Goal: Task Accomplishment & Management: Use online tool/utility

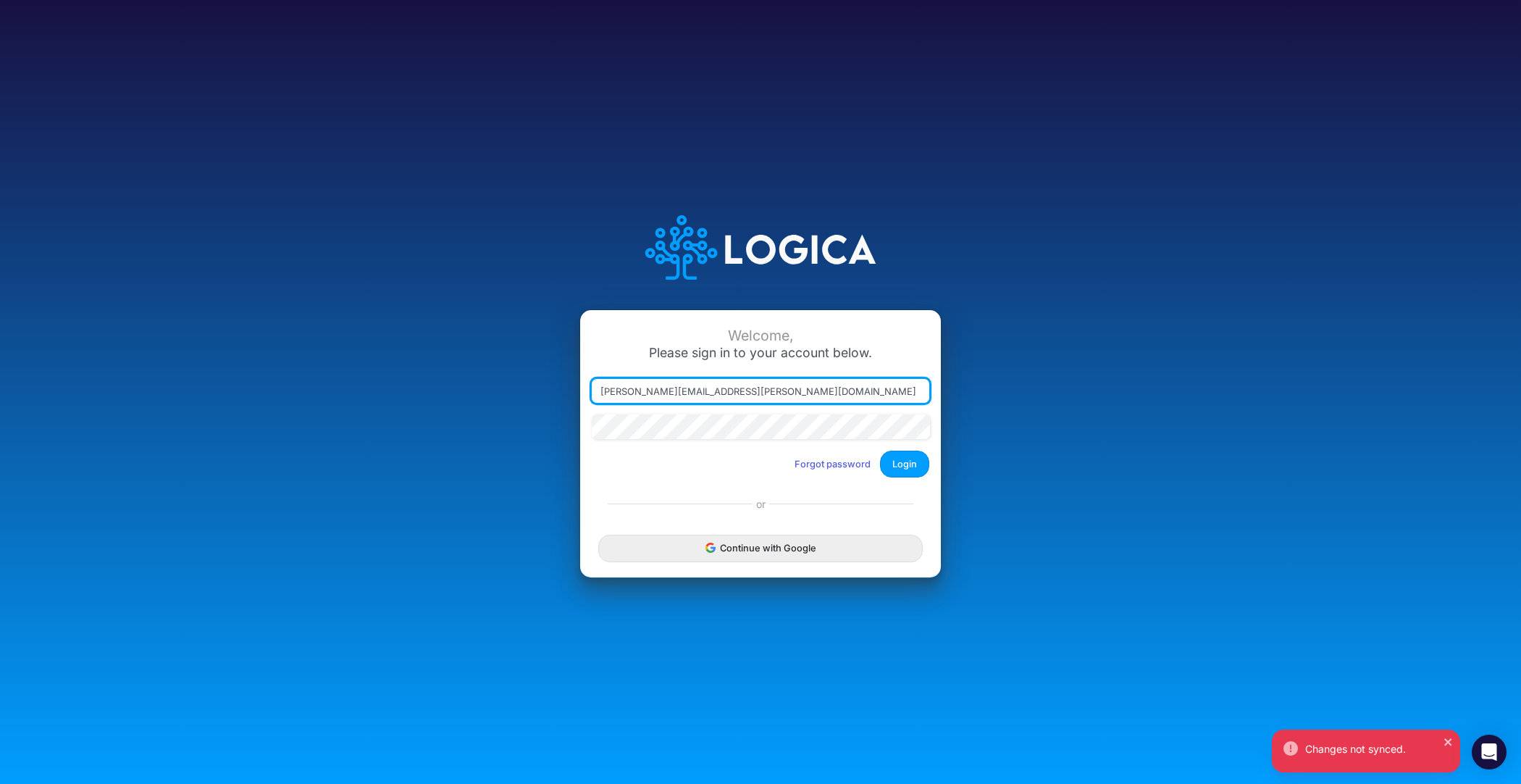
click at [592, 403] on div at bounding box center [592, 403] width 0 height 0
click at [917, 398] on input "carissa.castro@logica.cloud" at bounding box center [760, 391] width 338 height 24
click at [592, 403] on div at bounding box center [592, 403] width 0 height 0
type input "carissa.castro@logica.cloud"
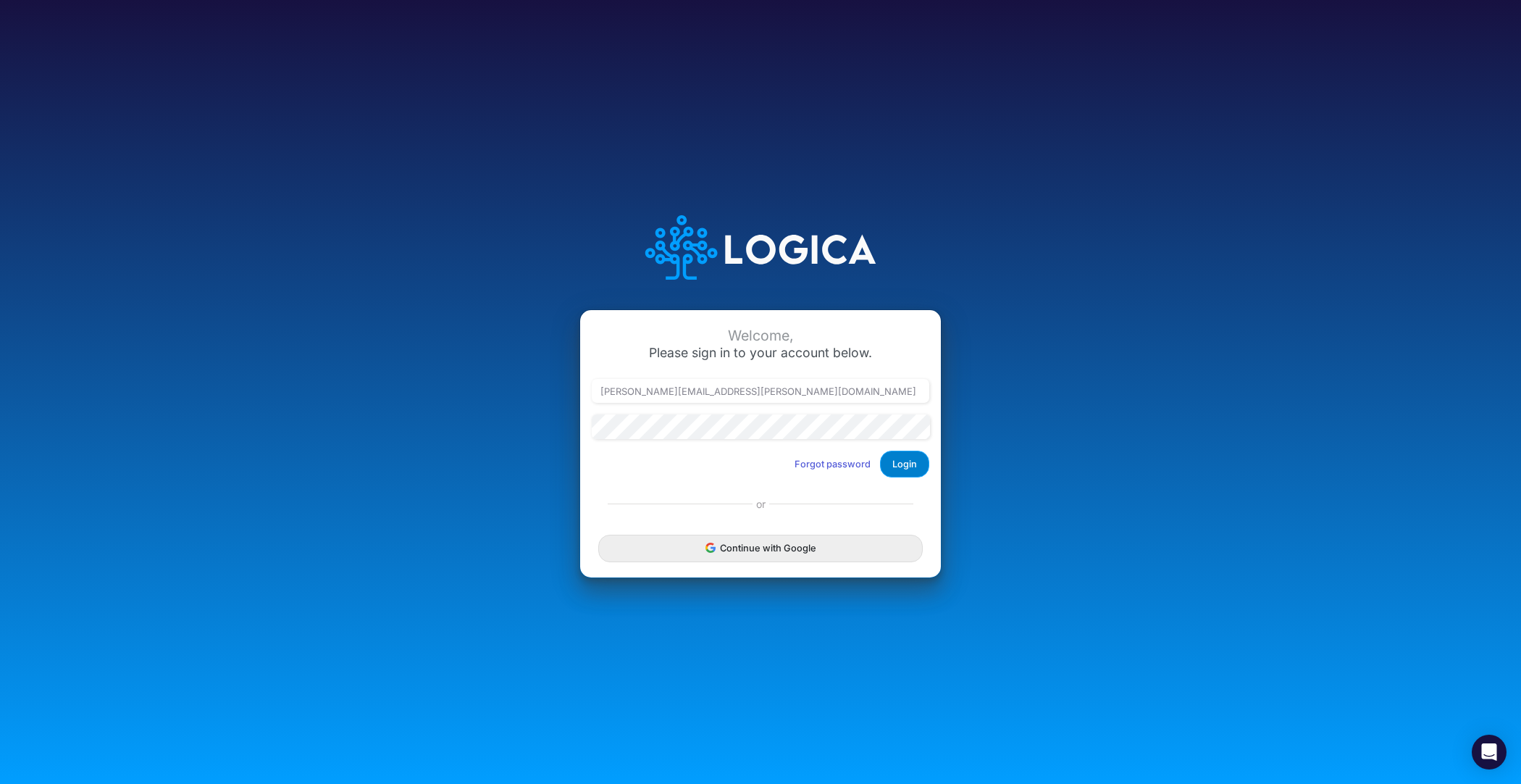
click at [906, 467] on button "Login" at bounding box center [904, 463] width 49 height 27
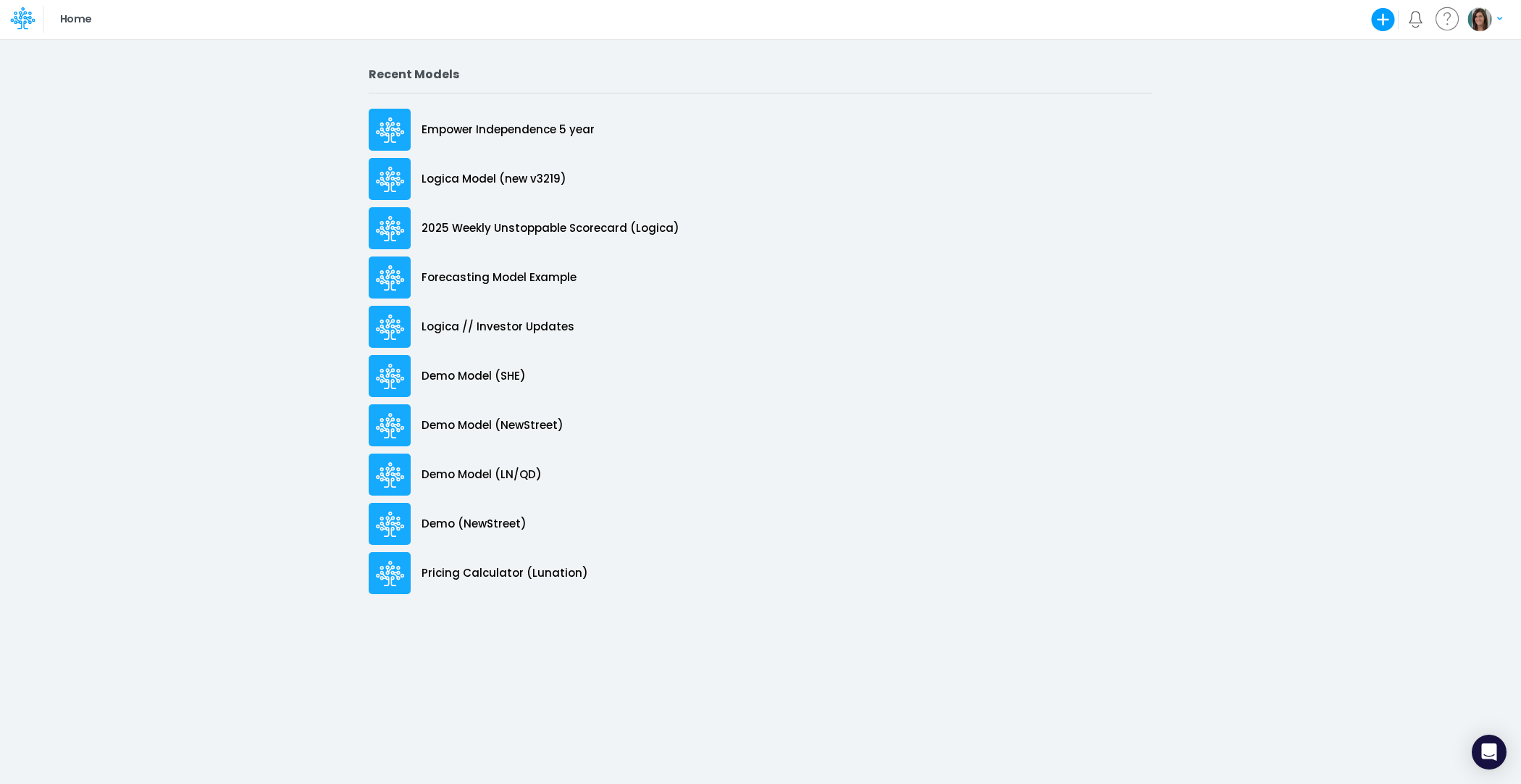
click at [1389, 13] on icon "button" at bounding box center [1383, 19] width 24 height 24
click at [1300, 75] on button "Blank Model" at bounding box center [1299, 78] width 194 height 23
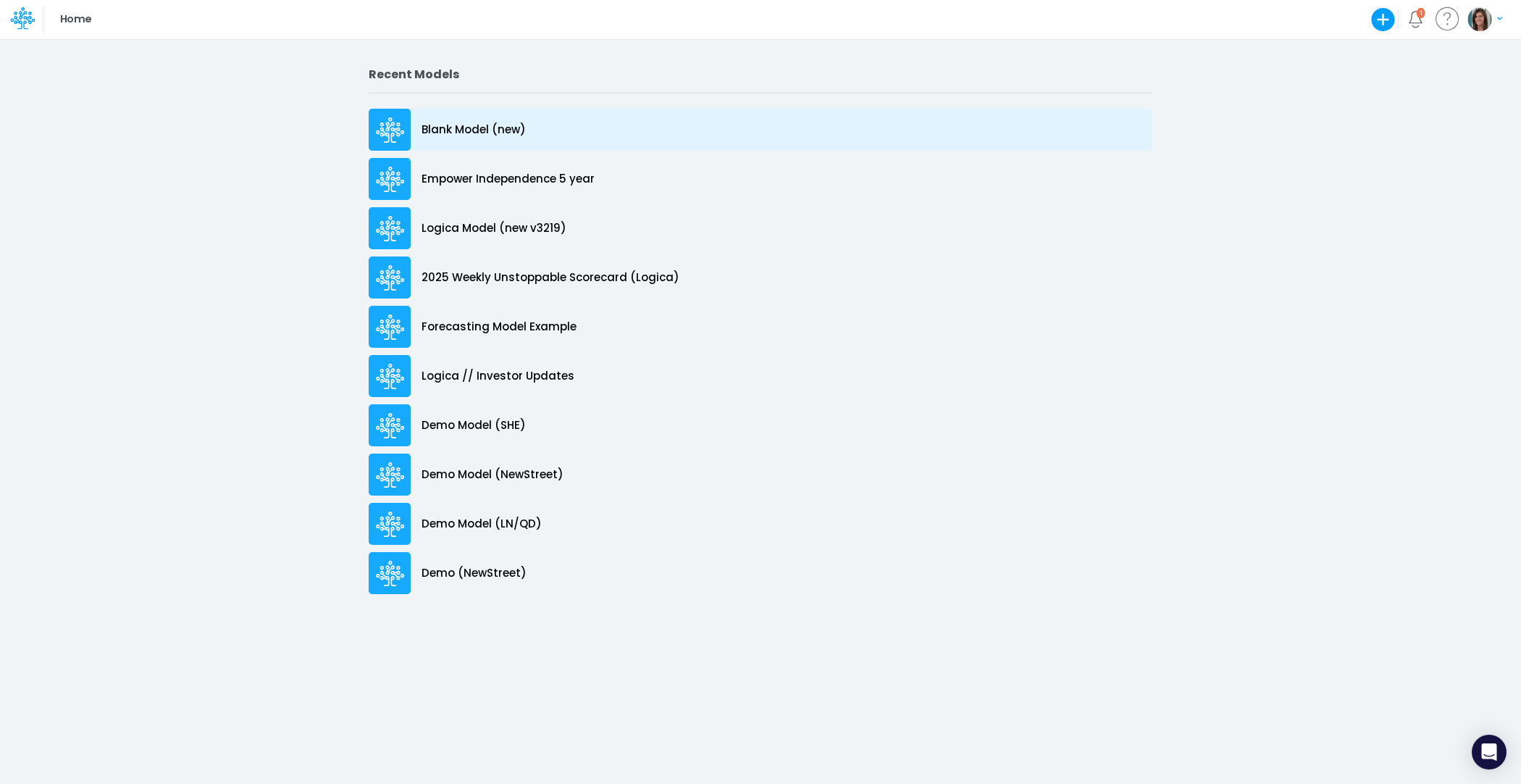
click at [457, 129] on p "Blank Model (new)" at bounding box center [473, 130] width 104 height 17
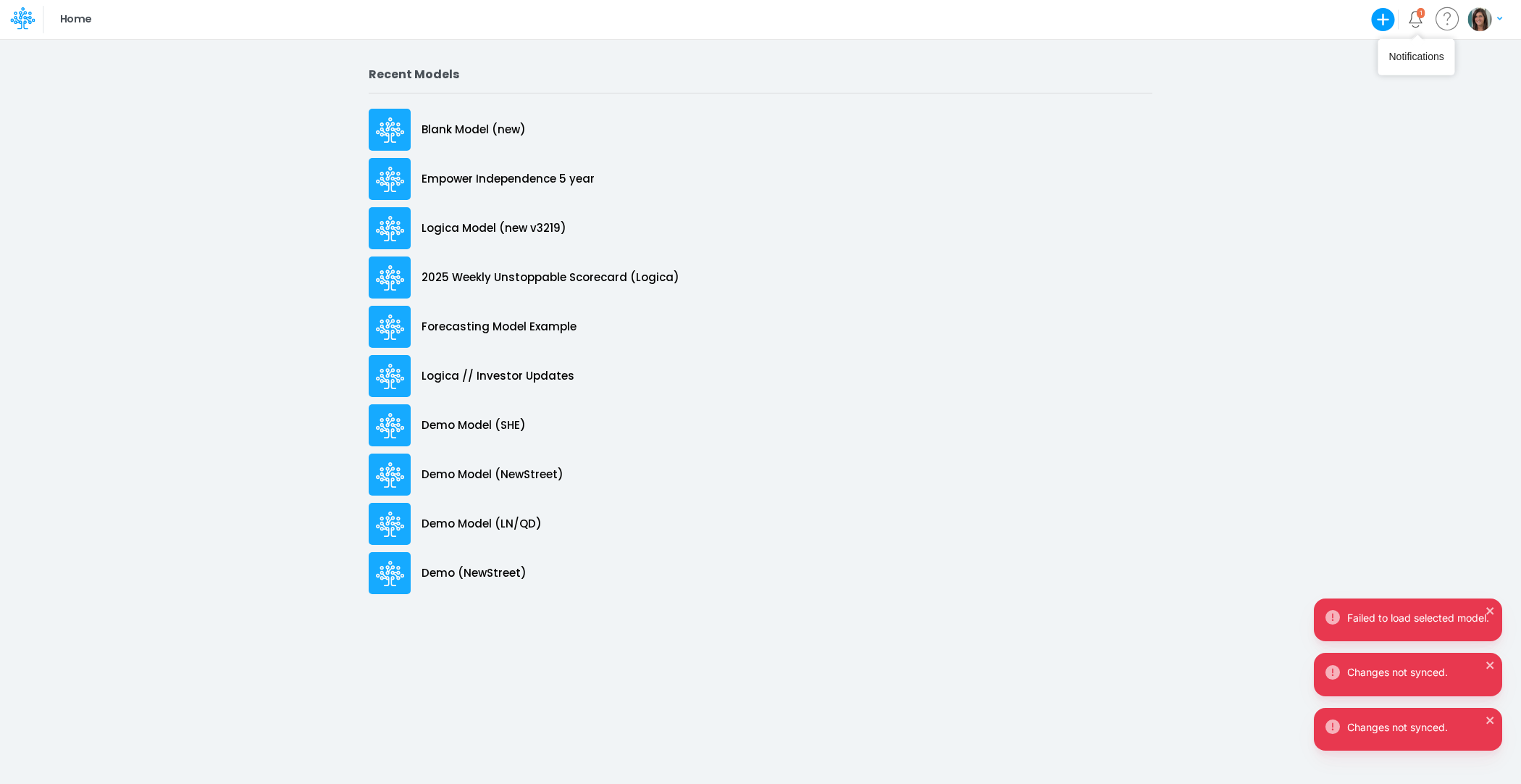
click at [1421, 20] on icon "Notifications" at bounding box center [1415, 17] width 13 height 12
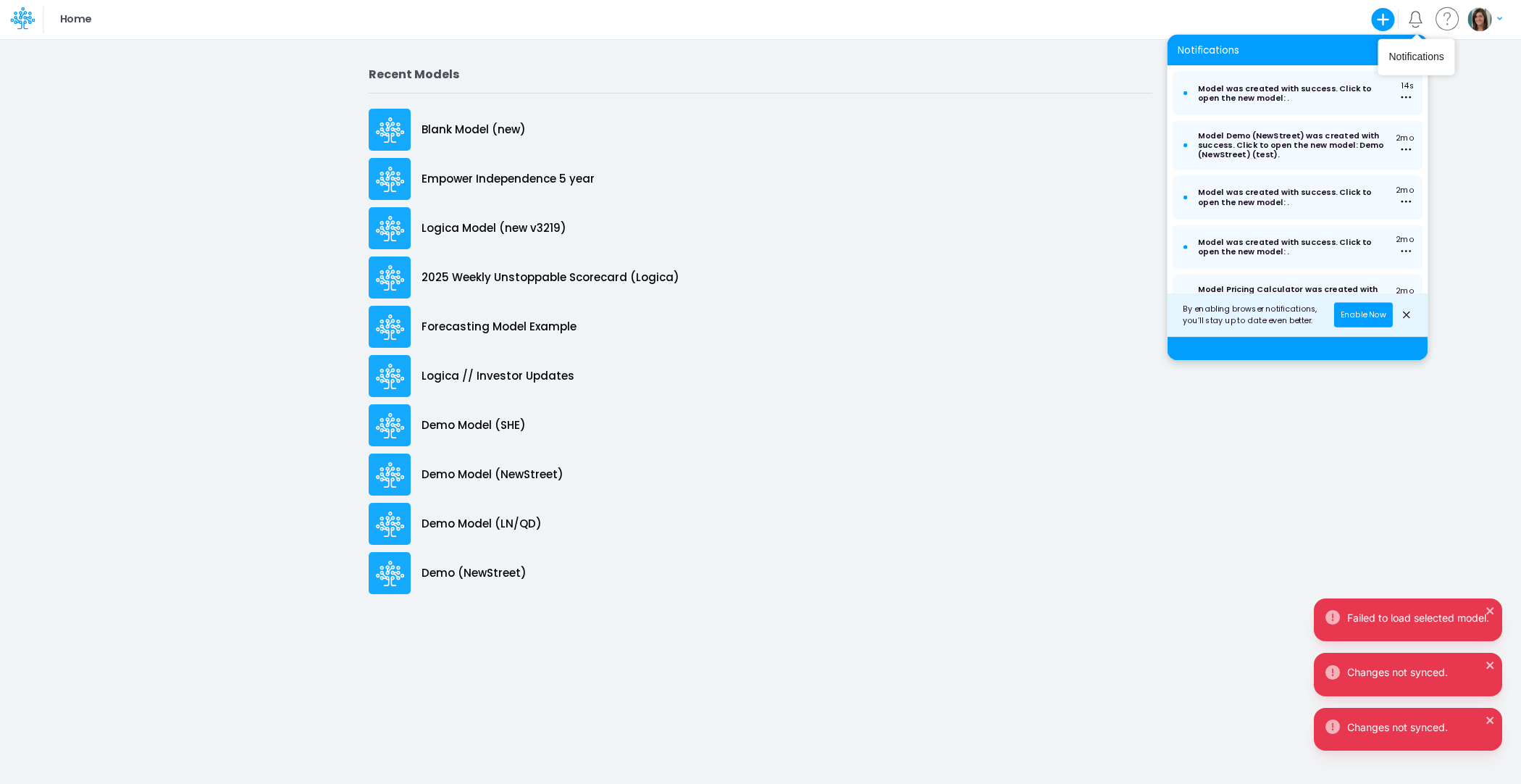
click at [1421, 20] on icon "Notifications" at bounding box center [1415, 17] width 13 height 12
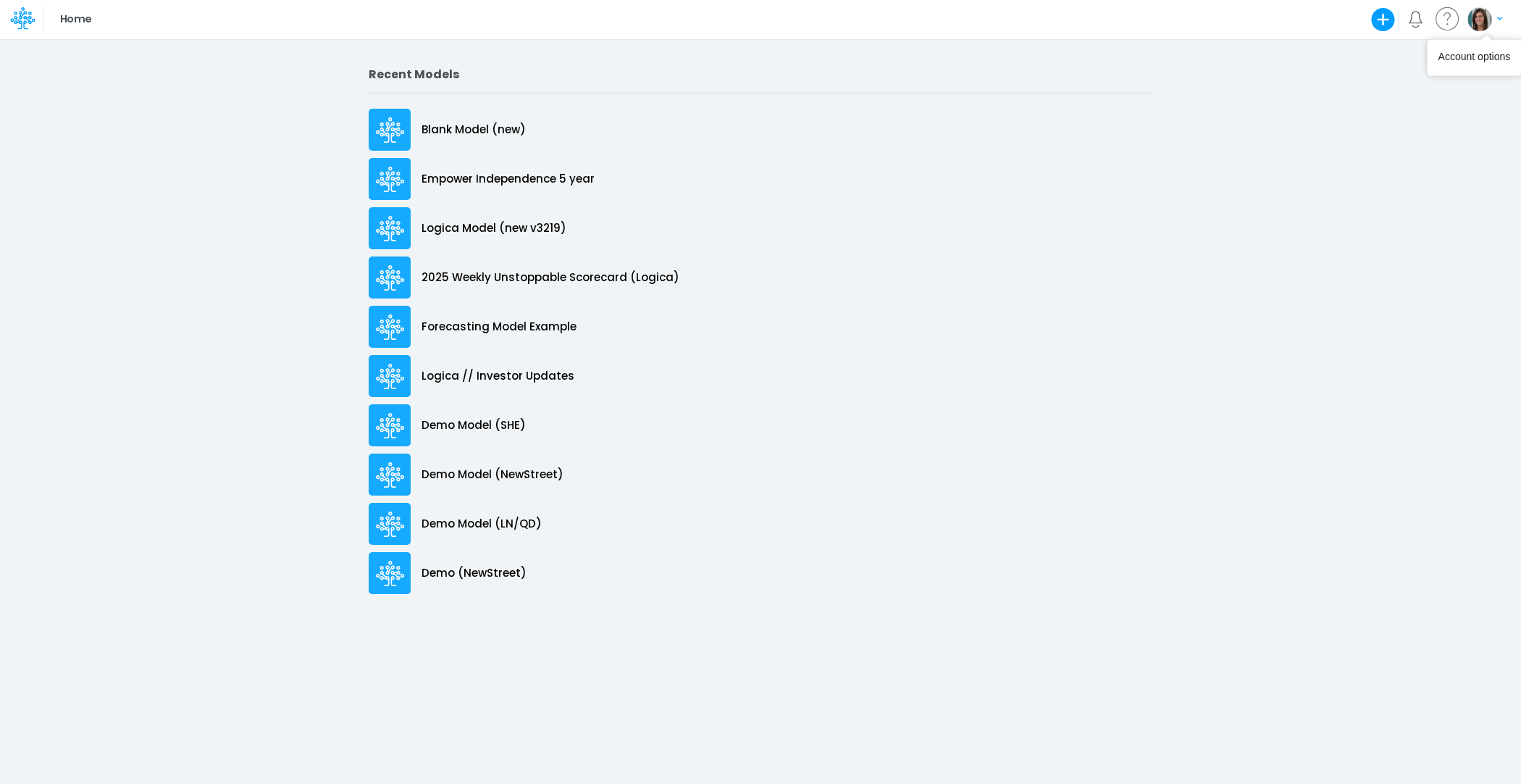
click at [1493, 26] on button "button" at bounding box center [1485, 19] width 37 height 25
click at [1397, 86] on button "Log out" at bounding box center [1427, 85] width 155 height 23
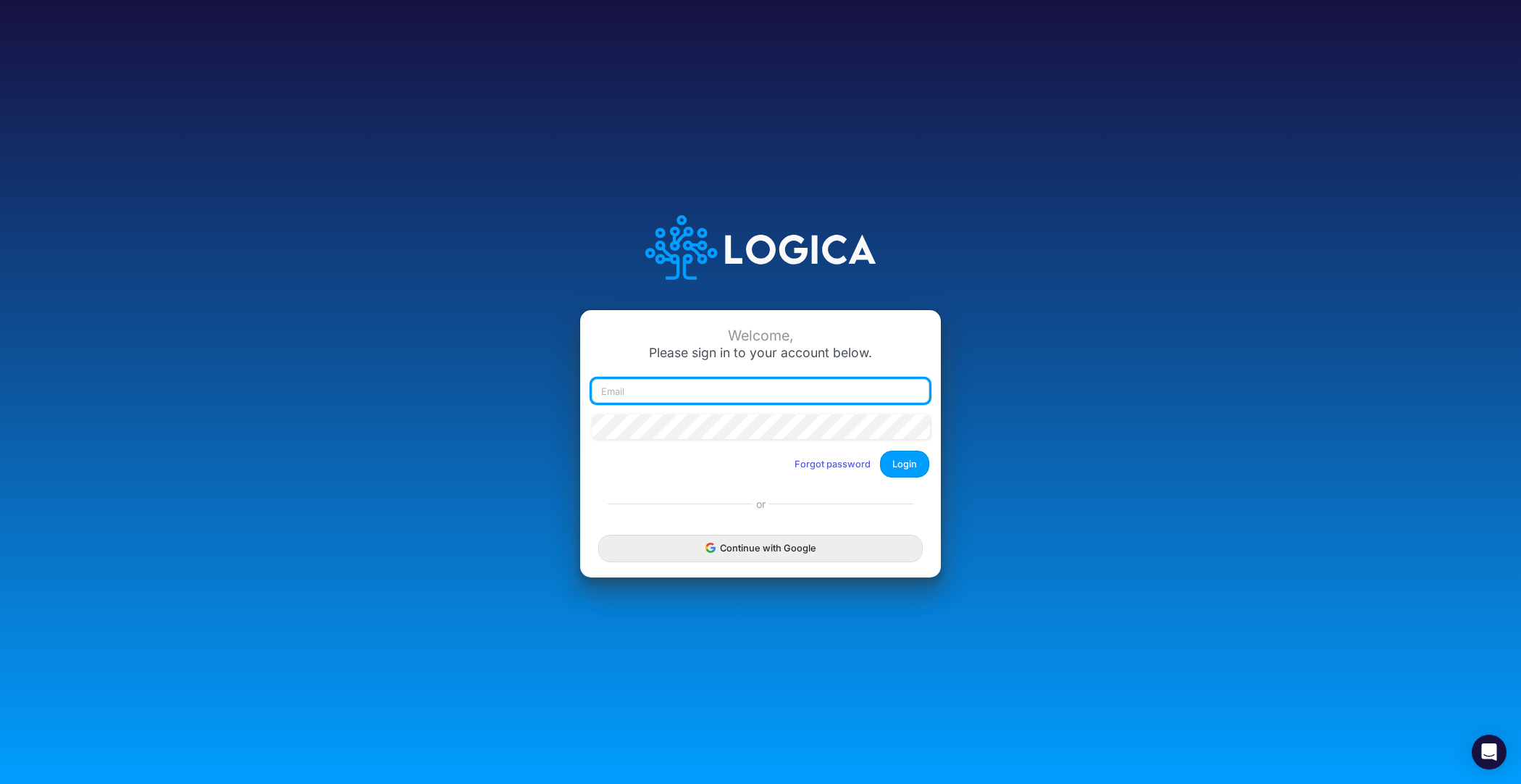
type input "carissa.castro@logica.cloud"
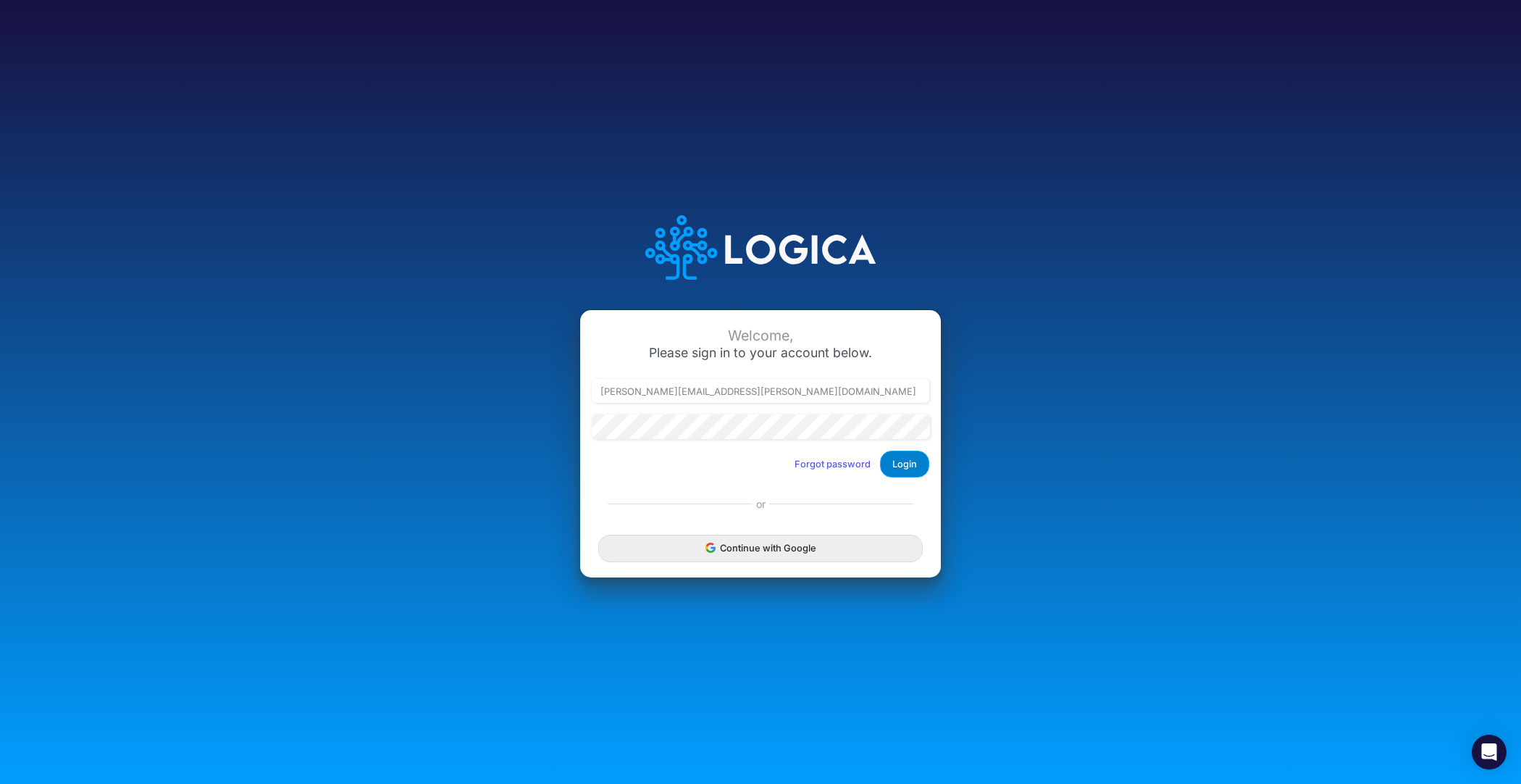
click at [901, 466] on button "Login" at bounding box center [904, 463] width 49 height 27
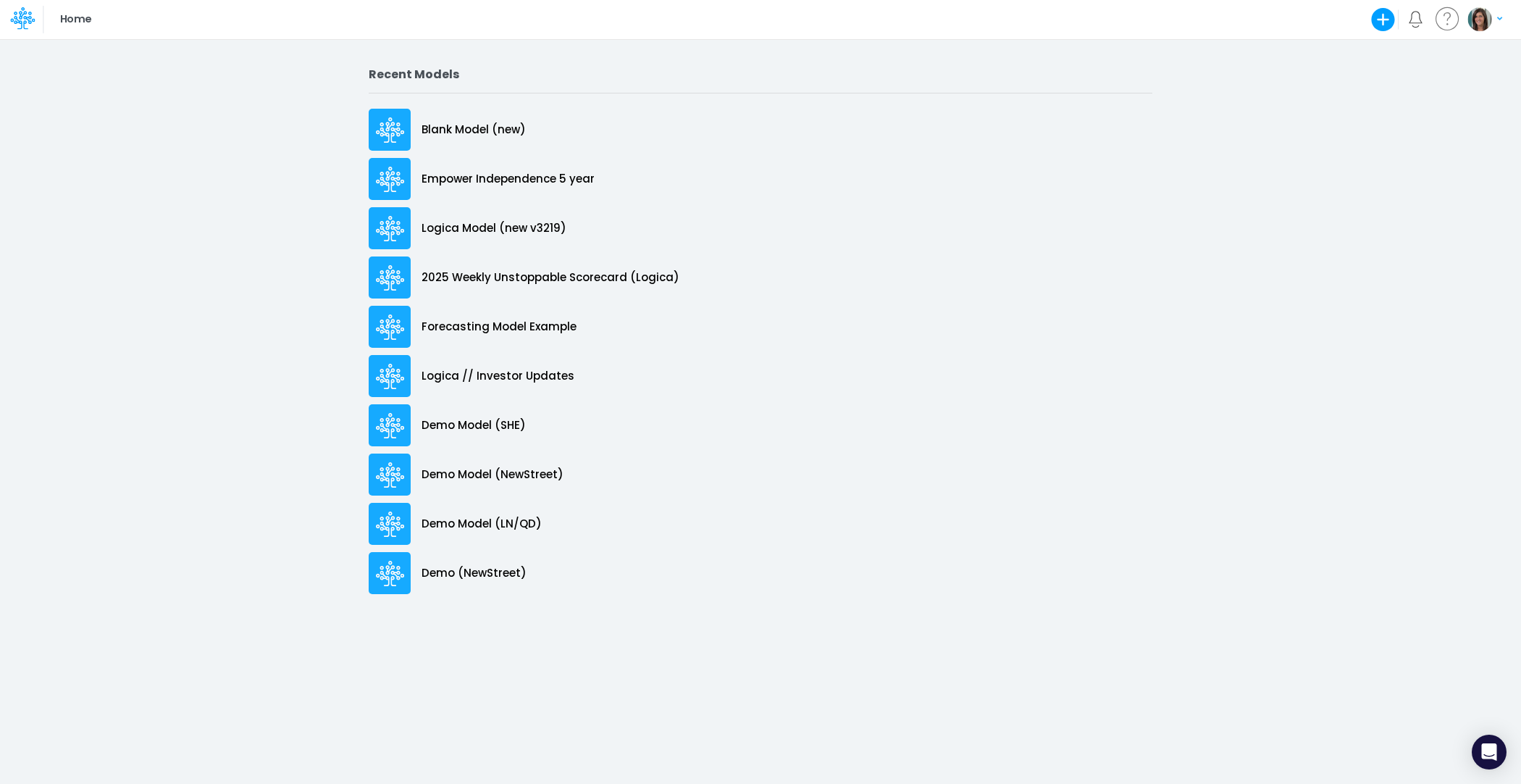
click at [1380, 24] on icon "button" at bounding box center [1383, 19] width 24 height 24
click at [1291, 76] on button "Blank Model" at bounding box center [1299, 78] width 194 height 23
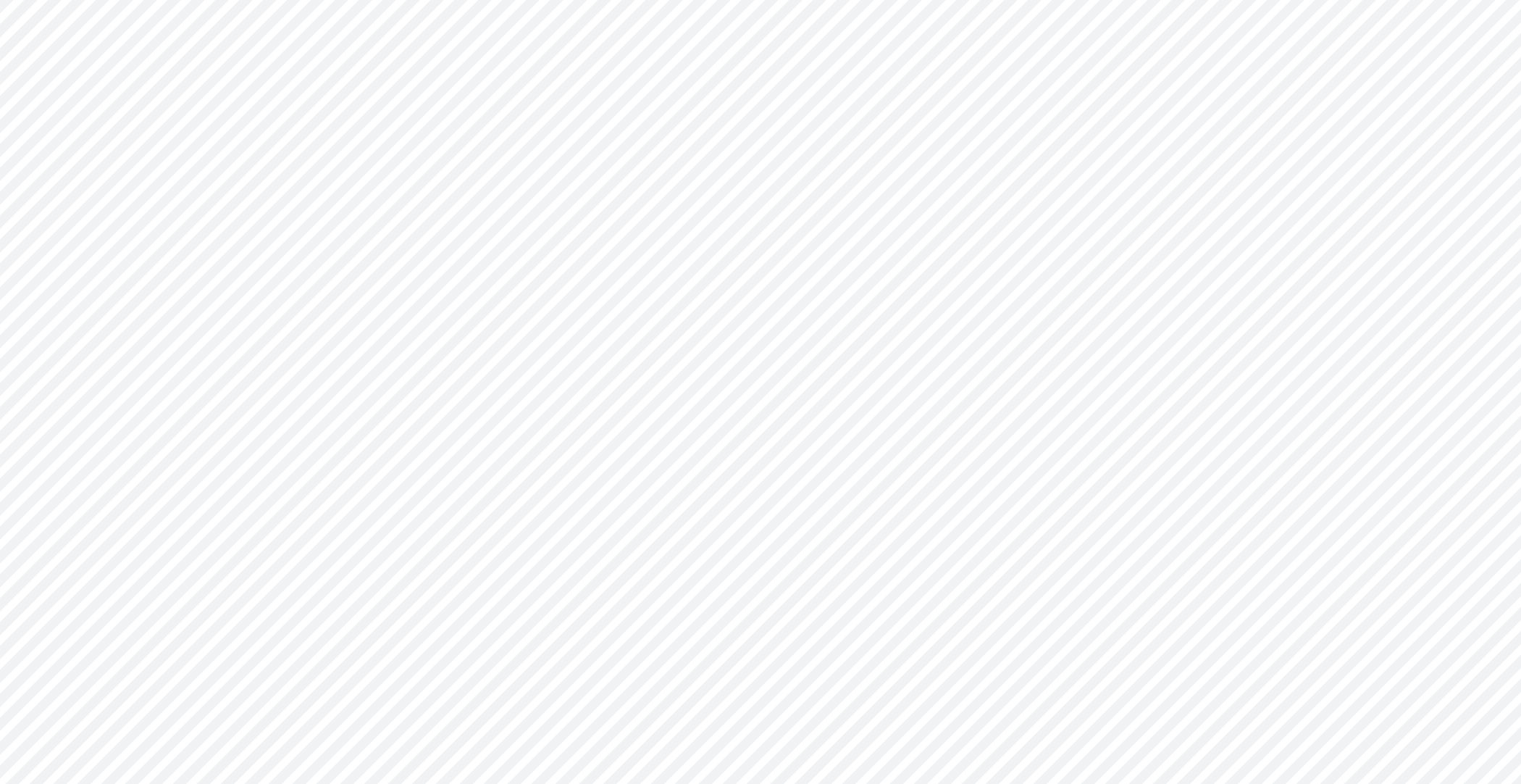
type input "0"
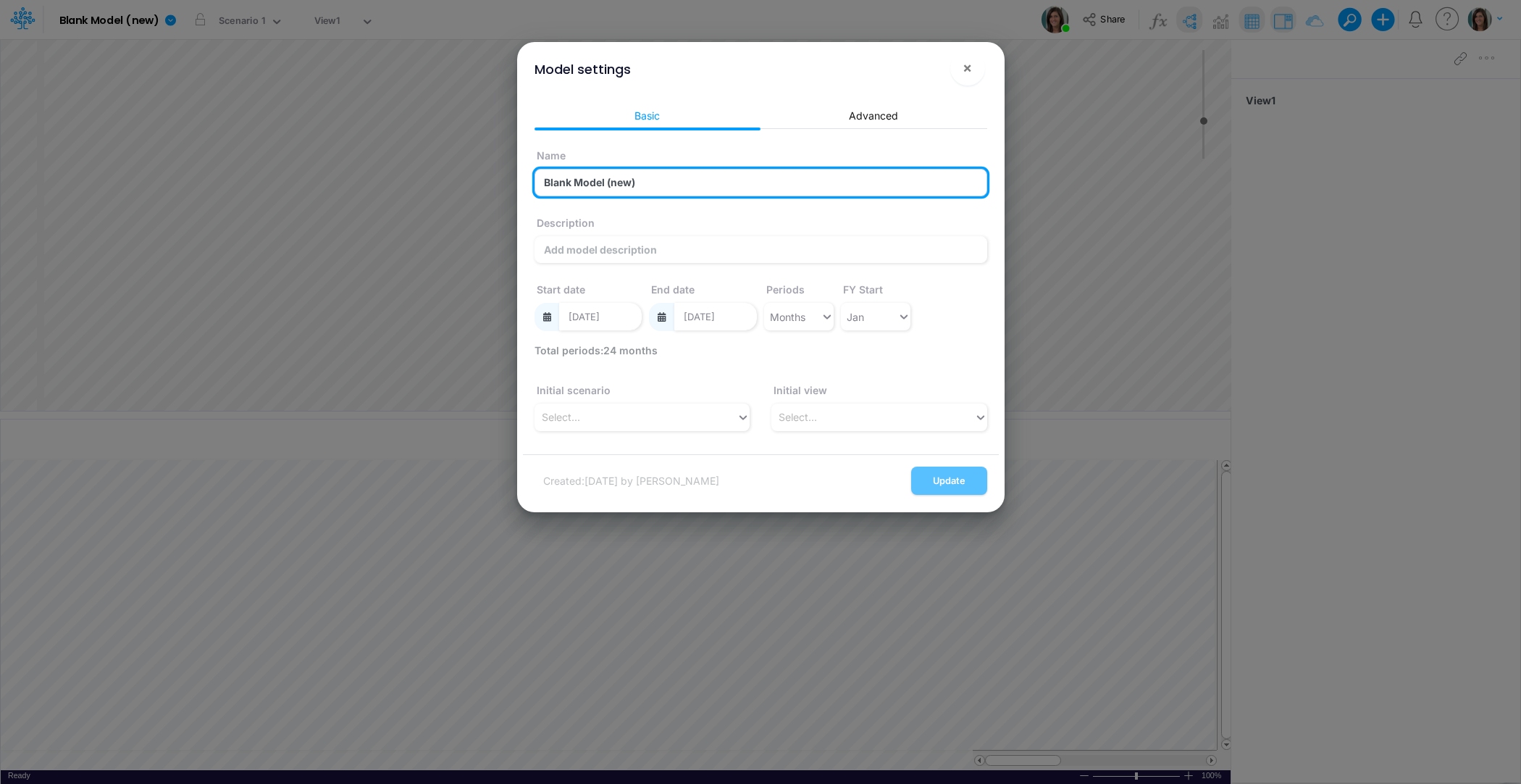
click at [611, 189] on input "Blank Model (new)" at bounding box center [760, 183] width 452 height 27
type input "[PERSON_NAME]"
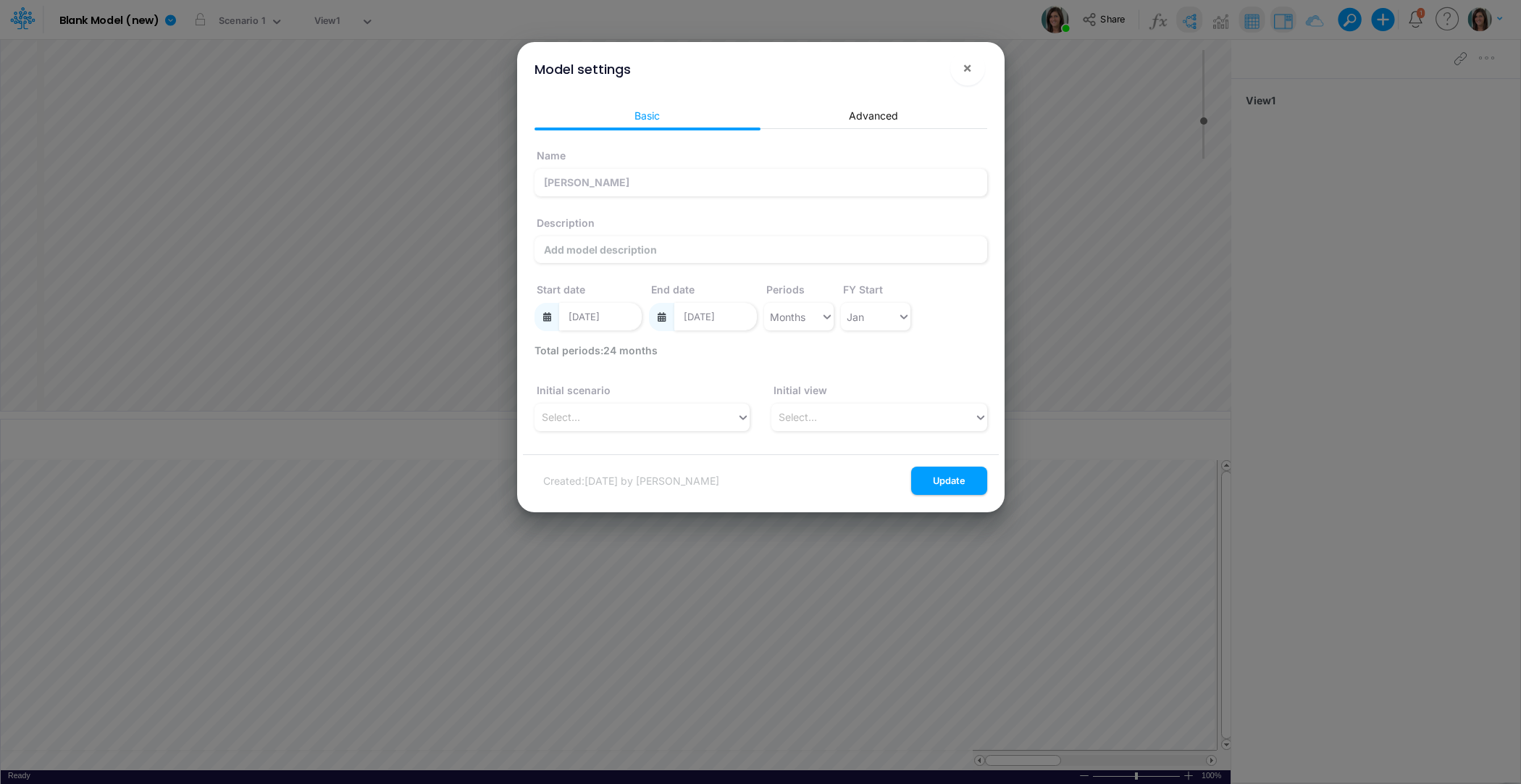
click at [602, 215] on div "Description" at bounding box center [760, 235] width 452 height 56
click at [626, 325] on input "01/01/2023" at bounding box center [600, 316] width 83 height 27
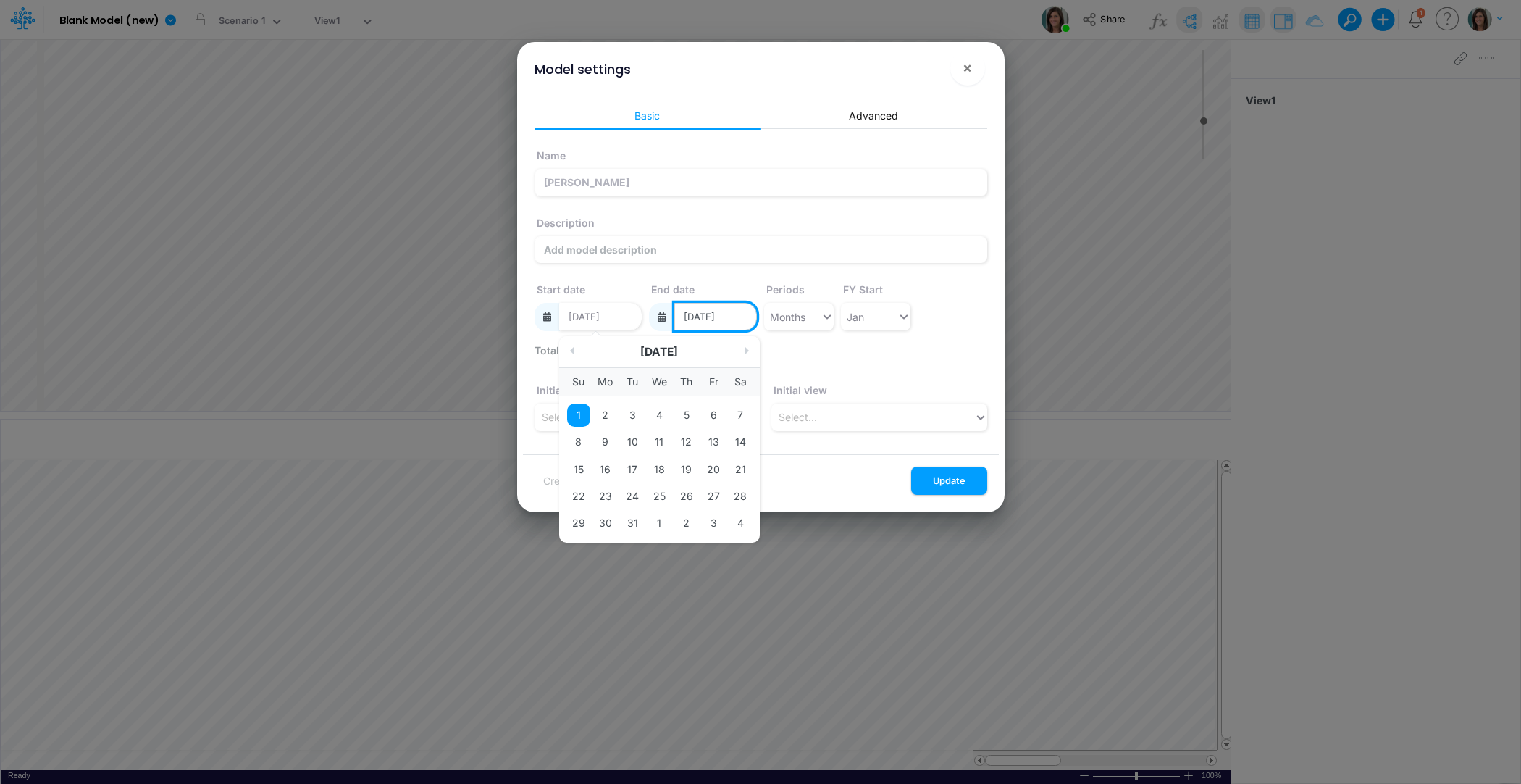
click at [742, 317] on input "12/01/2024" at bounding box center [716, 316] width 83 height 27
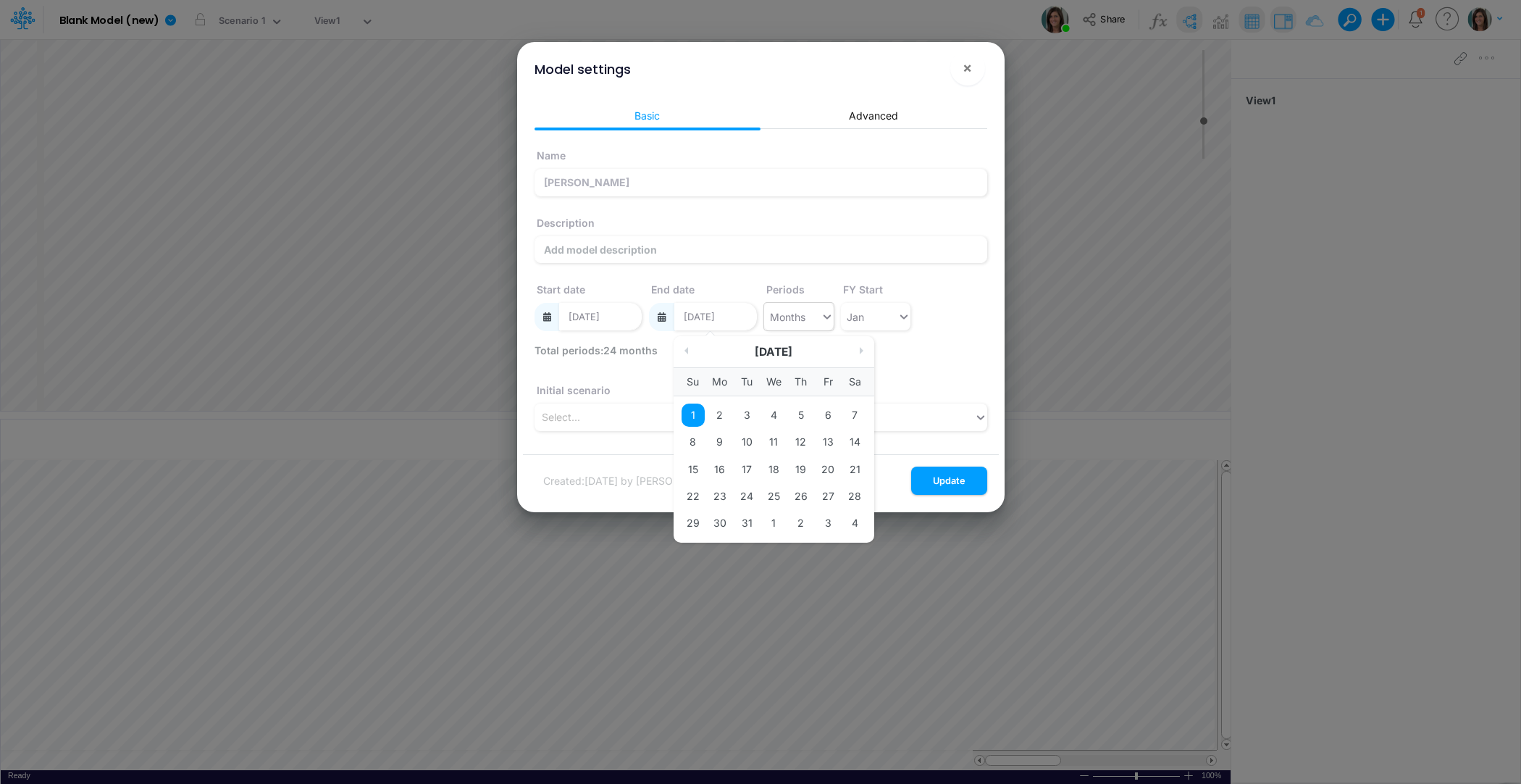
click at [813, 323] on div "Months" at bounding box center [792, 316] width 56 height 24
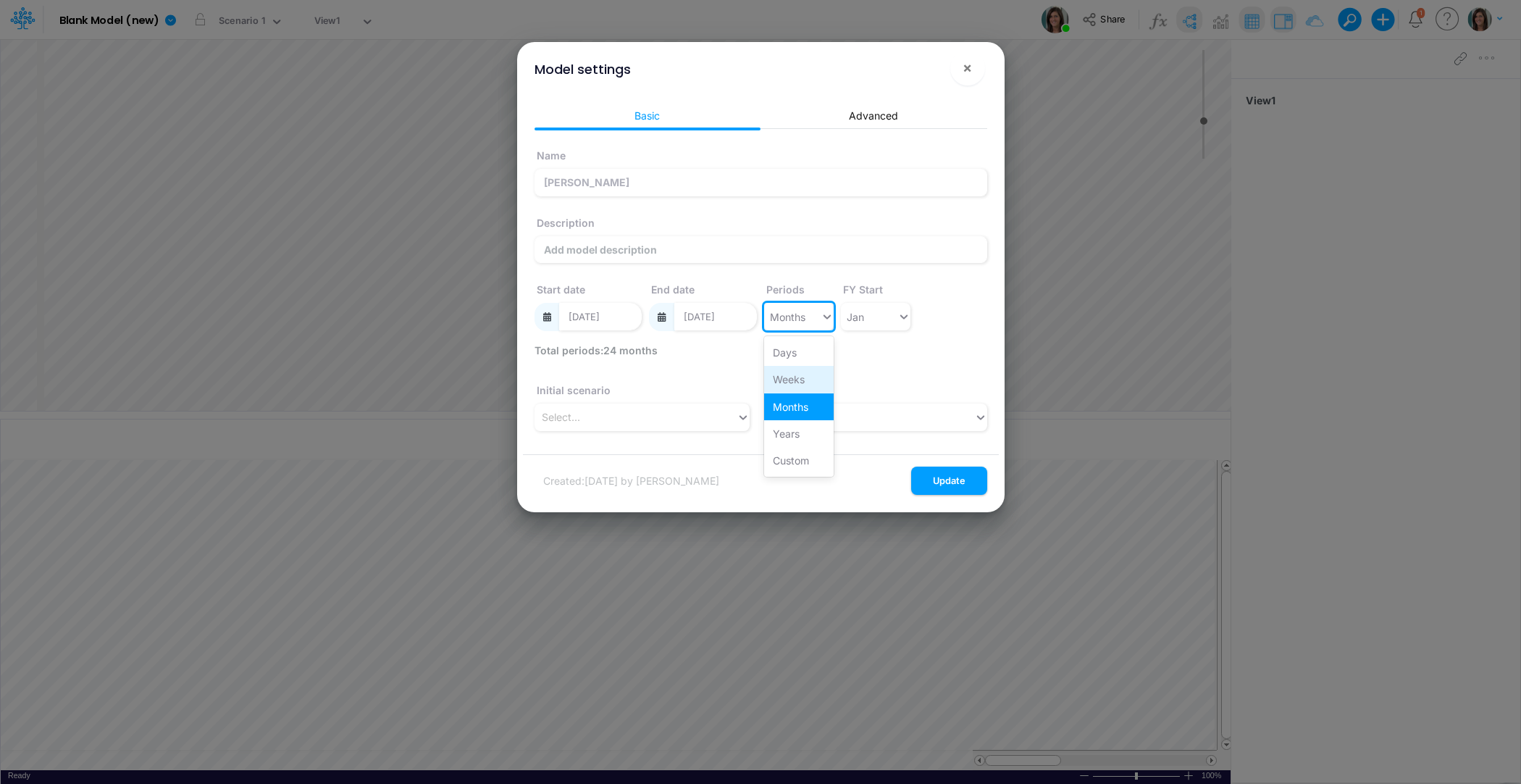
click at [810, 380] on div "Weeks" at bounding box center [799, 379] width 69 height 27
click at [739, 319] on input "06/11/2023" at bounding box center [716, 316] width 83 height 27
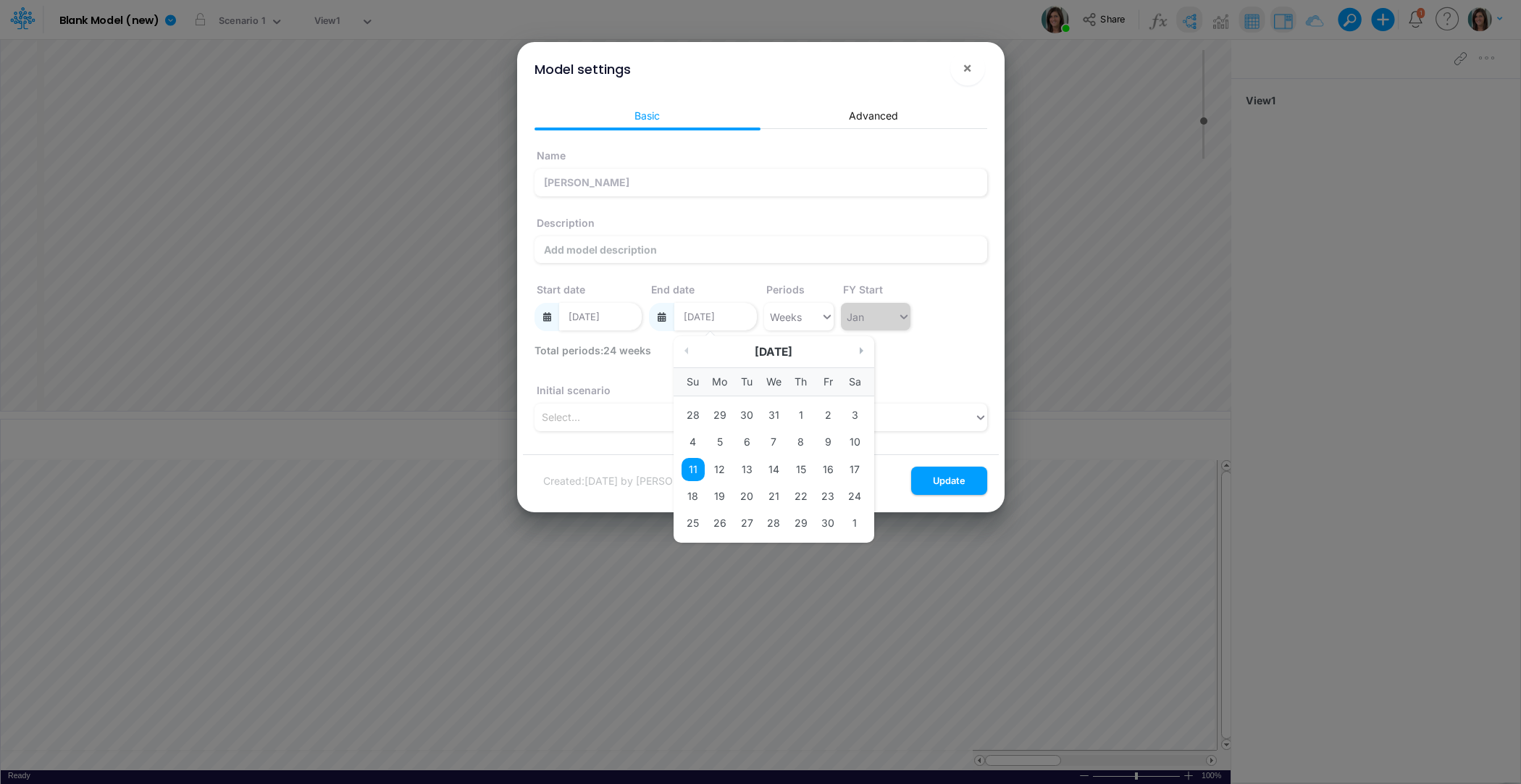
click at [862, 352] on button "Next Month" at bounding box center [864, 351] width 8 height 8
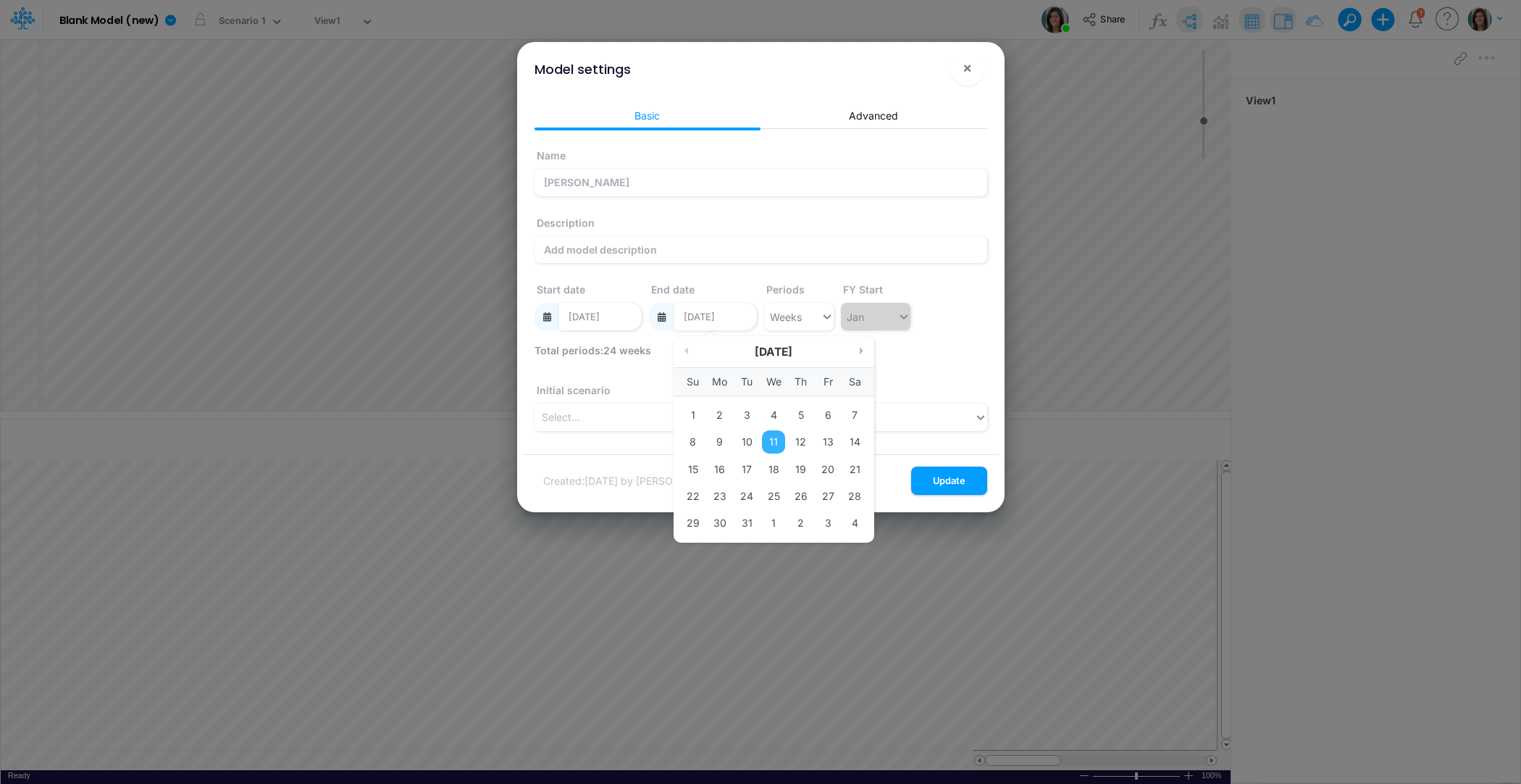
click at [862, 352] on button "Next Month" at bounding box center [864, 351] width 8 height 8
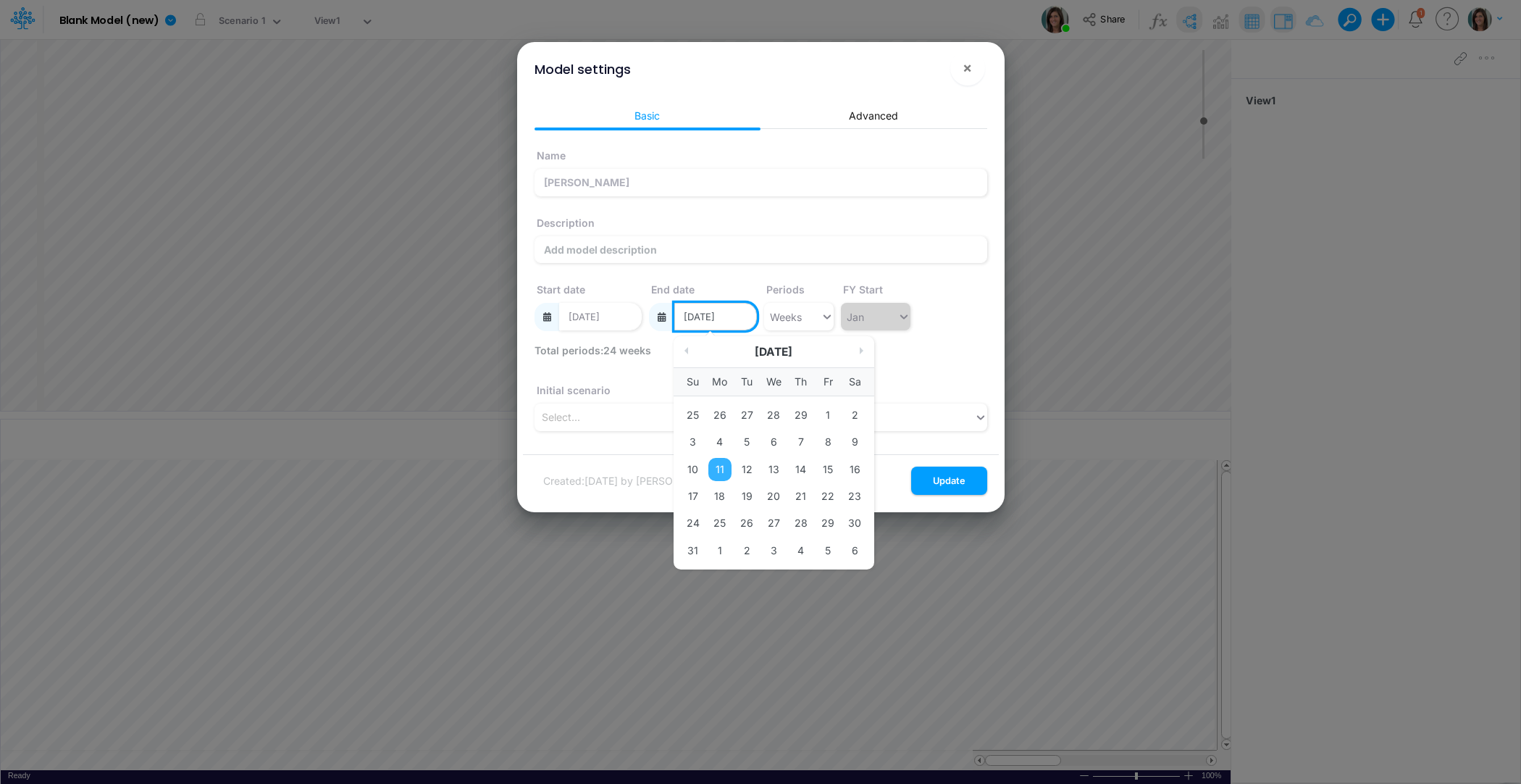
drag, startPoint x: 729, startPoint y: 314, endPoint x: 741, endPoint y: 316, distance: 12.2
click at [741, 316] on input "06/11/2023" at bounding box center [716, 316] width 83 height 27
type input "06/11/2026"
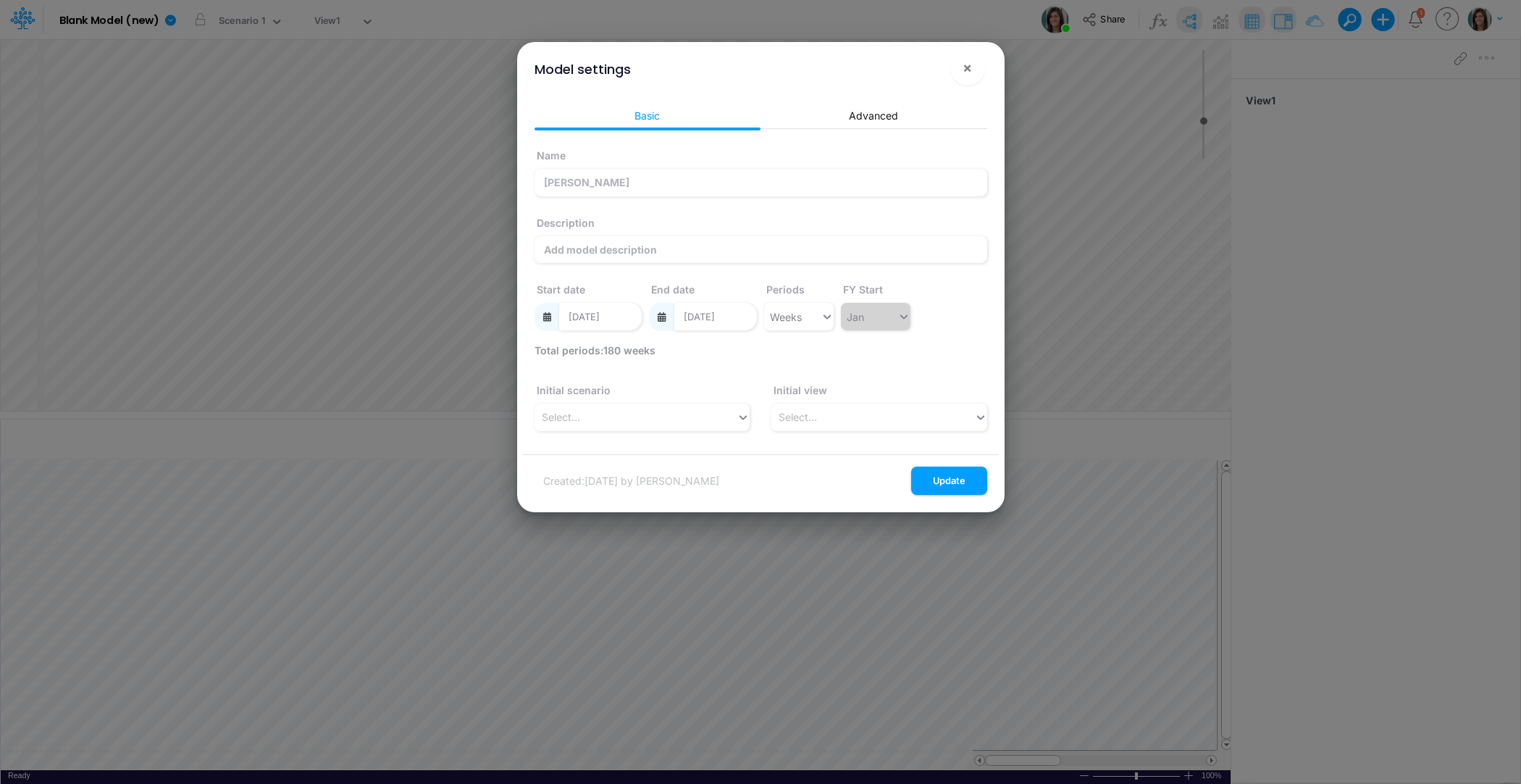
click at [748, 289] on div "End date 06/11/2026" at bounding box center [703, 302] width 108 height 56
click at [630, 314] on input "01/01/2023" at bounding box center [600, 316] width 83 height 27
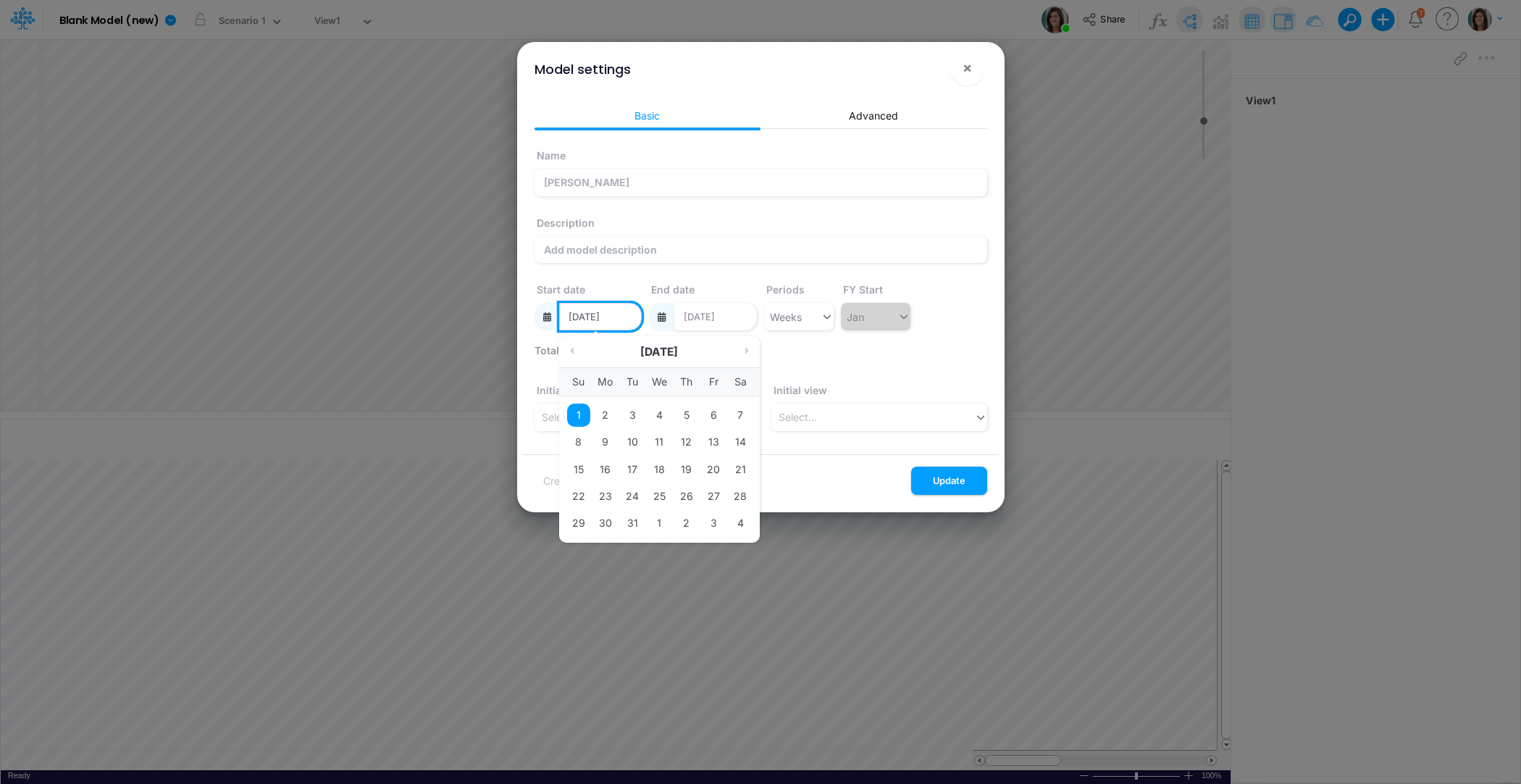
drag, startPoint x: 614, startPoint y: 317, endPoint x: 628, endPoint y: 319, distance: 14.1
click at [628, 317] on input "01/01/2023" at bounding box center [600, 316] width 83 height 27
click at [635, 297] on div "Start date 01/01/2025 Previous Month Next Month January 2025 Su Mo Tu We Th Fr …" at bounding box center [589, 302] width 108 height 56
click at [628, 316] on input "01/01/2025" at bounding box center [600, 316] width 83 height 27
click at [741, 344] on div "January 2025" at bounding box center [659, 351] width 201 height 17
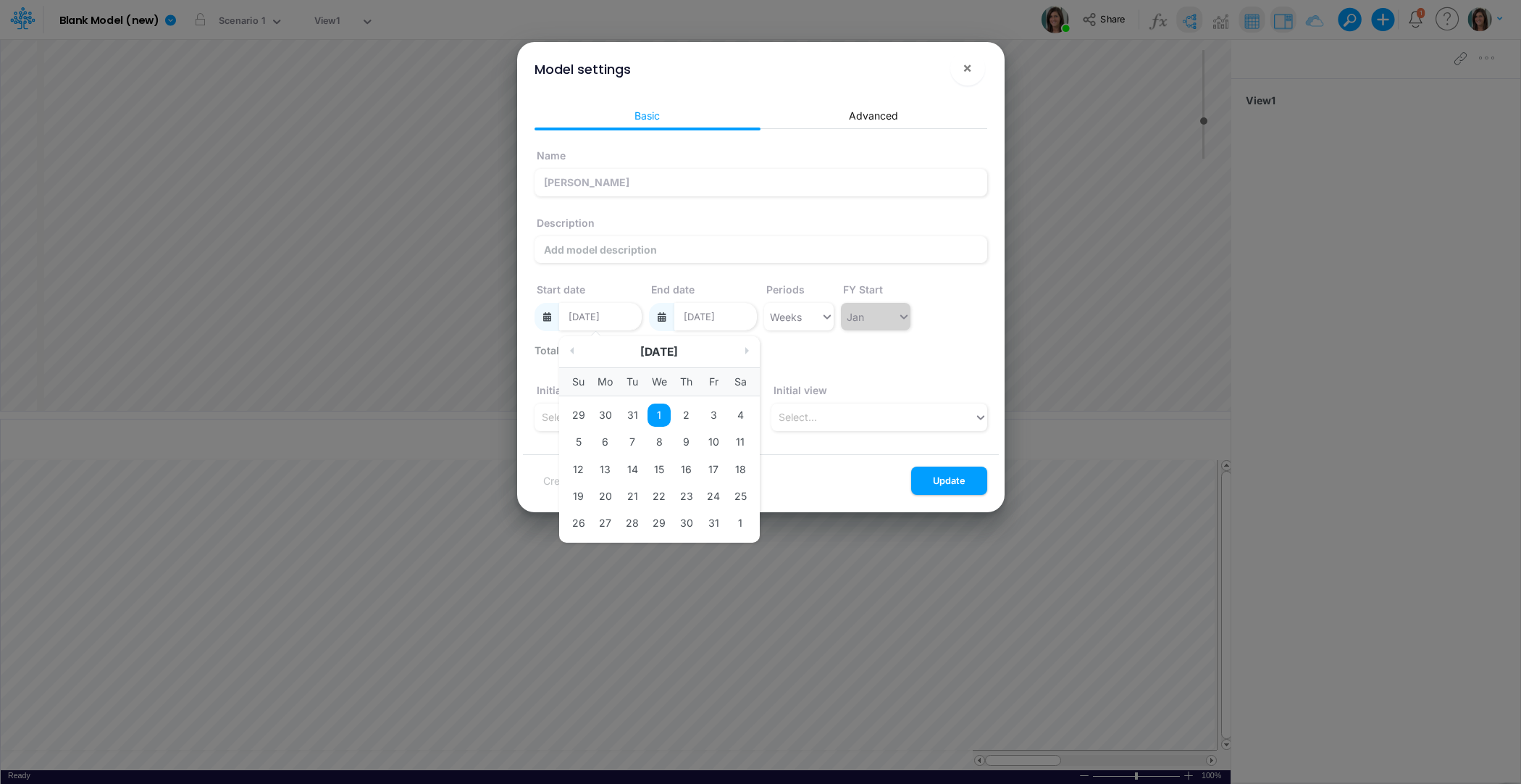
click at [741, 348] on div "January 2025" at bounding box center [659, 351] width 201 height 17
click at [746, 351] on button "Next Month" at bounding box center [748, 351] width 8 height 8
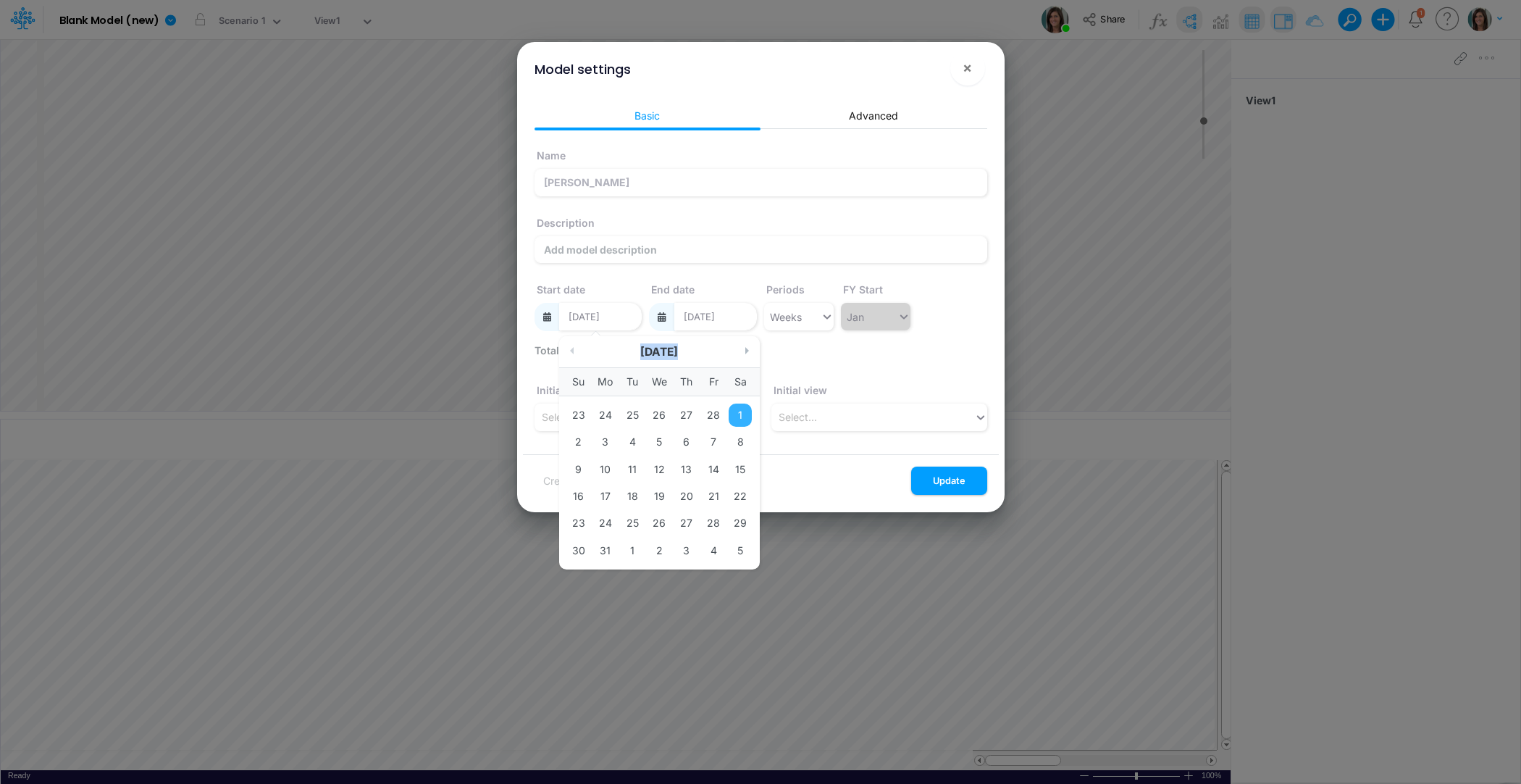
click at [746, 351] on button "Next Month" at bounding box center [748, 351] width 8 height 8
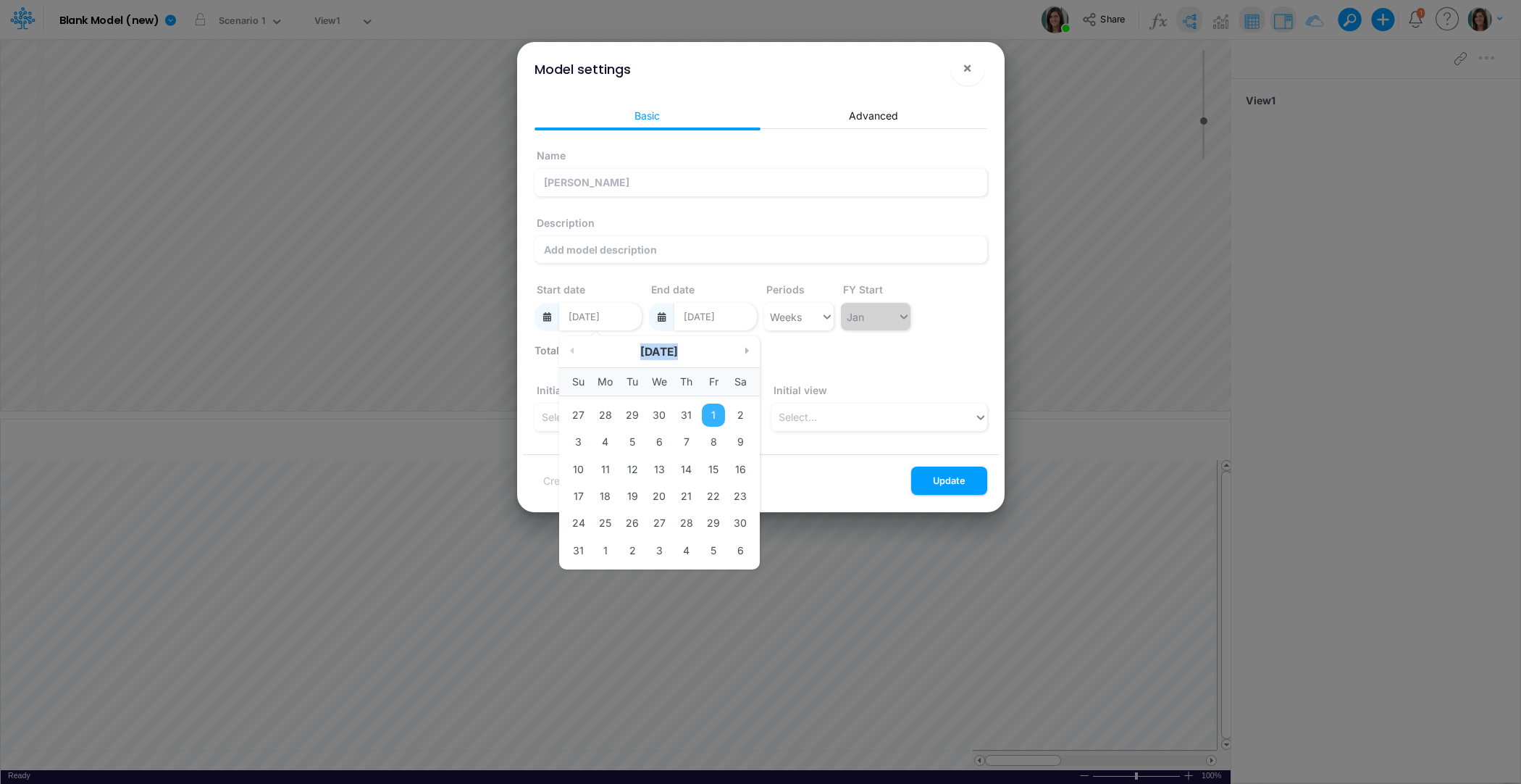
click at [746, 351] on button "Next Month" at bounding box center [748, 351] width 8 height 8
click at [606, 410] on div "1" at bounding box center [605, 415] width 23 height 23
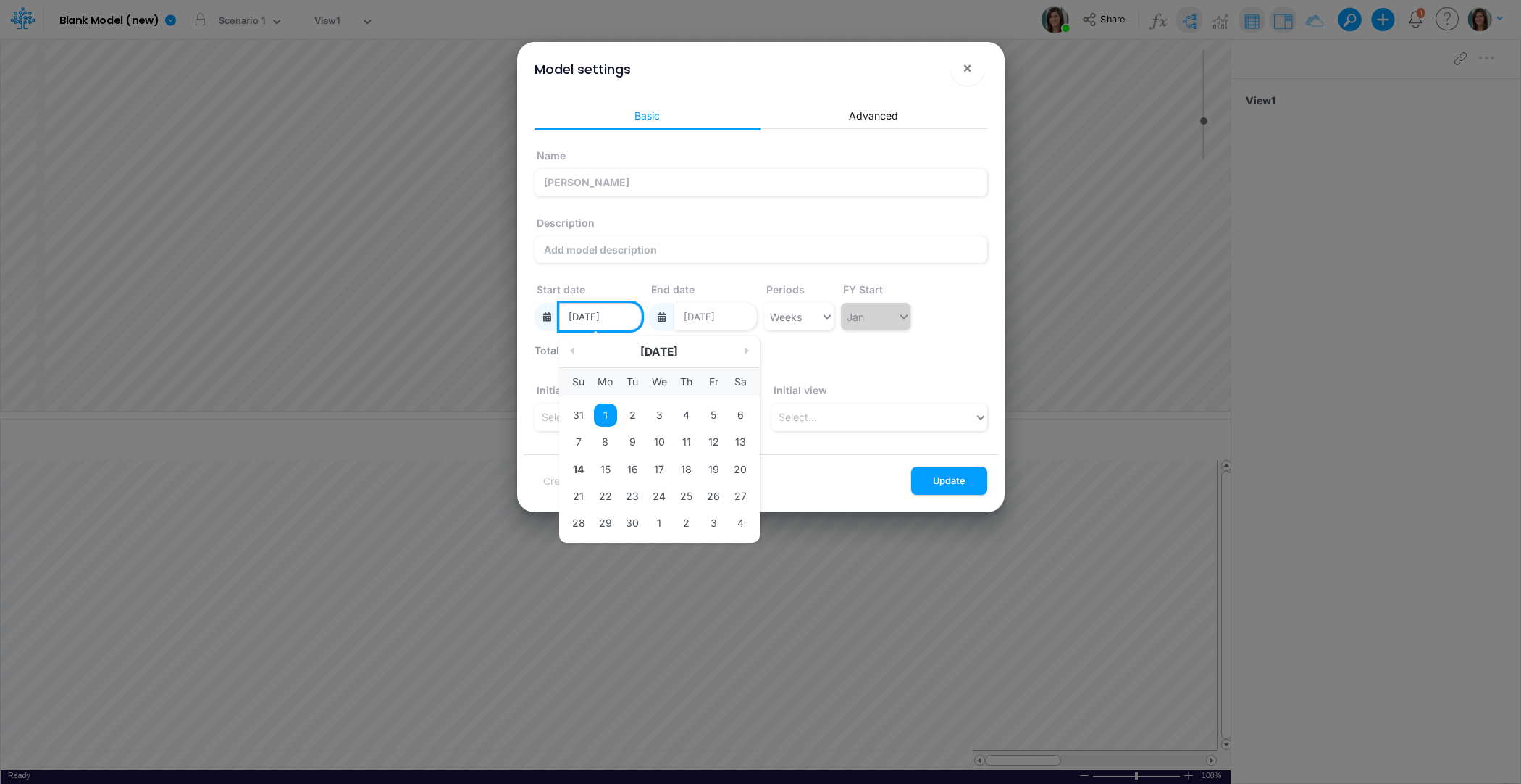
click at [625, 316] on input "09/01/2025" at bounding box center [600, 316] width 83 height 27
click at [579, 411] on div "31" at bounding box center [578, 415] width 23 height 23
type input "08/31/2025"
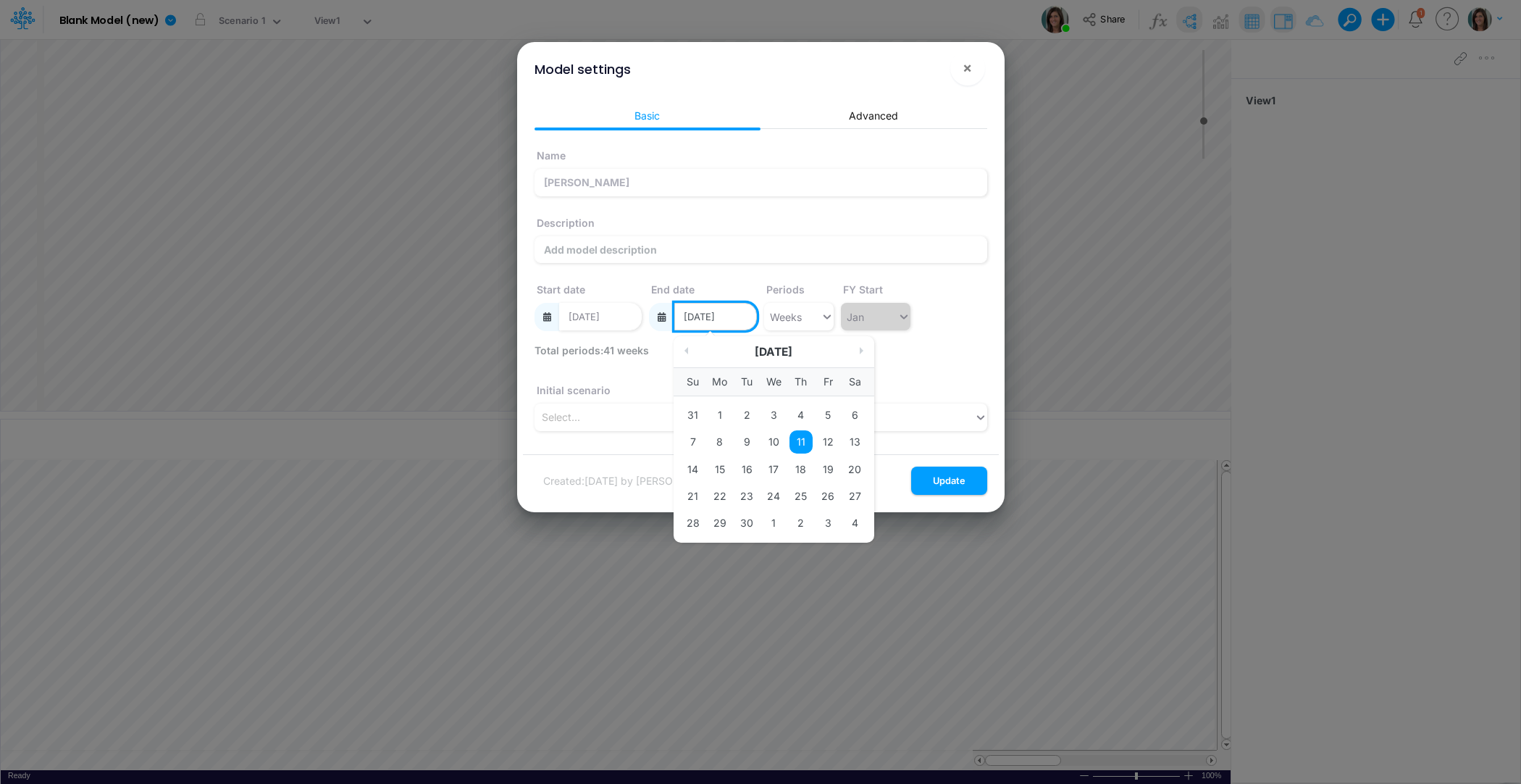
click at [735, 313] on input "06/11/2026" at bounding box center [716, 316] width 83 height 27
click at [857, 443] on div "13" at bounding box center [856, 443] width 23 height 23
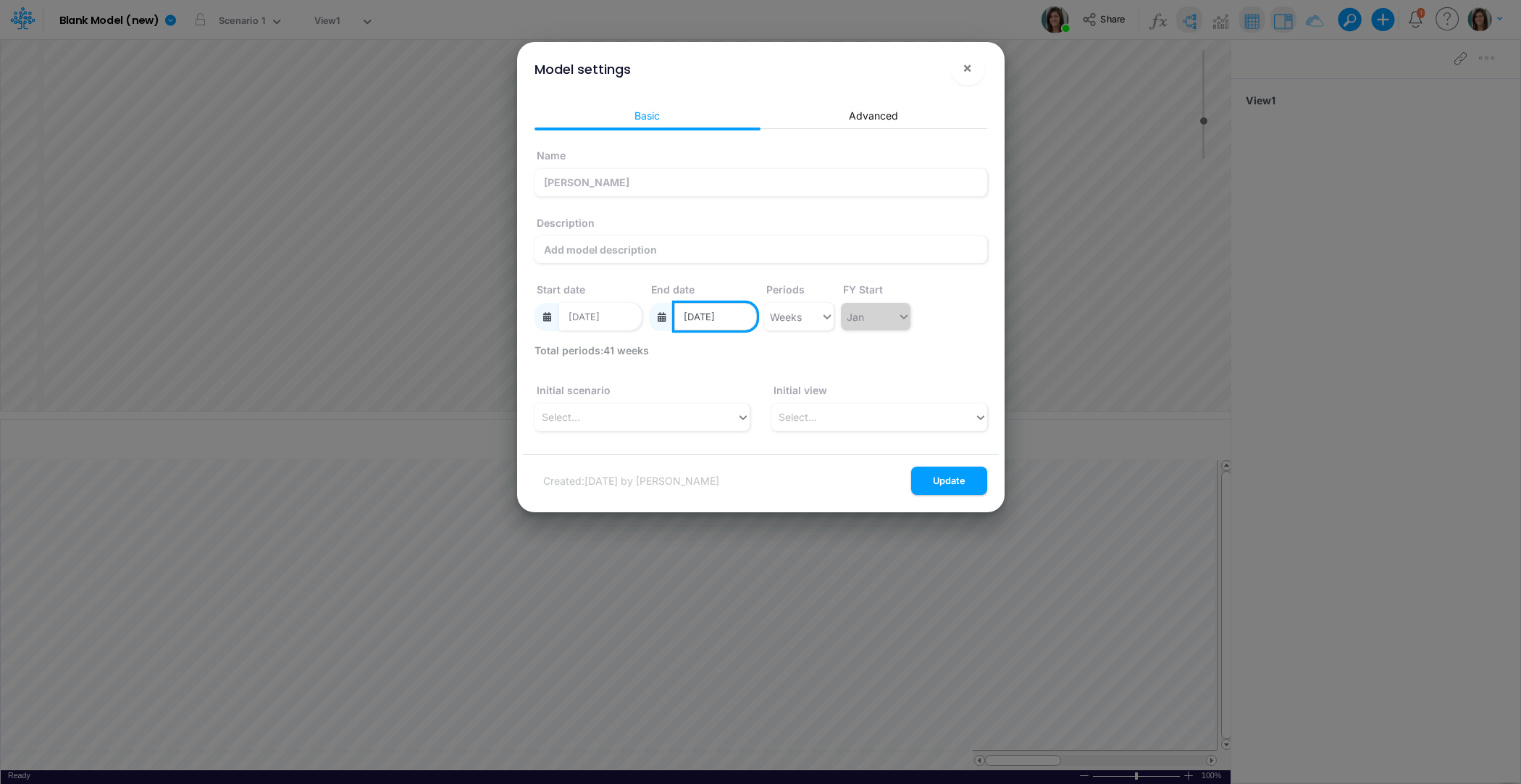
click at [728, 316] on input "06/13/2026" at bounding box center [716, 316] width 83 height 27
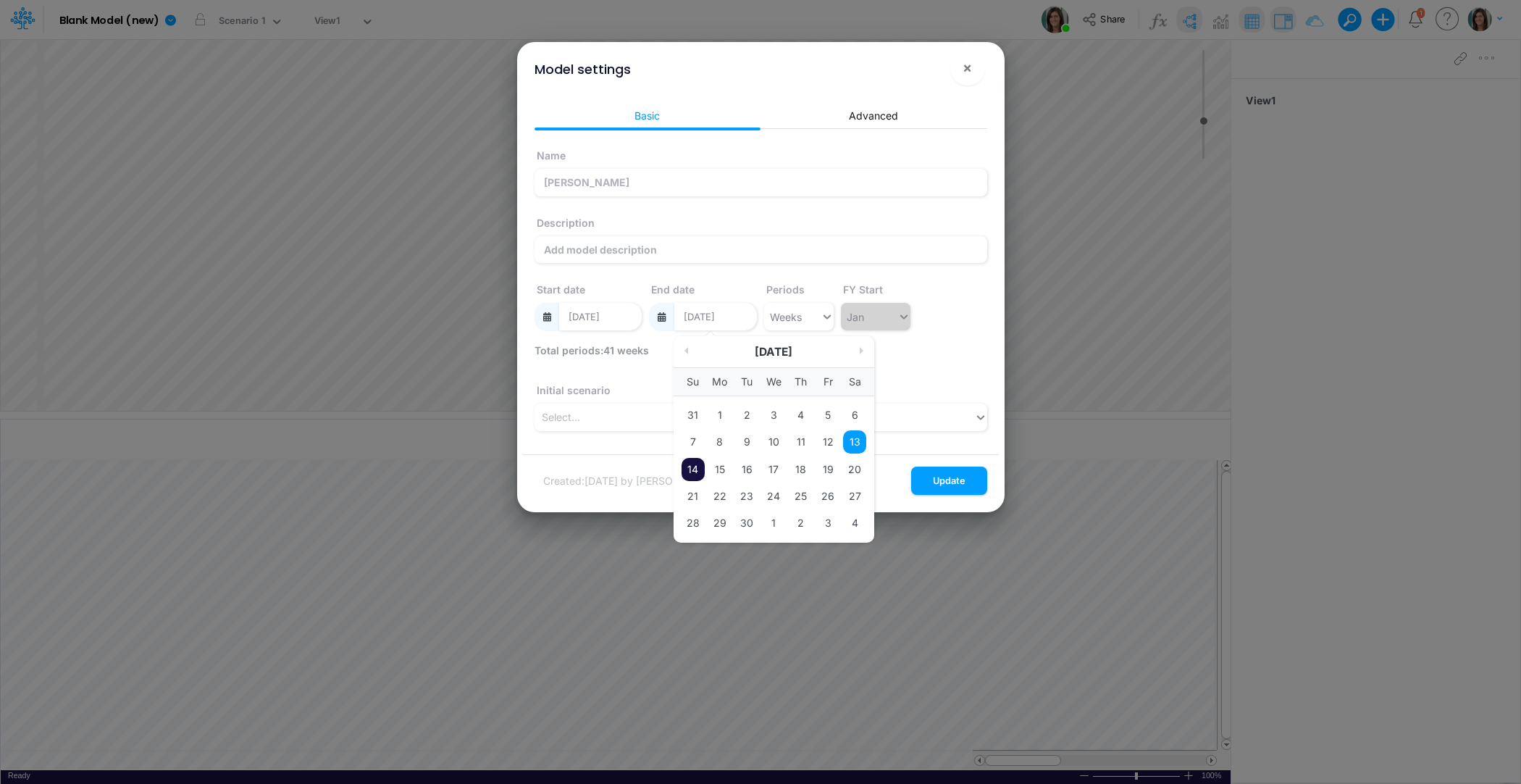
click at [694, 465] on div "14" at bounding box center [693, 469] width 23 height 23
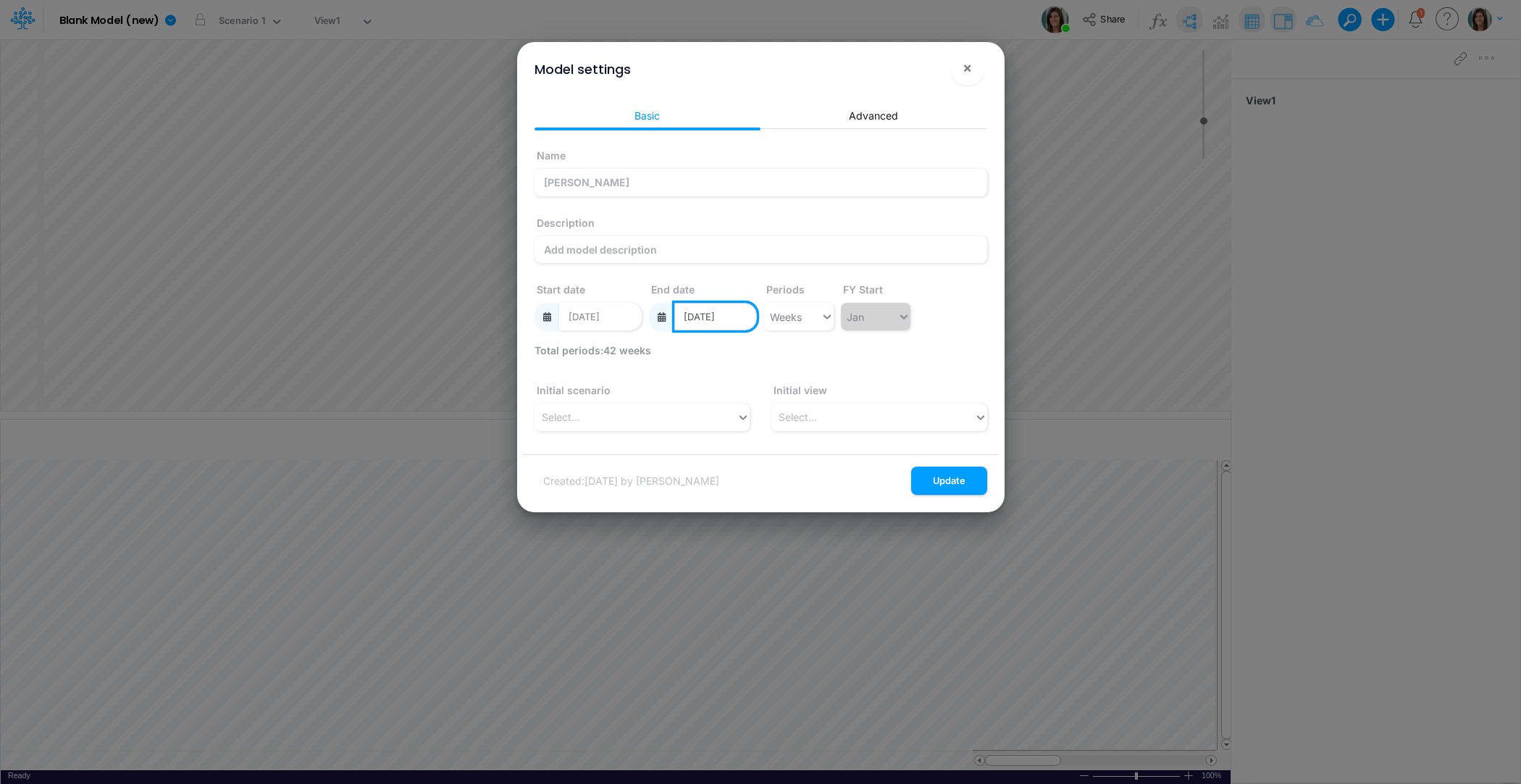
click at [745, 329] on input "06/14/2026" at bounding box center [716, 316] width 83 height 27
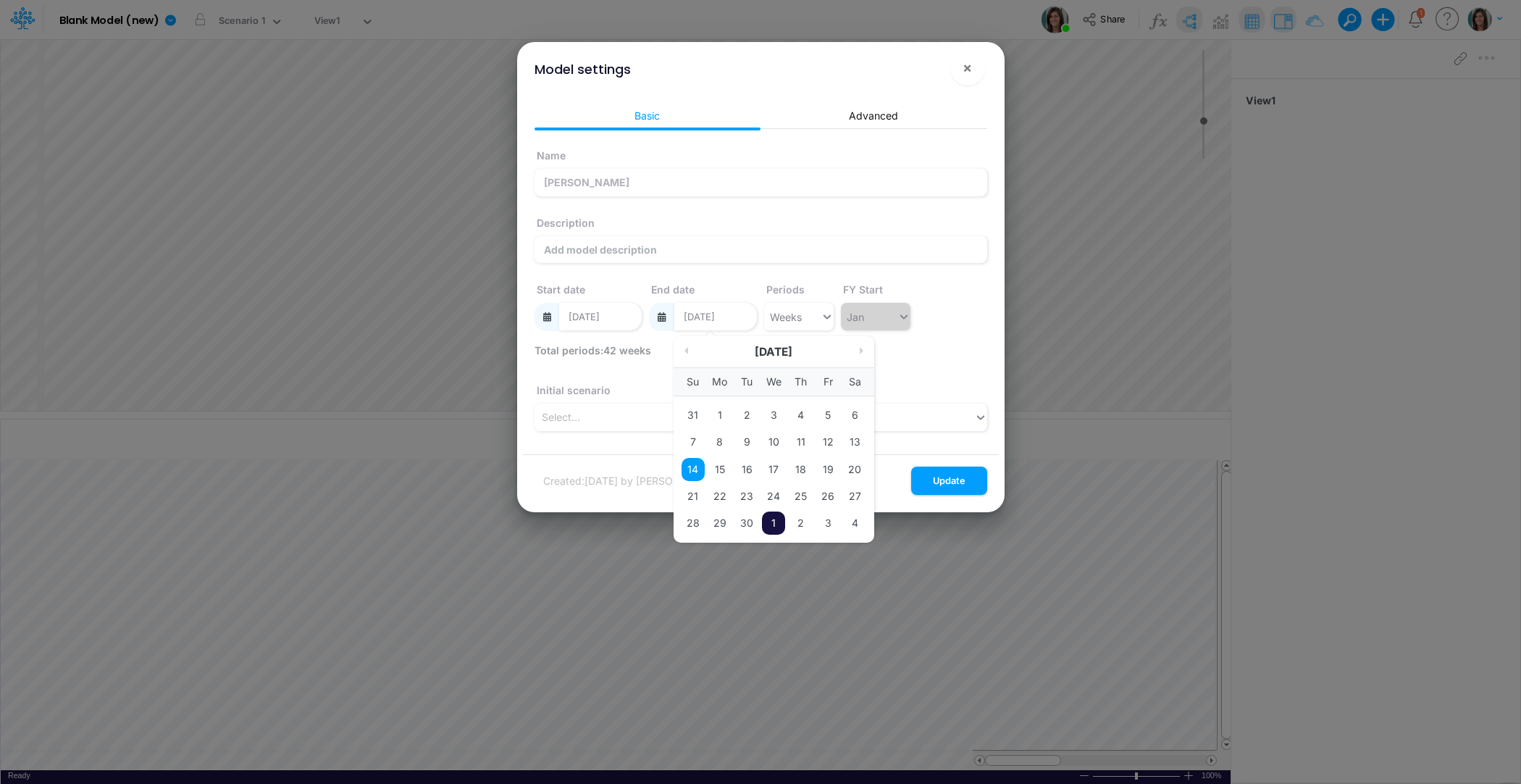
click at [772, 525] on div "1" at bounding box center [774, 523] width 23 height 23
type input "07/01/2026"
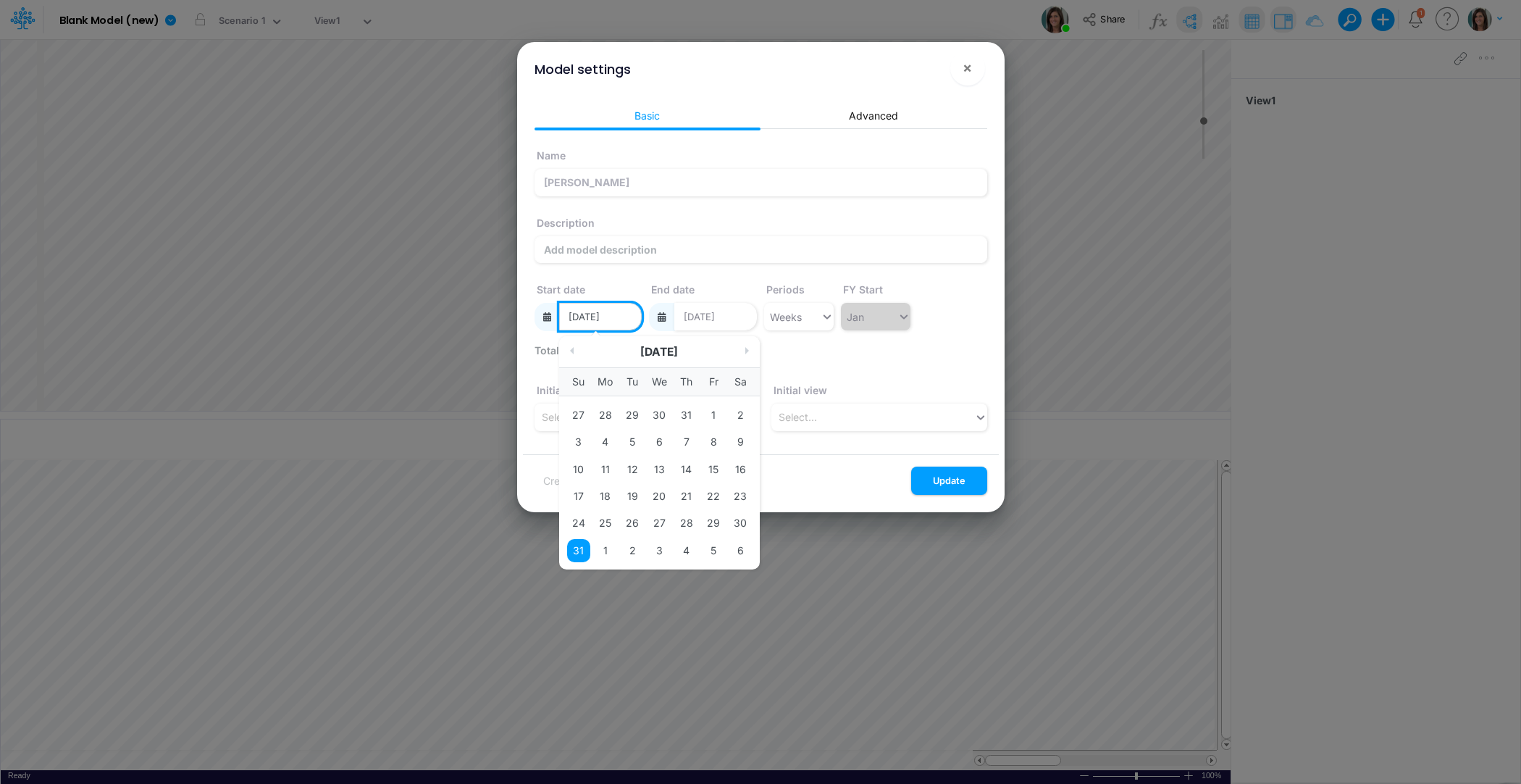
click at [612, 322] on input "08/31/2025" at bounding box center [600, 316] width 83 height 27
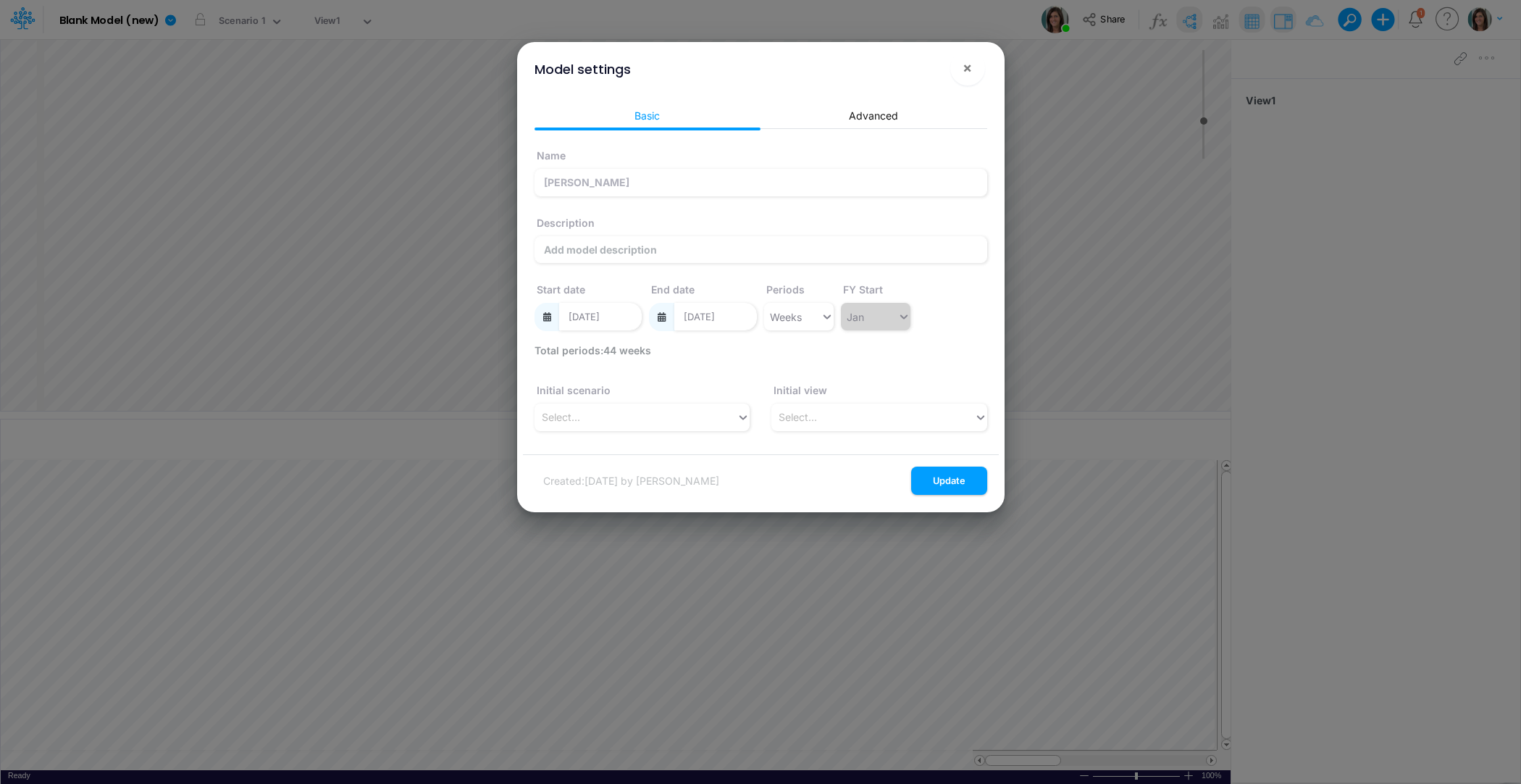
click at [938, 287] on div "Name Castro Description Start date 08/31/2025 End date 07/01/2026 Periods Weeks…" at bounding box center [760, 242] width 460 height 202
click at [973, 483] on button "Update" at bounding box center [949, 480] width 76 height 28
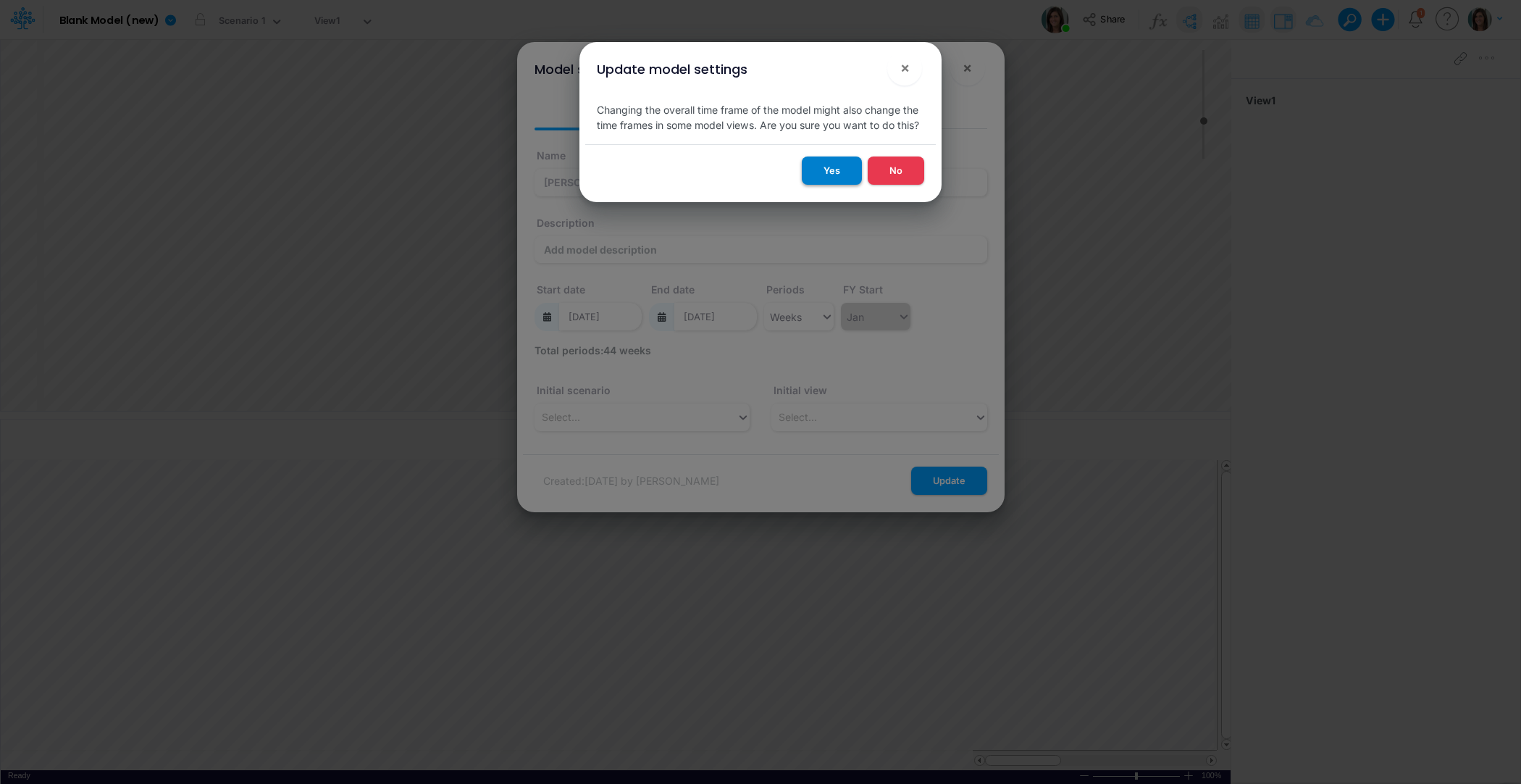
click at [837, 162] on button "Yes" at bounding box center [831, 170] width 60 height 28
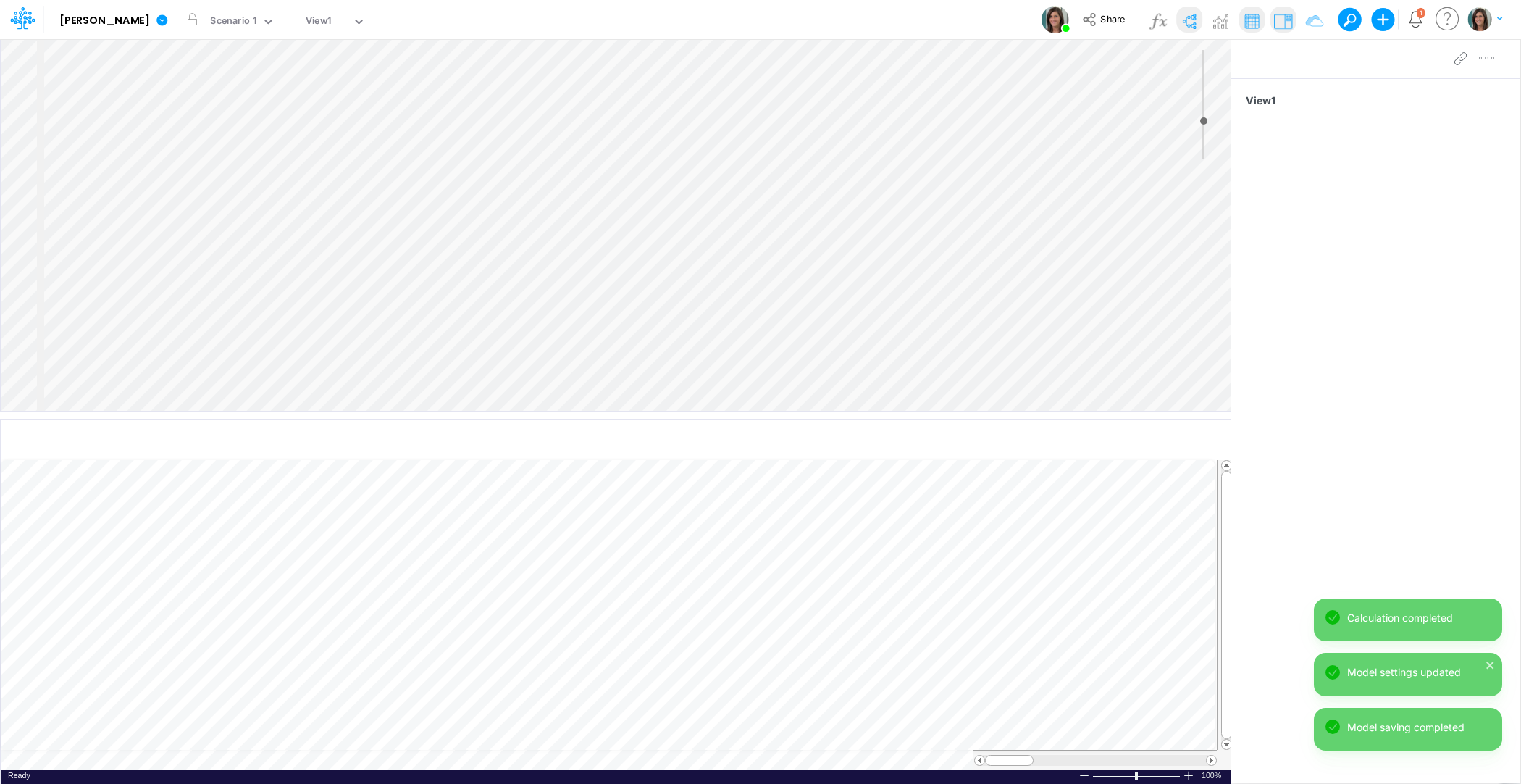
click at [88, 80] on div "Insert component Insert node Component Variable Constant Group Addition Subtrac…" at bounding box center [615, 224] width 1230 height 372
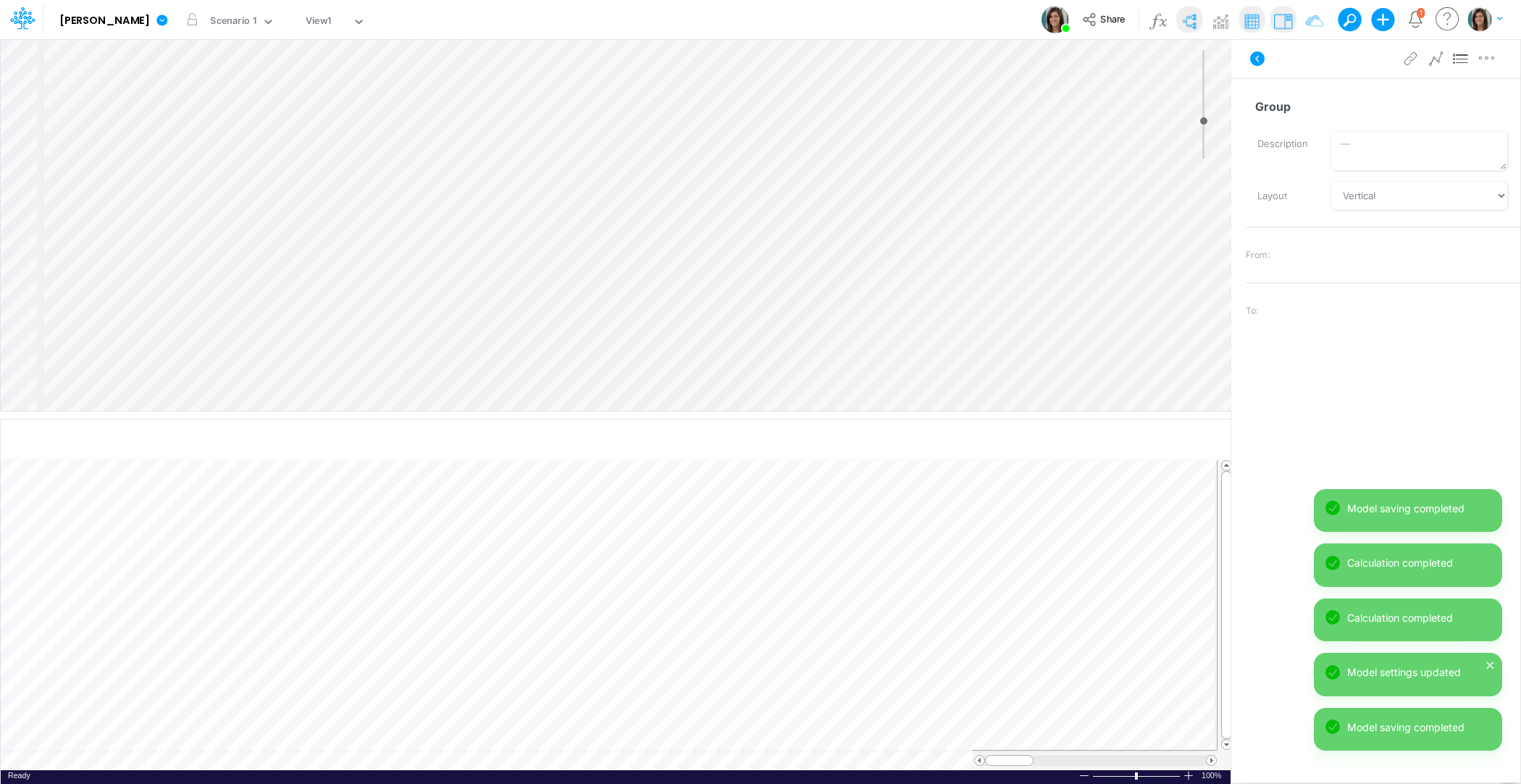
click at [120, 69] on div "Insert component Insert node Component Variable Constant Group Addition Subtrac…" at bounding box center [615, 224] width 1230 height 372
click at [1310, 113] on input "Component" at bounding box center [1377, 106] width 262 height 27
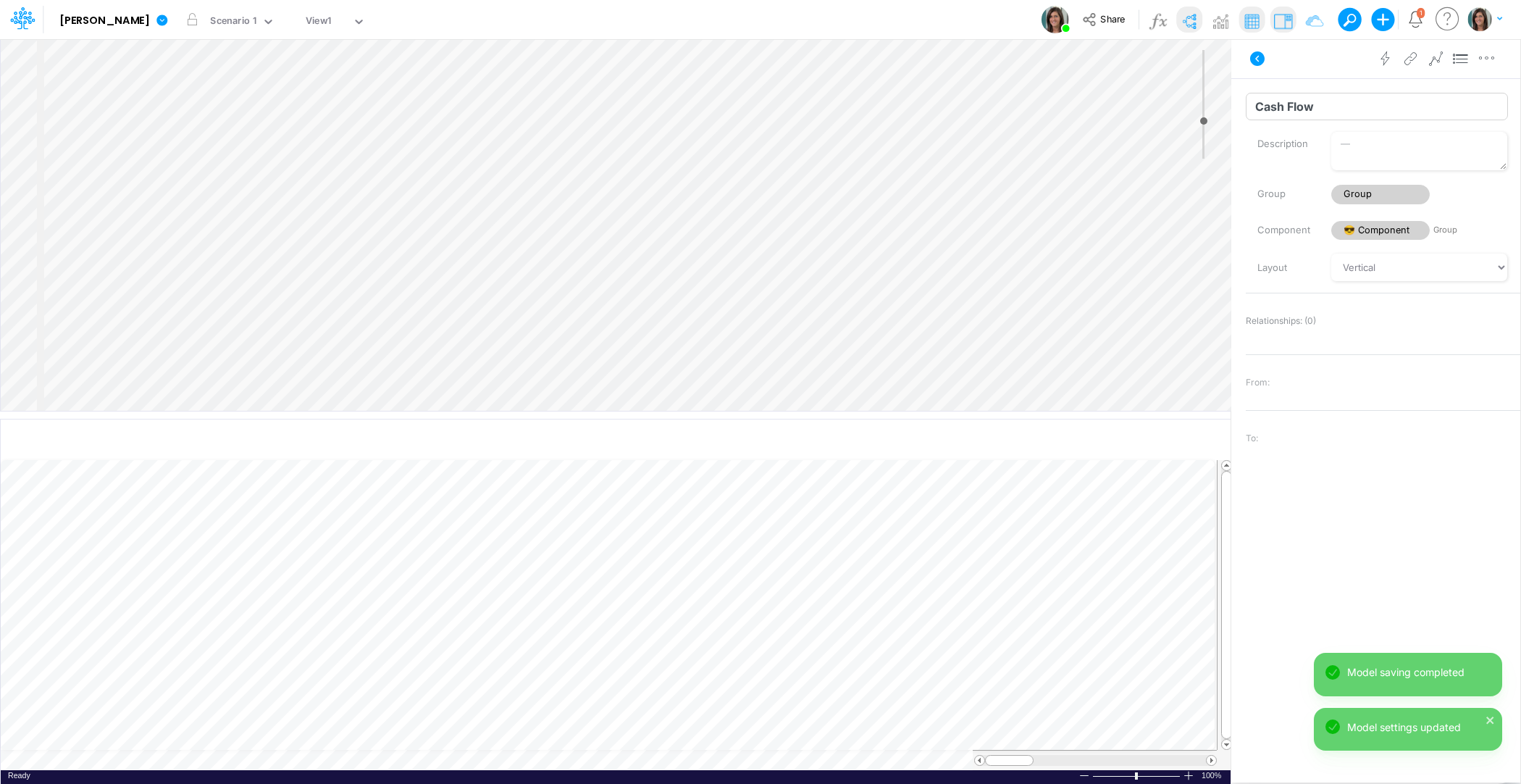
type input "Cash Flow"
click at [126, 56] on div "Insert component Insert node Variable Constant Group Addition Subtraction Multi…" at bounding box center [615, 224] width 1230 height 372
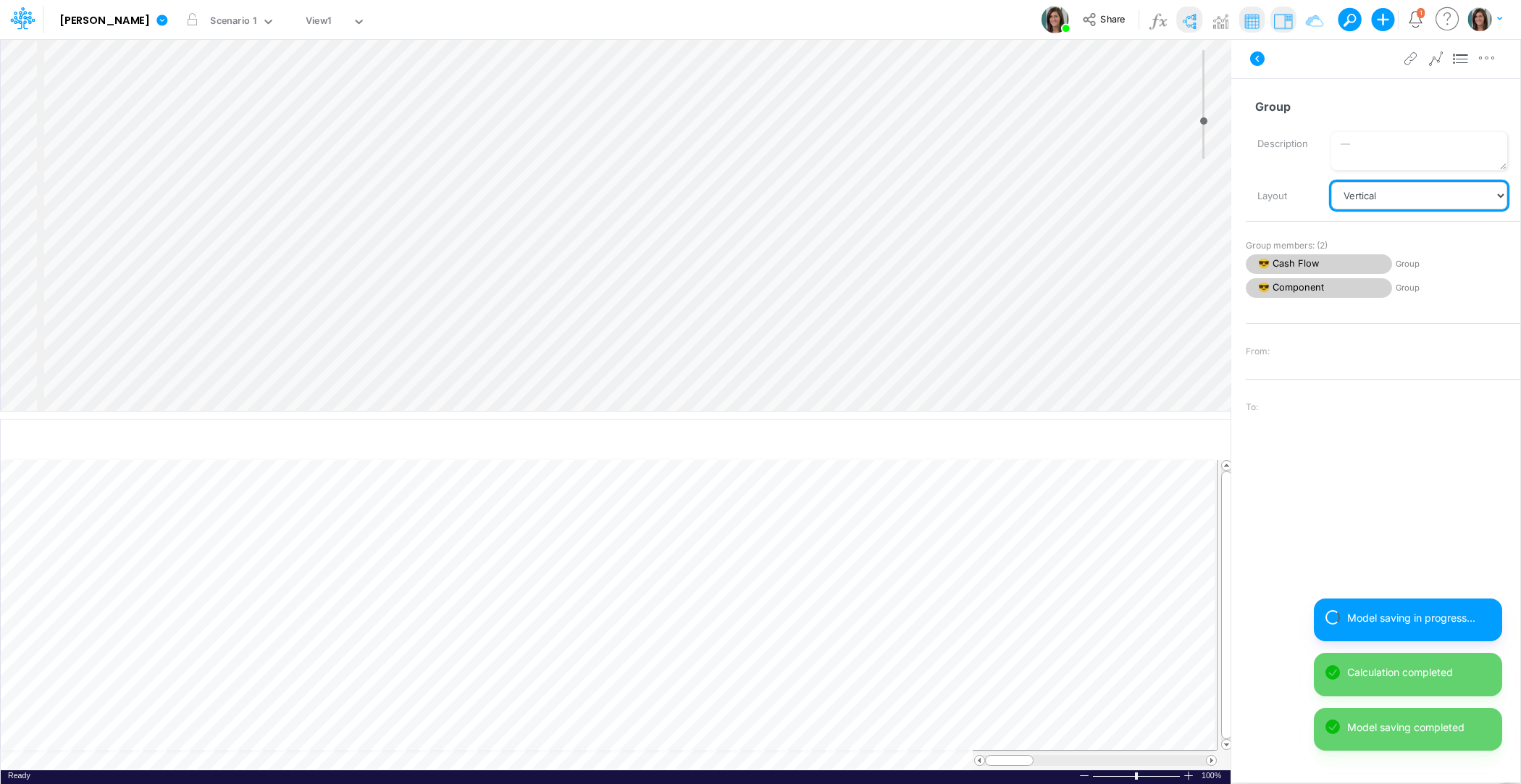
click at [1373, 193] on select "Vertical Vertical Tree Horizontal Horizontal Tree Horizontal Tree Compact Funnel" at bounding box center [1419, 195] width 176 height 27
select select "Horizontal"
click at [1332, 182] on select "Vertical Vertical Tree Horizontal Horizontal Tree Horizontal Tree Compact Funnel" at bounding box center [1419, 195] width 176 height 27
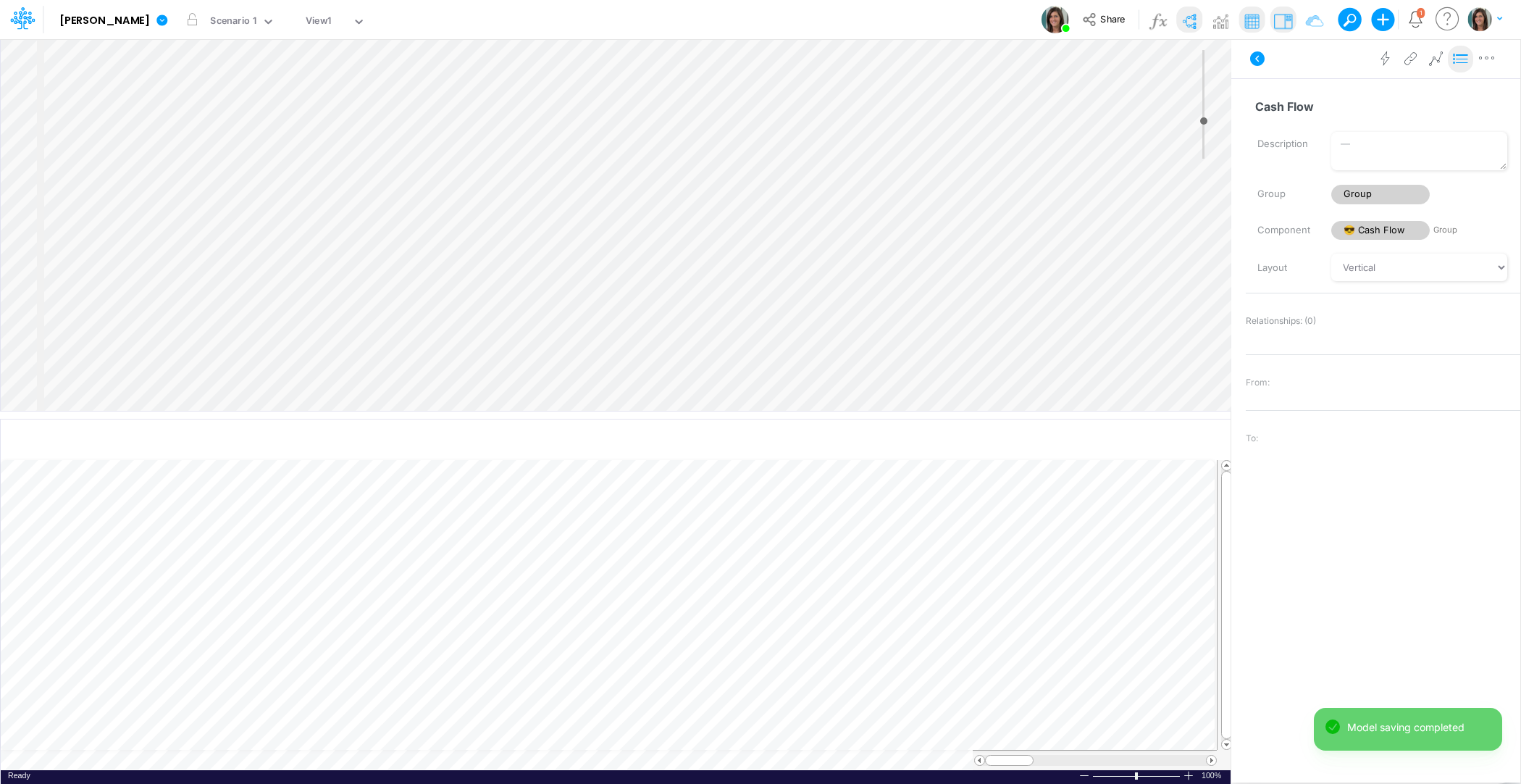
click at [1465, 66] on icon at bounding box center [1461, 59] width 22 height 15
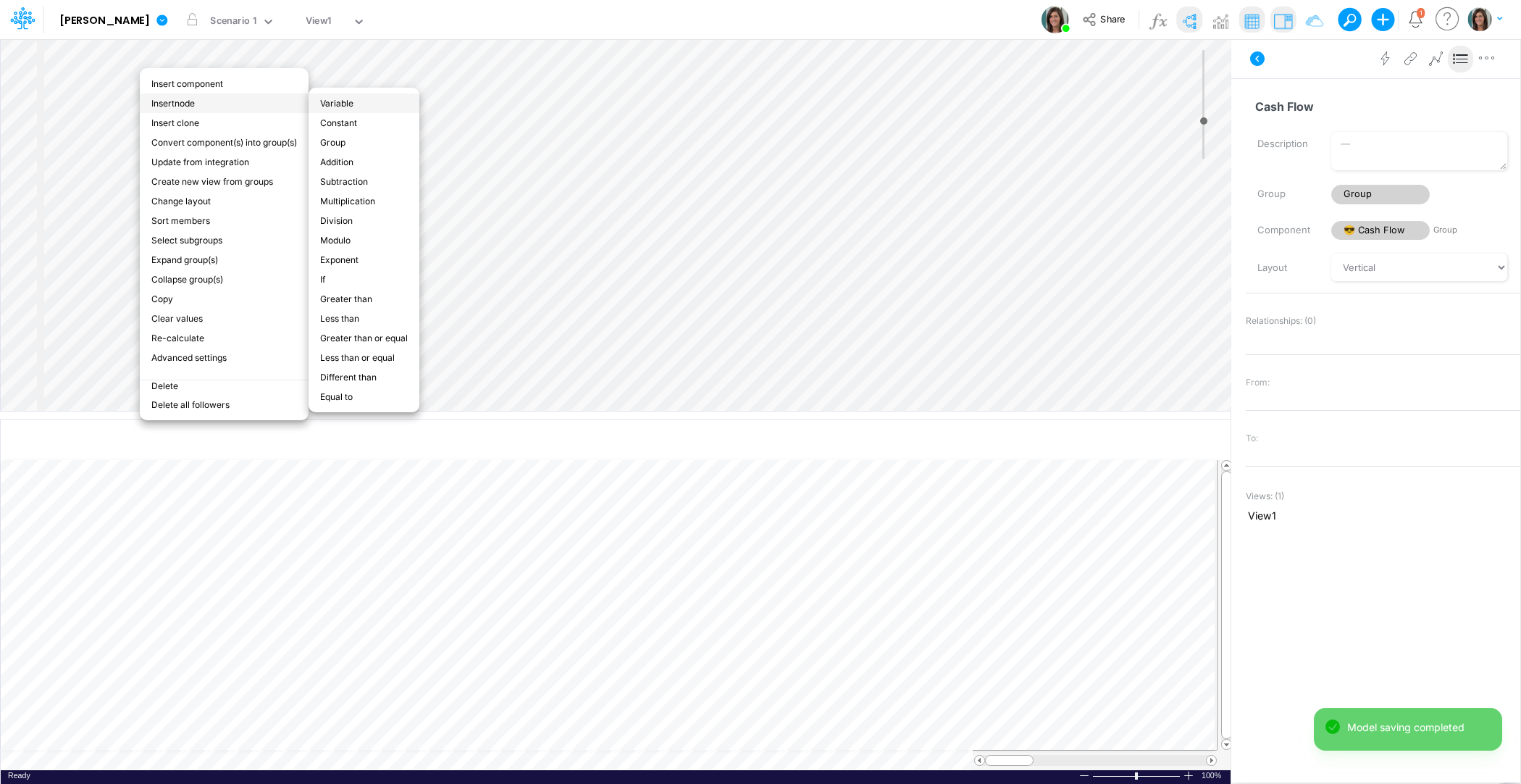
click at [368, 107] on li "Variable" at bounding box center [364, 103] width 111 height 20
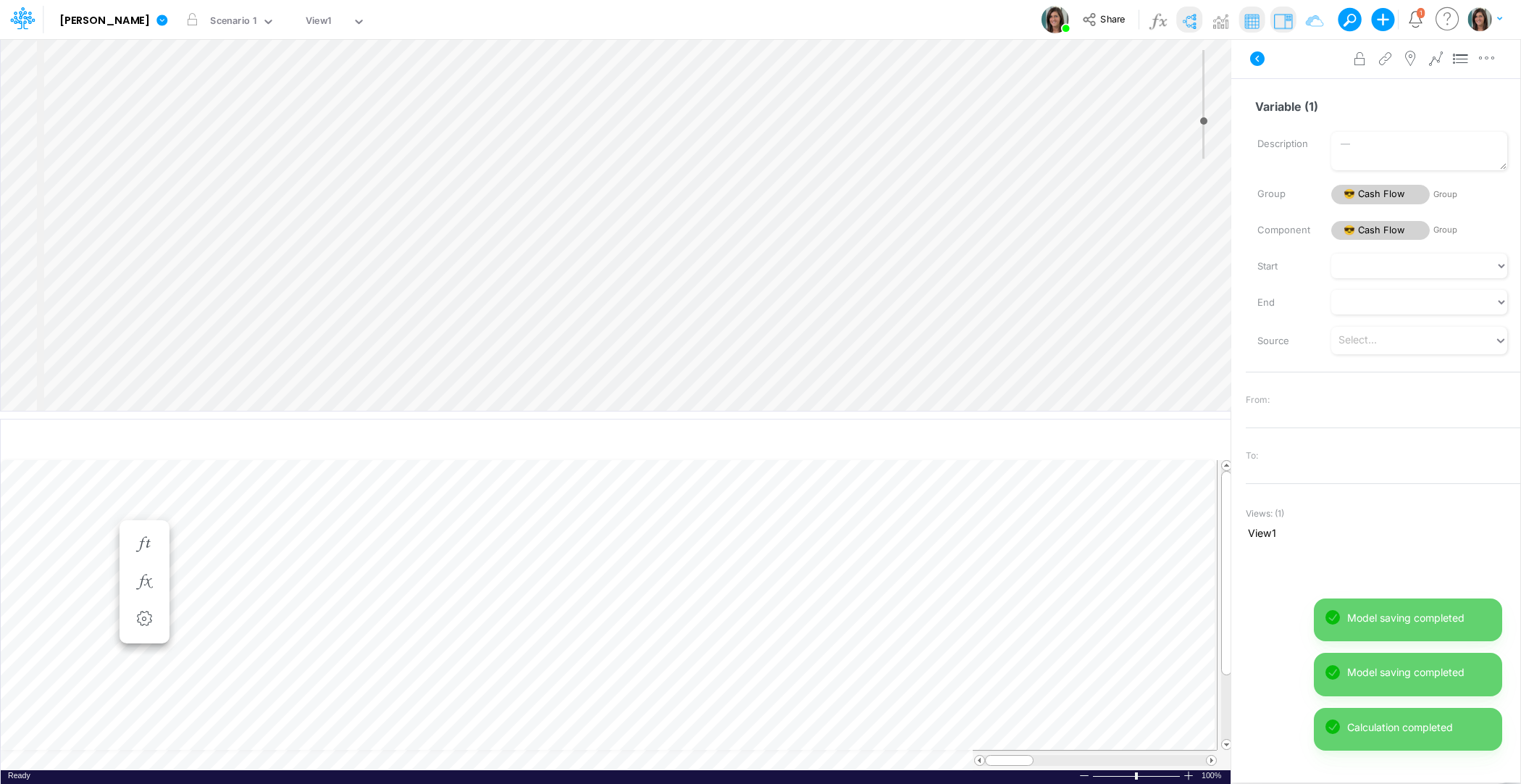
type input "Beginning Cash"
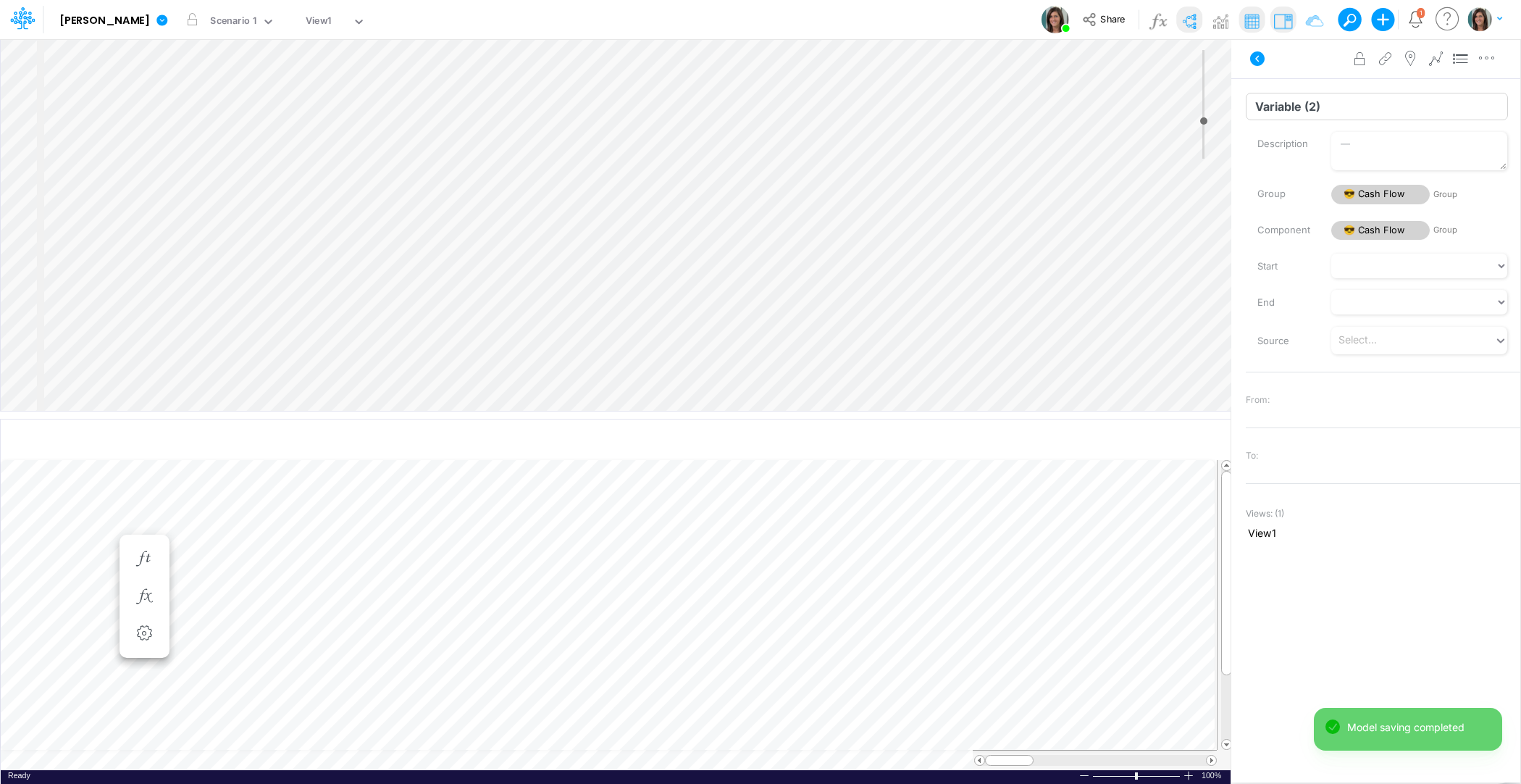
click at [1289, 119] on input "Variable (2)" at bounding box center [1377, 106] width 262 height 27
type input "Change in Cash"
click at [1280, 113] on input "Variable (3)" at bounding box center [1377, 106] width 262 height 27
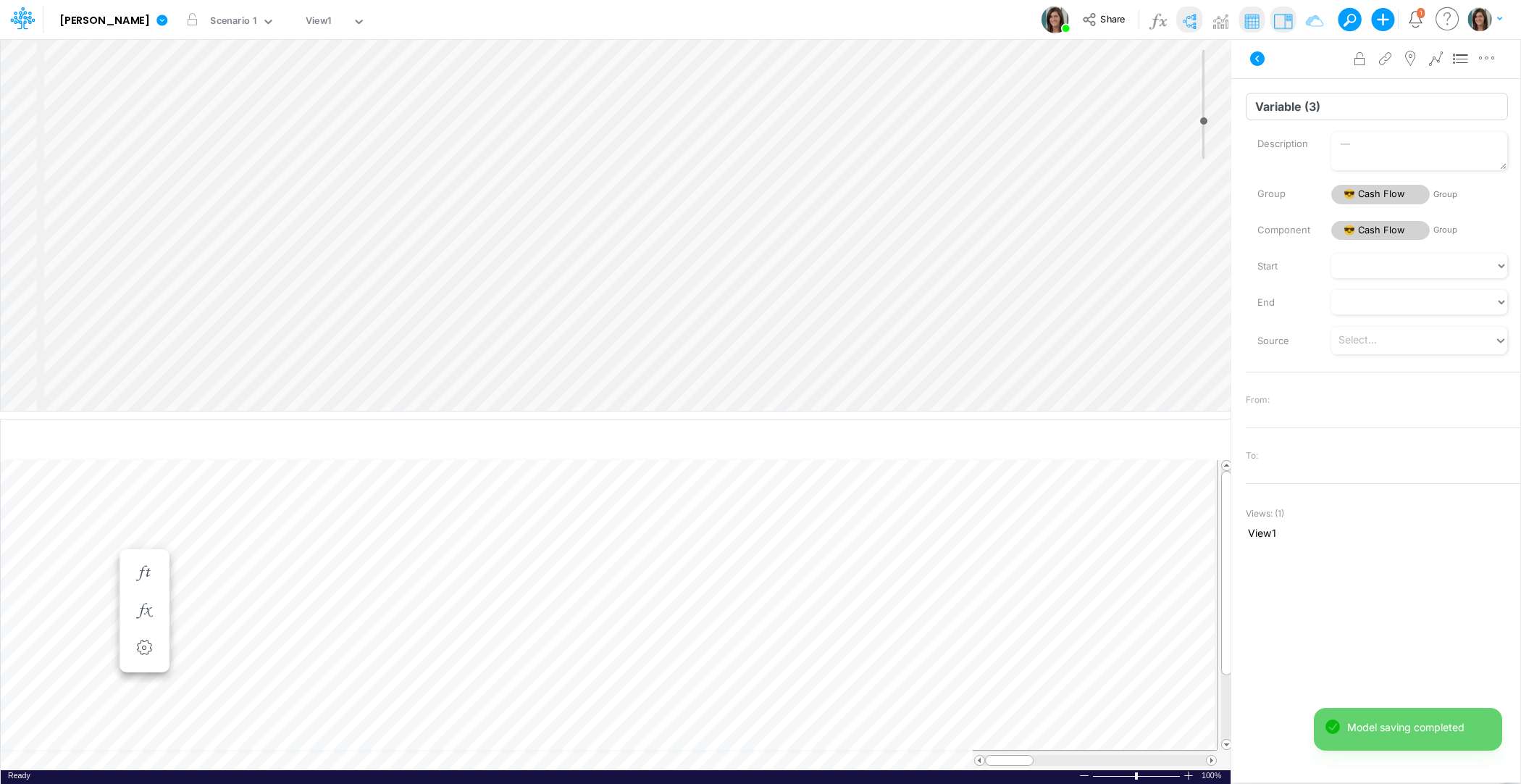
click at [1280, 113] on input "Variable (3)" at bounding box center [1377, 106] width 262 height 27
click at [1286, 117] on input "Ending Cash" at bounding box center [1377, 106] width 262 height 27
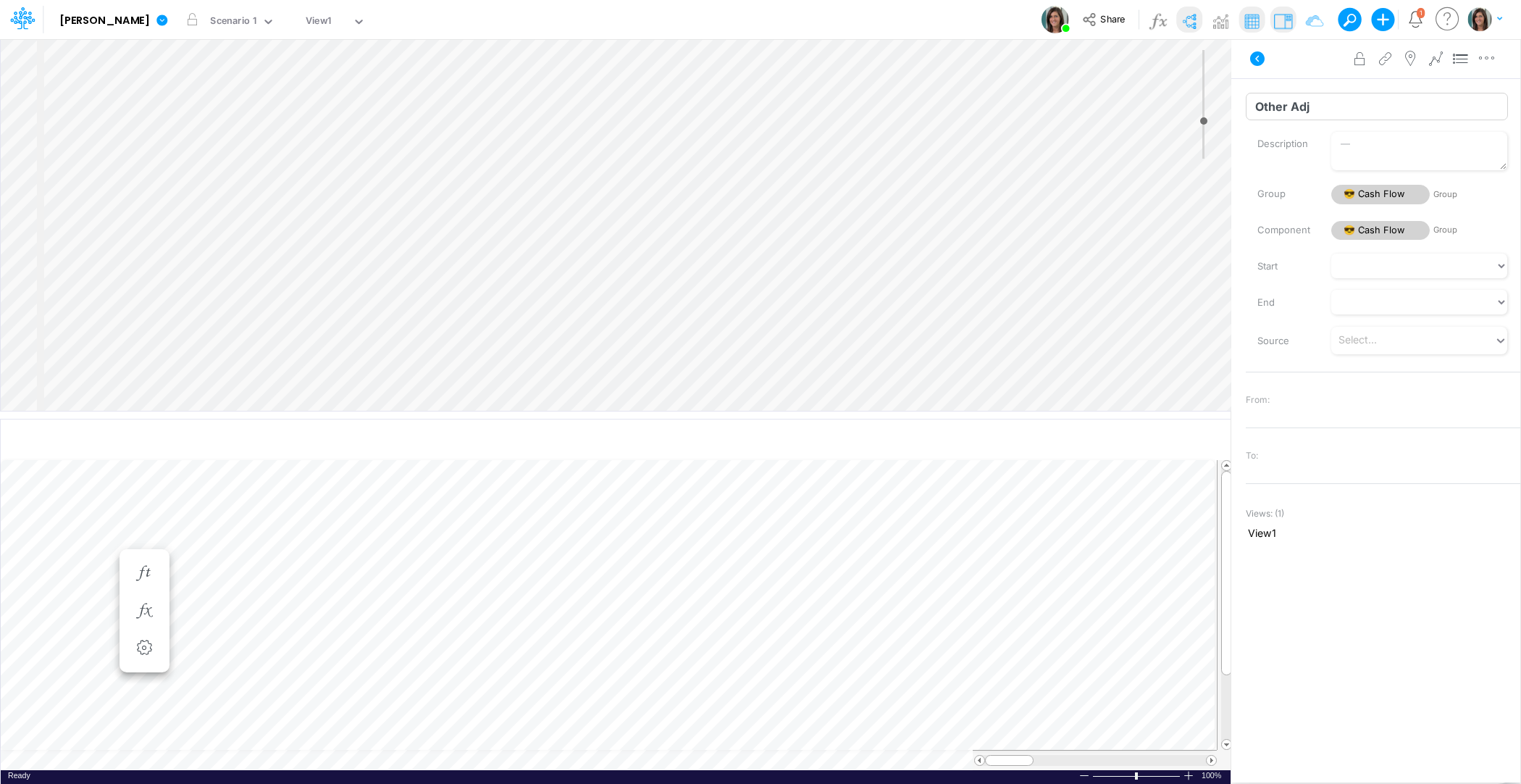
type input "Other Adj"
click at [1278, 97] on input "Variable (4)" at bounding box center [1377, 106] width 262 height 27
type input "Ending Cash"
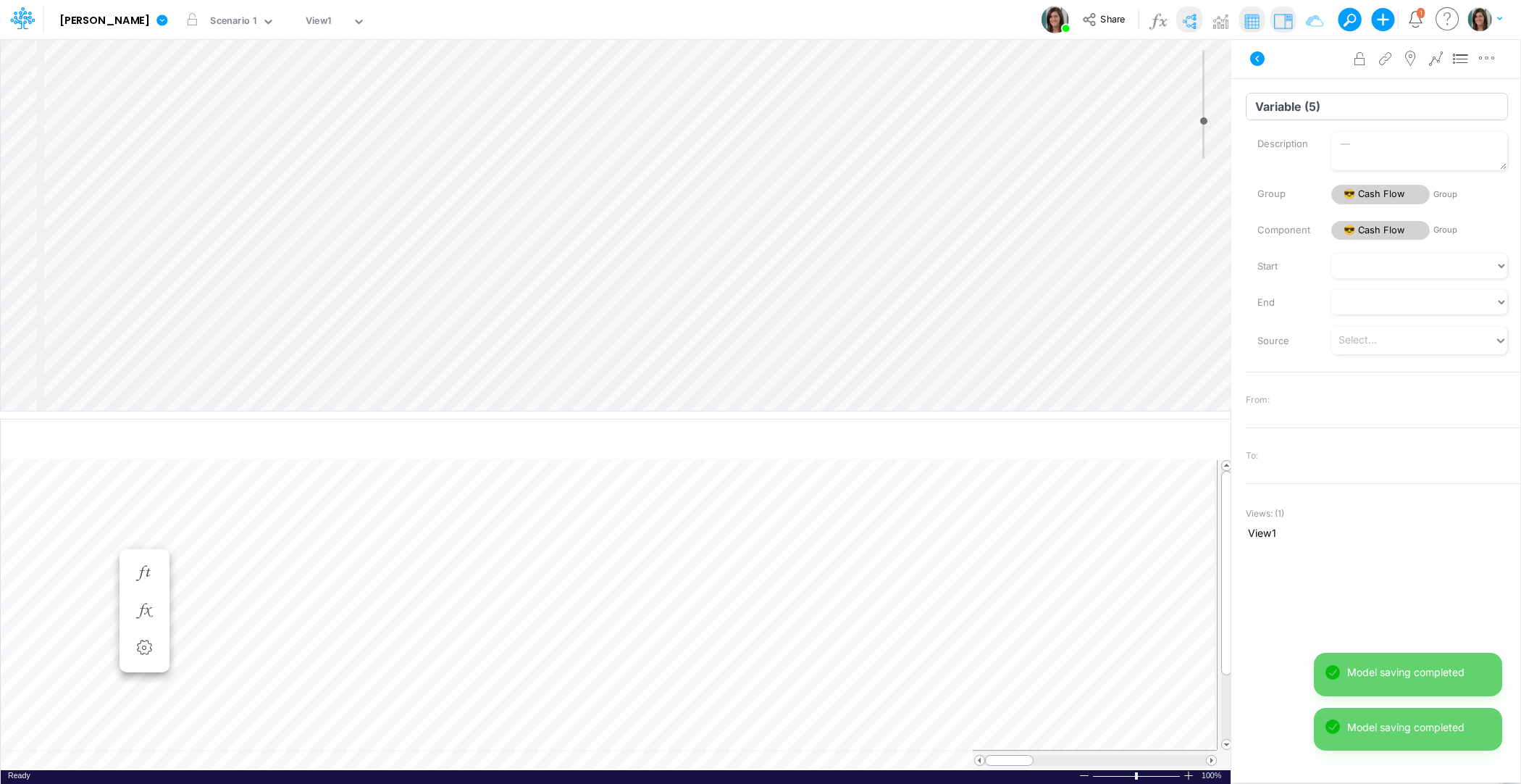
click at [1294, 97] on input "Variable (5)" at bounding box center [1377, 106] width 262 height 27
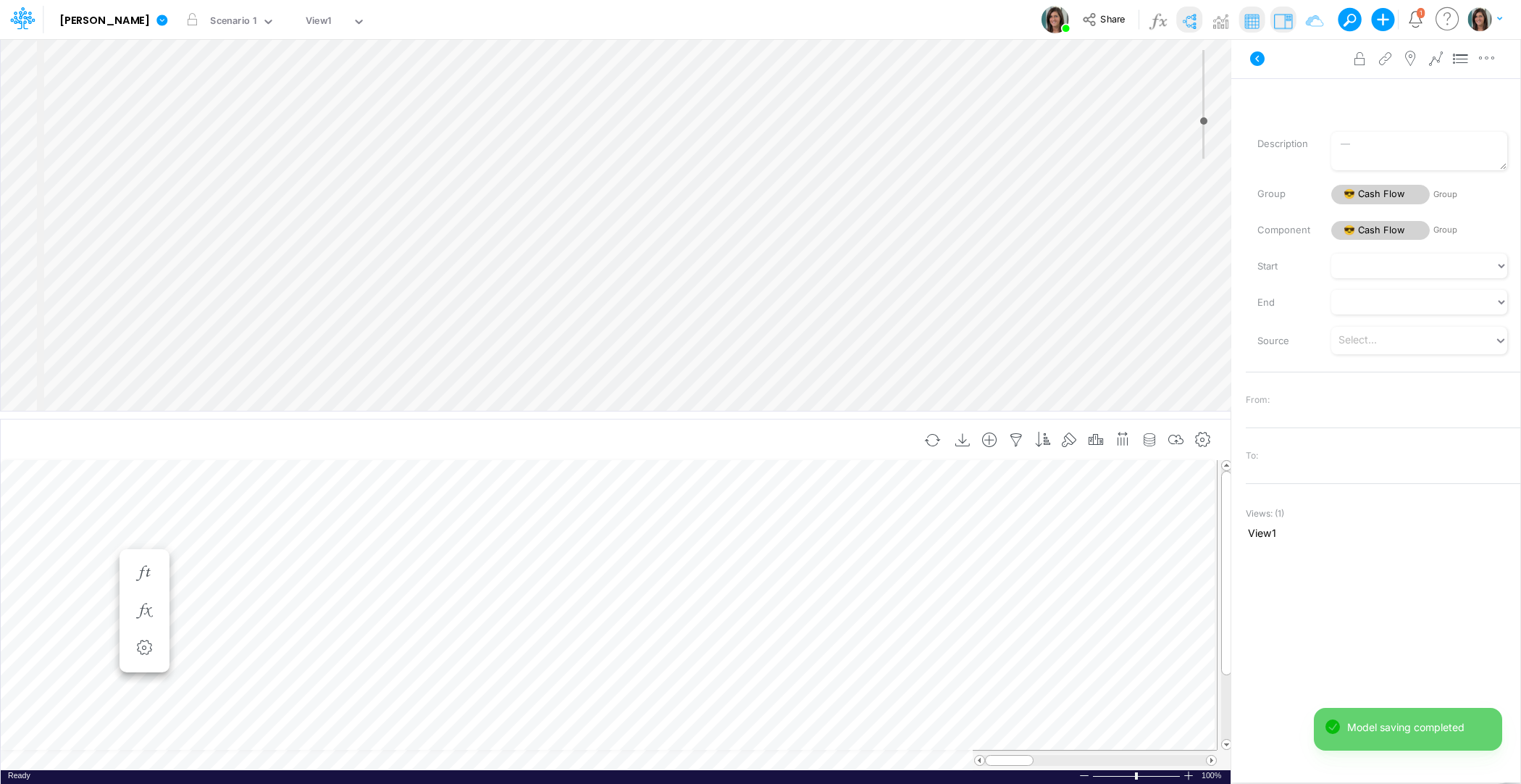
scroll to position [7, 1]
click at [1173, 434] on icon "button" at bounding box center [1176, 440] width 22 height 15
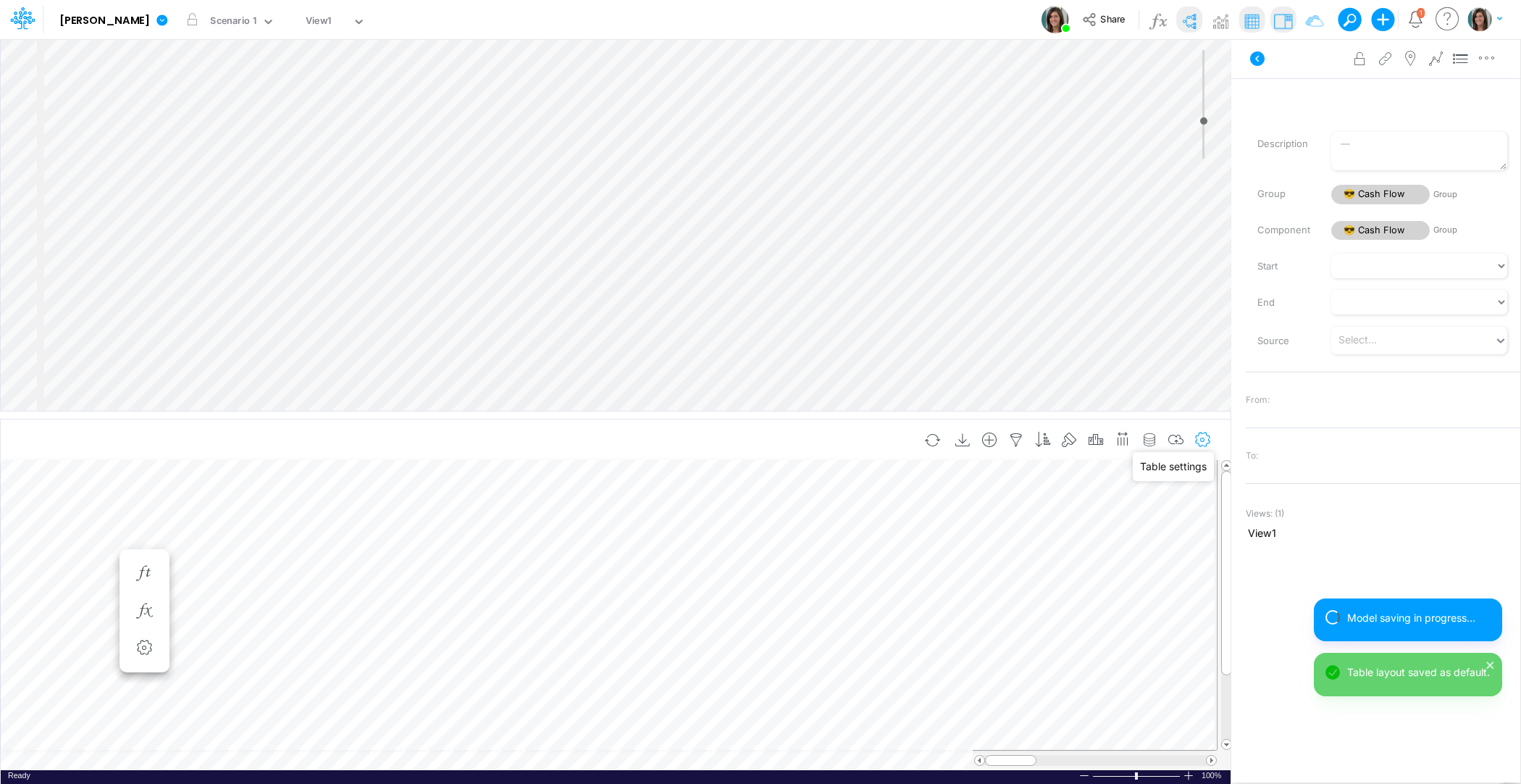
click at [1200, 440] on icon "button" at bounding box center [1203, 440] width 22 height 15
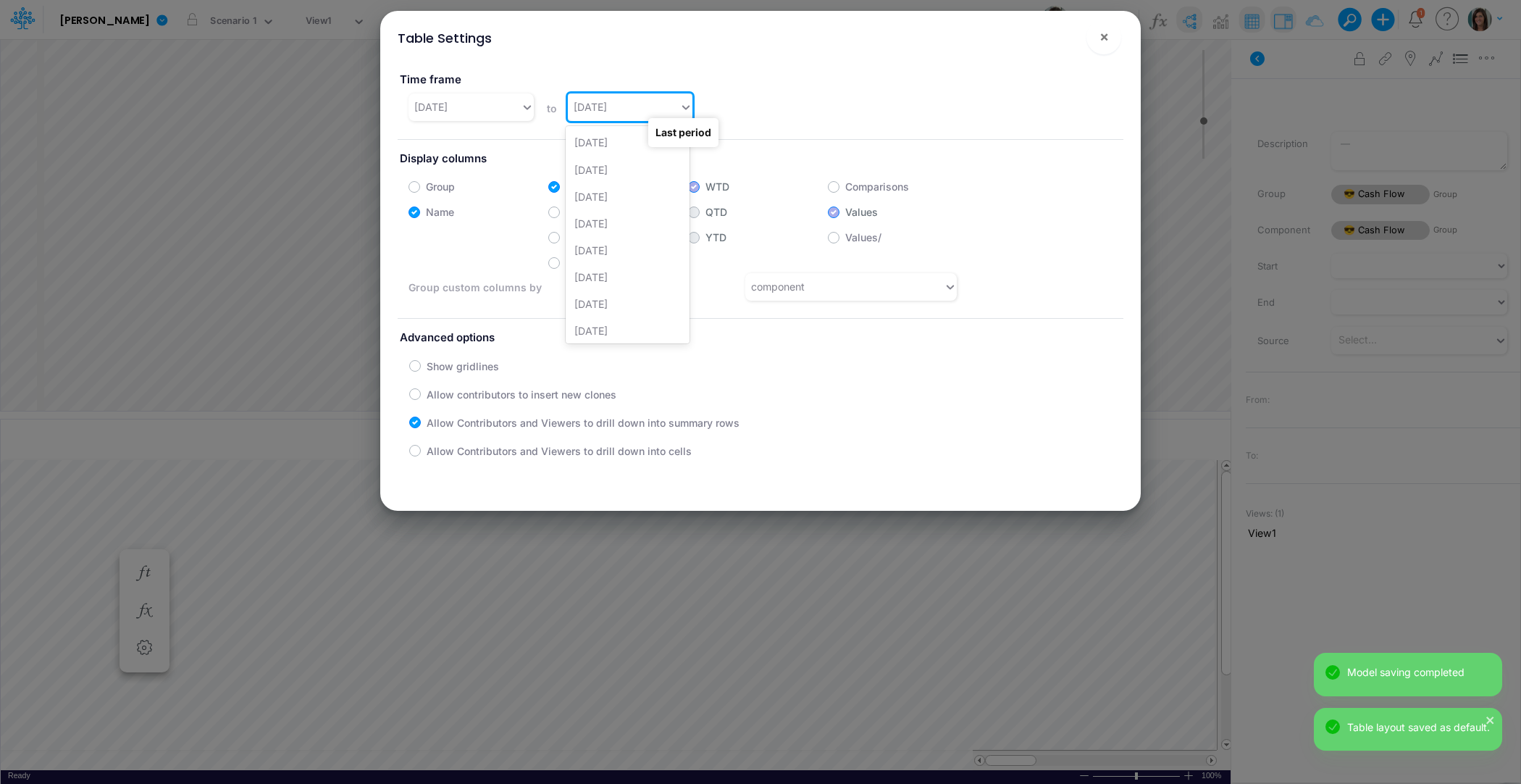
click at [630, 111] on div "[DATE]" at bounding box center [624, 106] width 113 height 24
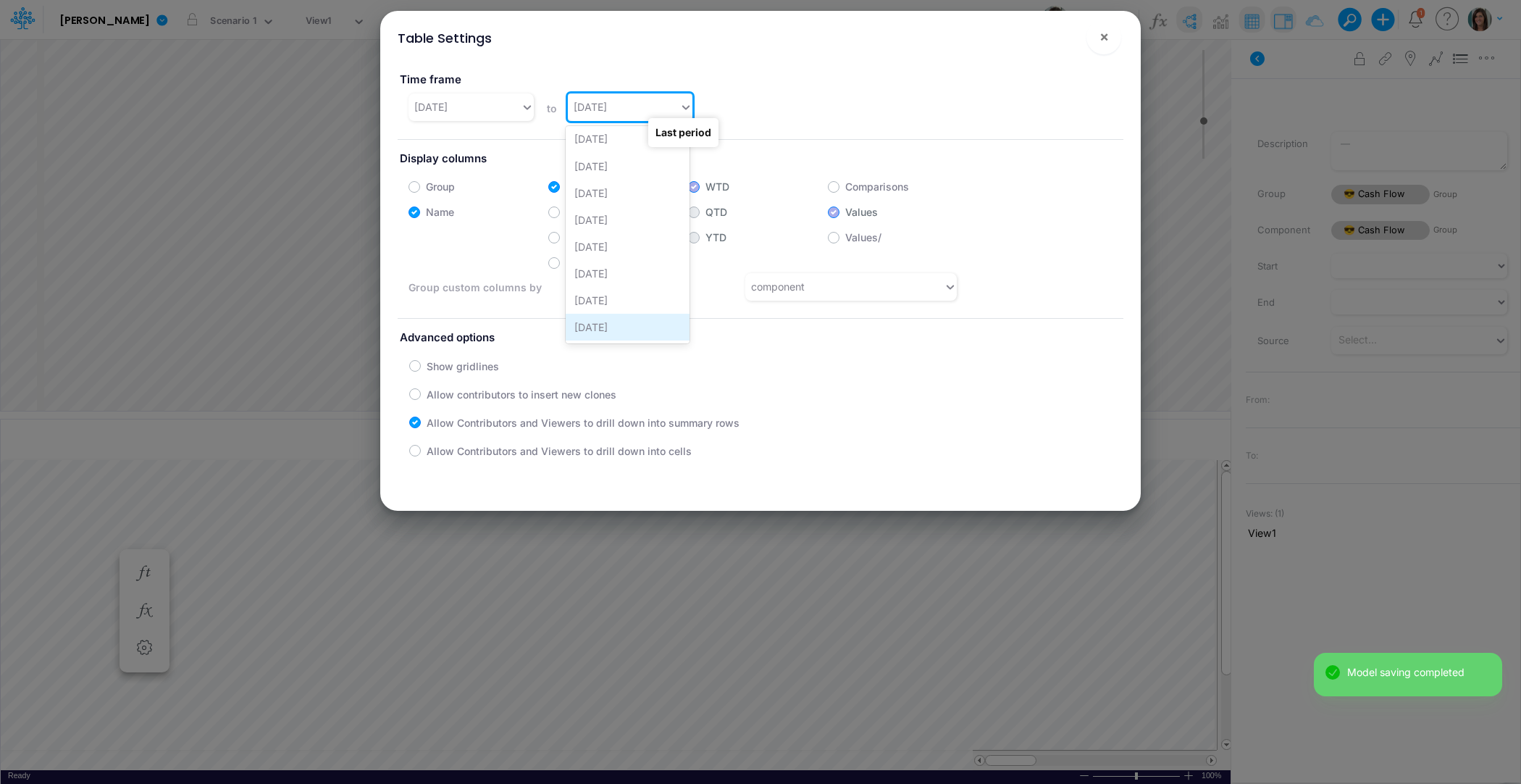
click at [601, 319] on div "[DATE]" at bounding box center [627, 326] width 124 height 27
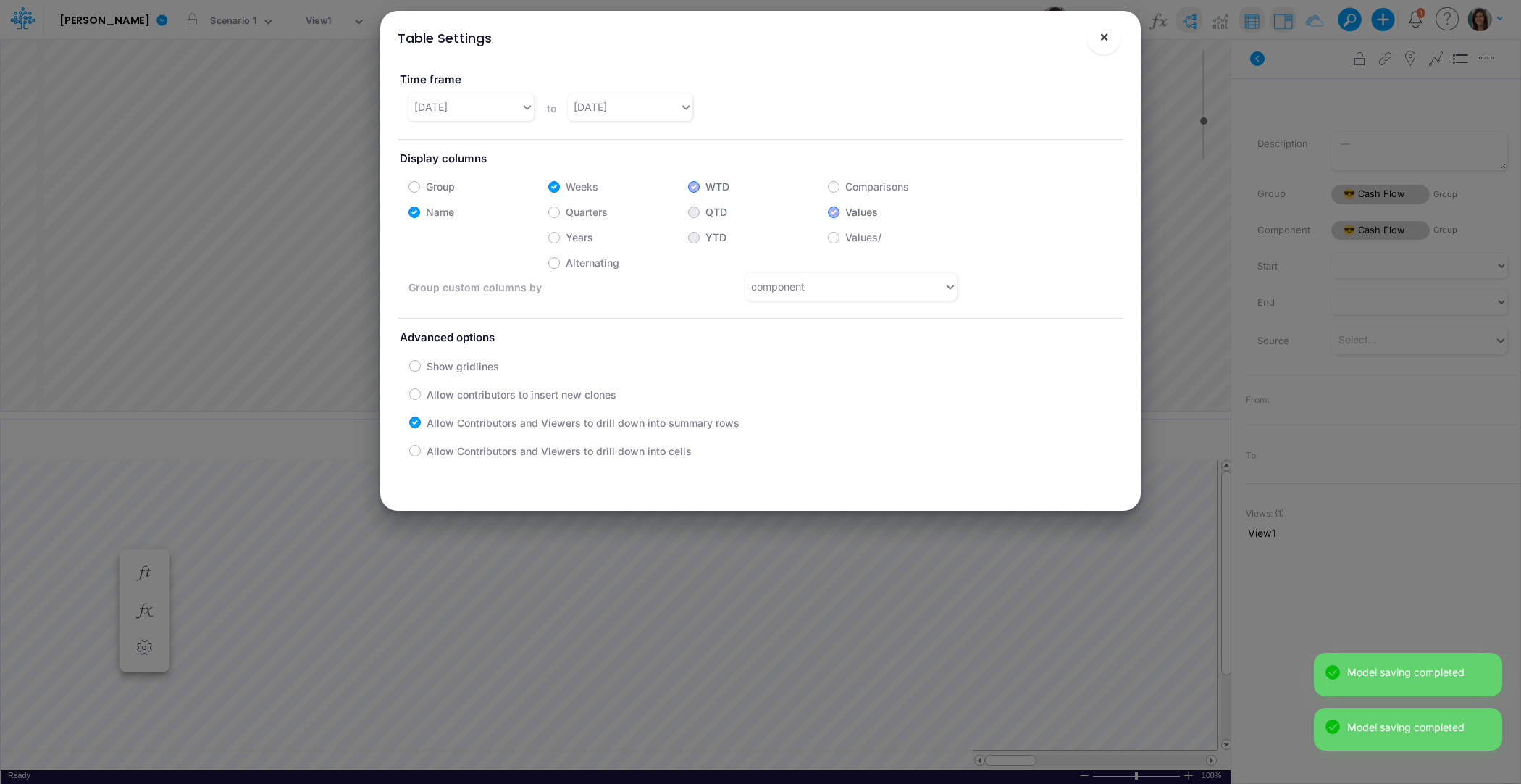
click at [1103, 38] on span "×" at bounding box center [1104, 36] width 9 height 17
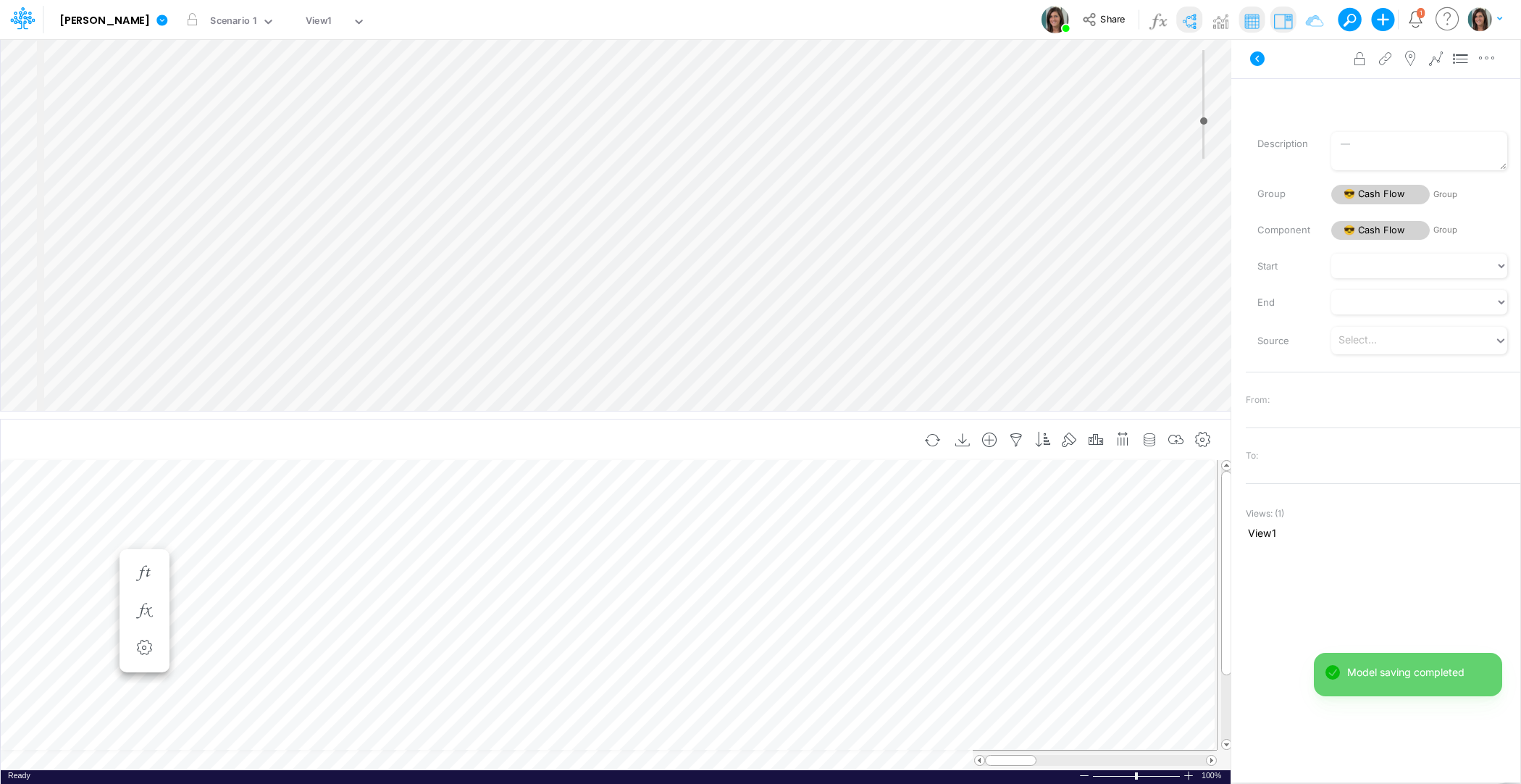
scroll to position [7, 1]
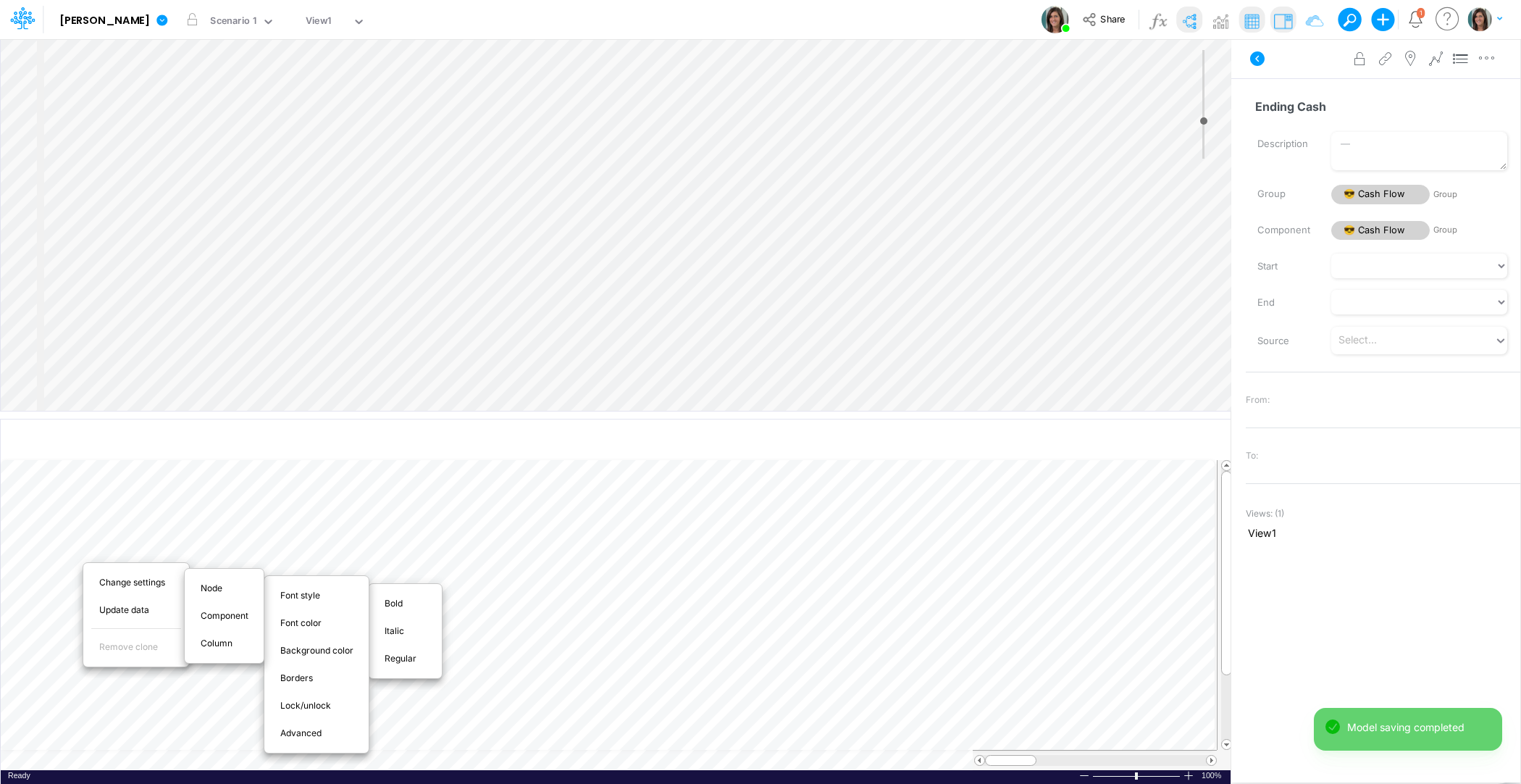
click at [394, 597] on span "Bold" at bounding box center [402, 603] width 35 height 13
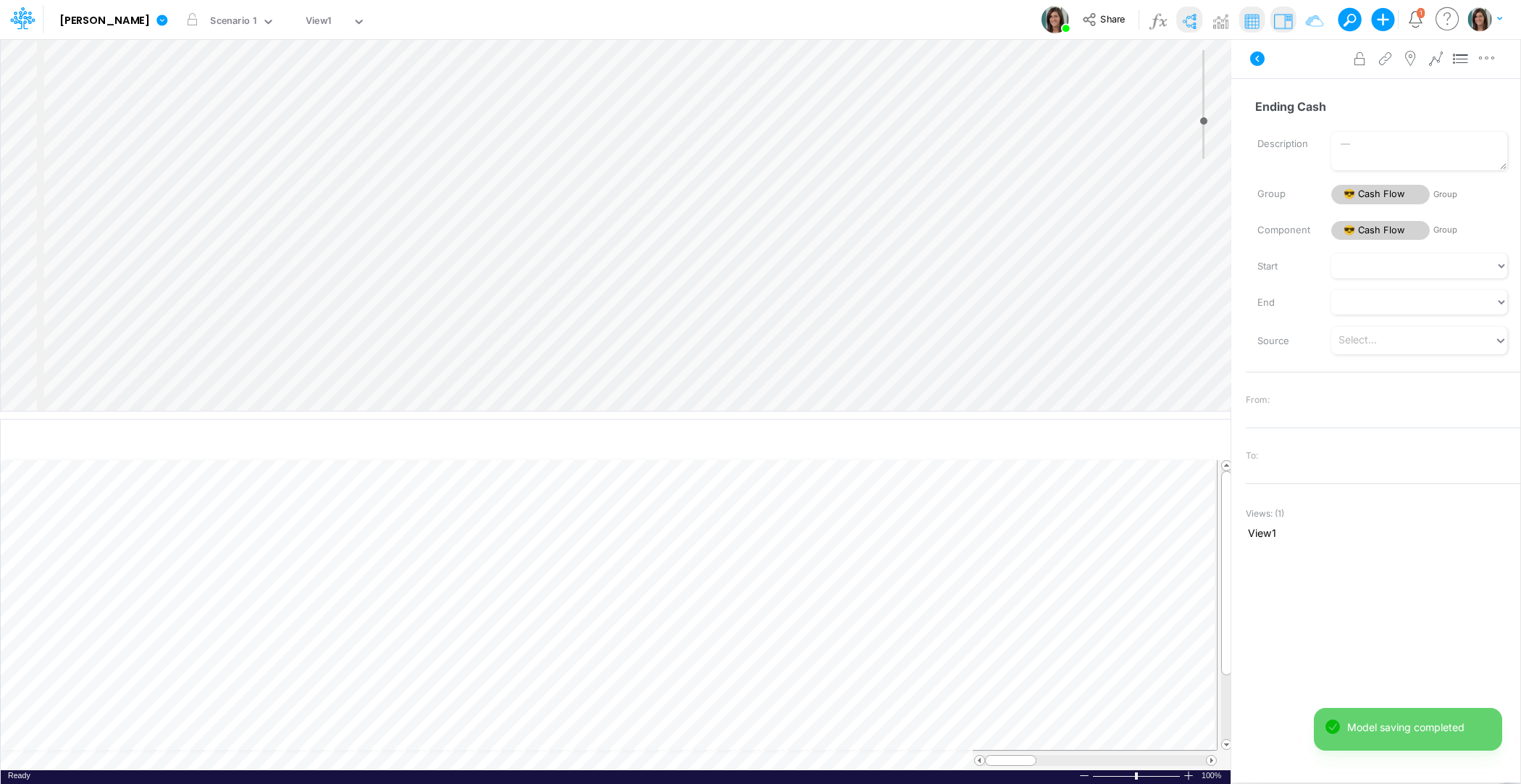
scroll to position [7, 1]
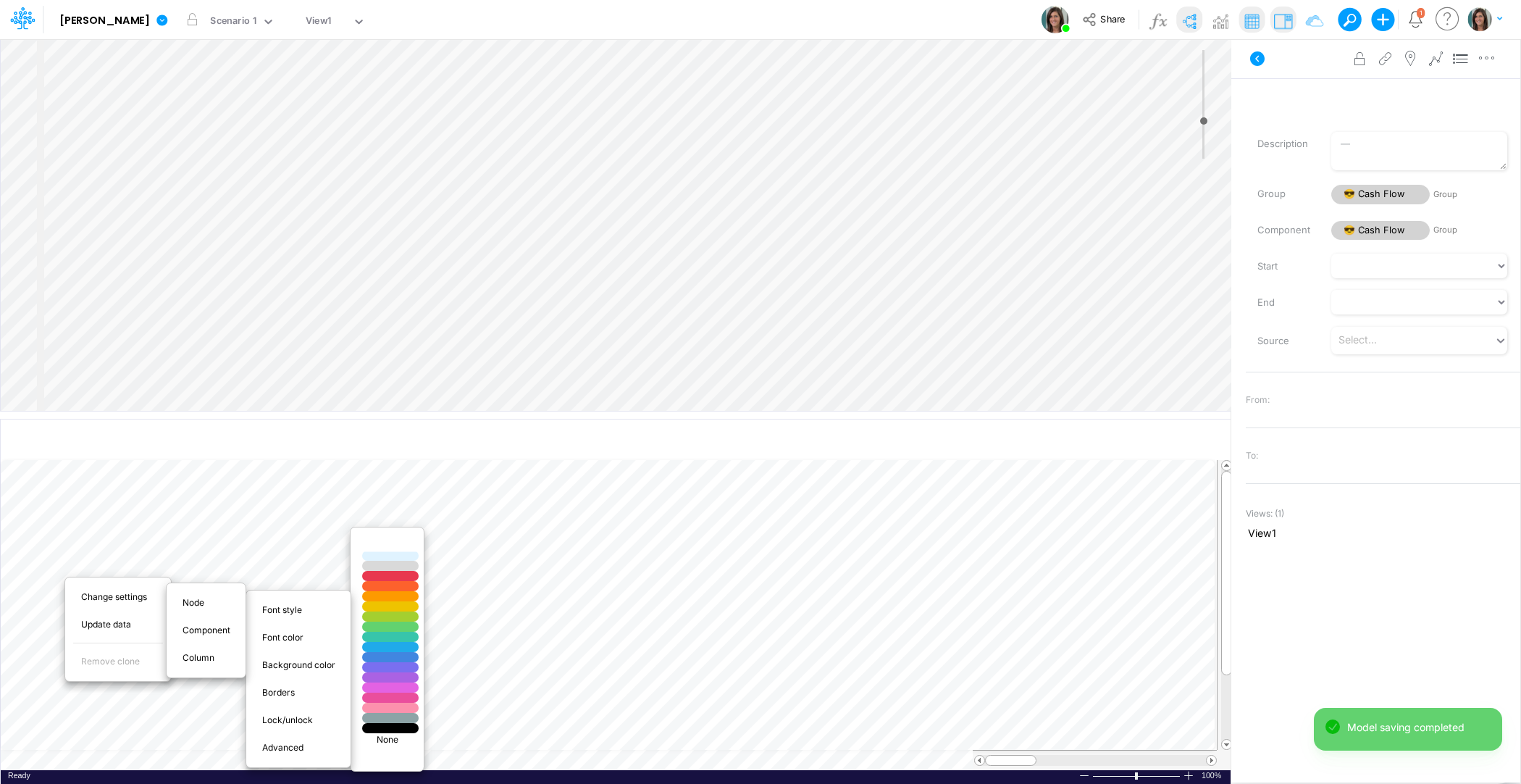
click at [404, 546] on div at bounding box center [391, 545] width 68 height 12
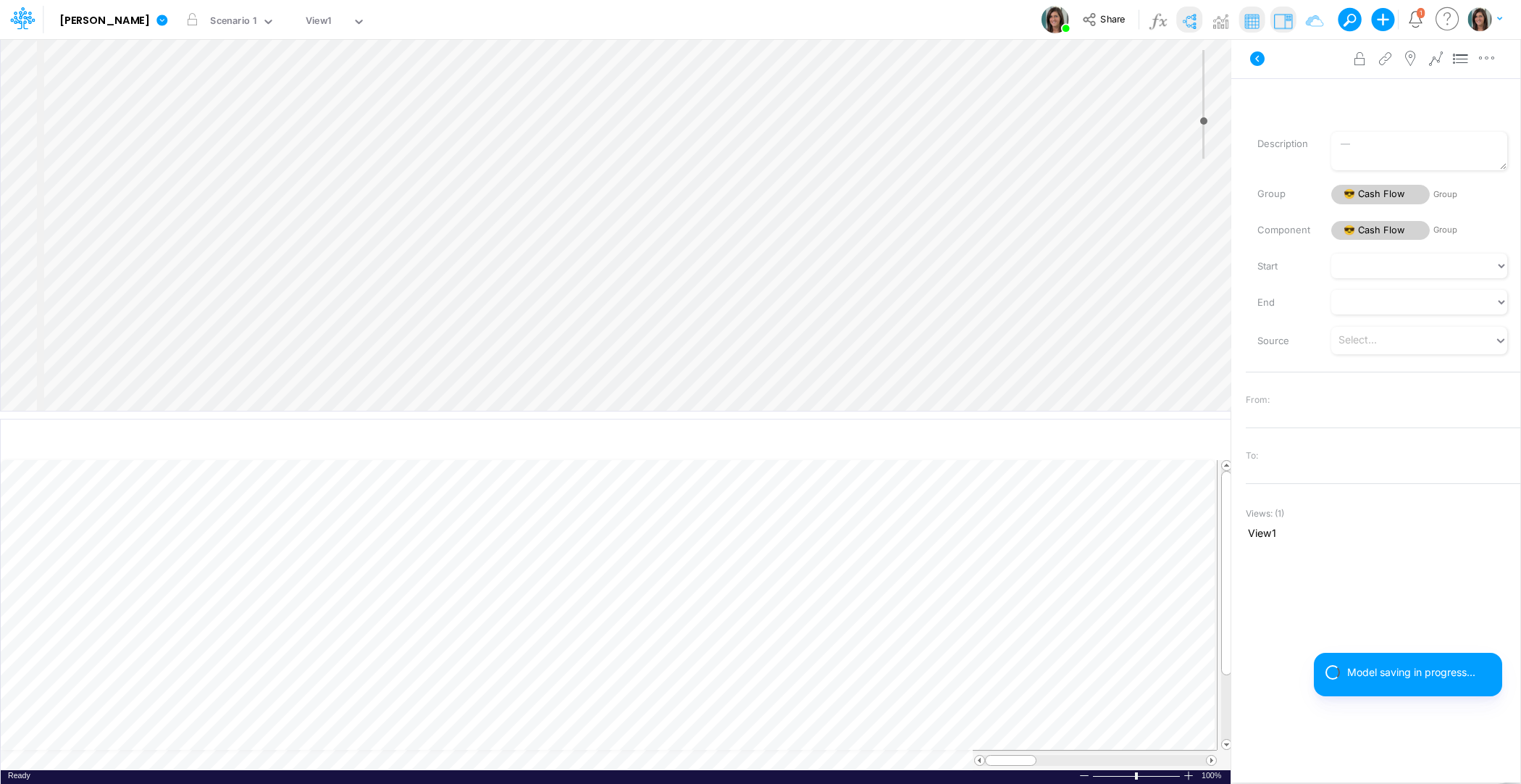
scroll to position [7, 1]
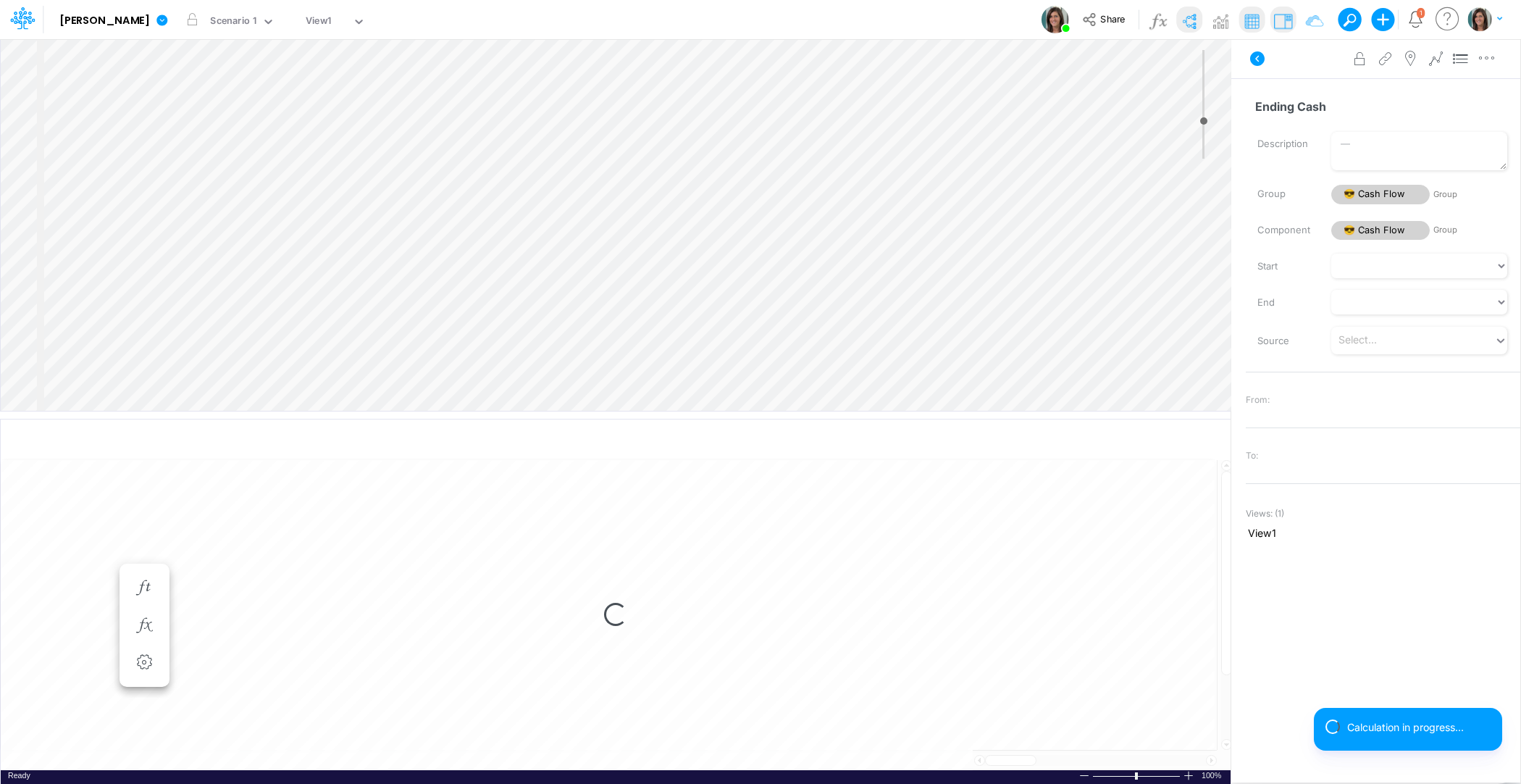
select select "1"
select select "Multiply"
select select "Add"
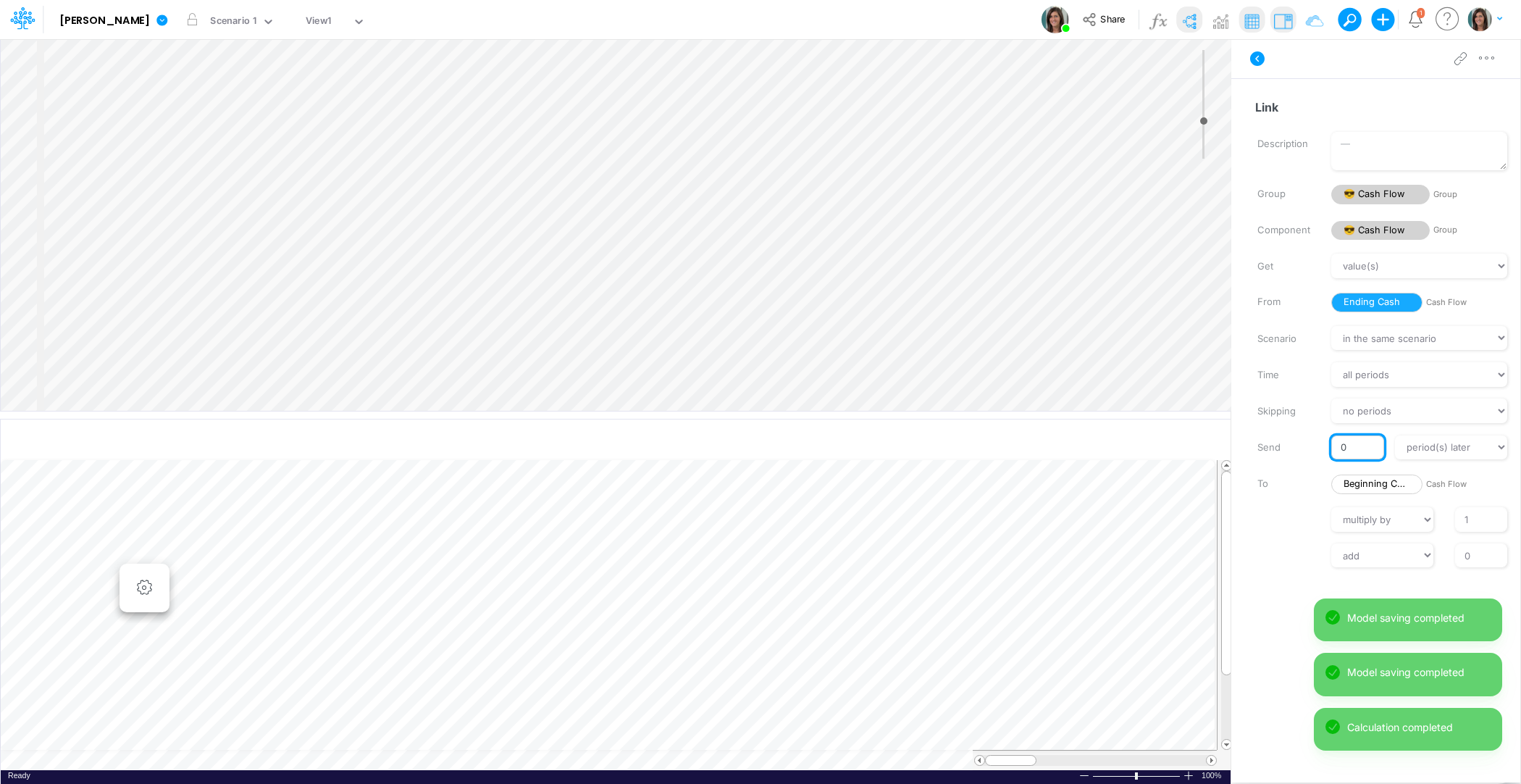
drag, startPoint x: 1354, startPoint y: 442, endPoint x: 1334, endPoint y: 446, distance: 20.4
click at [1334, 446] on input "0" at bounding box center [1357, 447] width 52 height 24
click at [1271, 531] on div "Get value(s) moving average cumulative change relative change absolute round fl…" at bounding box center [1383, 410] width 275 height 313
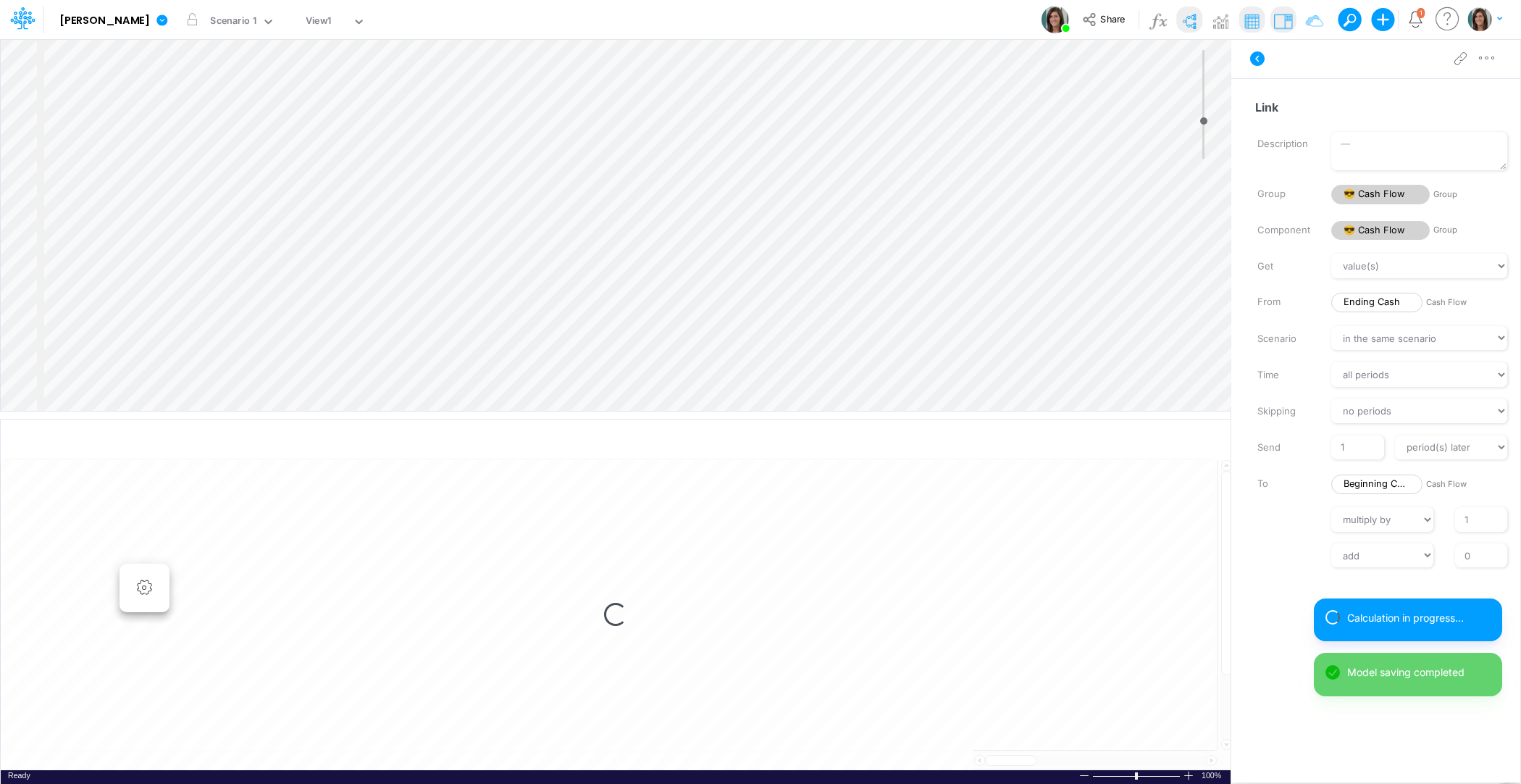
type input "0"
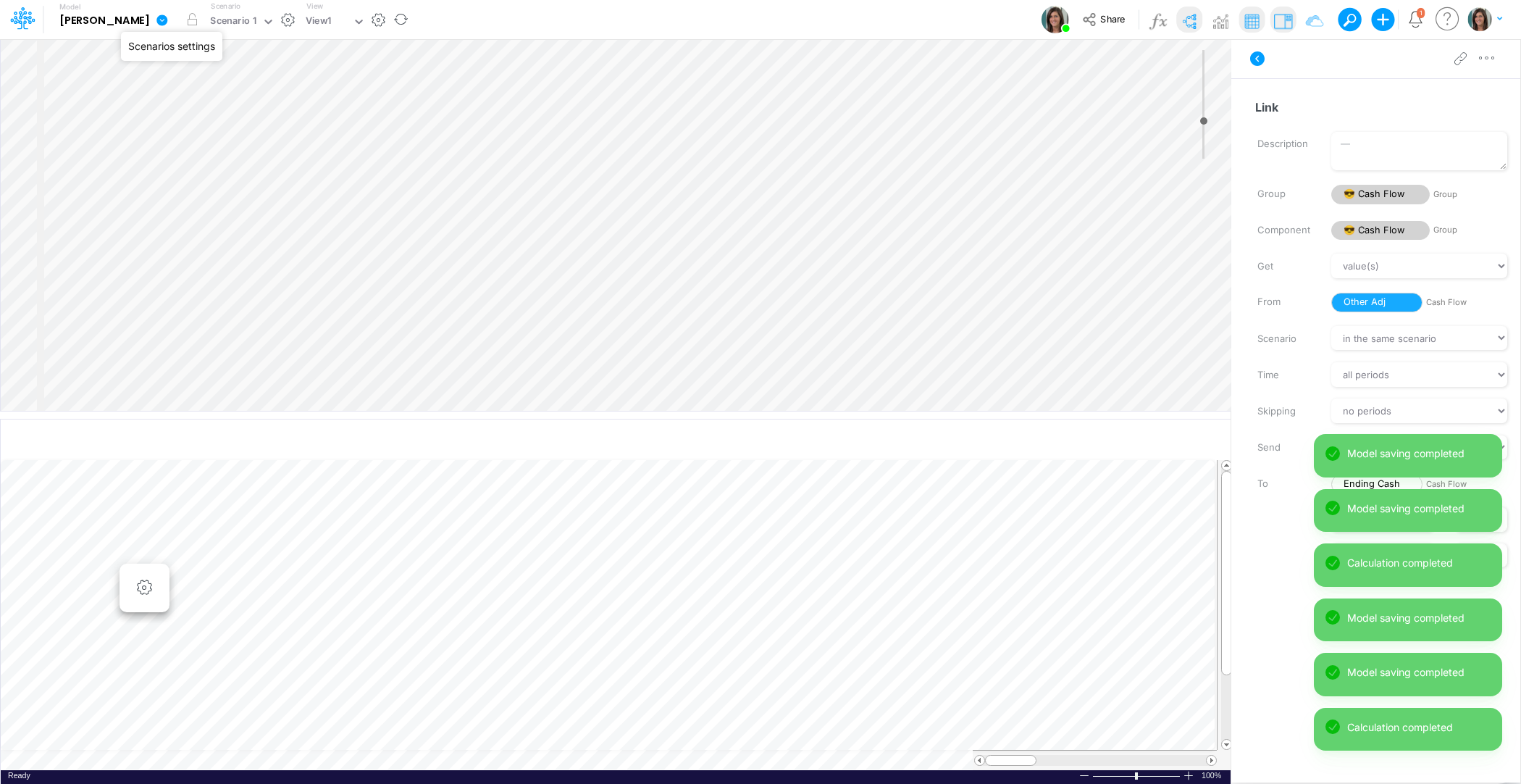
click at [281, 21] on button "button" at bounding box center [288, 20] width 15 height 15
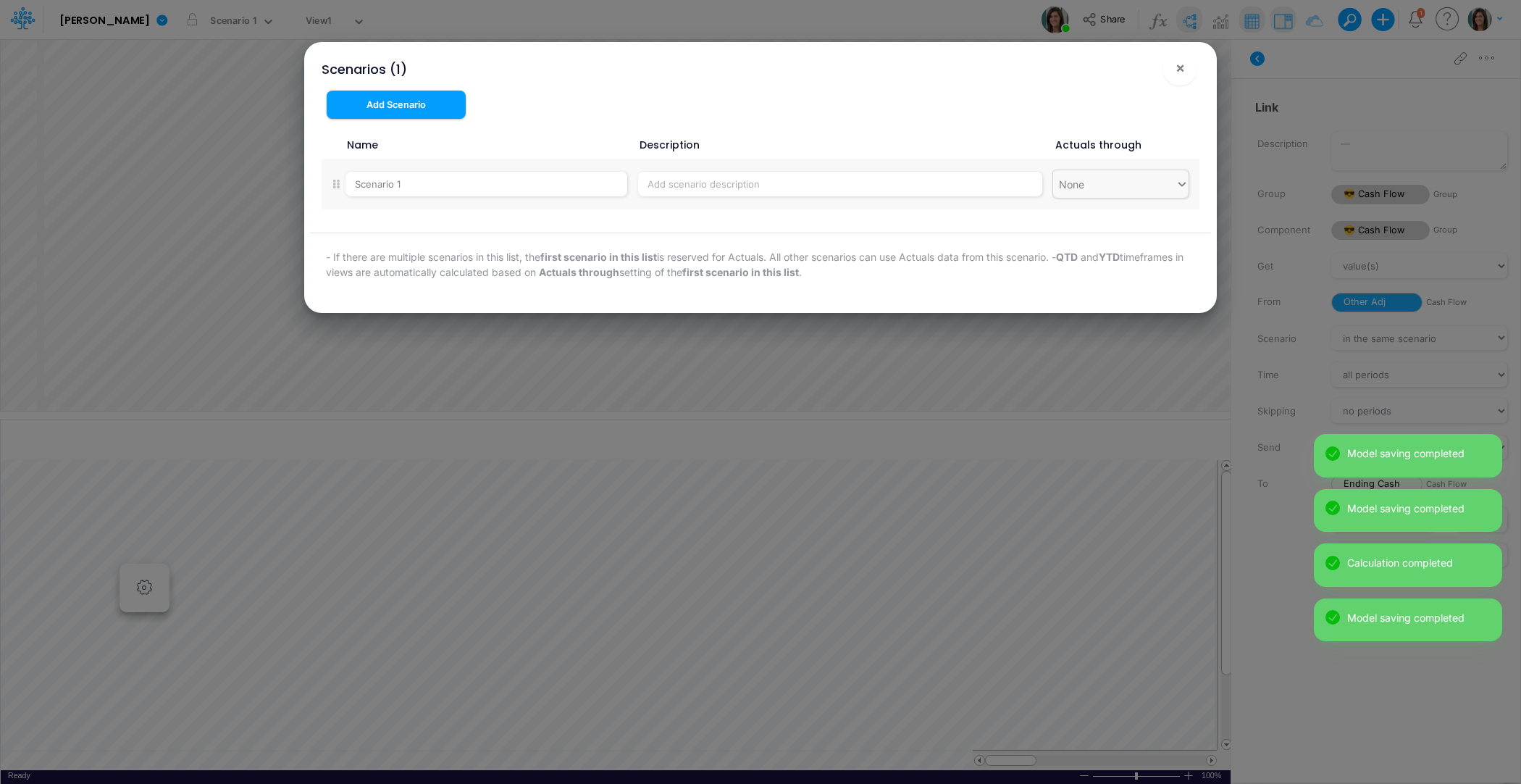
click at [1097, 183] on div "None" at bounding box center [1114, 184] width 122 height 24
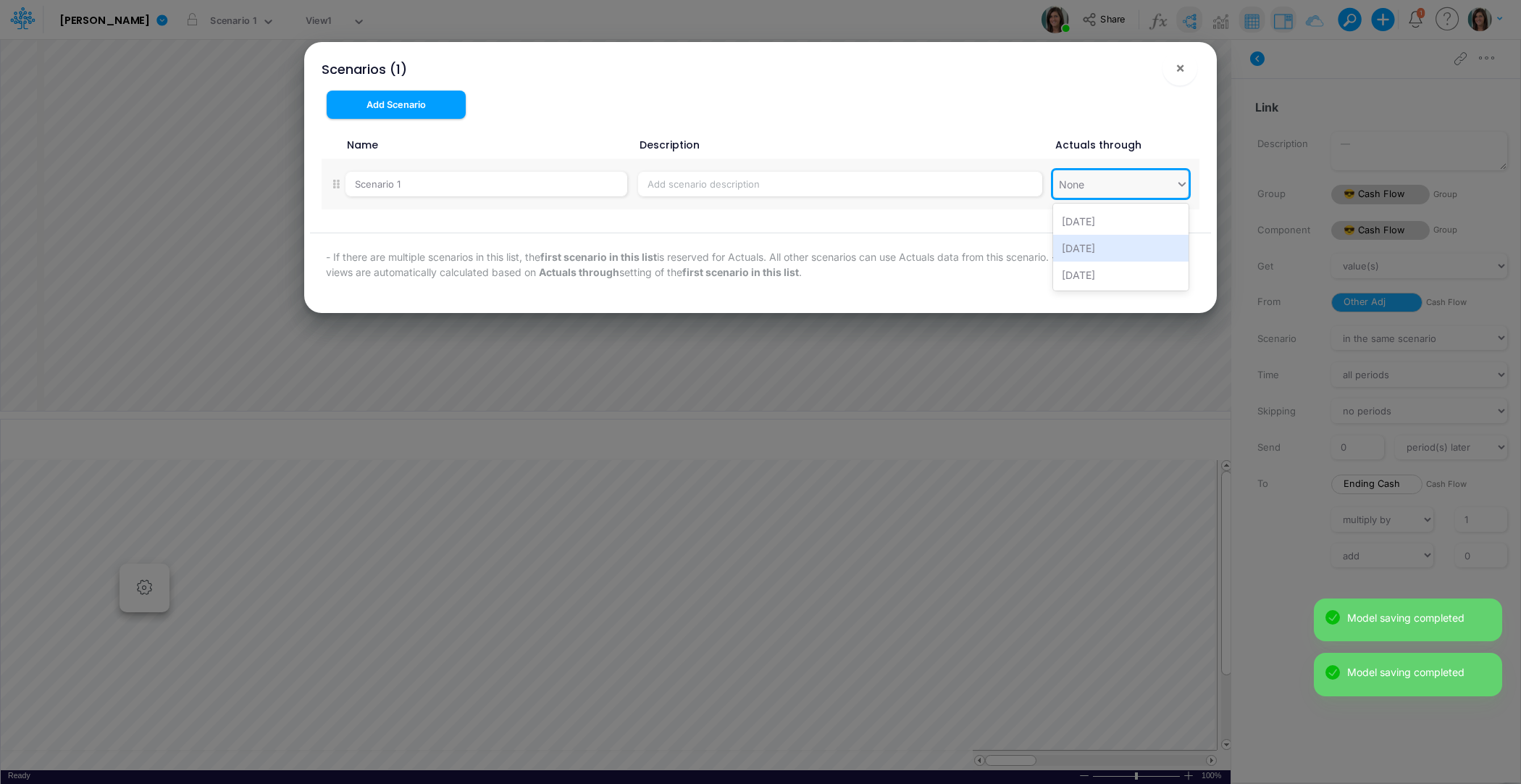
scroll to position [64, 0]
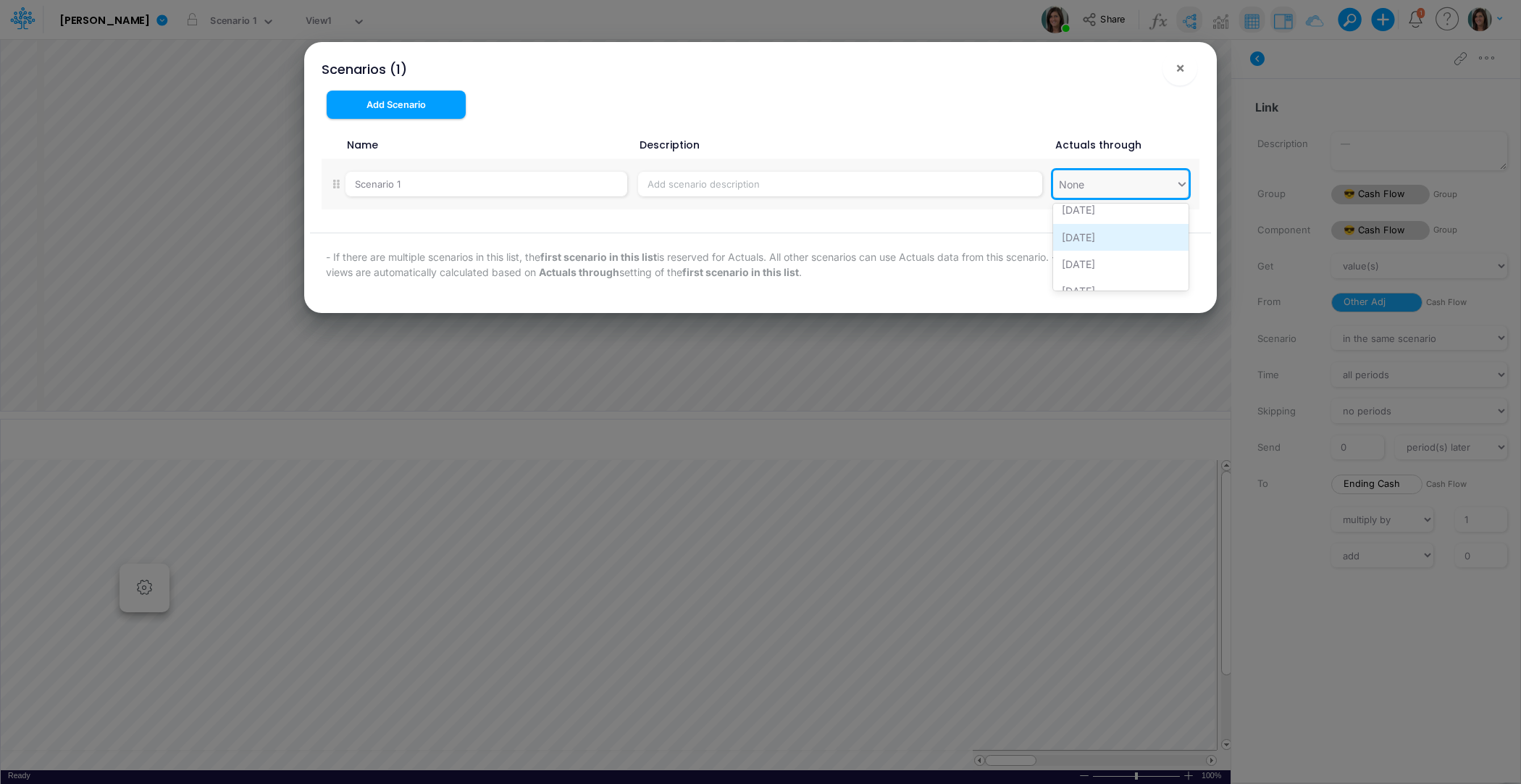
click at [1097, 234] on div "[DATE]" at bounding box center [1121, 236] width 135 height 27
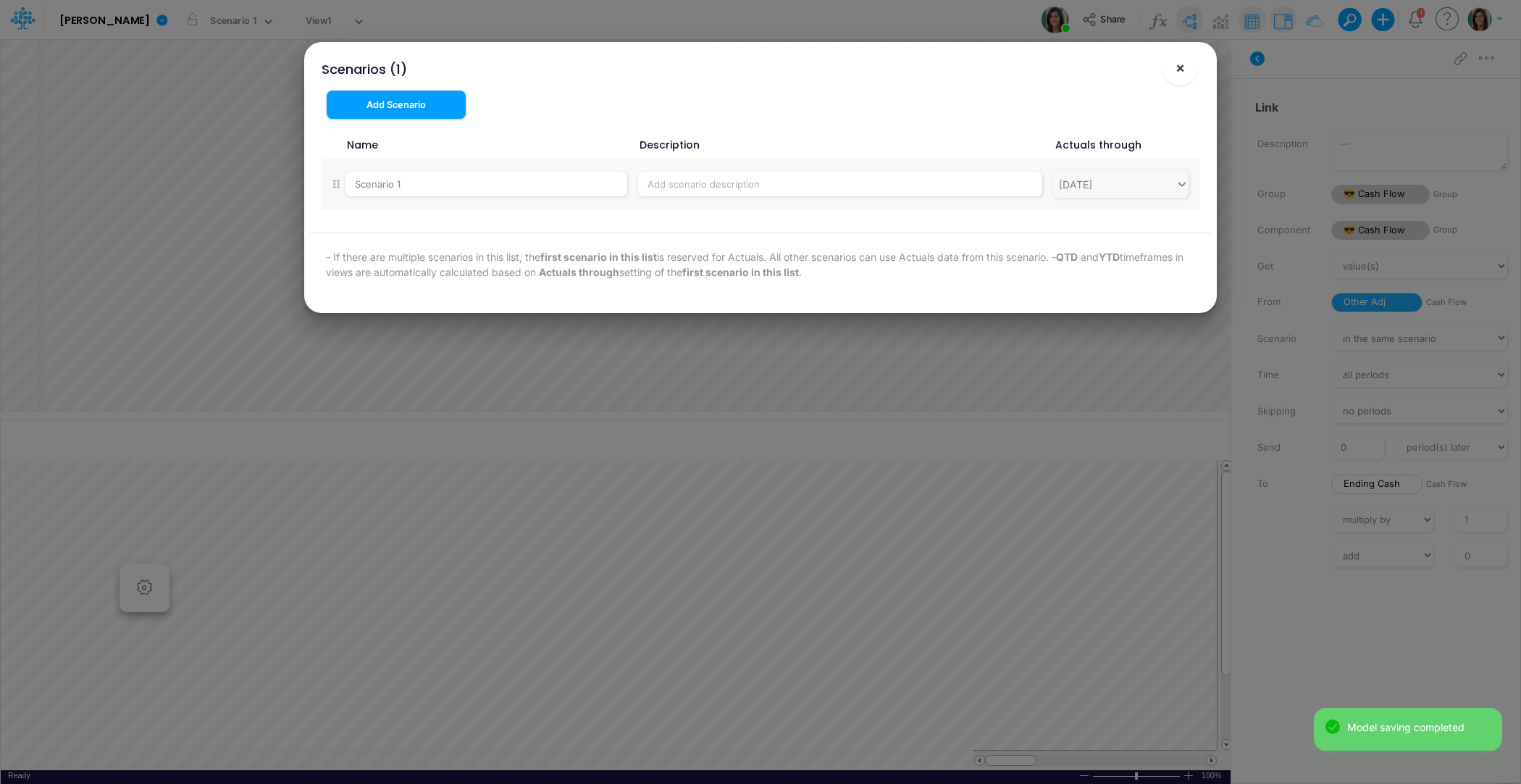
click at [1182, 71] on span "×" at bounding box center [1180, 67] width 9 height 17
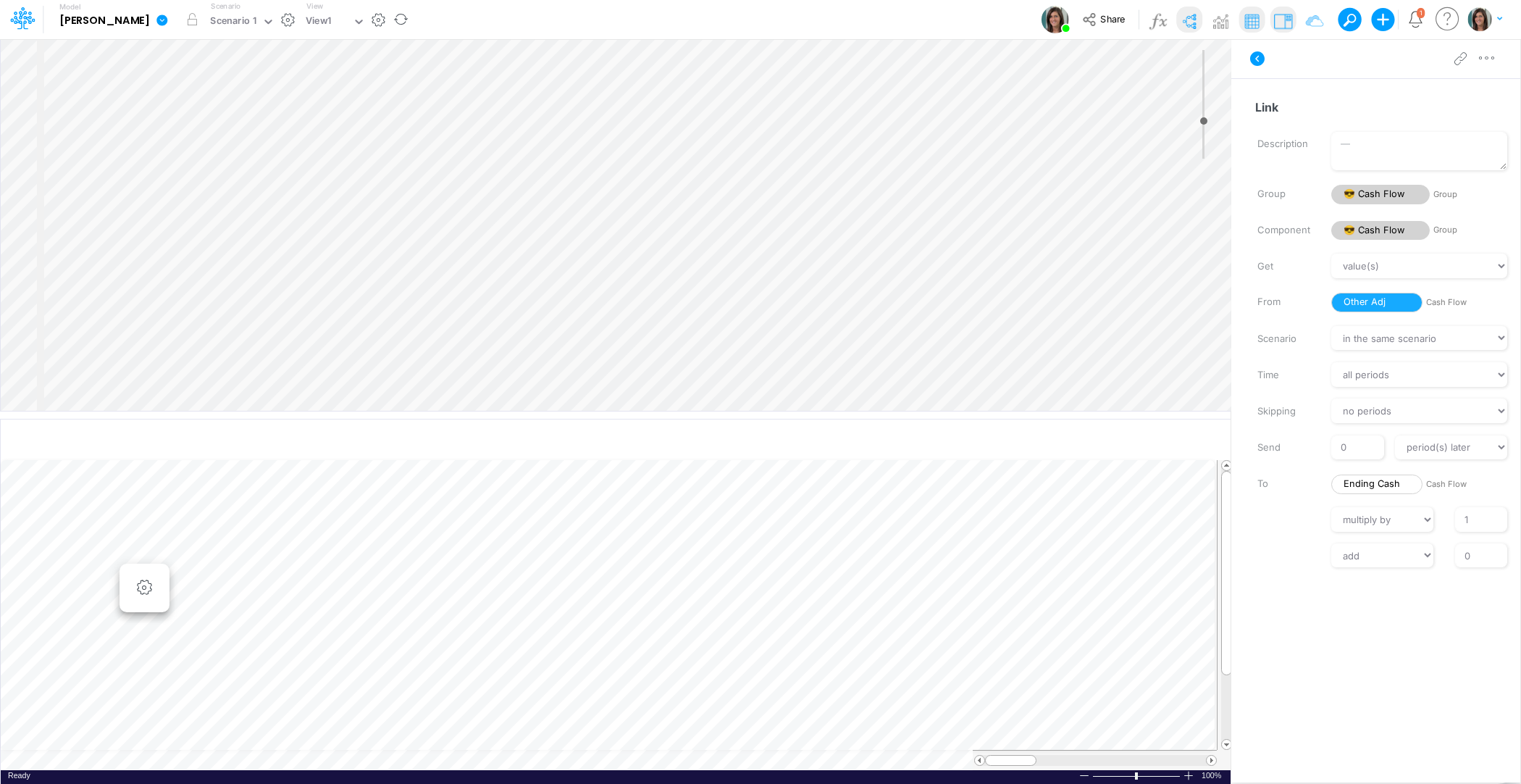
click at [157, 24] on icon at bounding box center [162, 20] width 11 height 11
click at [158, 148] on button "View model info" at bounding box center [236, 151] width 155 height 23
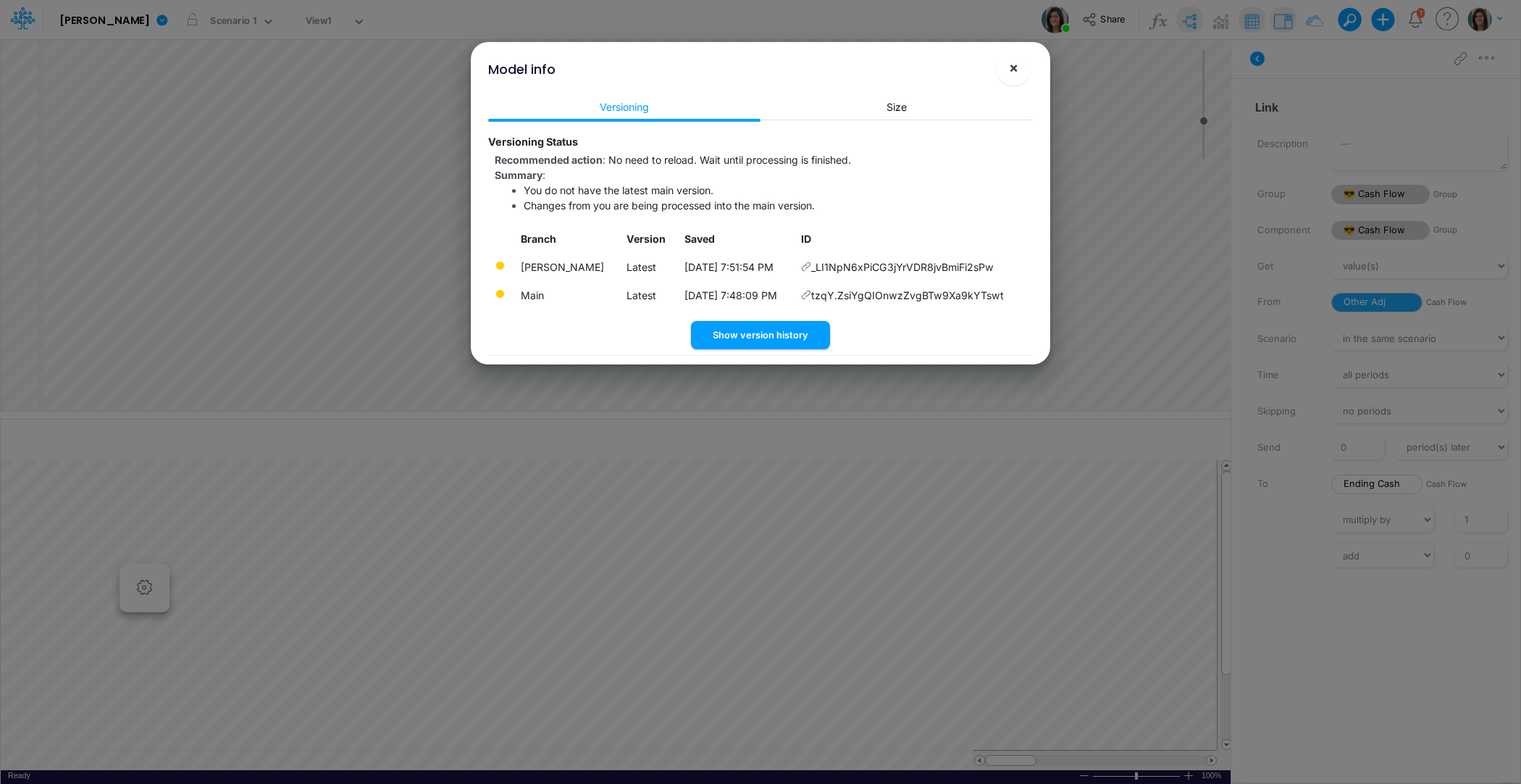
click at [1013, 67] on span "×" at bounding box center [1014, 67] width 9 height 17
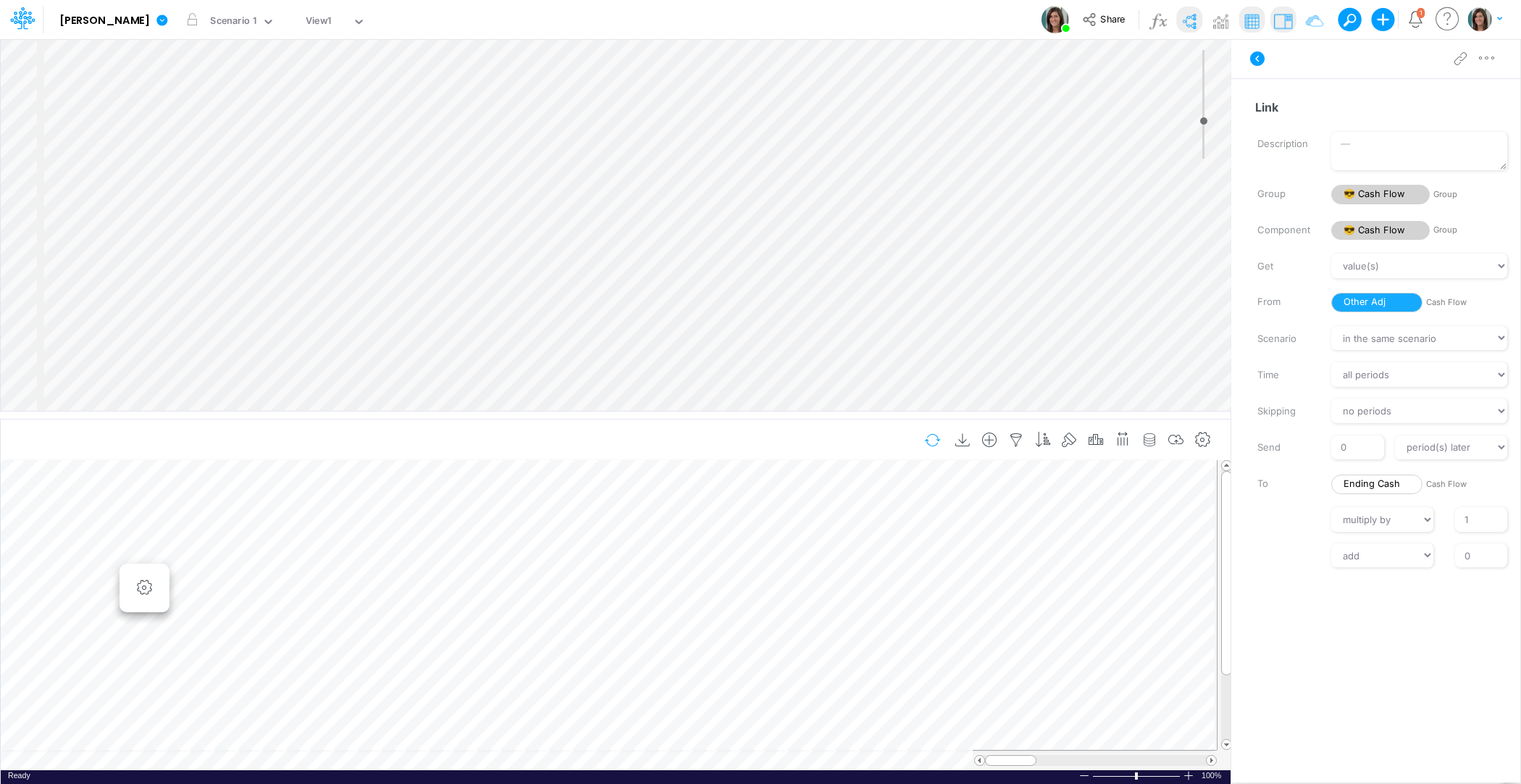
click at [938, 436] on button "button" at bounding box center [932, 440] width 34 height 25
click at [156, 20] on icon at bounding box center [162, 20] width 13 height 13
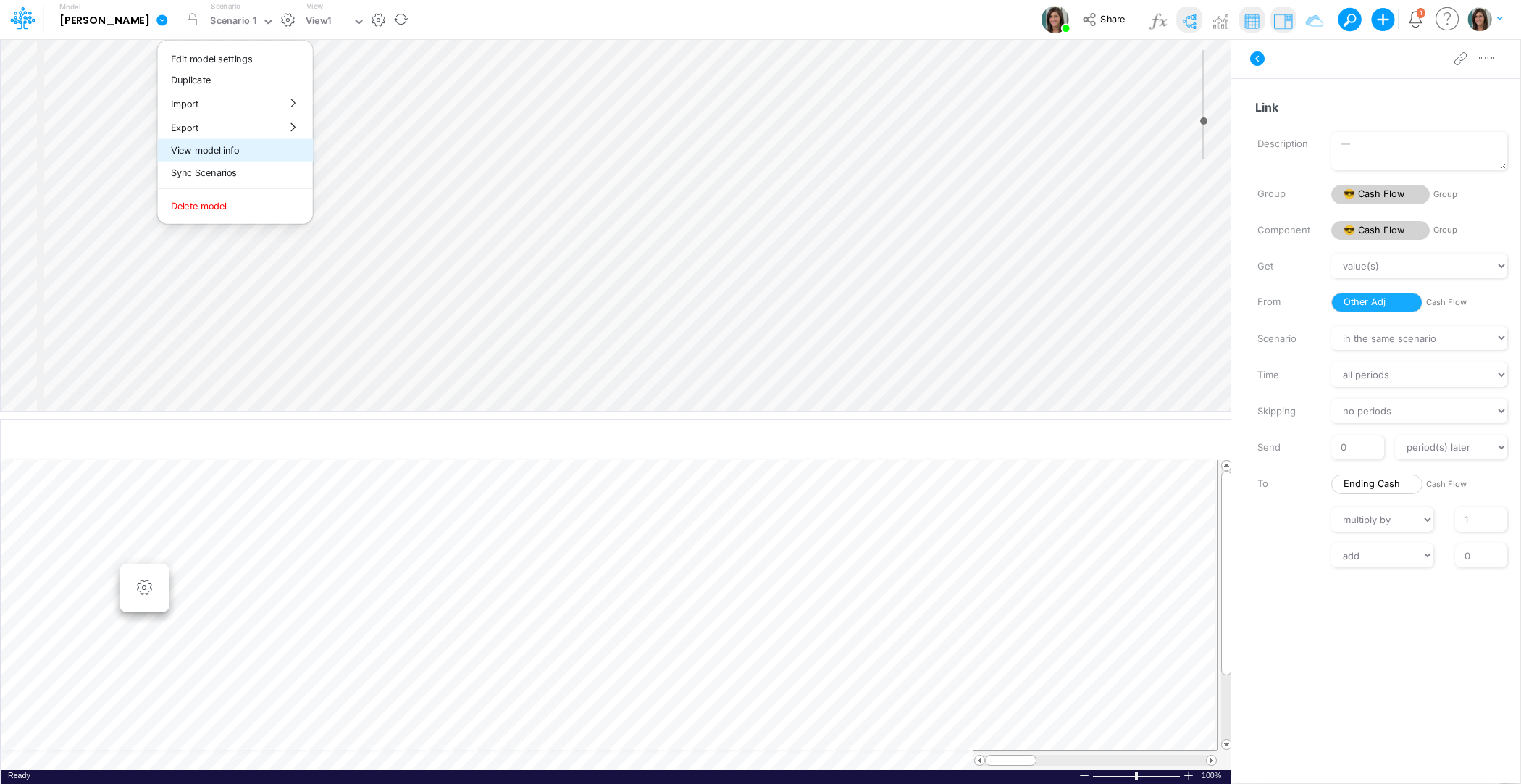
click at [158, 146] on button "View model info" at bounding box center [236, 151] width 155 height 23
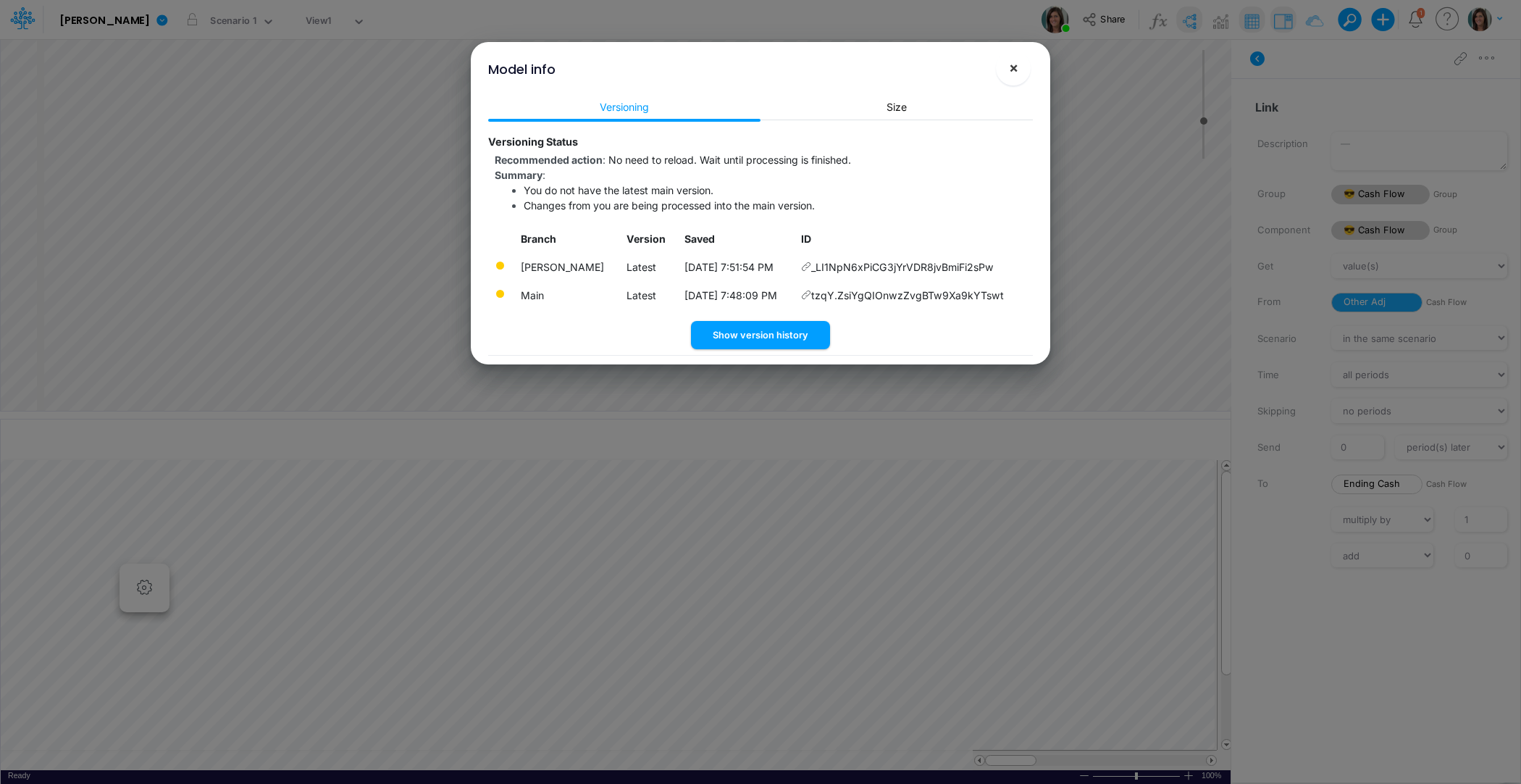
click at [1024, 77] on button "×" at bounding box center [1014, 68] width 35 height 35
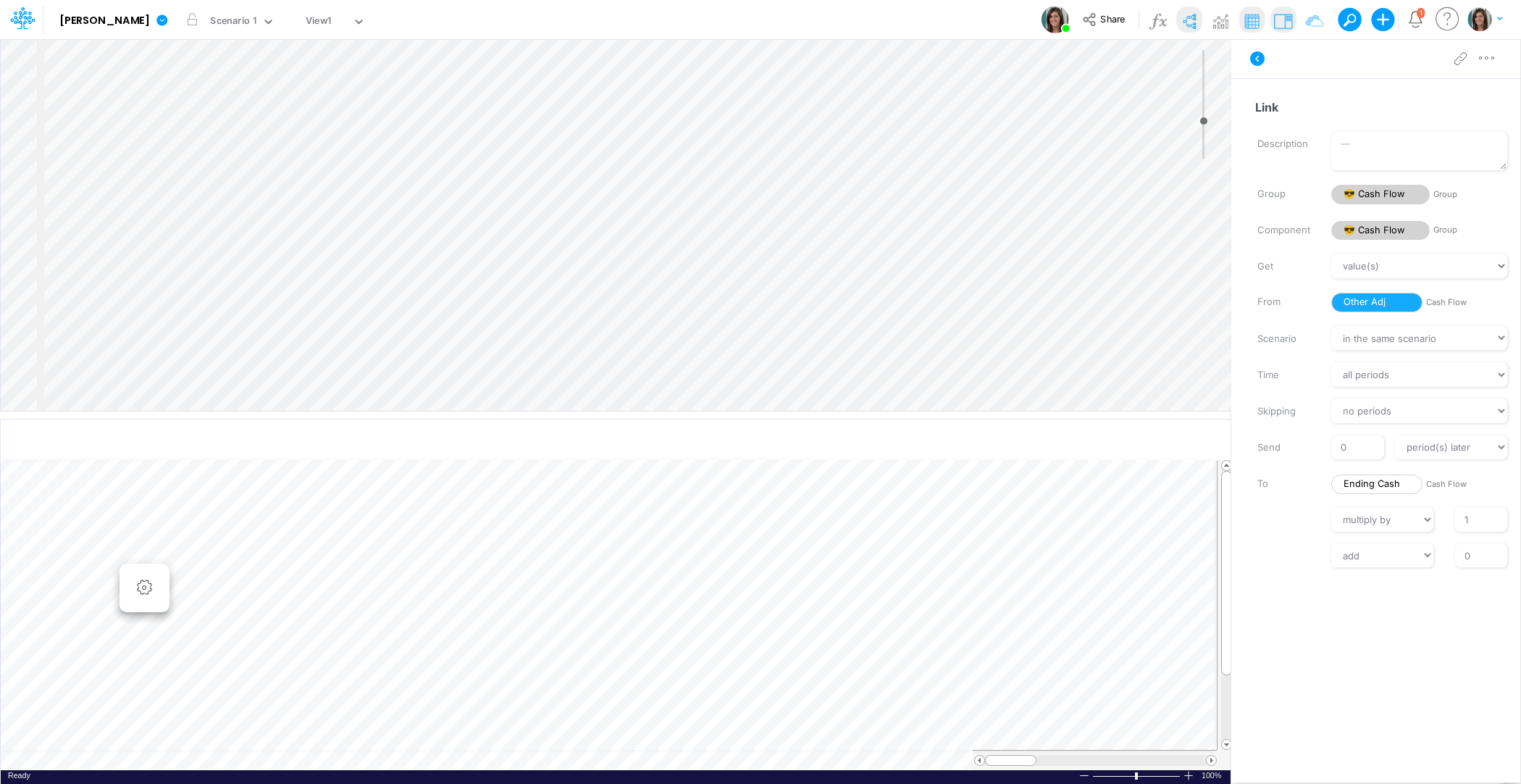
click at [1257, 57] on icon at bounding box center [1257, 59] width 17 height 17
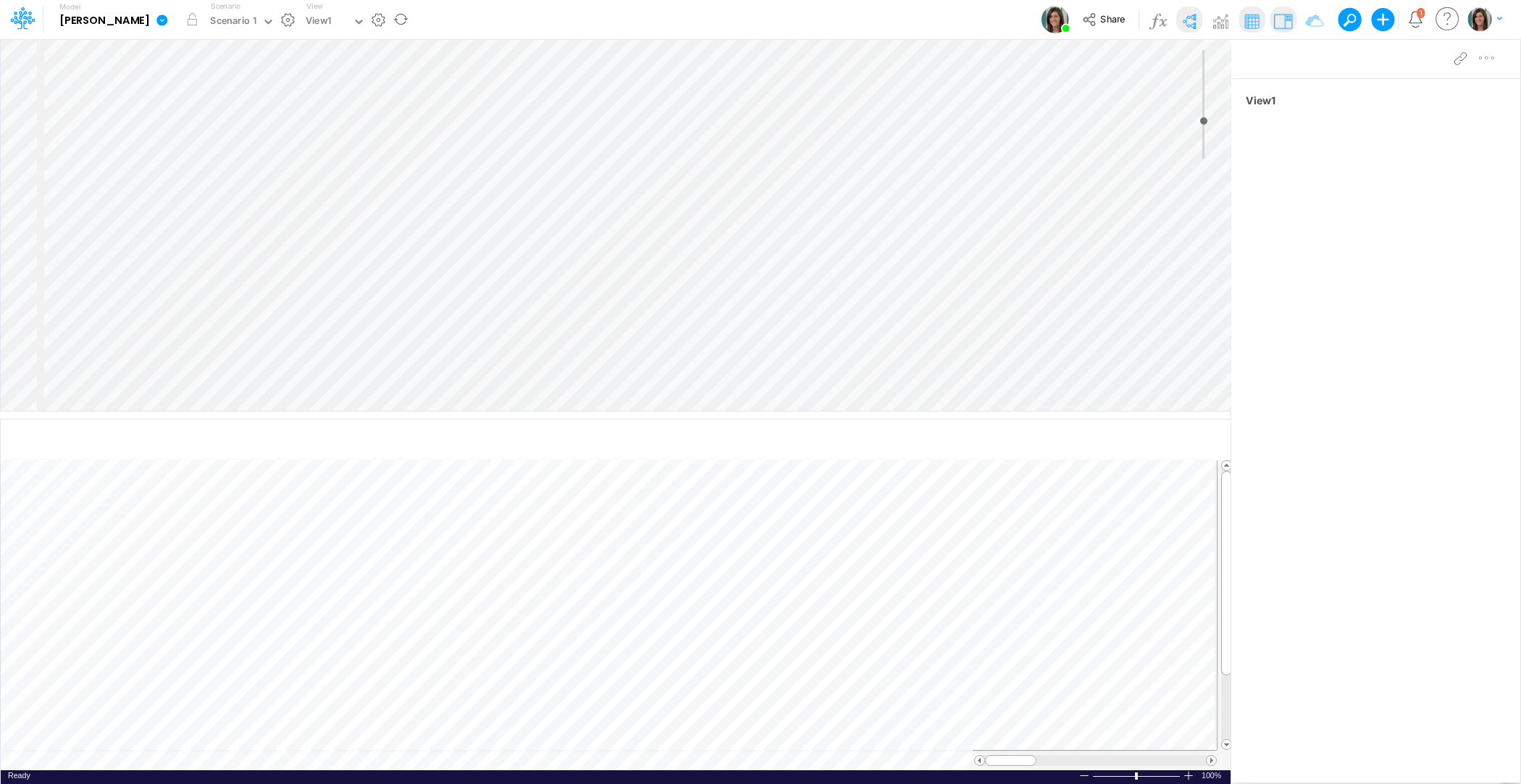
click at [157, 20] on icon at bounding box center [162, 20] width 11 height 11
click at [158, 153] on button "View model info" at bounding box center [236, 151] width 155 height 23
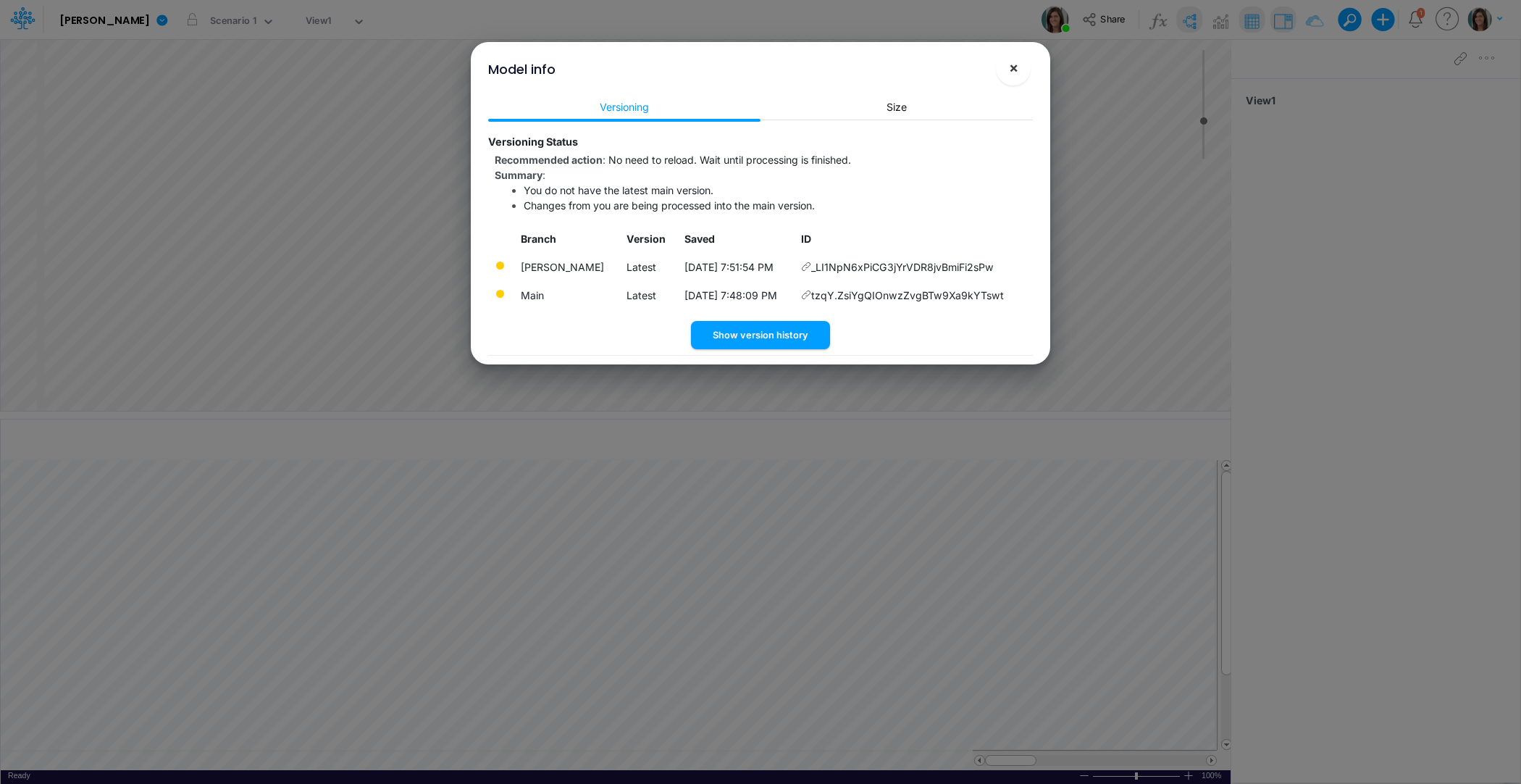
click at [1014, 70] on span "×" at bounding box center [1014, 67] width 9 height 17
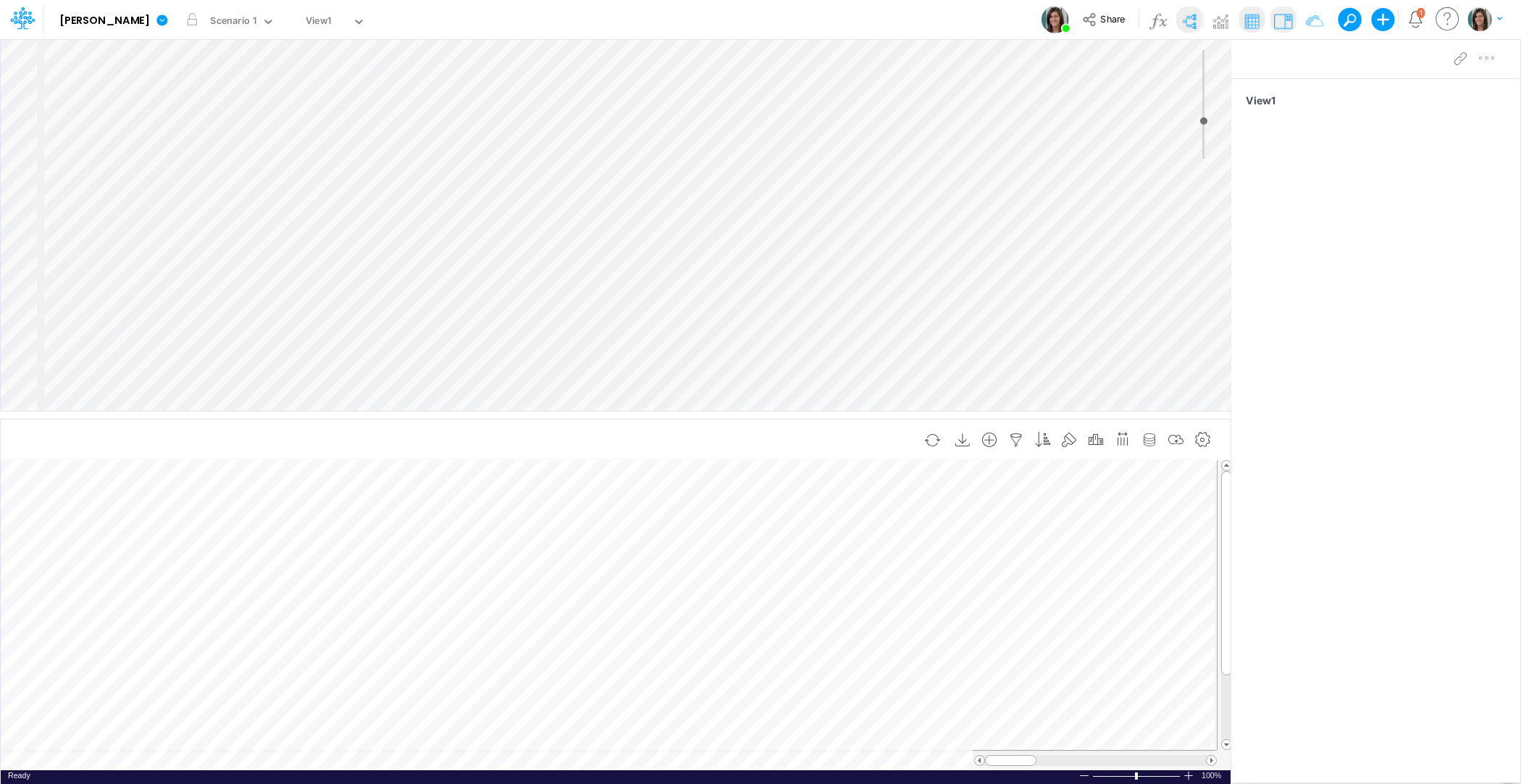
scroll to position [7, 1]
click at [157, 21] on icon at bounding box center [162, 20] width 11 height 11
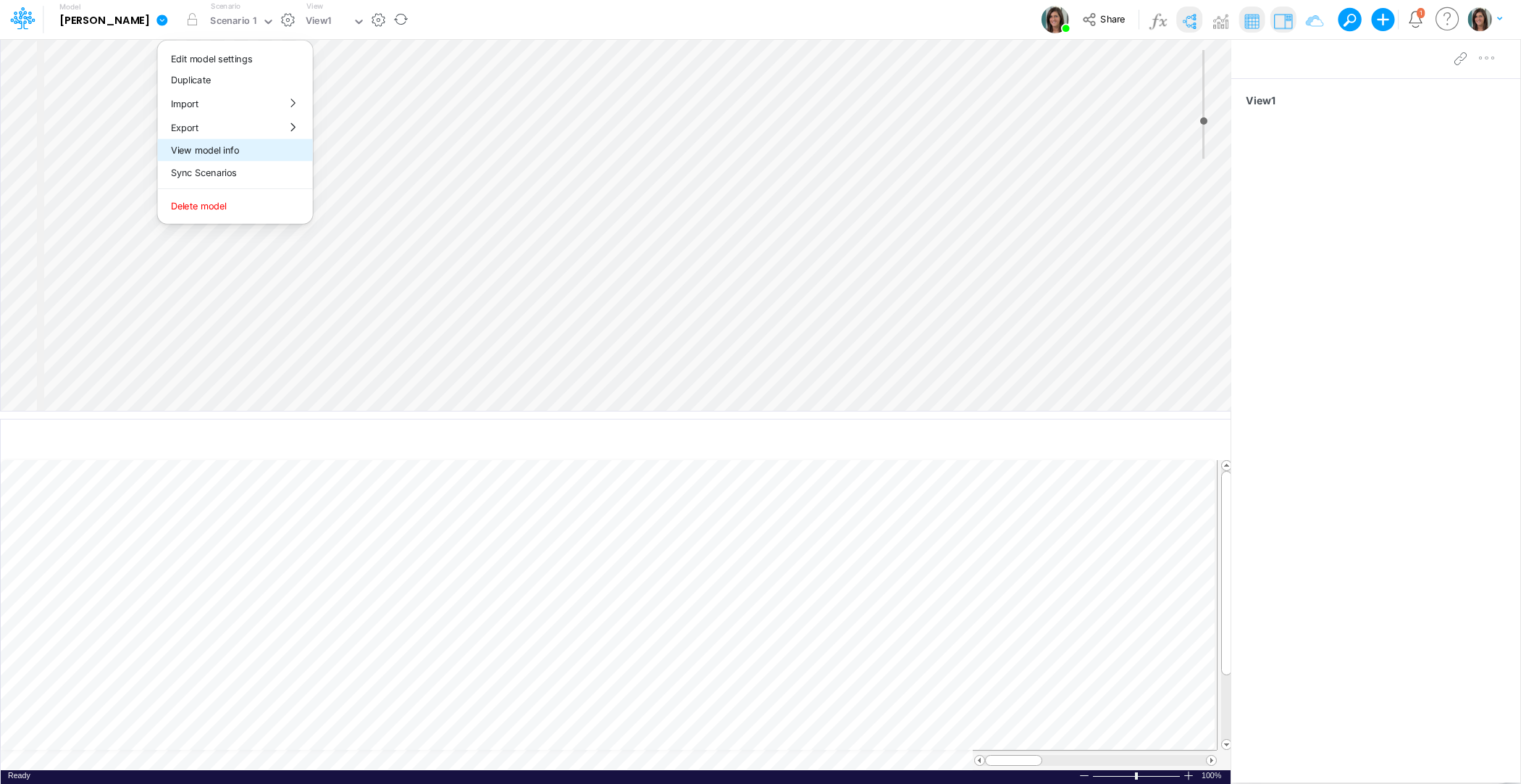
click at [158, 148] on button "View model info" at bounding box center [236, 151] width 155 height 23
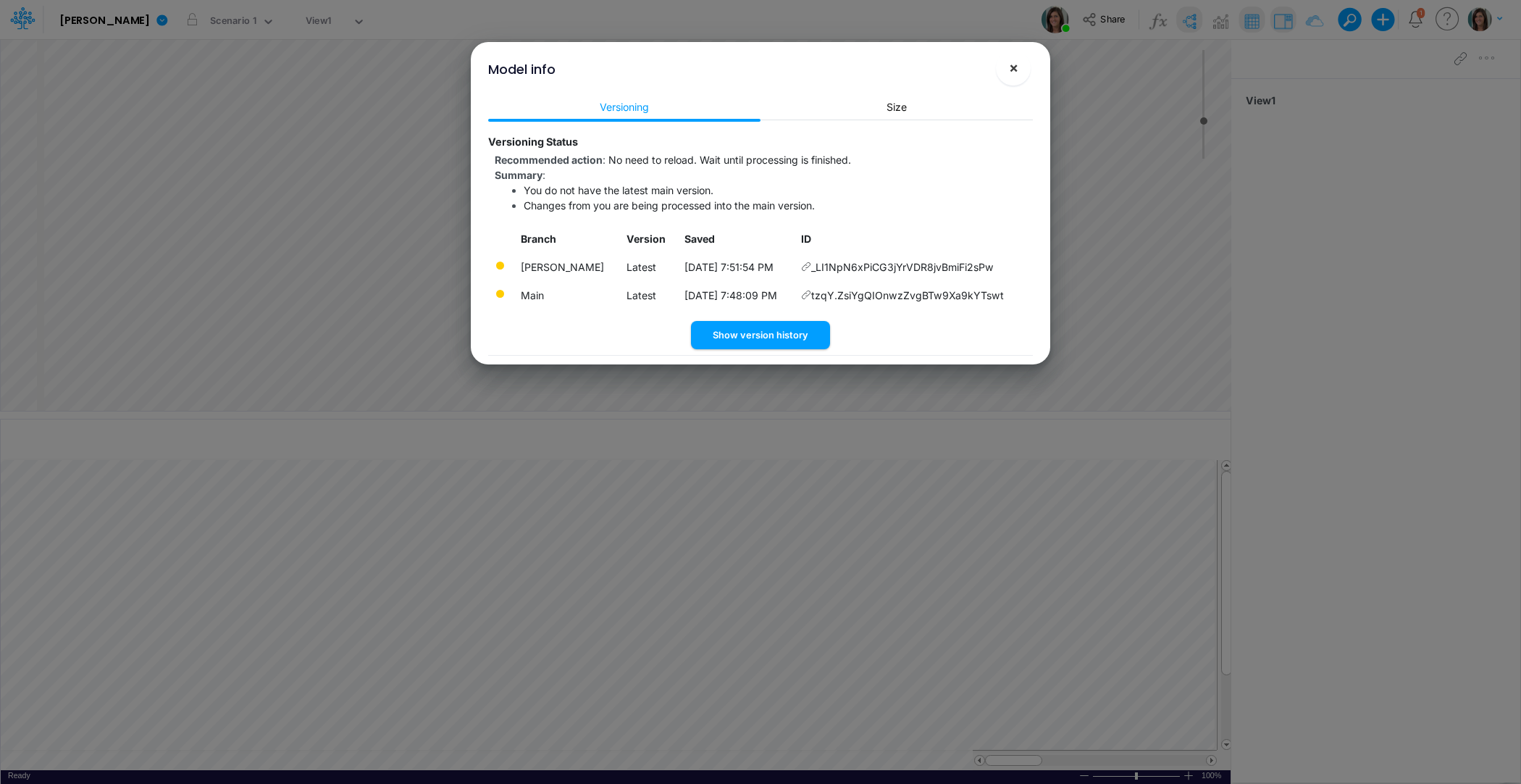
click at [1016, 71] on span "×" at bounding box center [1014, 67] width 9 height 17
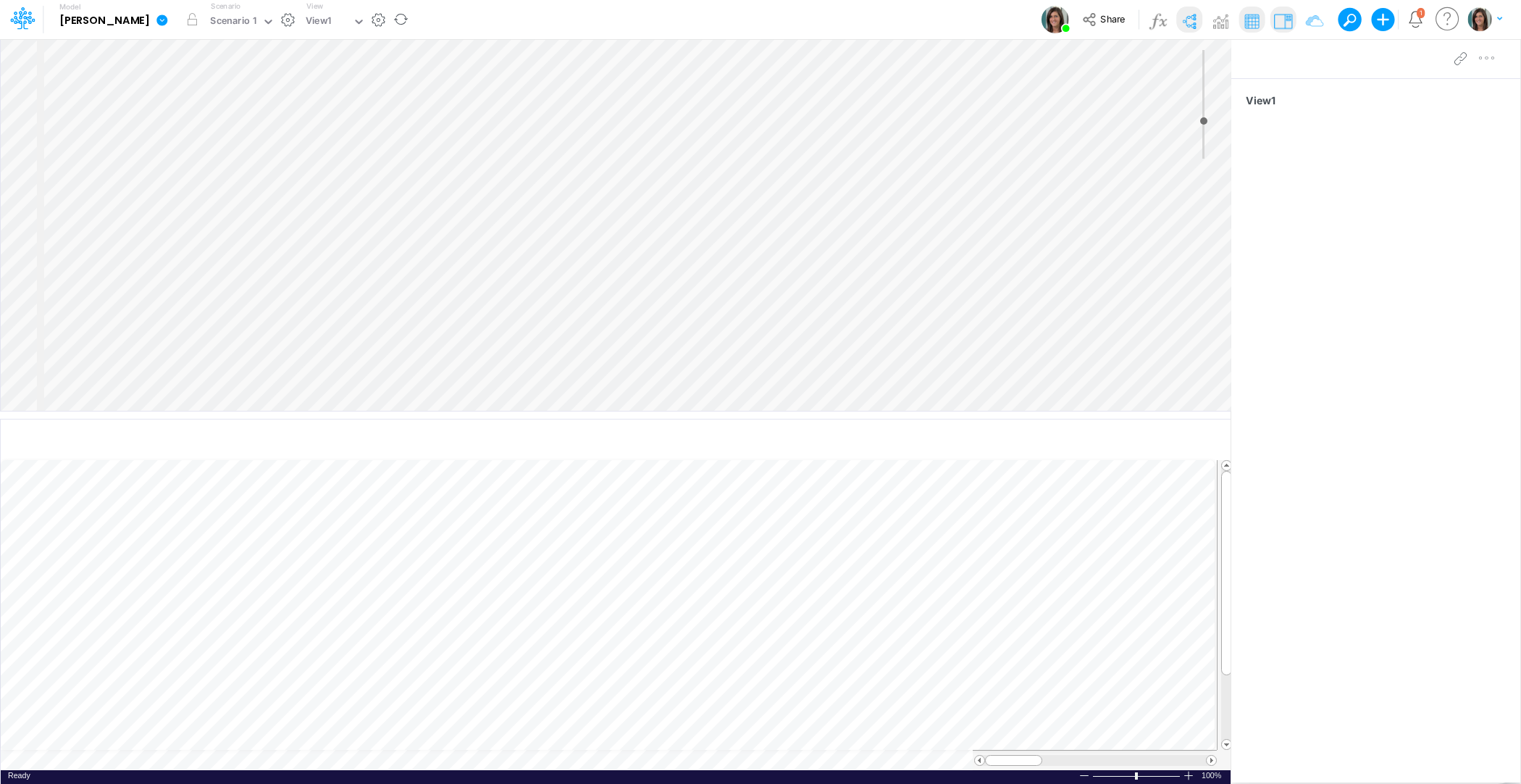
click at [157, 19] on icon at bounding box center [162, 20] width 11 height 11
click at [158, 141] on button "View model info" at bounding box center [236, 151] width 155 height 23
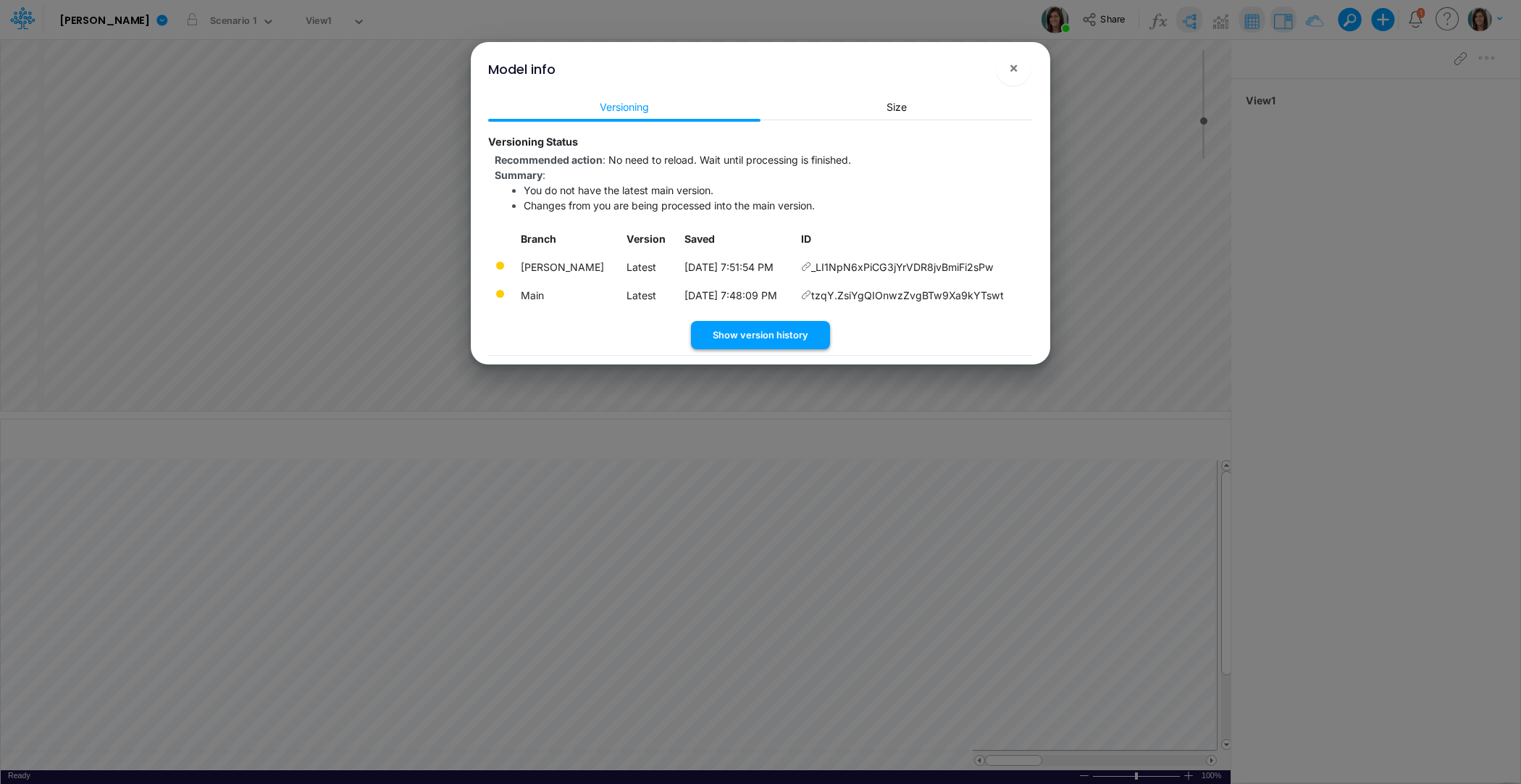
click at [724, 327] on button "Show version history" at bounding box center [760, 335] width 139 height 28
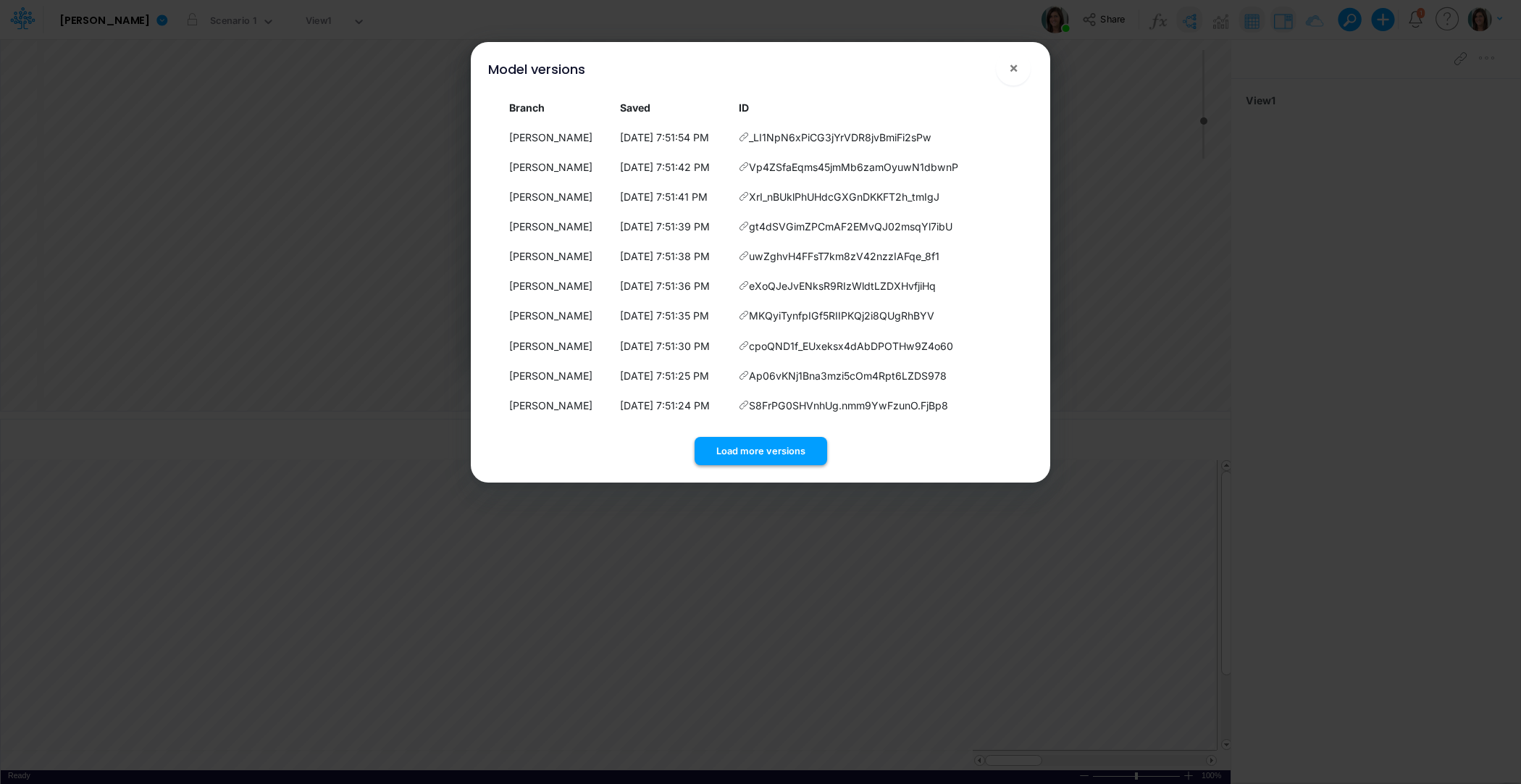
click at [745, 453] on button "Load more versions" at bounding box center [760, 450] width 132 height 28
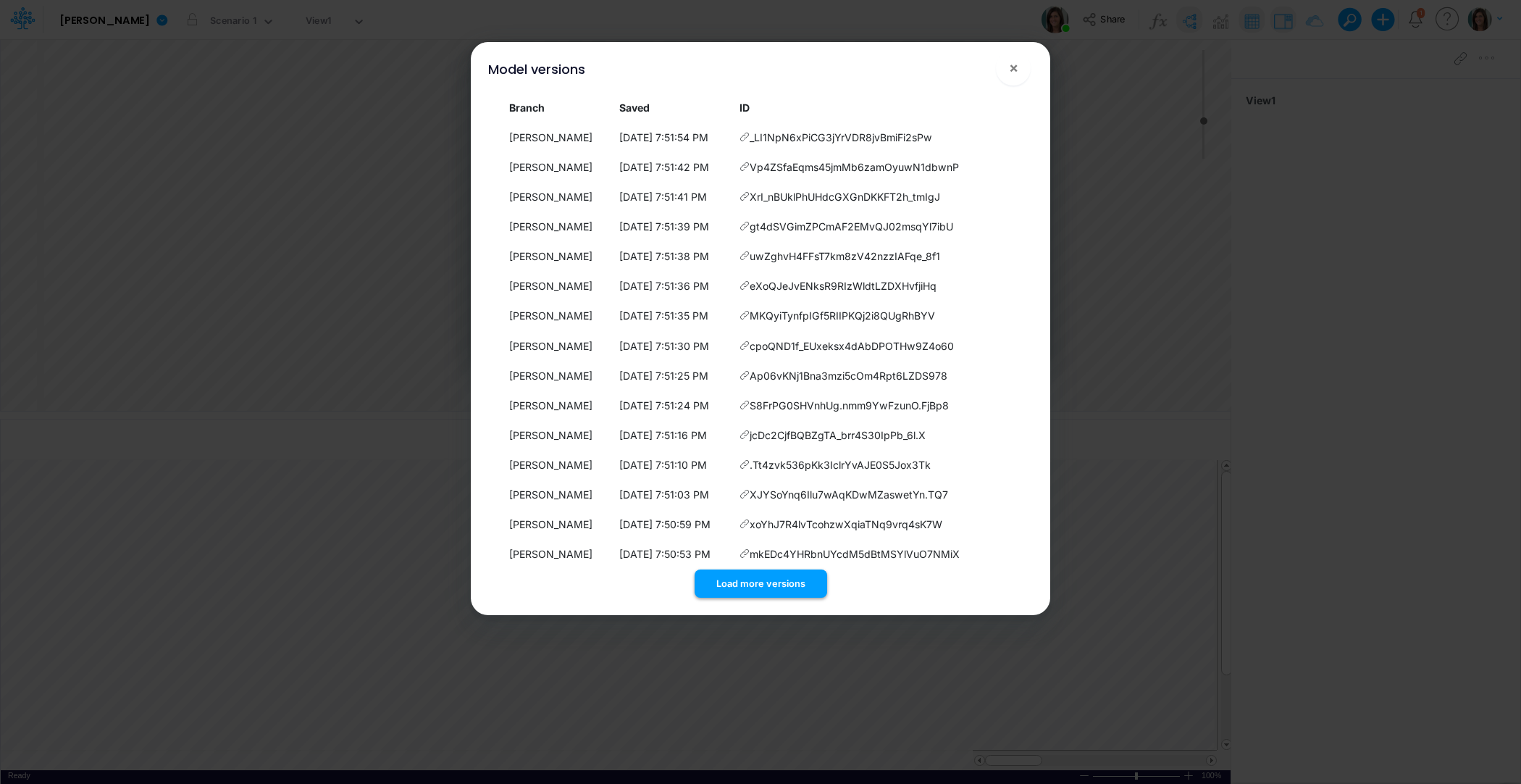
scroll to position [164, 0]
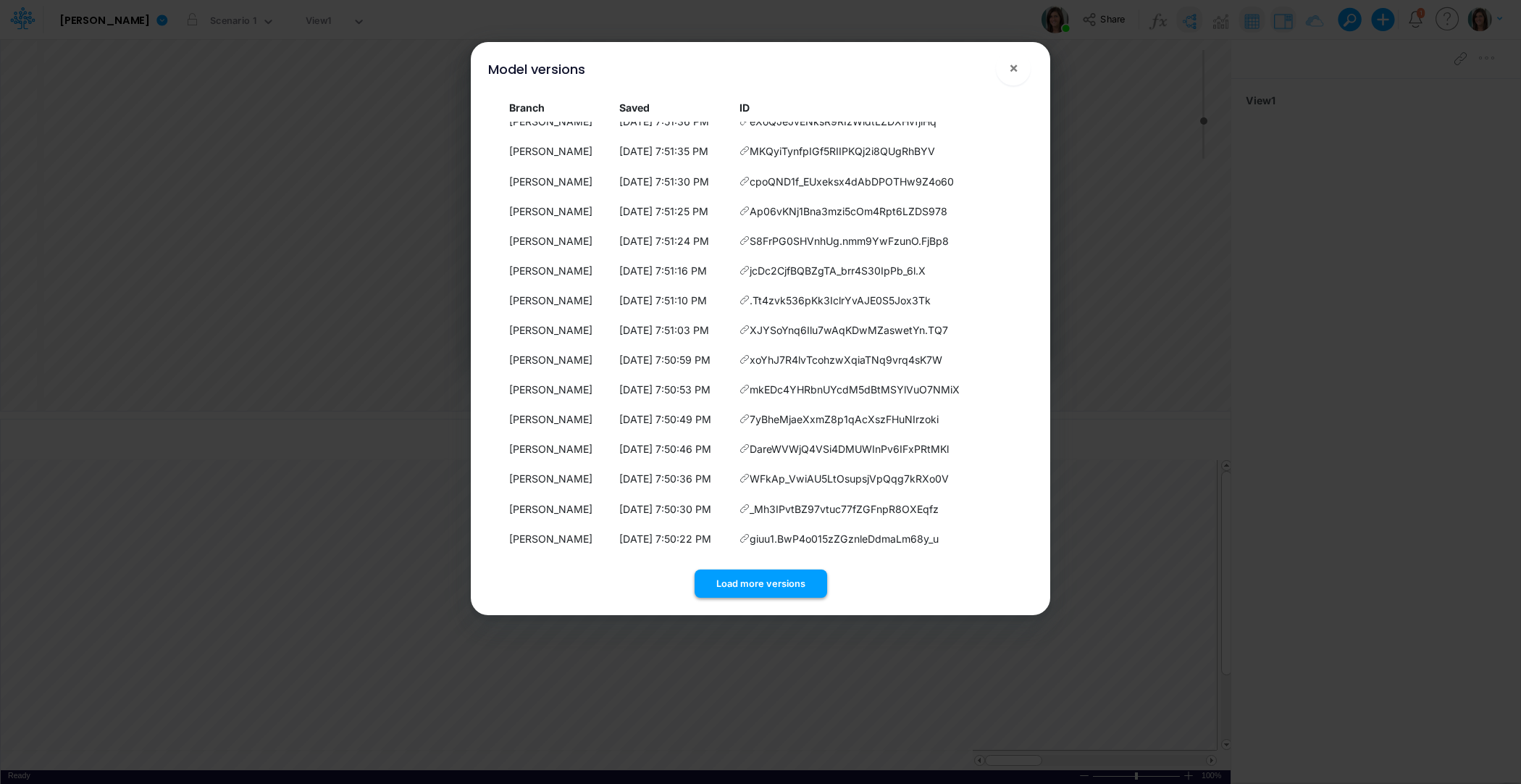
click at [737, 587] on button "Load more versions" at bounding box center [760, 583] width 132 height 28
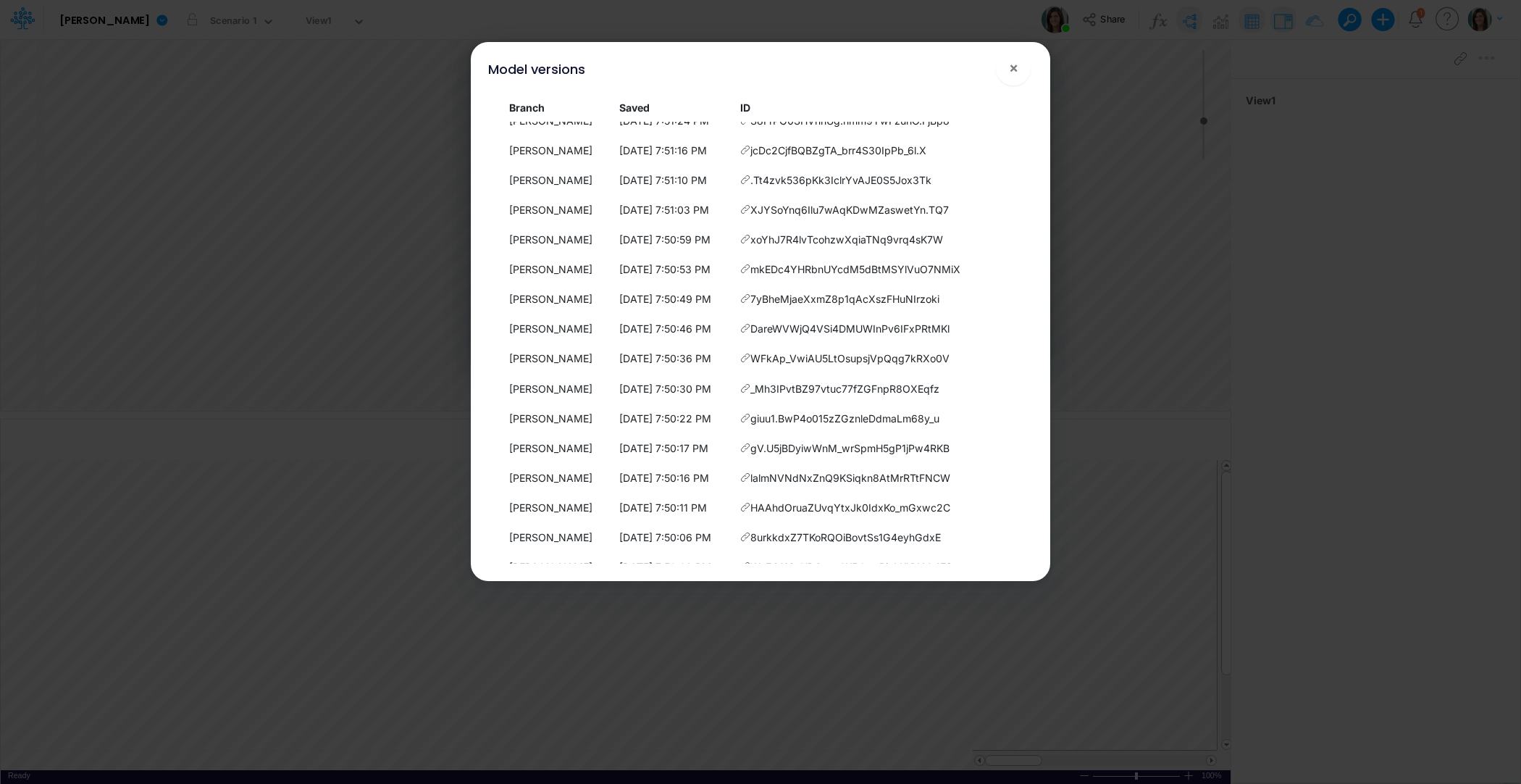
scroll to position [0, 0]
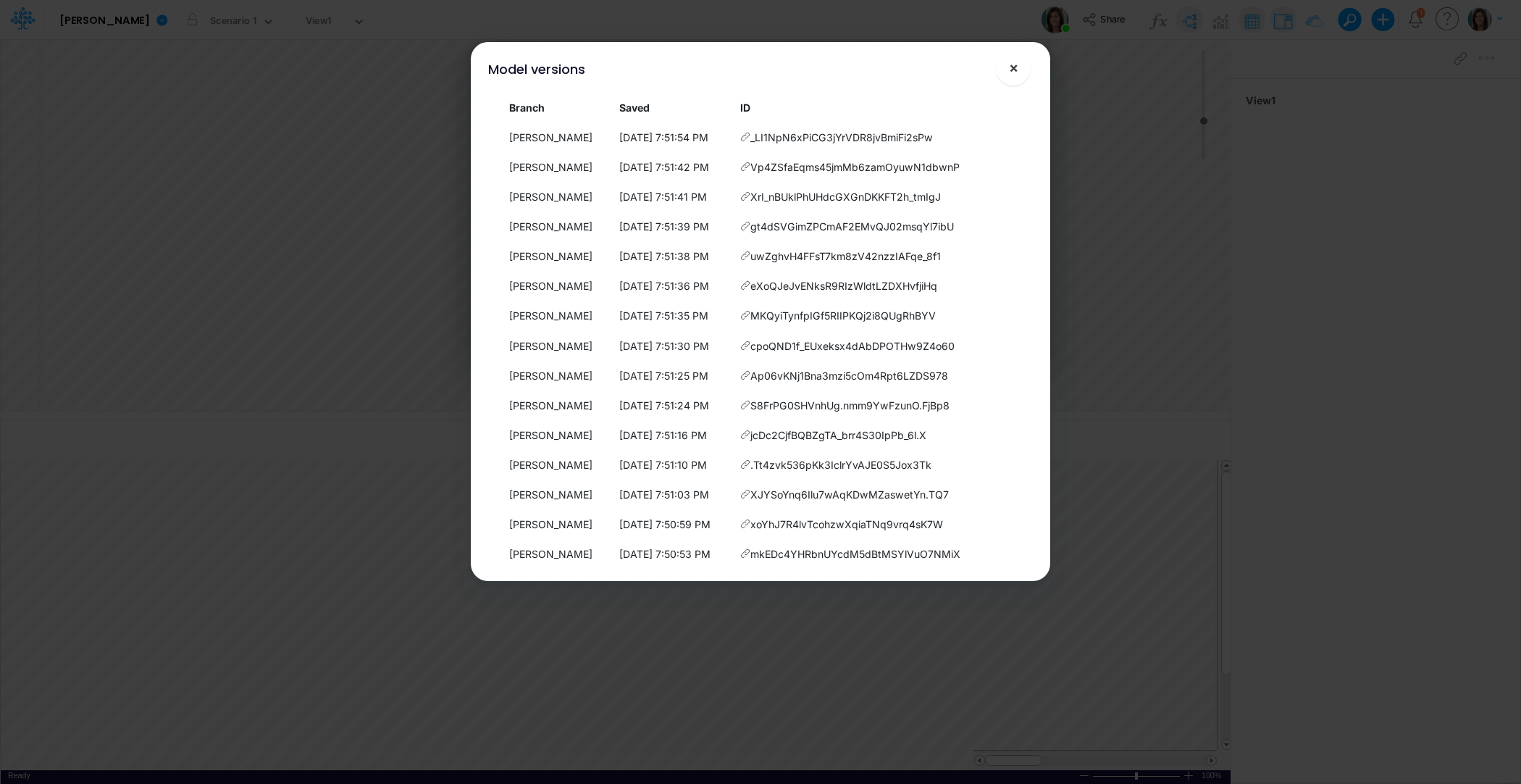
click at [1018, 70] on button "×" at bounding box center [1014, 68] width 35 height 35
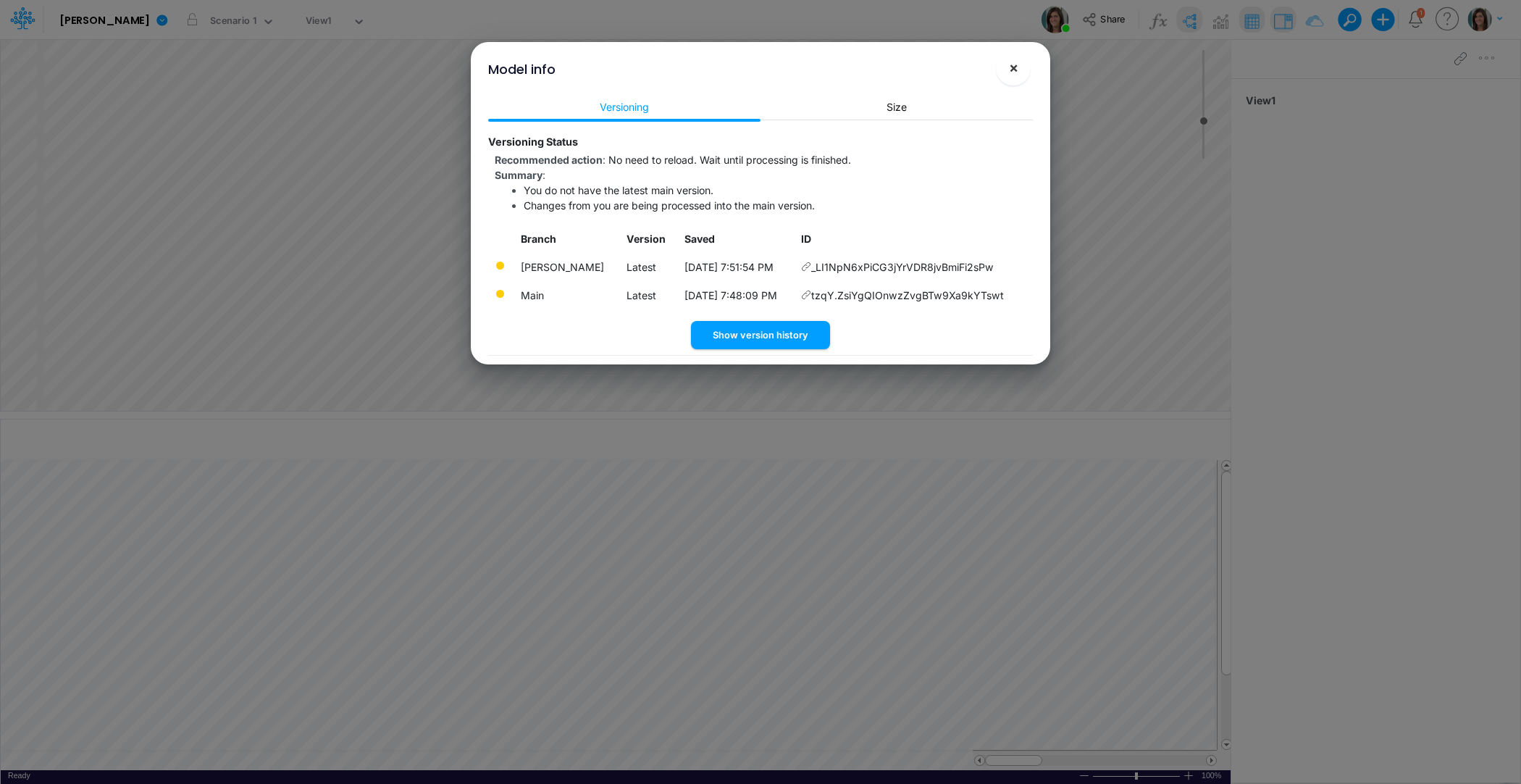
click at [1014, 64] on span "×" at bounding box center [1014, 67] width 9 height 17
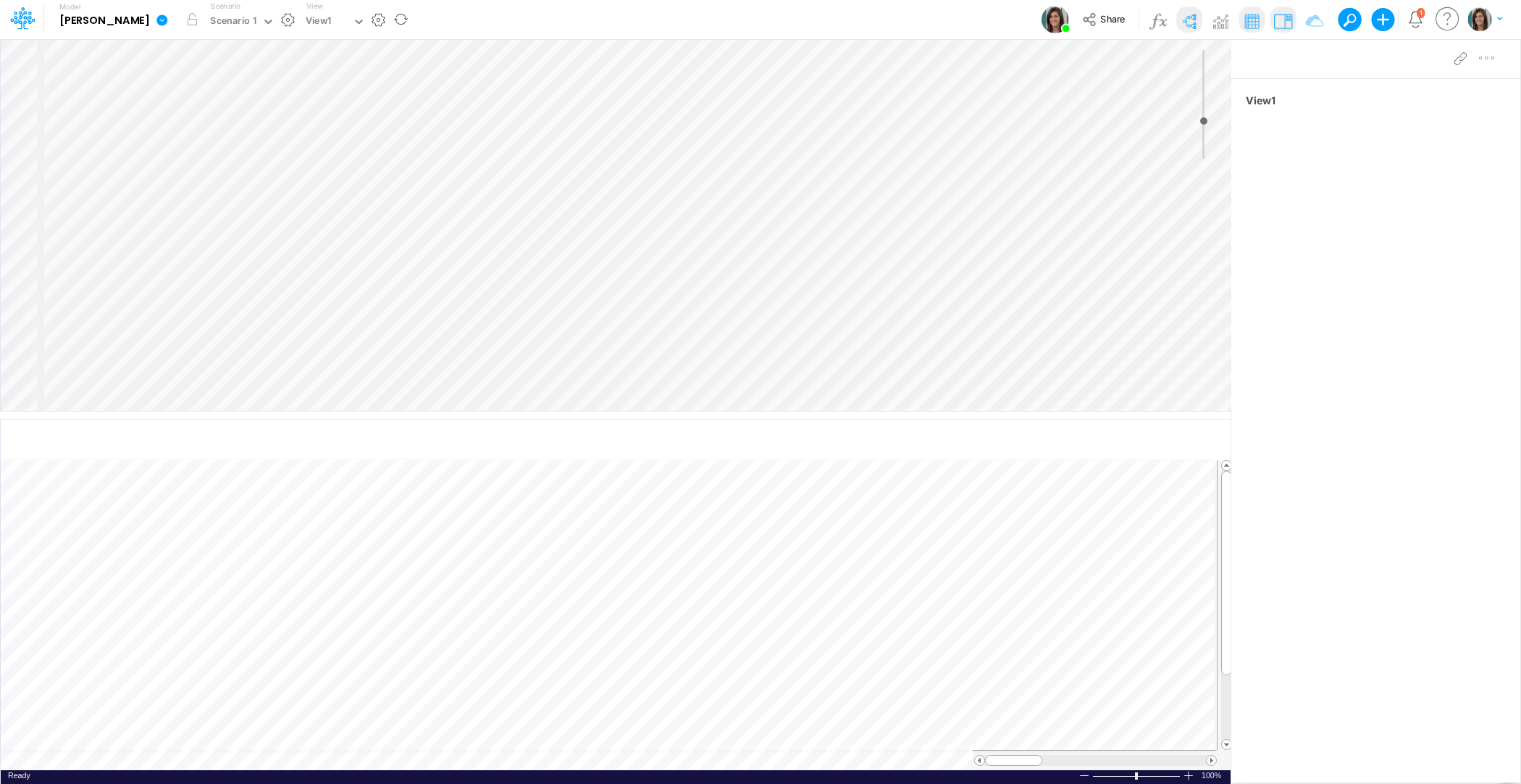
click at [157, 18] on icon at bounding box center [162, 20] width 11 height 11
click at [158, 150] on button "View model info" at bounding box center [236, 151] width 155 height 23
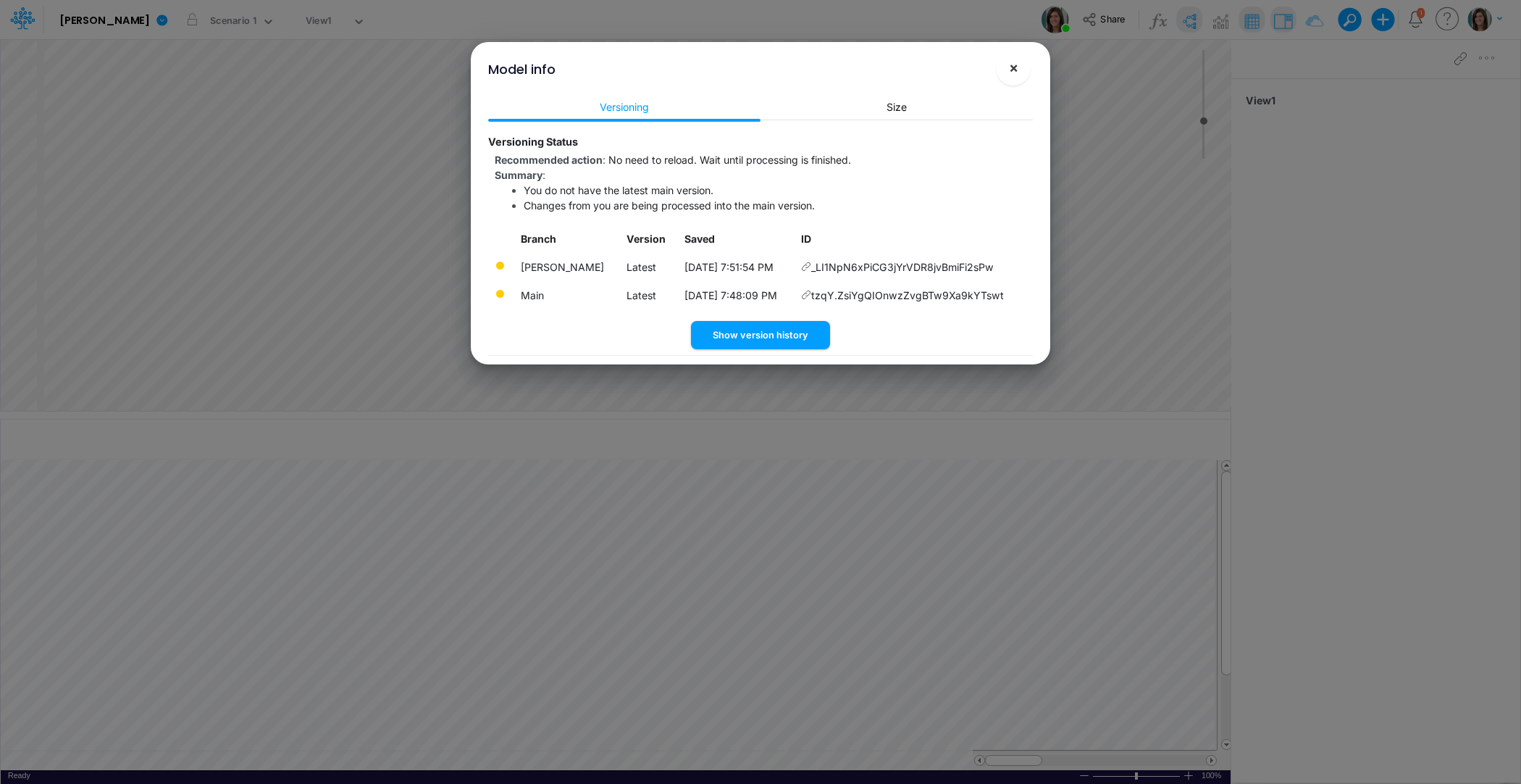
click at [1014, 68] on span "×" at bounding box center [1014, 67] width 9 height 17
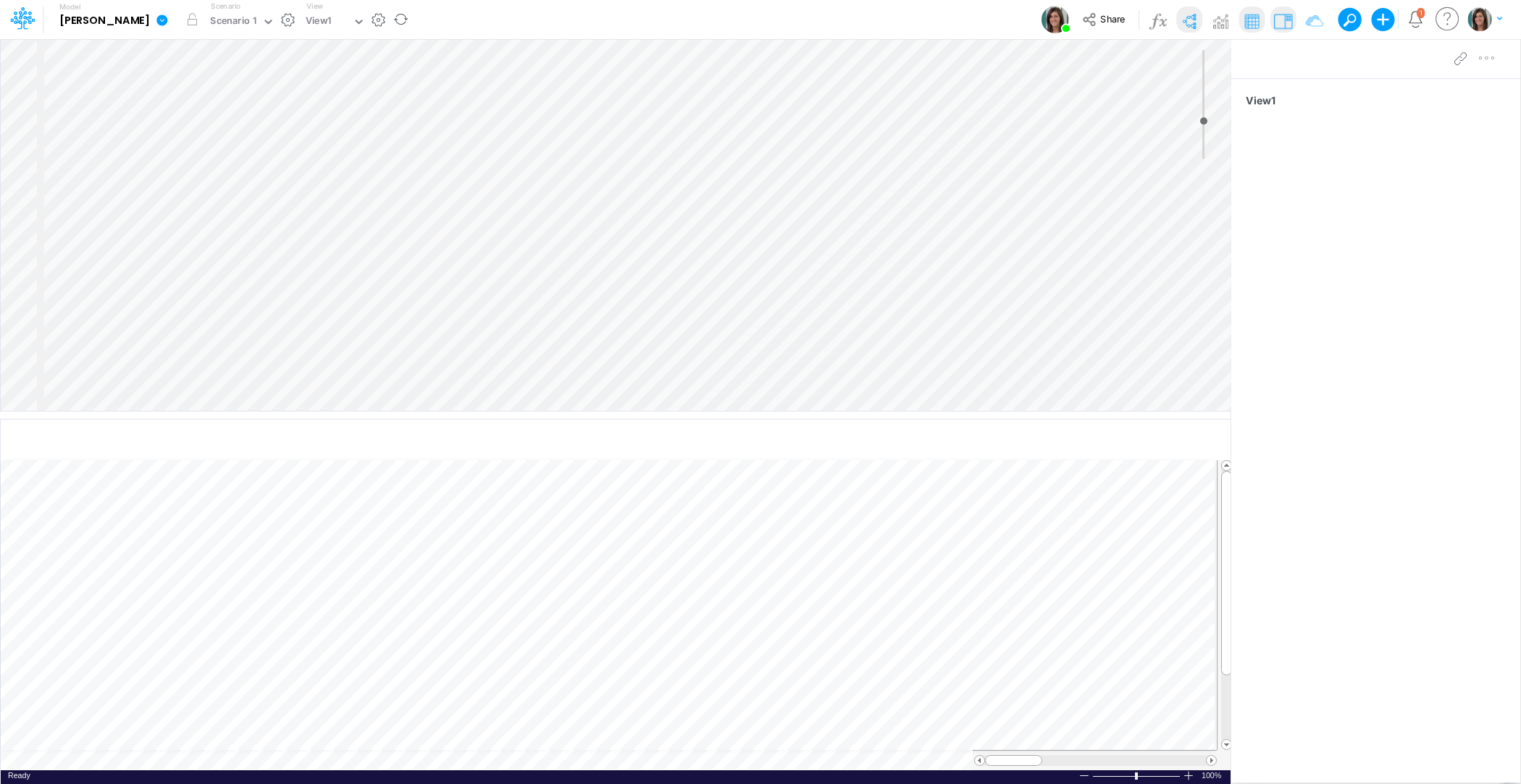
click at [156, 21] on icon at bounding box center [162, 20] width 13 height 13
click at [158, 51] on button "Edit model settings" at bounding box center [236, 59] width 155 height 23
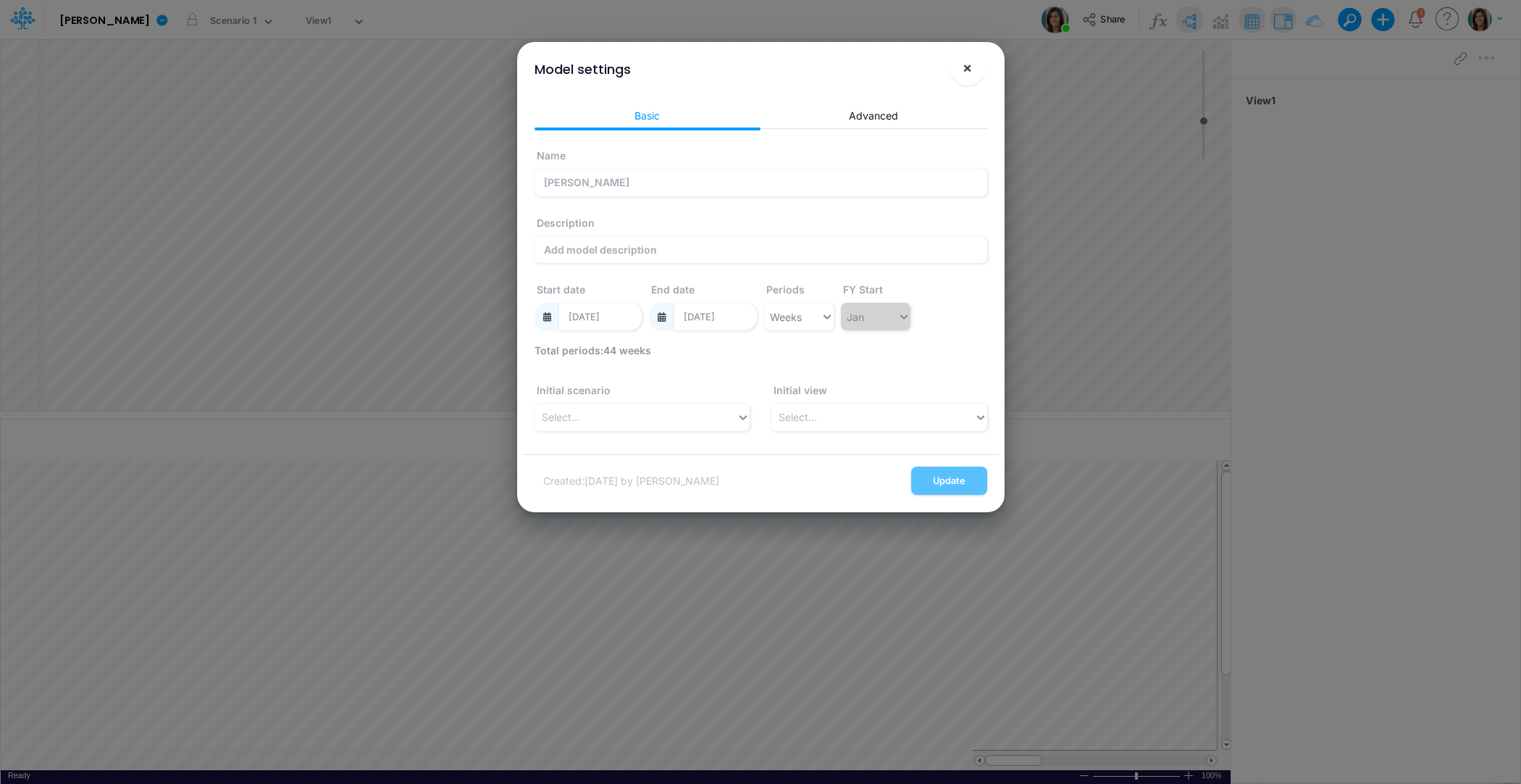
click at [975, 63] on button "×" at bounding box center [968, 68] width 35 height 35
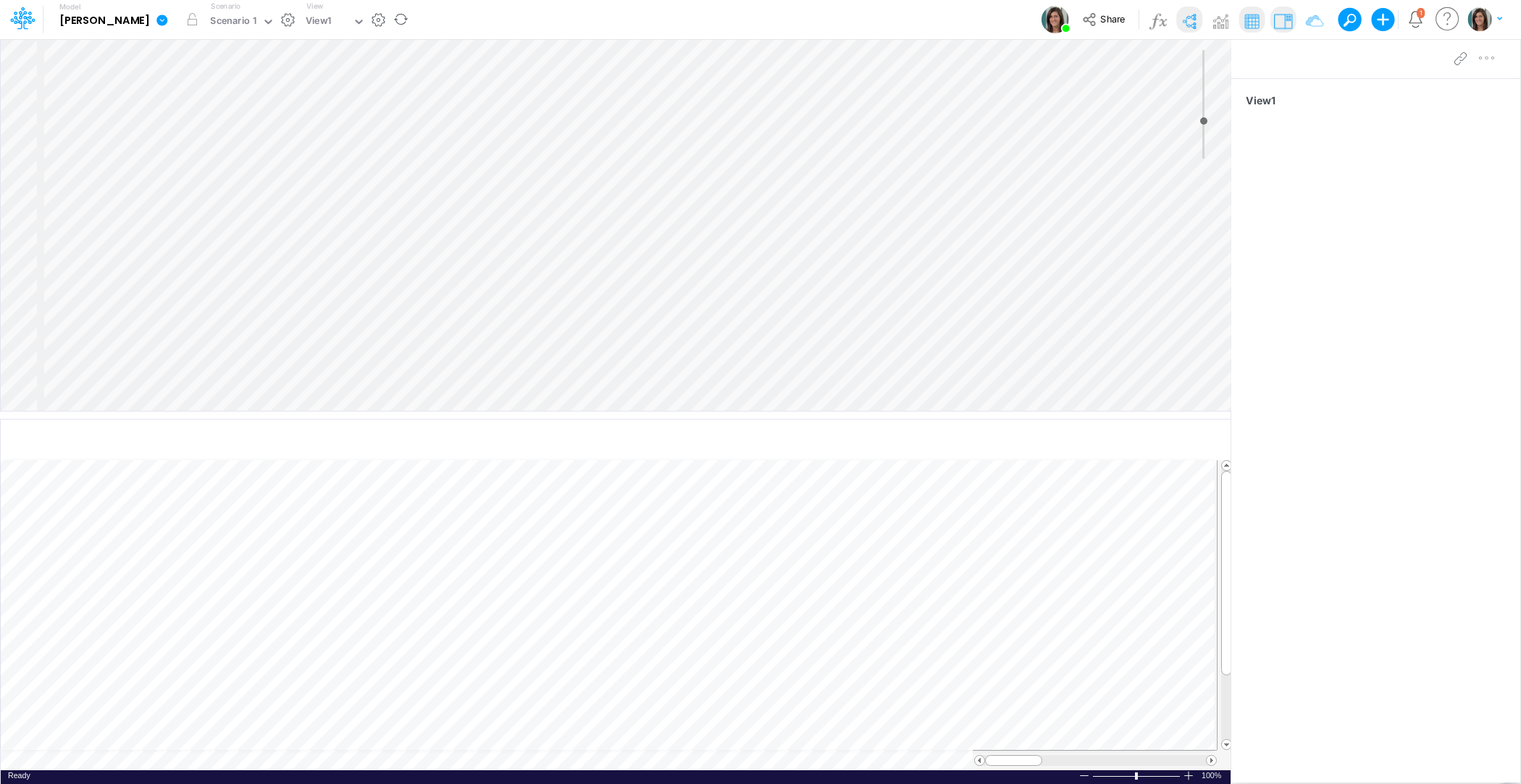
click at [156, 24] on icon at bounding box center [162, 20] width 13 height 13
click at [158, 145] on button "View model info" at bounding box center [236, 151] width 155 height 23
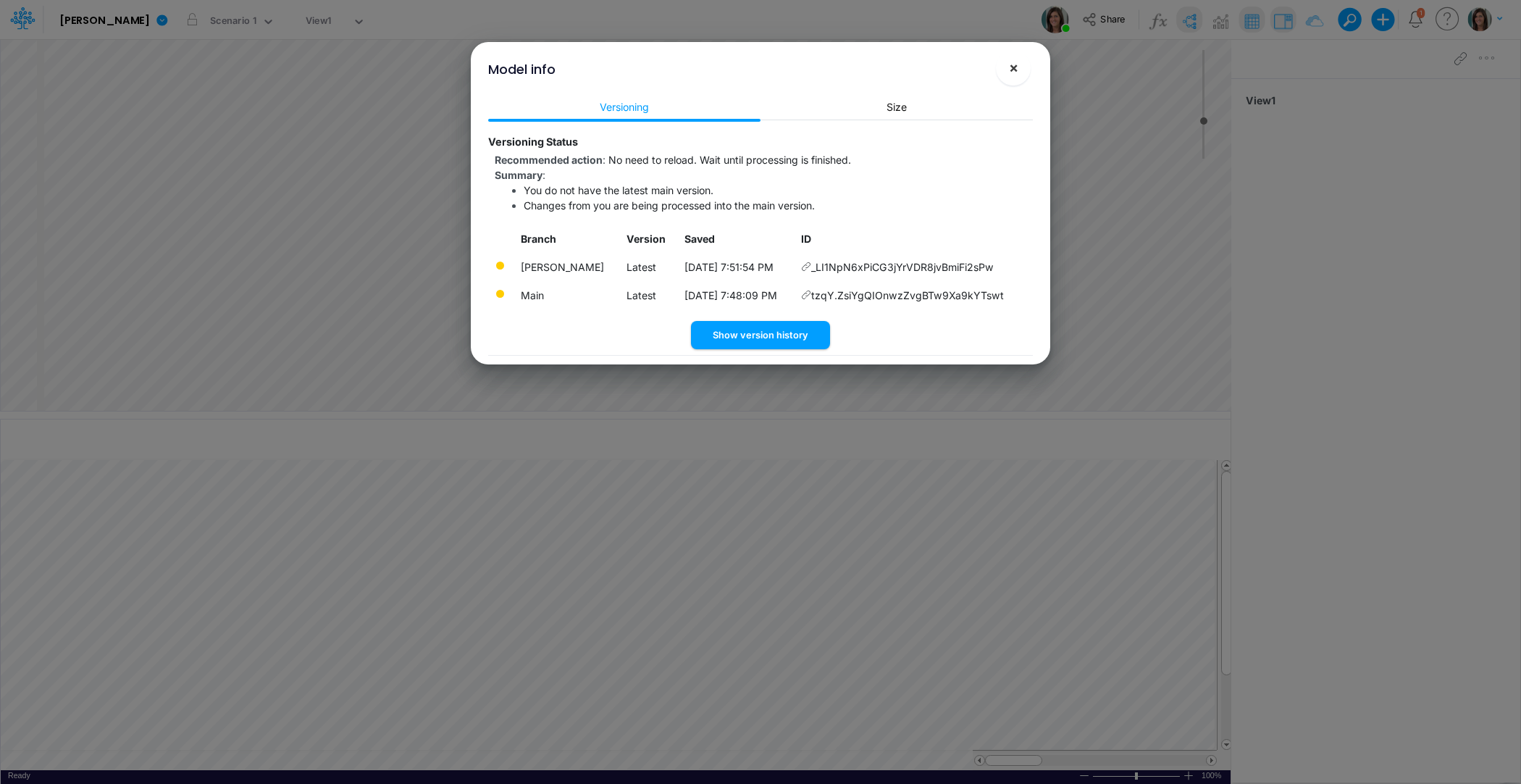
click at [1015, 75] on span "×" at bounding box center [1014, 67] width 9 height 17
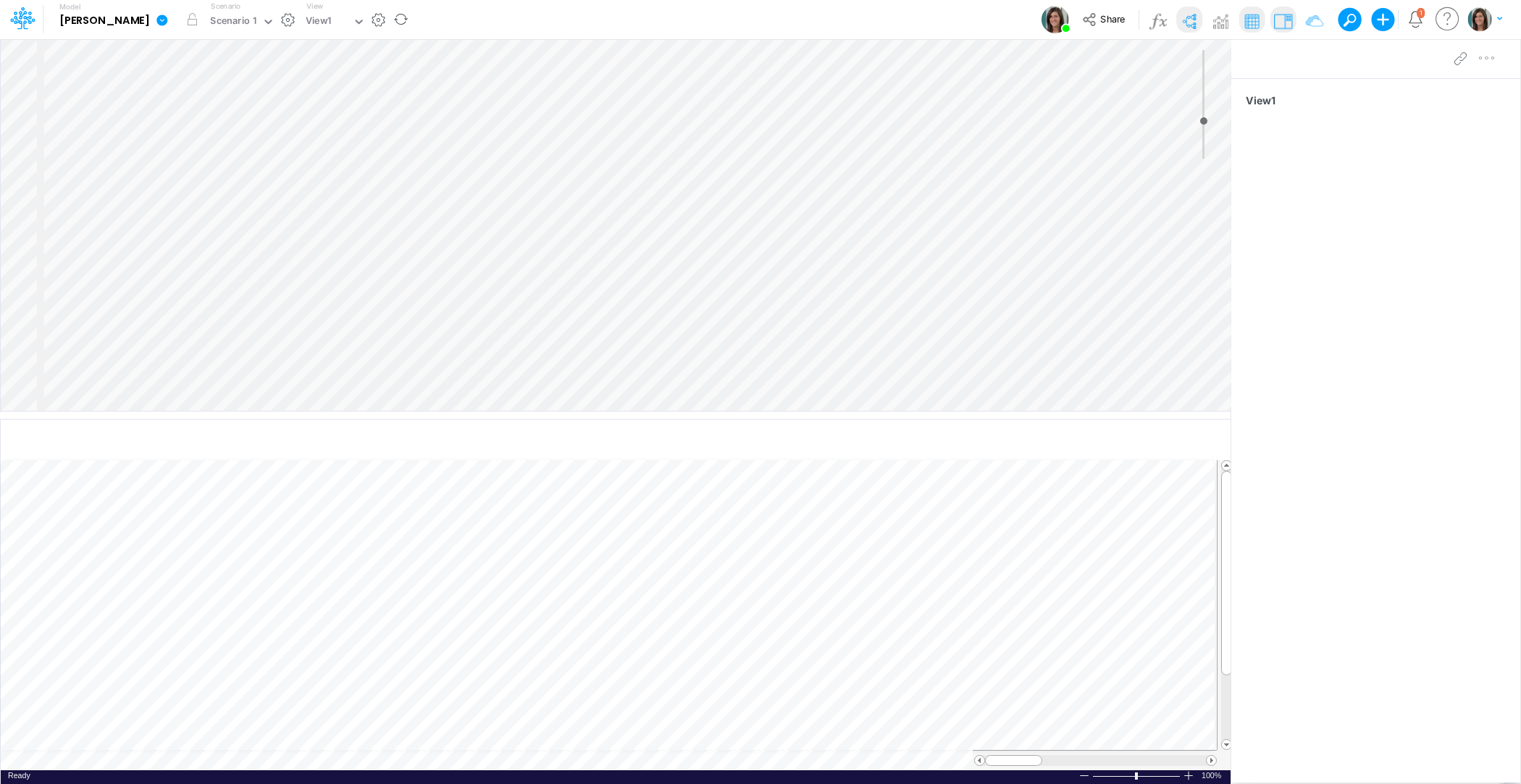
click at [151, 23] on link at bounding box center [165, 20] width 29 height 38
click at [158, 141] on button "View model info" at bounding box center [236, 151] width 155 height 23
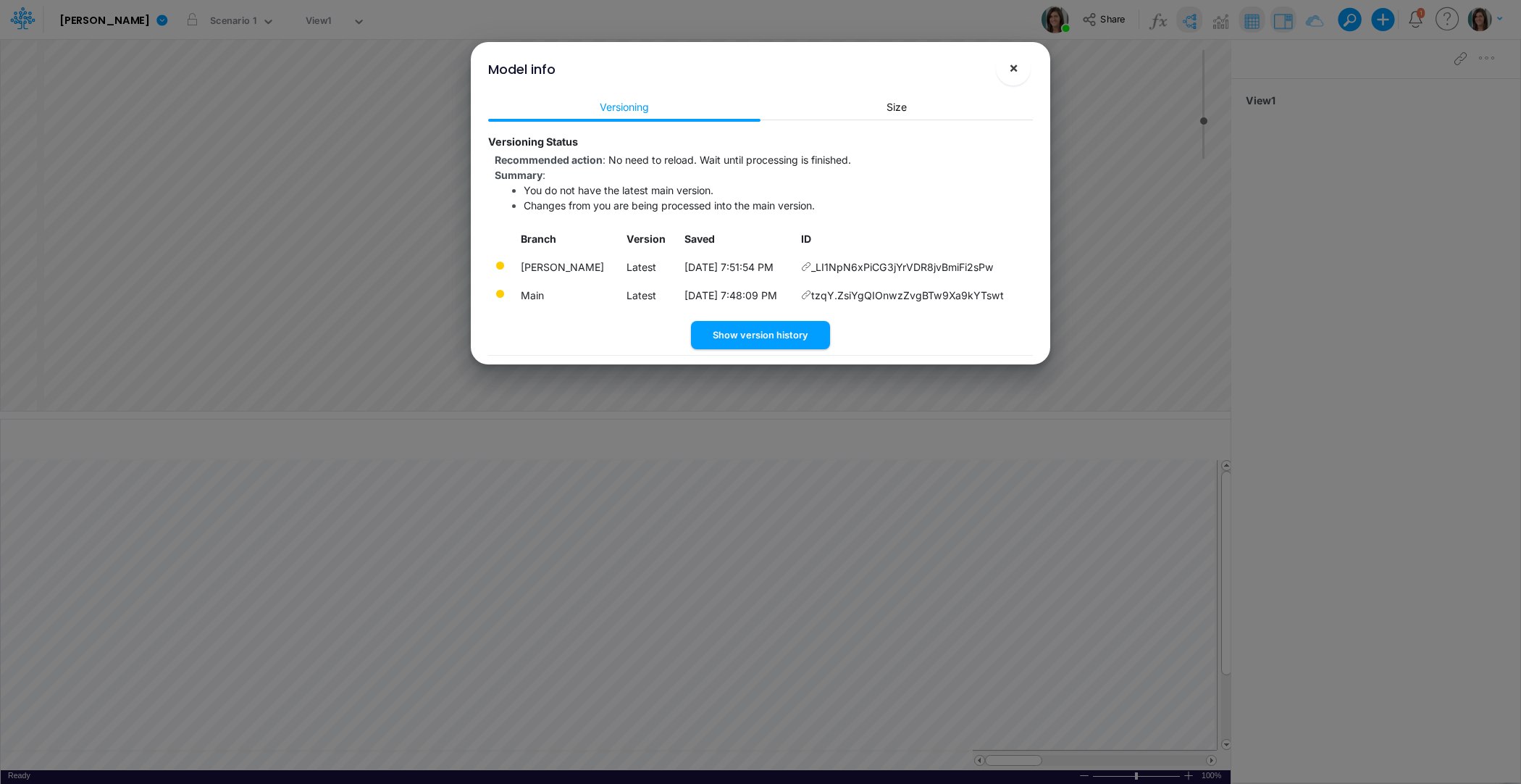
click at [1014, 73] on span "×" at bounding box center [1014, 67] width 9 height 17
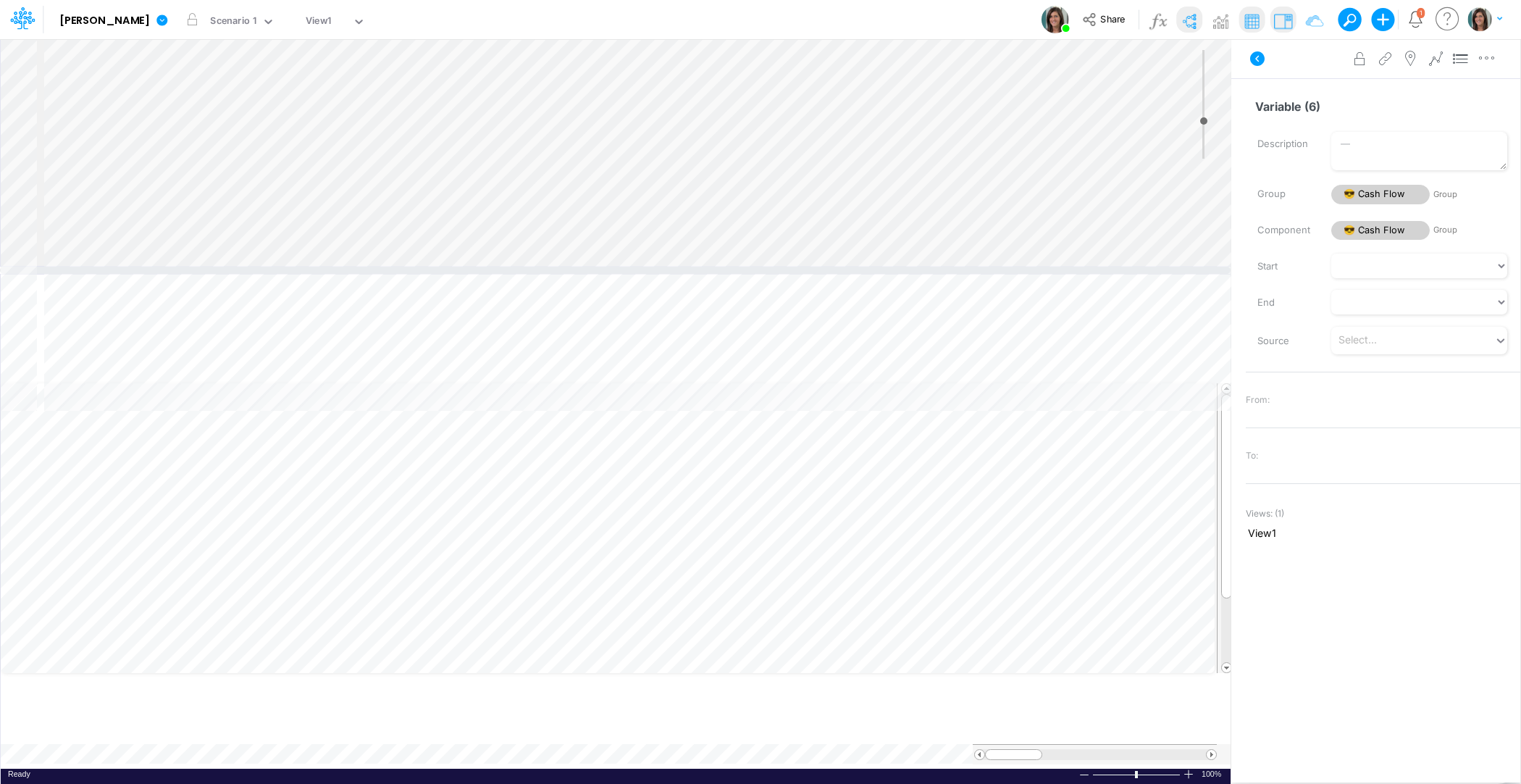
drag, startPoint x: 340, startPoint y: 416, endPoint x: 345, endPoint y: 275, distance: 141.1
click at [342, 274] on div at bounding box center [615, 271] width 1230 height 8
click at [343, 271] on div at bounding box center [615, 271] width 1230 height 8
click at [67, 435] on div "Variable (6)" at bounding box center [72, 440] width 86 height 14
type input "Inflow"
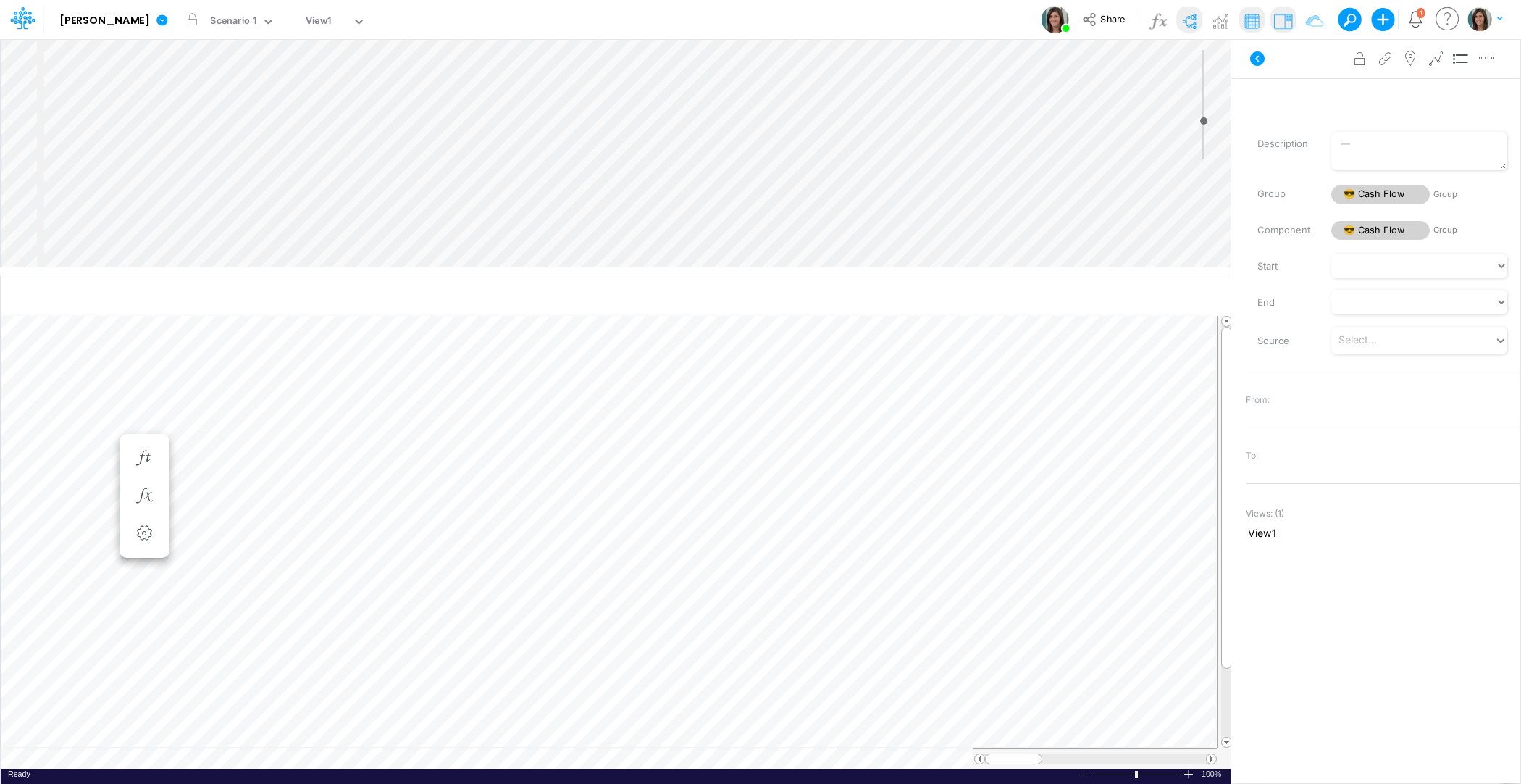
scroll to position [7, 1]
click at [1490, 58] on icon "button" at bounding box center [1487, 59] width 22 height 15
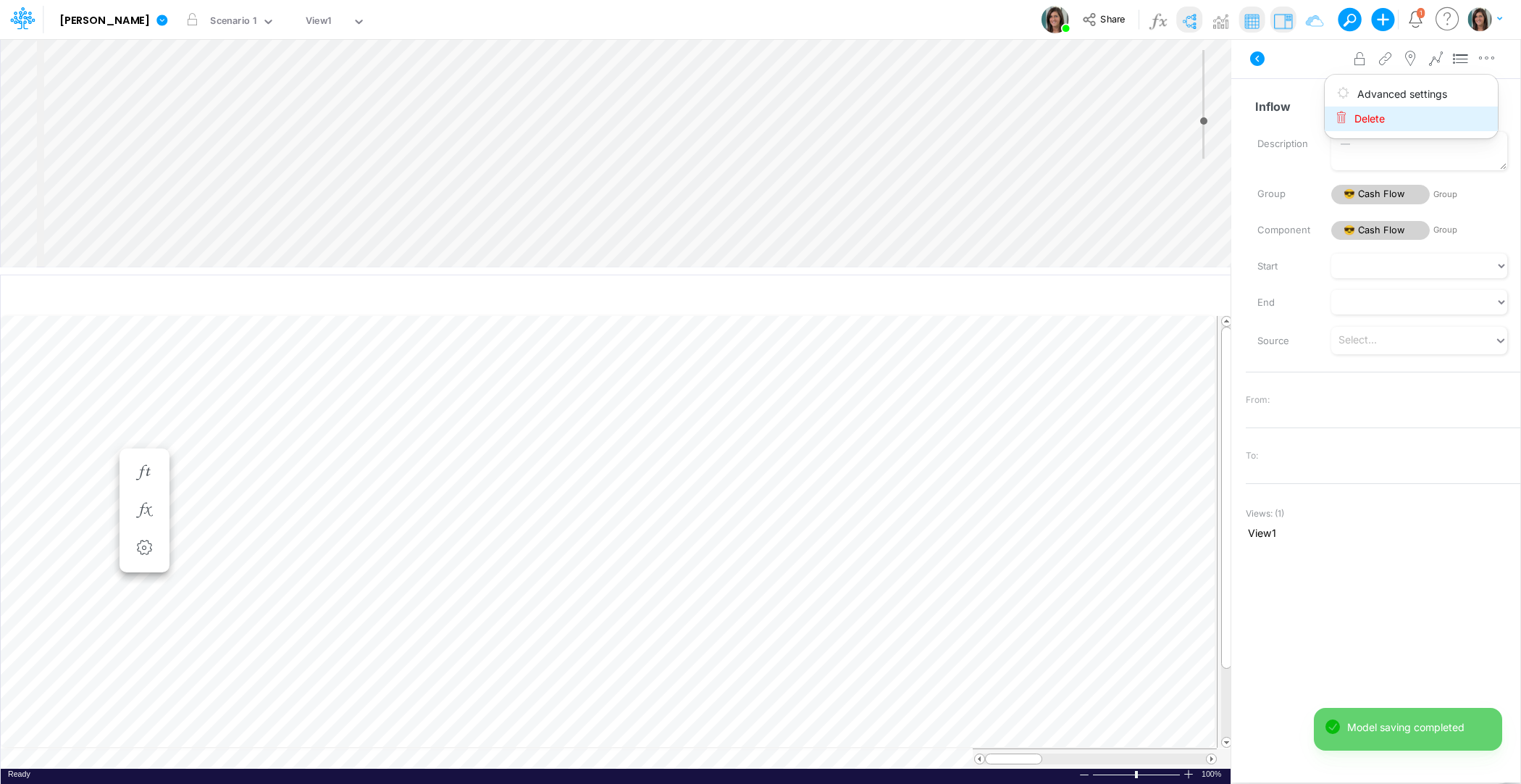
click at [1428, 119] on button "Delete" at bounding box center [1411, 119] width 173 height 24
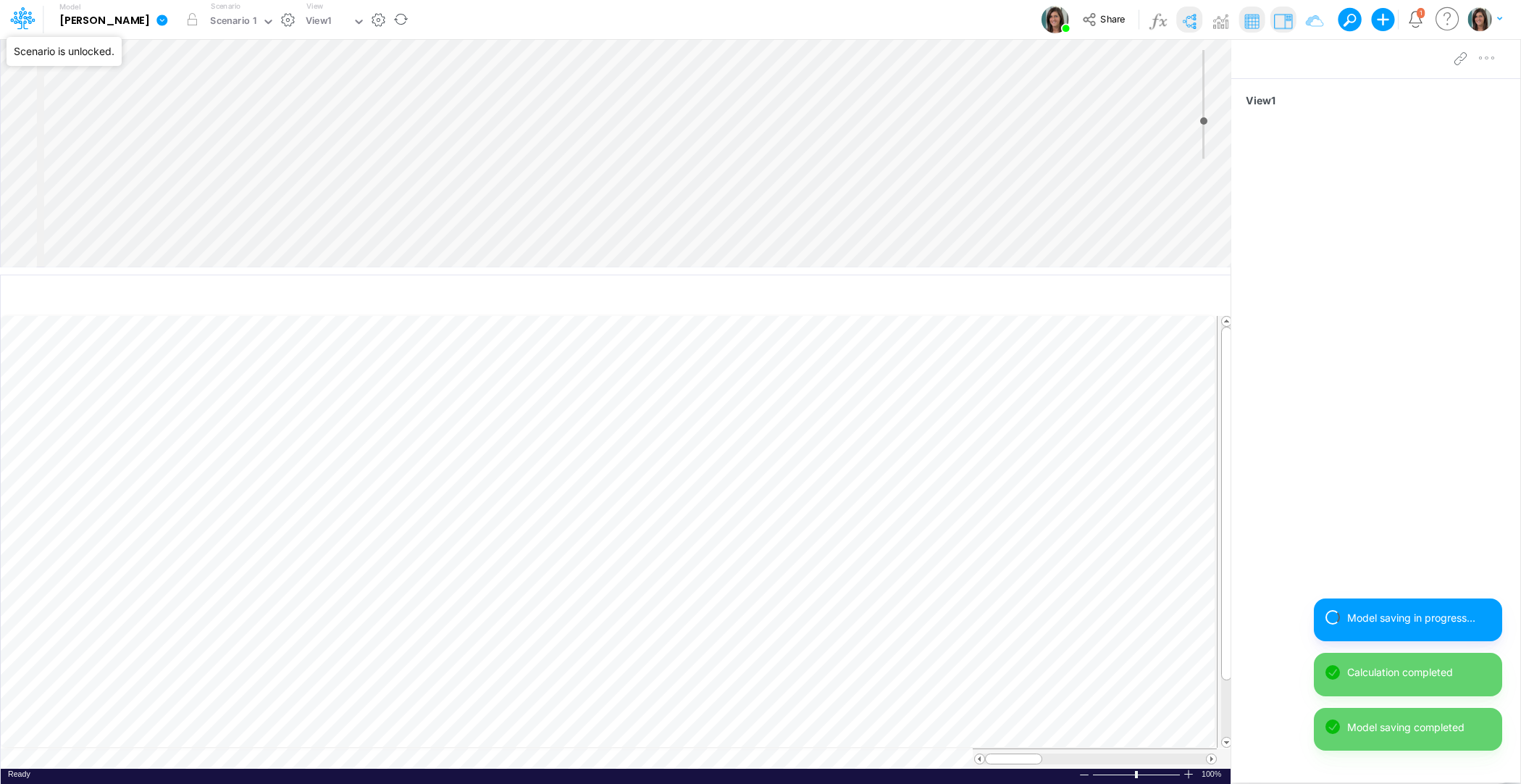
click at [157, 18] on icon at bounding box center [162, 20] width 11 height 11
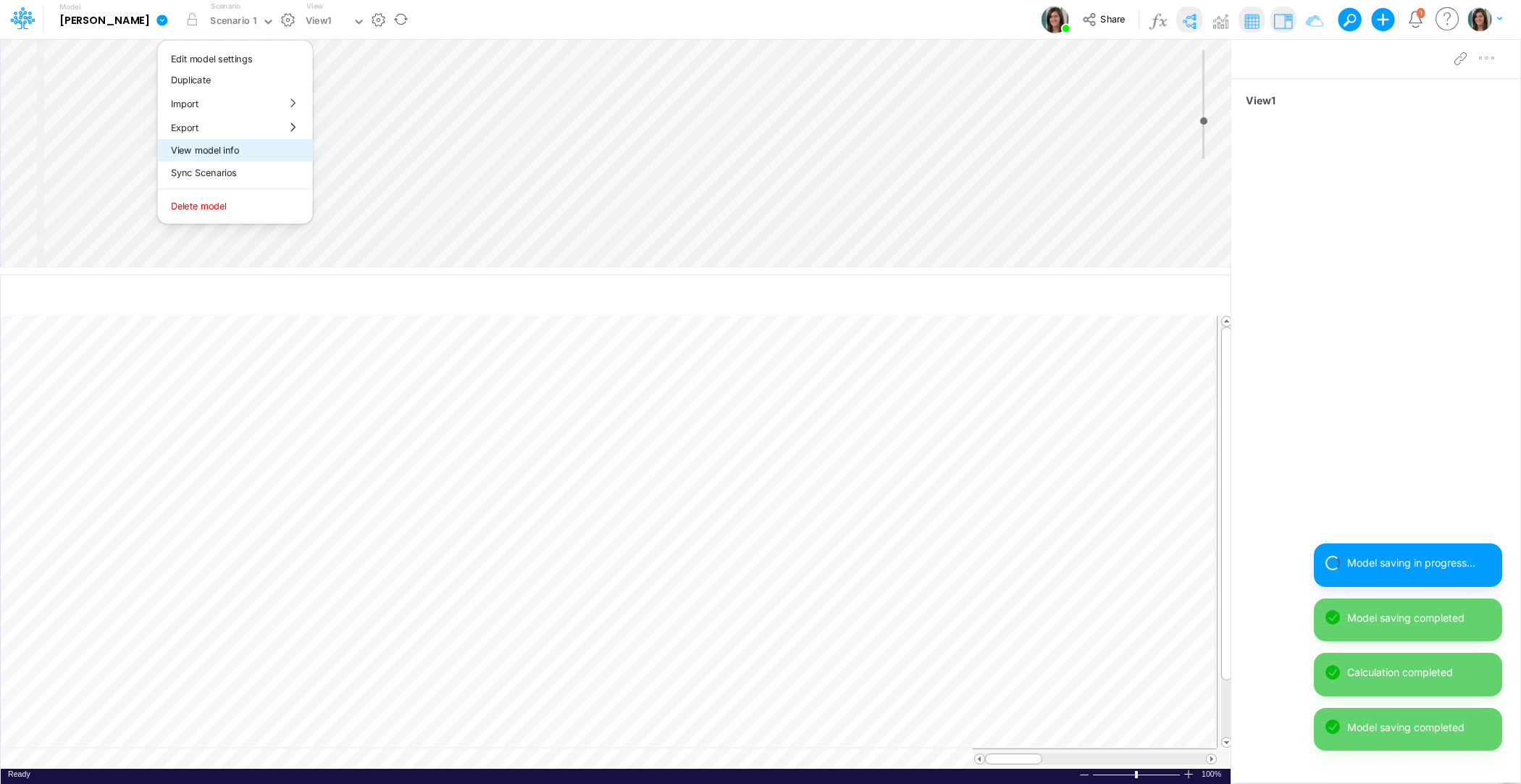
click at [158, 154] on button "View model info" at bounding box center [236, 151] width 155 height 23
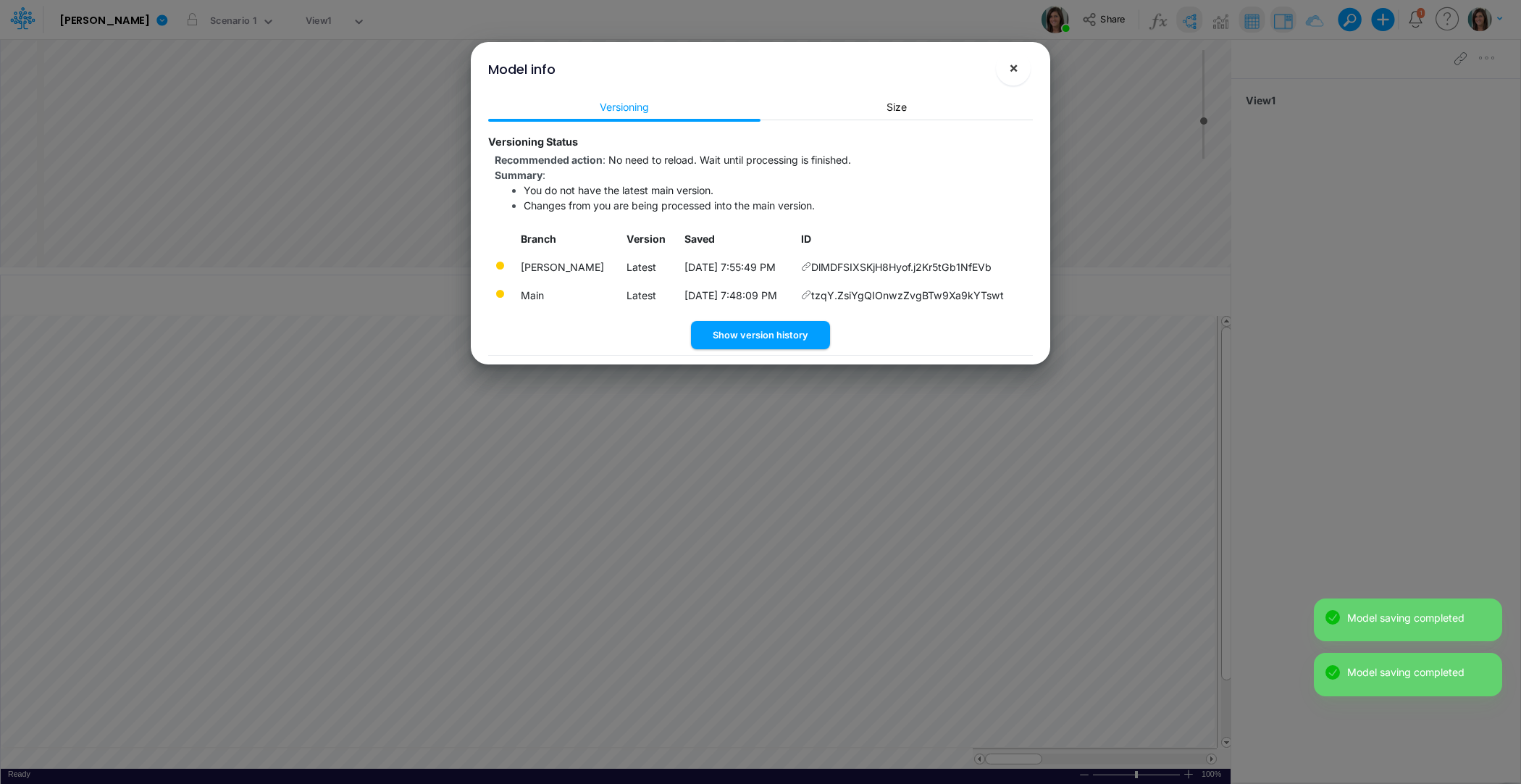
click at [1021, 76] on button "×" at bounding box center [1014, 68] width 35 height 35
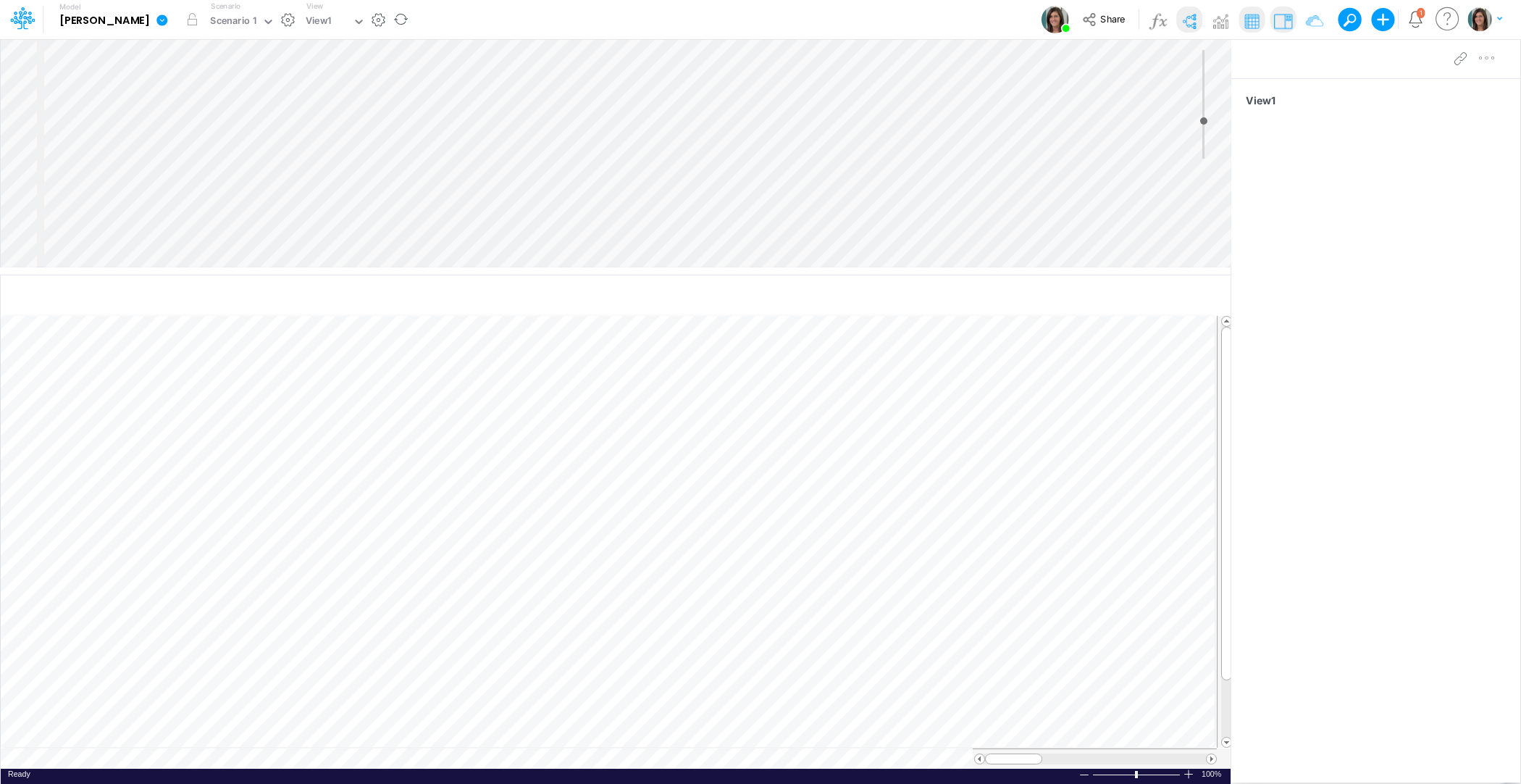
click at [157, 21] on icon at bounding box center [162, 20] width 11 height 11
click at [396, 29] on div "Model Castro Edit model settings Duplicate Import QuickBooks QuickBooks Online …" at bounding box center [760, 19] width 1369 height 39
click at [1326, 106] on input "Component" at bounding box center [1377, 106] width 262 height 27
type input "Inflows/Outflows"
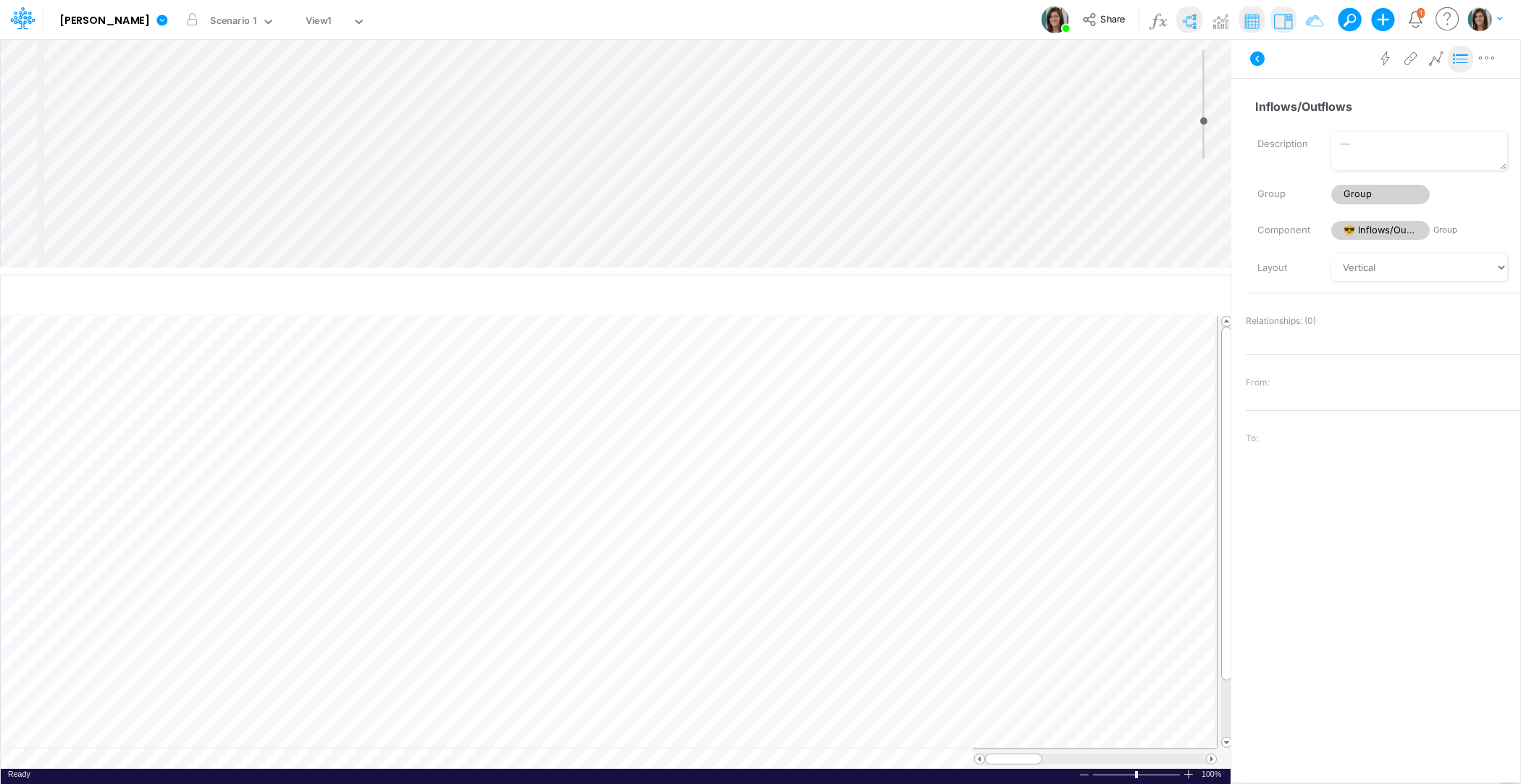
click at [1463, 60] on icon at bounding box center [1461, 59] width 22 height 15
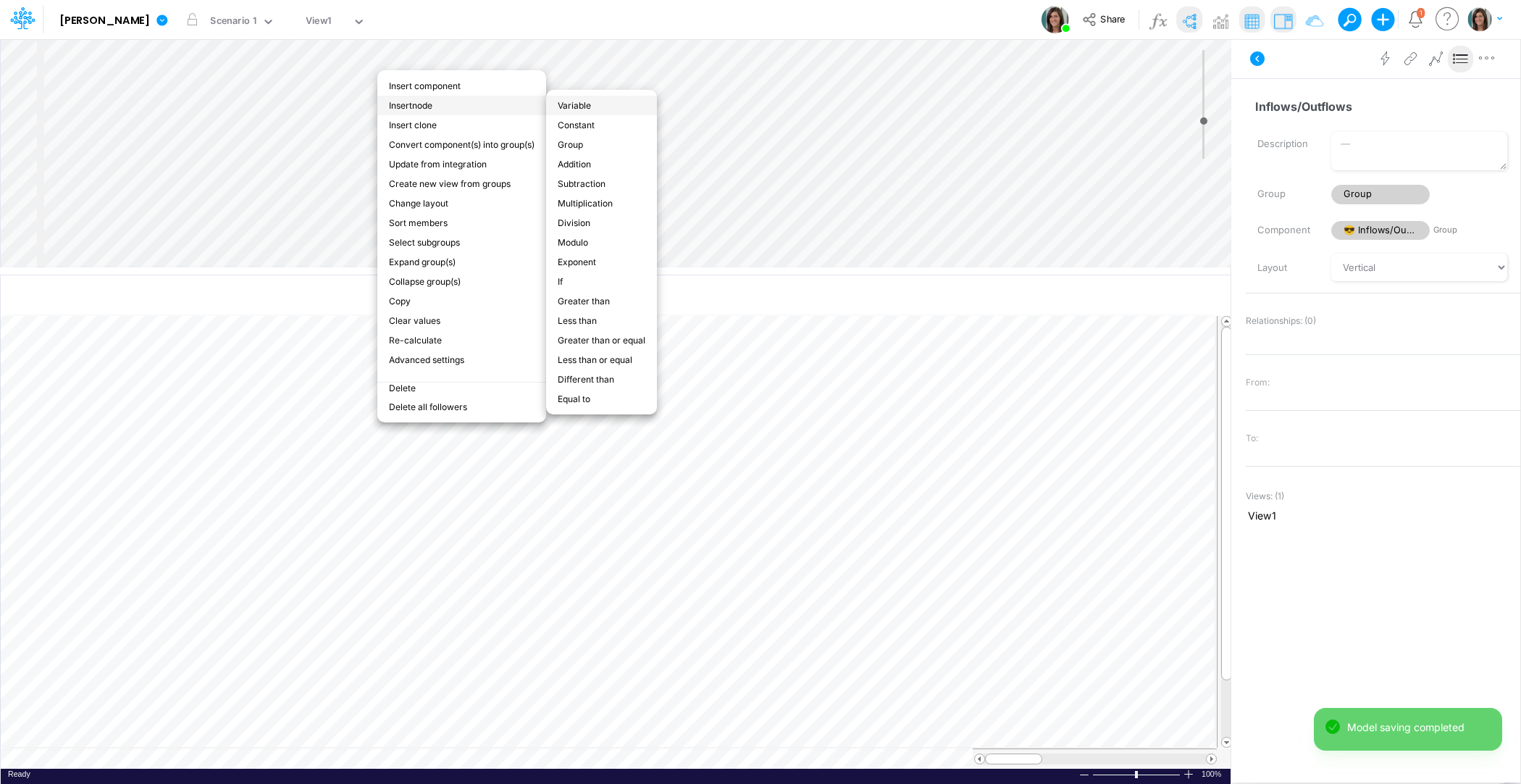
click at [602, 101] on li "Variable" at bounding box center [602, 106] width 111 height 20
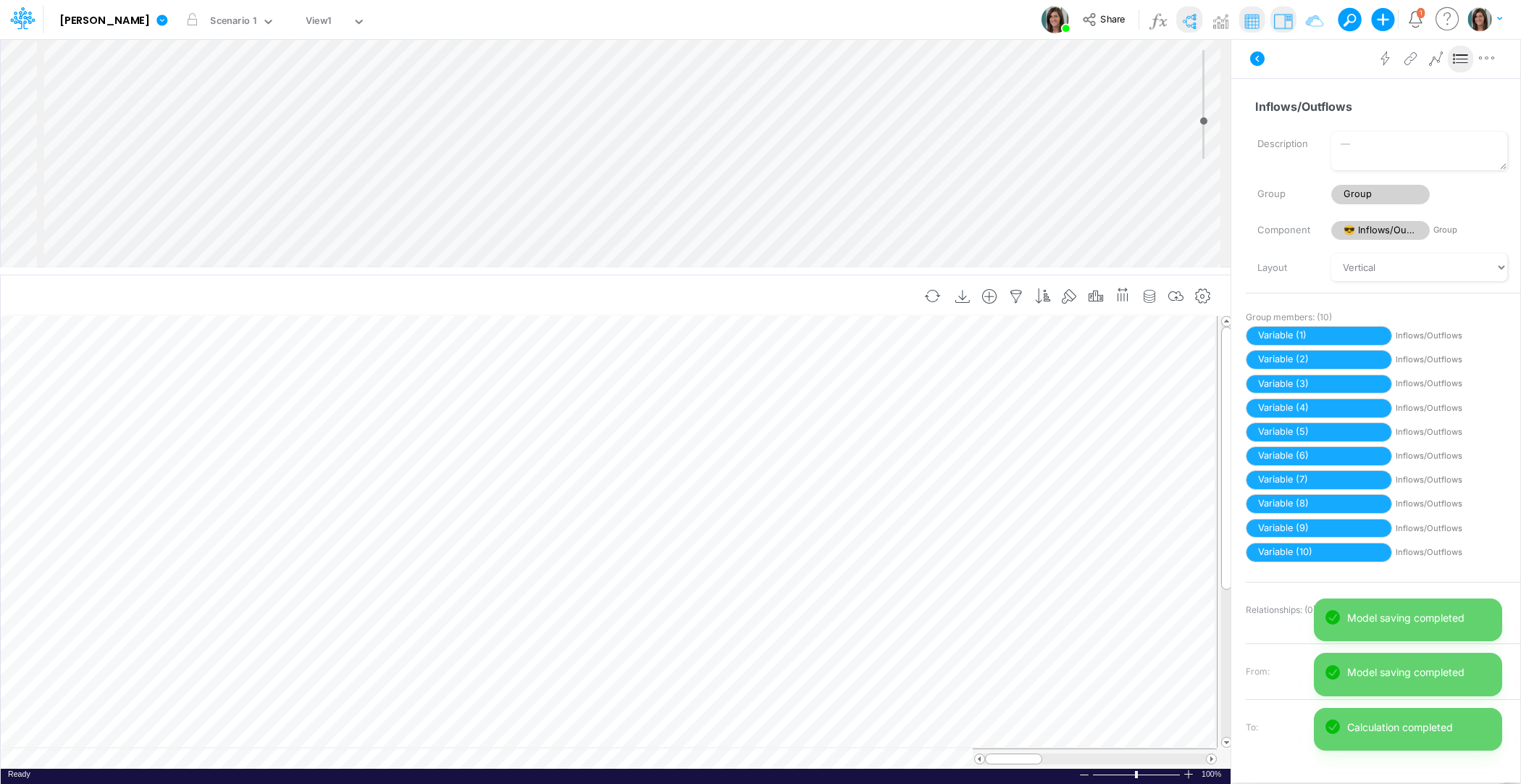
scroll to position [7, 1]
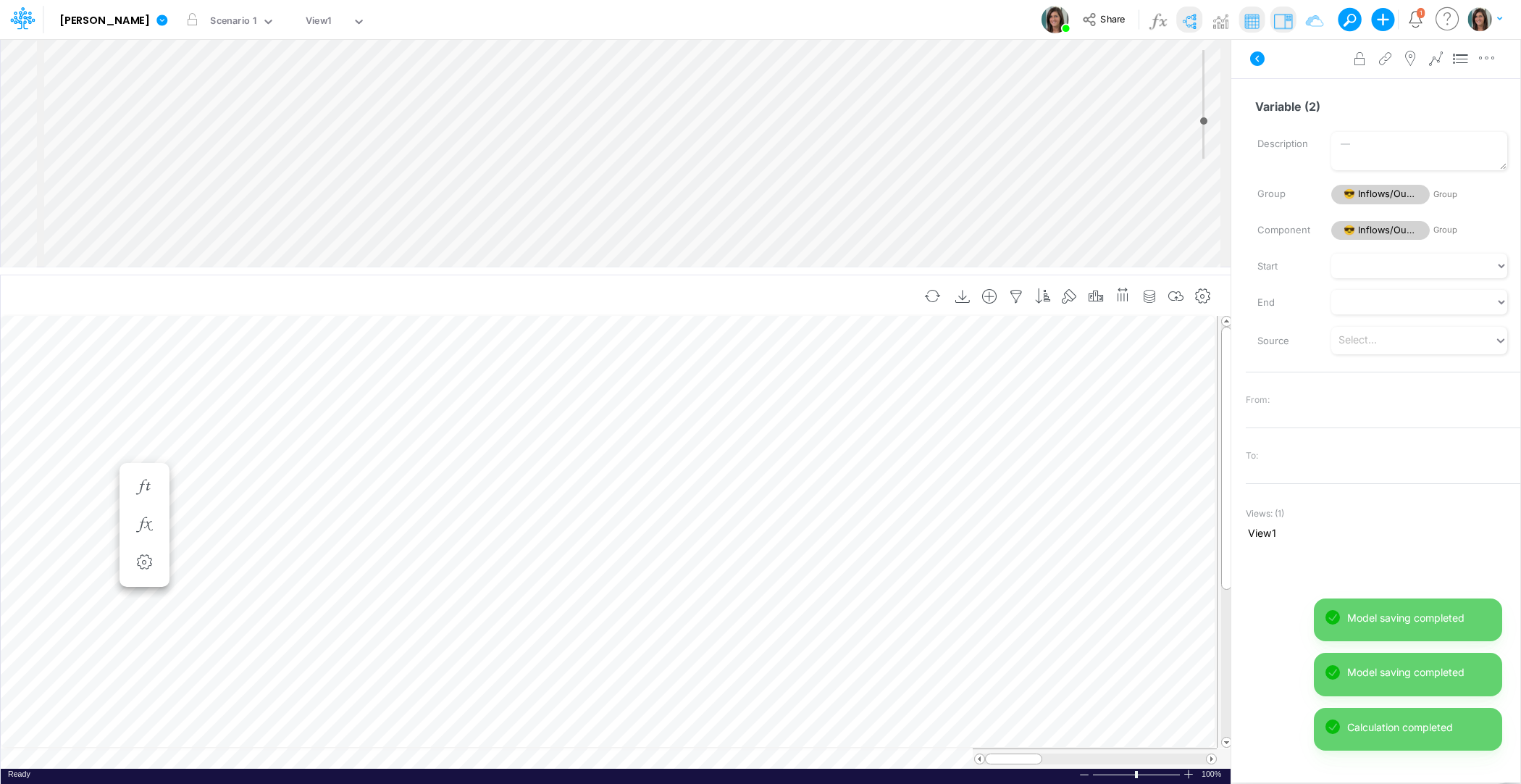
scroll to position [7, 1]
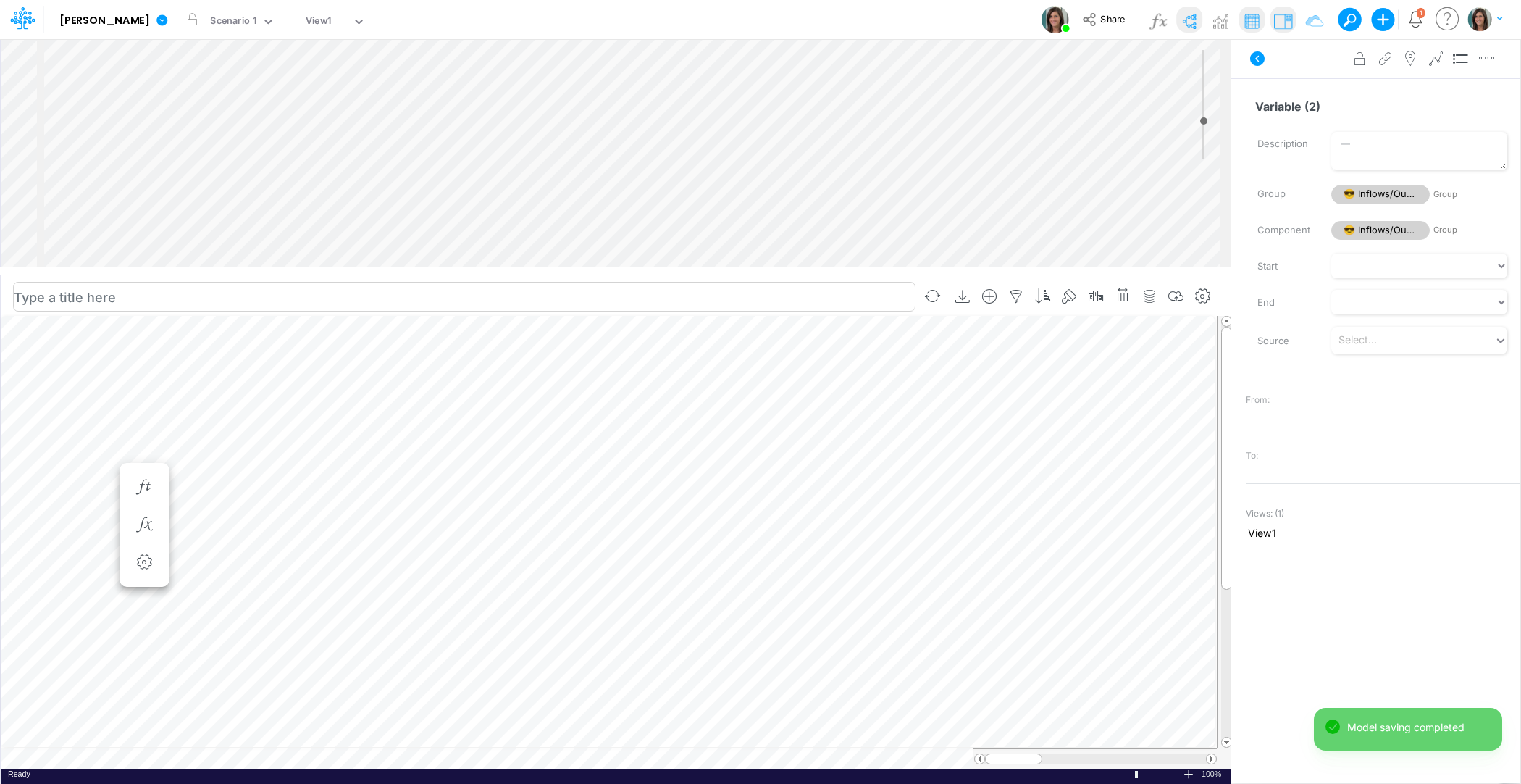
scroll to position [7, 1]
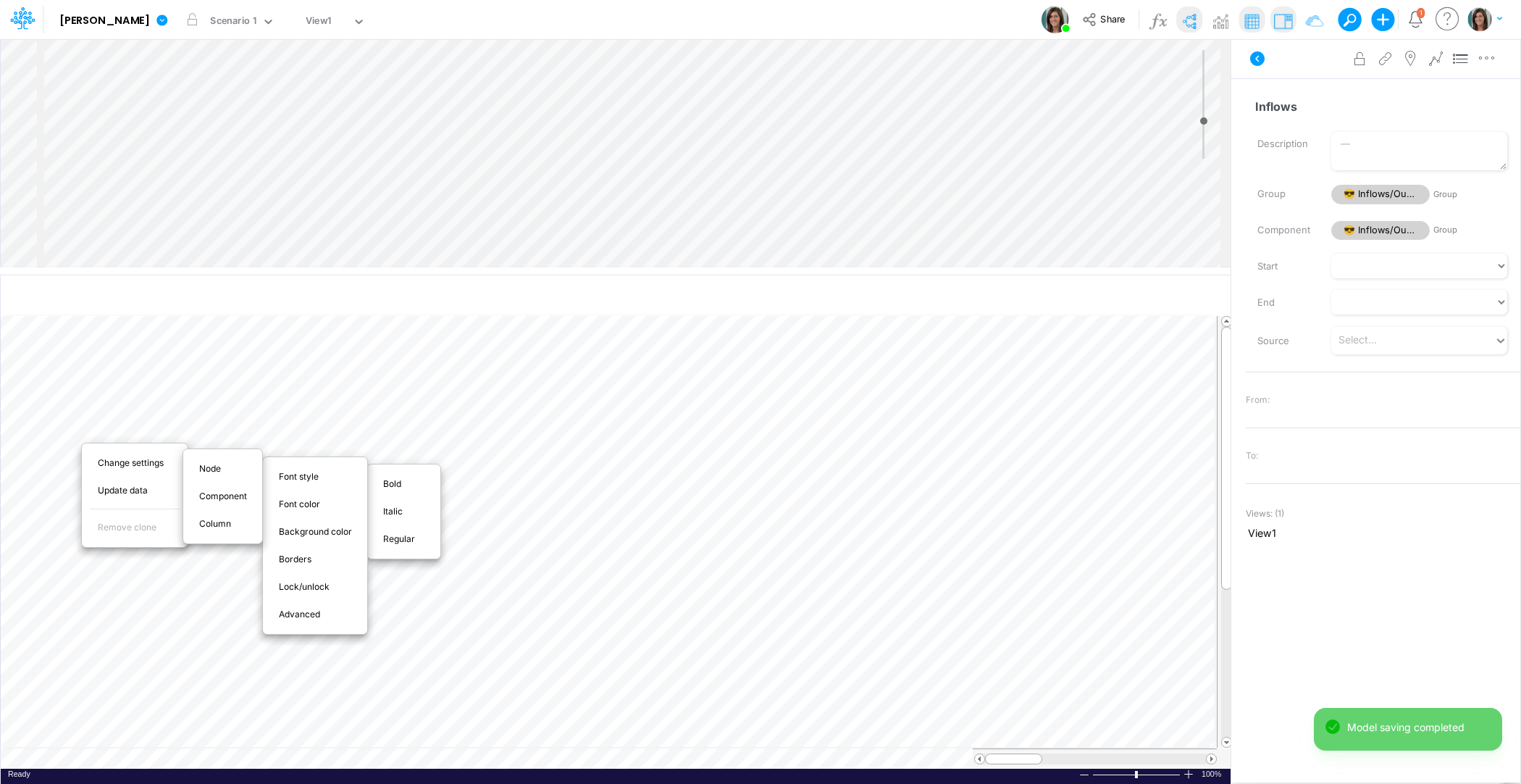
click at [417, 480] on span "Bold" at bounding box center [401, 484] width 35 height 13
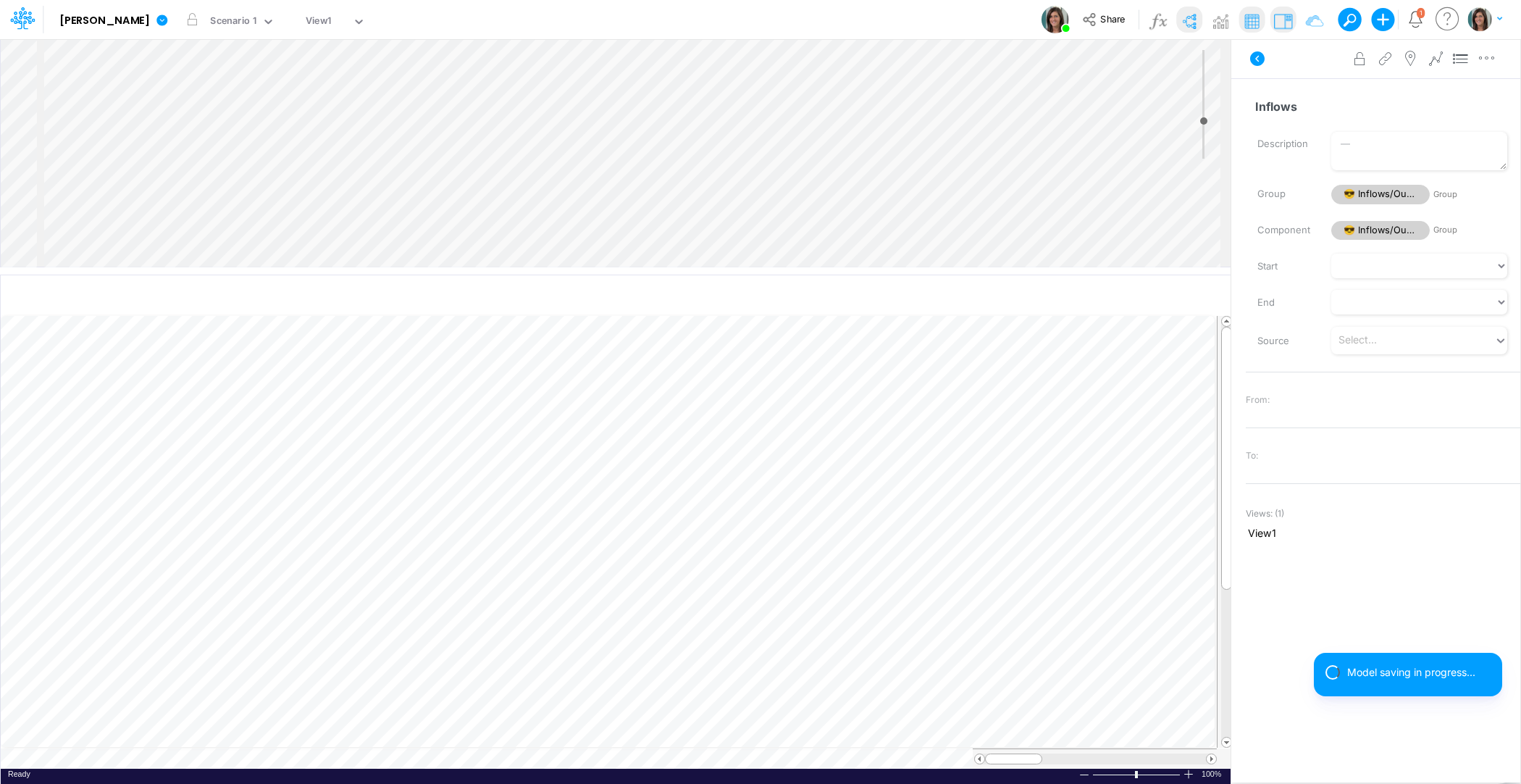
scroll to position [7, 1]
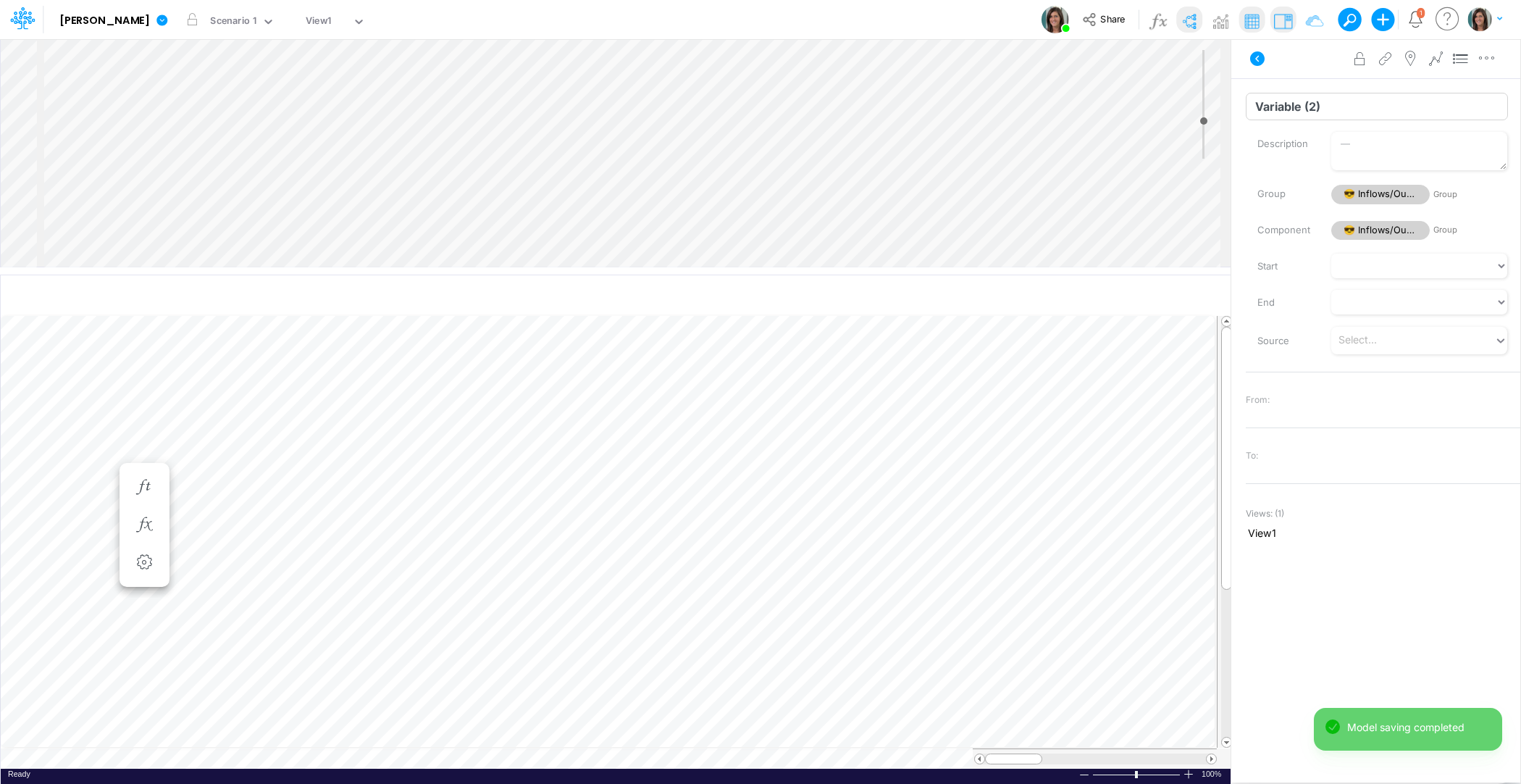
click at [1290, 100] on input "Variable (2)" at bounding box center [1377, 106] width 262 height 27
type input "PIpeline CC"
click at [1295, 112] on input "Variable (3)" at bounding box center [1377, 106] width 262 height 27
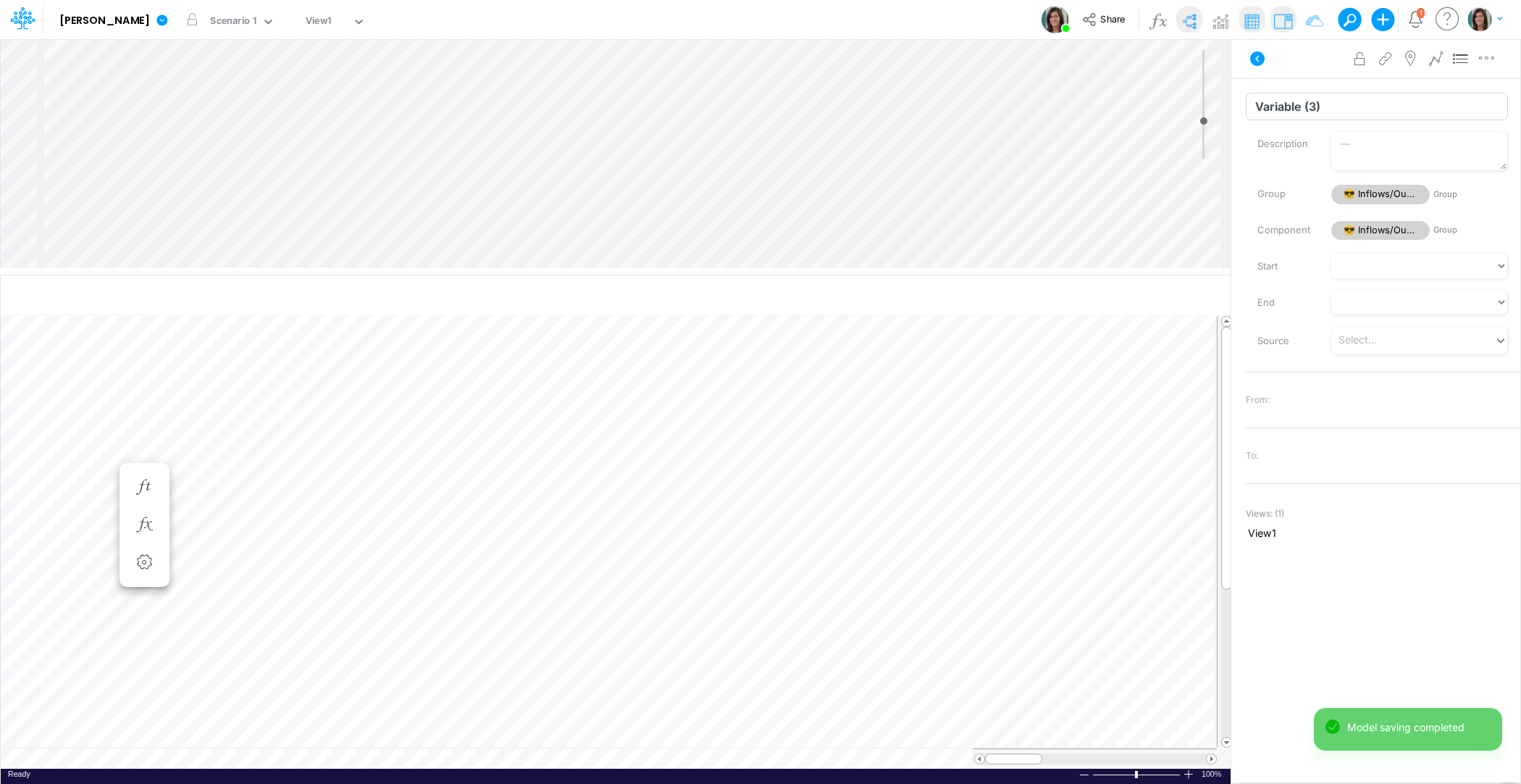
click at [1295, 112] on input "Variable (3)" at bounding box center [1377, 106] width 262 height 27
type input "Pipeline LC"
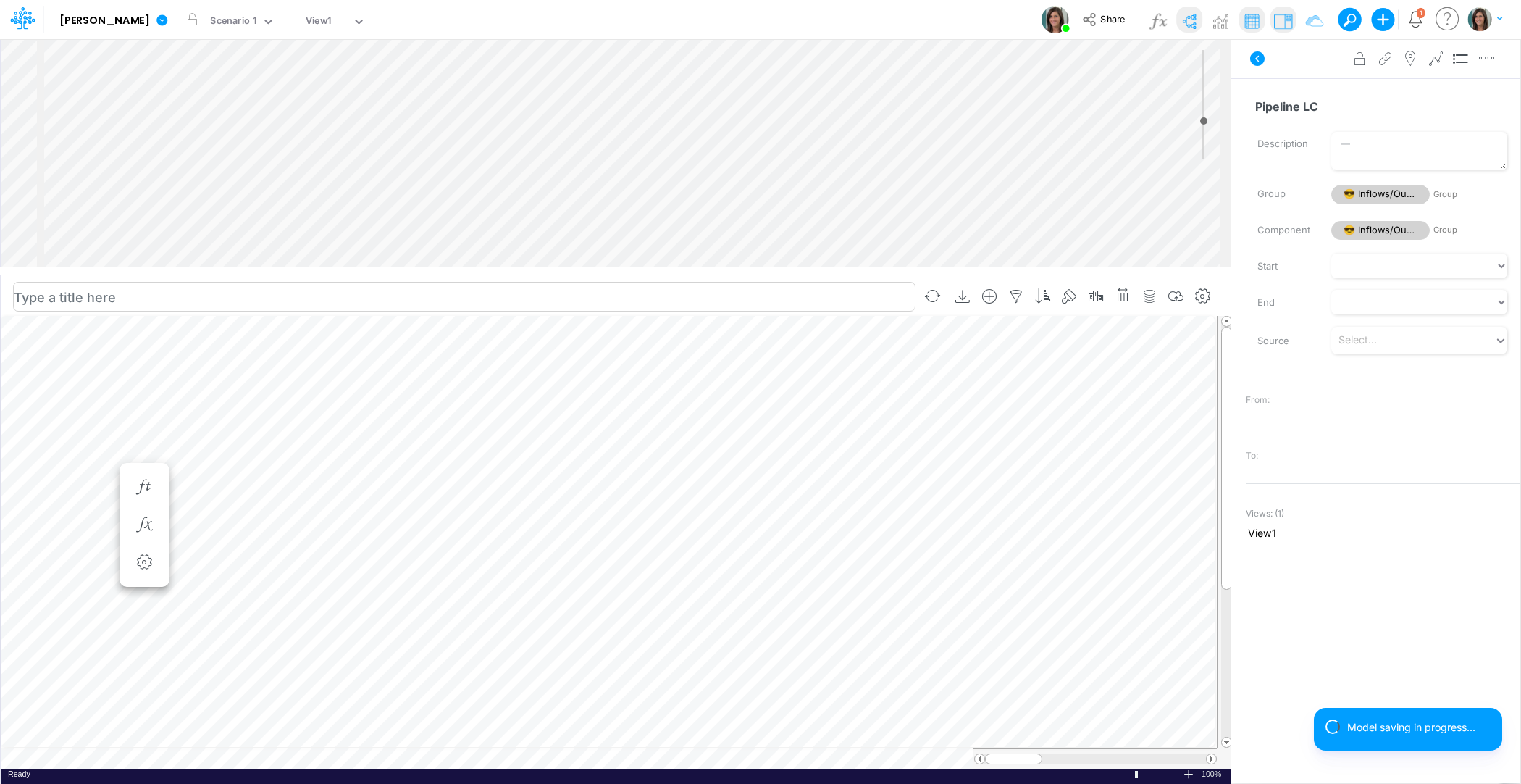
scroll to position [7, 1]
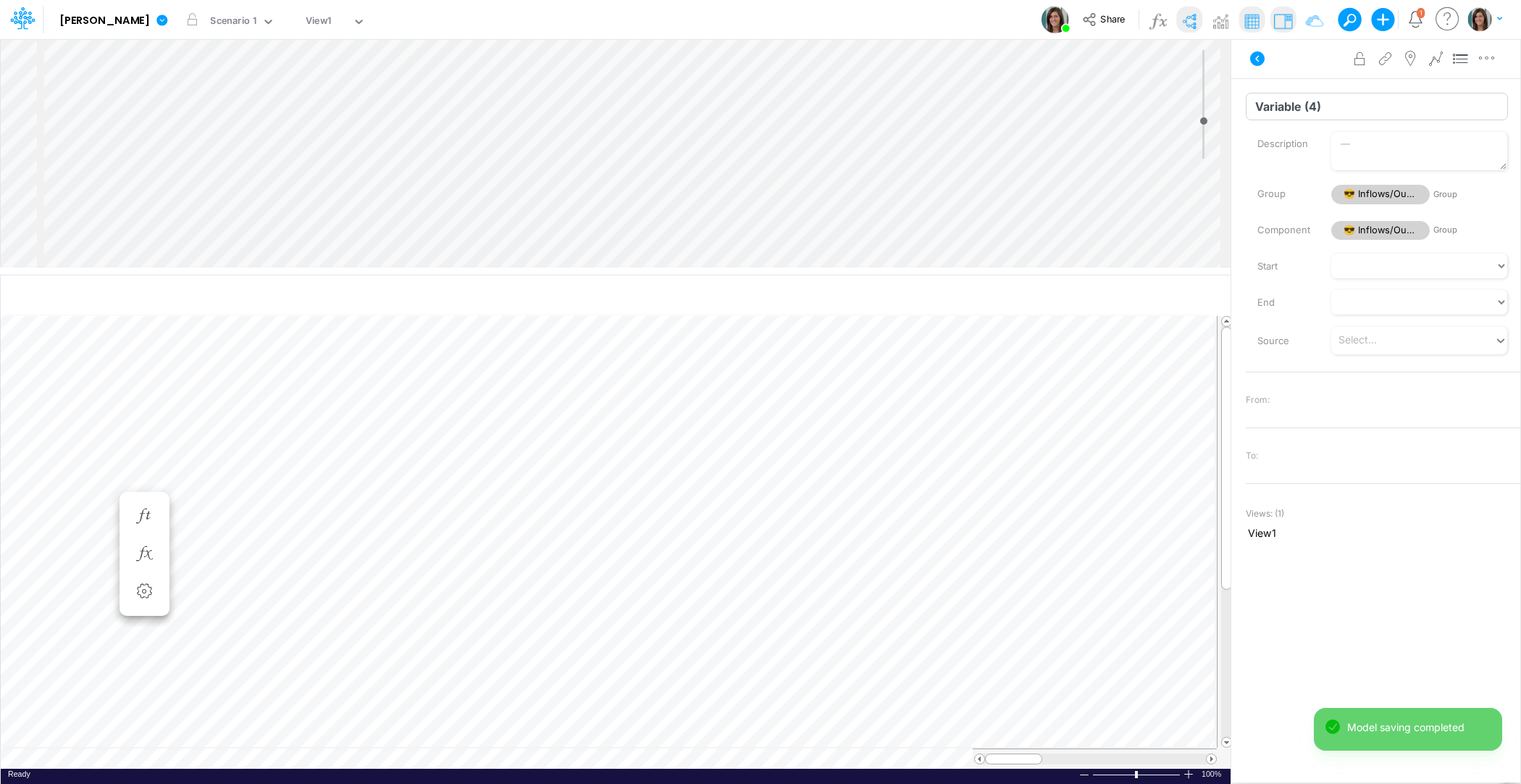
click at [1292, 103] on input "Variable (4)" at bounding box center [1377, 106] width 262 height 27
type input "Other"
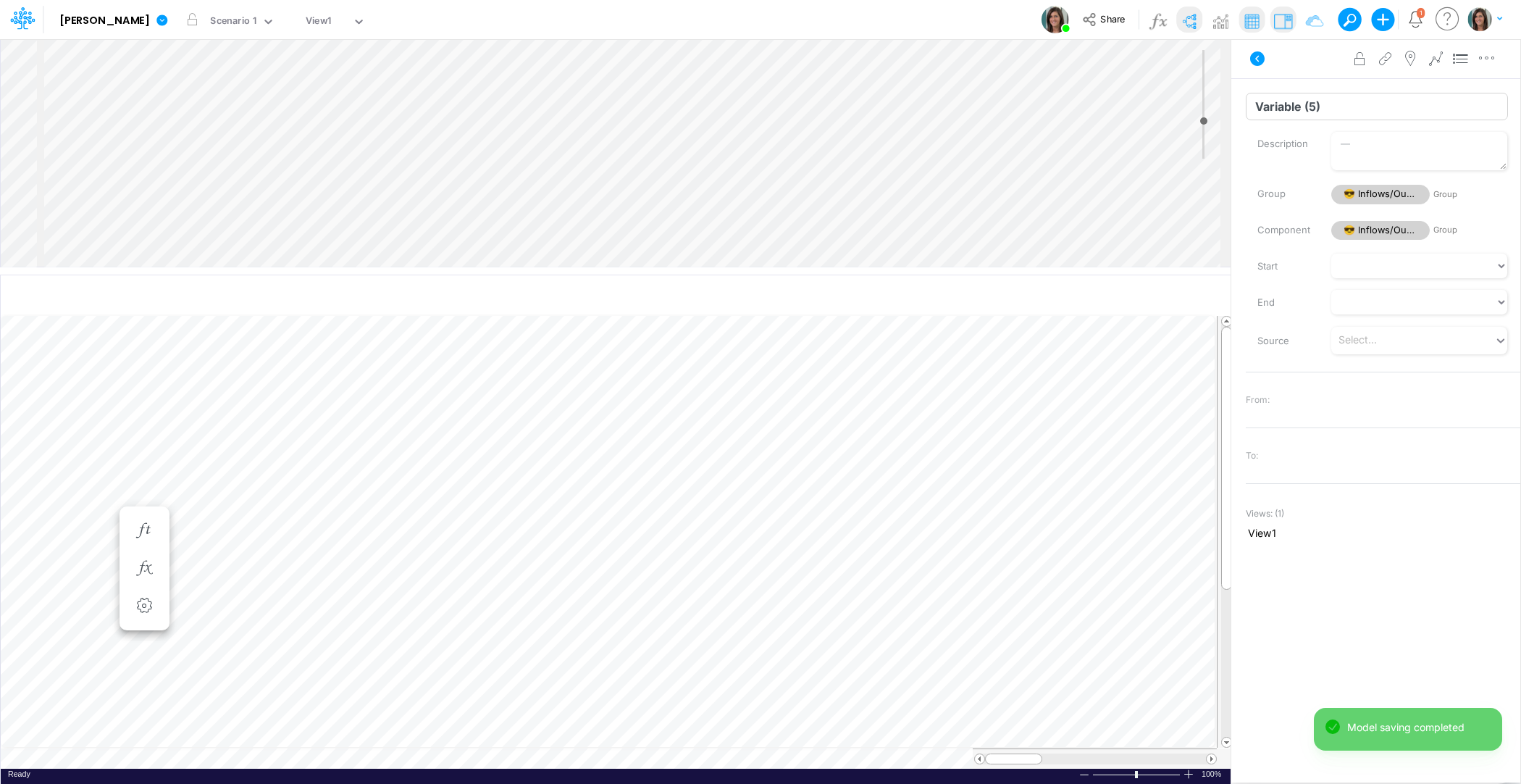
click at [1279, 110] on input "Variable (5)" at bounding box center [1377, 106] width 262 height 27
type input "Total Inflows"
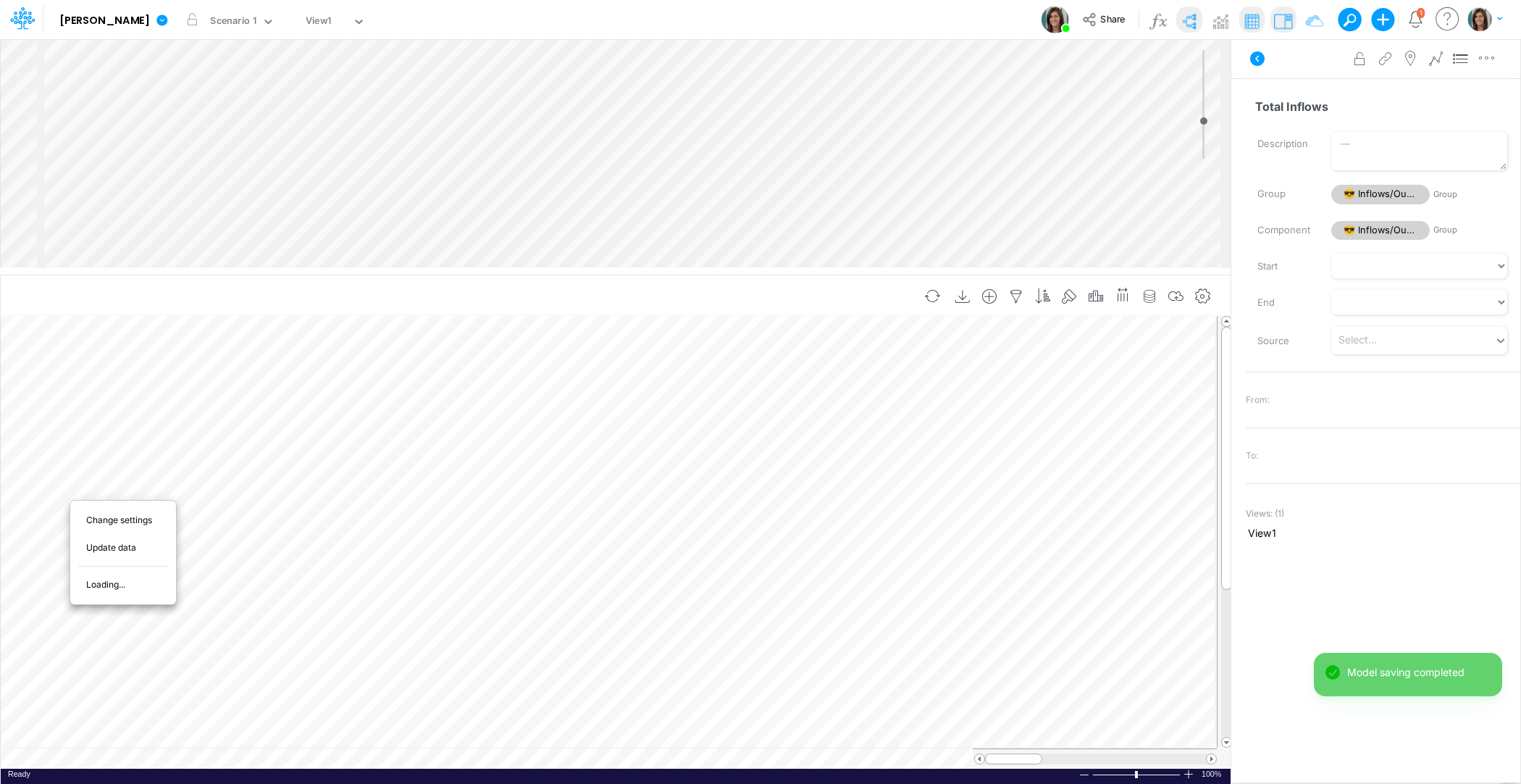
scroll to position [7, 1]
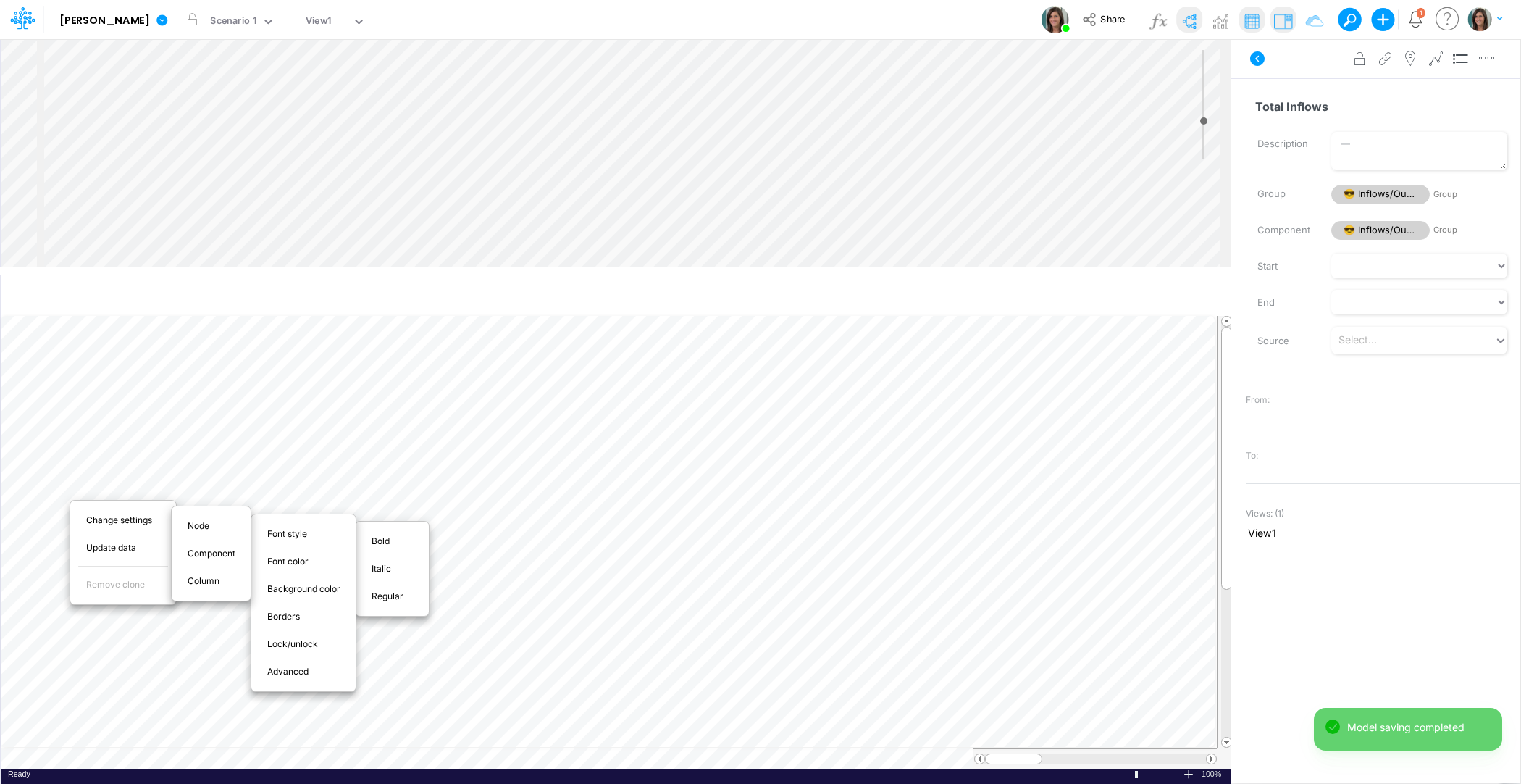
click at [382, 540] on span "Bold" at bounding box center [389, 541] width 35 height 13
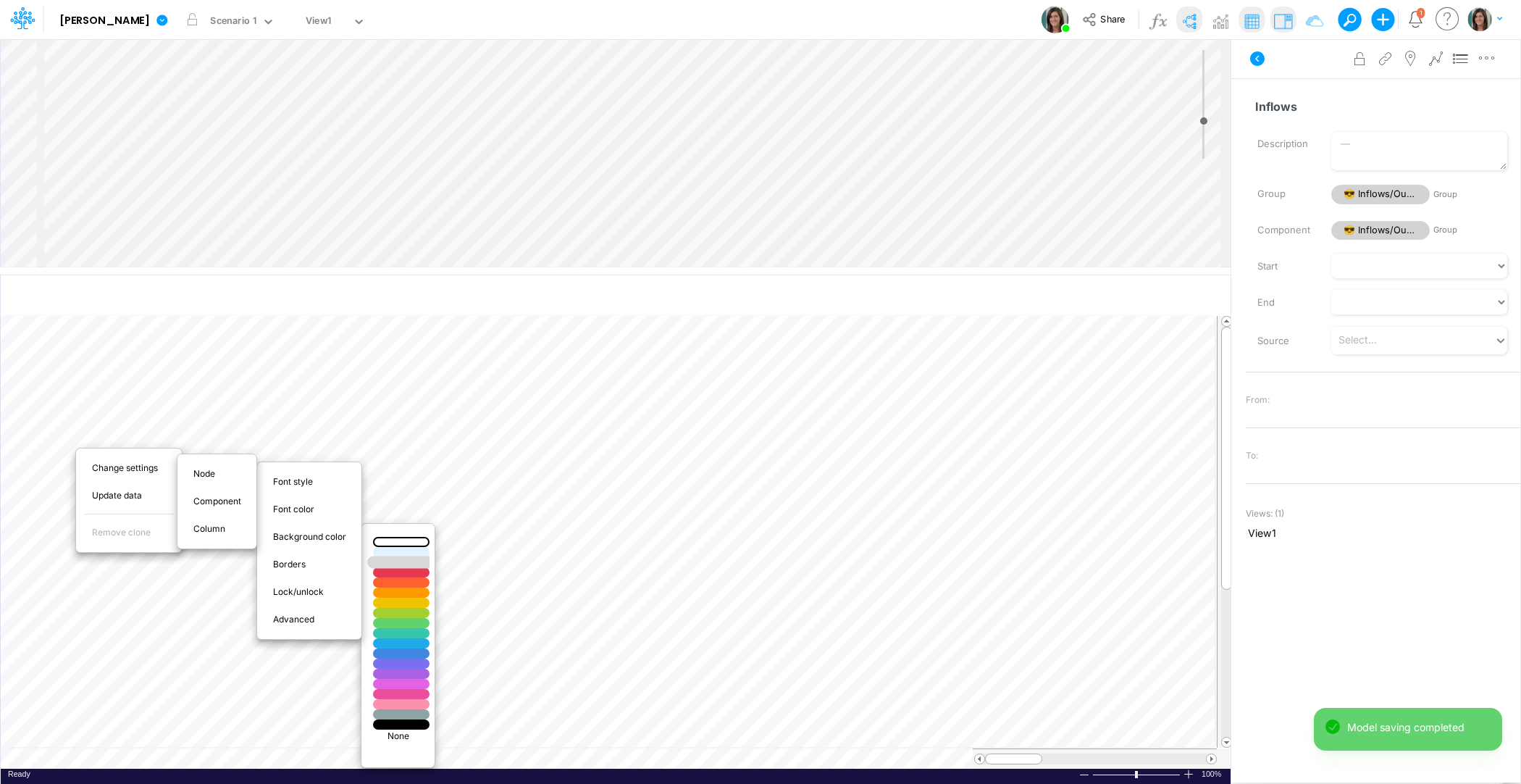
click at [383, 559] on div at bounding box center [402, 562] width 68 height 12
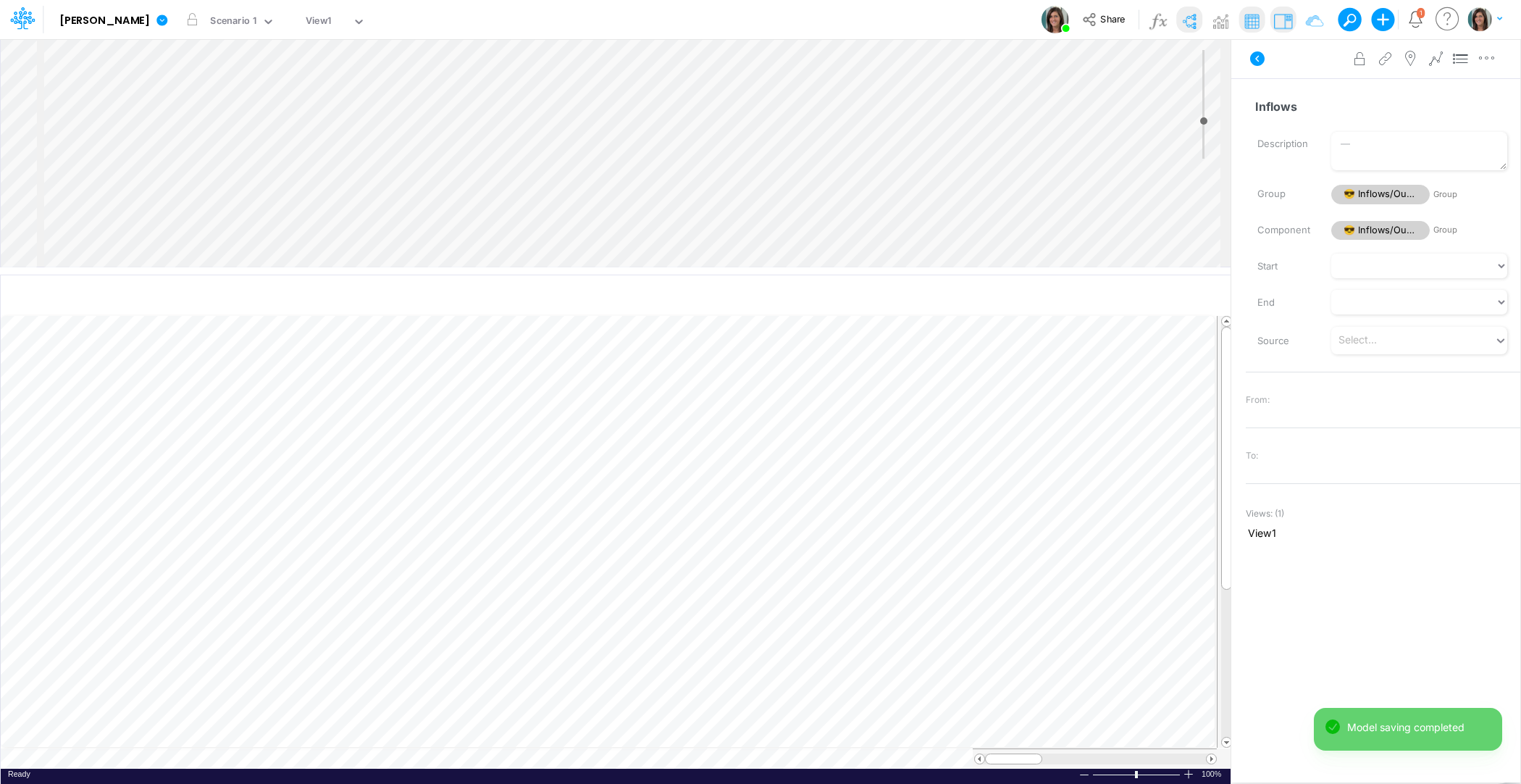
scroll to position [7, 1]
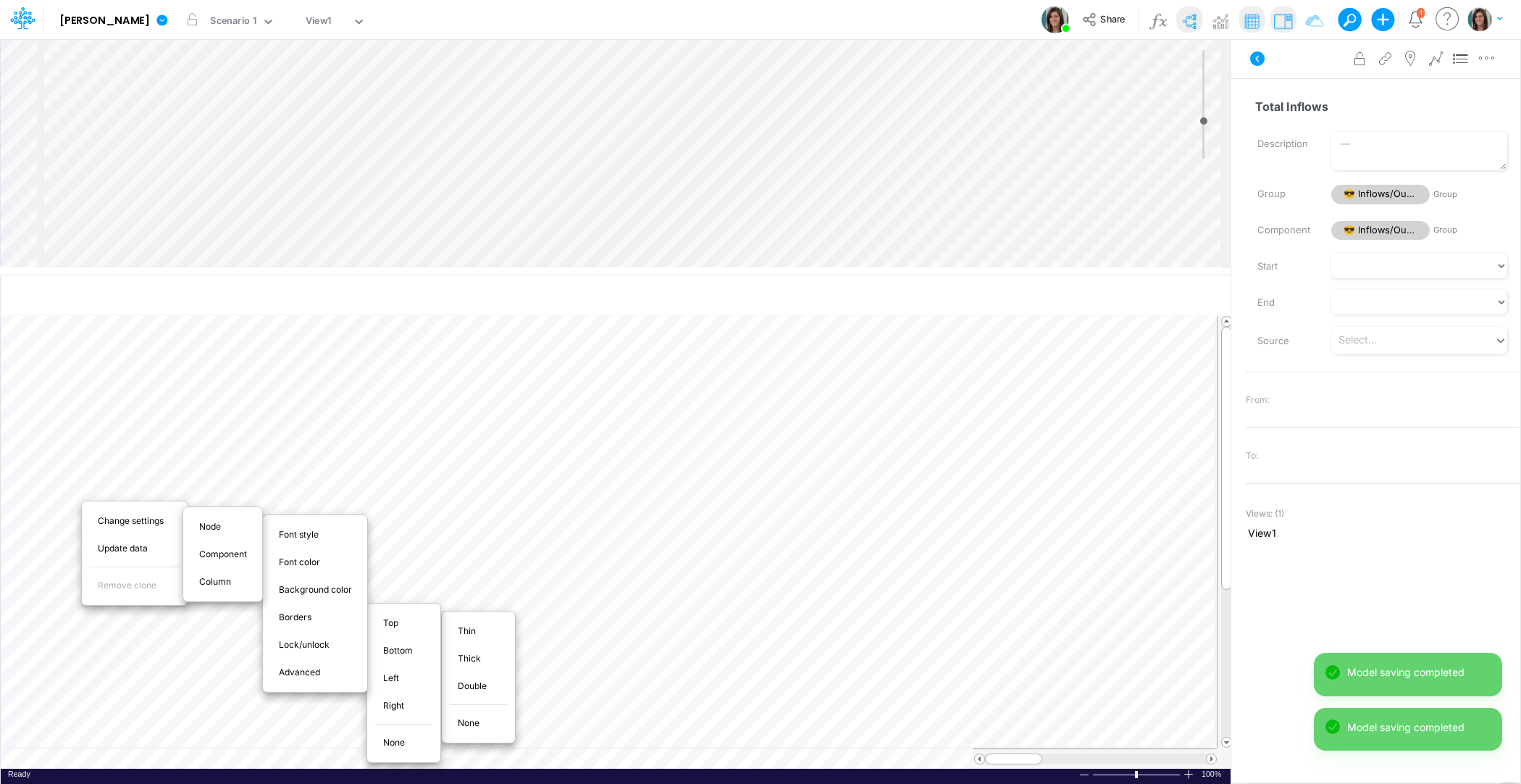
click at [468, 633] on span "Thin" at bounding box center [475, 630] width 35 height 13
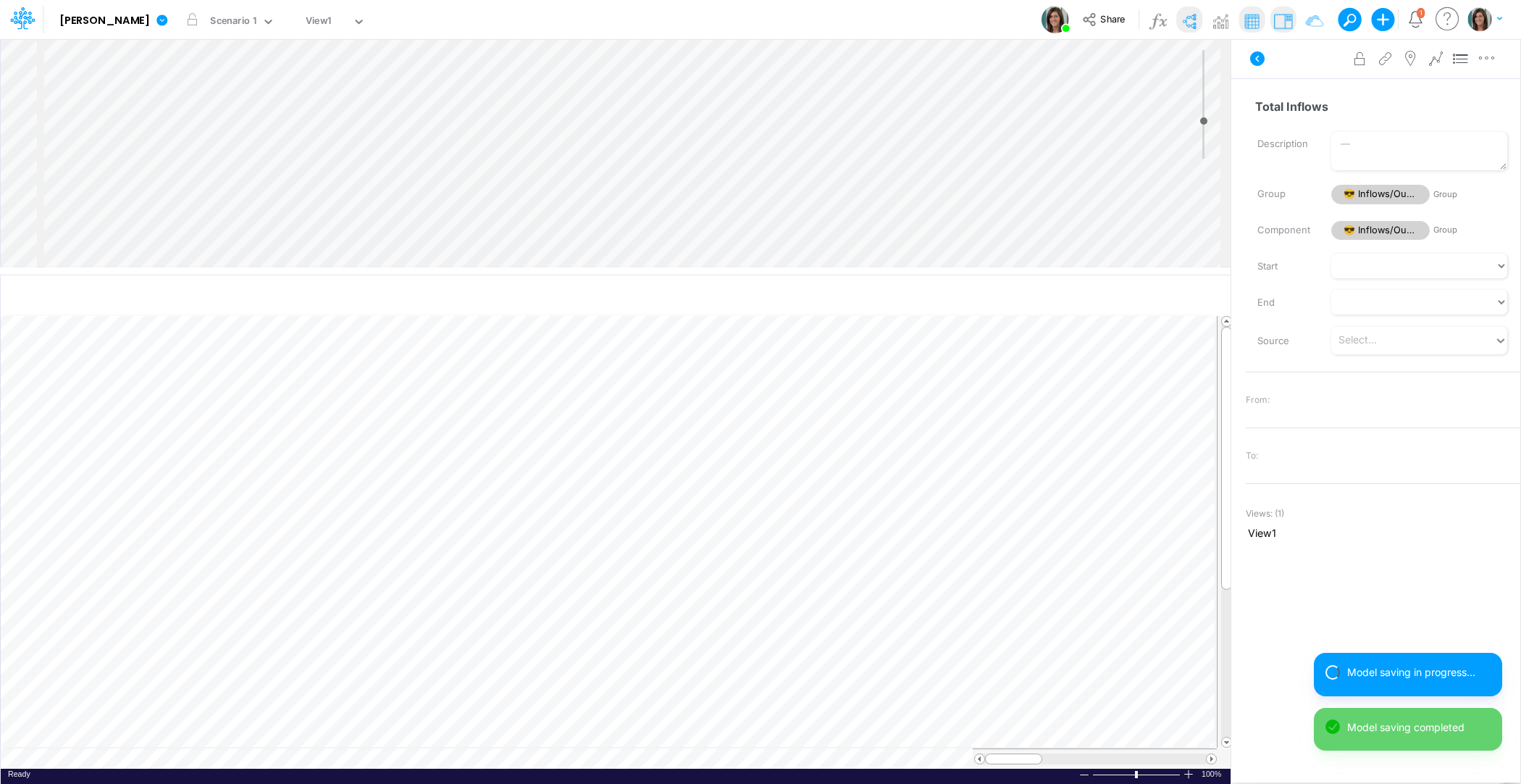
scroll to position [7, 1]
click at [1300, 105] on input "Variable (6)" at bounding box center [1377, 106] width 262 height 27
type input "Outflows"
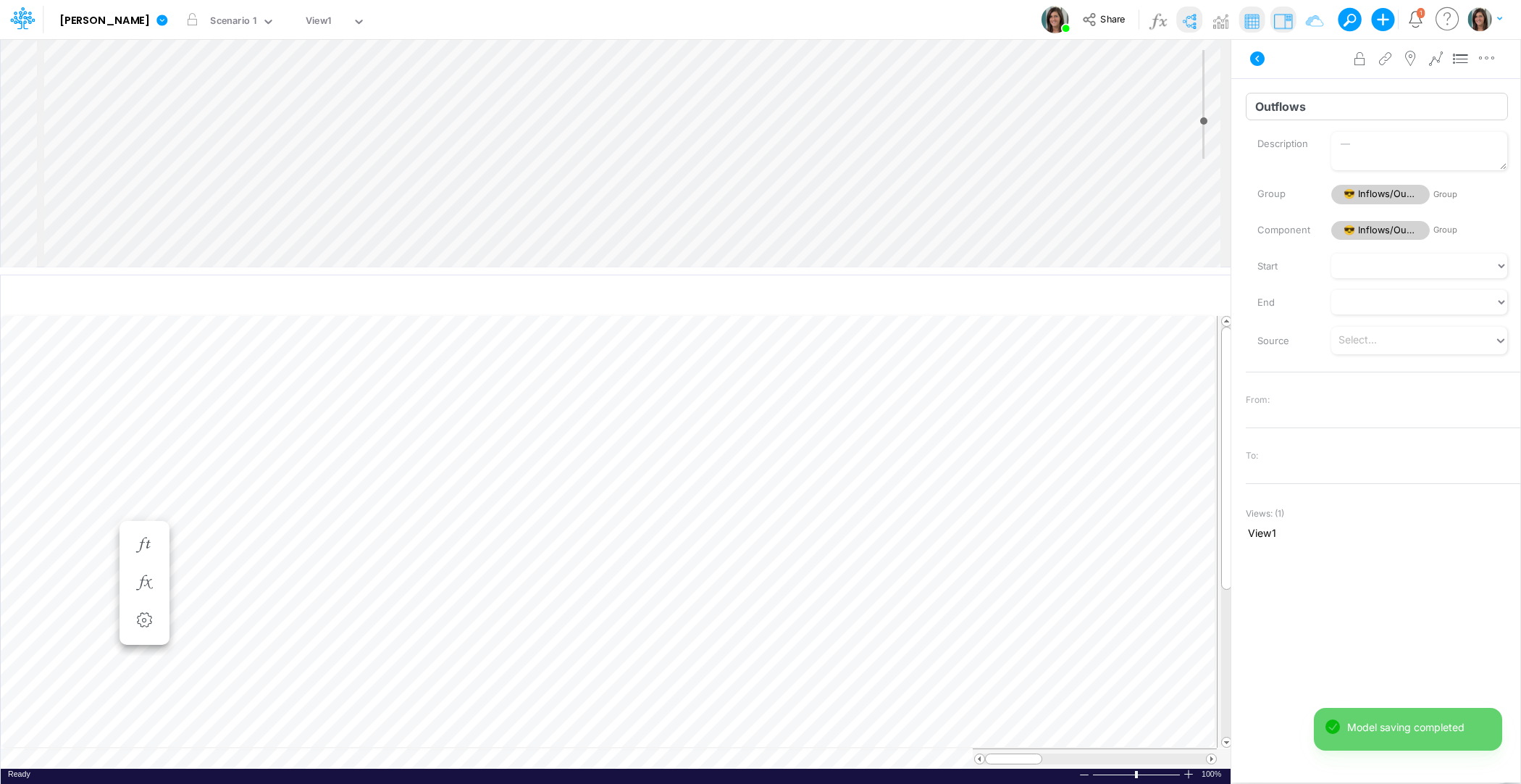
click at [1284, 110] on input "Outflows" at bounding box center [1377, 106] width 262 height 27
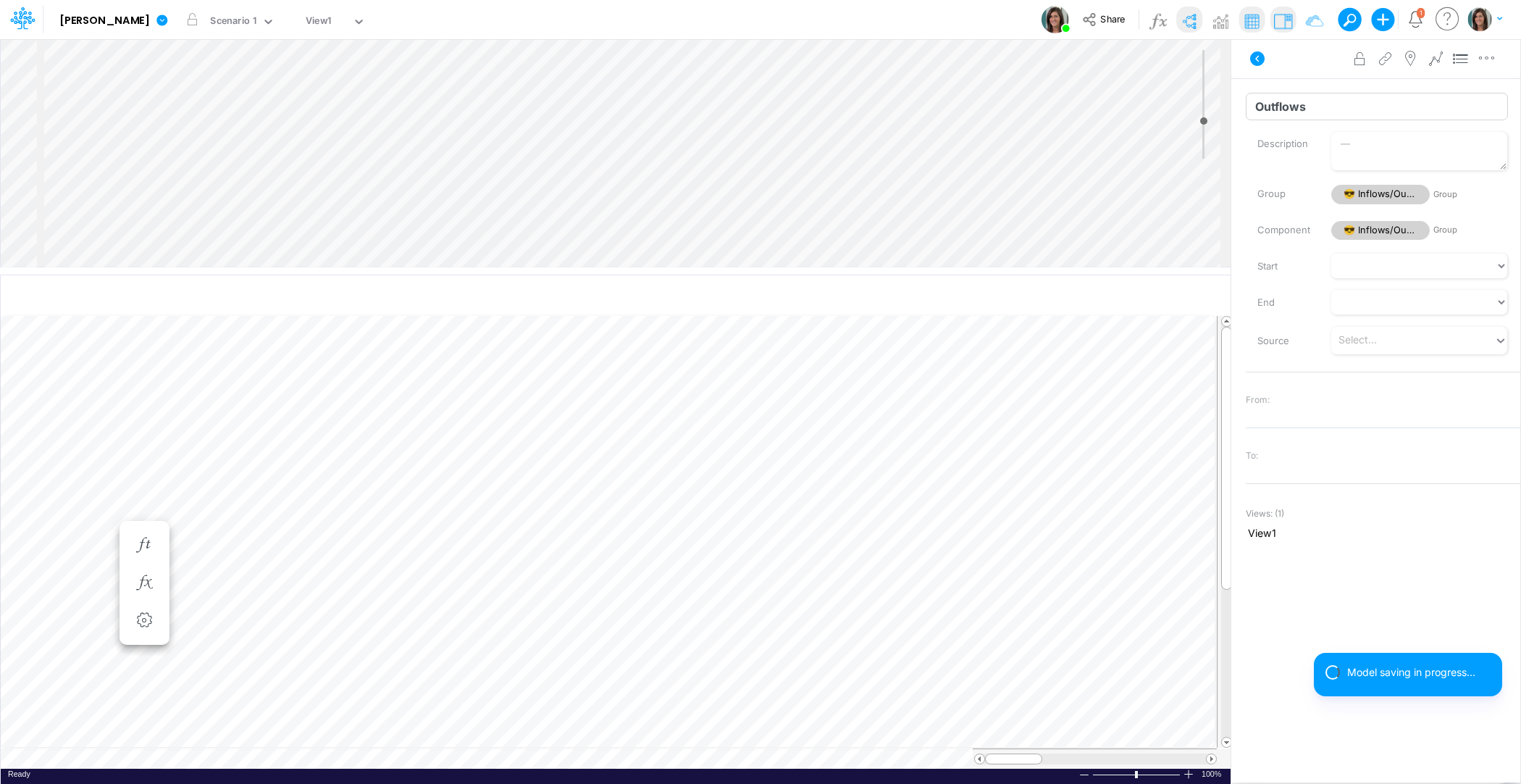
click at [1284, 110] on input "Outflows" at bounding box center [1377, 106] width 262 height 27
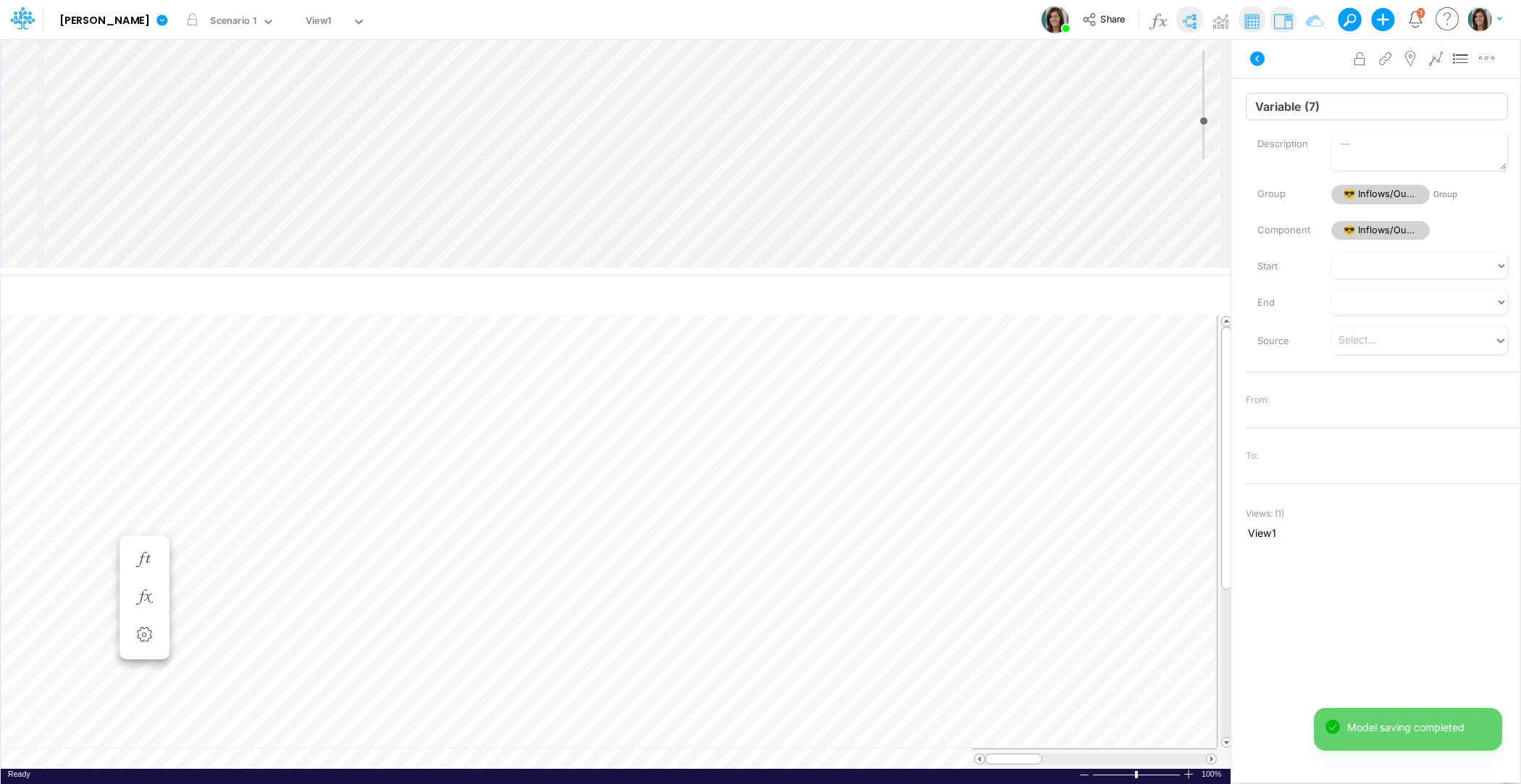
scroll to position [7, 1]
click at [1305, 116] on input "Variable (7)" at bounding box center [1377, 106] width 262 height 27
type input "Outflows"
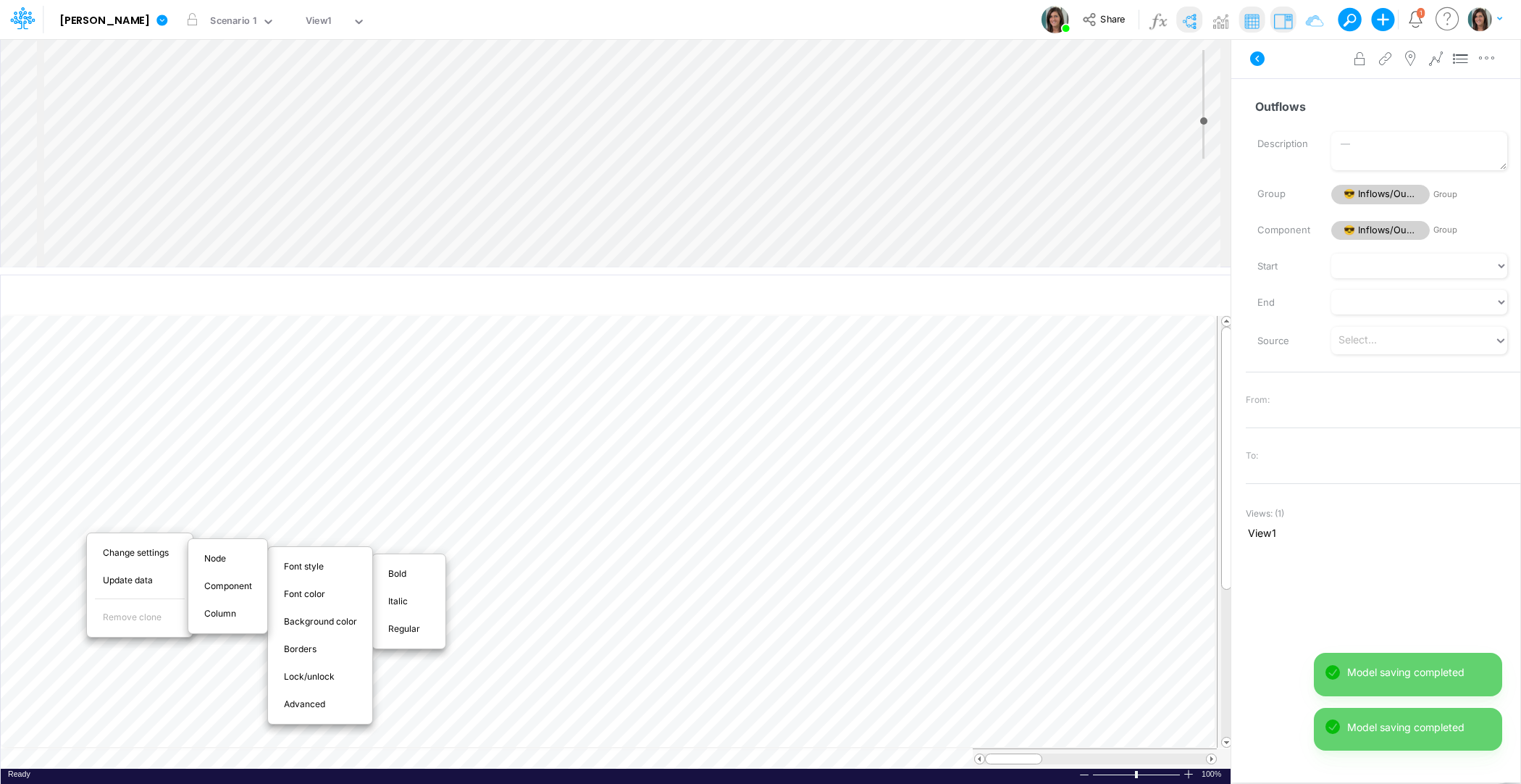
click at [400, 567] on span "Bold" at bounding box center [406, 573] width 35 height 13
click at [399, 567] on div at bounding box center [411, 565] width 68 height 12
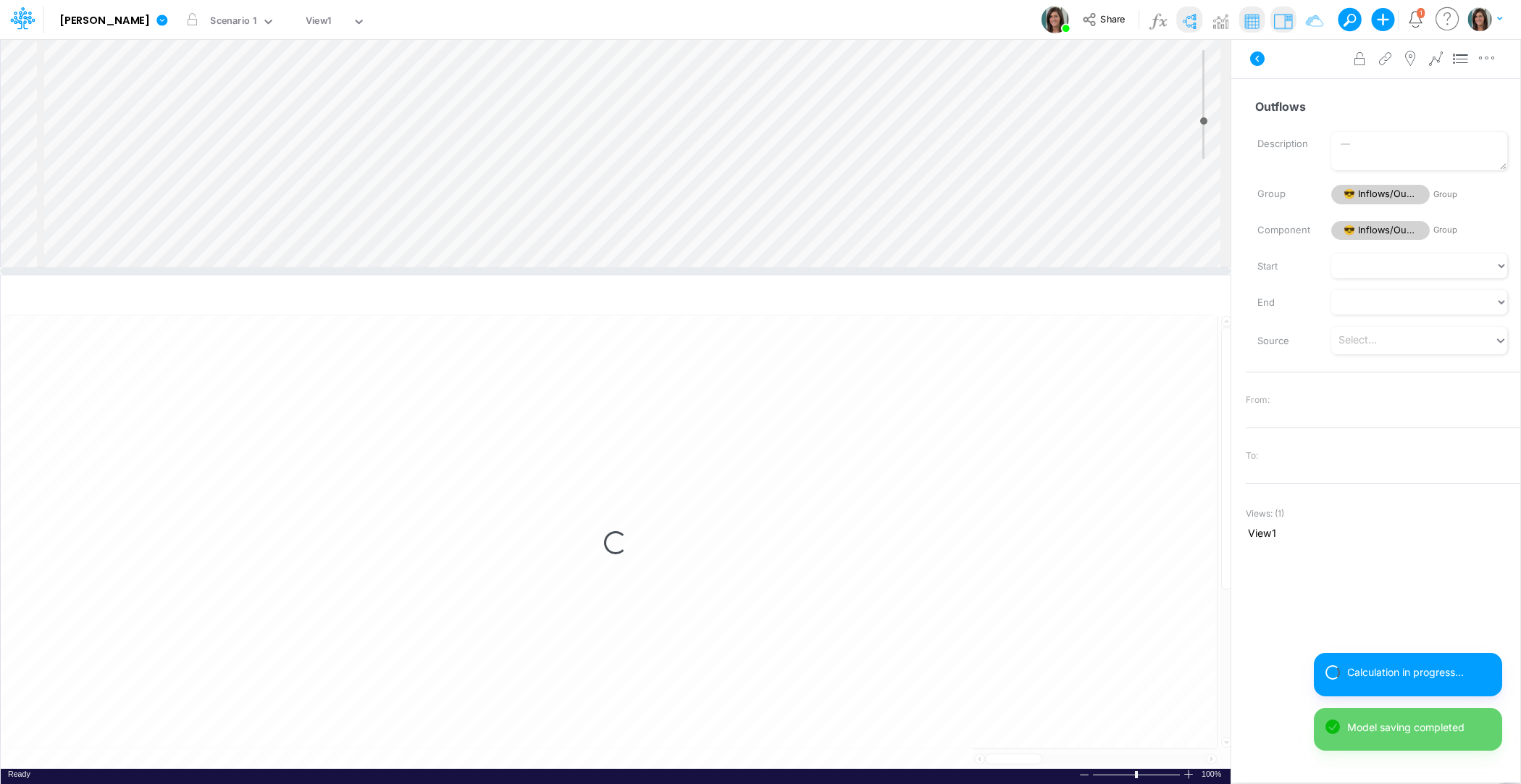
select select "1"
select select "Multiply"
select select "Add"
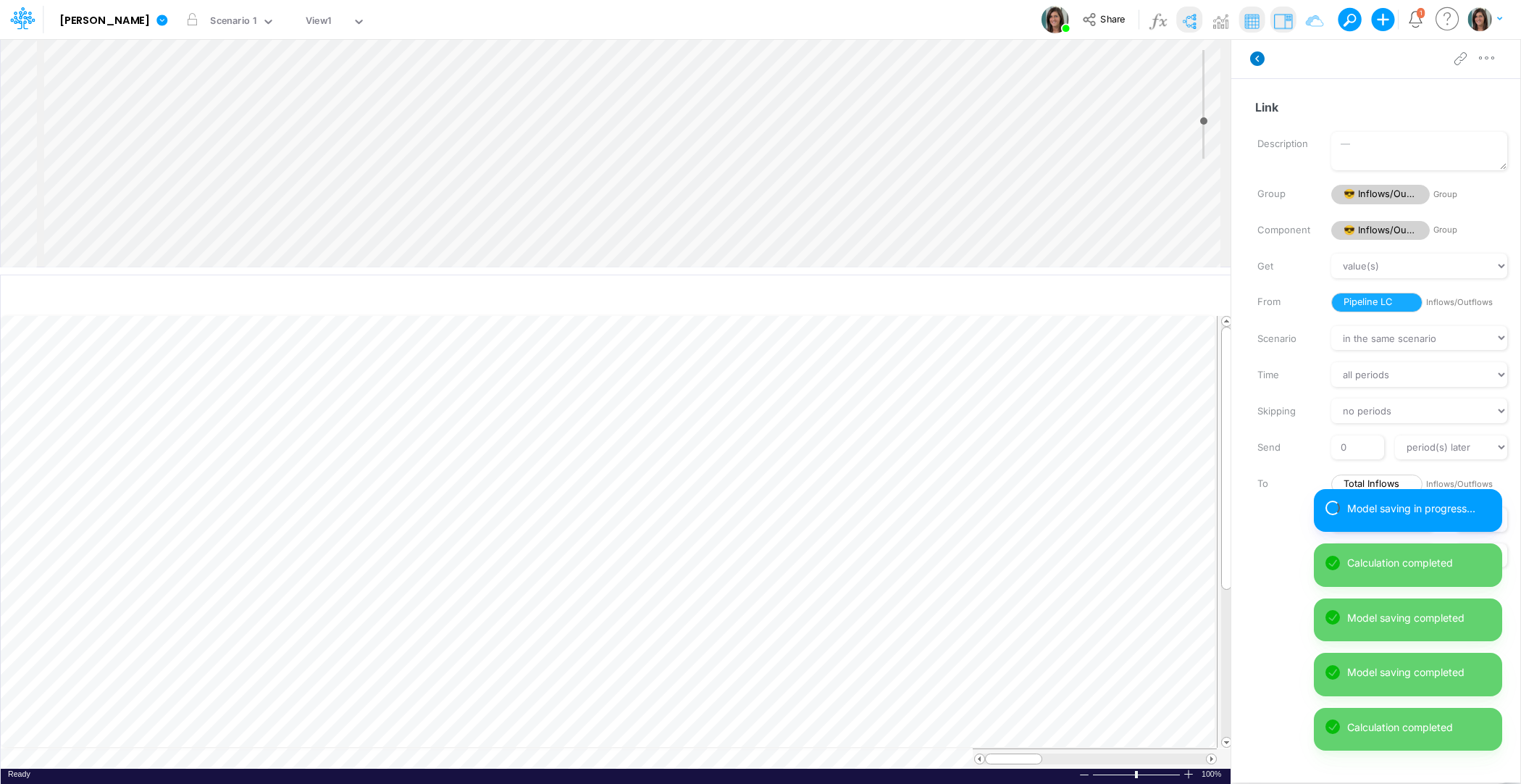
click at [1262, 61] on icon at bounding box center [1257, 59] width 14 height 14
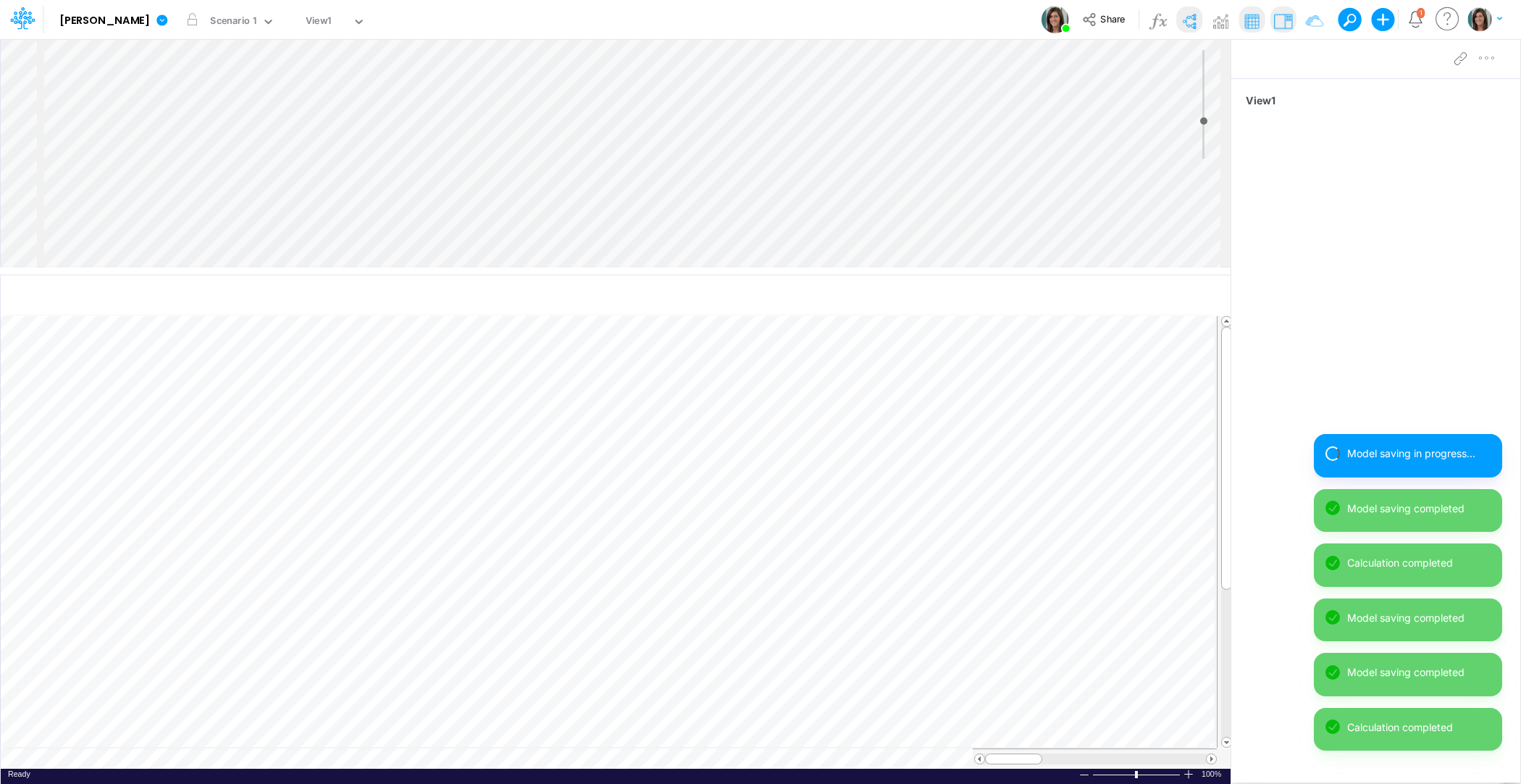
click at [837, 16] on div "Model Castro Edit model settings Duplicate Import QuickBooks QuickBooks Online …" at bounding box center [760, 19] width 1369 height 39
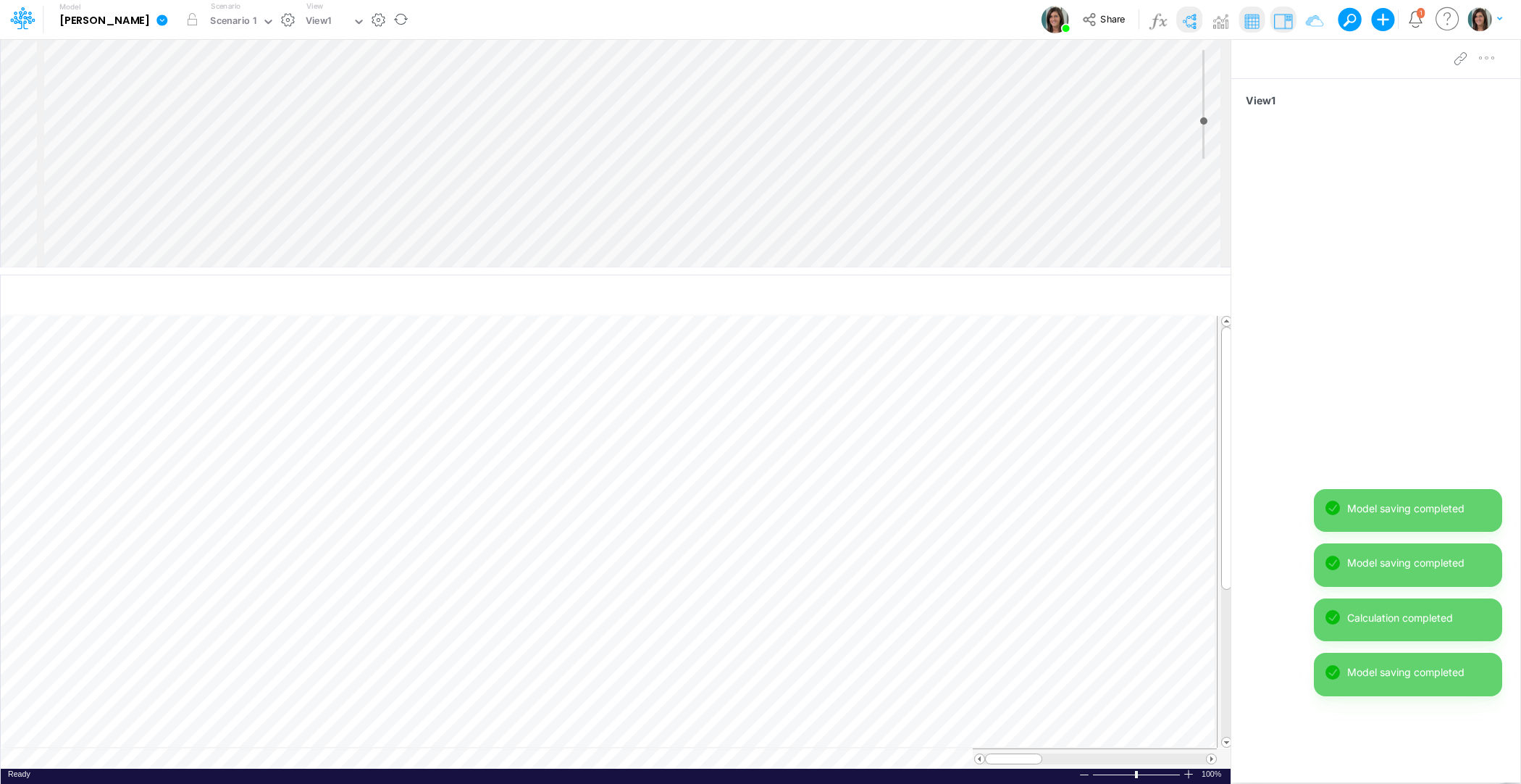
click at [157, 23] on icon at bounding box center [162, 20] width 11 height 11
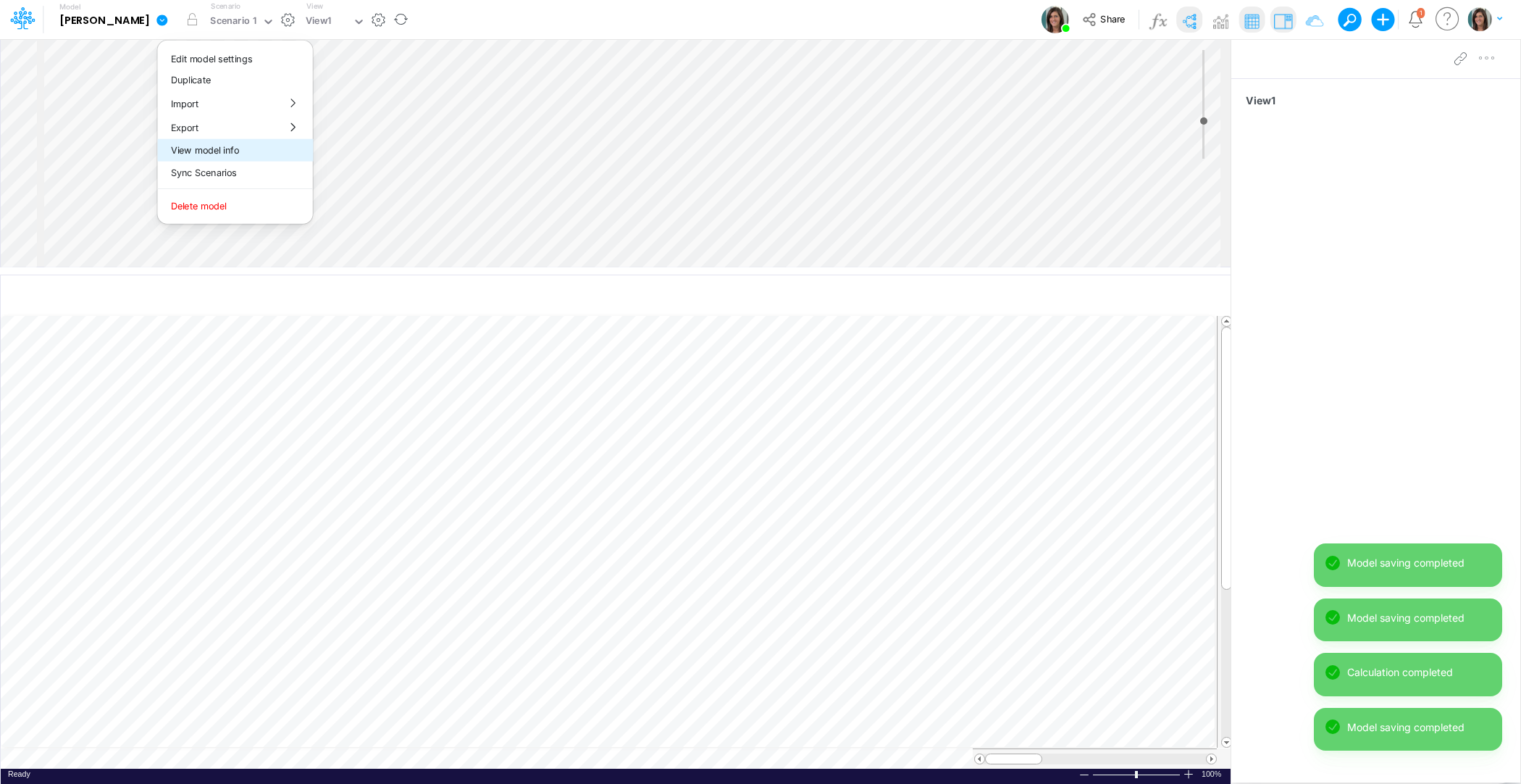
click at [158, 152] on button "View model info" at bounding box center [236, 151] width 155 height 23
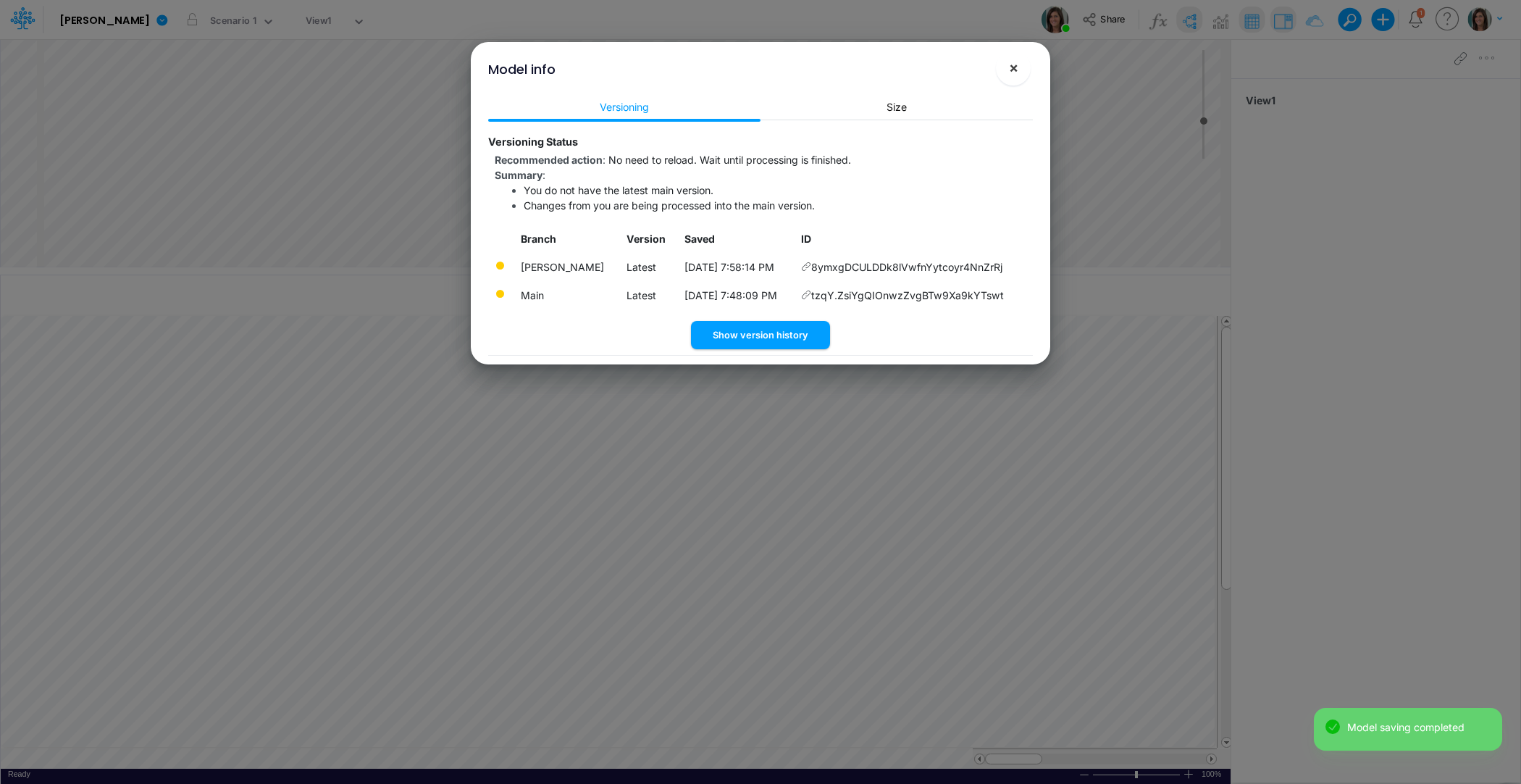
click at [1012, 81] on button "×" at bounding box center [1014, 68] width 35 height 35
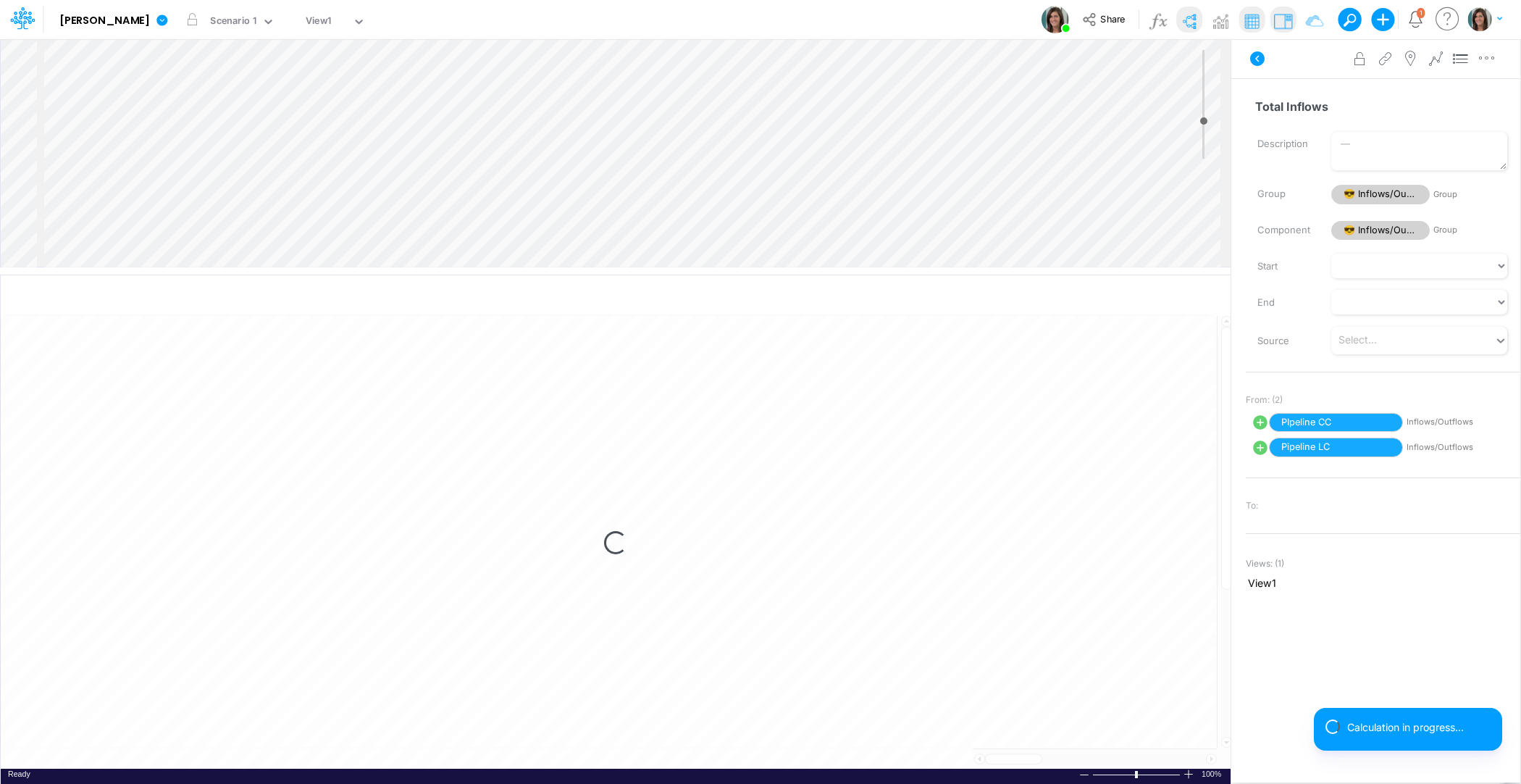
select select "1"
select select "Multiply"
select select "Add"
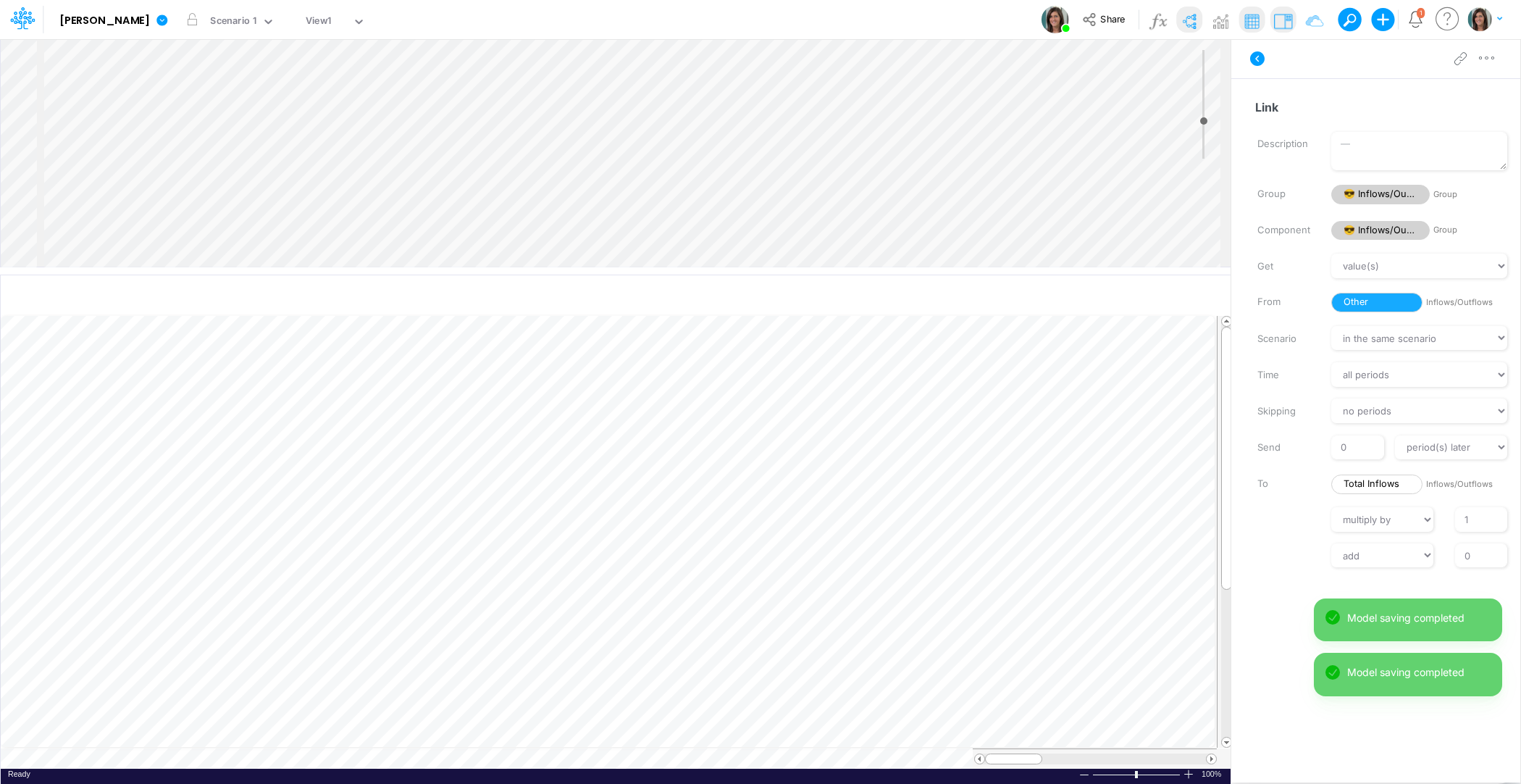
click at [159, 149] on div "Insert component Insert node Variable Constant Group Addition Subtraction Multi…" at bounding box center [615, 152] width 1230 height 227
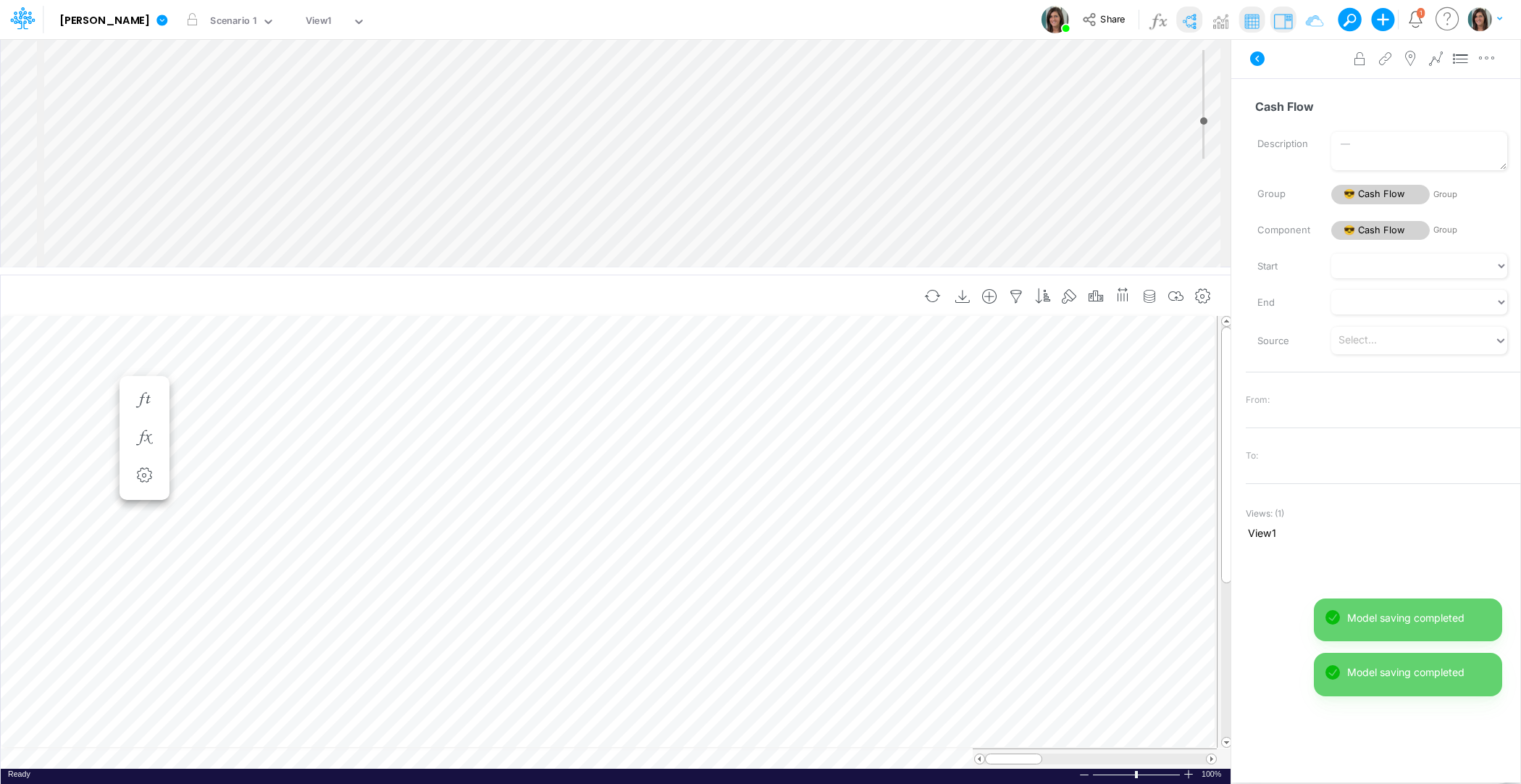
type input "Cash Flow"
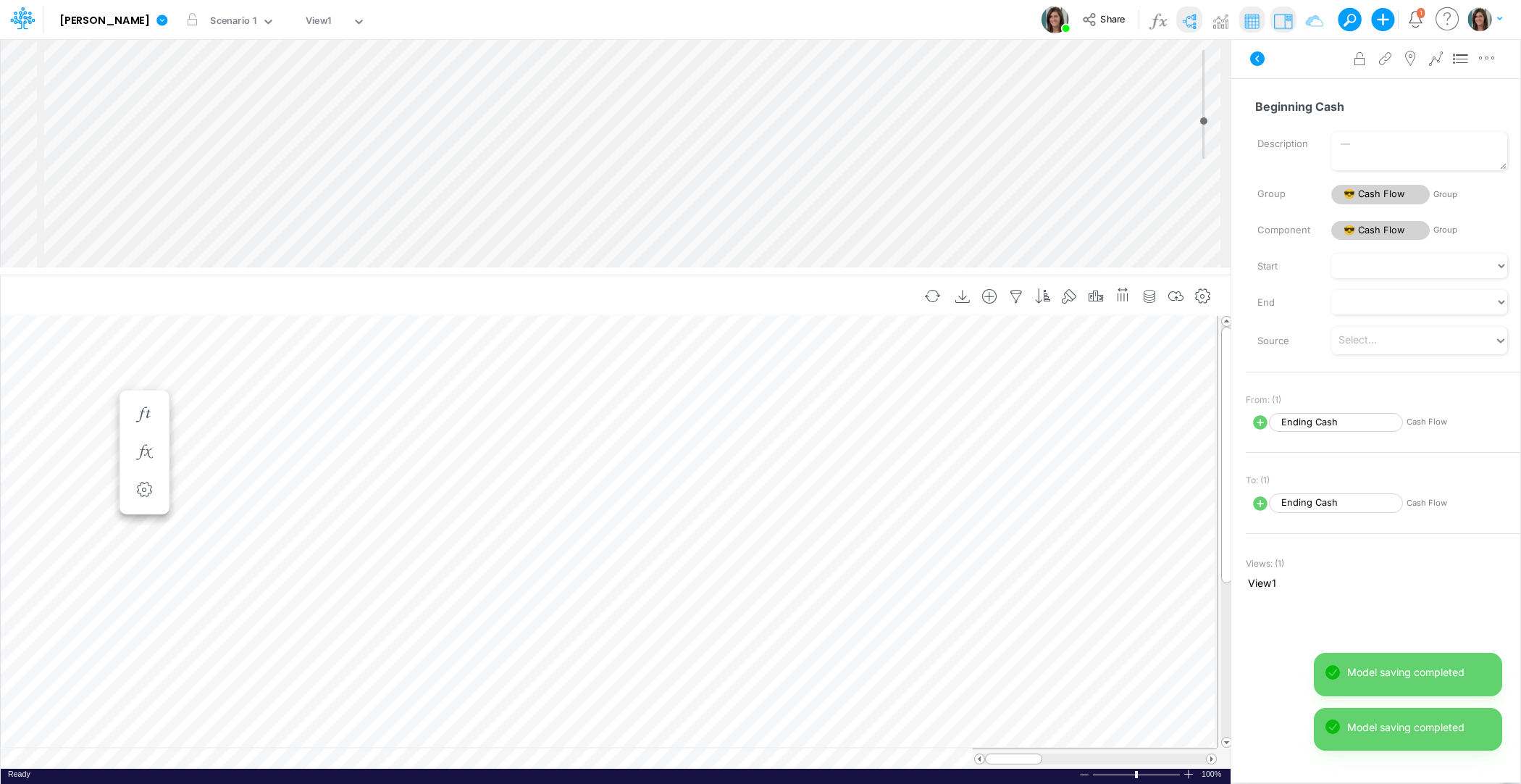
scroll to position [7, 1]
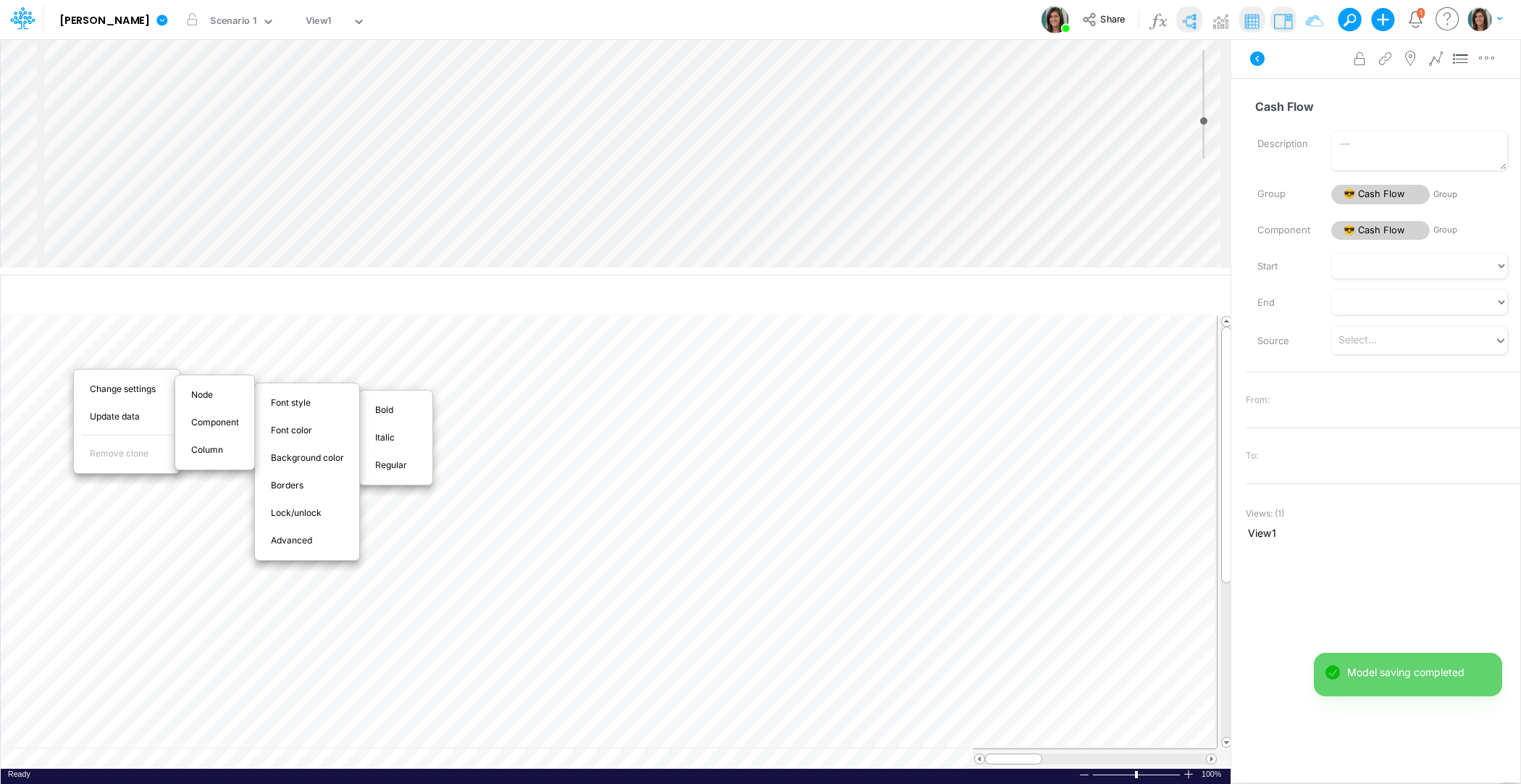
click at [376, 416] on div "Bold" at bounding box center [396, 410] width 64 height 17
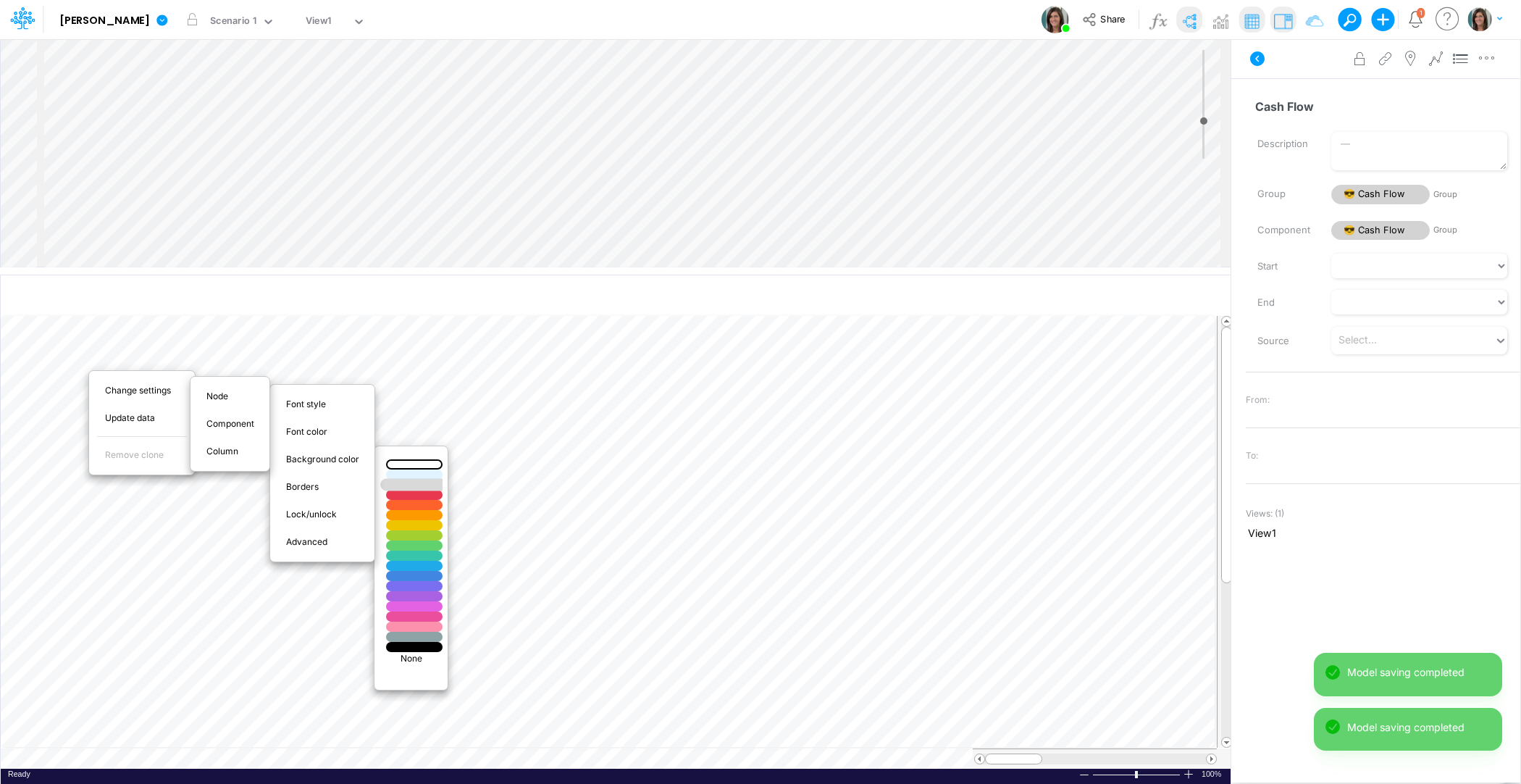
click at [392, 484] on div at bounding box center [414, 484] width 68 height 12
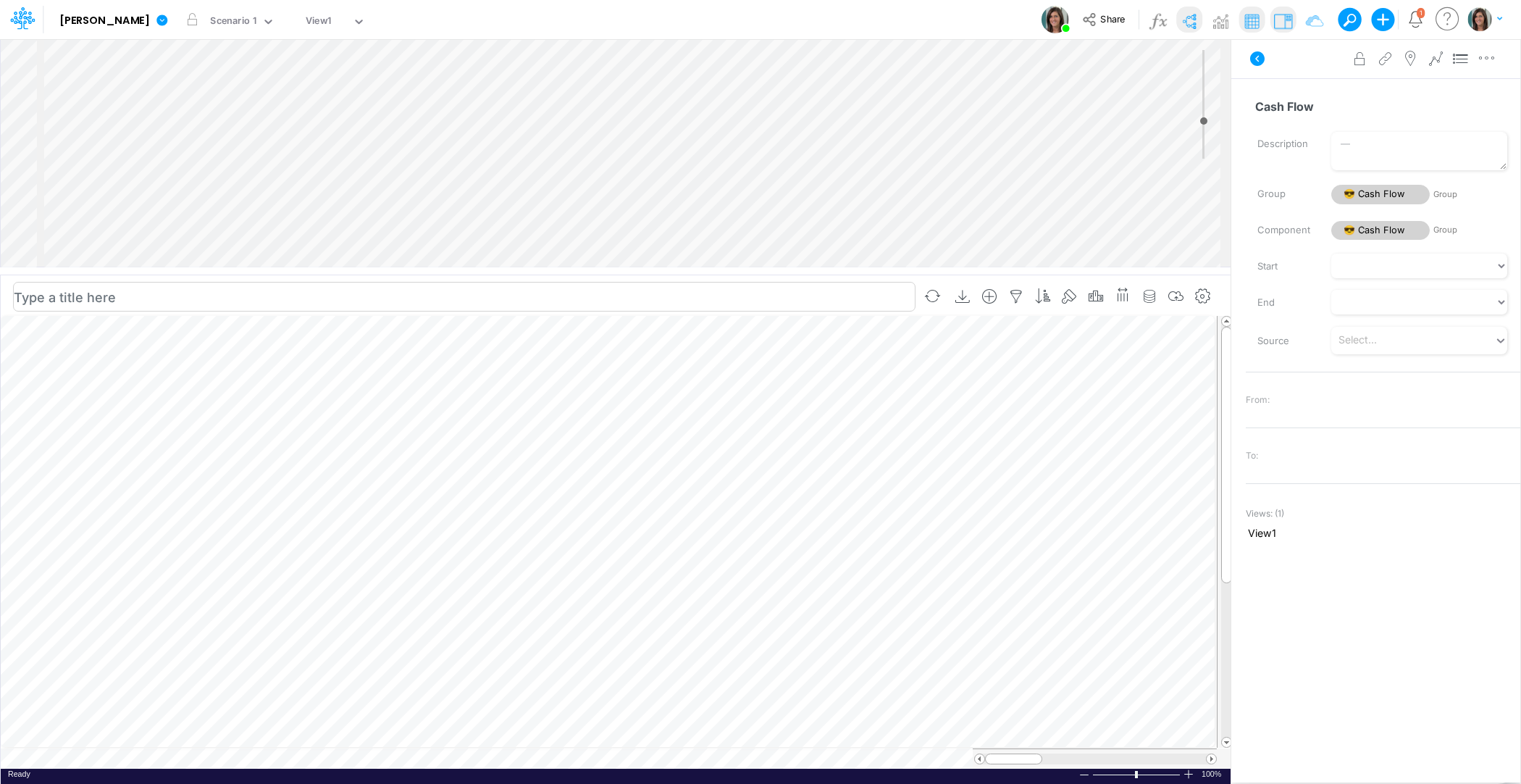
scroll to position [7, 1]
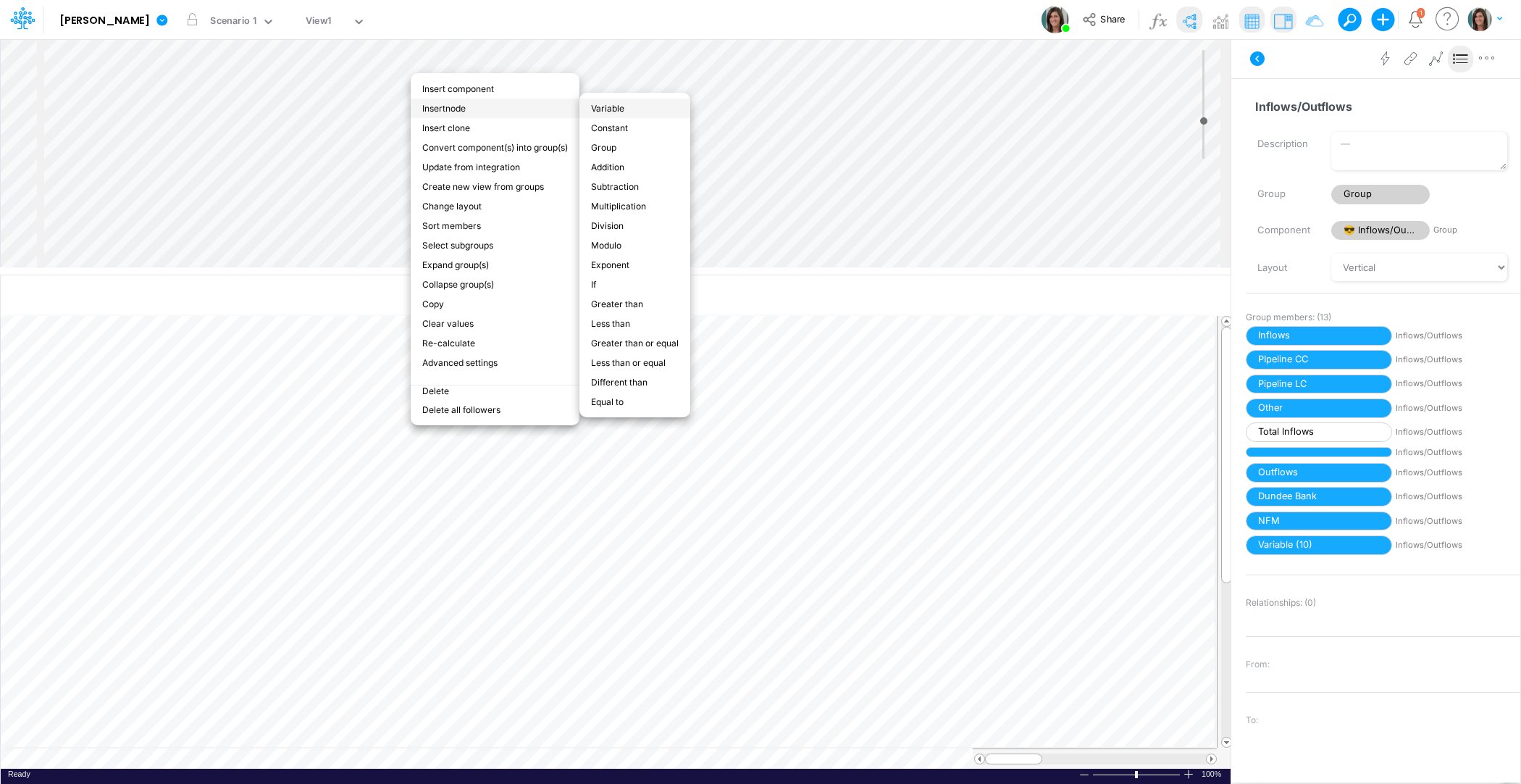
click at [625, 109] on li "Variable" at bounding box center [635, 109] width 111 height 20
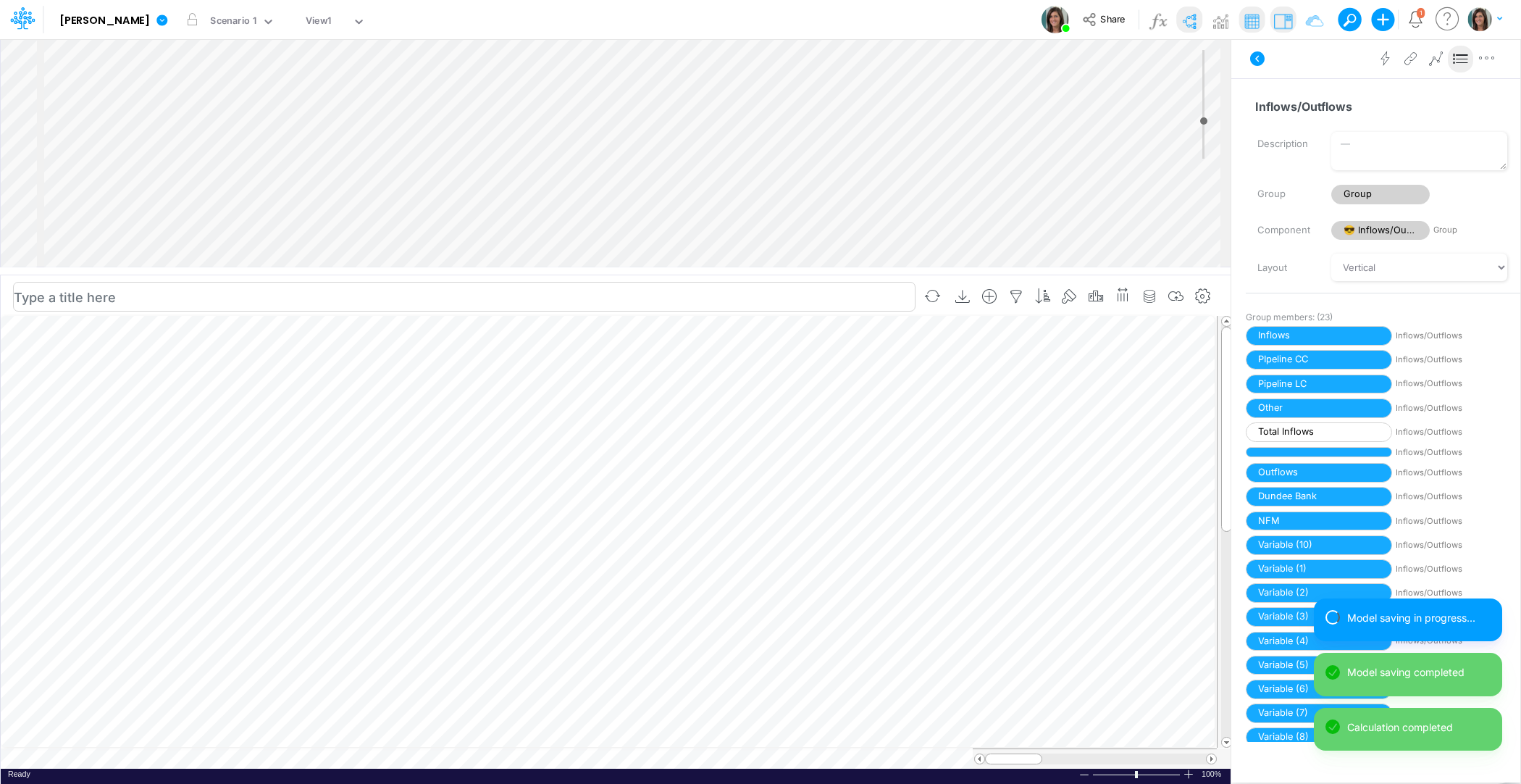
scroll to position [7, 1]
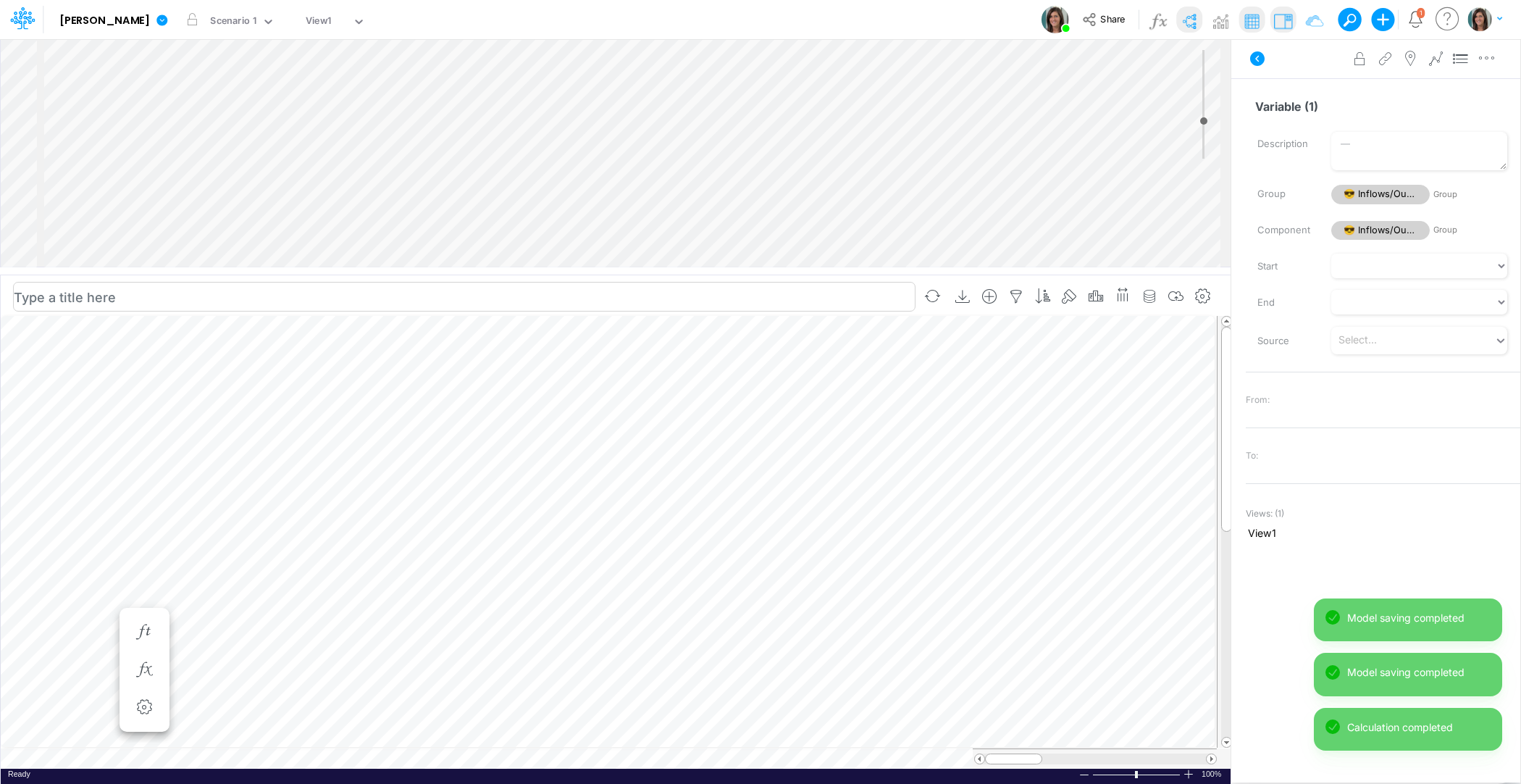
scroll to position [7, 1]
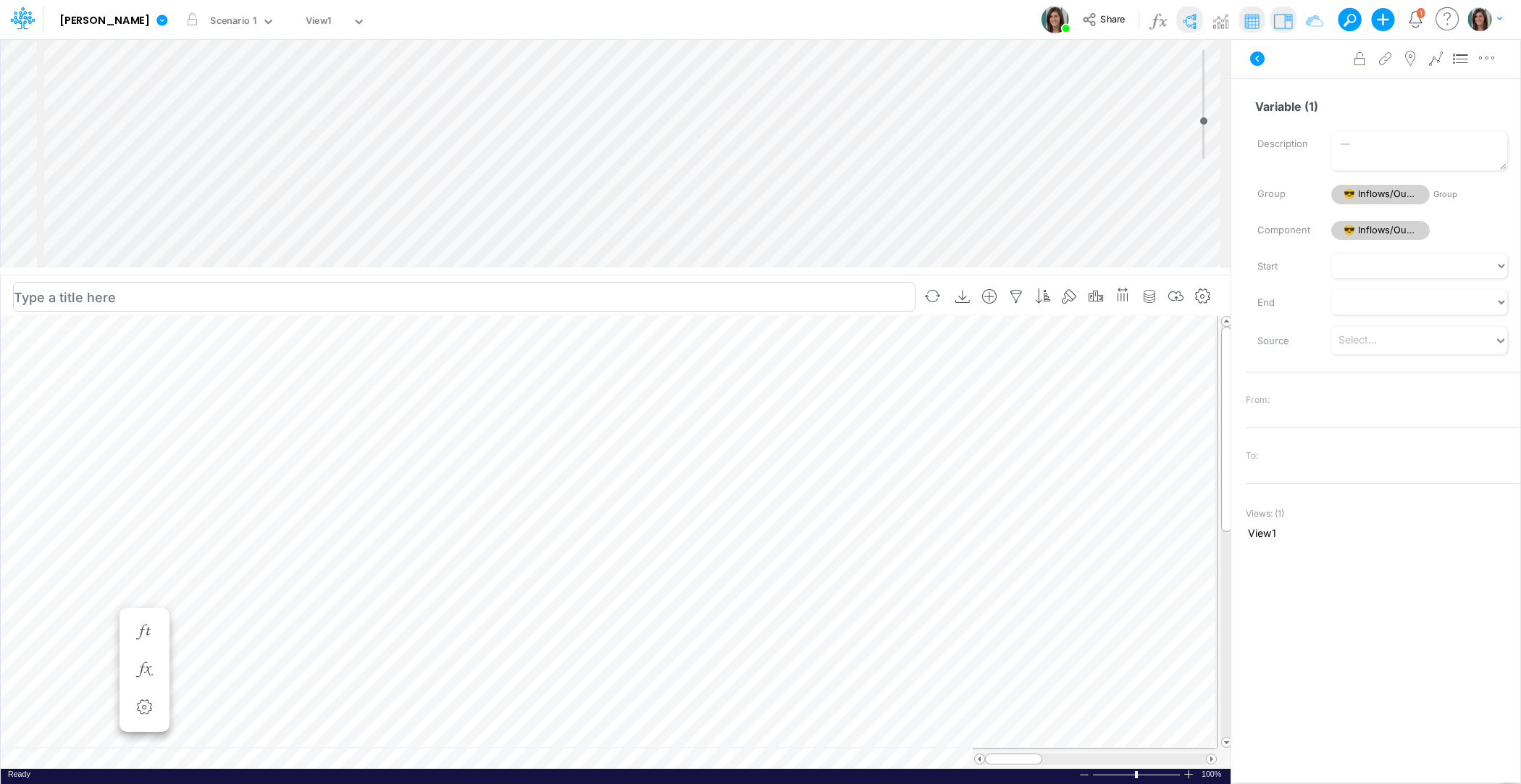
scroll to position [7, 1]
click at [1176, 297] on icon "button" at bounding box center [1176, 297] width 22 height 15
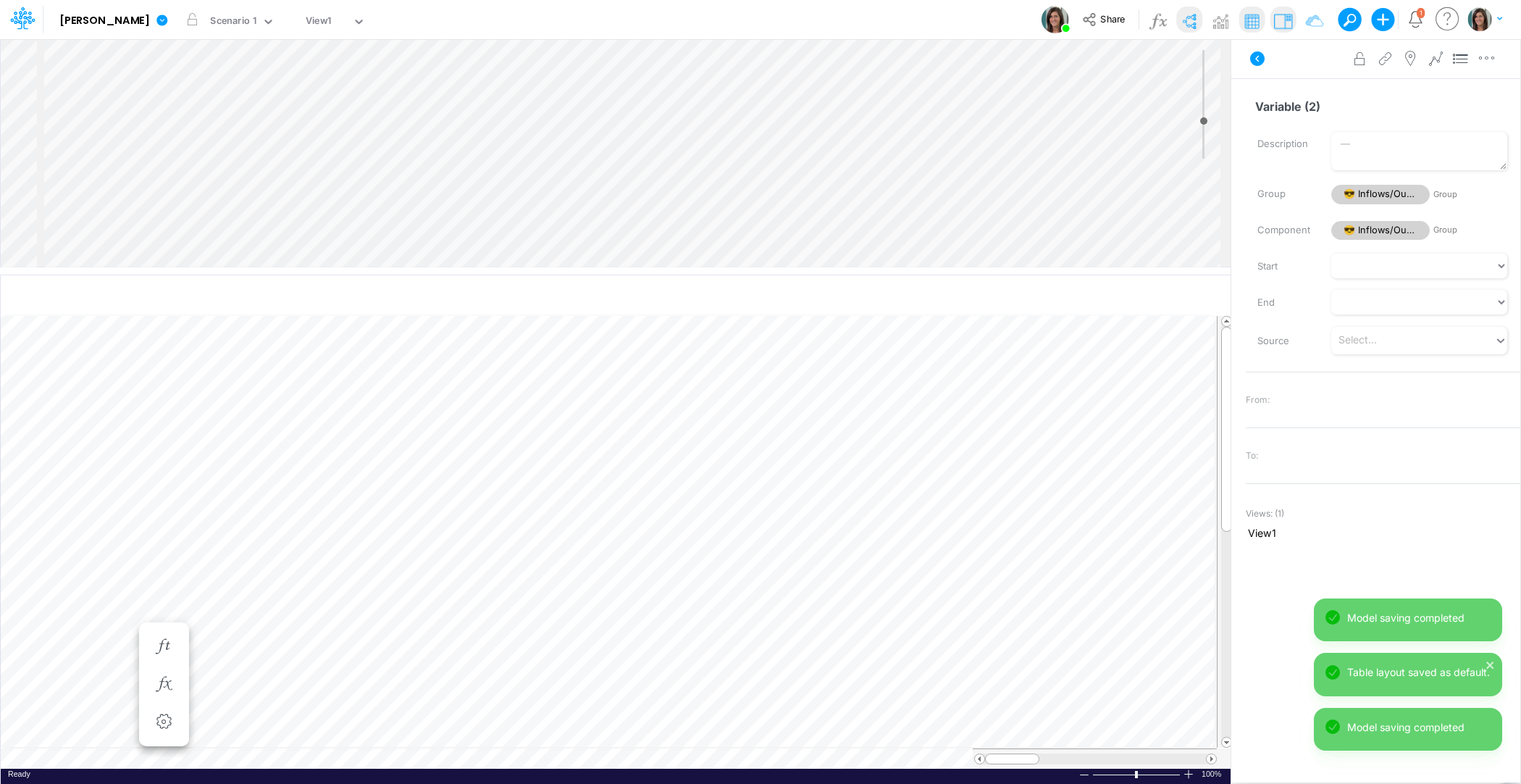
scroll to position [7, 1]
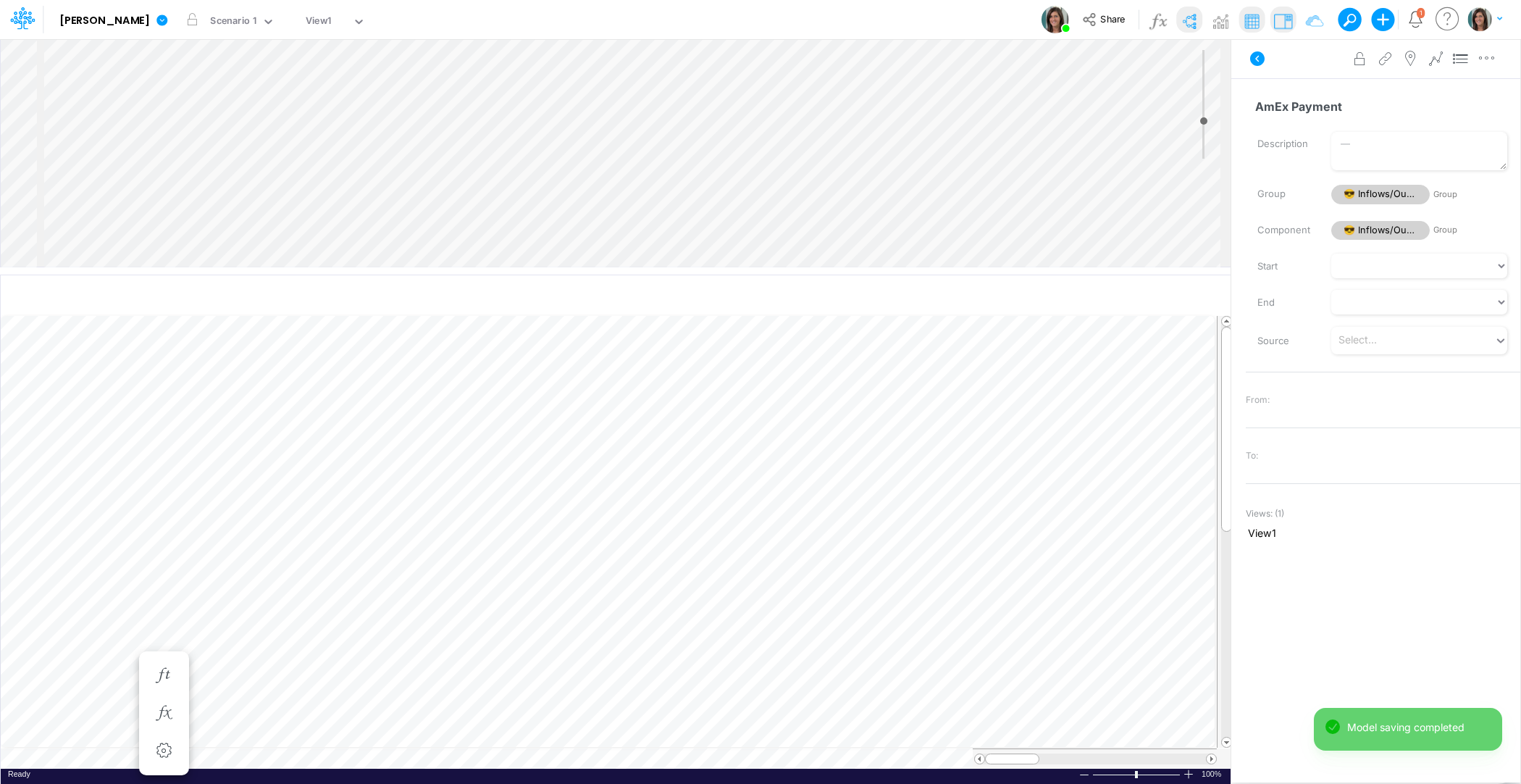
type input "AmEx Payment"
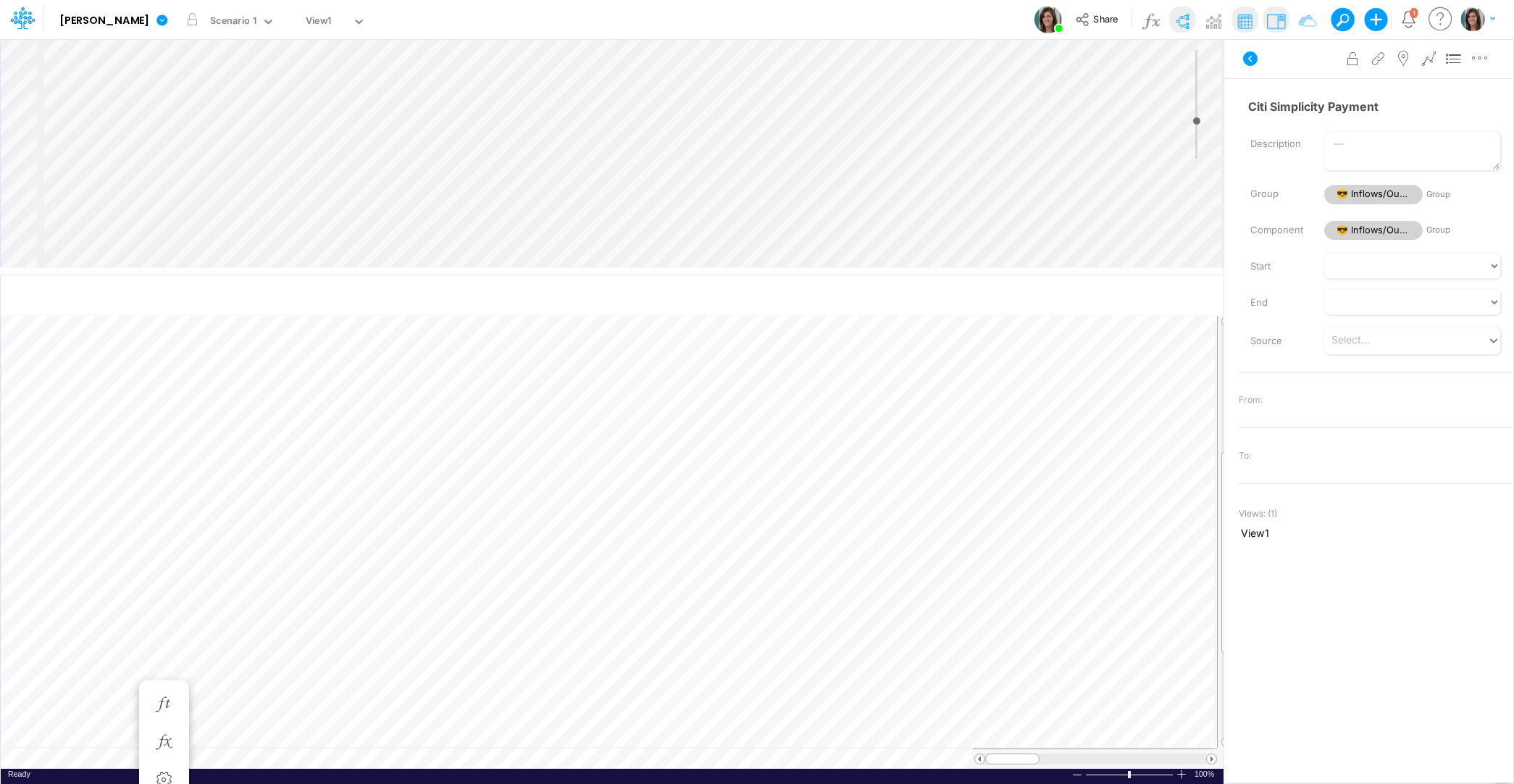
type input "Citi Simplicity Payment"
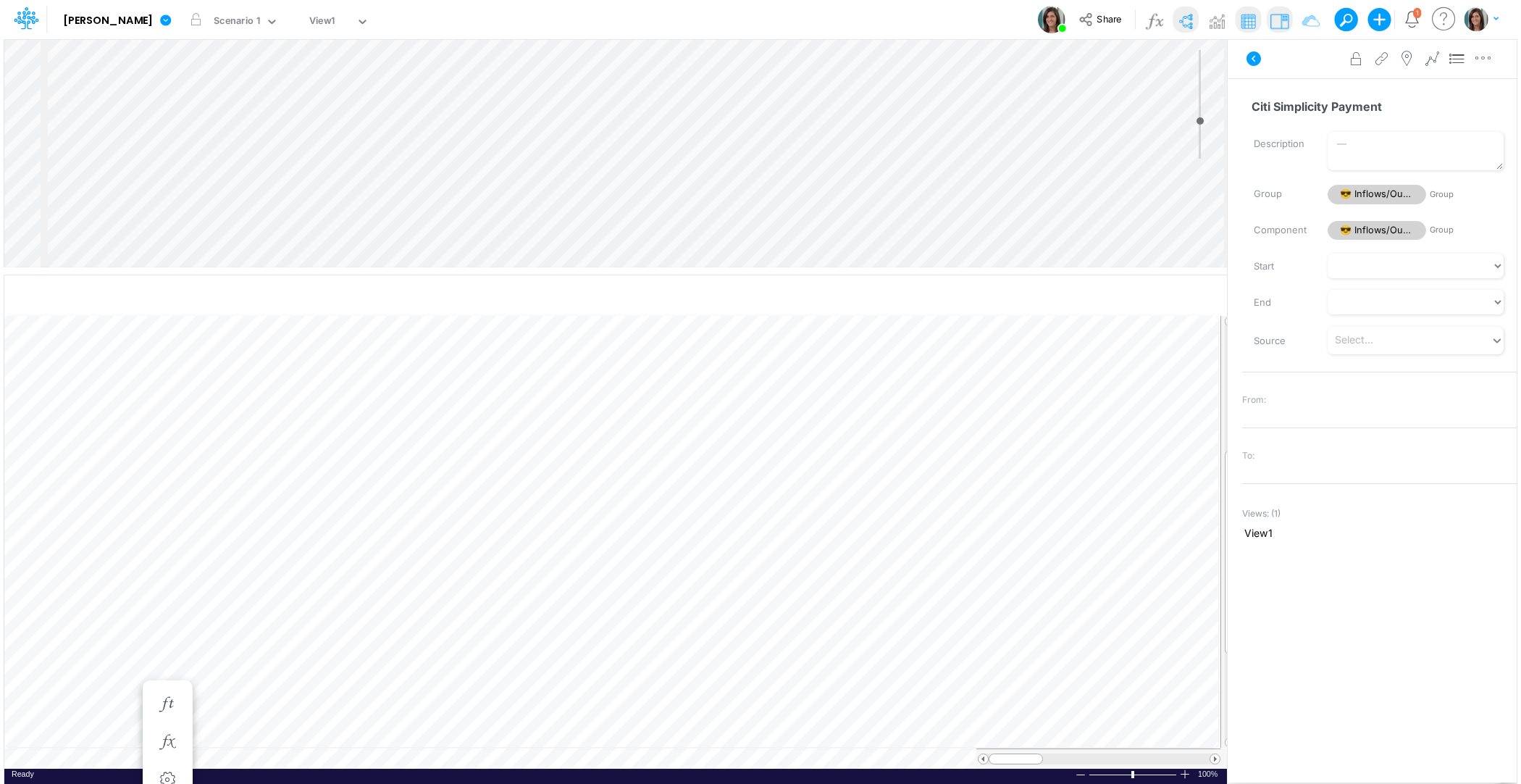
scroll to position [7, 1]
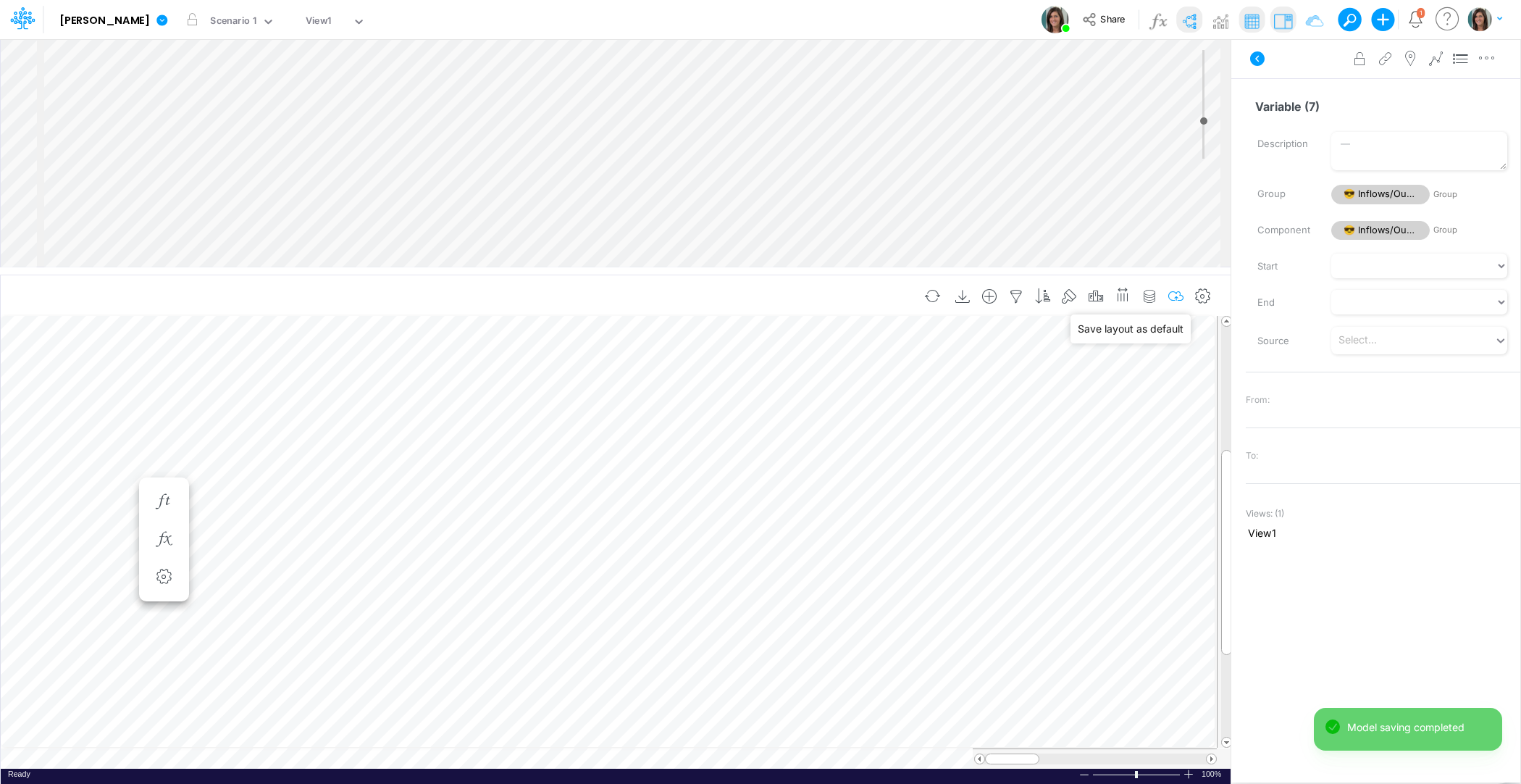
click at [1181, 290] on icon "button" at bounding box center [1176, 297] width 22 height 15
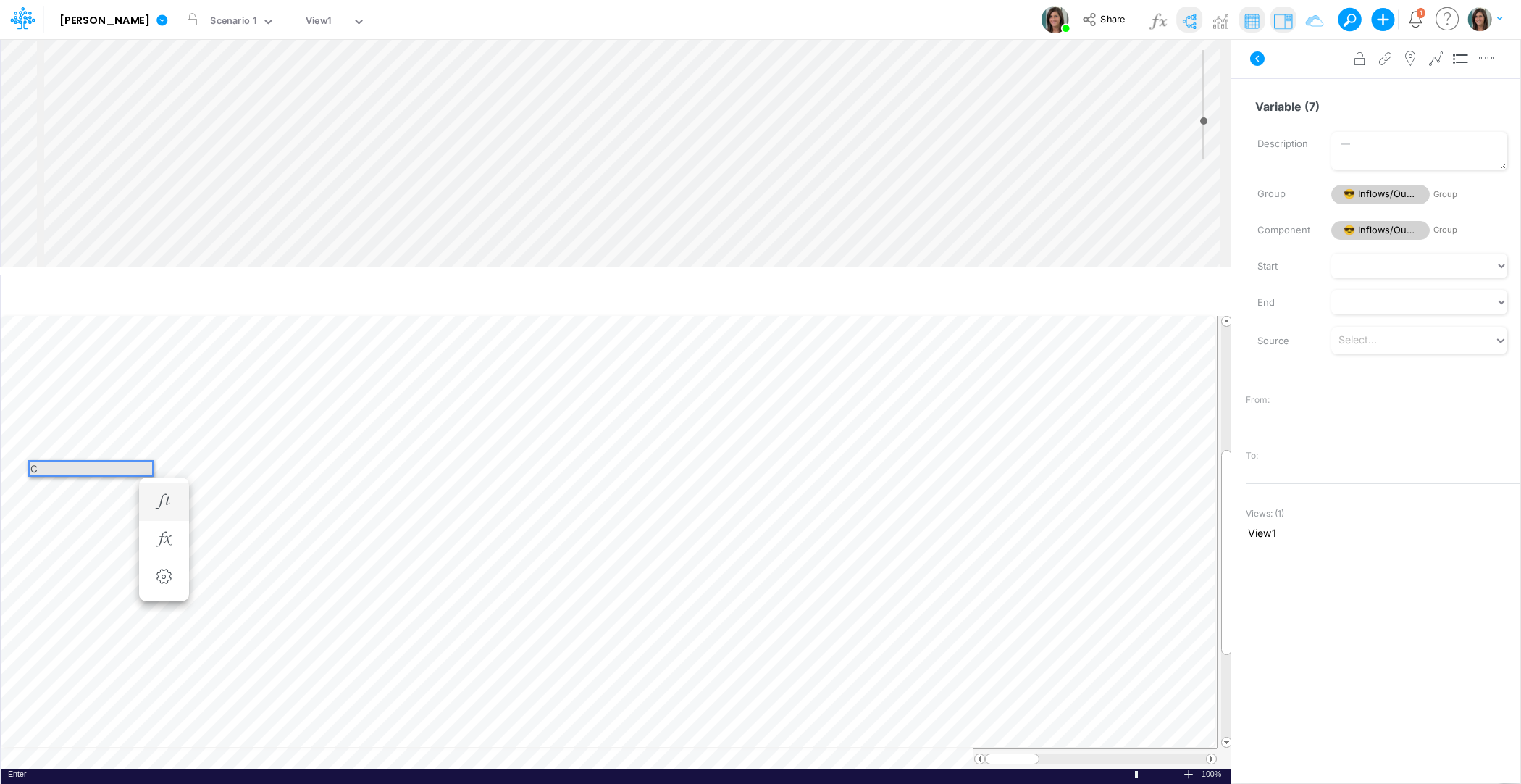
scroll to position [0, 0]
type input "Chase Sapphire Payment"
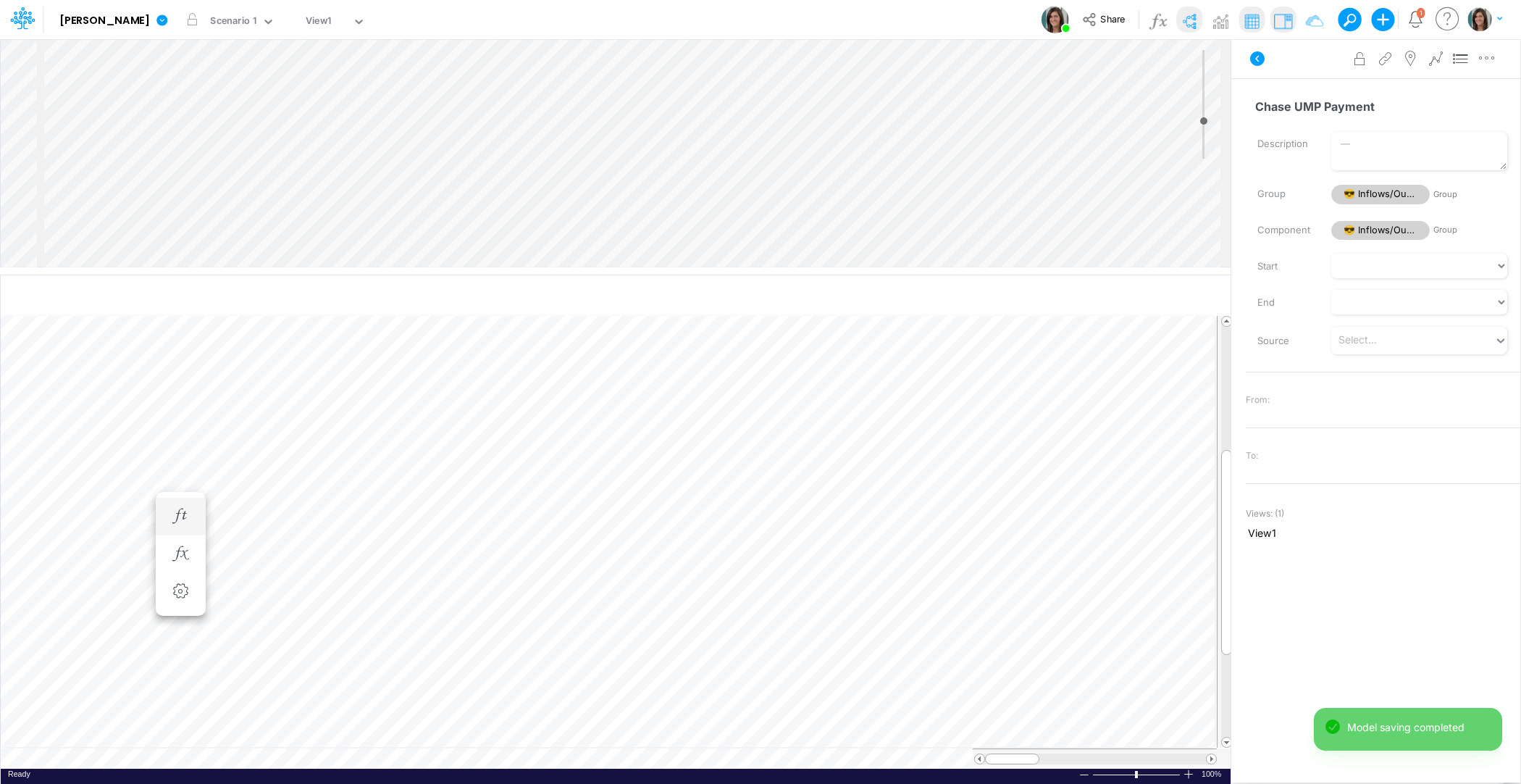
type input "Chase UMP Payment"
type input "[PERSON_NAME]"
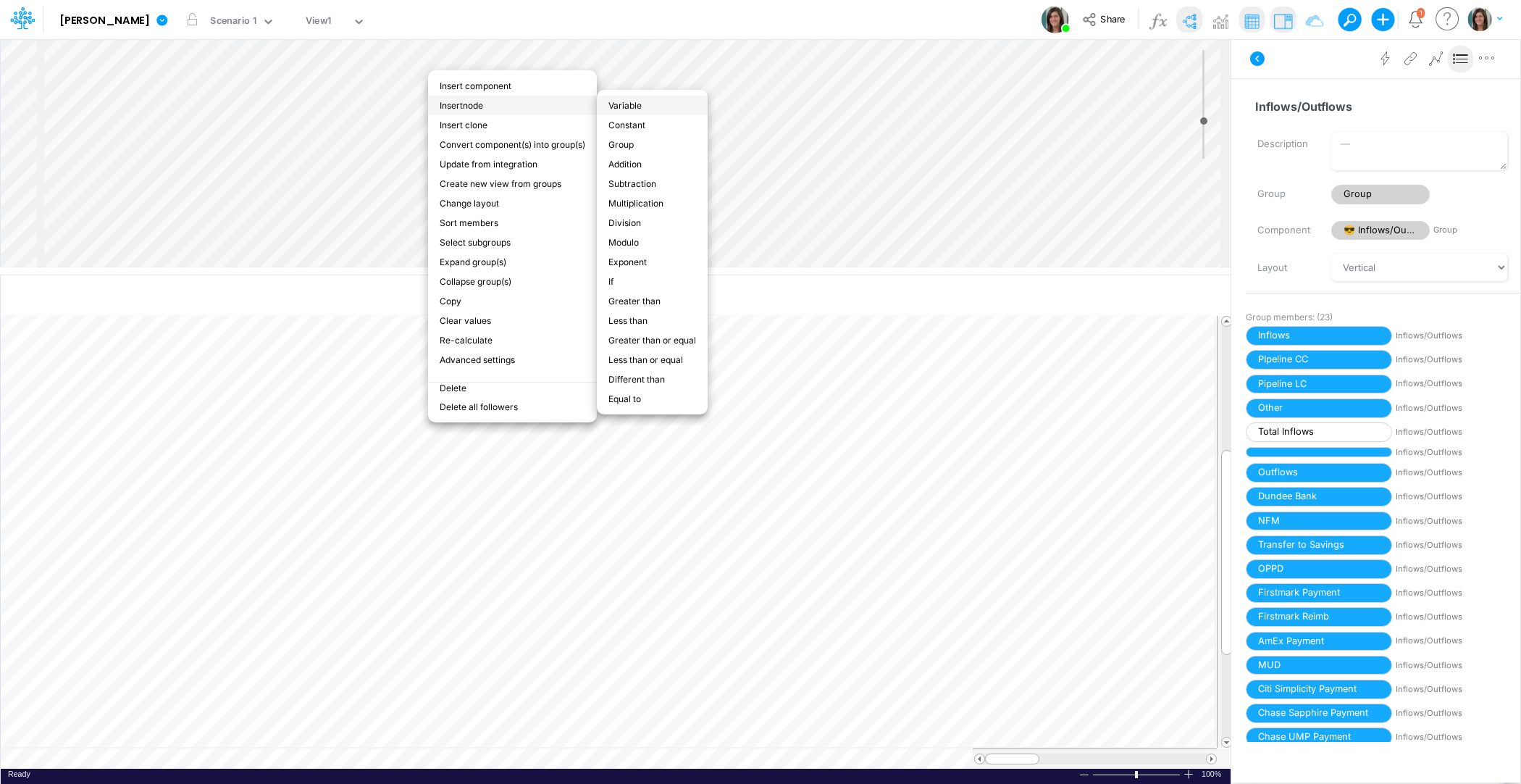
click at [639, 104] on li "Variable" at bounding box center [653, 106] width 111 height 20
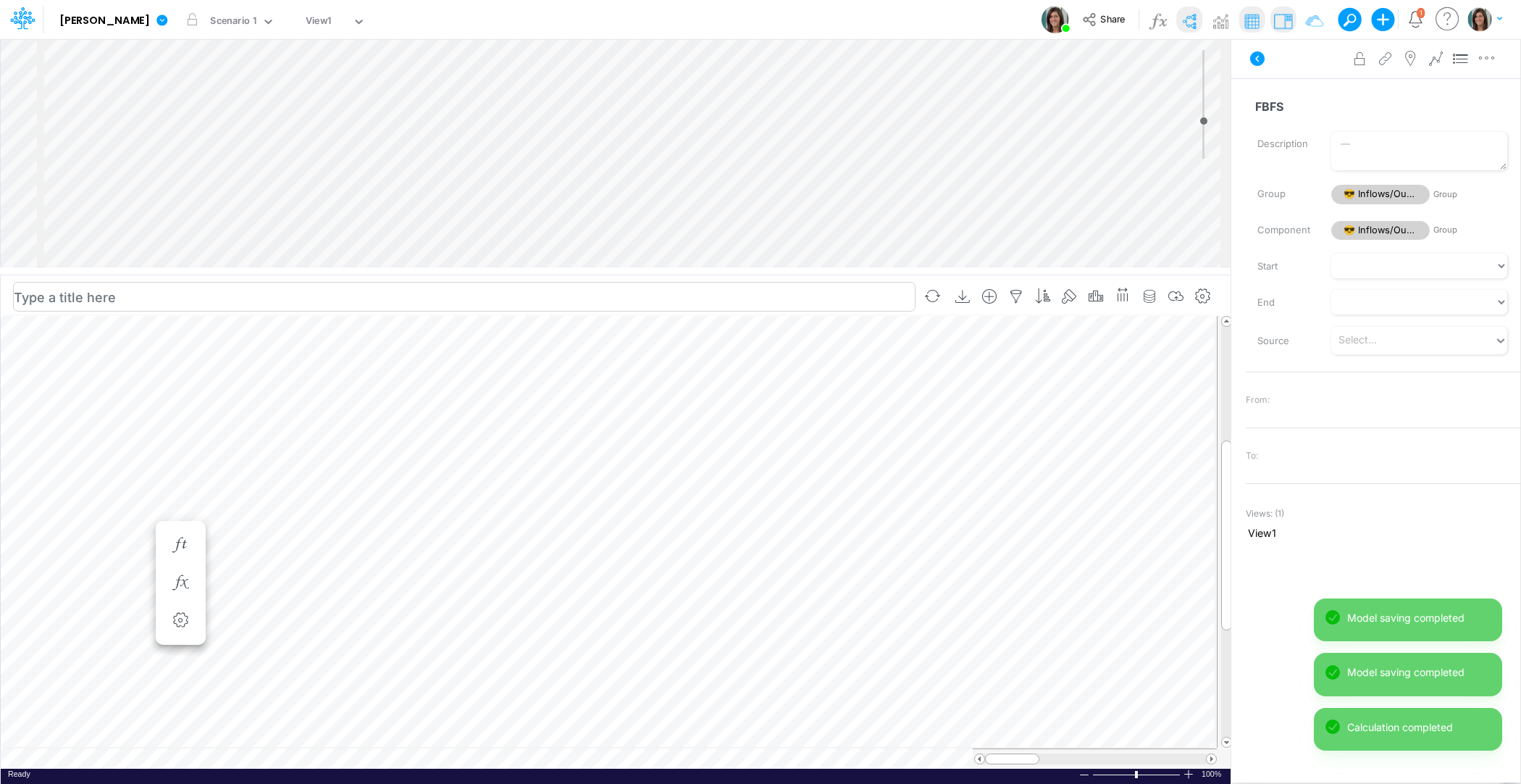
type input "FBFS"
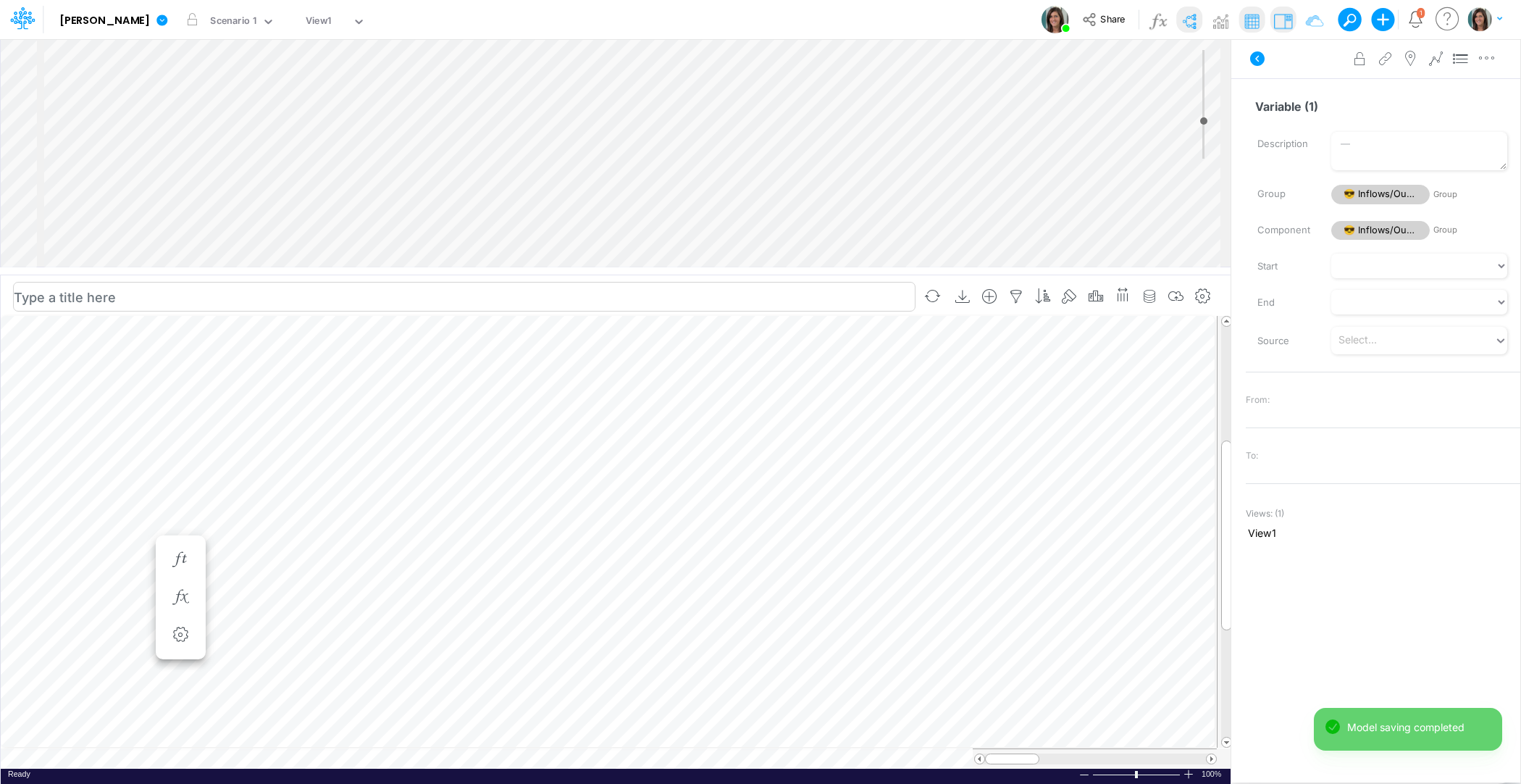
scroll to position [7, 1]
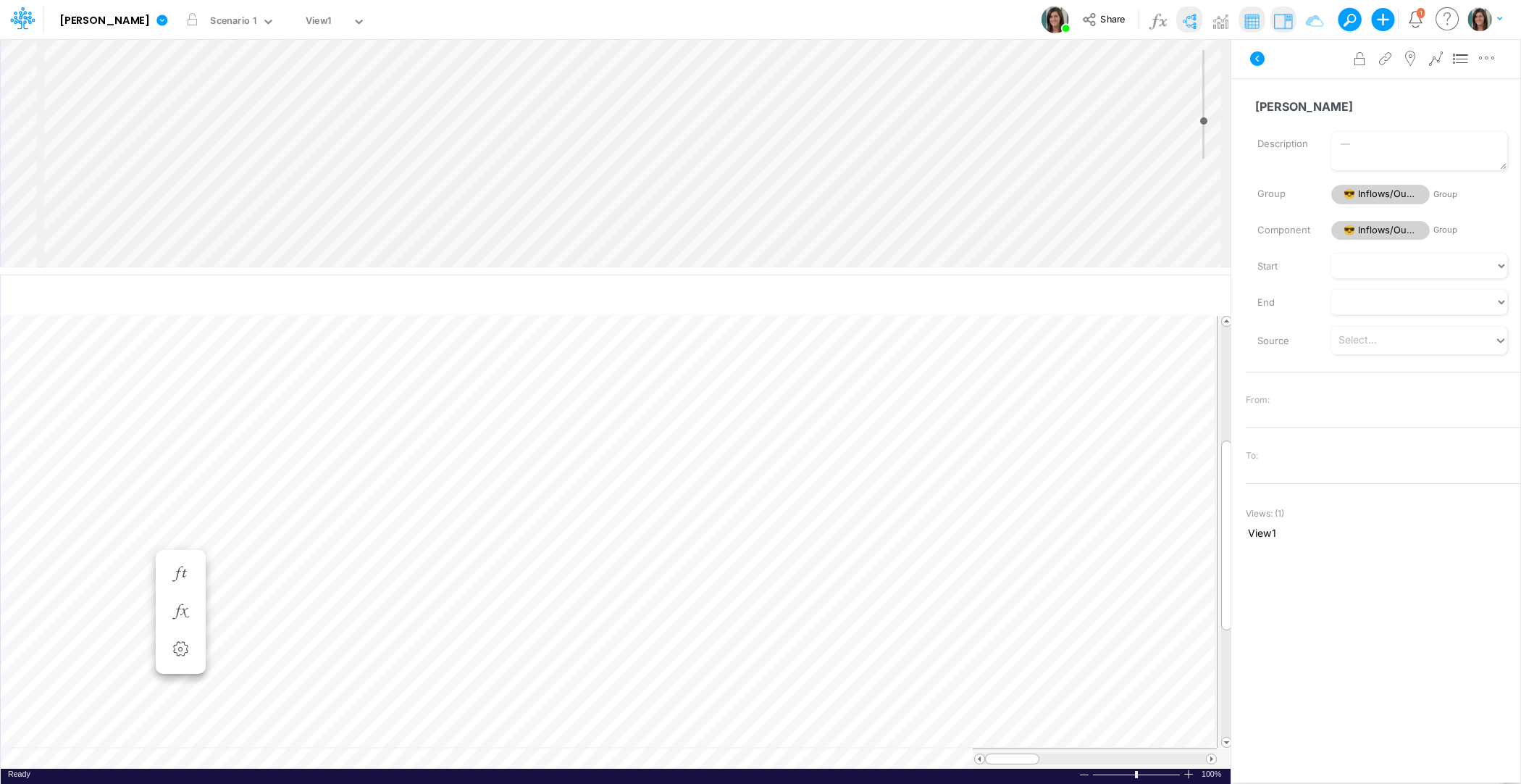
type input "Edward JOnes"
type input "Other"
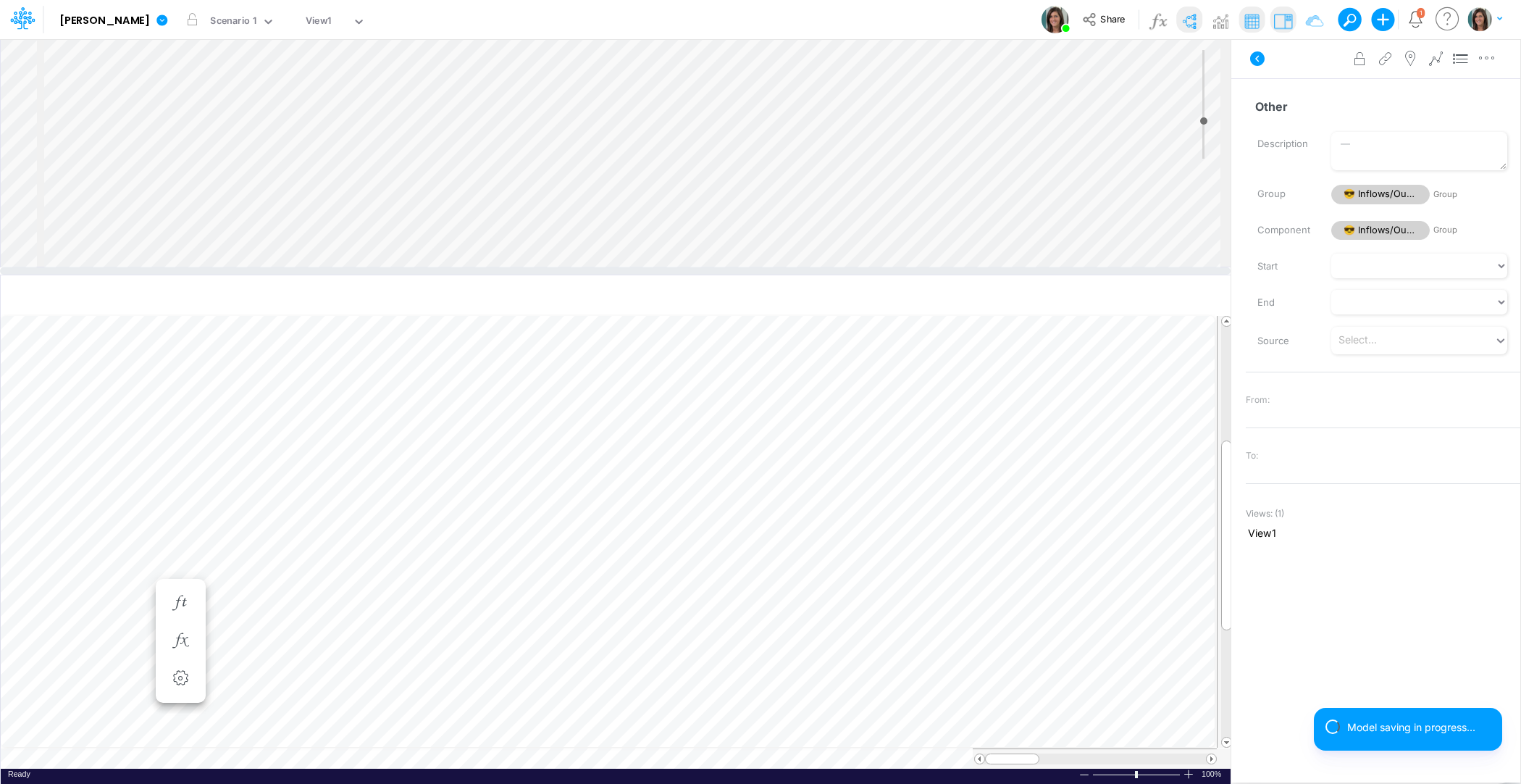
scroll to position [374, 0]
click at [429, 202] on div "Insert component Insert child node Variable Constant Group Addition Subtraction…" at bounding box center [615, 152] width 1230 height 227
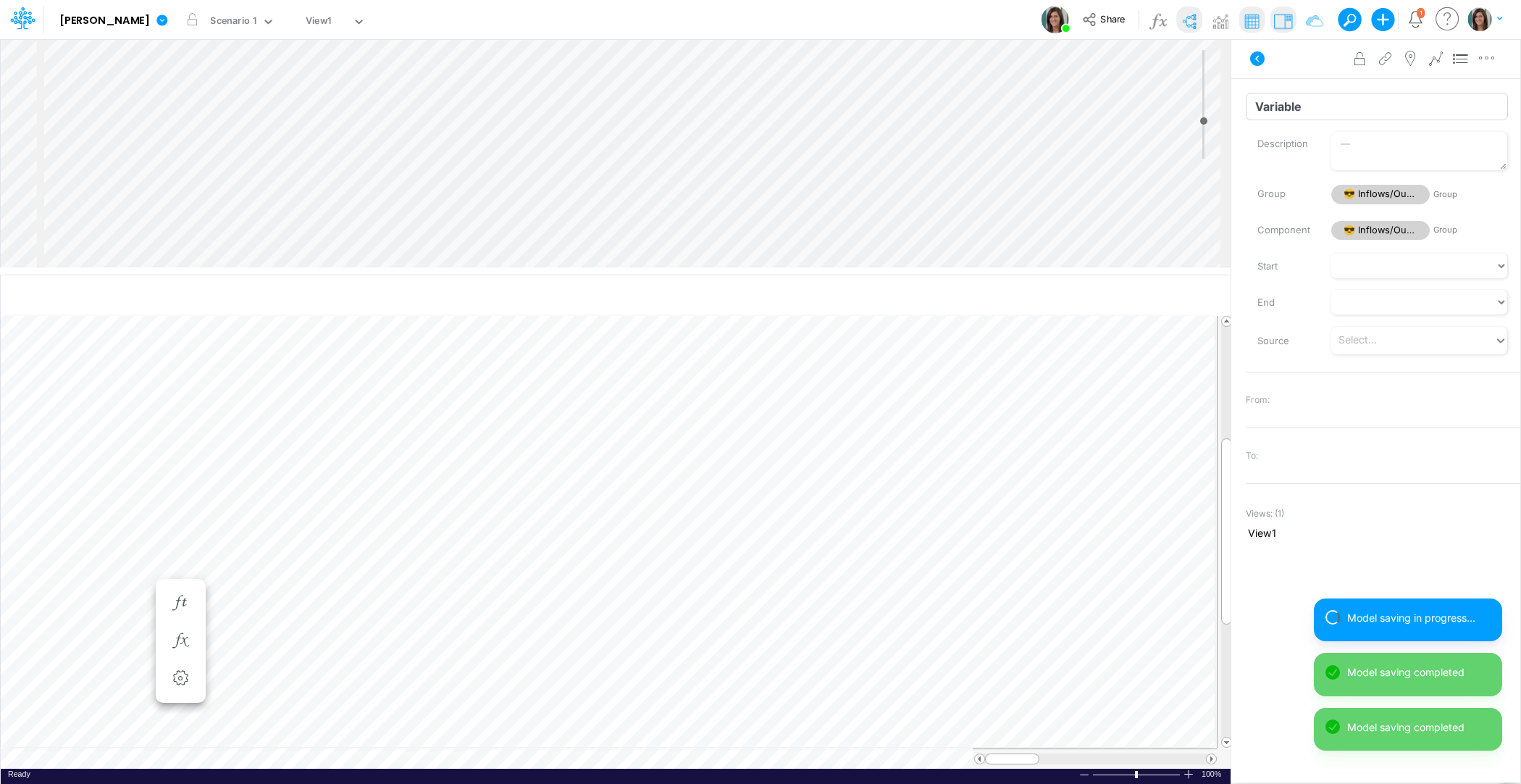
click at [1303, 114] on input "Variable" at bounding box center [1377, 106] width 262 height 27
type input "Total Outflows"
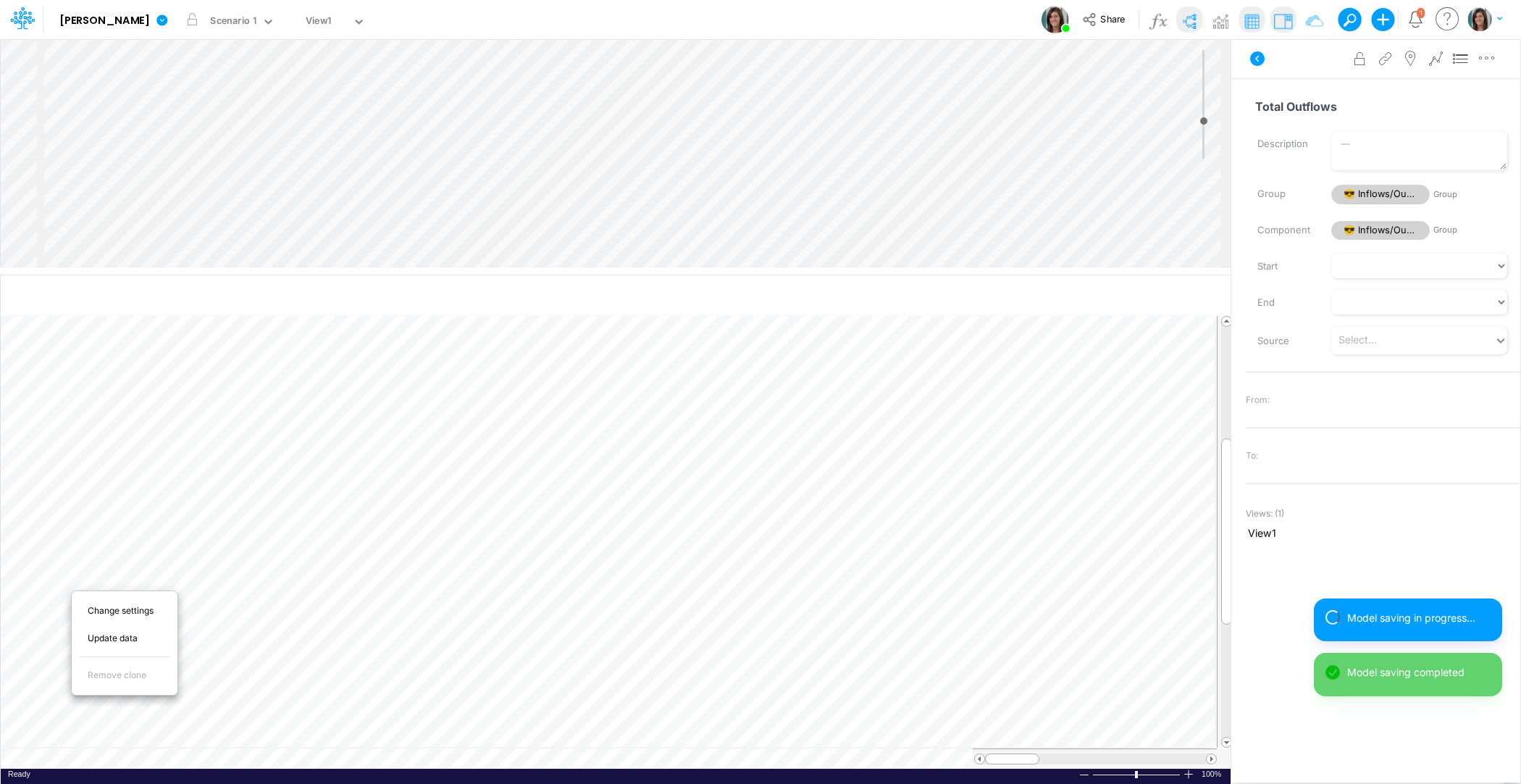
scroll to position [7, 1]
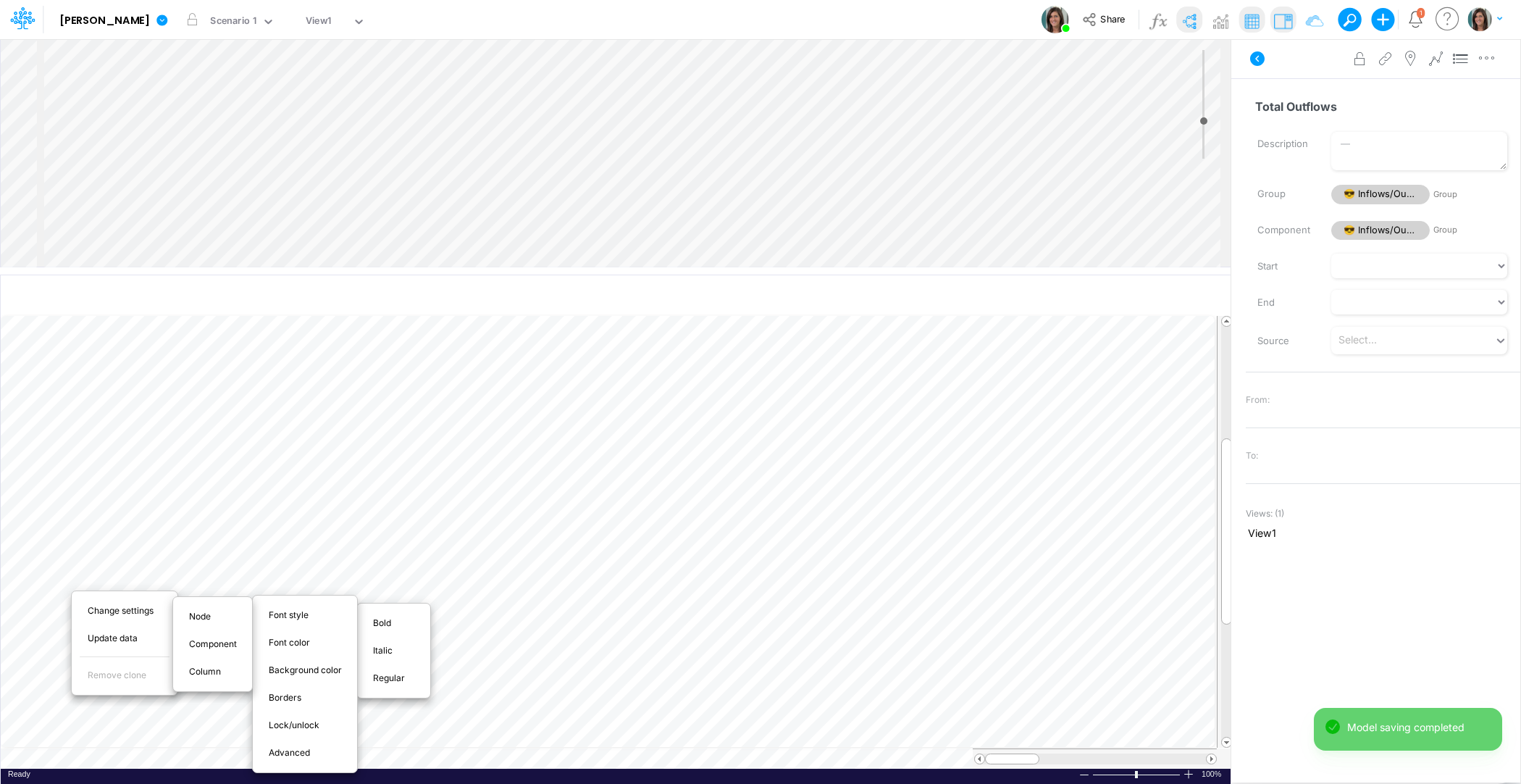
click at [392, 622] on span "Bold" at bounding box center [391, 623] width 35 height 13
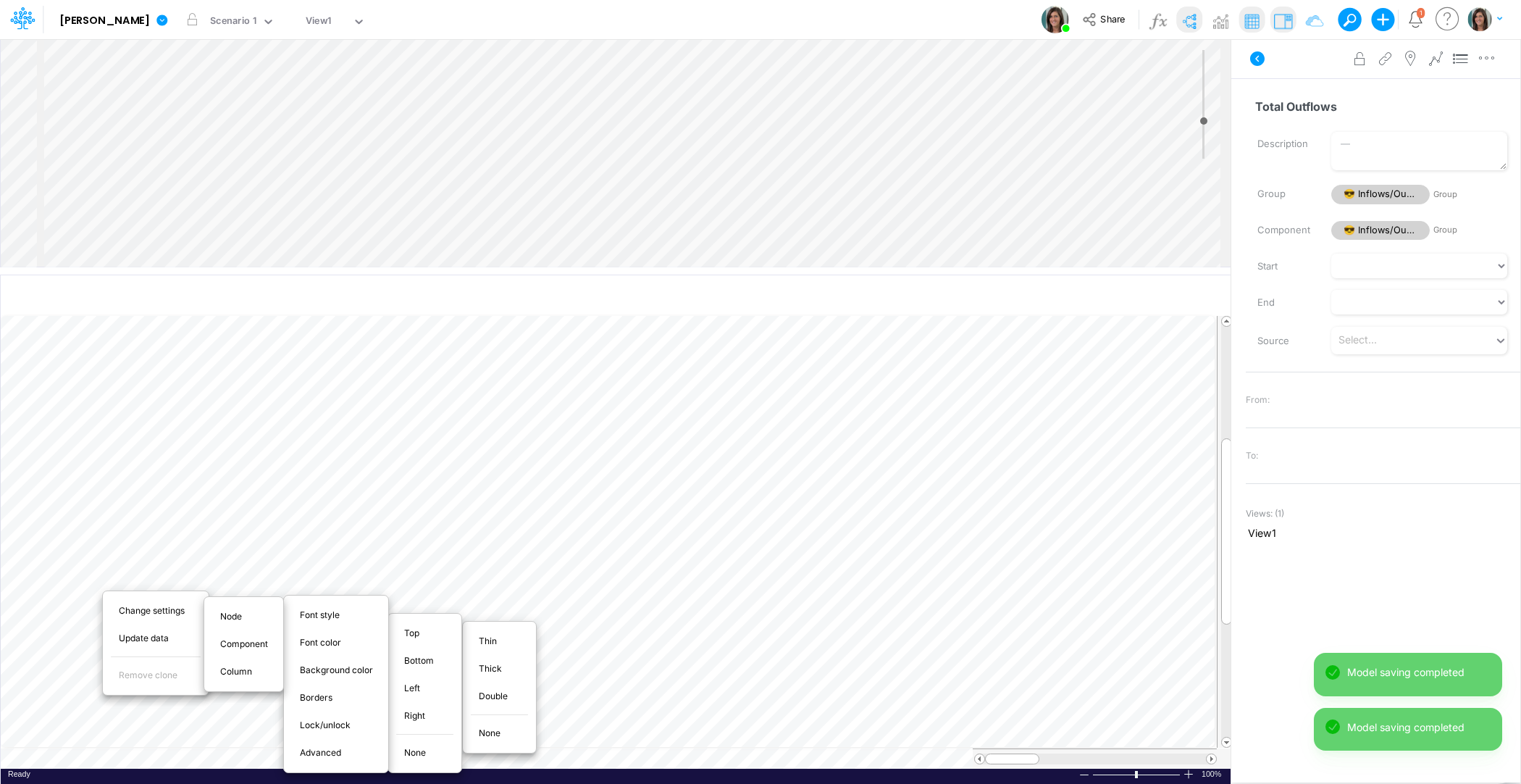
click at [493, 639] on span "Thin" at bounding box center [497, 640] width 35 height 13
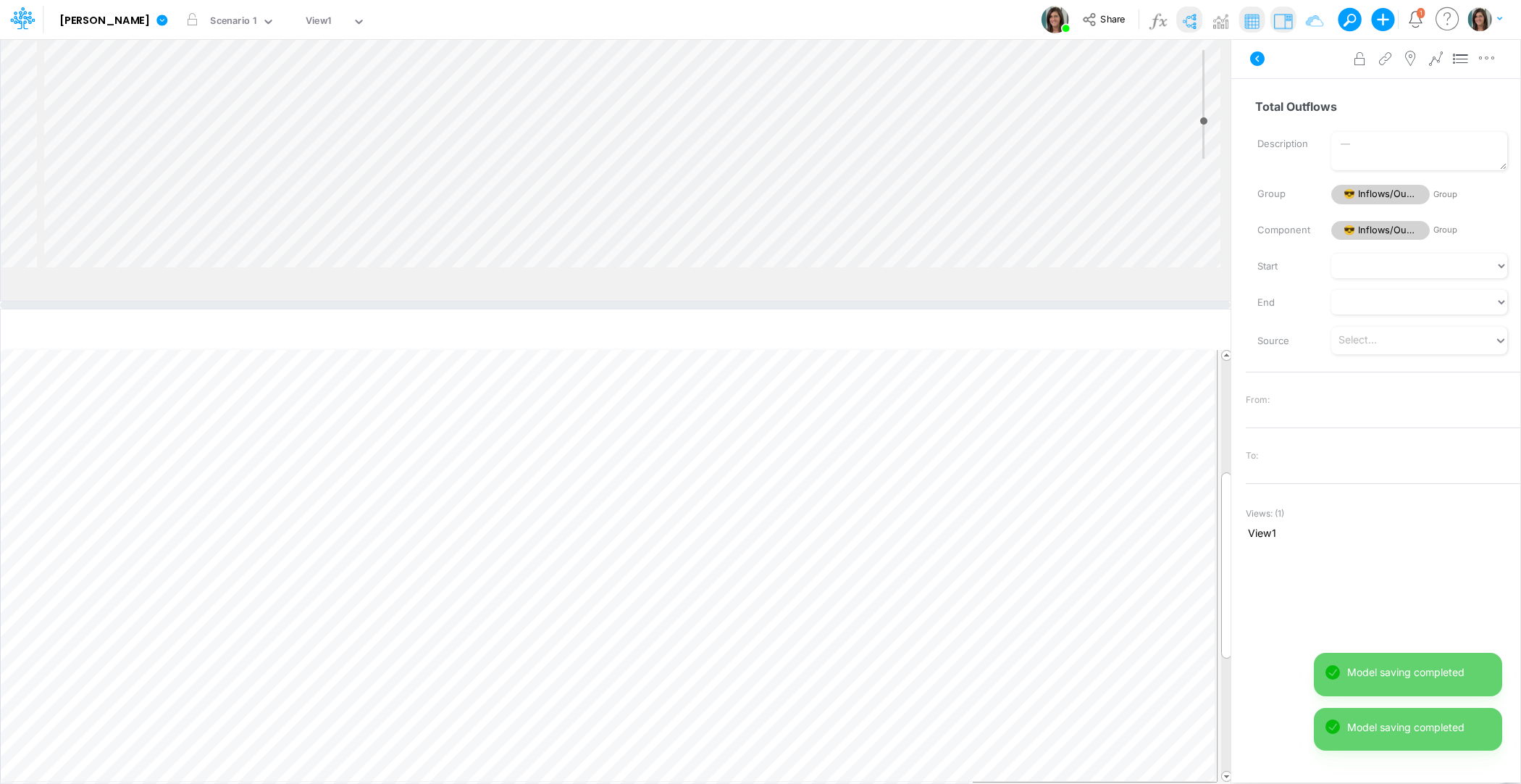
drag, startPoint x: 446, startPoint y: 271, endPoint x: 449, endPoint y: 306, distance: 35.1
click at [449, 306] on div at bounding box center [615, 305] width 1230 height 8
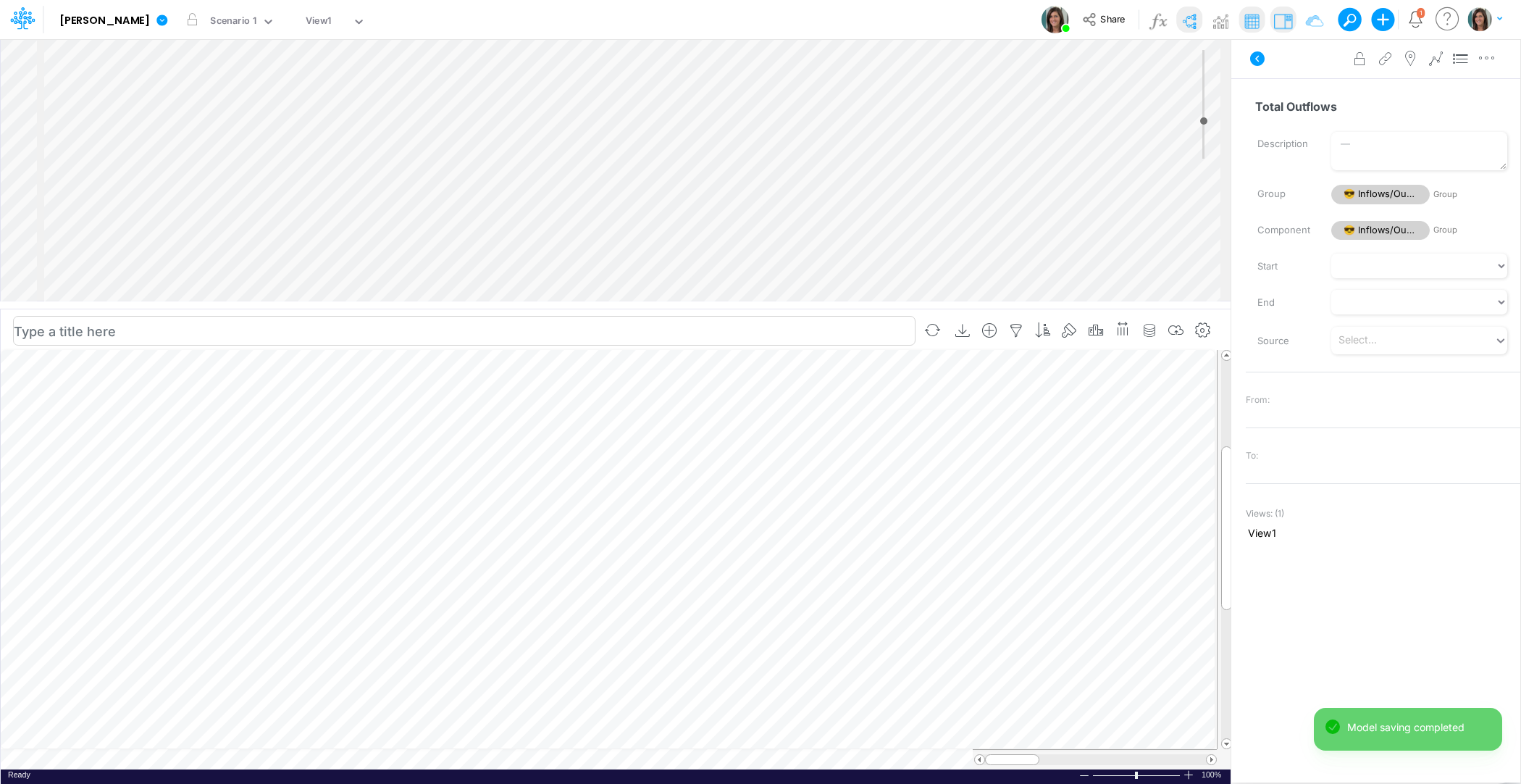
scroll to position [334, 0]
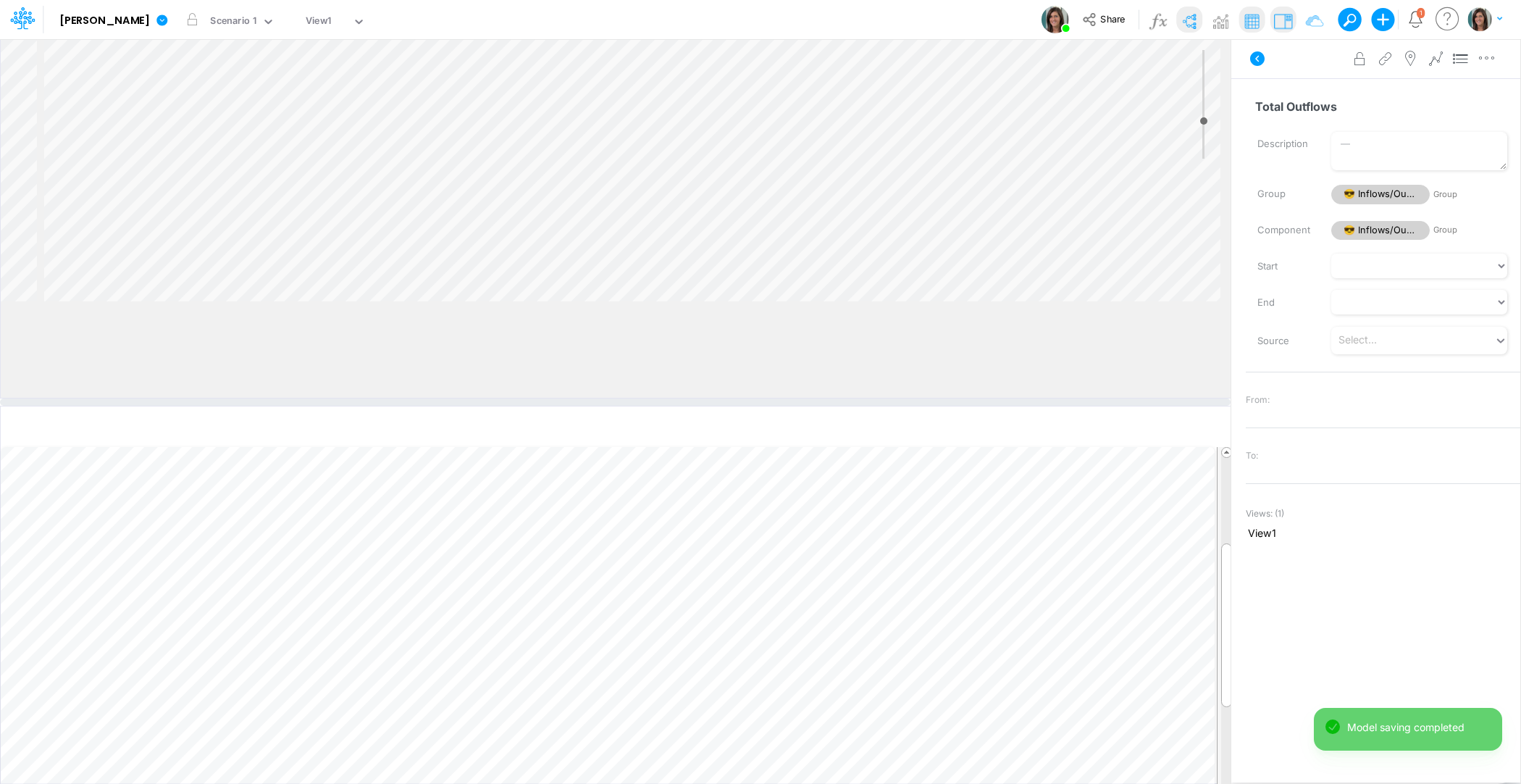
drag, startPoint x: 570, startPoint y: 306, endPoint x: 580, endPoint y: 441, distance: 135.4
click at [580, 405] on div at bounding box center [615, 402] width 1230 height 8
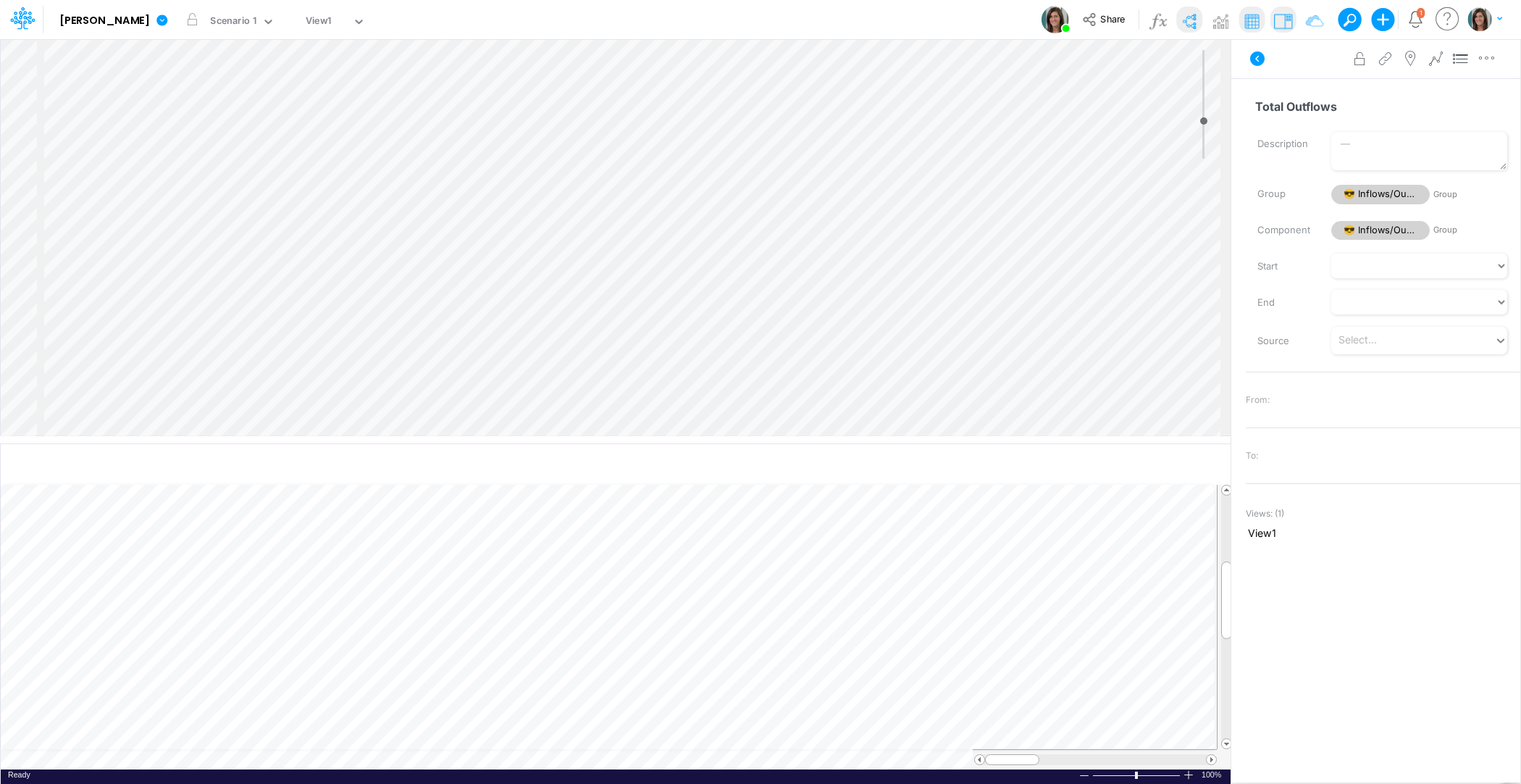
scroll to position [191, 0]
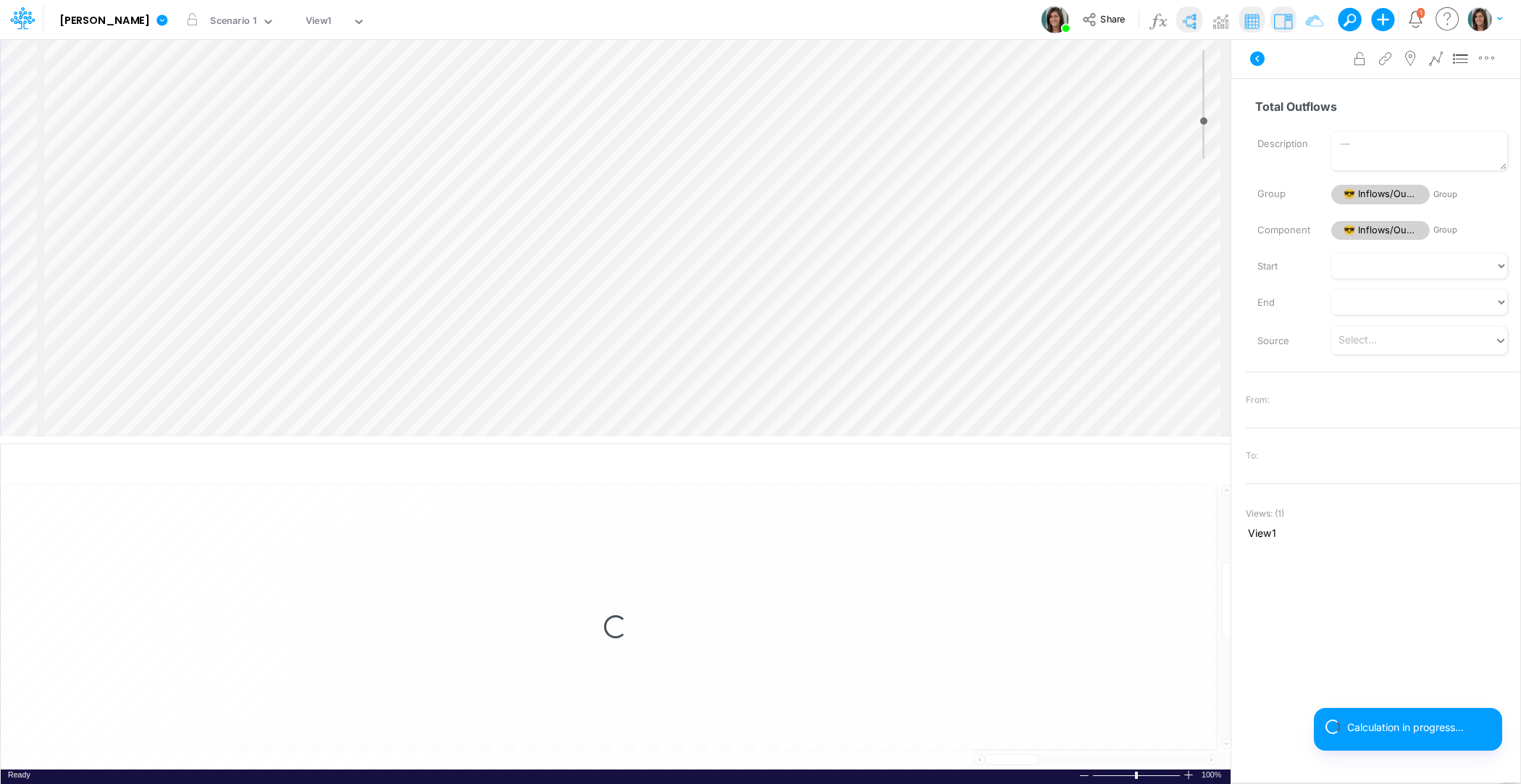
select select "1"
select select "Multiply"
select select "Add"
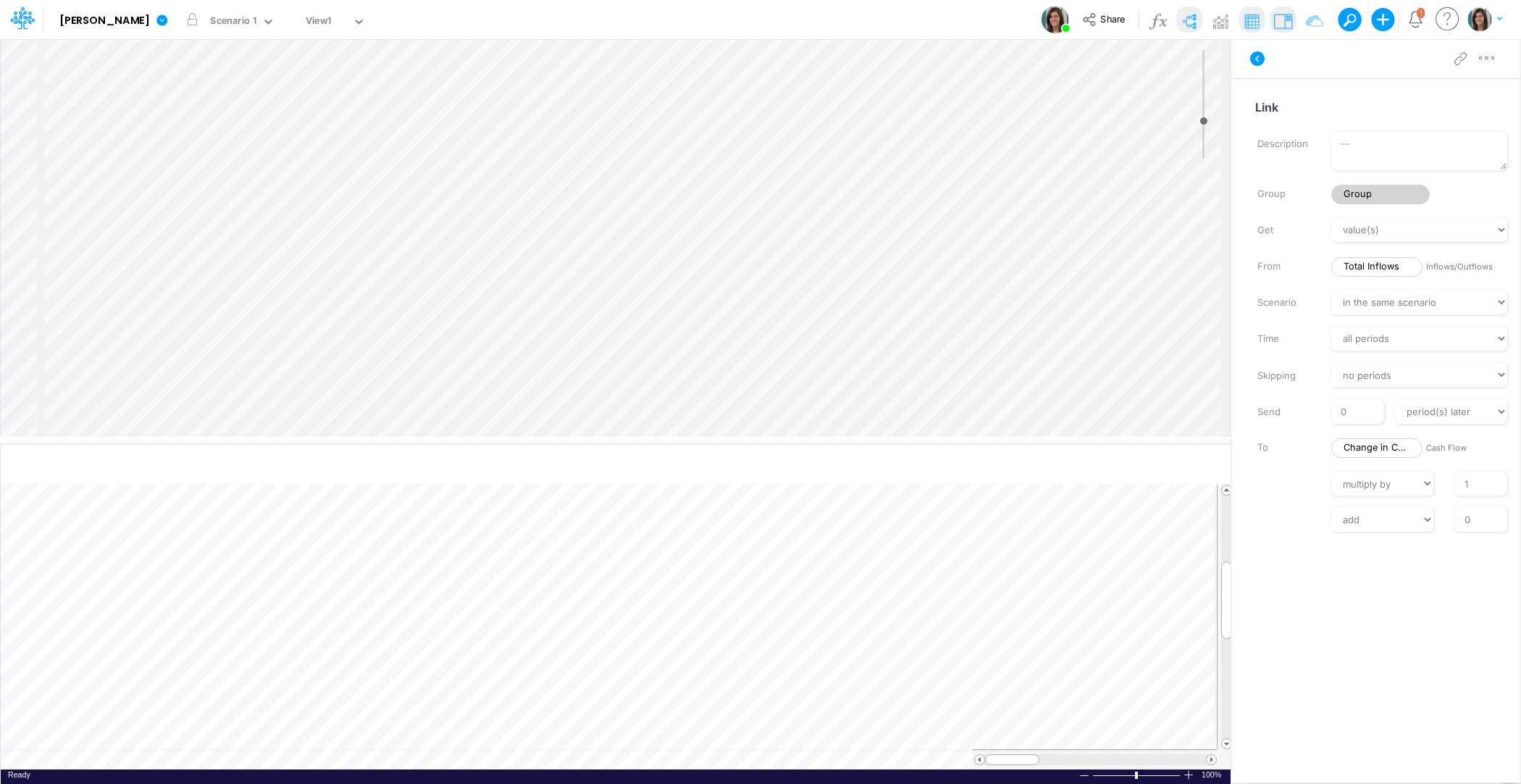
scroll to position [34, 0]
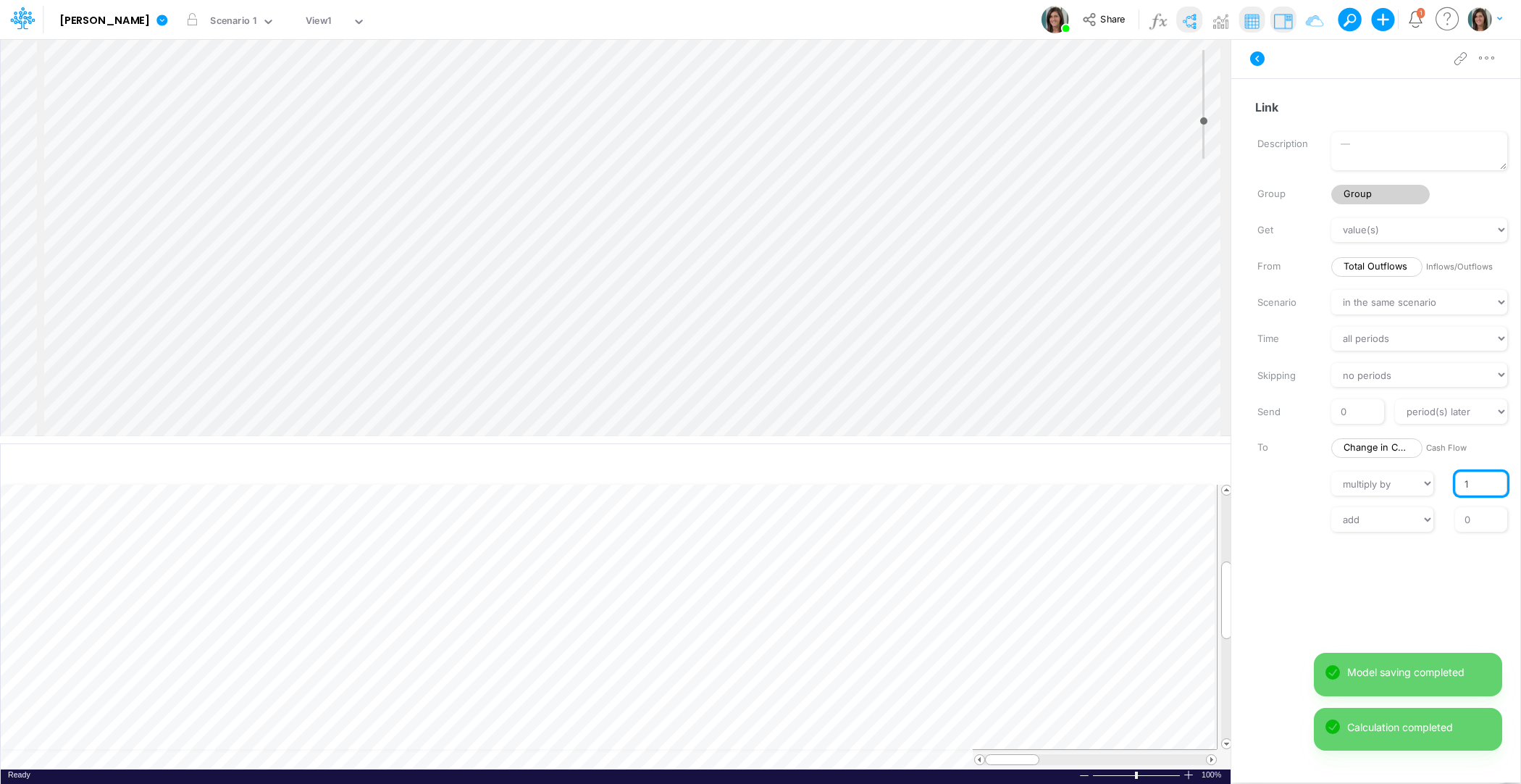
click at [1457, 478] on input "1" at bounding box center [1481, 484] width 52 height 24
type input "-1"
click at [1275, 503] on div "Get value(s) moving average cumulative change relative change absolute round fl…" at bounding box center [1383, 375] width 275 height 313
click at [1255, 59] on icon at bounding box center [1257, 59] width 14 height 14
click at [1196, 20] on img at bounding box center [1189, 21] width 23 height 23
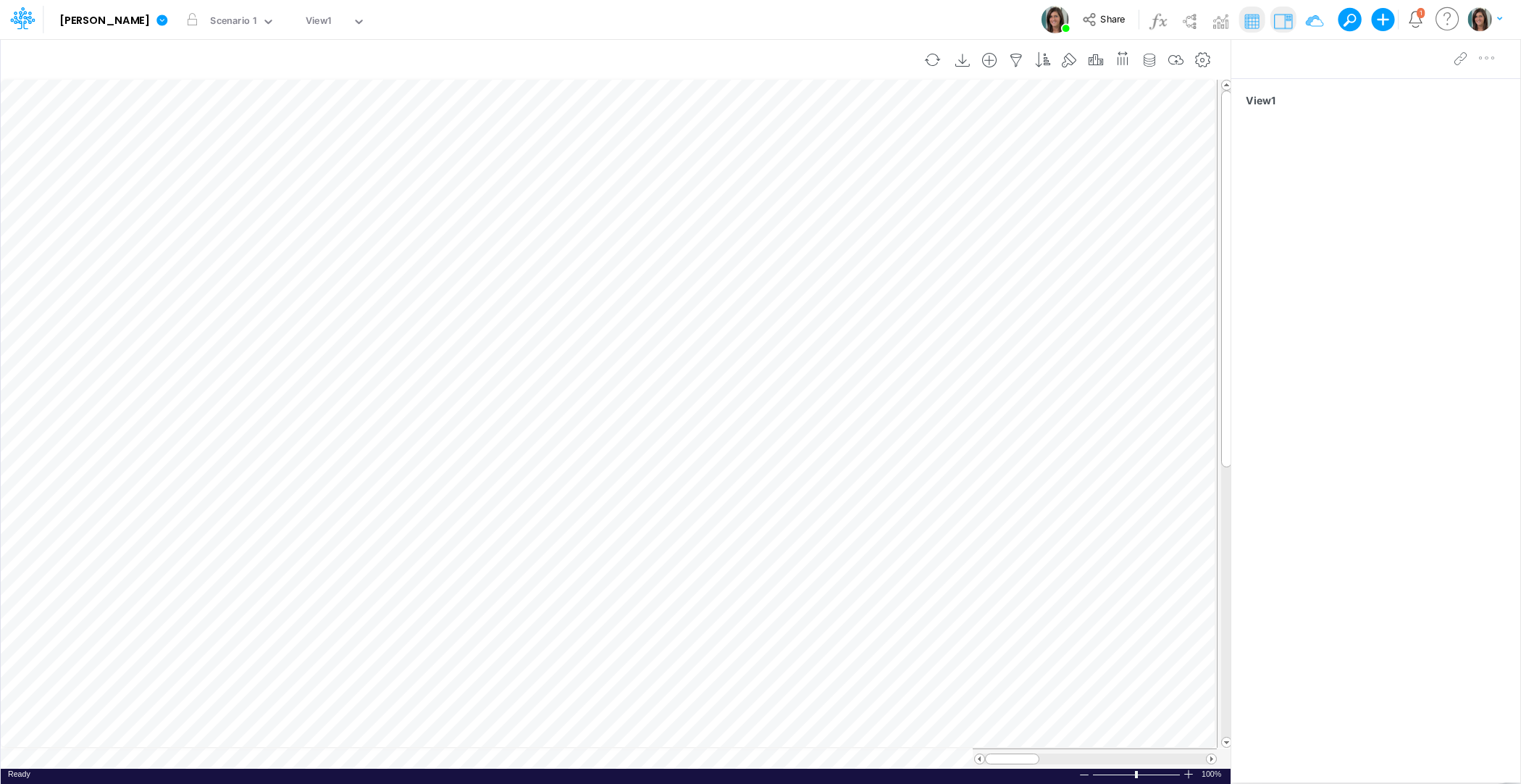
scroll to position [7, 1]
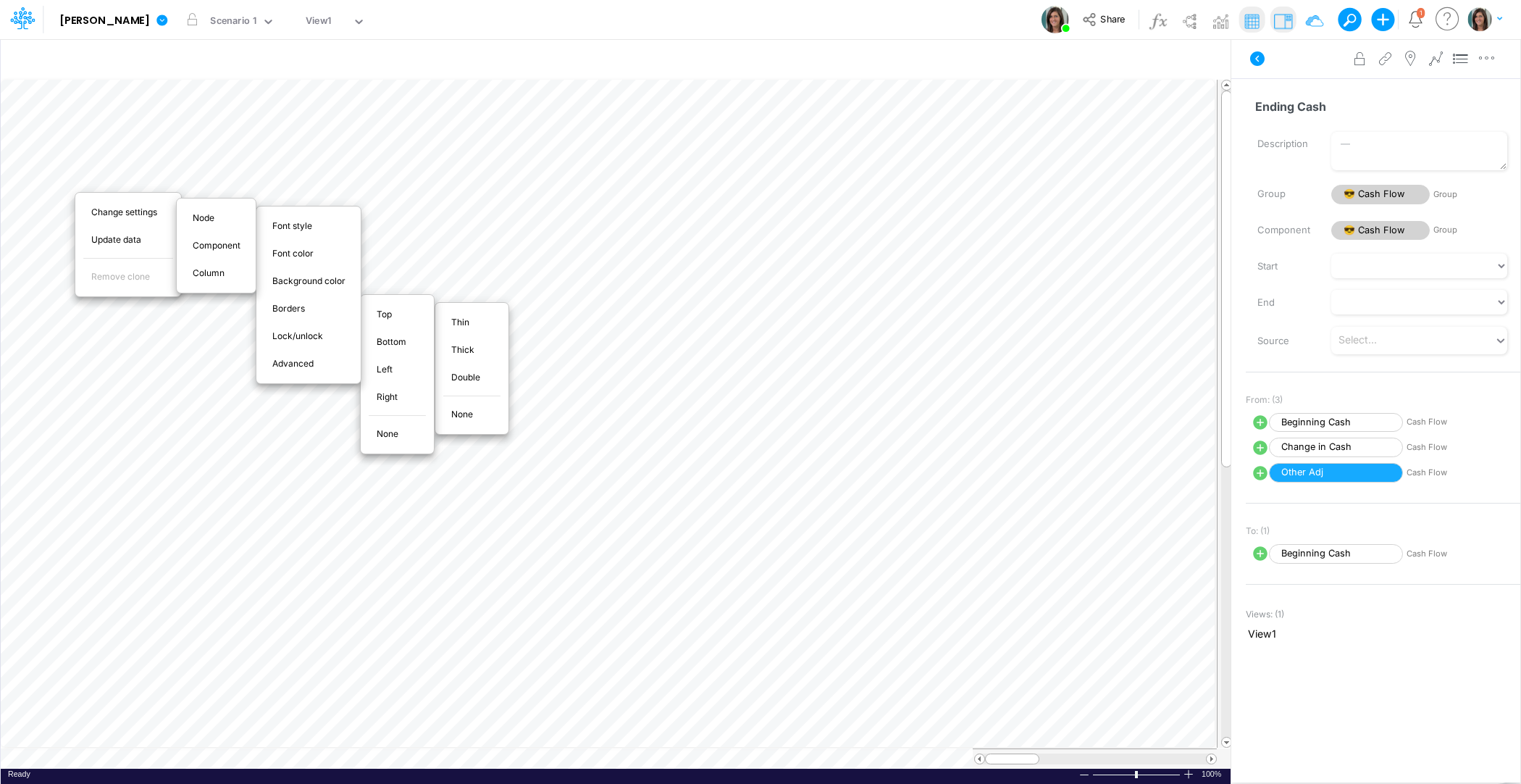
click at [453, 316] on span "Thin" at bounding box center [468, 322] width 35 height 13
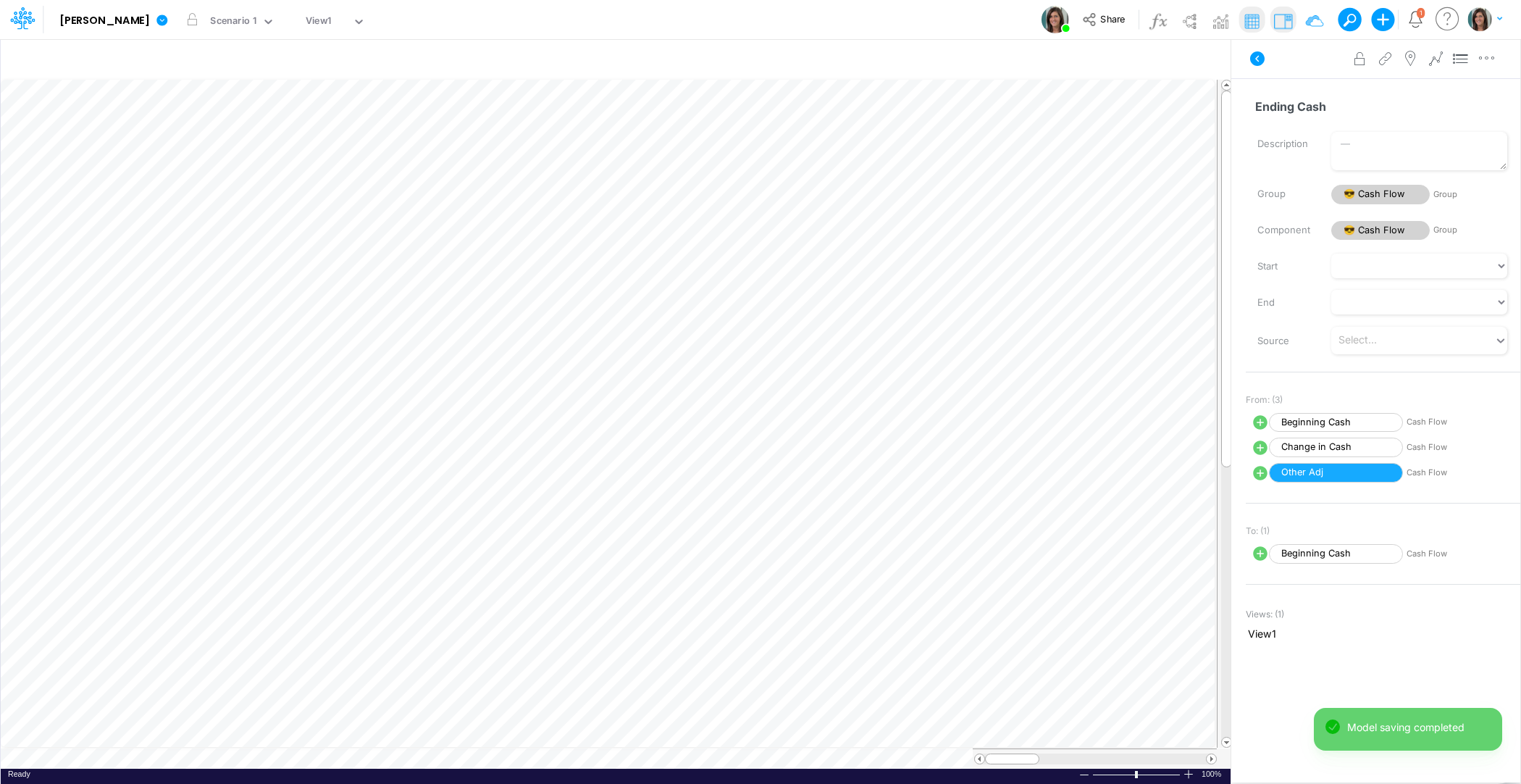
scroll to position [7, 1]
click at [0, 487] on div "Insert new Conditional formatting Paste Cut Copy AutoFill PIpeline CC Ready 100…" at bounding box center [615, 411] width 1230 height 745
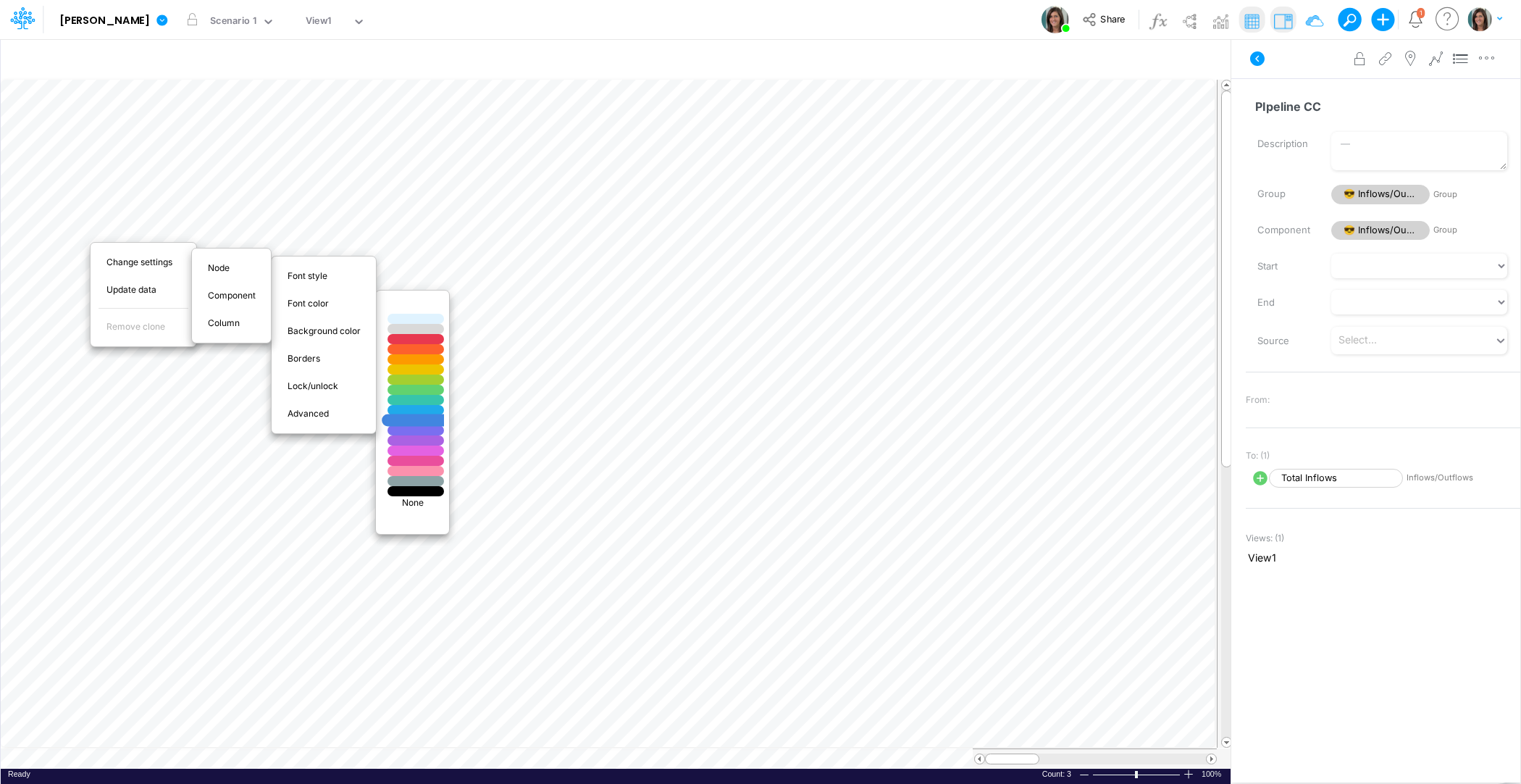
click at [408, 424] on div at bounding box center [416, 421] width 68 height 12
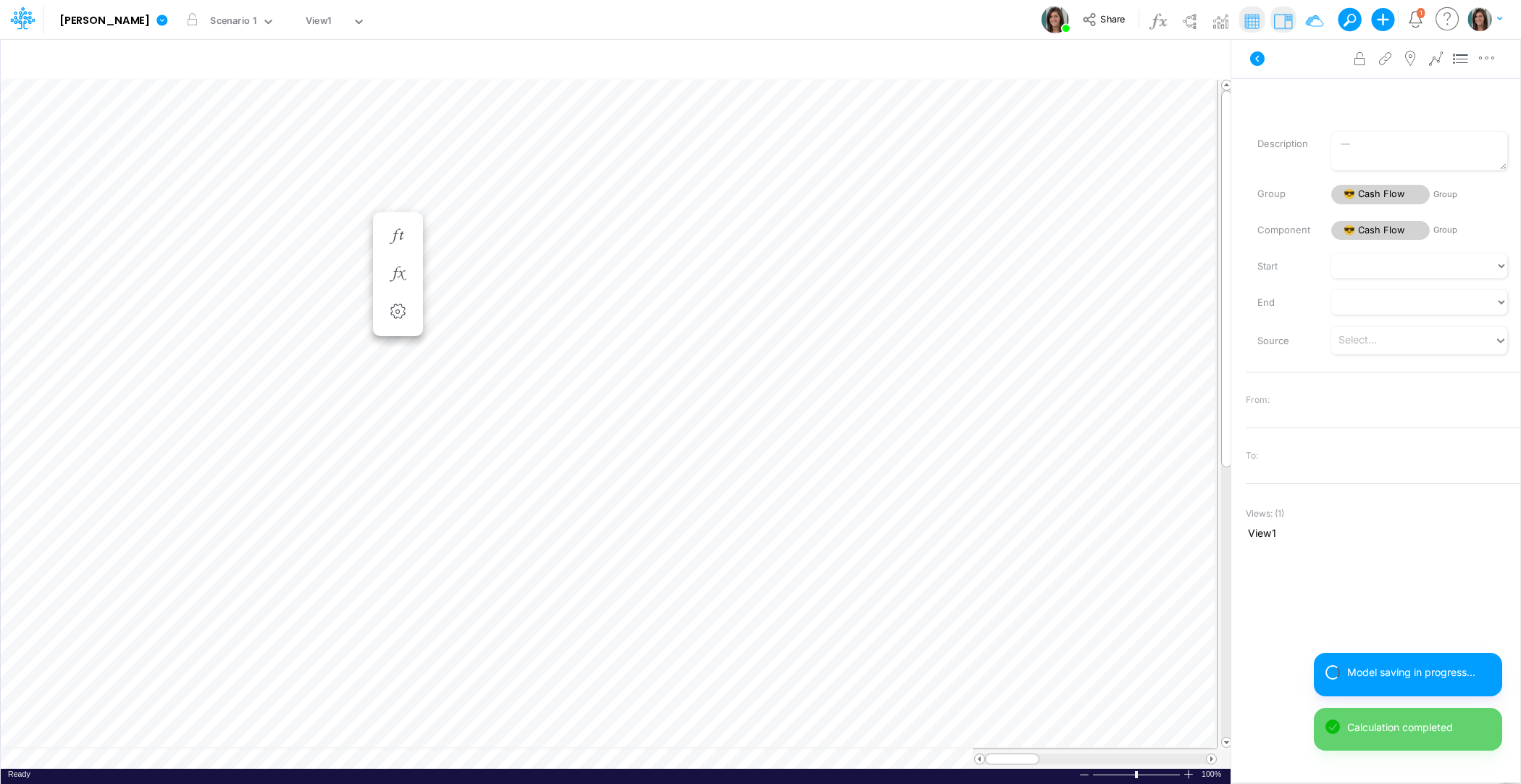
scroll to position [7, 1]
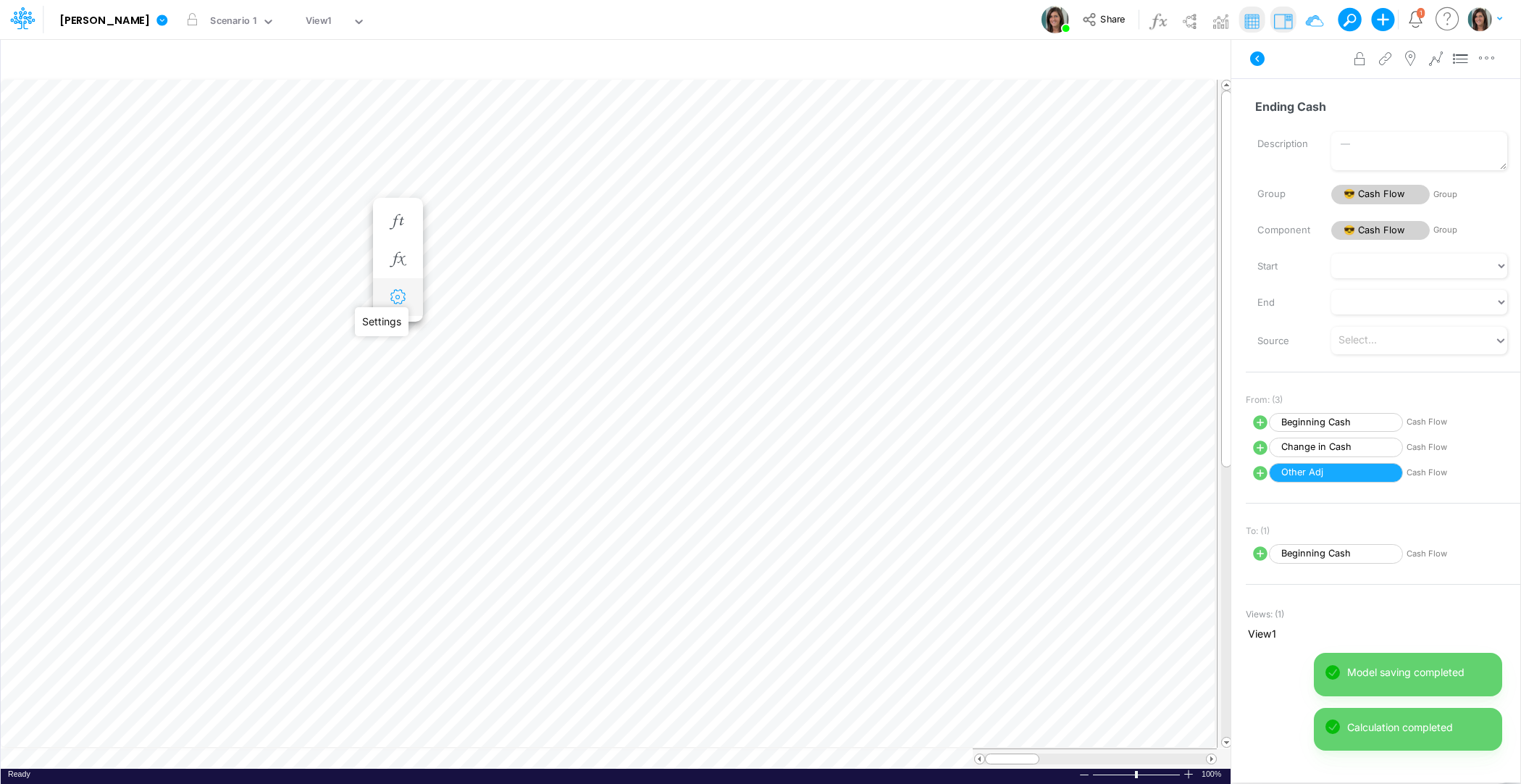
click at [403, 295] on icon "button" at bounding box center [398, 297] width 22 height 15
select select "sum"
select select "field"
select select "Number"
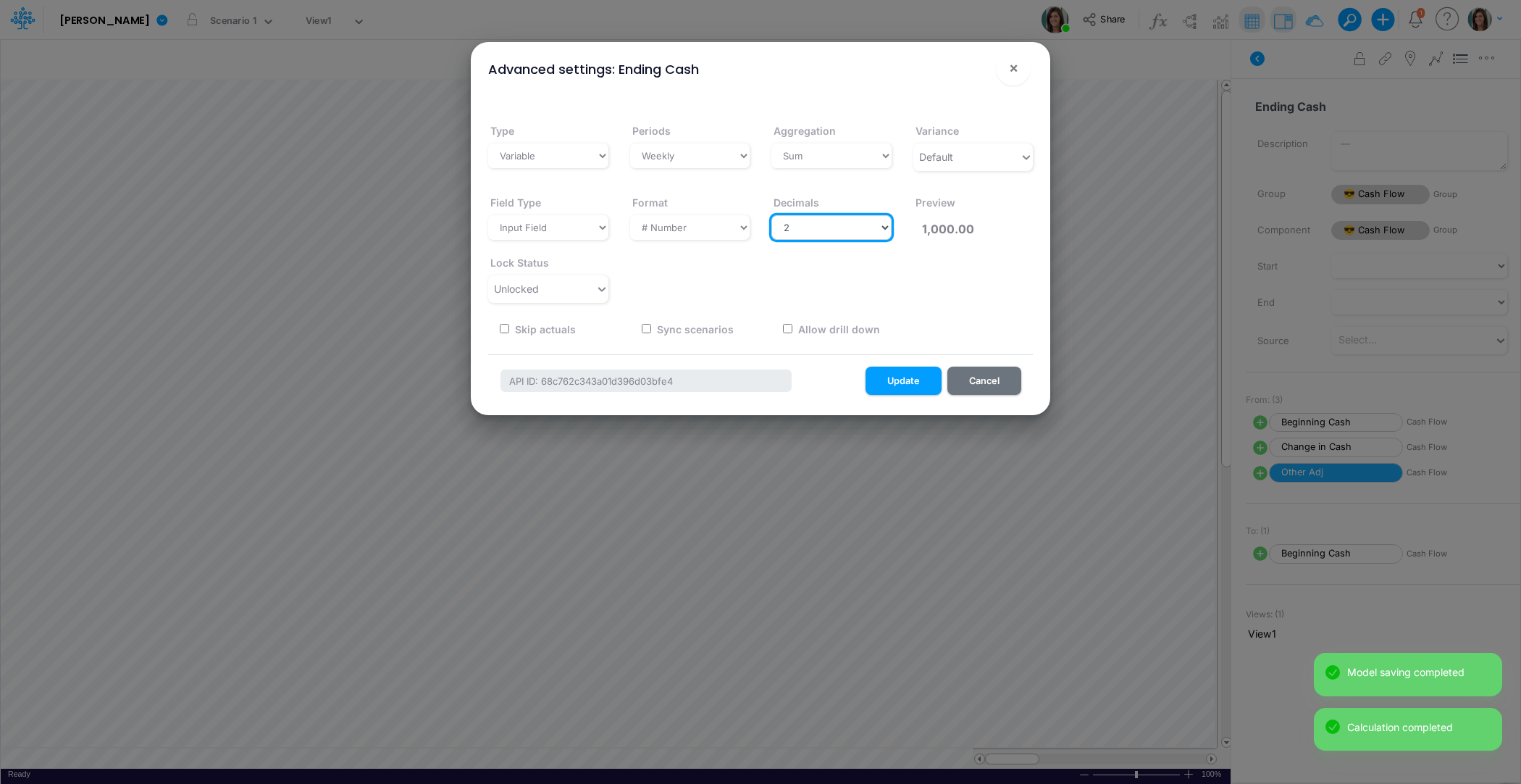
click at [794, 227] on select "Select decimals places 0 1 2 3 4 5 6 7 8 9 10" at bounding box center [831, 227] width 120 height 24
select select "0"
click at [771, 215] on select "Select decimals places 0 1 2 3 4 5 6 7 8 9 10" at bounding box center [831, 227] width 120 height 24
type input "1,000"
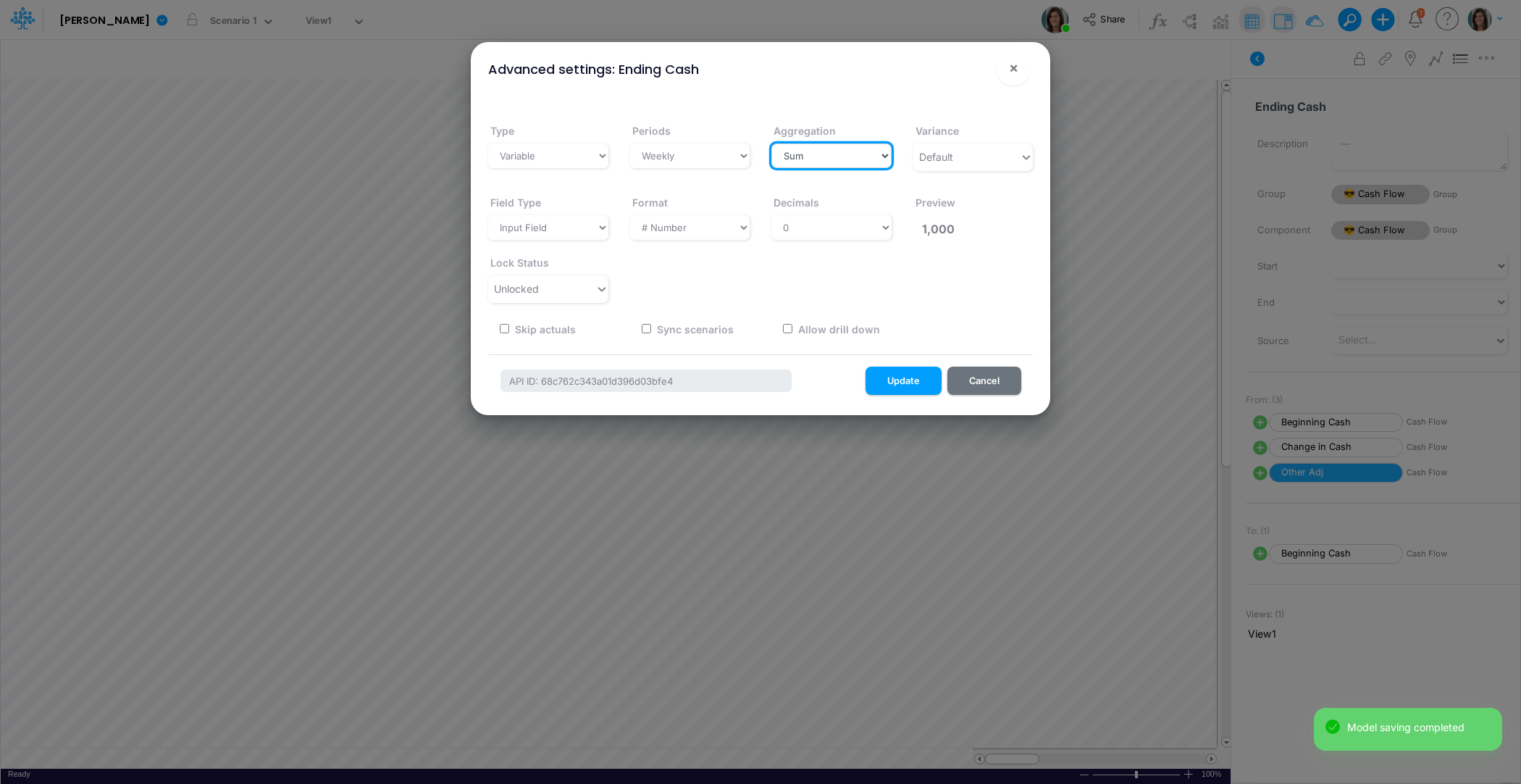
click at [810, 149] on select "Select a type Sum First Last Average Calculated" at bounding box center [831, 156] width 120 height 24
select select "last"
click at [771, 144] on select "Select a type Sum First Last Average Calculated" at bounding box center [831, 156] width 120 height 24
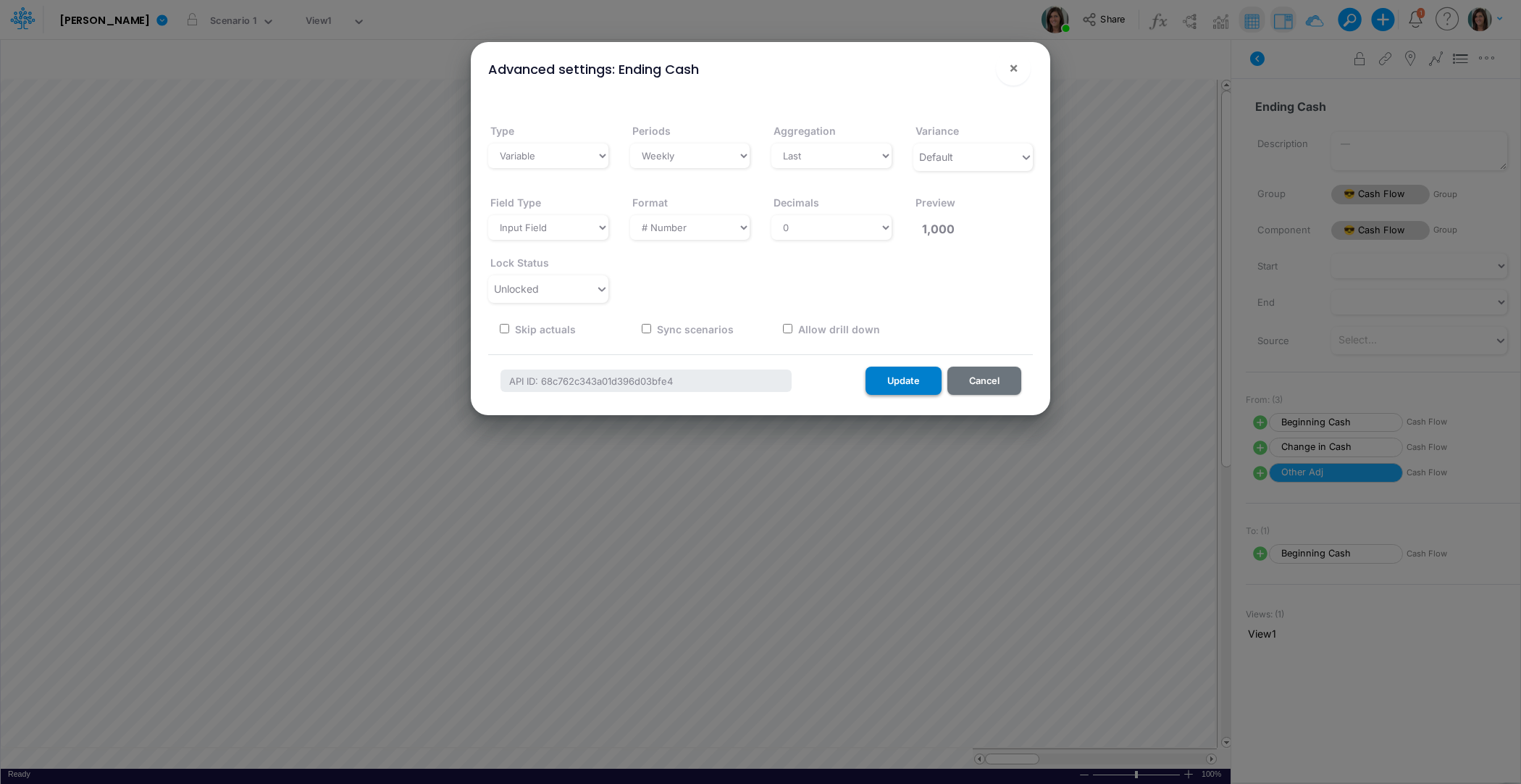
click at [897, 376] on button "Update" at bounding box center [903, 380] width 76 height 28
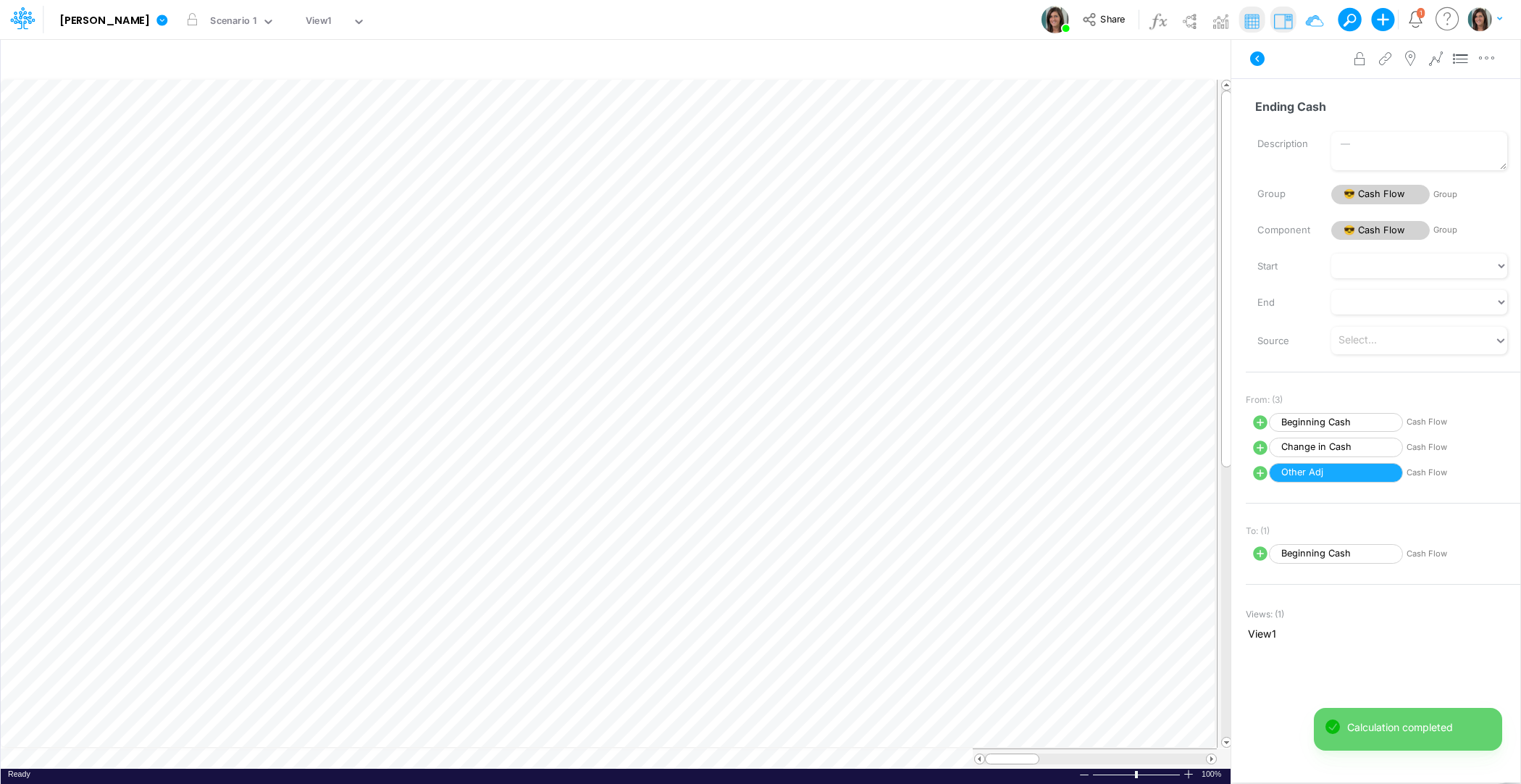
scroll to position [7, 1]
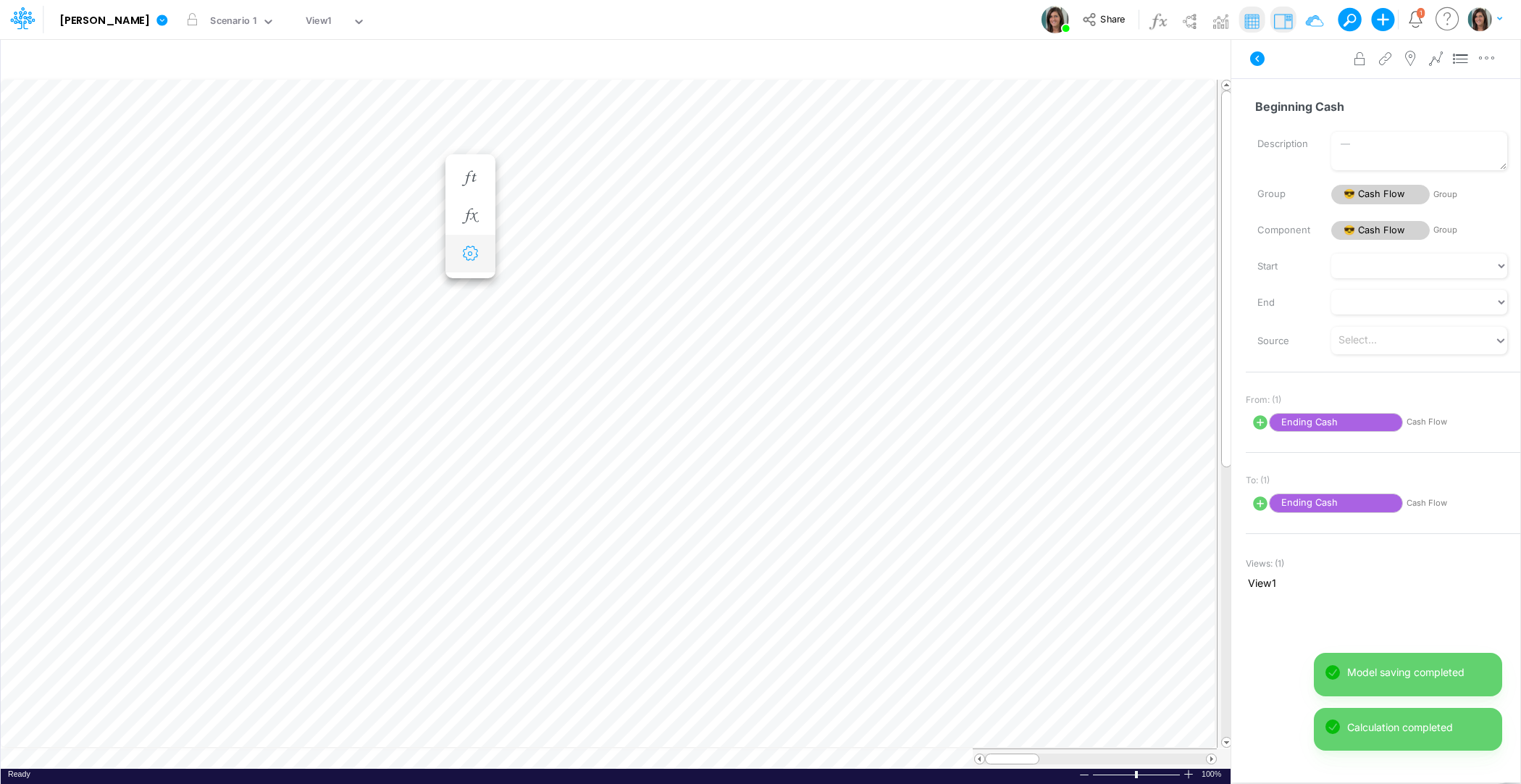
click at [472, 243] on button "button" at bounding box center [470, 253] width 27 height 29
select select "sum"
select select "field"
select select "Number"
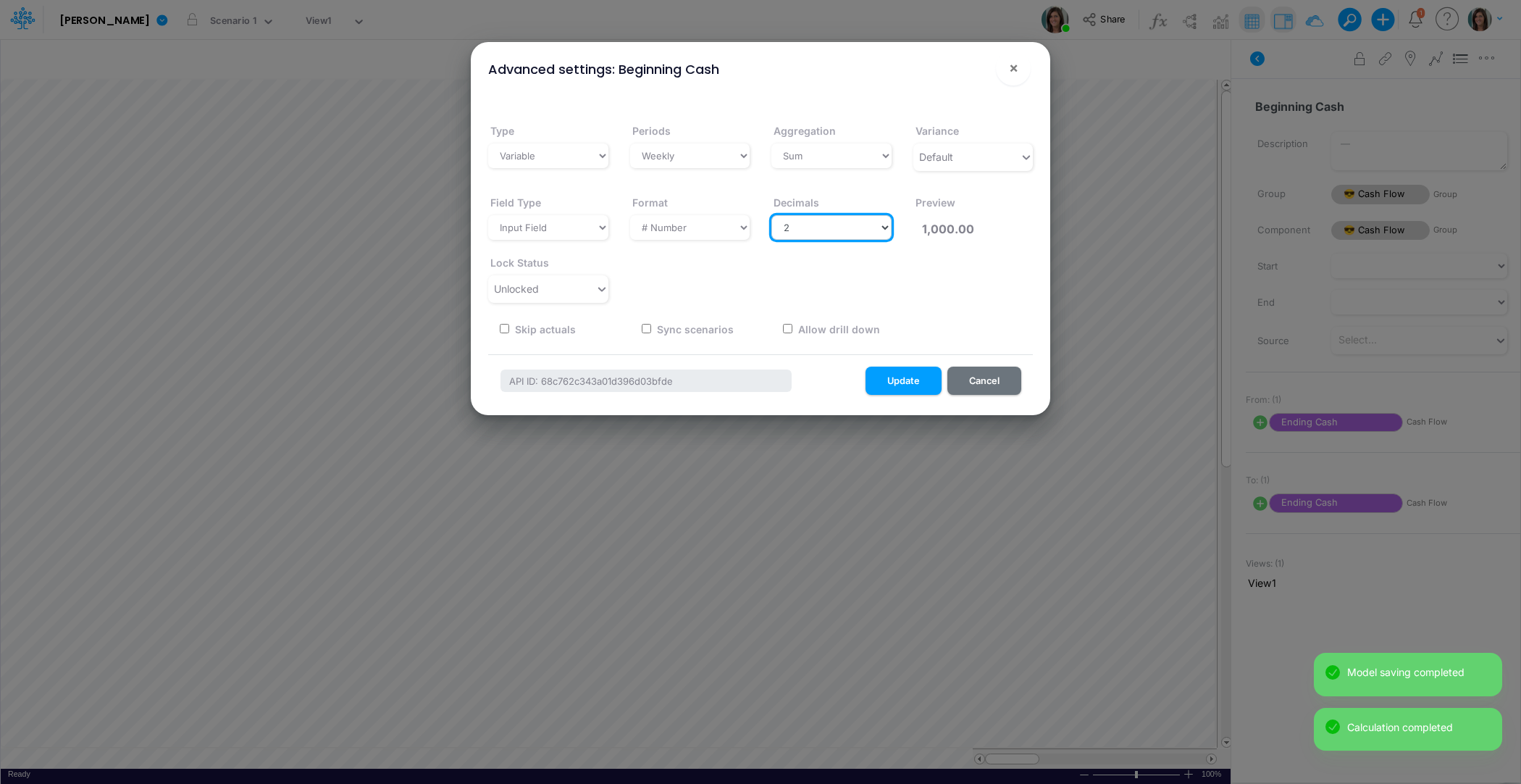
click at [802, 224] on select "Select decimals places 0 1 2 3 4 5 6 7 8 9 10" at bounding box center [831, 227] width 120 height 24
select select "0"
click at [771, 215] on select "Select decimals places 0 1 2 3 4 5 6 7 8 9 10" at bounding box center [831, 227] width 120 height 24
type input "1,000"
click at [812, 154] on select "Select a type Sum First Last Average Calculated" at bounding box center [831, 156] width 120 height 24
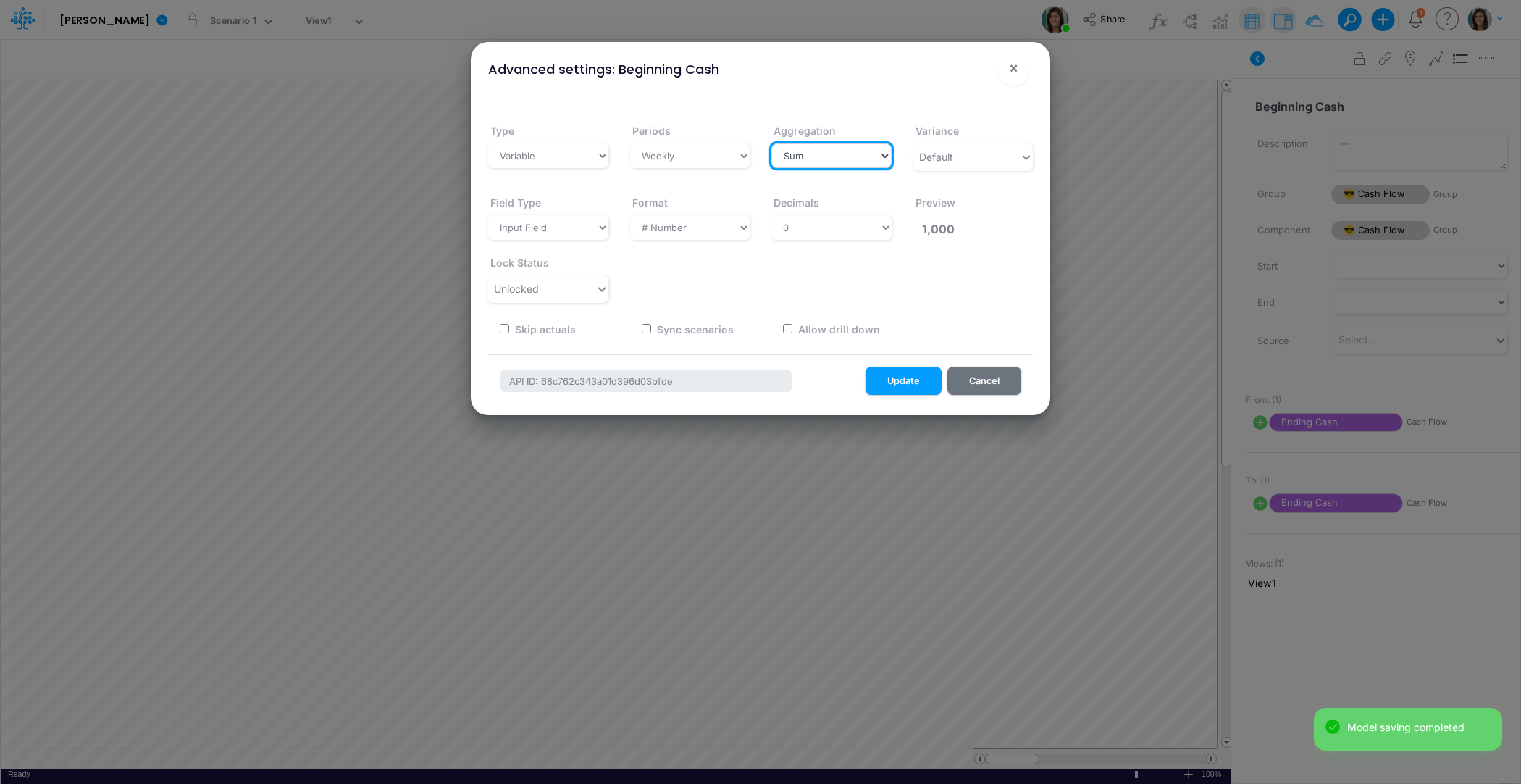
select select "first"
click at [771, 144] on select "Select a type Sum First Last Average Calculated" at bounding box center [831, 156] width 120 height 24
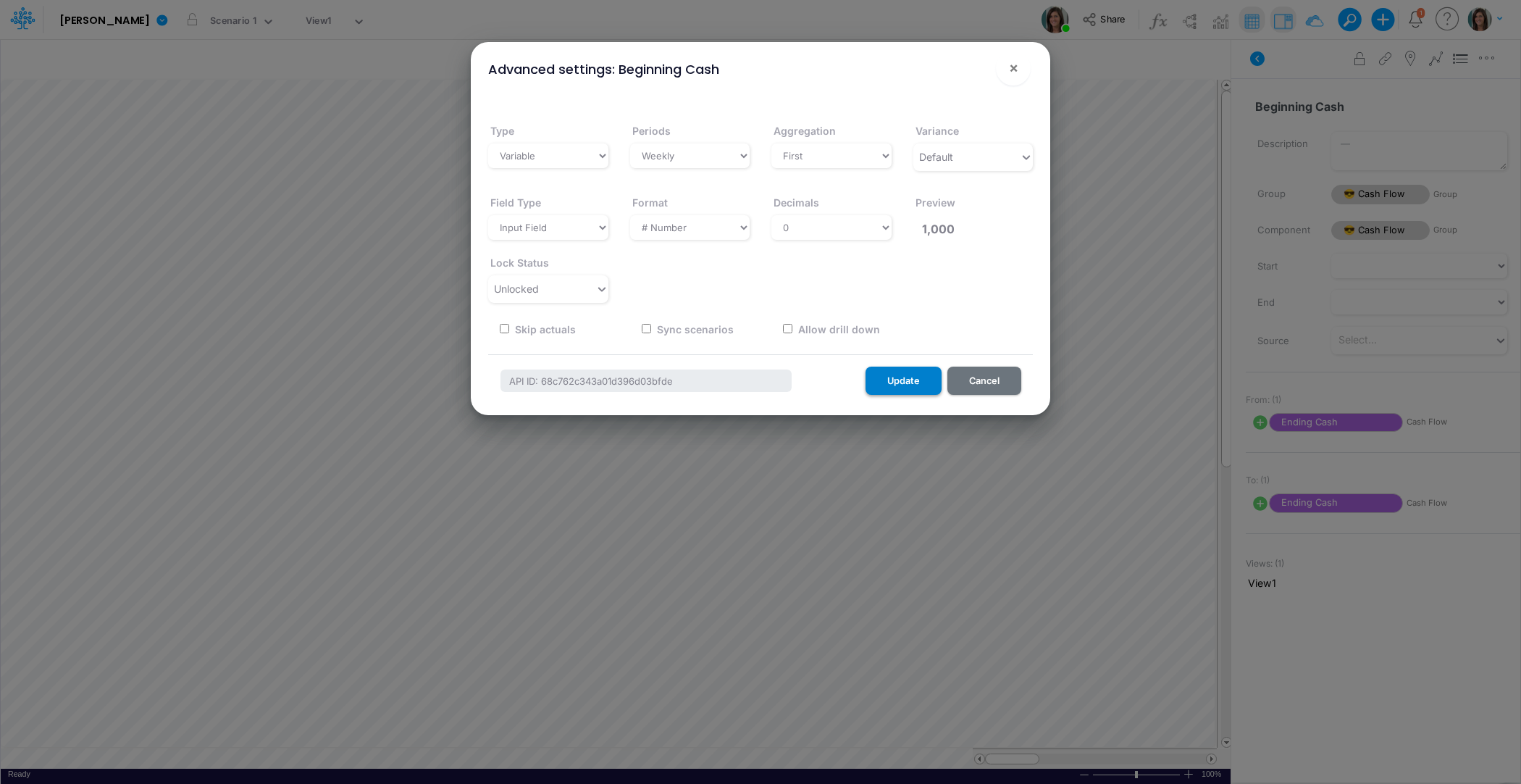
click at [894, 376] on button "Update" at bounding box center [903, 380] width 76 height 28
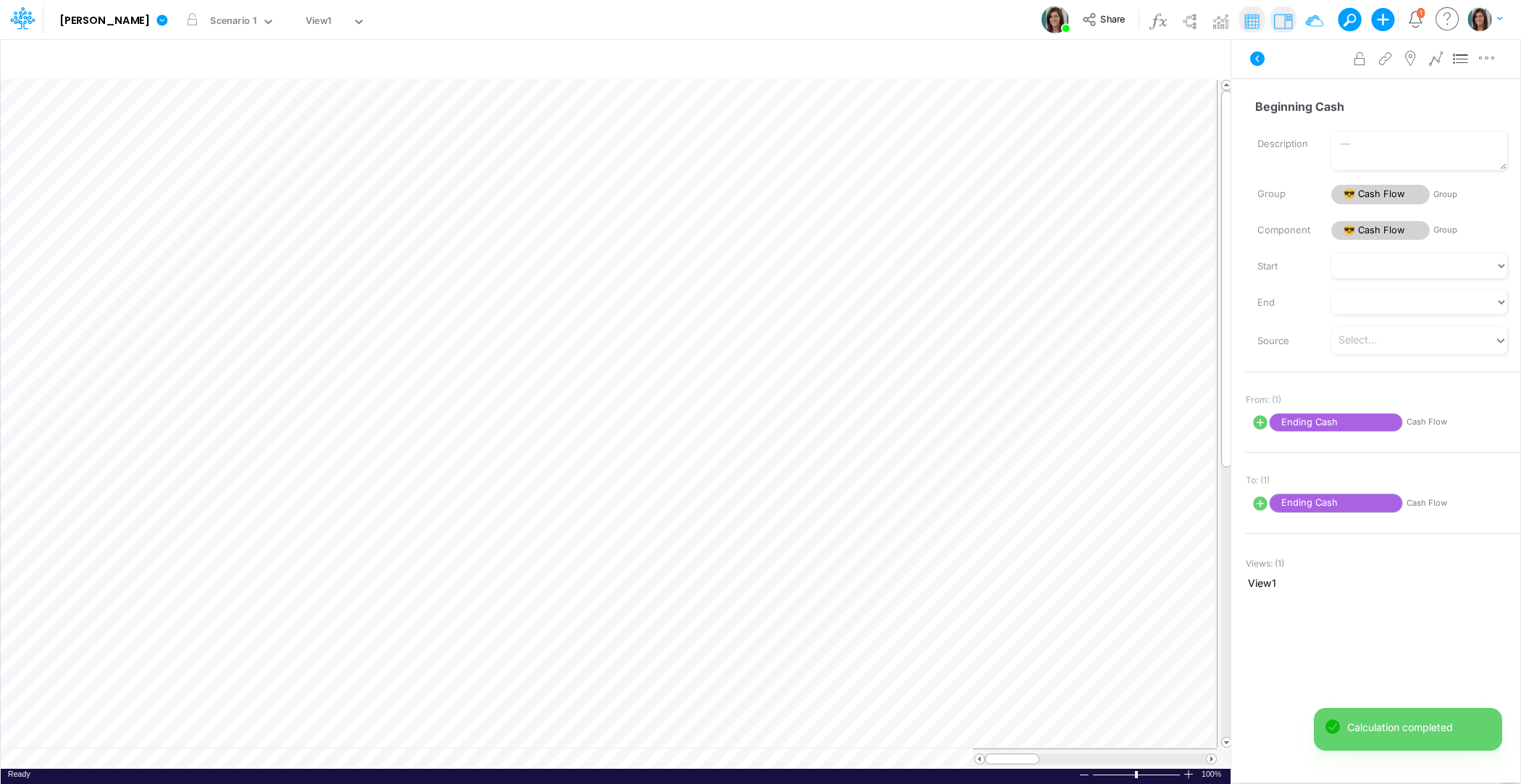
scroll to position [7, 1]
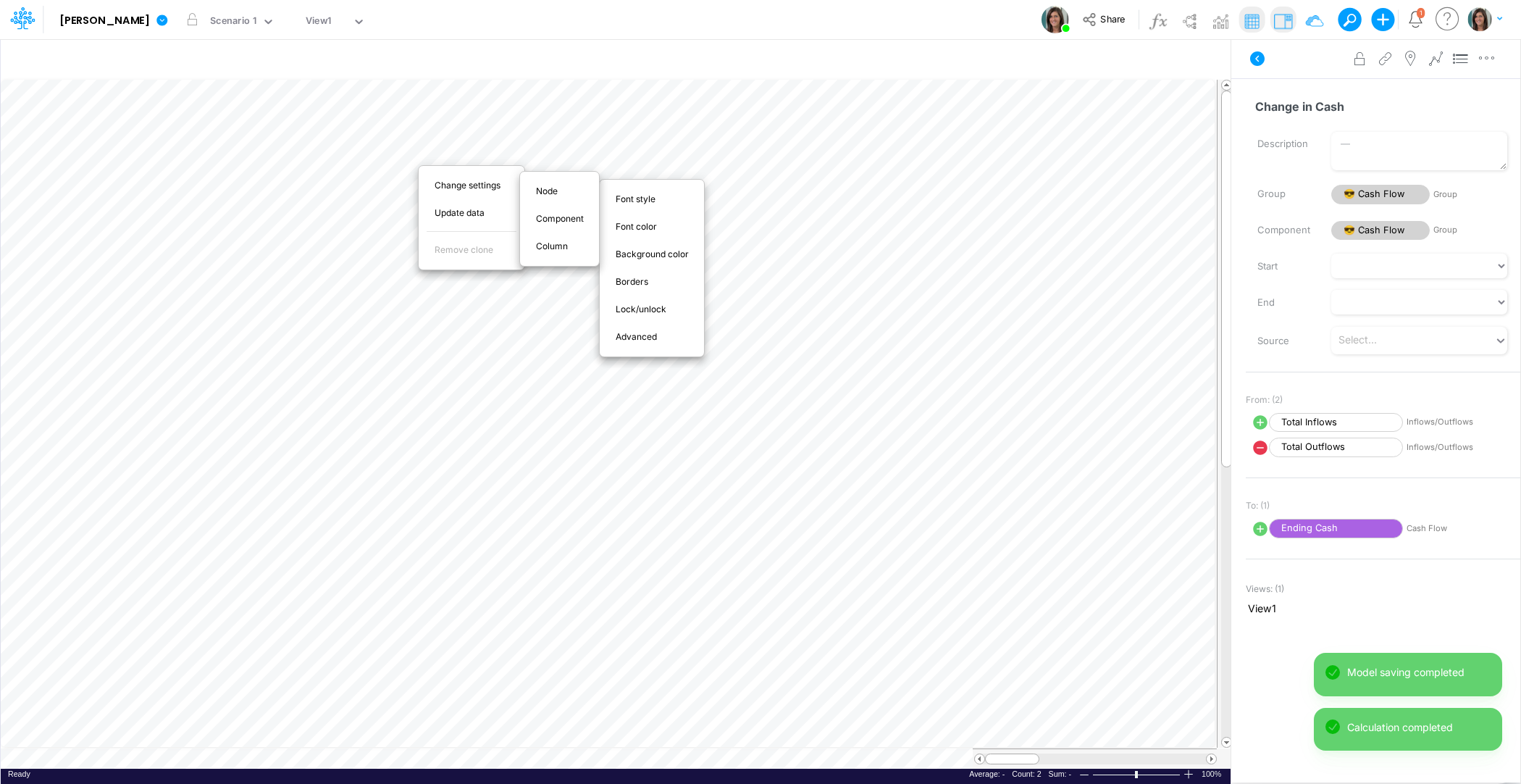
click at [639, 330] on span "Advanced" at bounding box center [645, 336] width 58 height 13
select select "sum"
select select "field"
select select "Number"
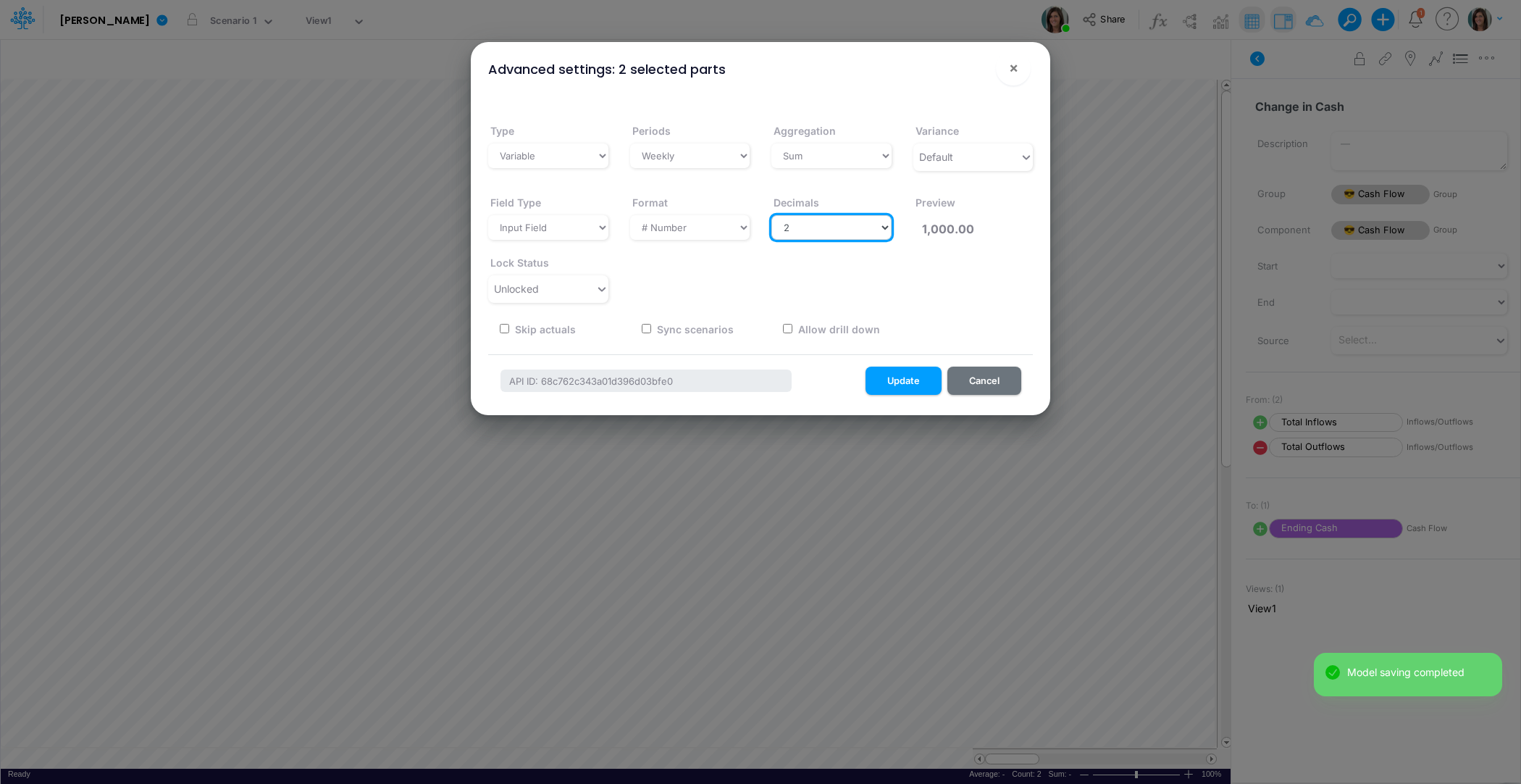
click at [788, 226] on select "Select decimals places 0 1 2 3 4 5 6 7 8 9 10" at bounding box center [831, 227] width 120 height 24
select select "0"
click at [771, 215] on select "Select decimals places 0 1 2 3 4 5 6 7 8 9 10" at bounding box center [831, 227] width 120 height 24
type input "1,000"
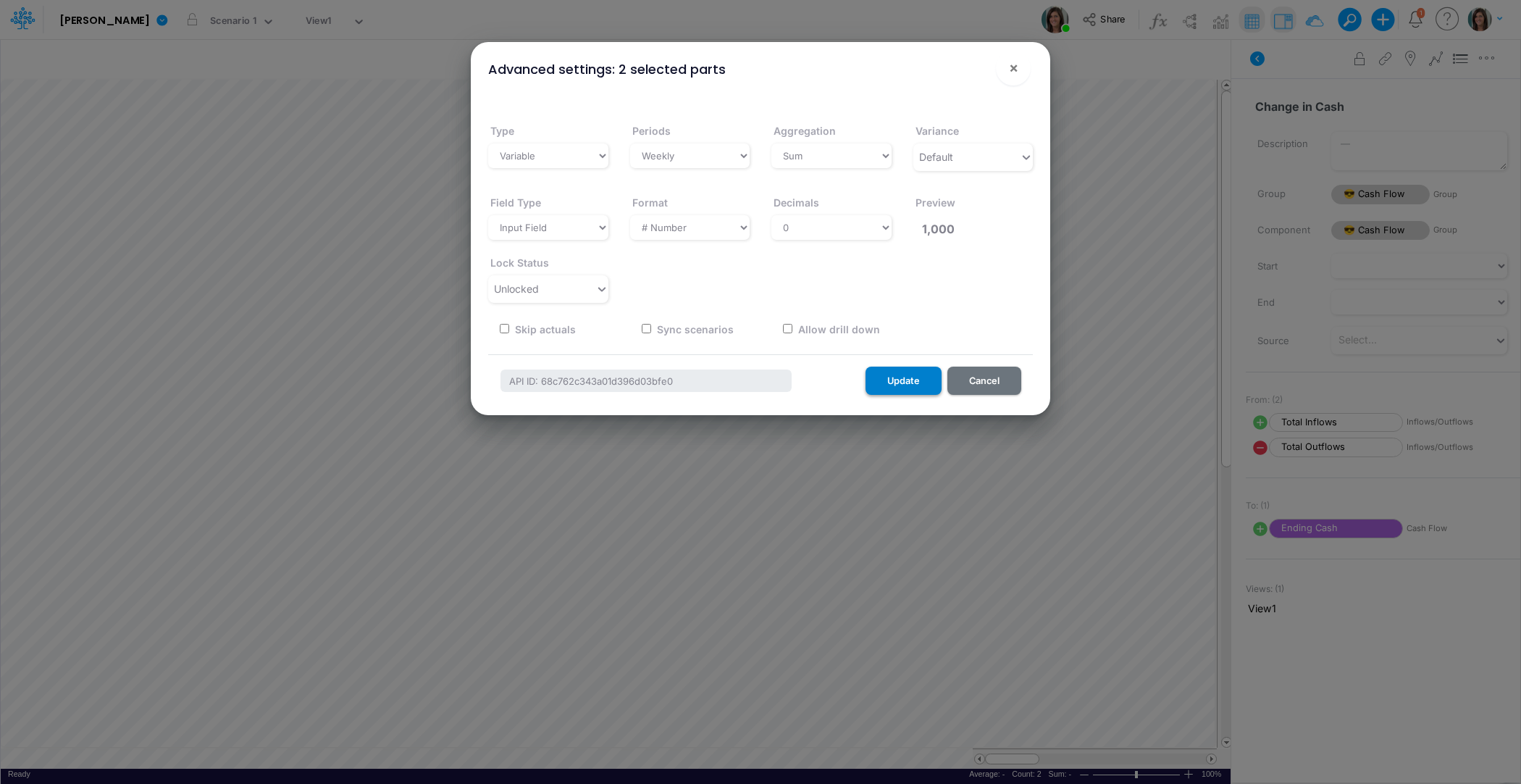
click at [901, 387] on button "Update" at bounding box center [903, 380] width 76 height 28
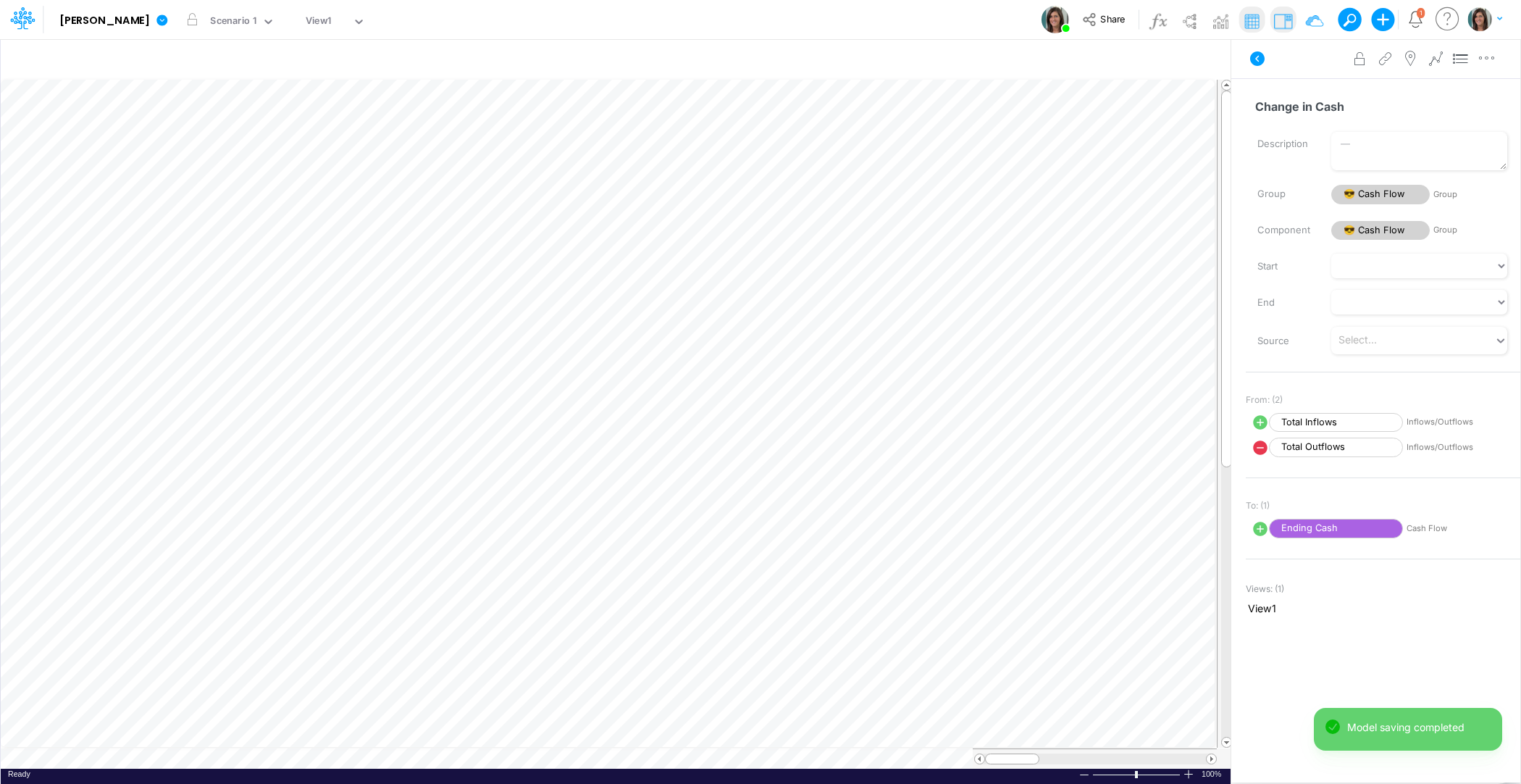
scroll to position [7, 1]
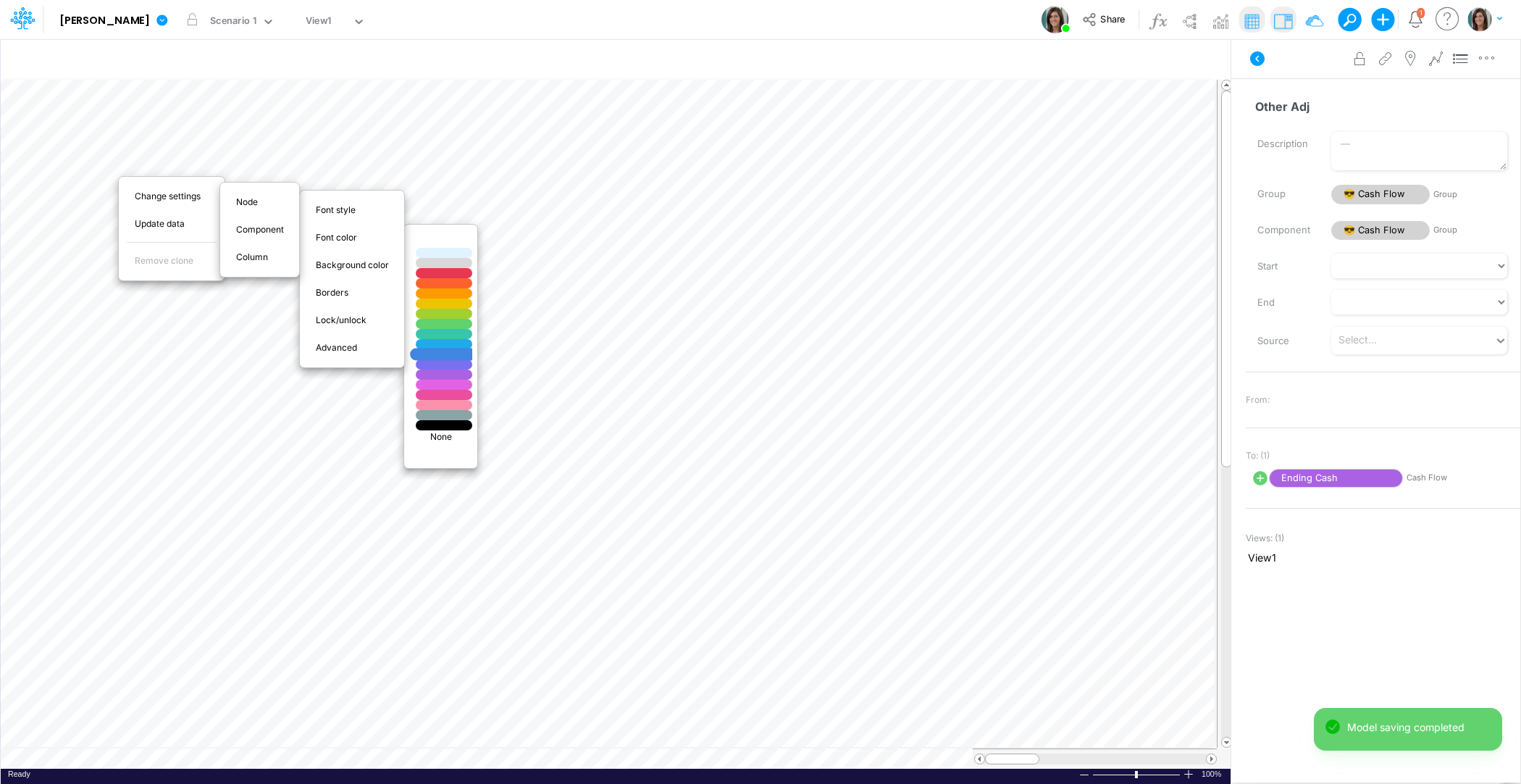
click at [437, 355] on div at bounding box center [444, 354] width 68 height 12
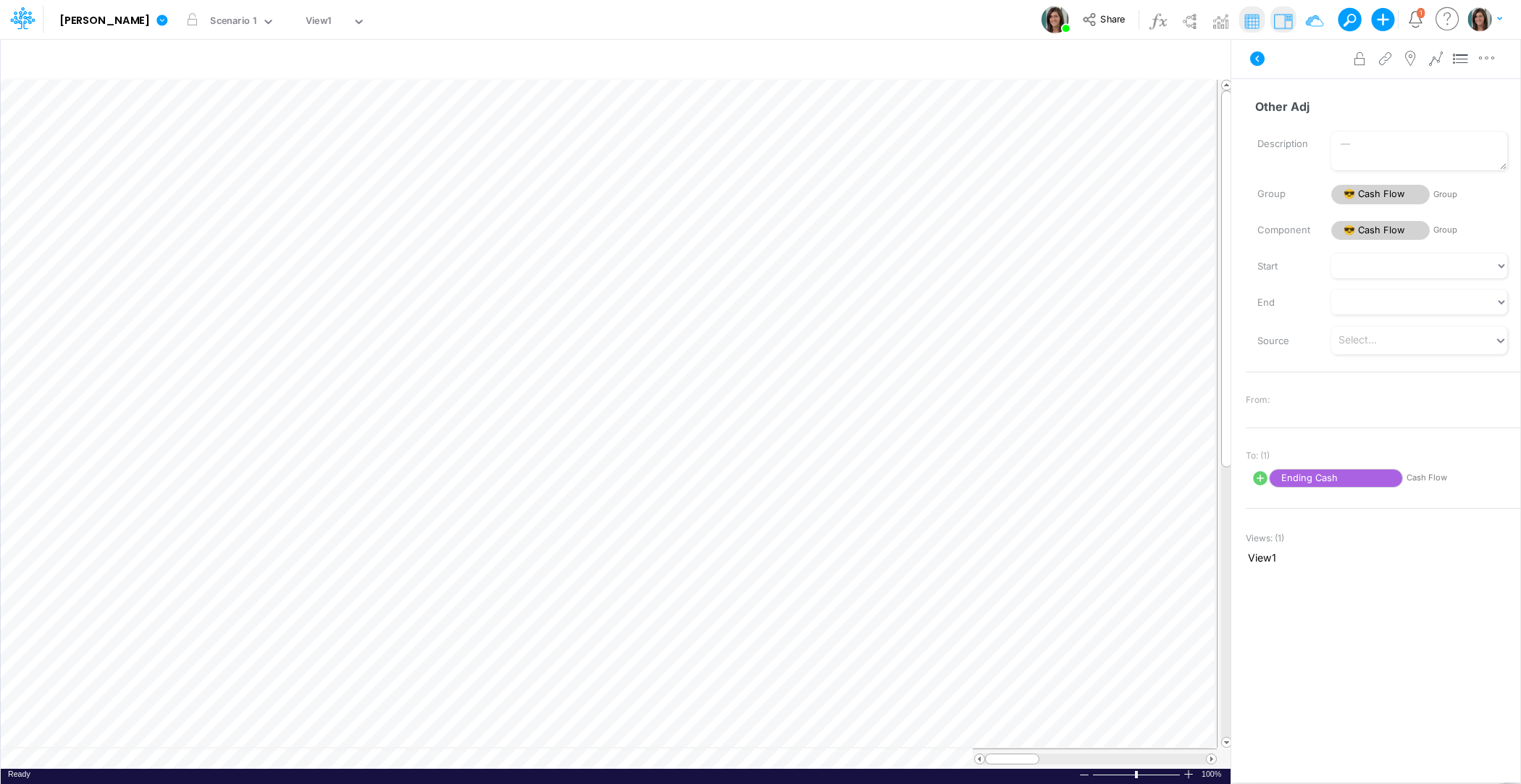
scroll to position [7, 1]
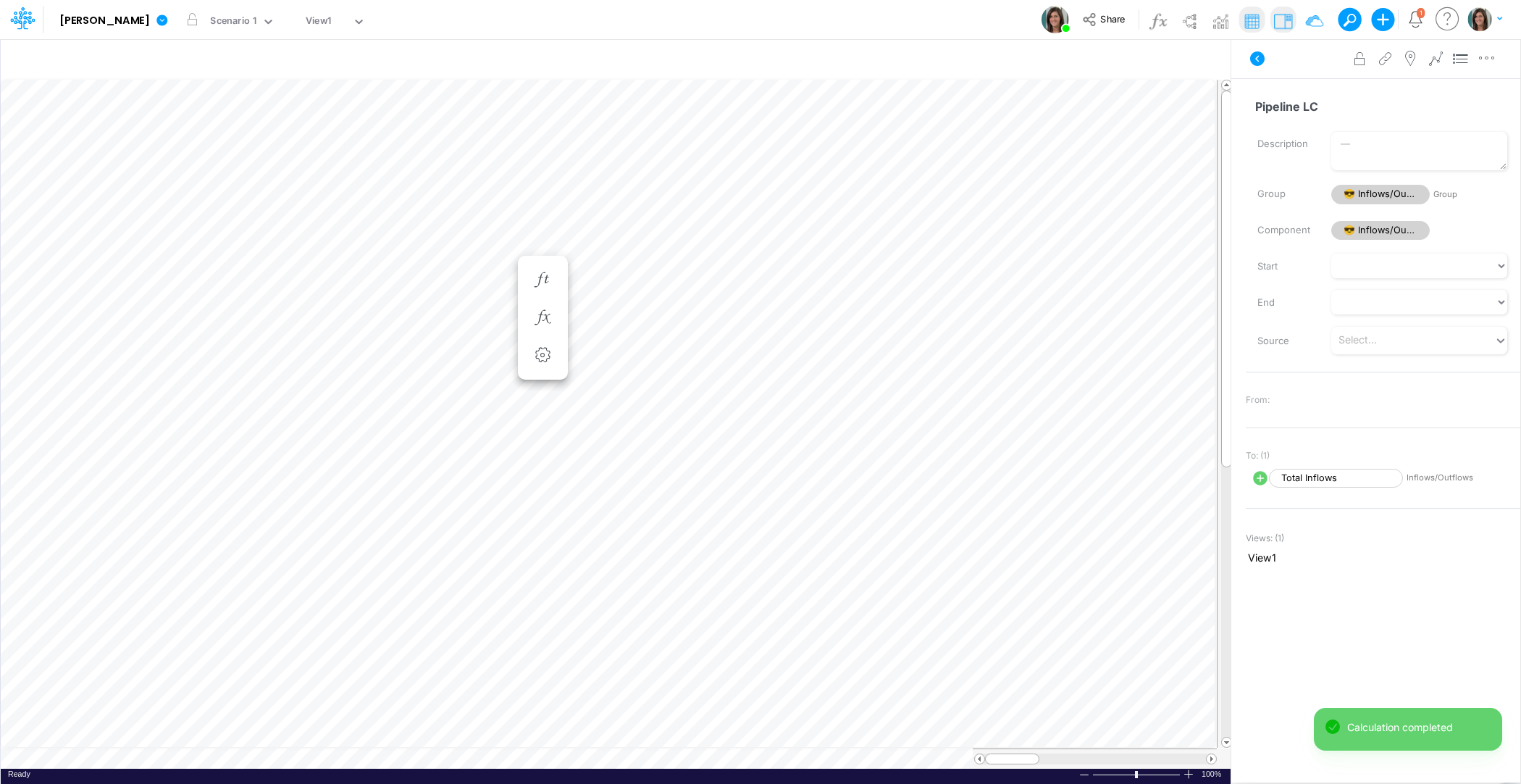
scroll to position [7, 1]
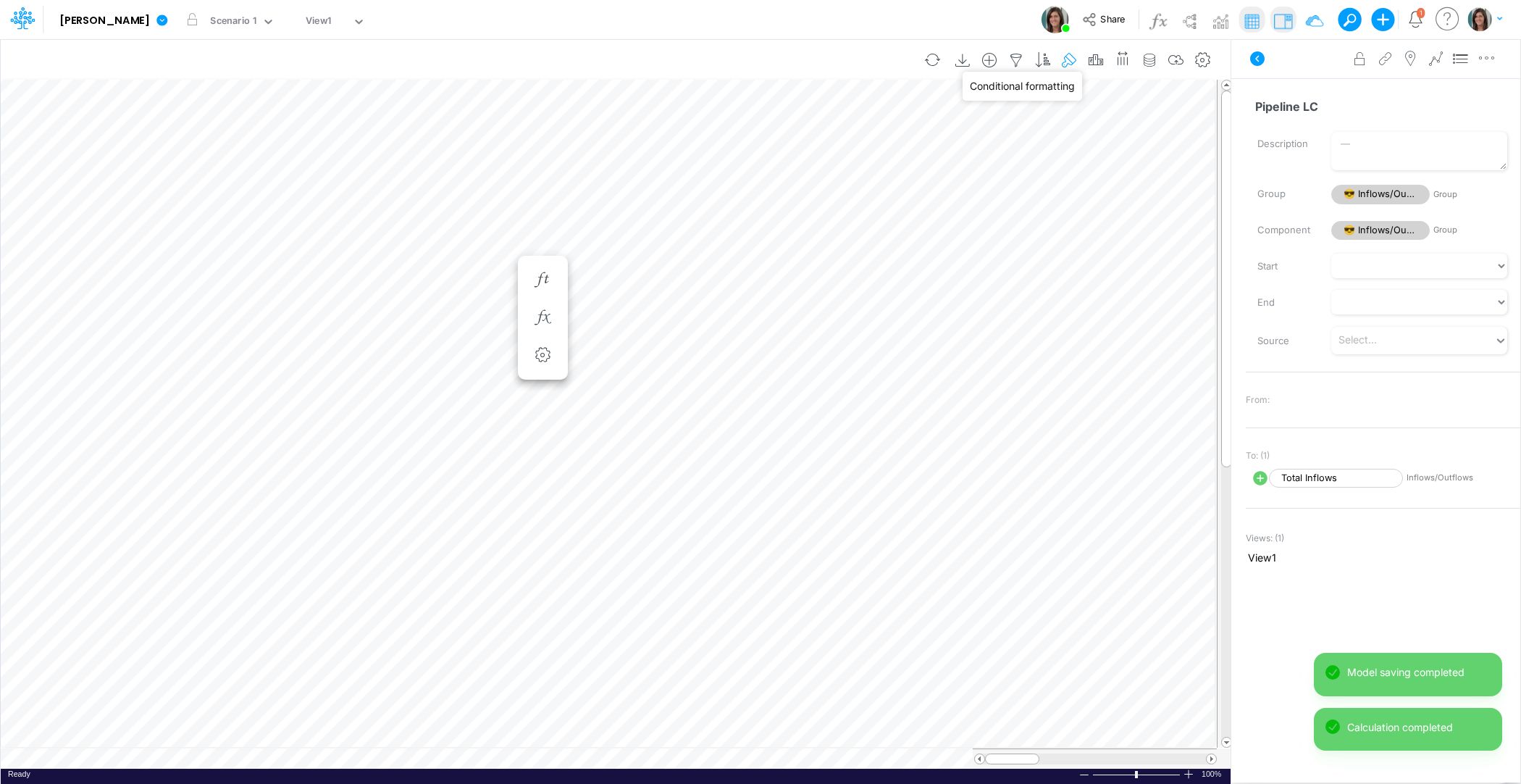
click at [1071, 63] on icon "button" at bounding box center [1070, 61] width 22 height 15
click at [777, 150] on icon "button" at bounding box center [776, 153] width 9 height 9
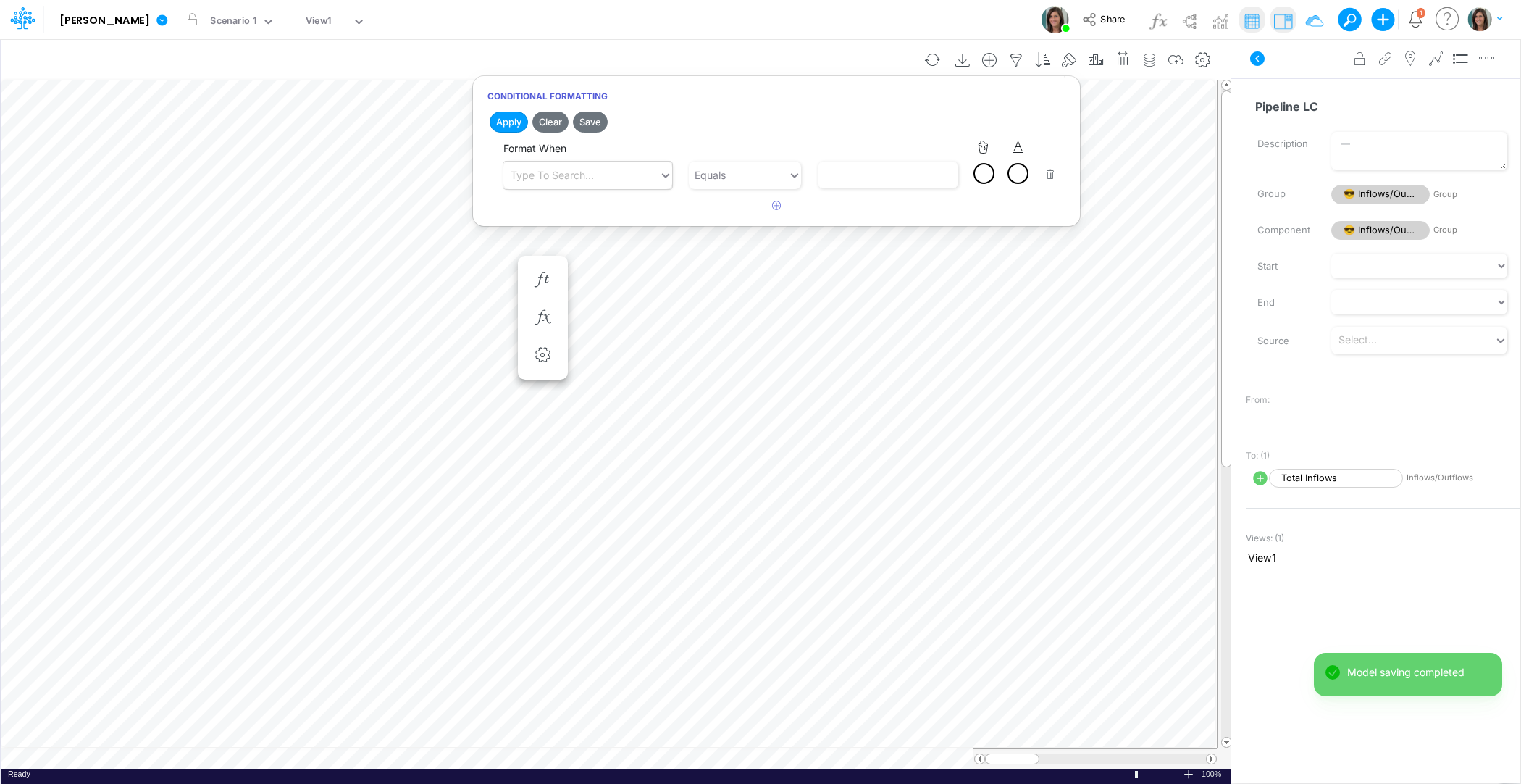
click at [549, 174] on div "Type to search..." at bounding box center [552, 175] width 84 height 15
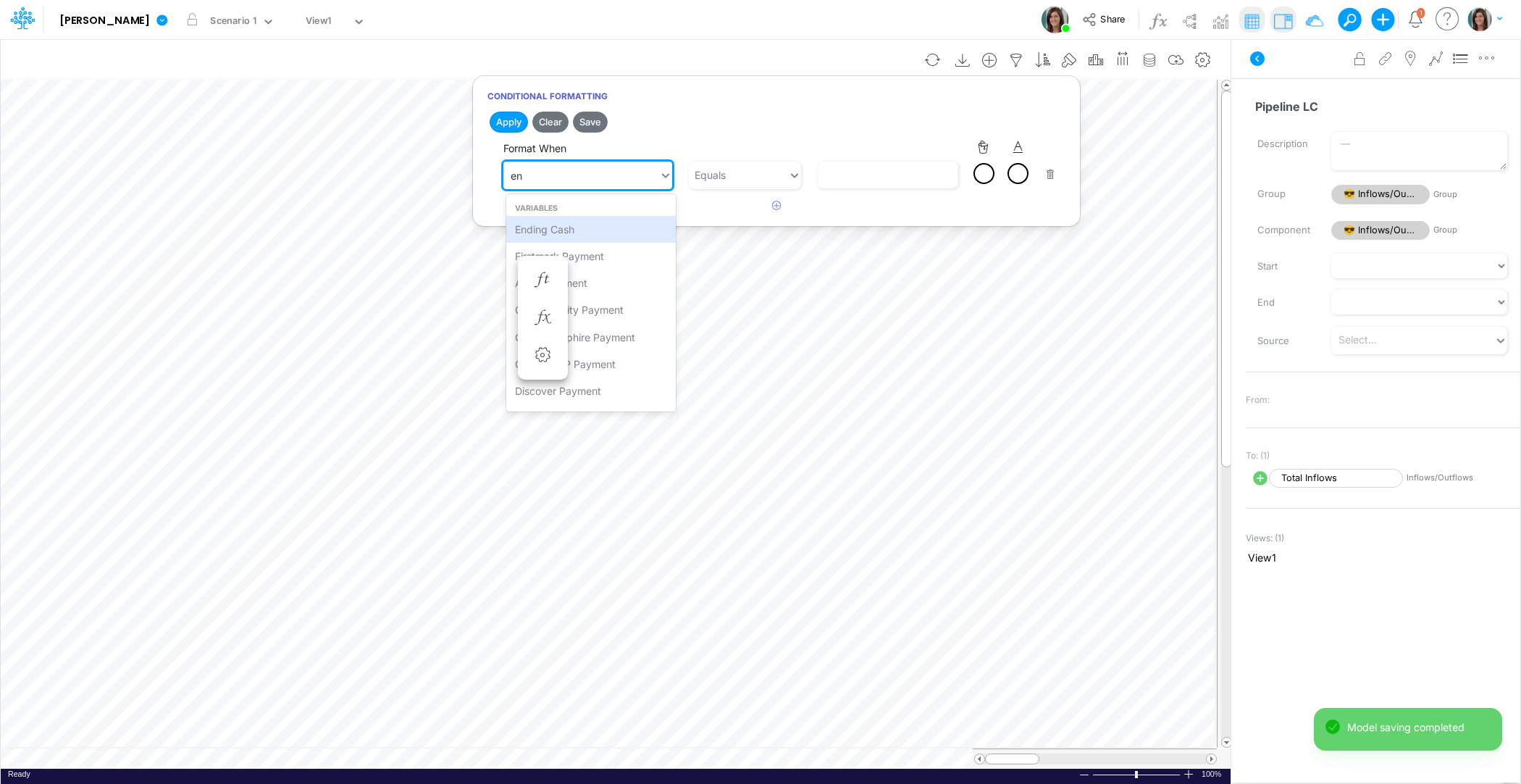
type input "end"
click at [619, 230] on div "Ending Cash" at bounding box center [591, 229] width 170 height 27
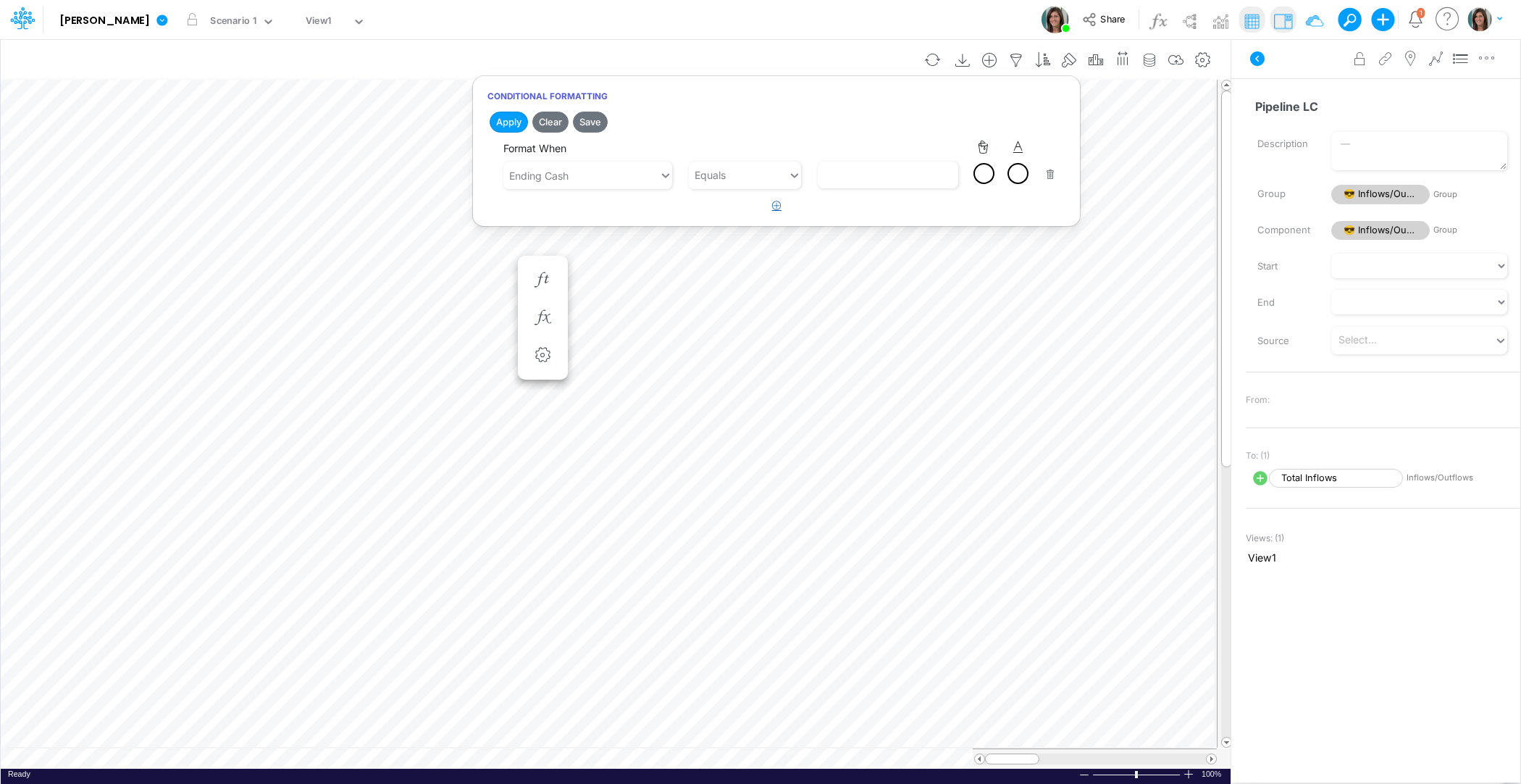
click at [775, 205] on icon "button" at bounding box center [776, 205] width 9 height 9
click at [553, 221] on div "Type to search..." at bounding box center [552, 228] width 84 height 15
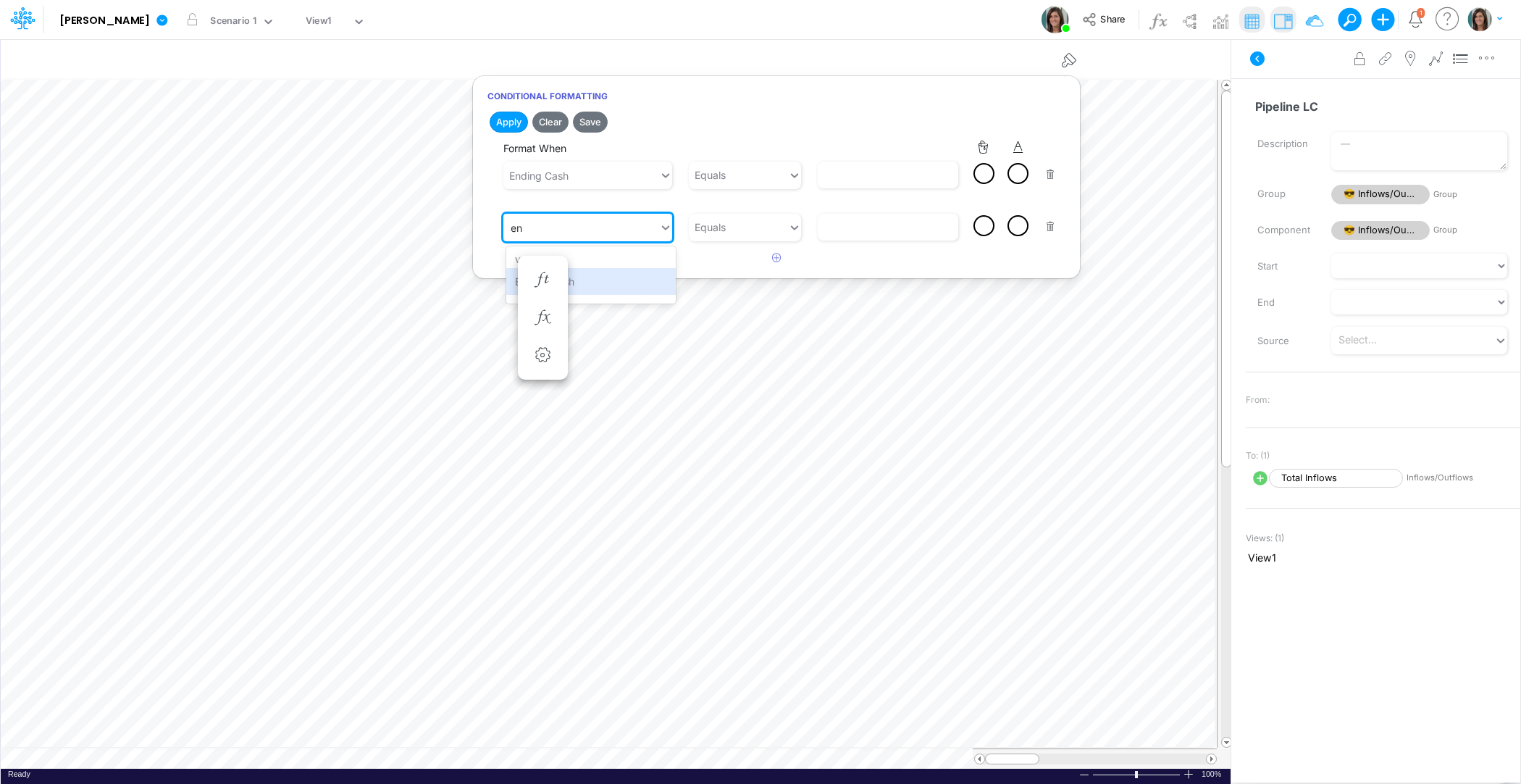
type input "end"
click at [621, 283] on div "Ending Cash" at bounding box center [591, 281] width 170 height 27
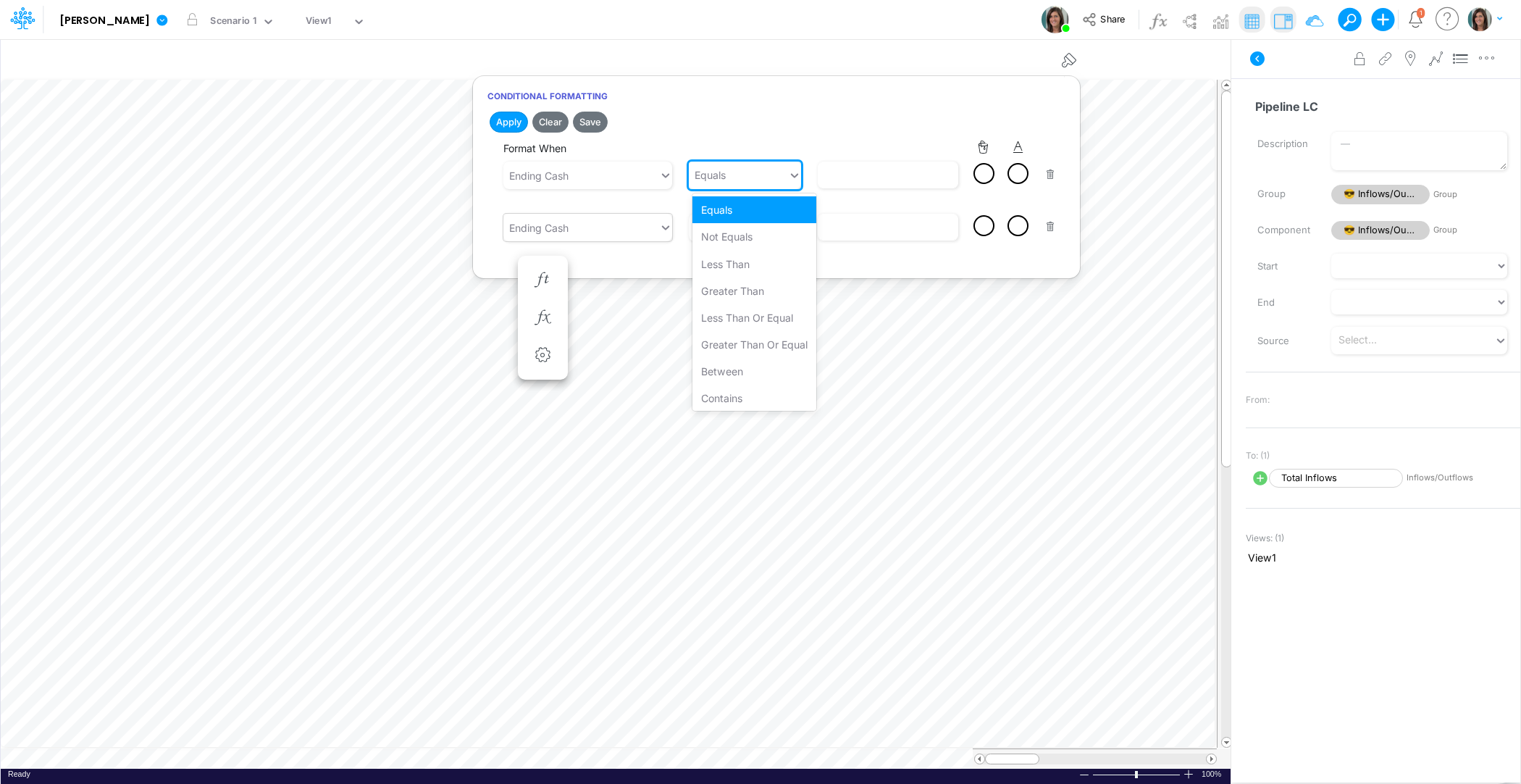
click at [778, 170] on div "Equals" at bounding box center [738, 174] width 100 height 24
click at [773, 286] on div "Greater than" at bounding box center [754, 290] width 124 height 27
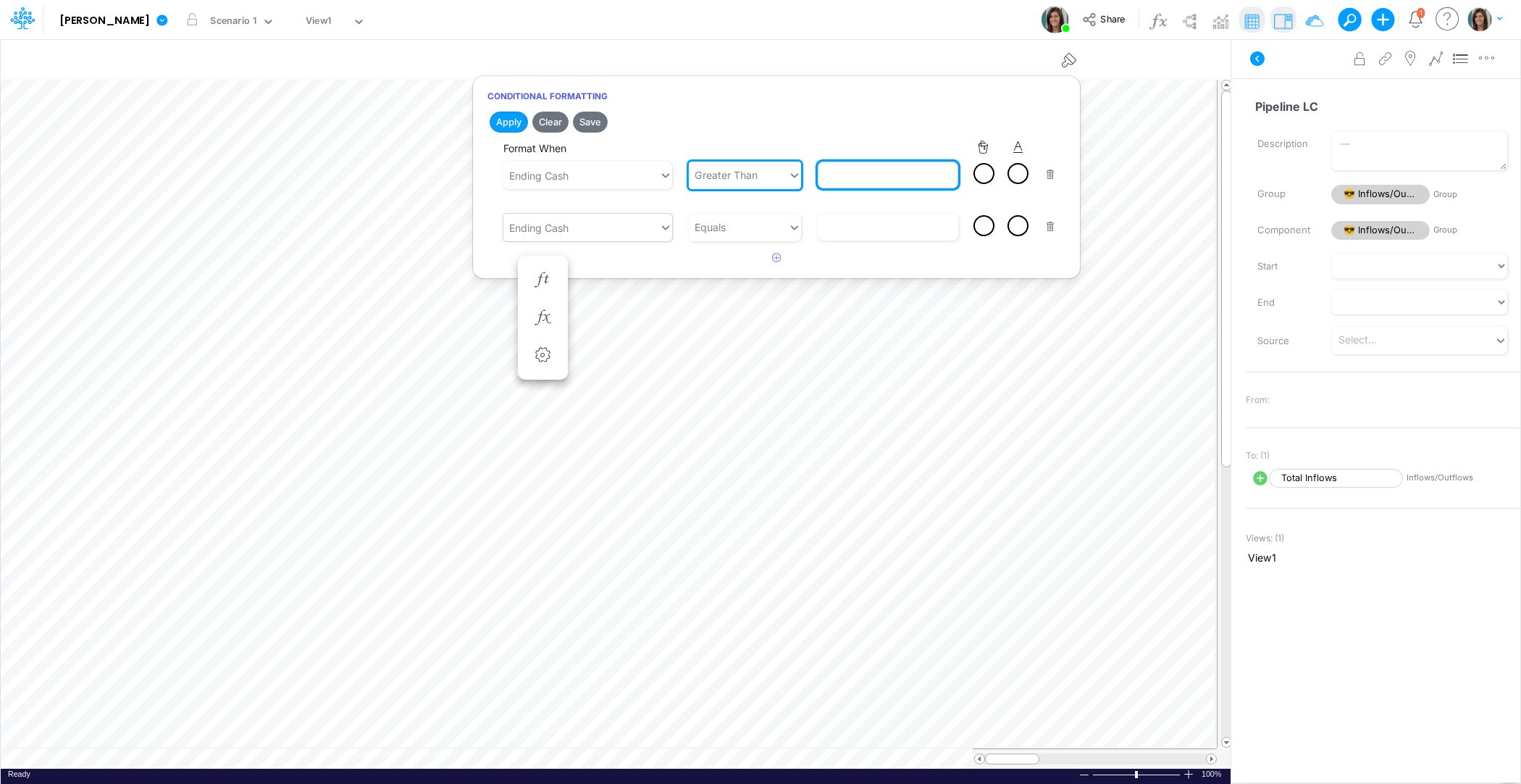
click at [863, 172] on input "text" at bounding box center [888, 174] width 141 height 27
type input "0"
click at [991, 173] on div at bounding box center [984, 173] width 18 height 18
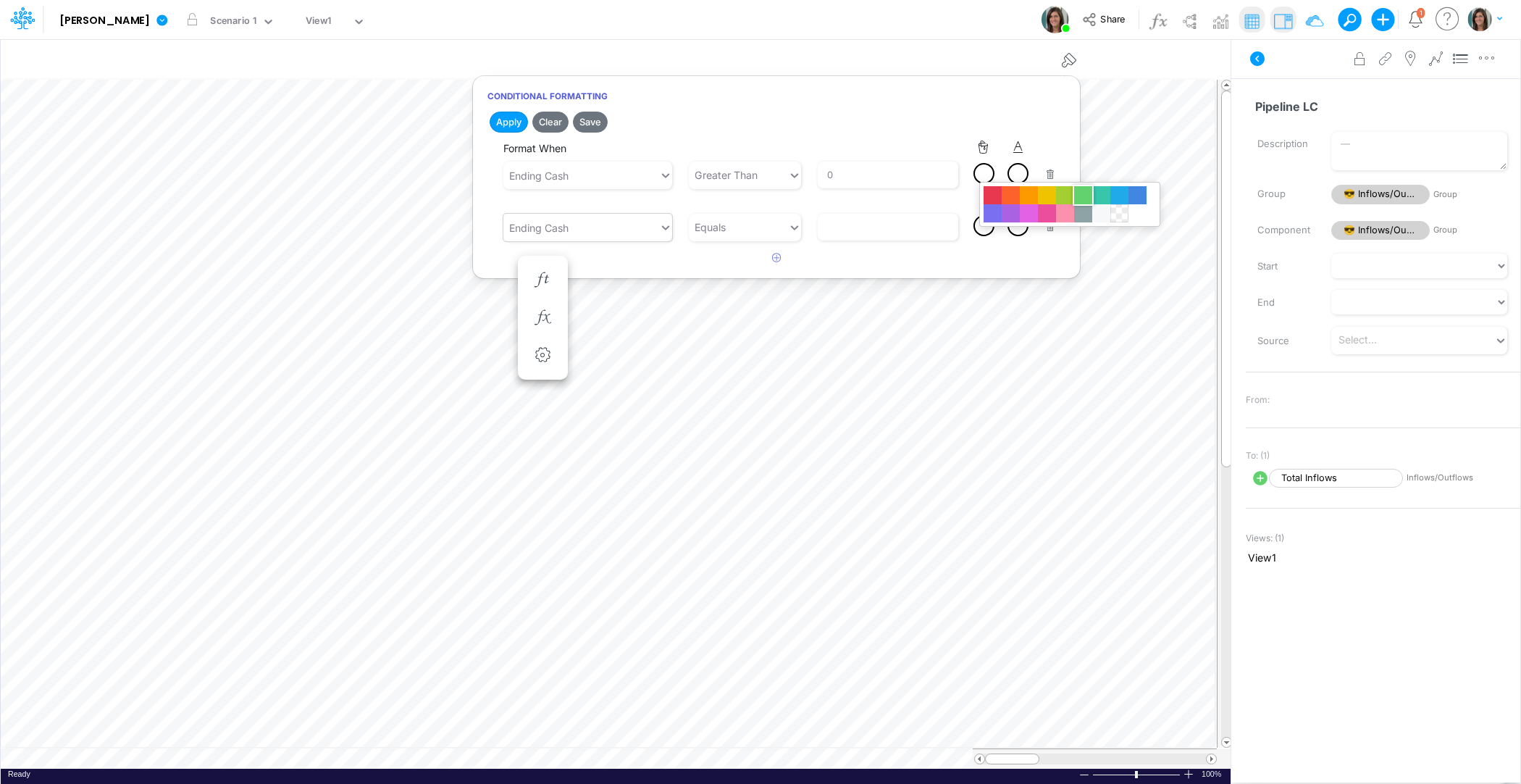
click at [1084, 197] on div at bounding box center [1084, 195] width 18 height 18
click at [752, 216] on div "Equals" at bounding box center [738, 227] width 100 height 24
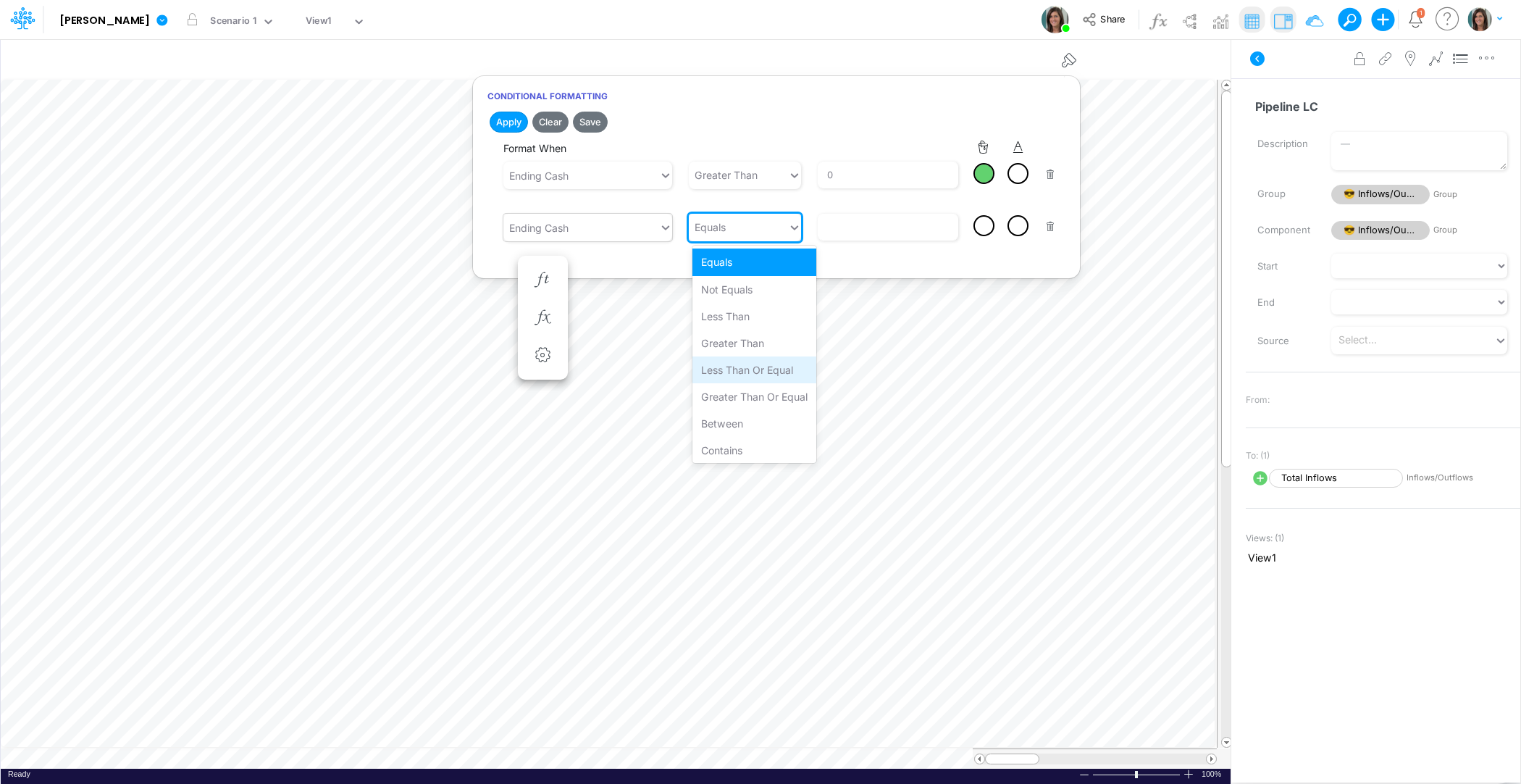
click at [746, 373] on div "Less than or equal" at bounding box center [754, 370] width 124 height 27
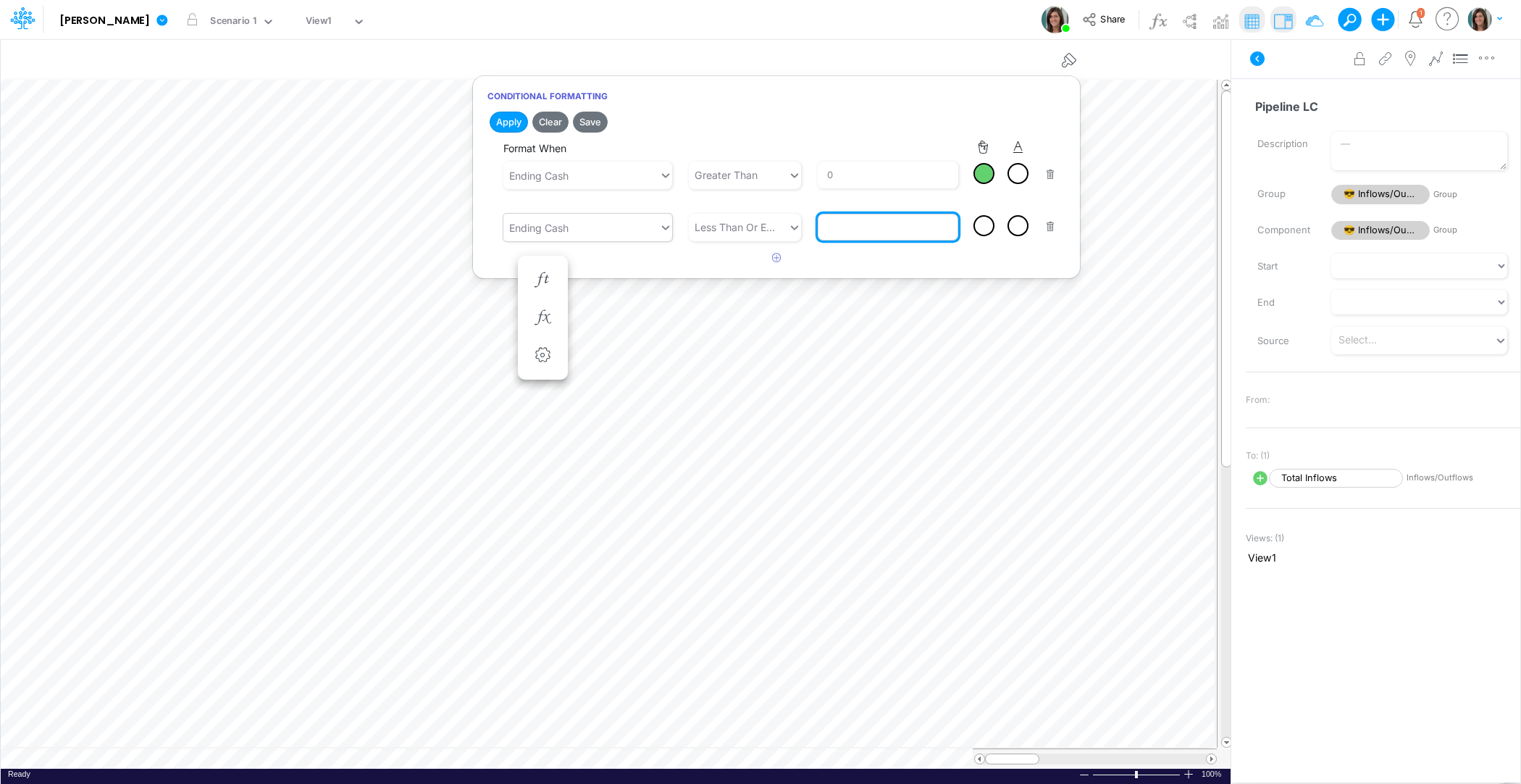
click at [862, 222] on input "text" at bounding box center [888, 227] width 141 height 27
type input "0"
click at [989, 225] on div at bounding box center [984, 226] width 18 height 18
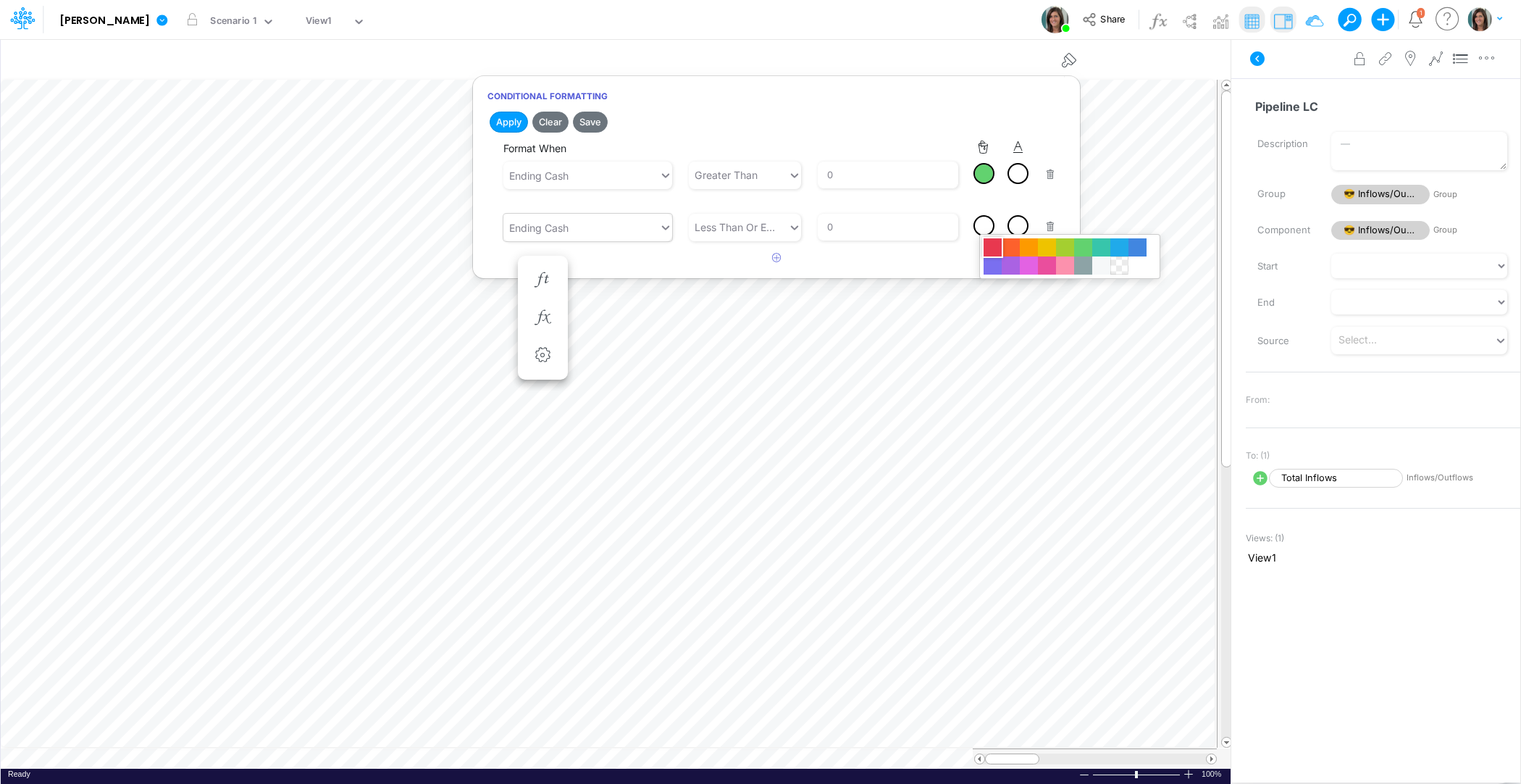
click at [992, 248] on div at bounding box center [992, 247] width 18 height 18
click at [602, 121] on button "Save" at bounding box center [590, 122] width 35 height 21
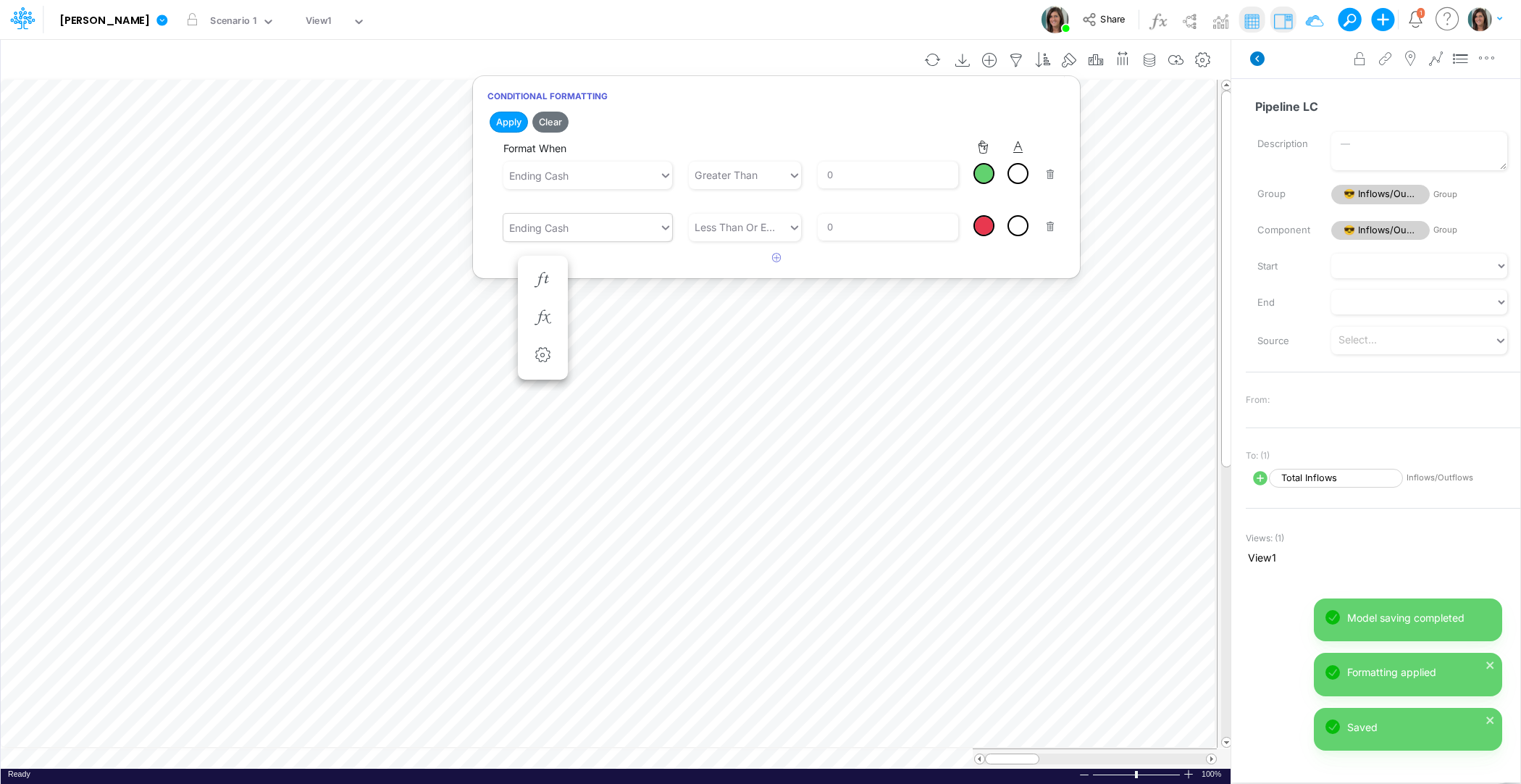
click at [1259, 62] on icon at bounding box center [1257, 59] width 14 height 14
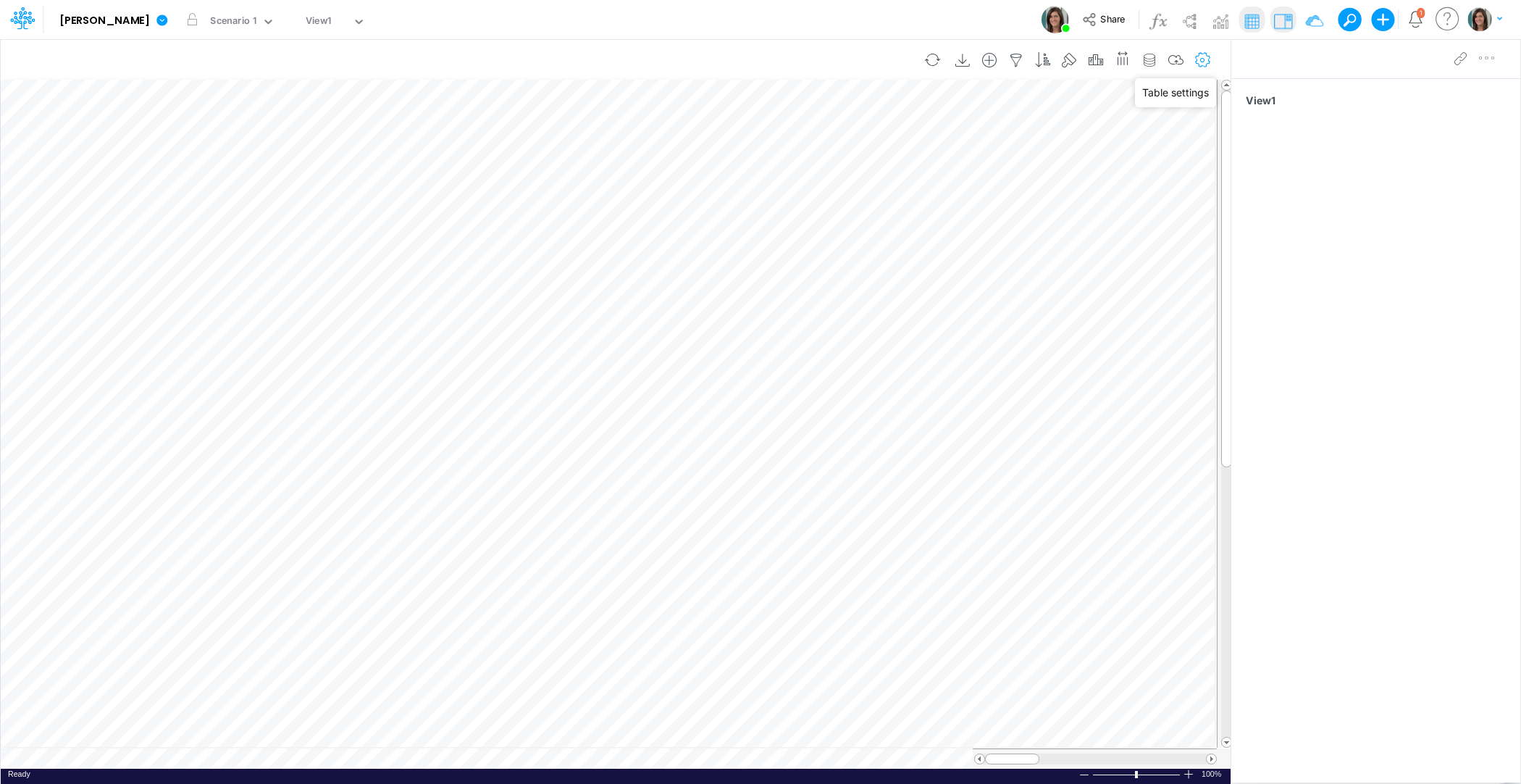
click at [1201, 58] on icon "button" at bounding box center [1203, 61] width 22 height 15
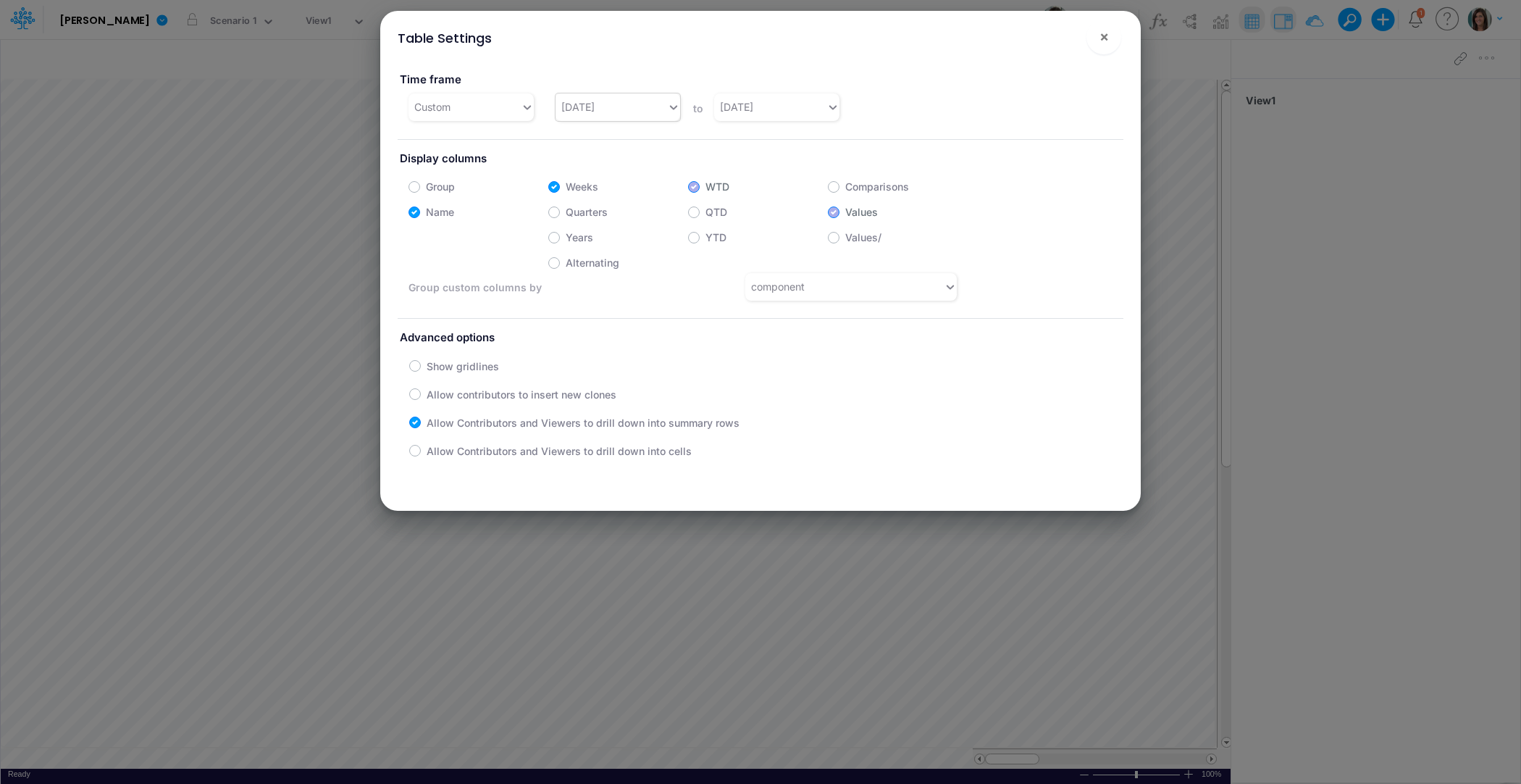
click at [614, 103] on div "[DATE]" at bounding box center [612, 106] width 113 height 24
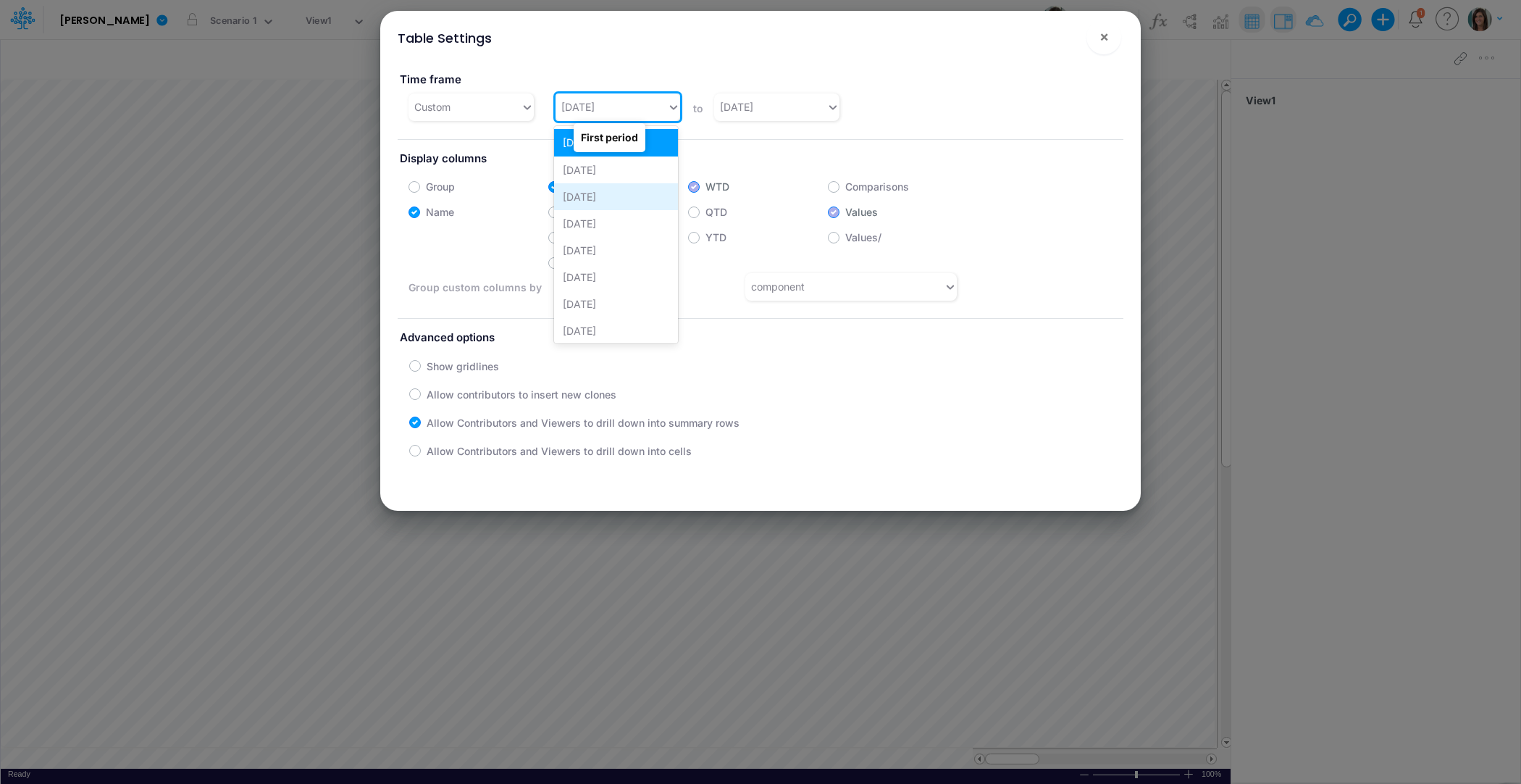
click at [609, 201] on div "[DATE]" at bounding box center [616, 196] width 124 height 27
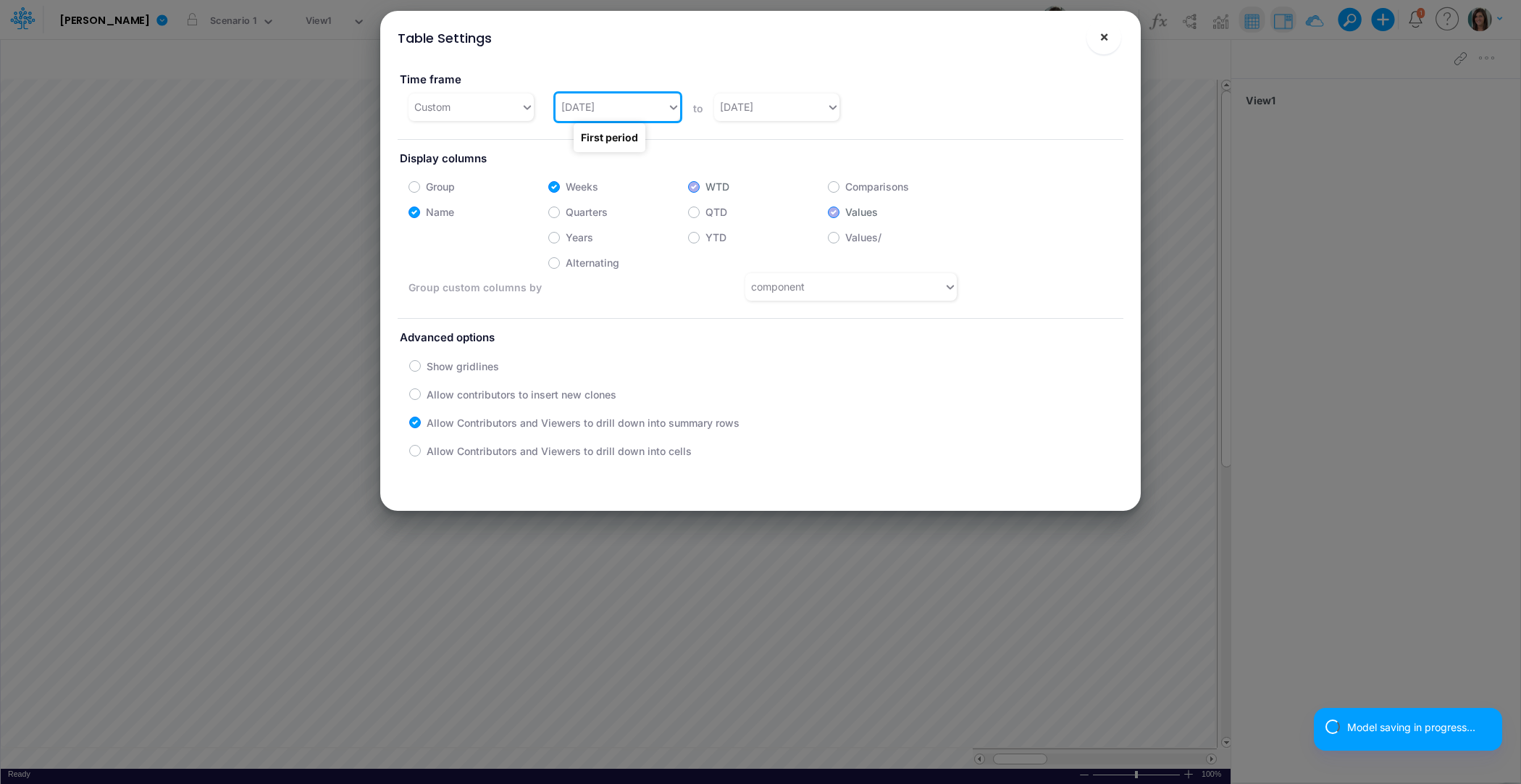
click at [1104, 46] on button "×" at bounding box center [1104, 37] width 35 height 35
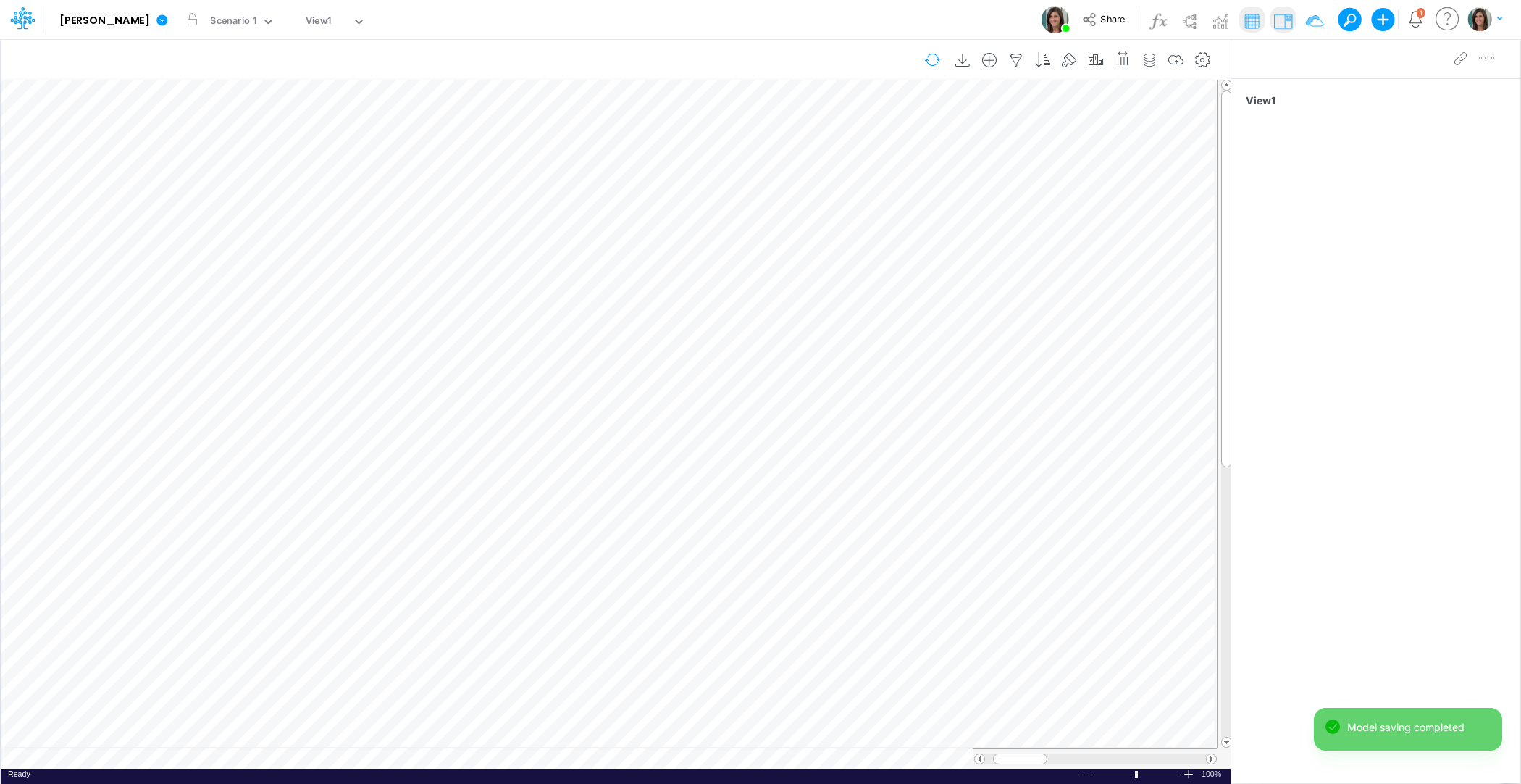
scroll to position [7, 1]
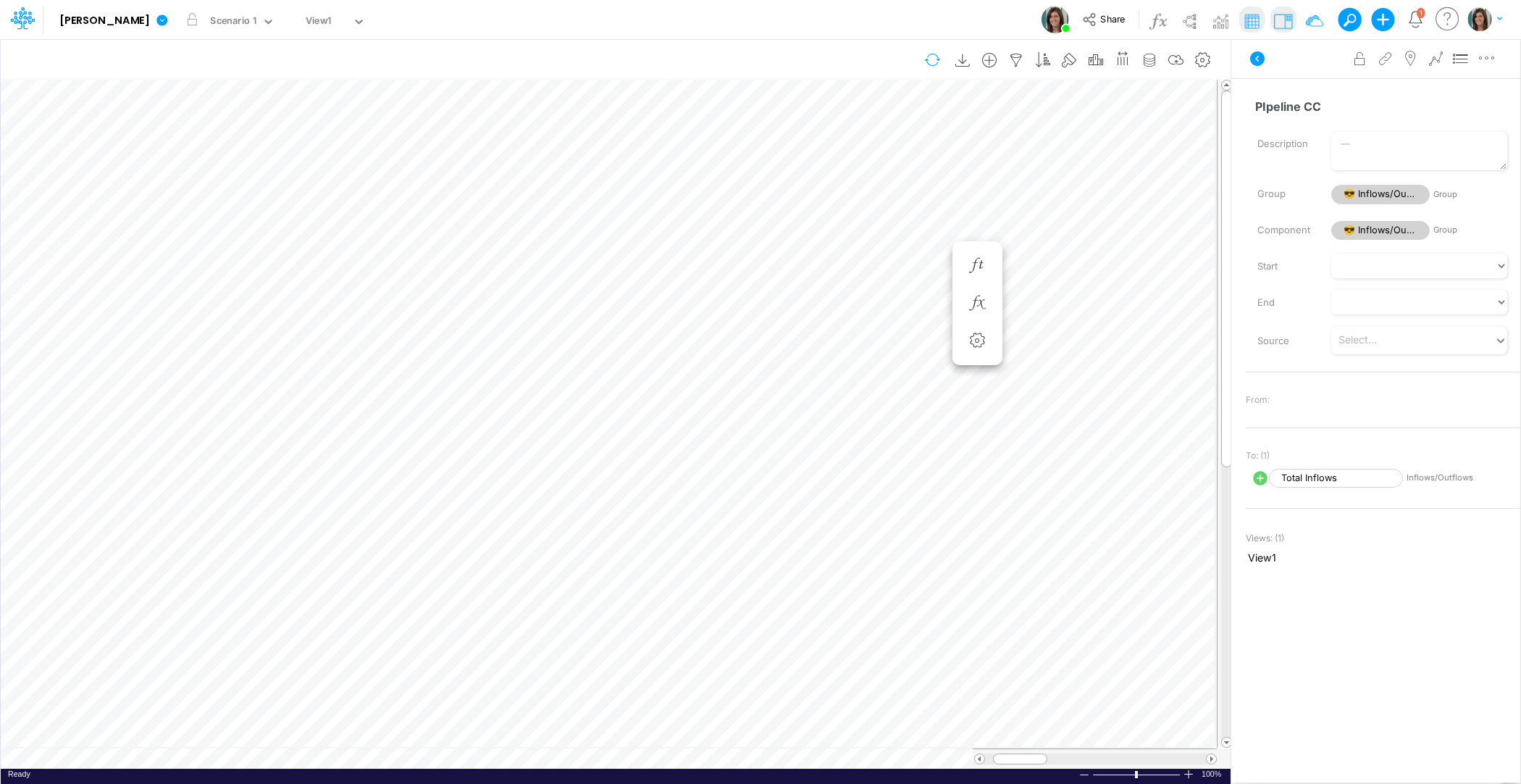
scroll to position [7, 1]
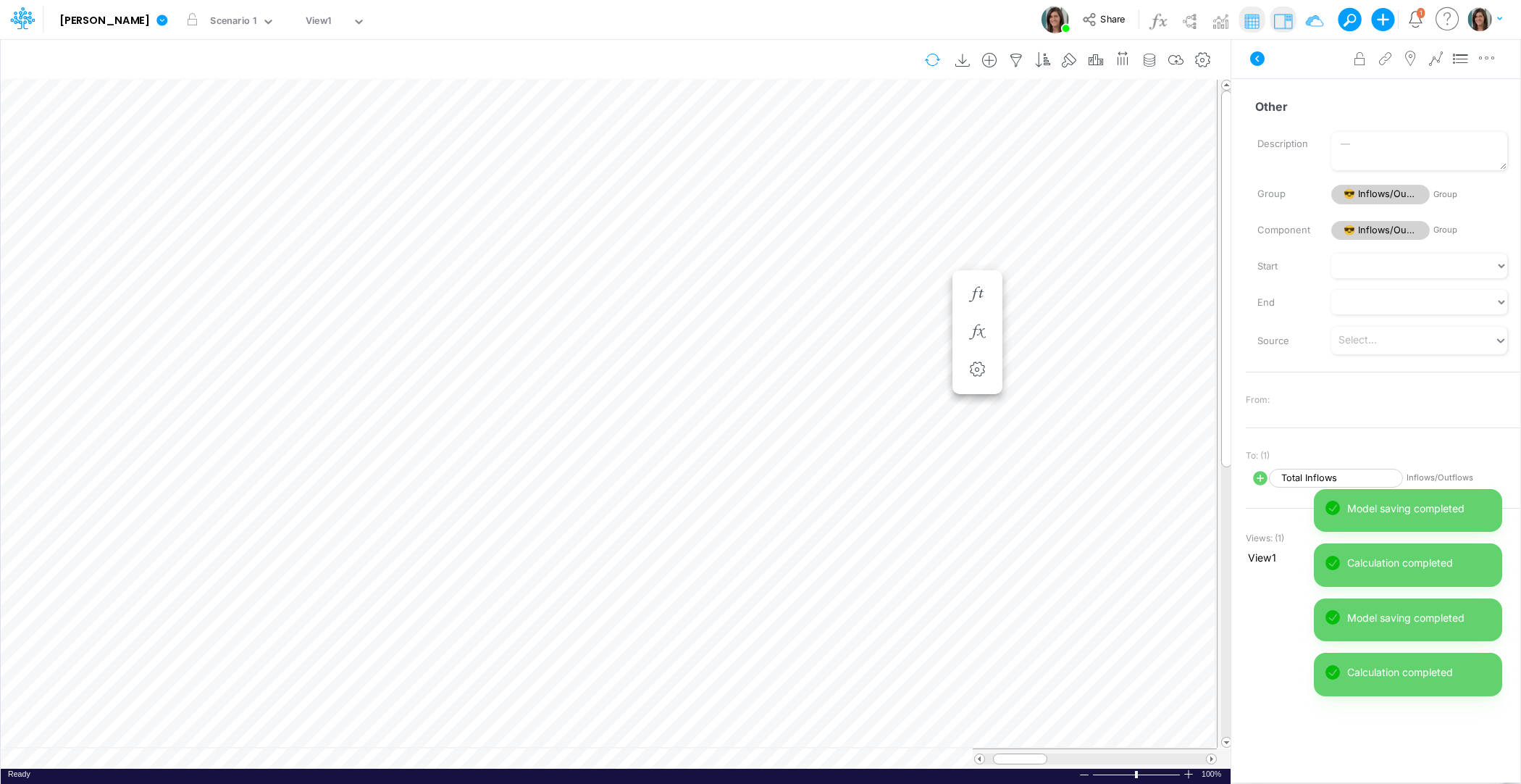
scroll to position [7, 1]
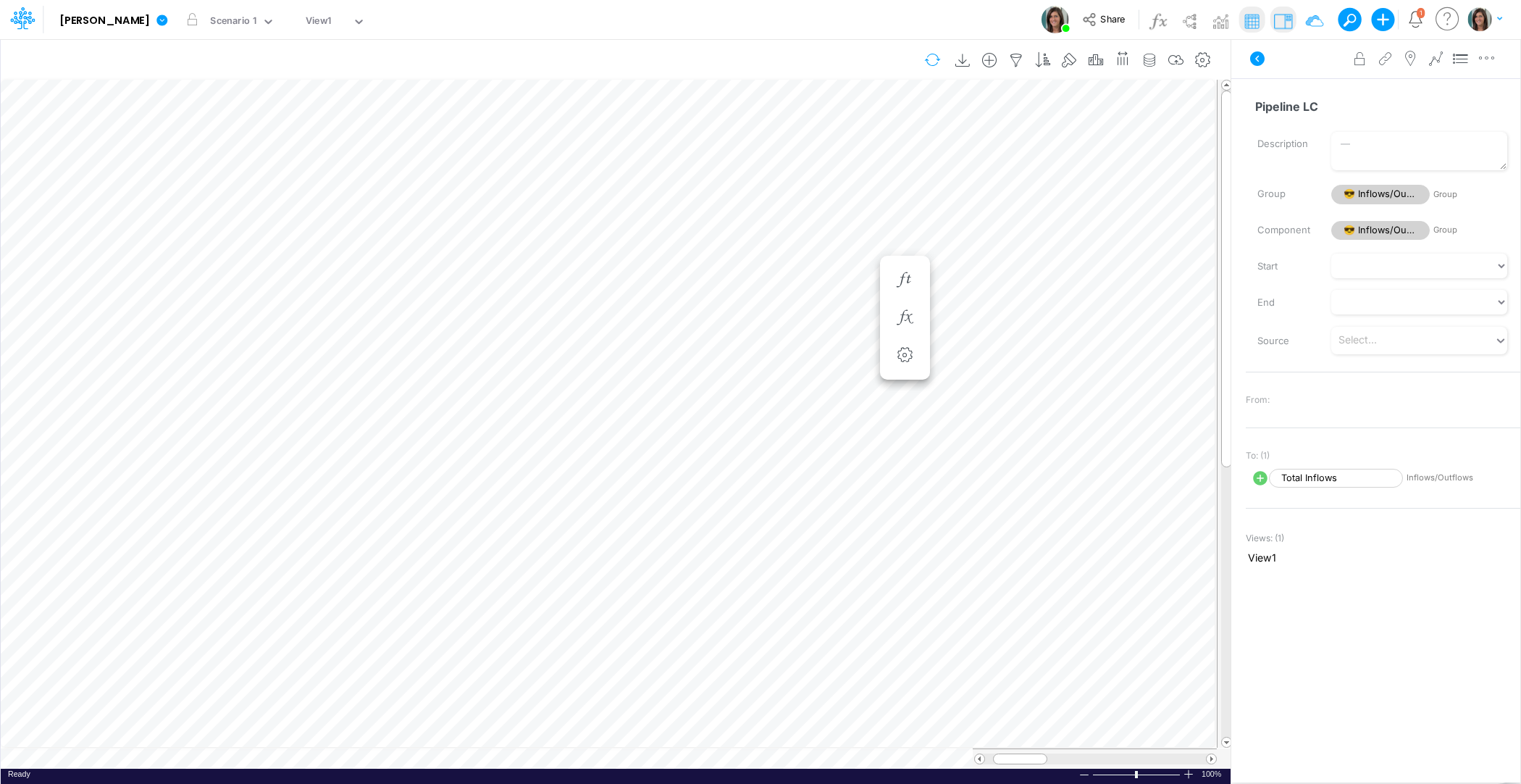
scroll to position [7, 1]
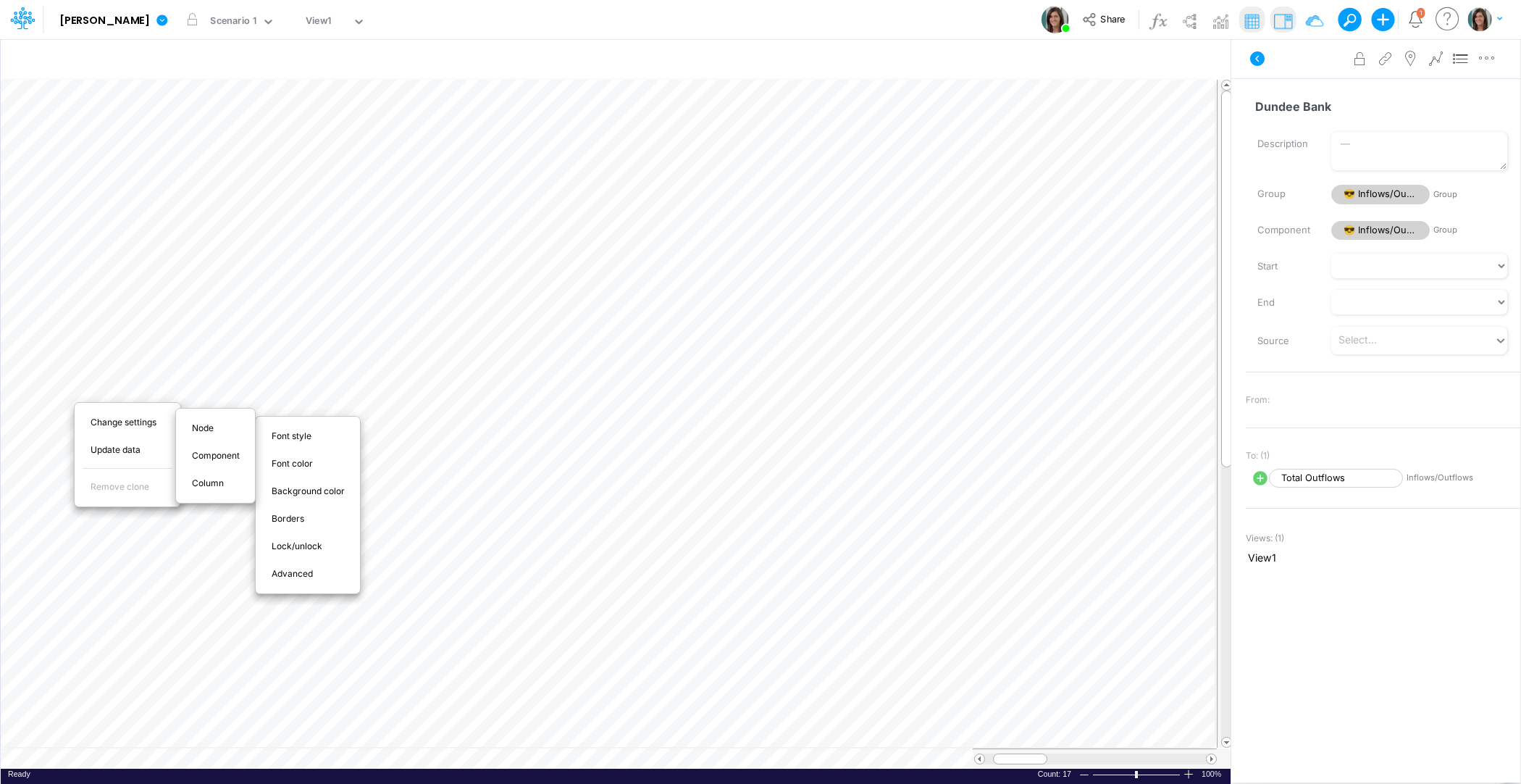
click at [298, 574] on span "Advanced" at bounding box center [300, 573] width 58 height 13
select select "sum"
select select "field"
select select "Number"
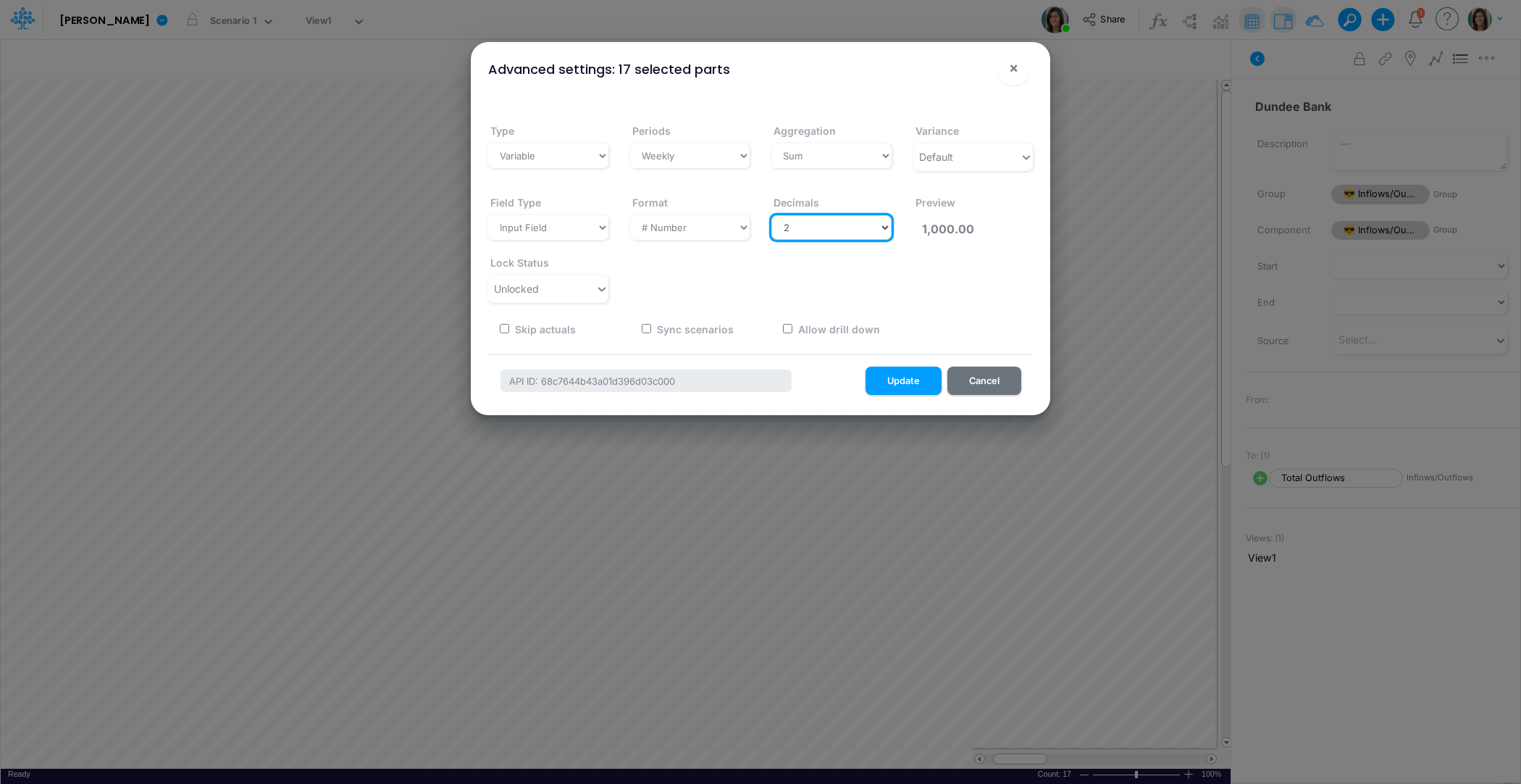
click at [811, 223] on select "Select decimals places 0 1 2 3 4 5 6 7 8 9 10" at bounding box center [831, 227] width 120 height 24
select select "0"
click at [771, 215] on select "Select decimals places 0 1 2 3 4 5 6 7 8 9 10" at bounding box center [831, 227] width 120 height 24
type input "1,000"
click at [900, 379] on button "Update" at bounding box center [903, 380] width 76 height 28
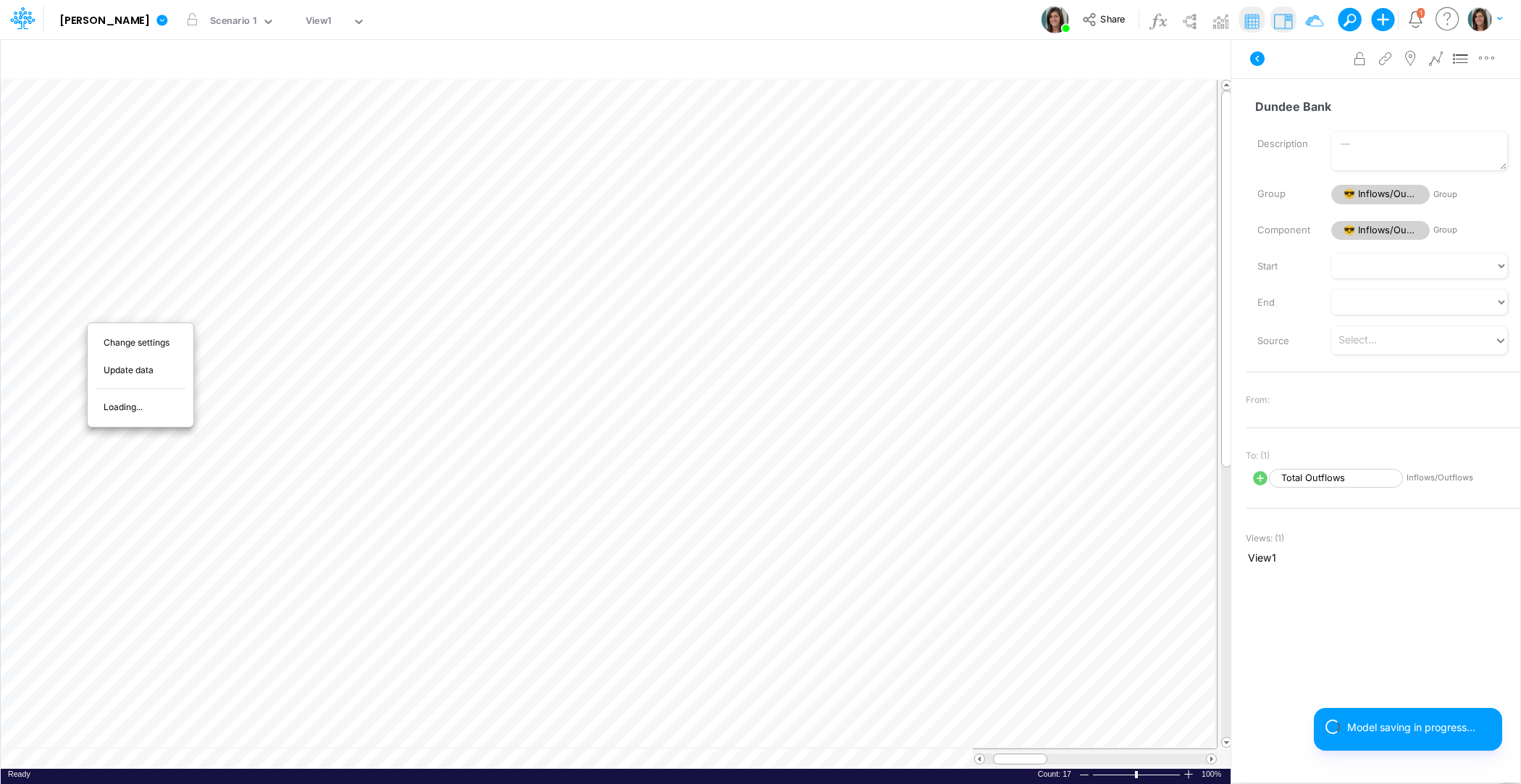
scroll to position [7, 1]
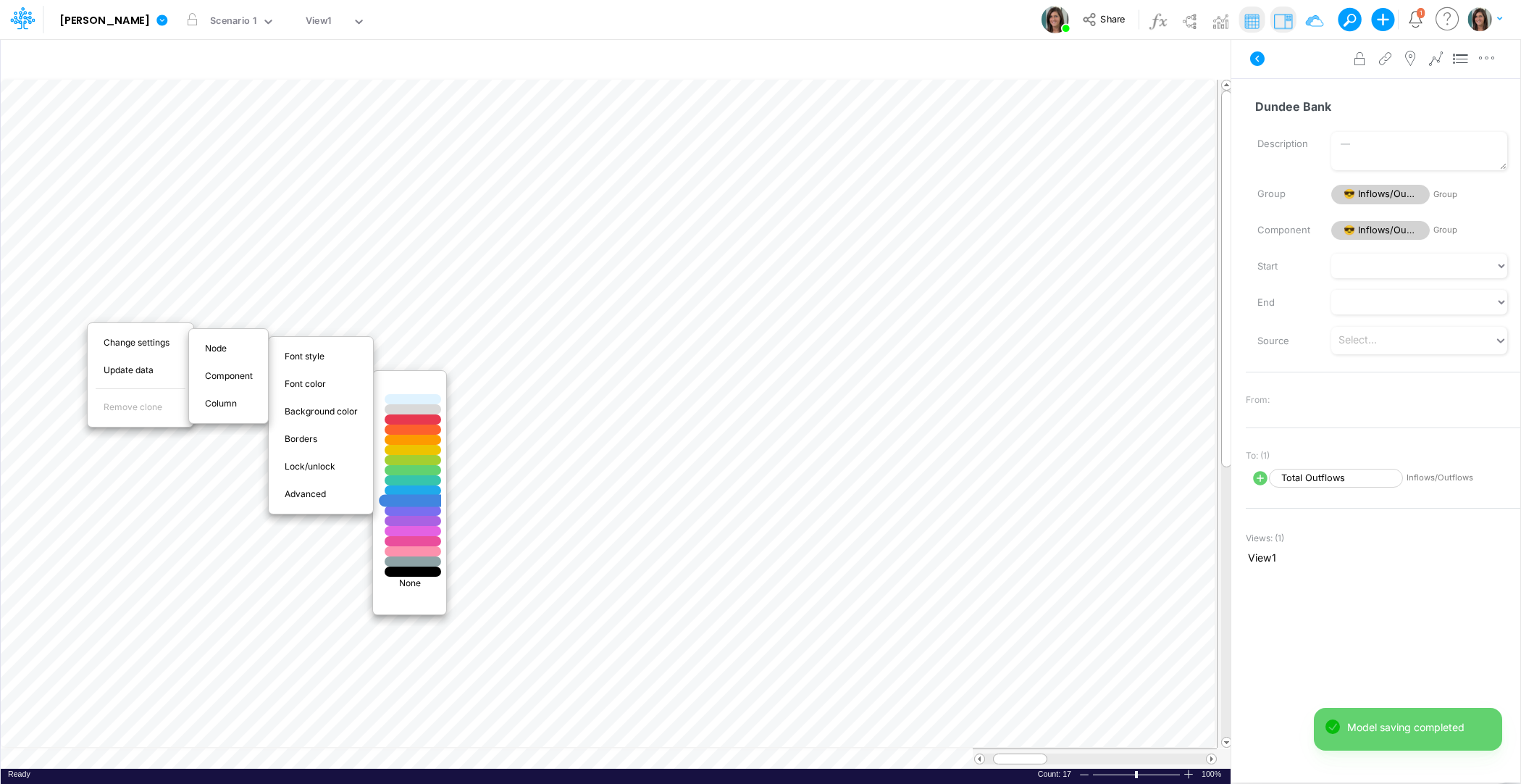
click at [424, 505] on div at bounding box center [413, 501] width 68 height 12
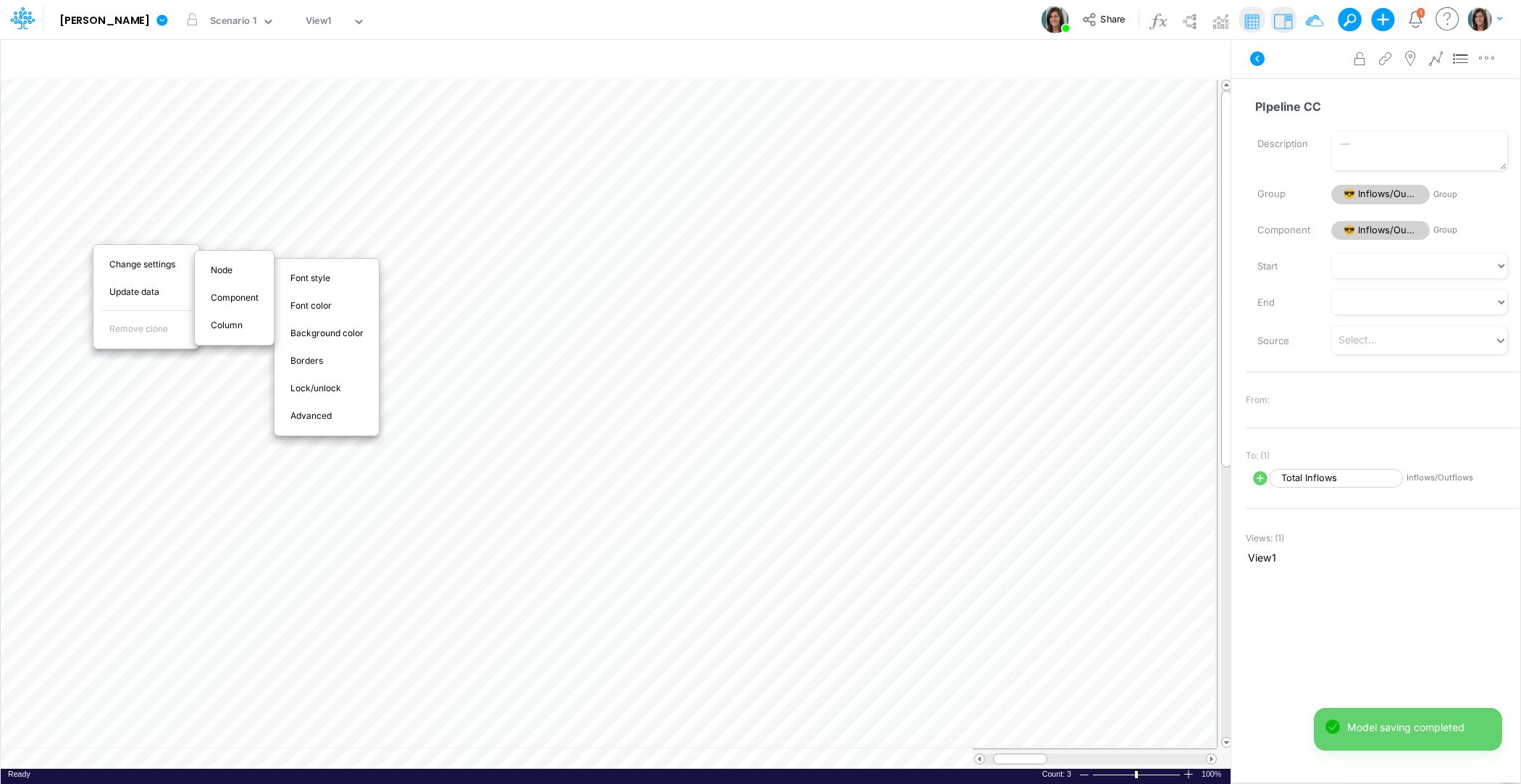
click at [333, 409] on span "Advanced" at bounding box center [319, 415] width 58 height 13
select select "sum"
select select "field"
select select "Number"
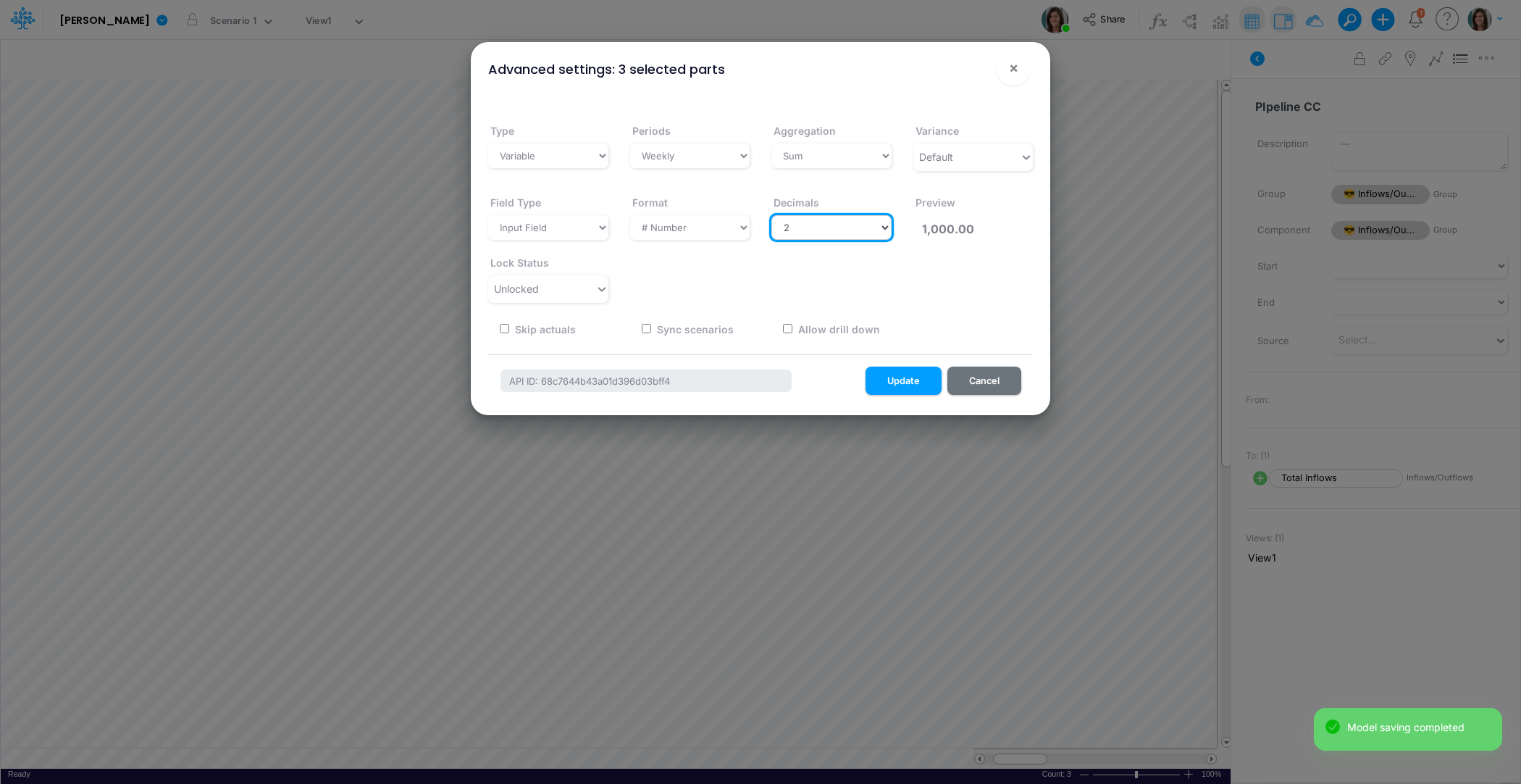
click at [806, 229] on select "Select decimals places 0 1 2 3 4 5 6 7 8 9 10" at bounding box center [831, 227] width 120 height 24
select select "0"
click at [771, 215] on select "Select decimals places 0 1 2 3 4 5 6 7 8 9 10" at bounding box center [831, 227] width 120 height 24
type input "1,000"
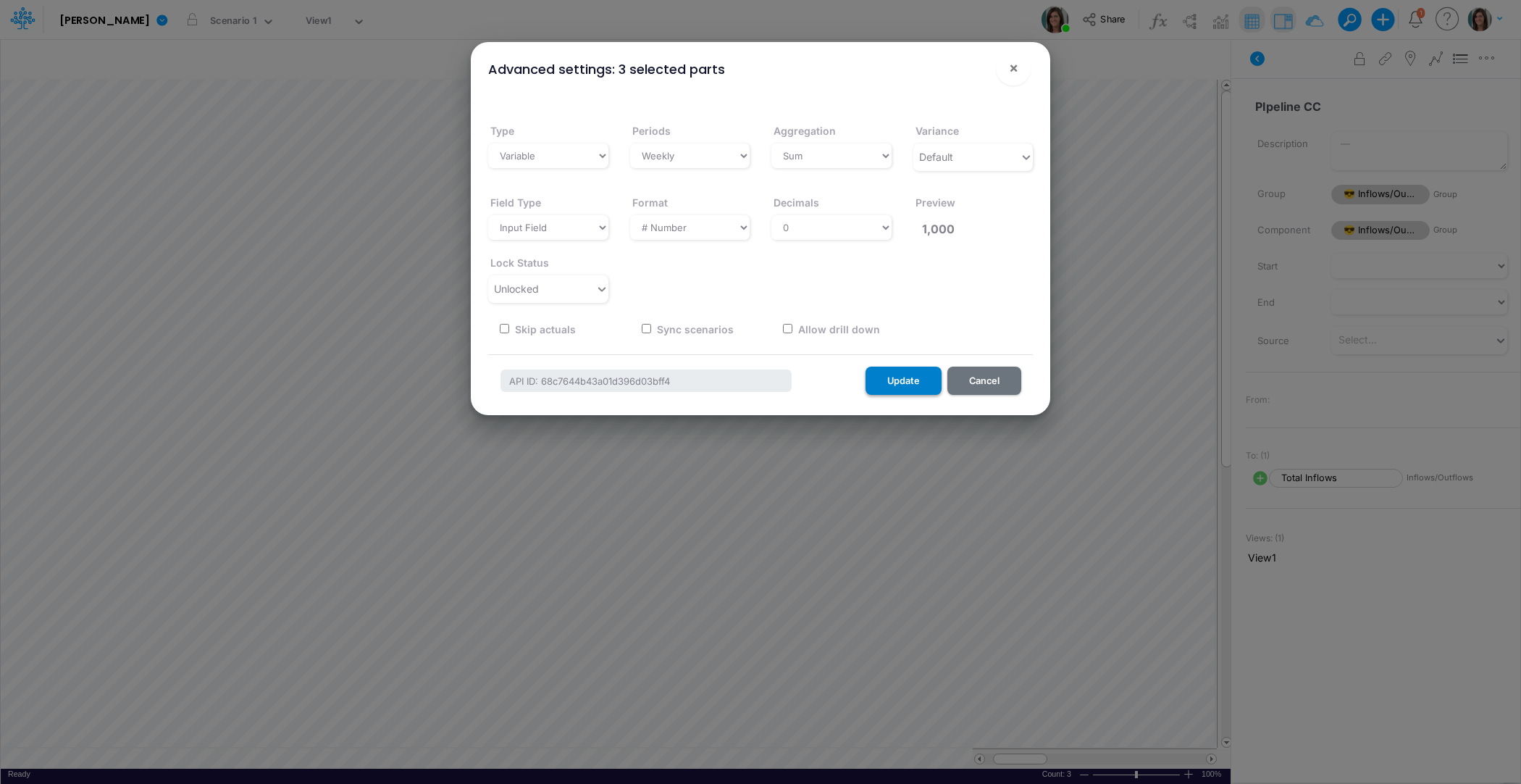
click at [911, 379] on button "Update" at bounding box center [903, 380] width 76 height 28
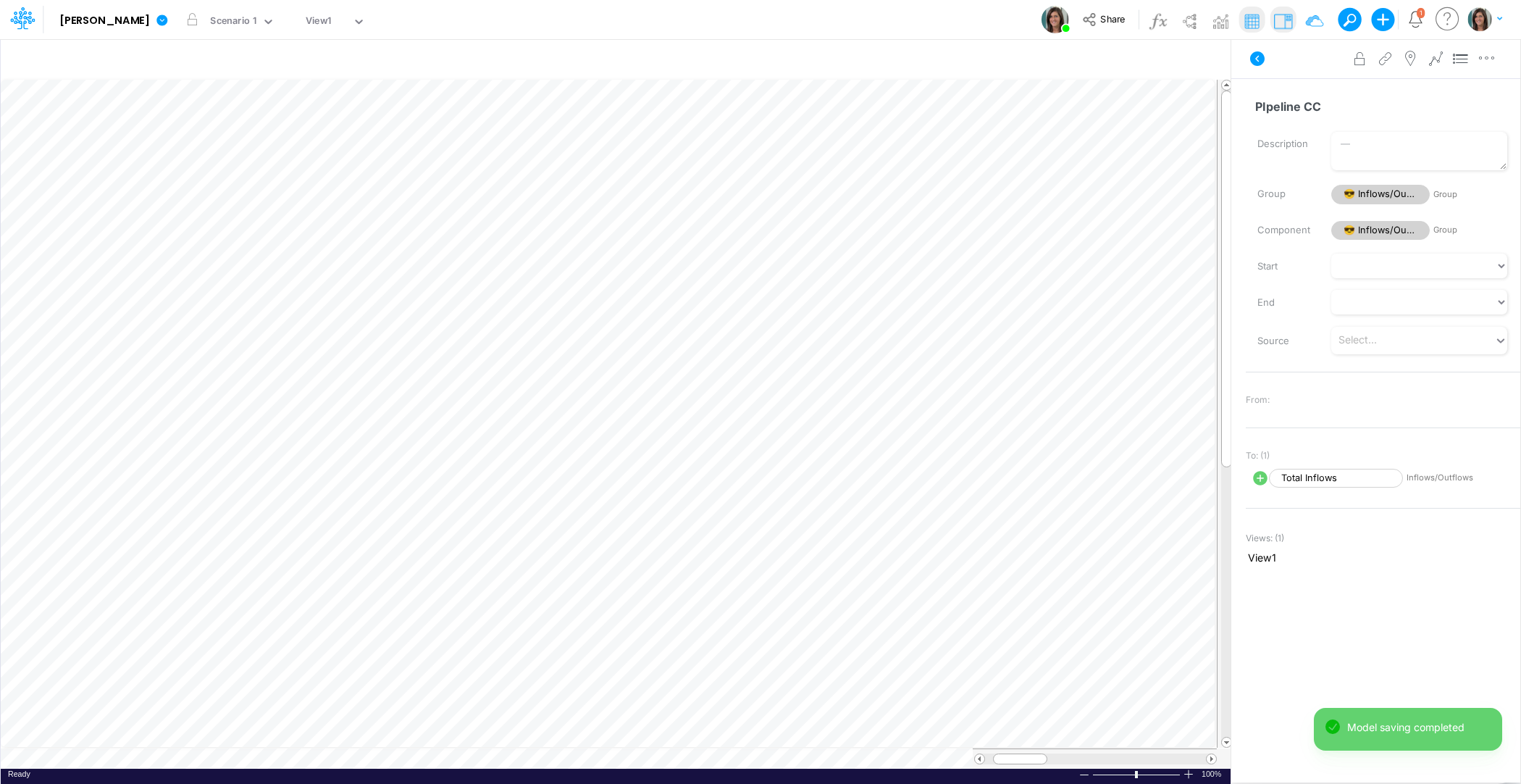
scroll to position [7, 1]
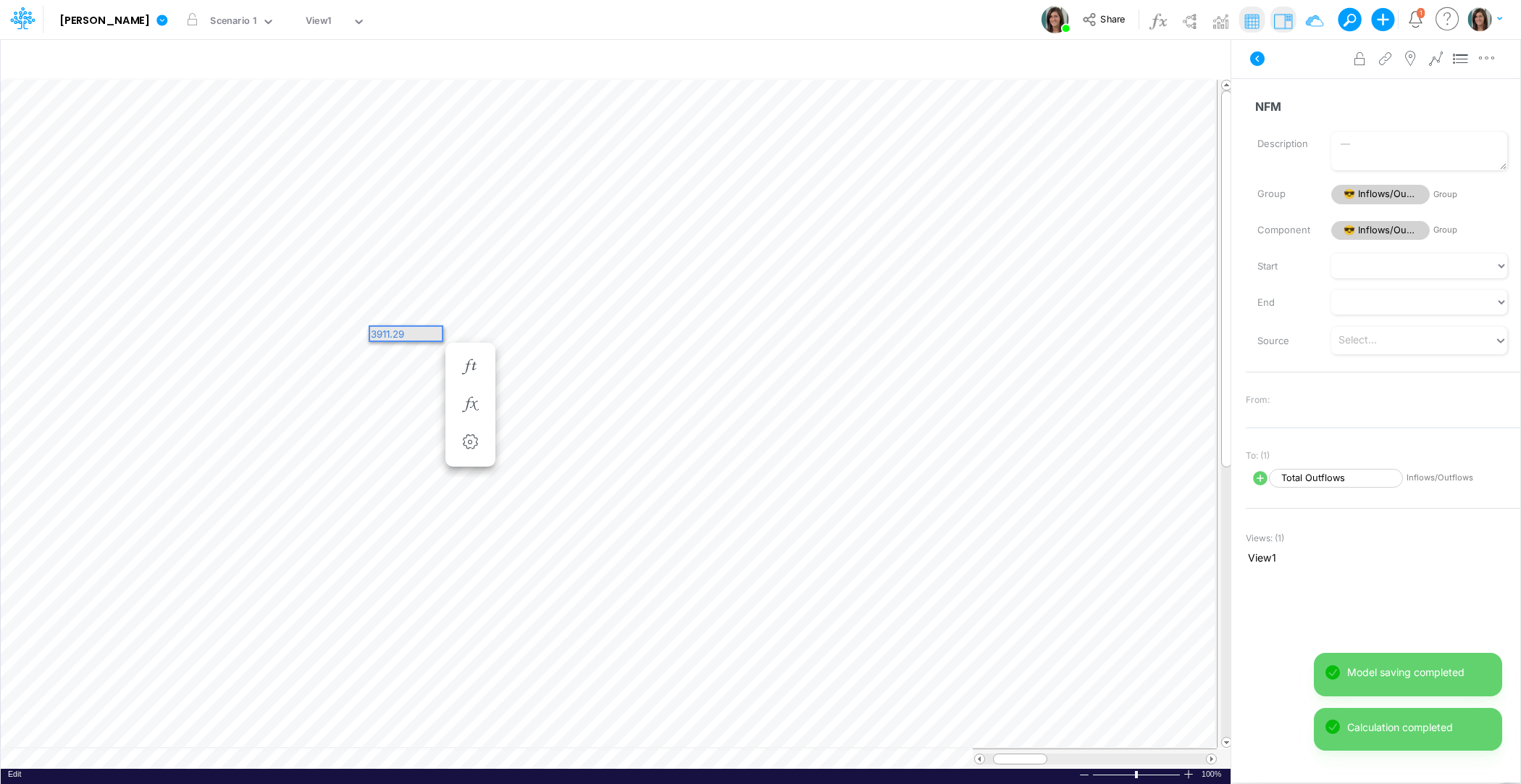
click at [396, 332] on div "3911.29" at bounding box center [406, 334] width 71 height 14
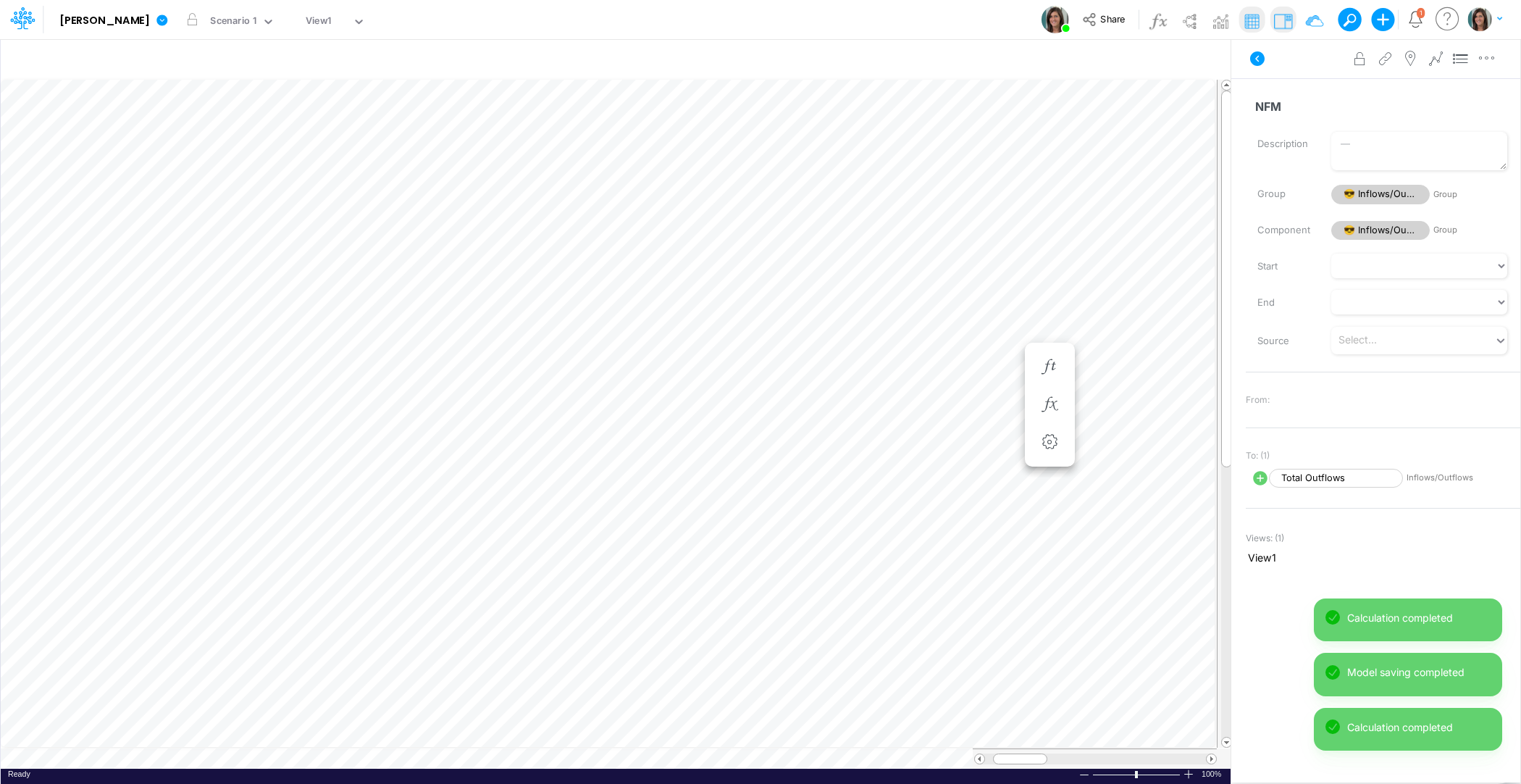
scroll to position [7, 1]
click at [1222, 21] on img at bounding box center [1221, 21] width 23 height 23
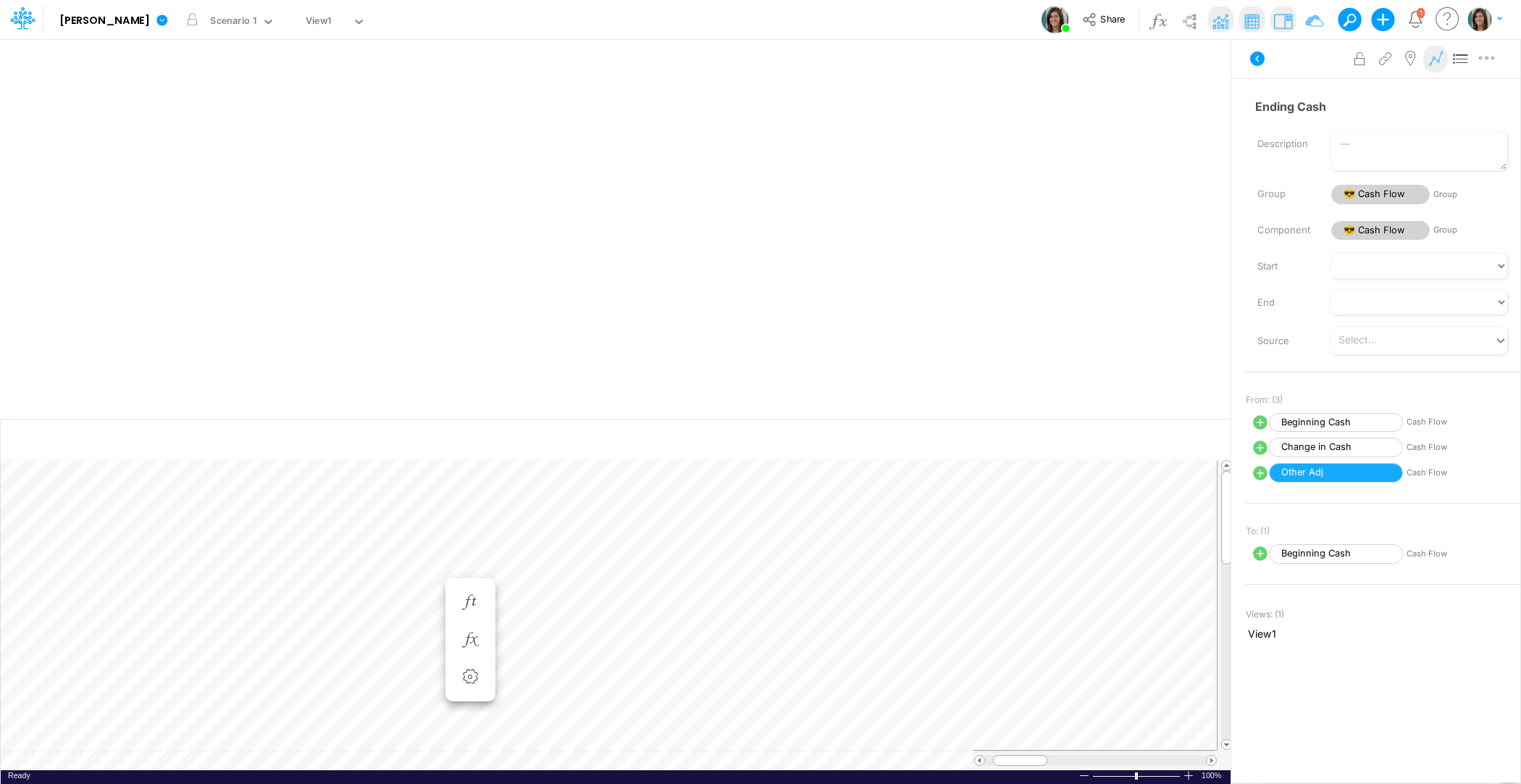
click at [1444, 64] on icon at bounding box center [1436, 59] width 22 height 15
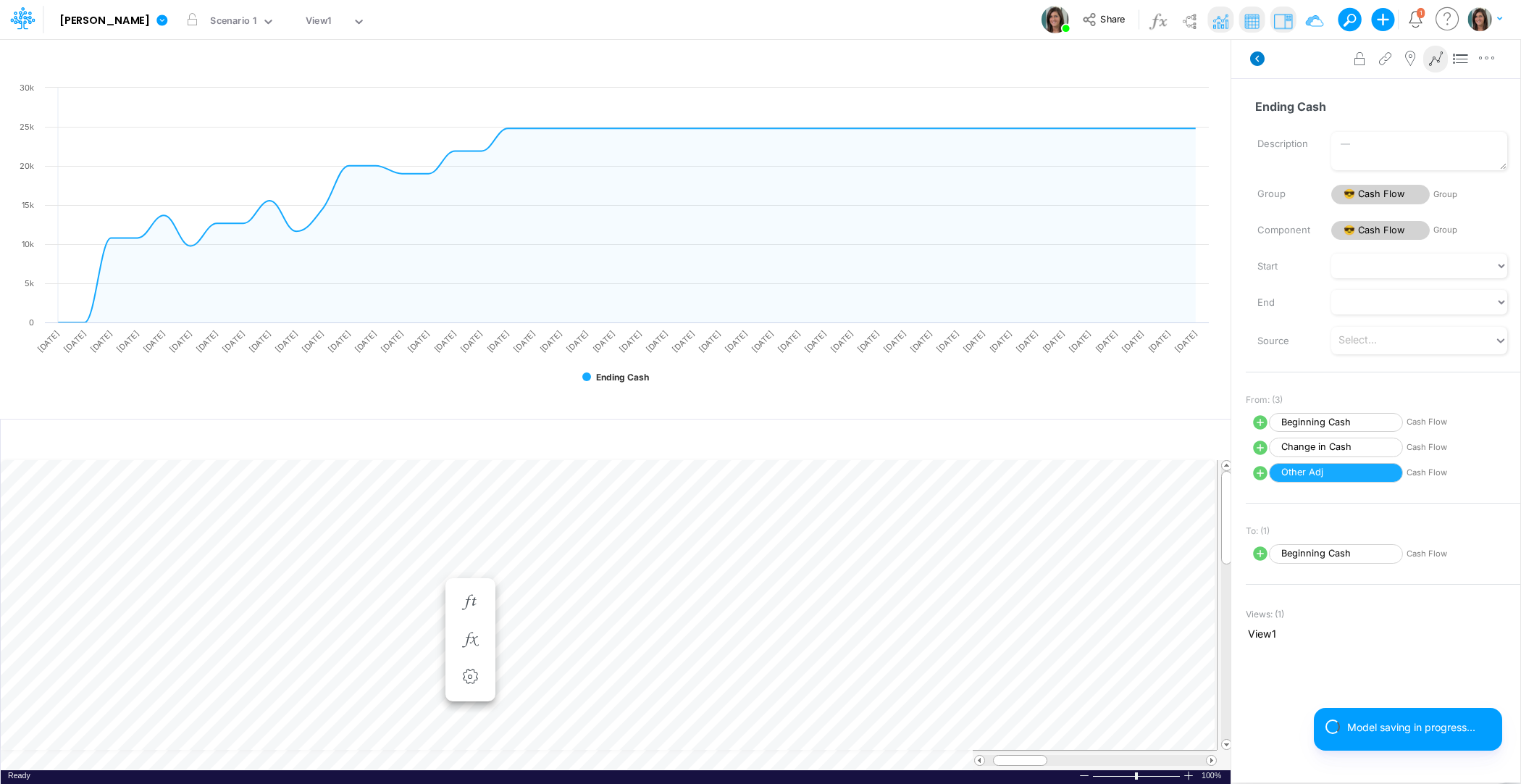
click at [1255, 56] on icon at bounding box center [1257, 59] width 14 height 14
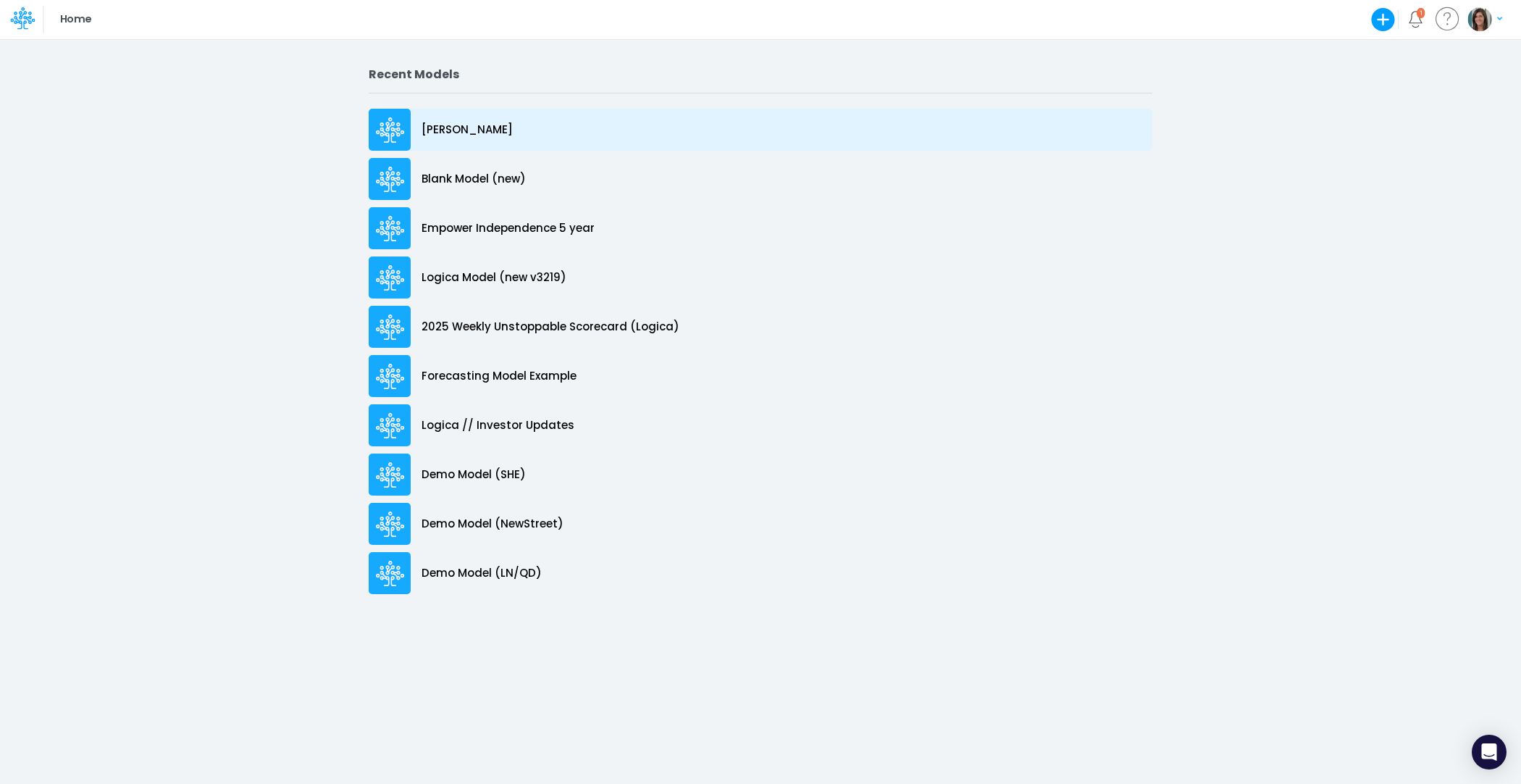
click at [449, 131] on p "[PERSON_NAME]" at bounding box center [467, 130] width 91 height 17
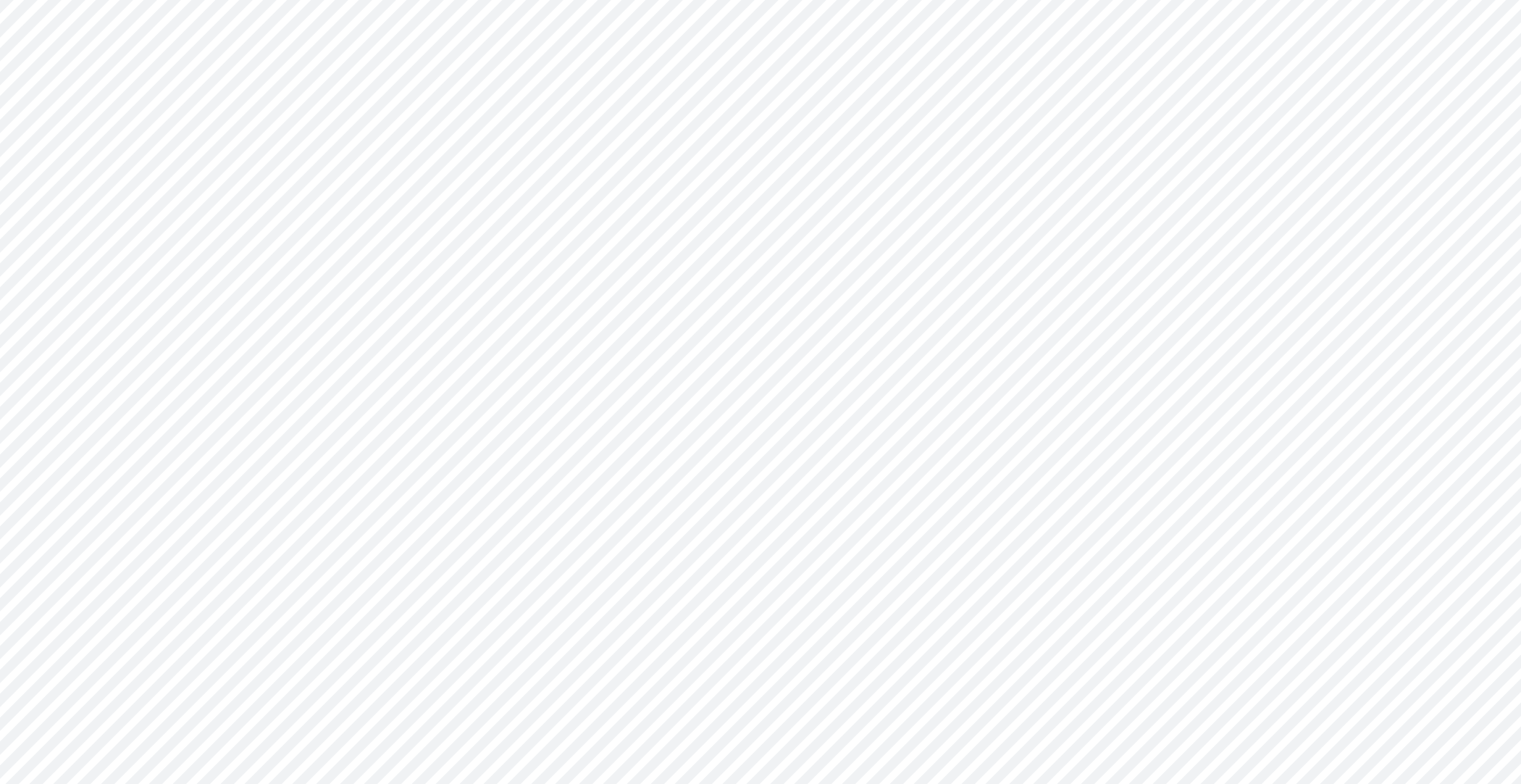
type input "0"
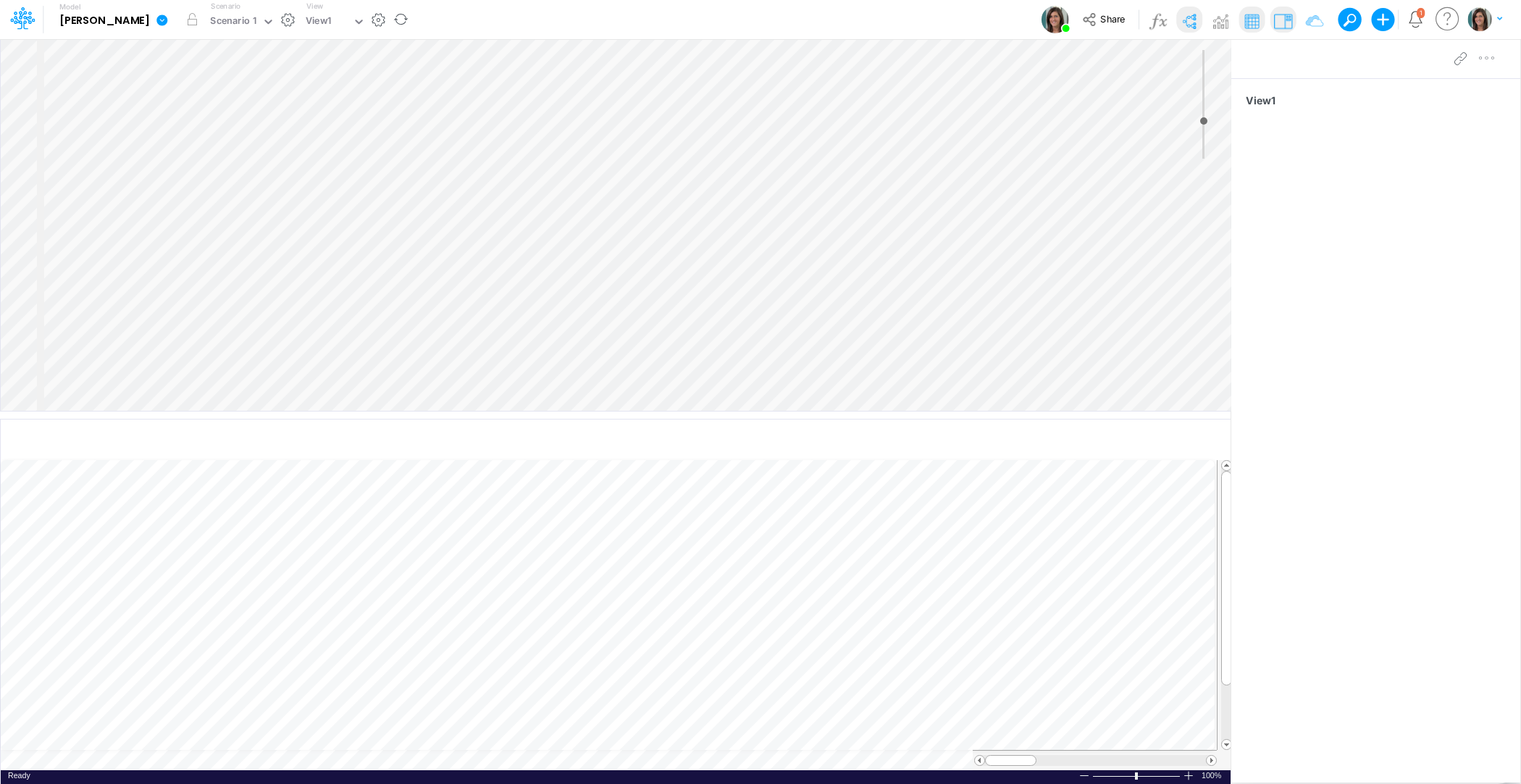
click at [157, 22] on icon at bounding box center [162, 20] width 11 height 11
click at [158, 153] on button "View model info" at bounding box center [236, 151] width 155 height 23
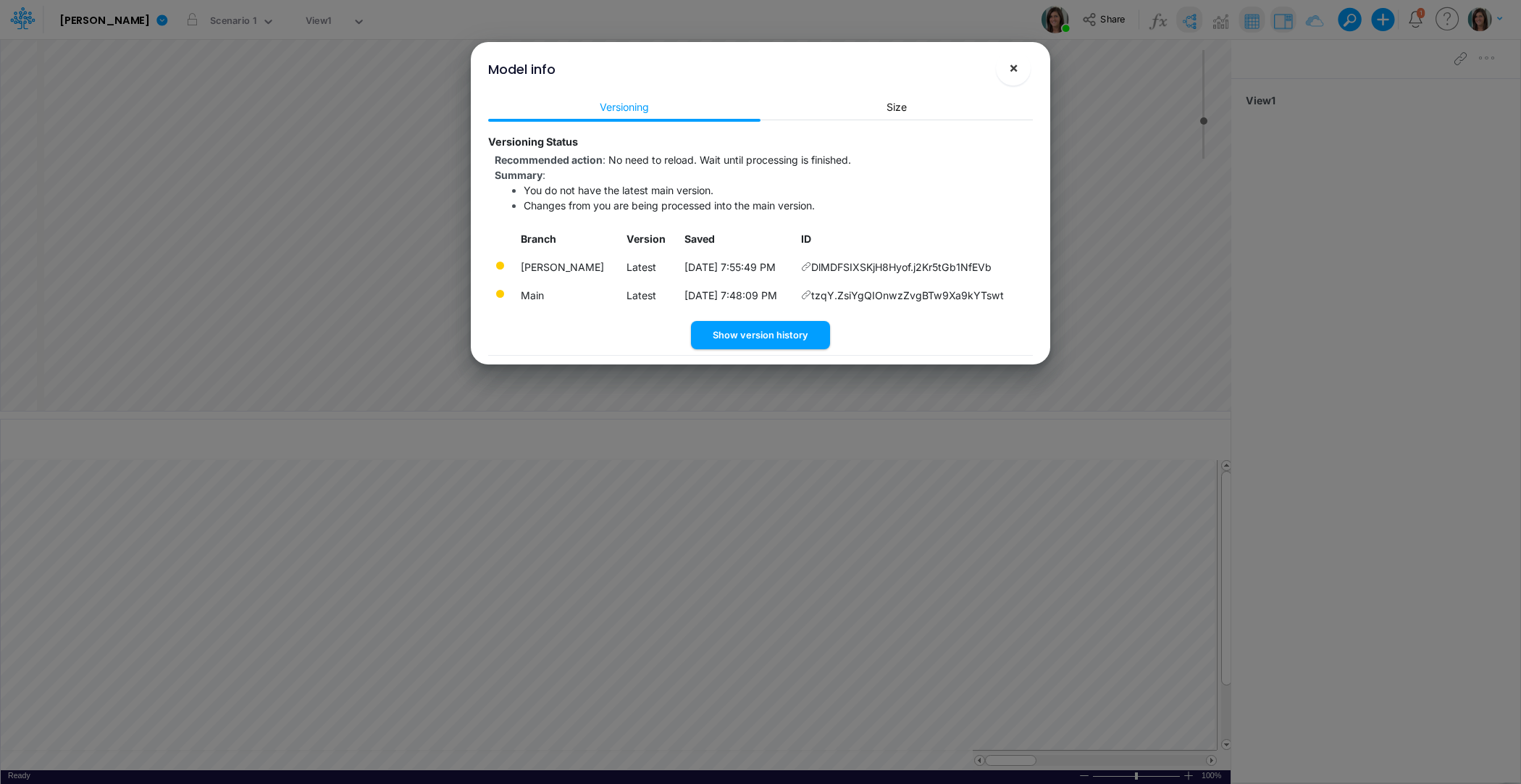
click at [1013, 68] on span "×" at bounding box center [1014, 67] width 9 height 17
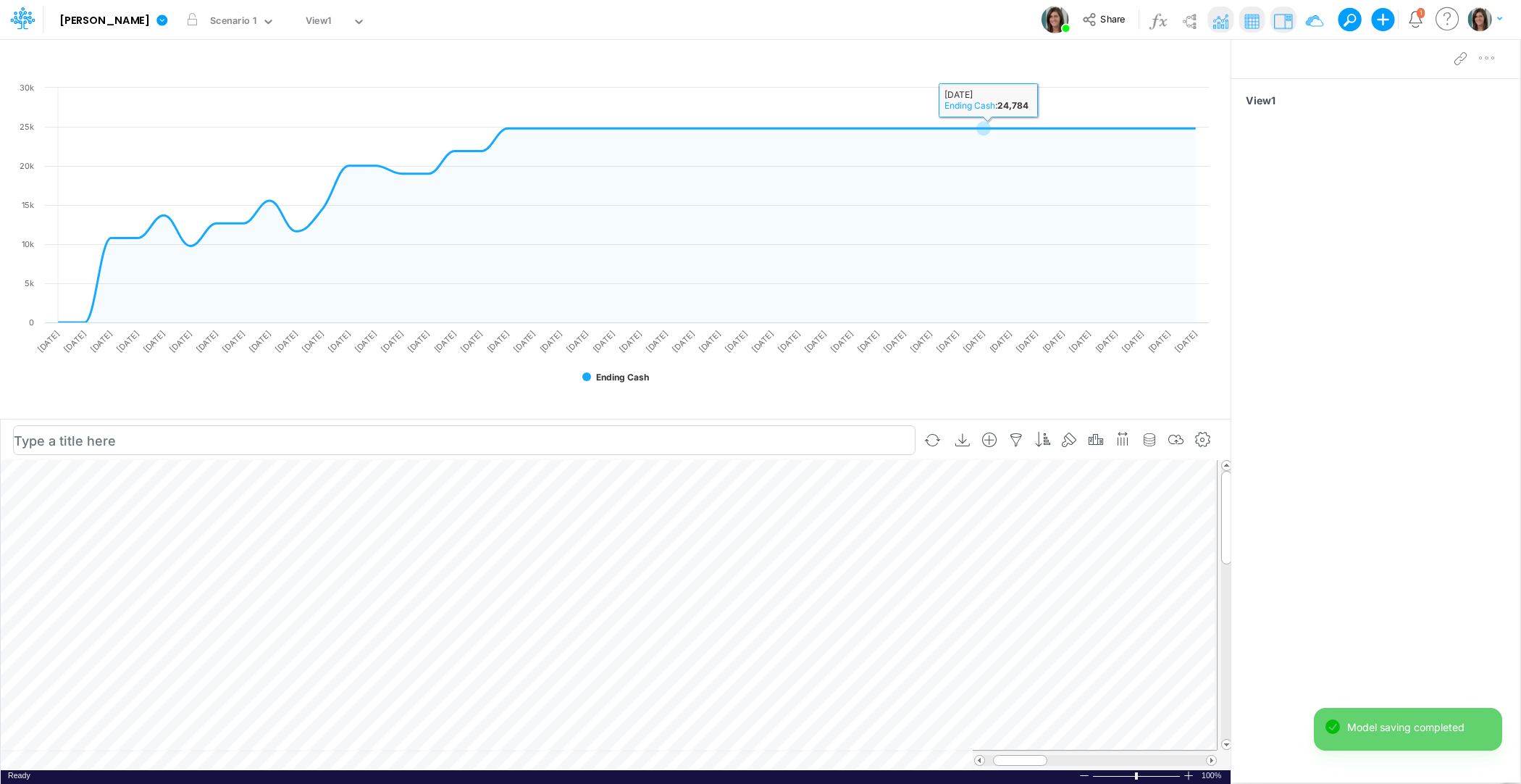
scroll to position [7, 1]
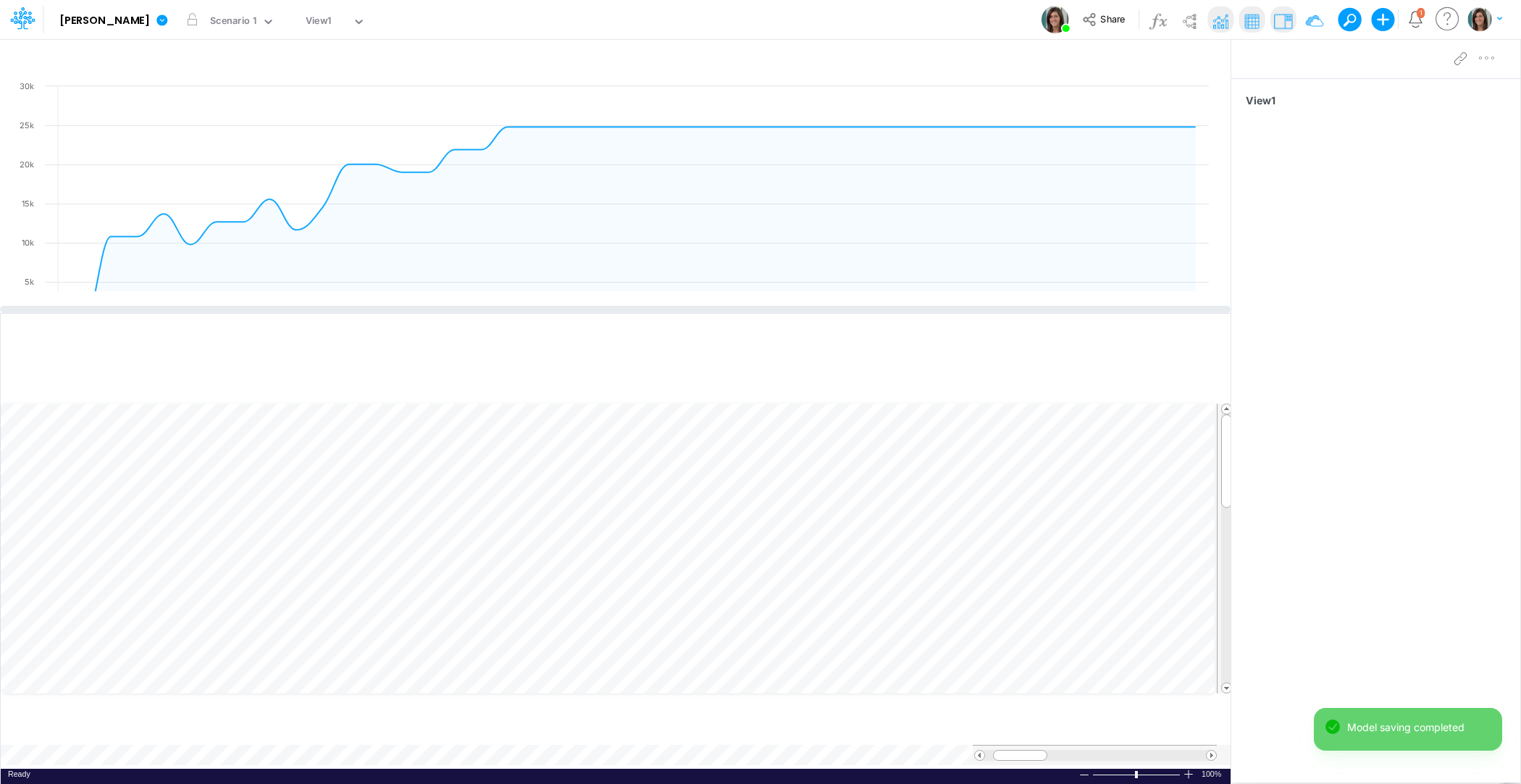
drag, startPoint x: 924, startPoint y: 414, endPoint x: 931, endPoint y: 309, distance: 105.2
click at [931, 309] on div at bounding box center [615, 309] width 1230 height 8
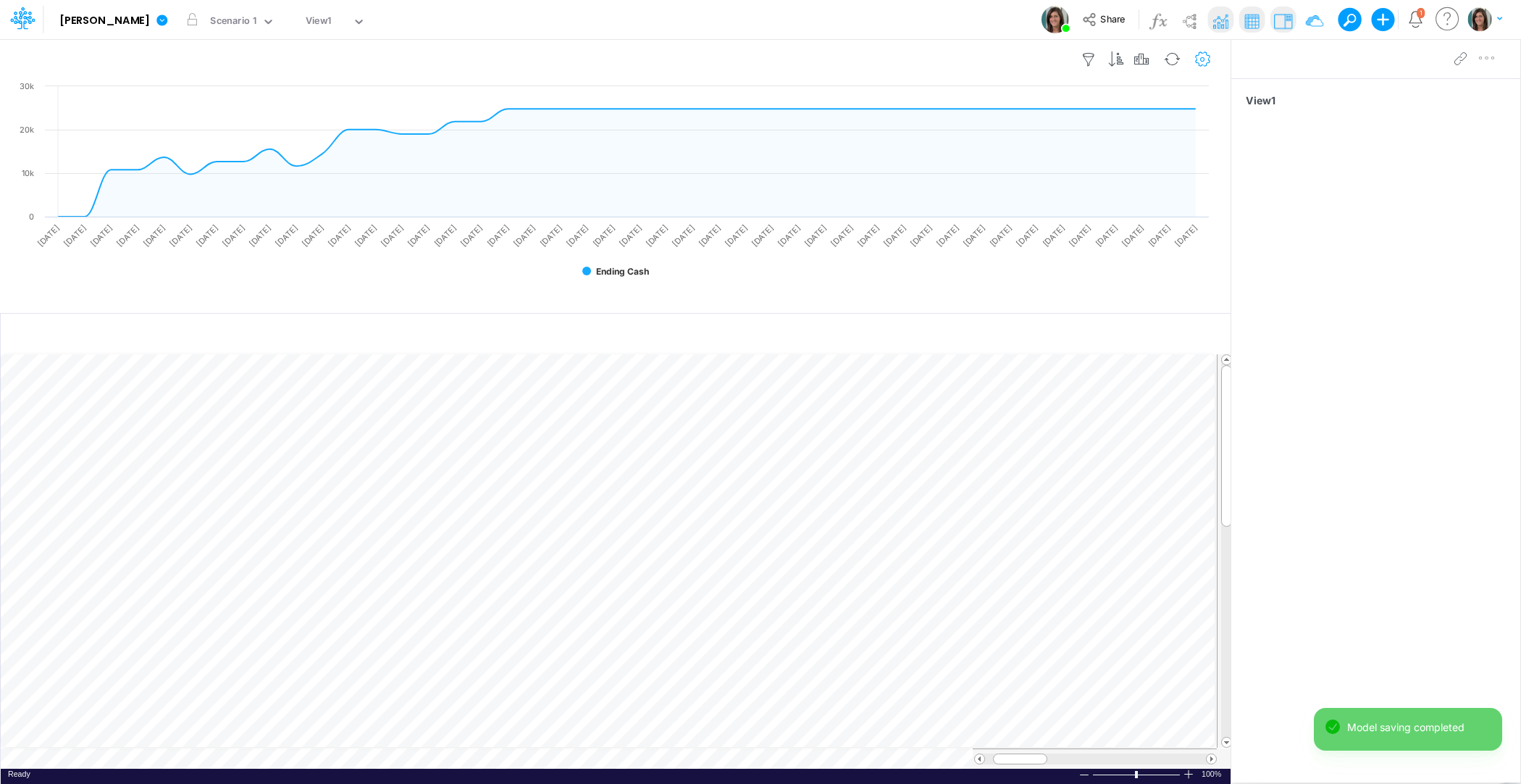
click at [1208, 57] on icon "button" at bounding box center [1203, 60] width 22 height 15
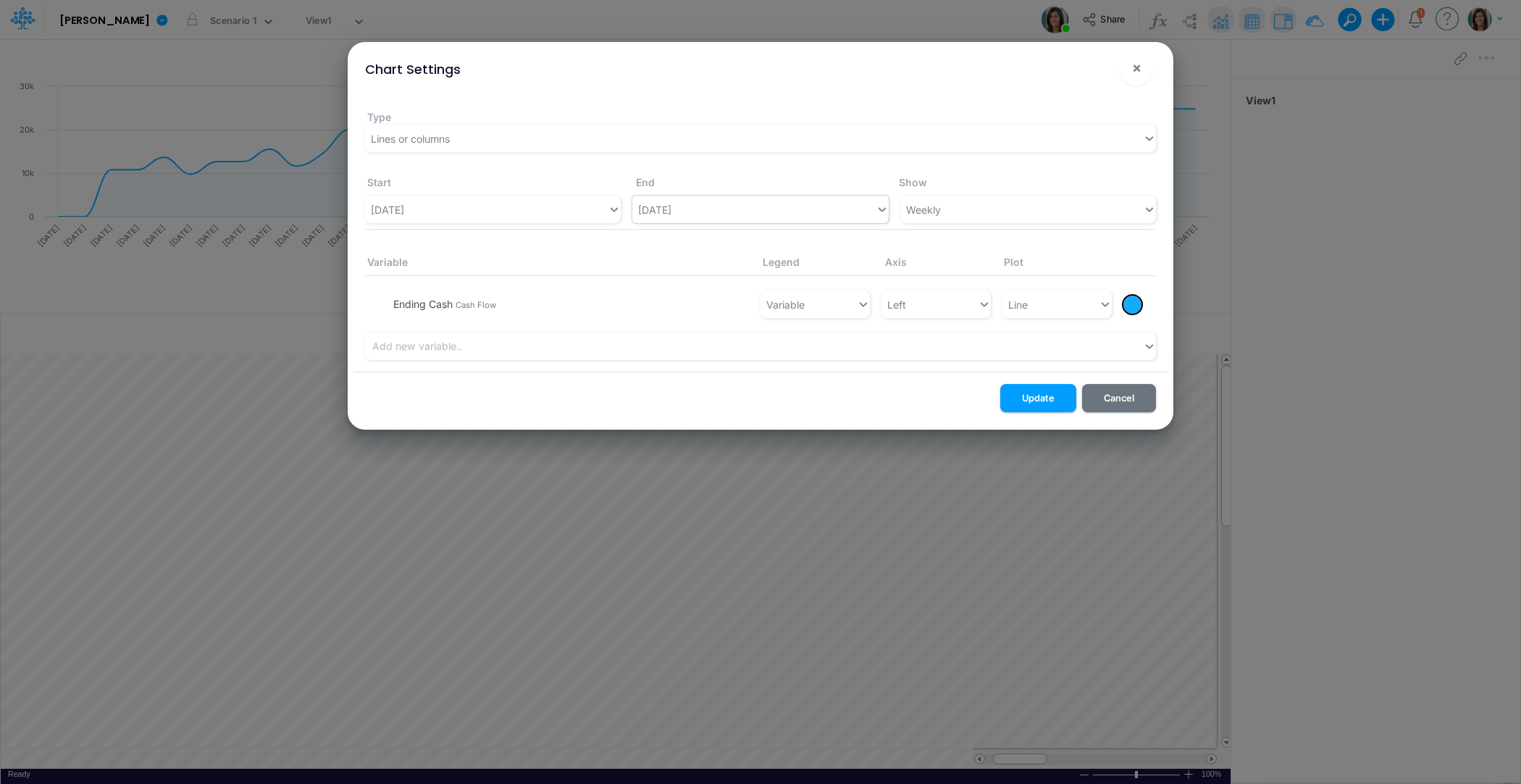
click at [672, 208] on div "[DATE]" at bounding box center [655, 210] width 33 height 15
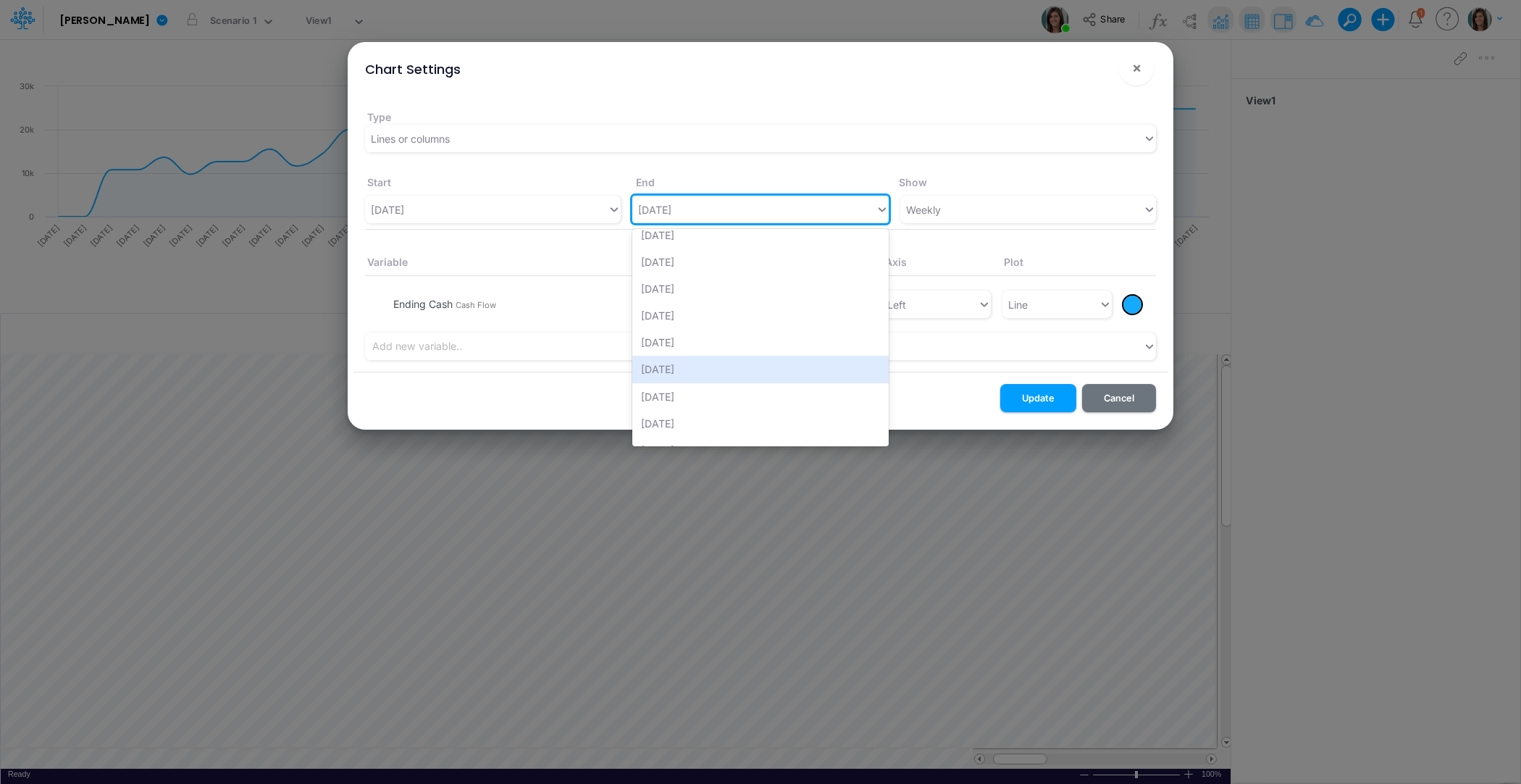
scroll to position [397, 0]
click at [684, 358] on div "[DATE]" at bounding box center [760, 358] width 256 height 27
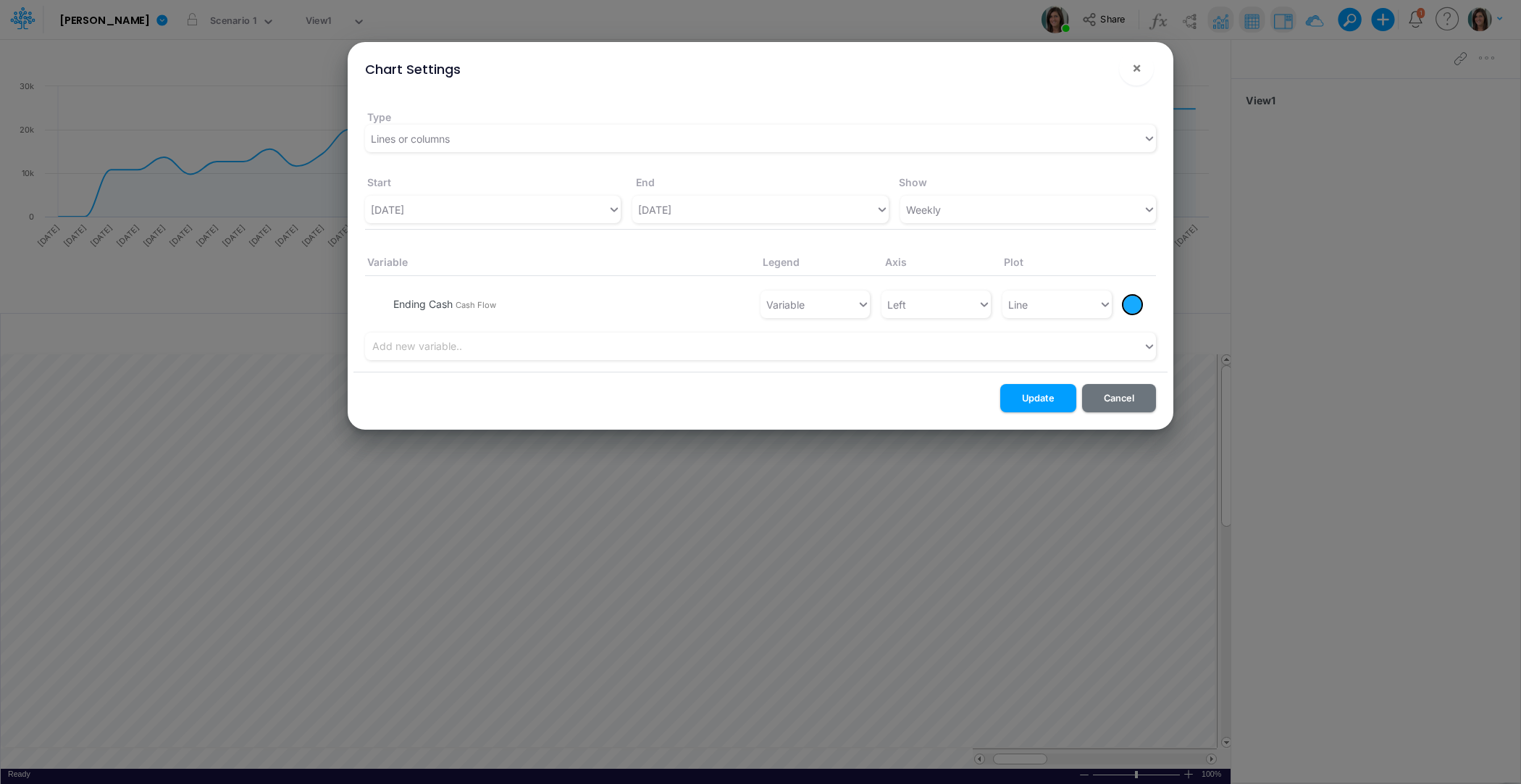
click at [1136, 316] on div at bounding box center [1132, 304] width 18 height 27
click at [1140, 308] on div at bounding box center [1132, 305] width 18 height 18
click at [1282, 328] on div at bounding box center [1281, 327] width 18 height 18
click at [1056, 399] on button "Update" at bounding box center [1038, 398] width 76 height 28
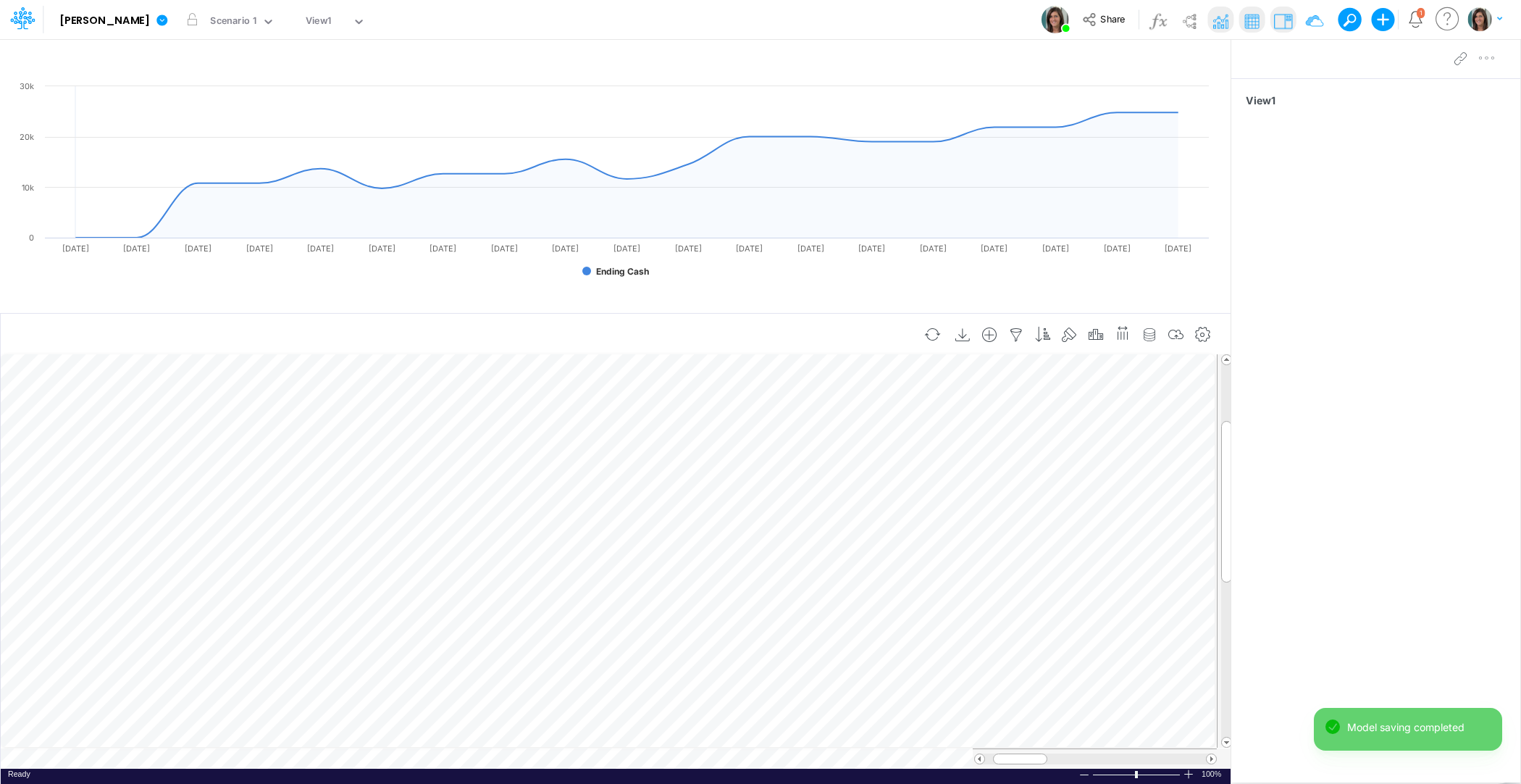
scroll to position [7, 1]
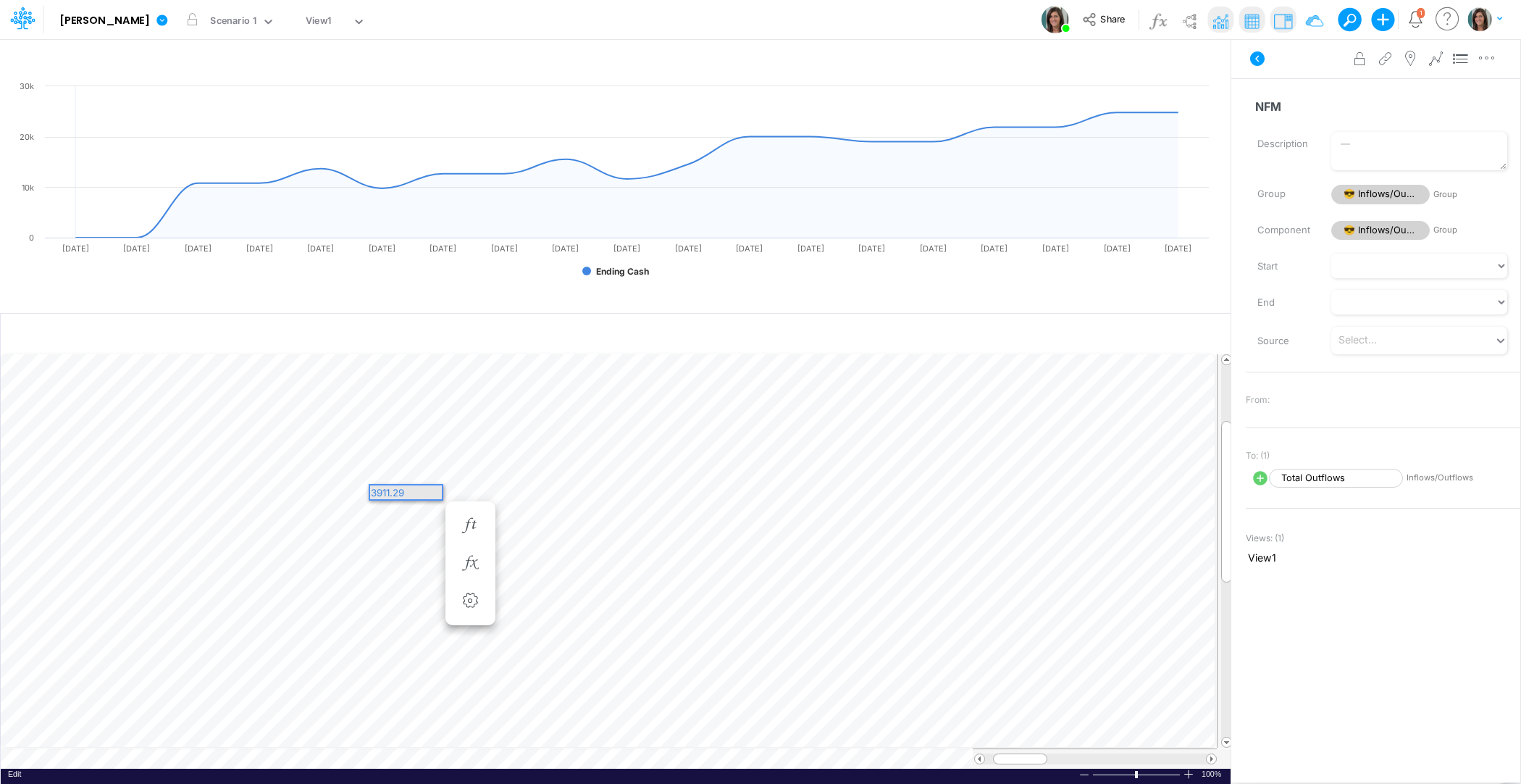
click at [399, 491] on div "3911.29" at bounding box center [406, 492] width 71 height 14
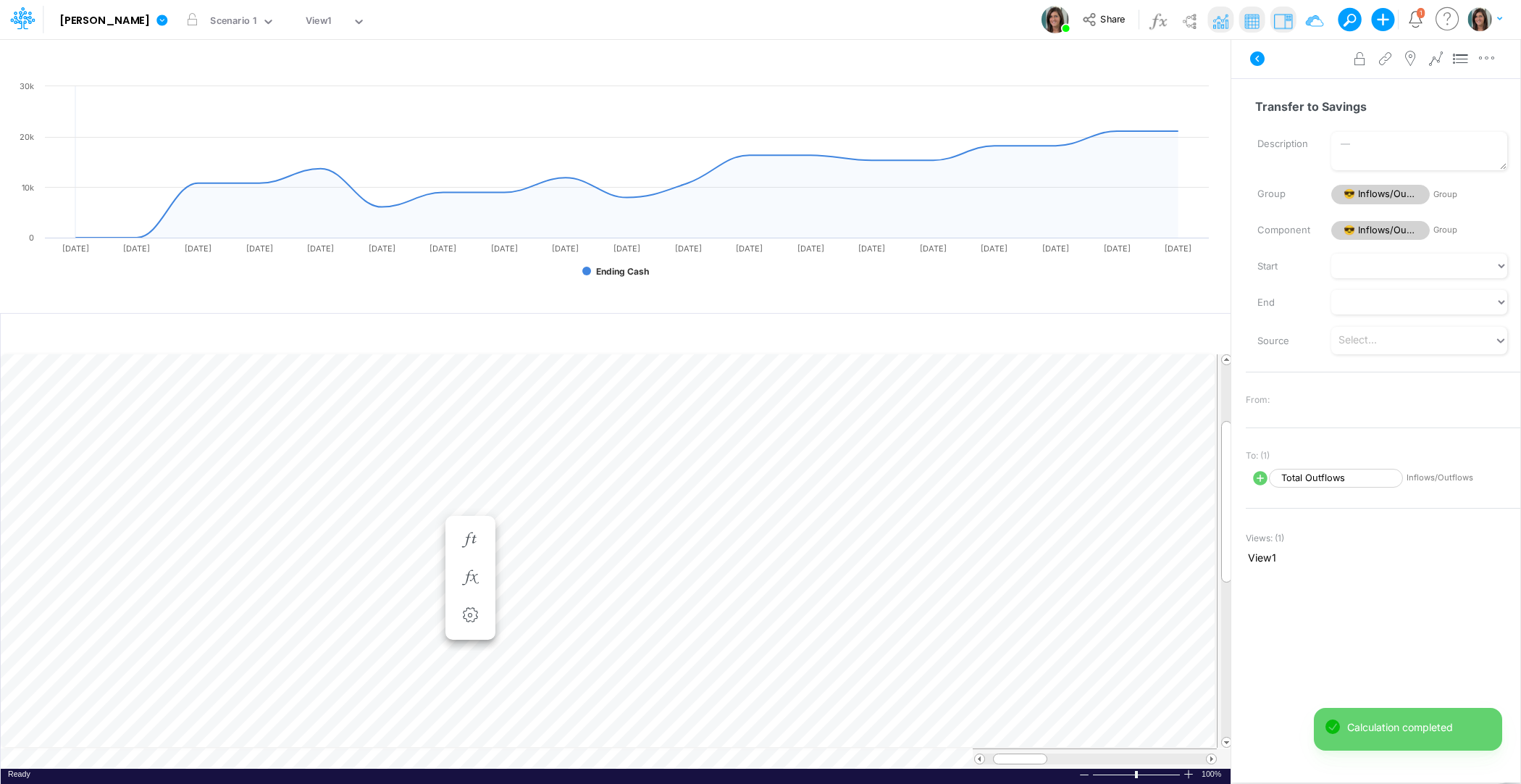
scroll to position [7, 1]
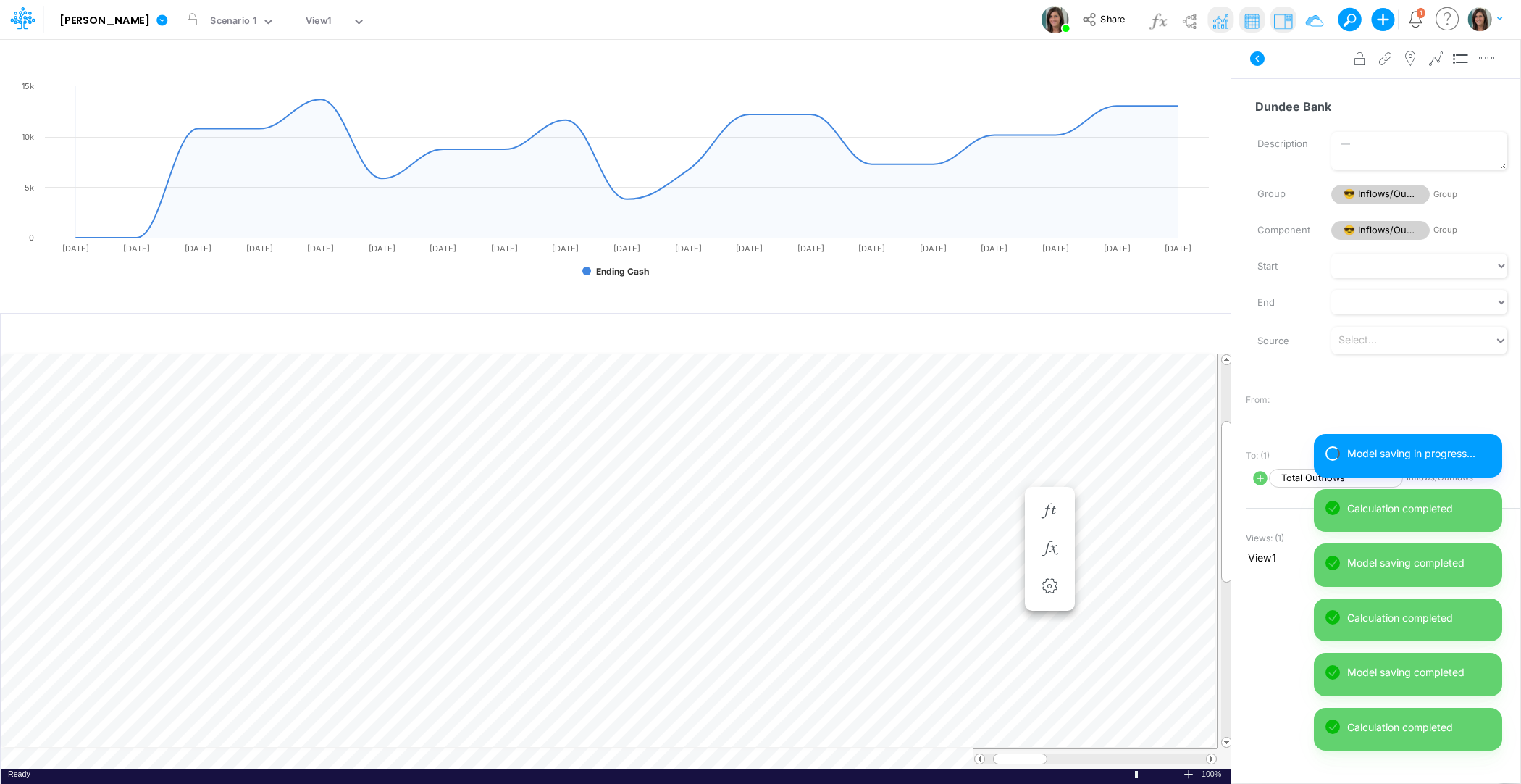
scroll to position [7, 1]
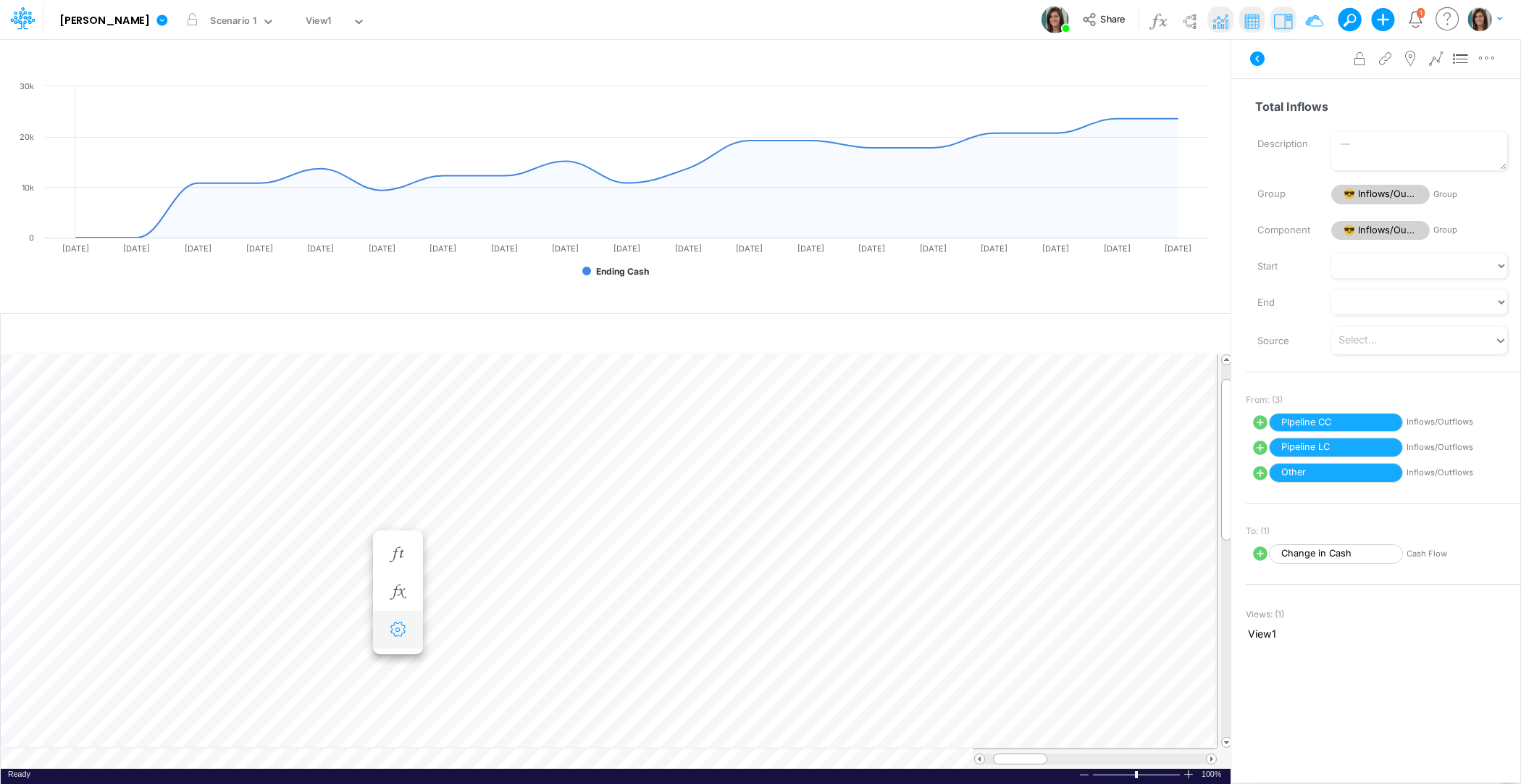
click at [403, 625] on icon "button" at bounding box center [398, 630] width 22 height 15
select select "sum"
select select "field"
select select "Number"
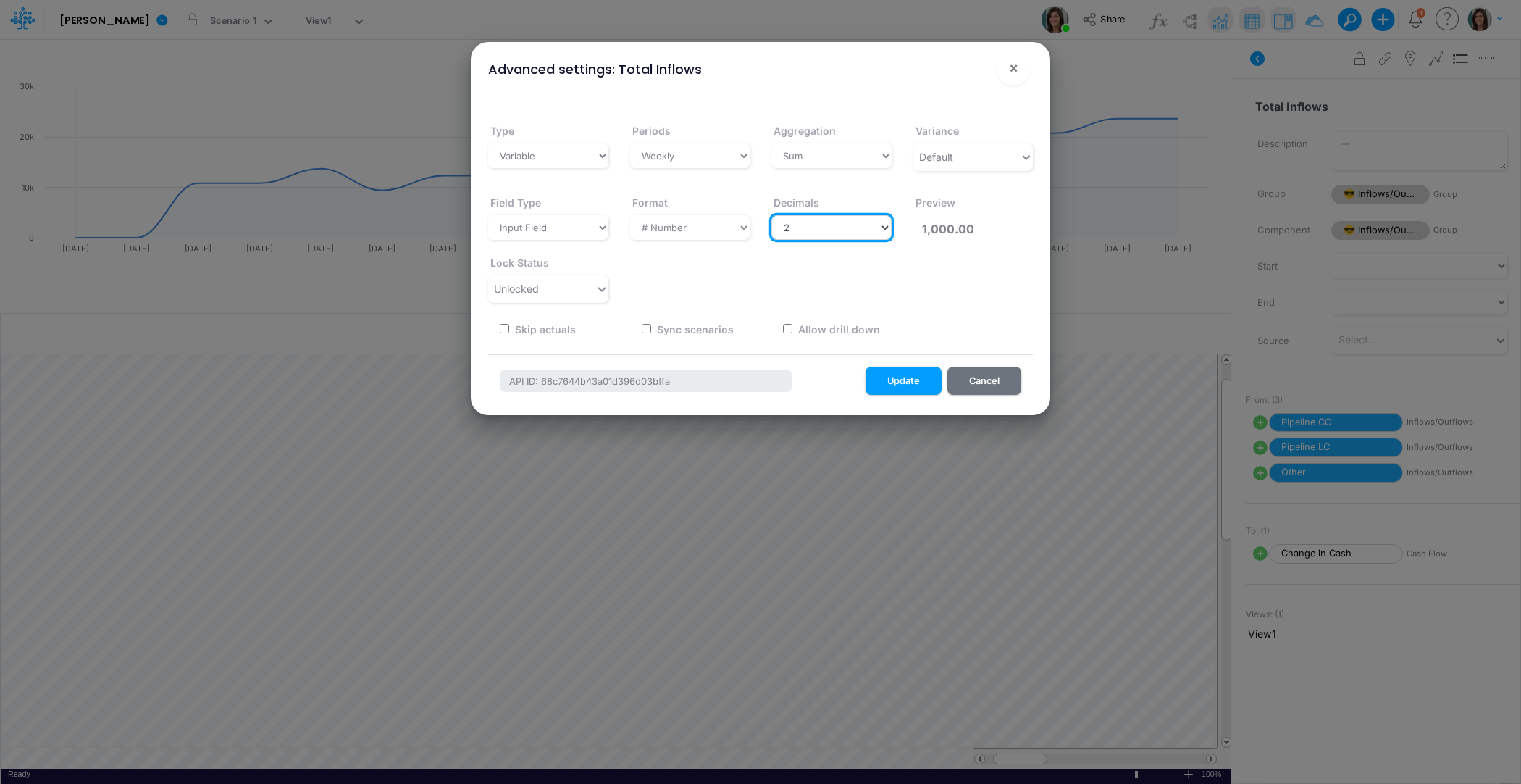
click at [840, 227] on select "Select decimals places 0 1 2 3 4 5 6 7 8 9 10" at bounding box center [831, 227] width 120 height 24
select select "0"
click at [771, 215] on select "Select decimals places 0 1 2 3 4 5 6 7 8 9 10" at bounding box center [831, 227] width 120 height 24
type input "1,000"
click at [897, 384] on button "Update" at bounding box center [903, 380] width 76 height 28
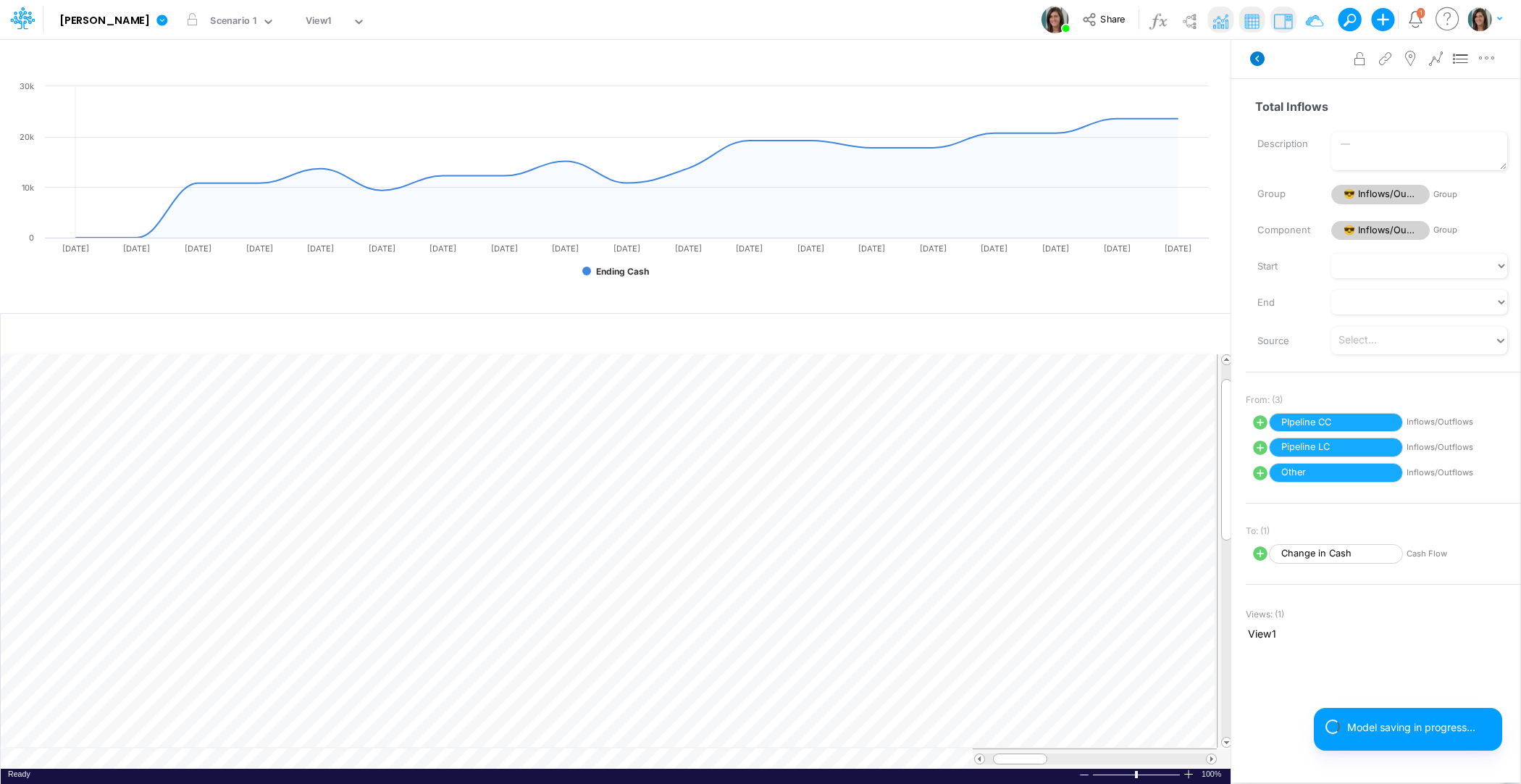
click at [1257, 59] on icon at bounding box center [1257, 59] width 14 height 14
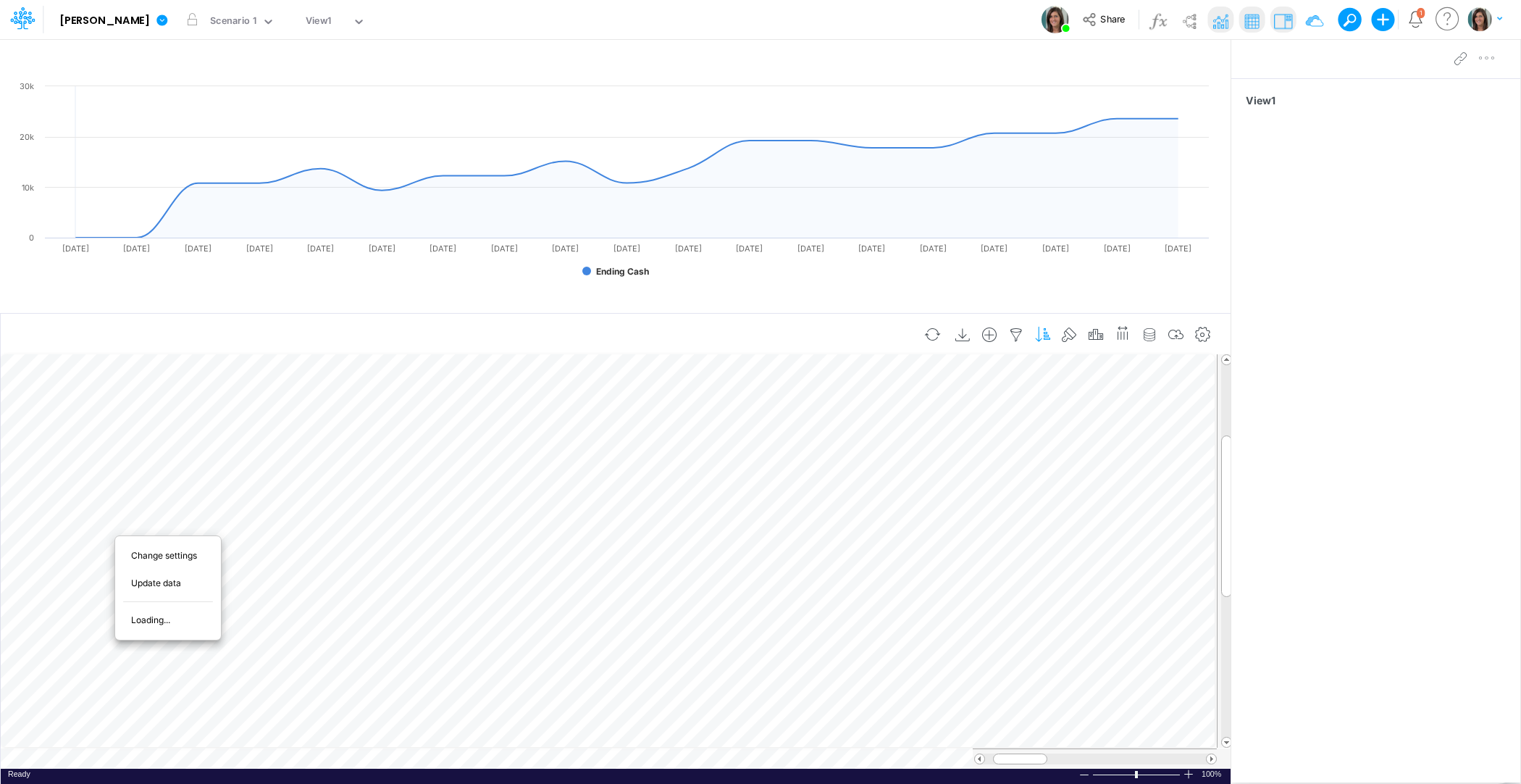
scroll to position [7, 1]
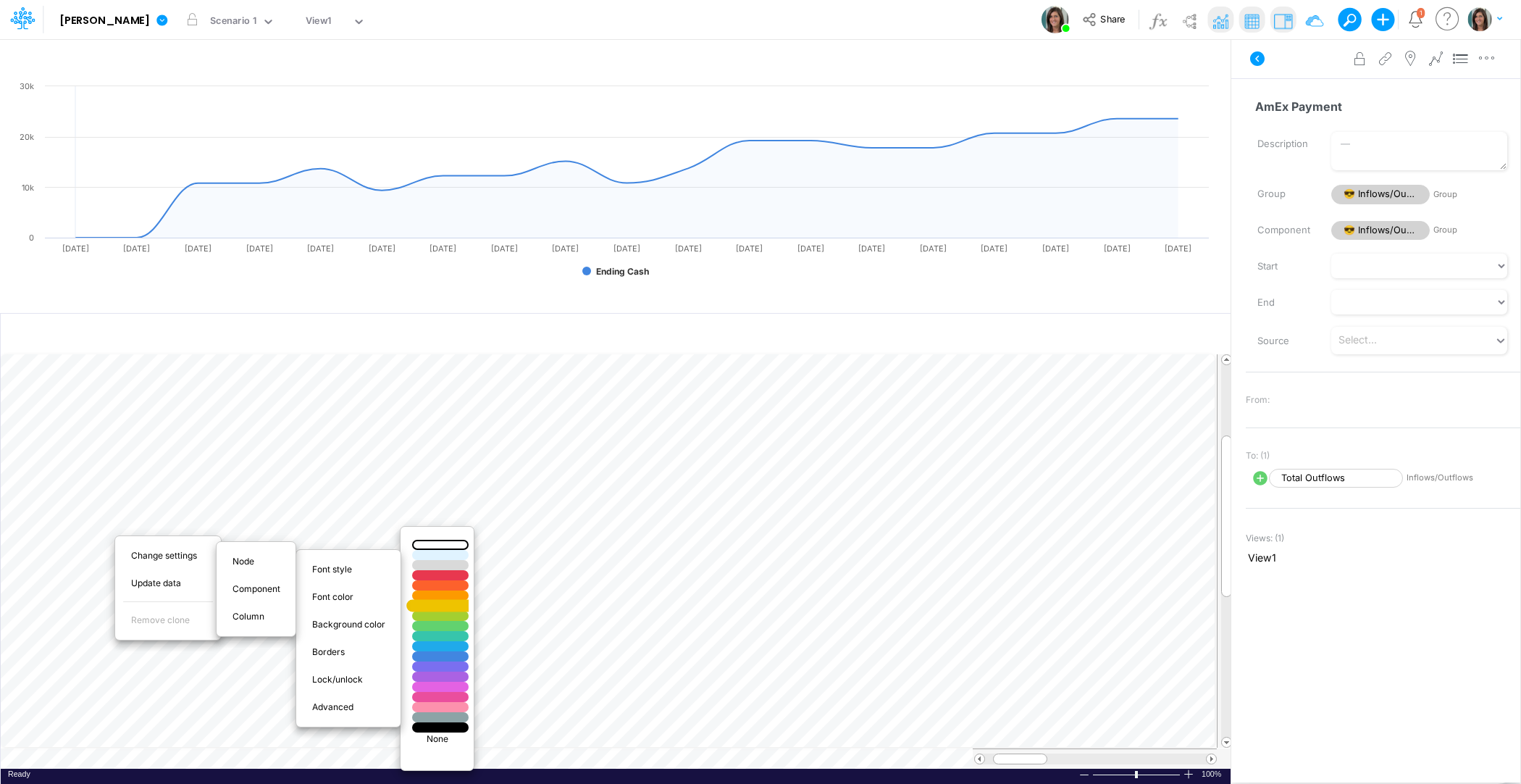
click at [454, 604] on div at bounding box center [440, 606] width 68 height 12
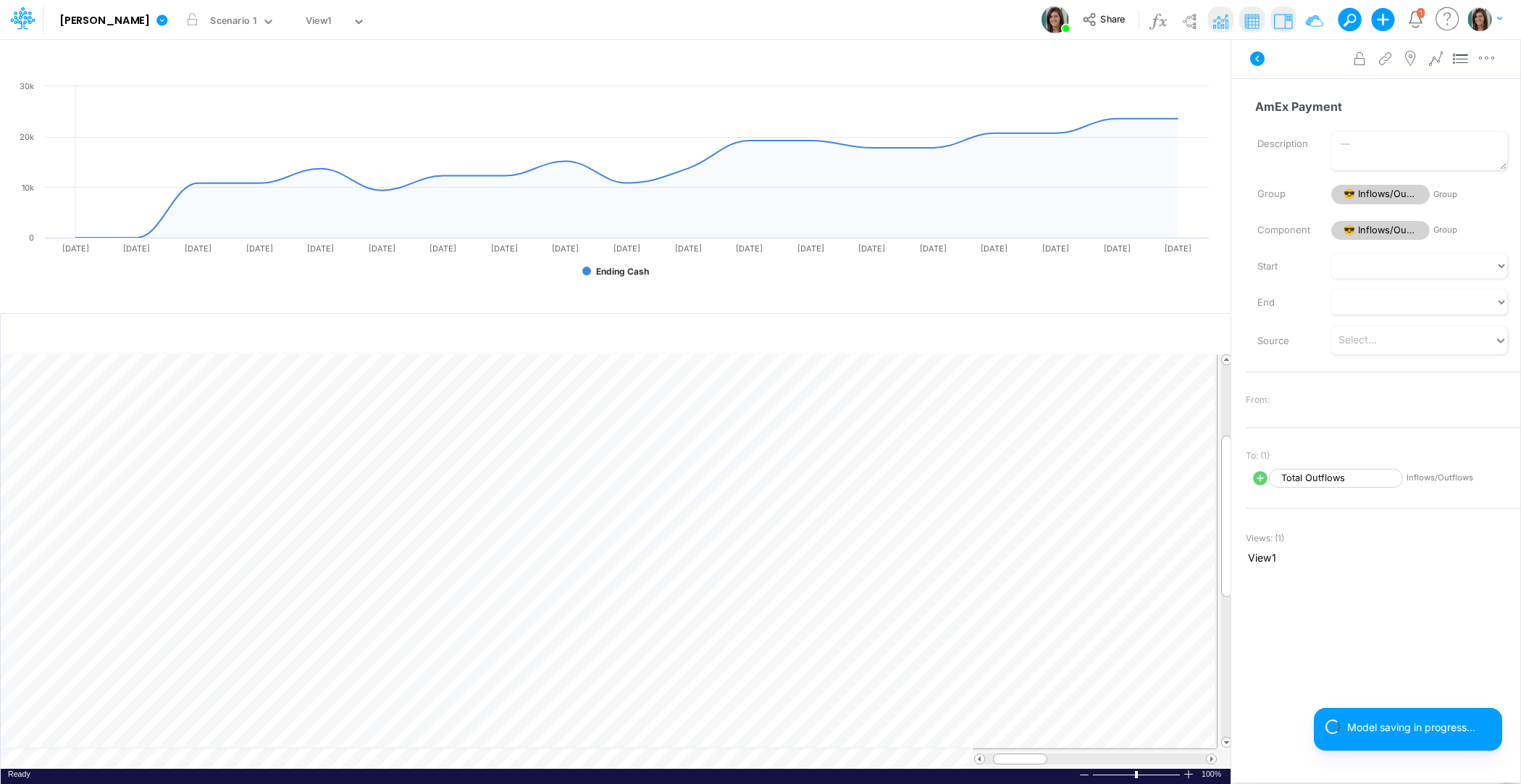
scroll to position [7, 1]
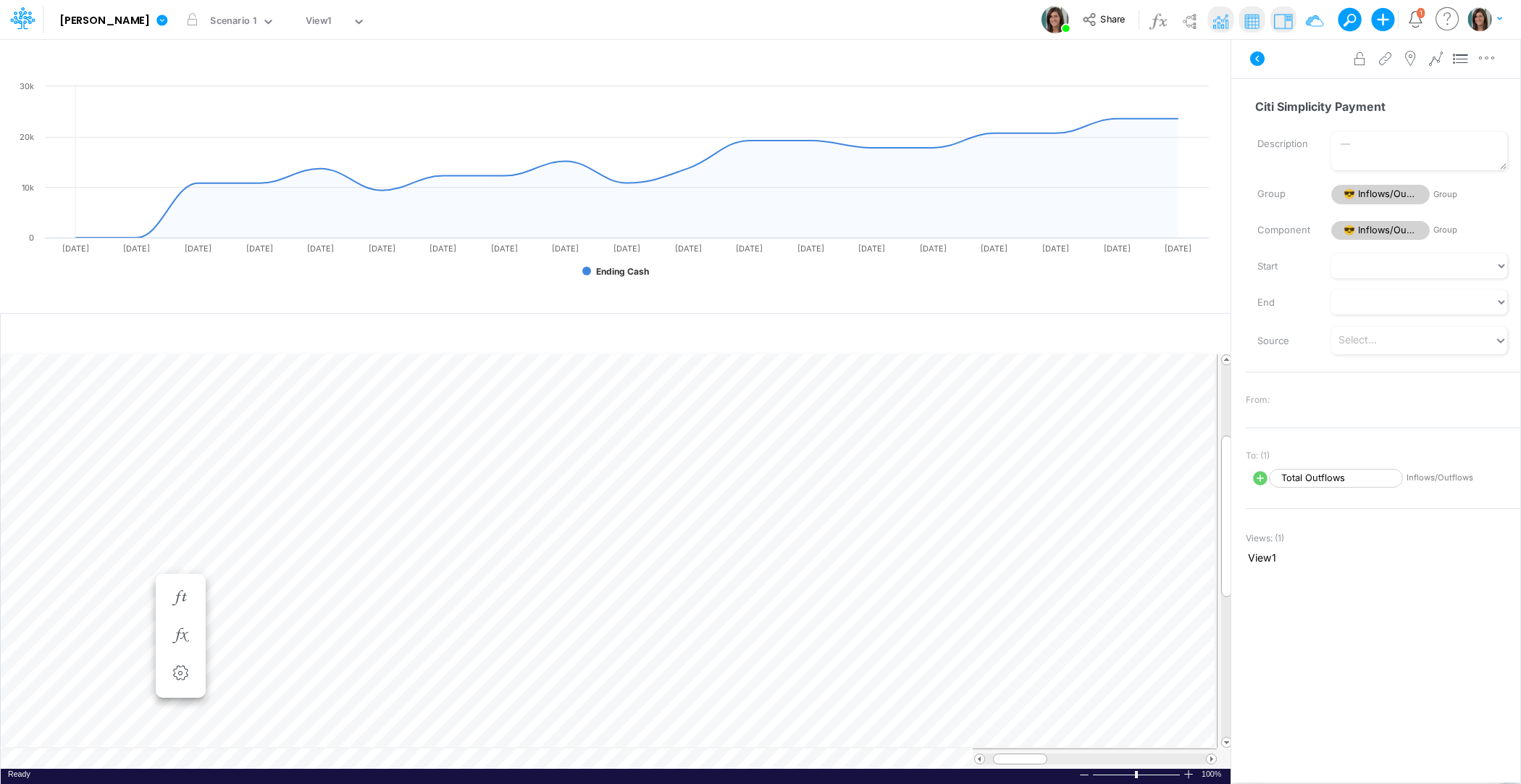
scroll to position [7, 1]
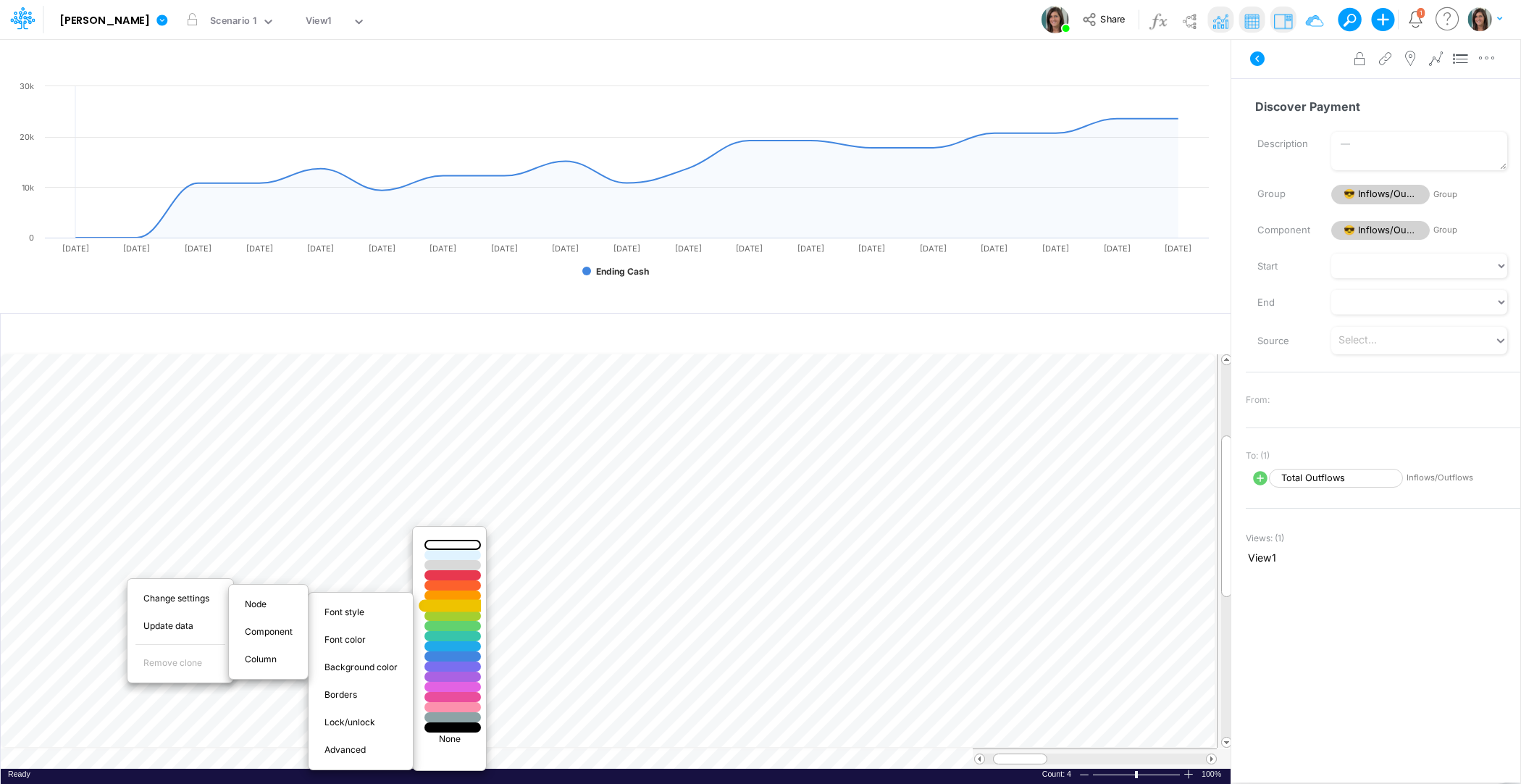
click at [458, 605] on div at bounding box center [453, 606] width 68 height 12
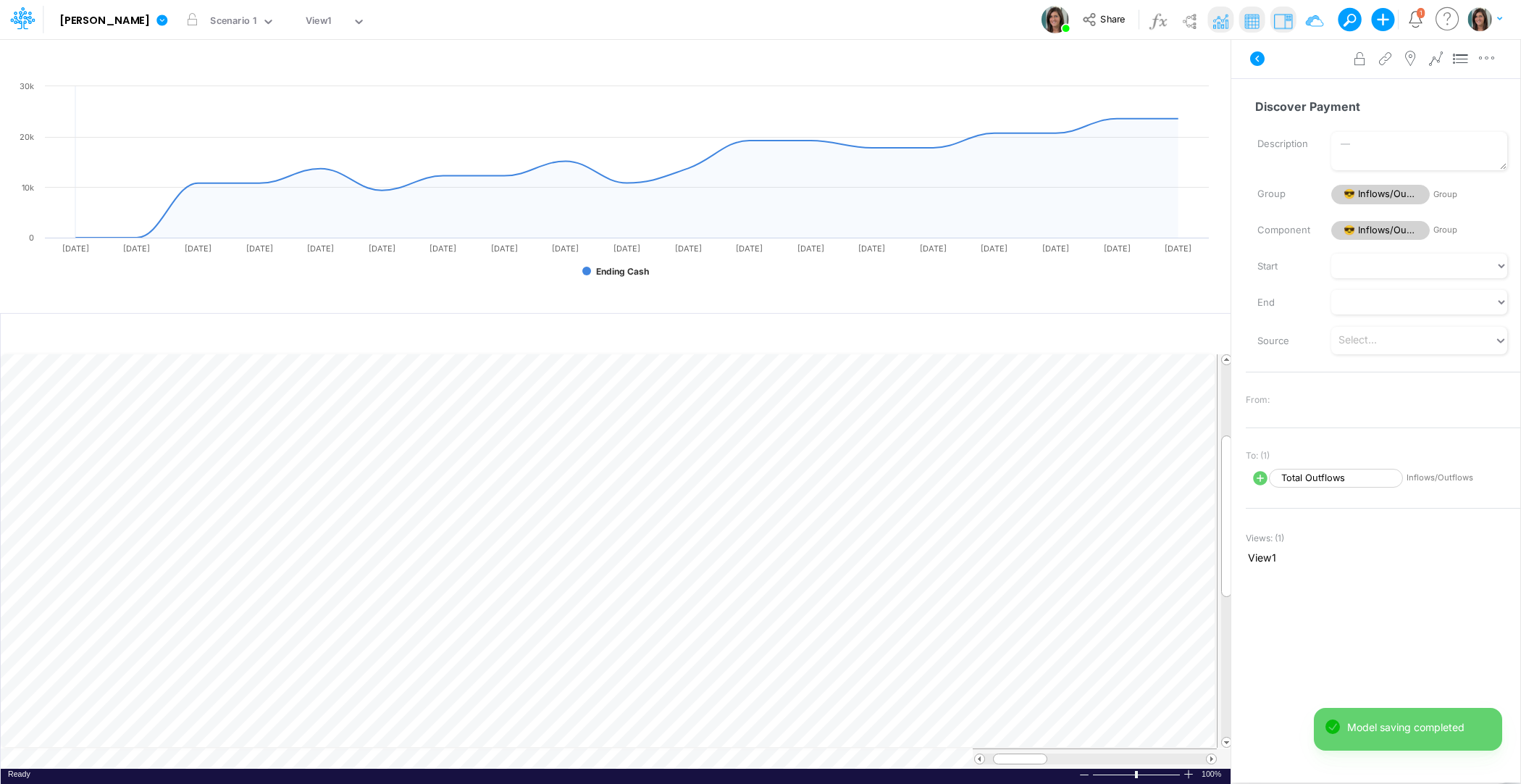
scroll to position [7, 1]
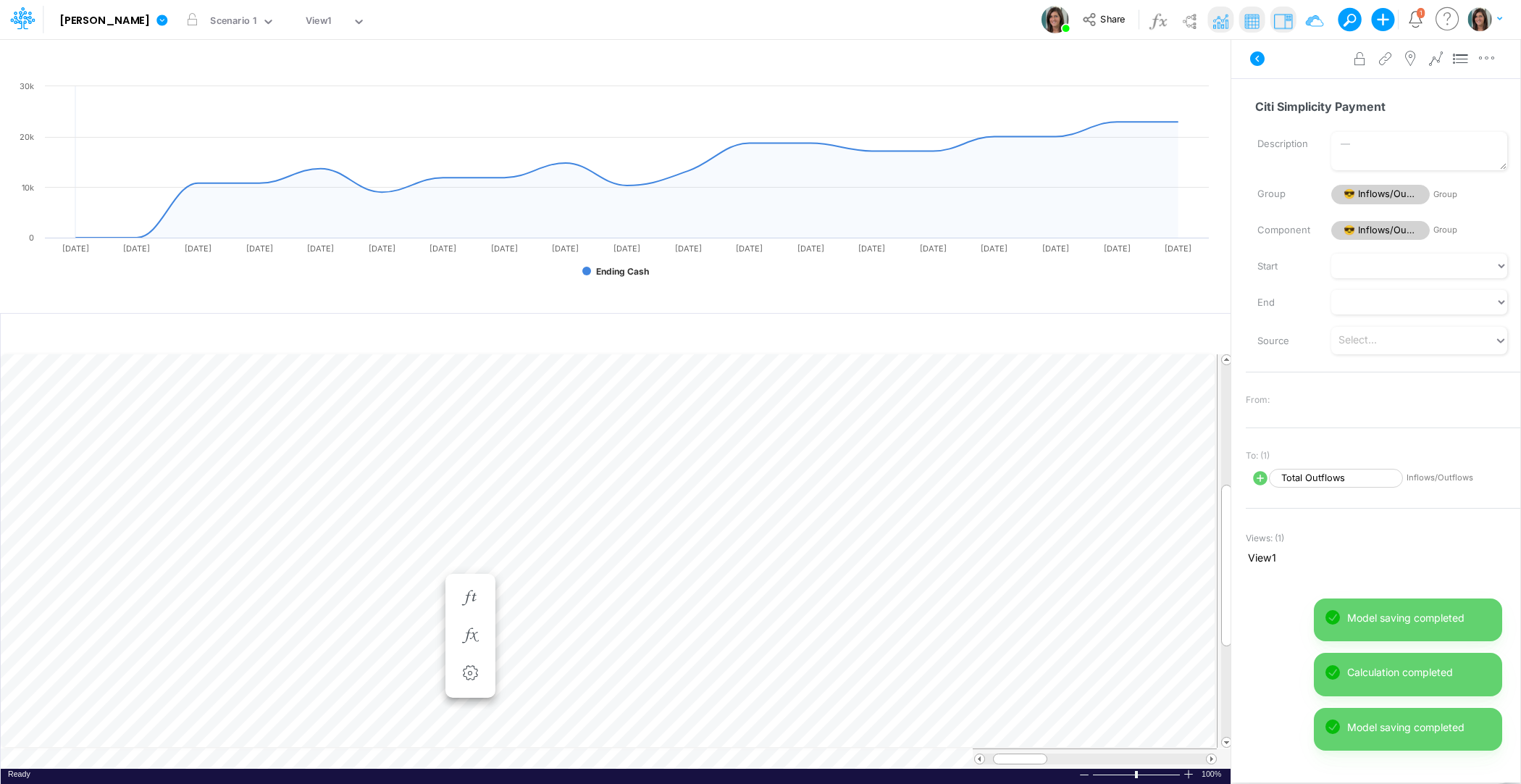
scroll to position [7, 1]
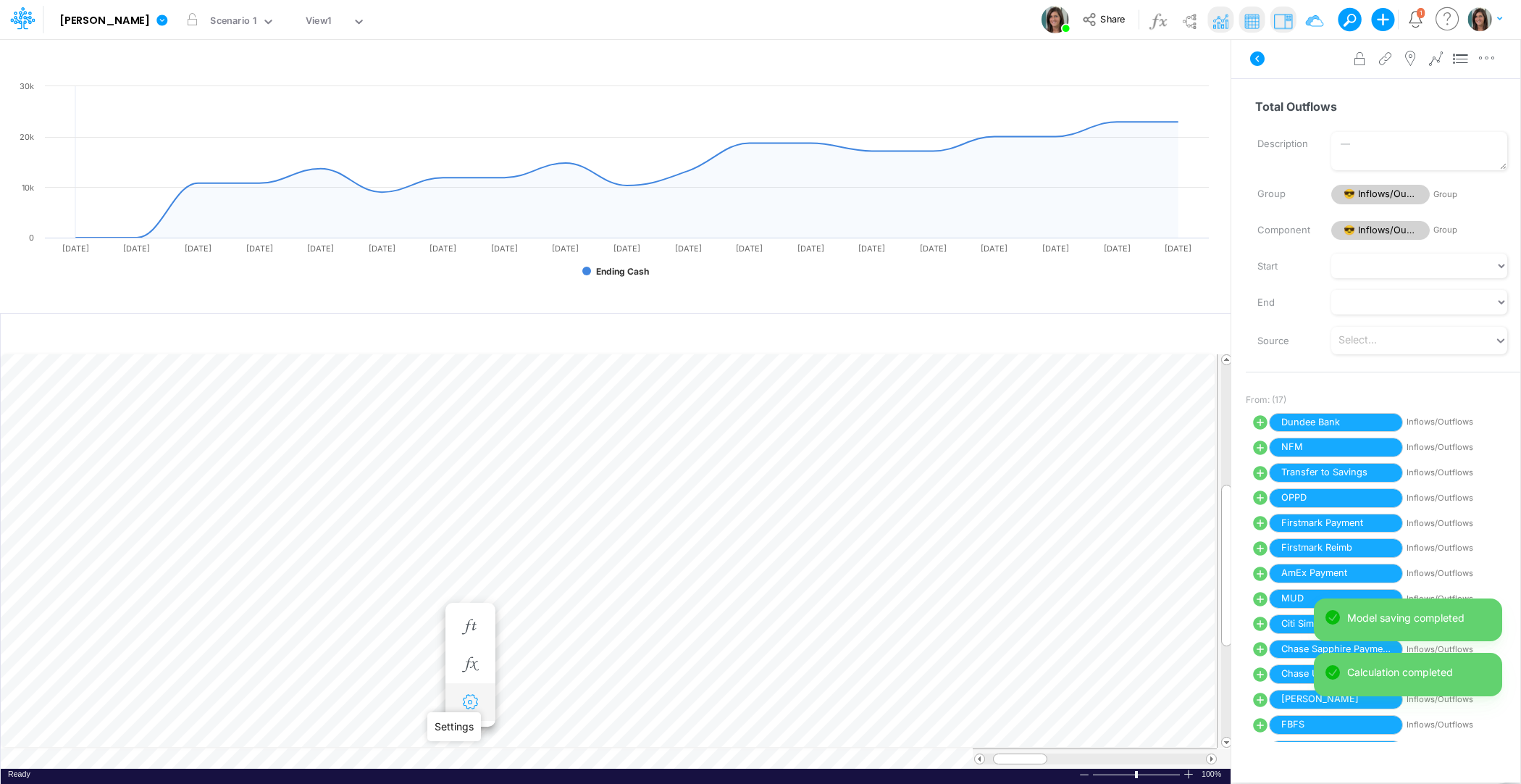
click at [468, 701] on icon "button" at bounding box center [470, 702] width 22 height 15
select select "sum"
select select "field"
select select "Number"
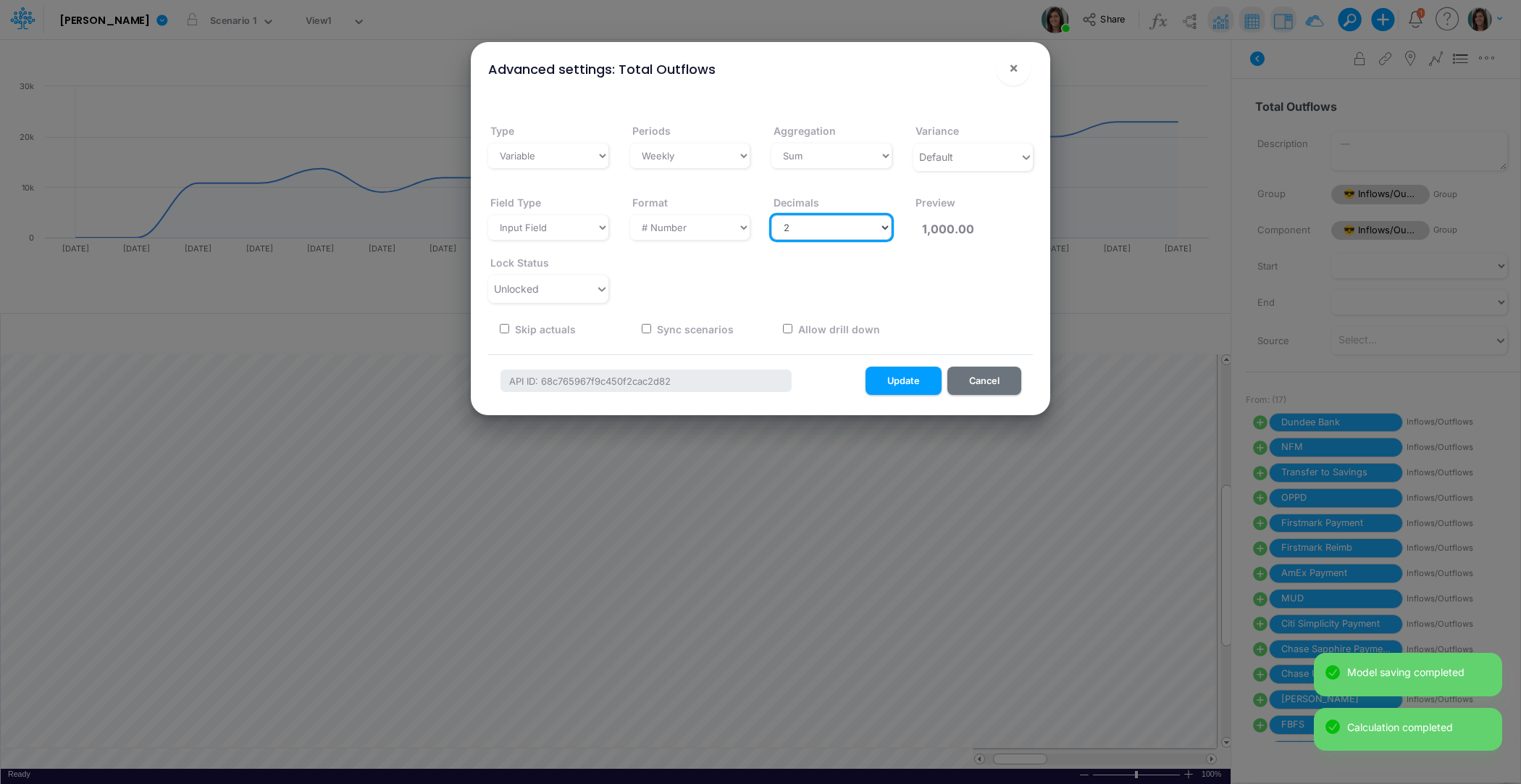
click at [832, 236] on select "Select decimals places 0 1 2 3 4 5 6 7 8 9 10" at bounding box center [831, 227] width 120 height 24
select select "0"
click at [771, 215] on select "Select decimals places 0 1 2 3 4 5 6 7 8 9 10" at bounding box center [831, 227] width 120 height 24
type input "1,000"
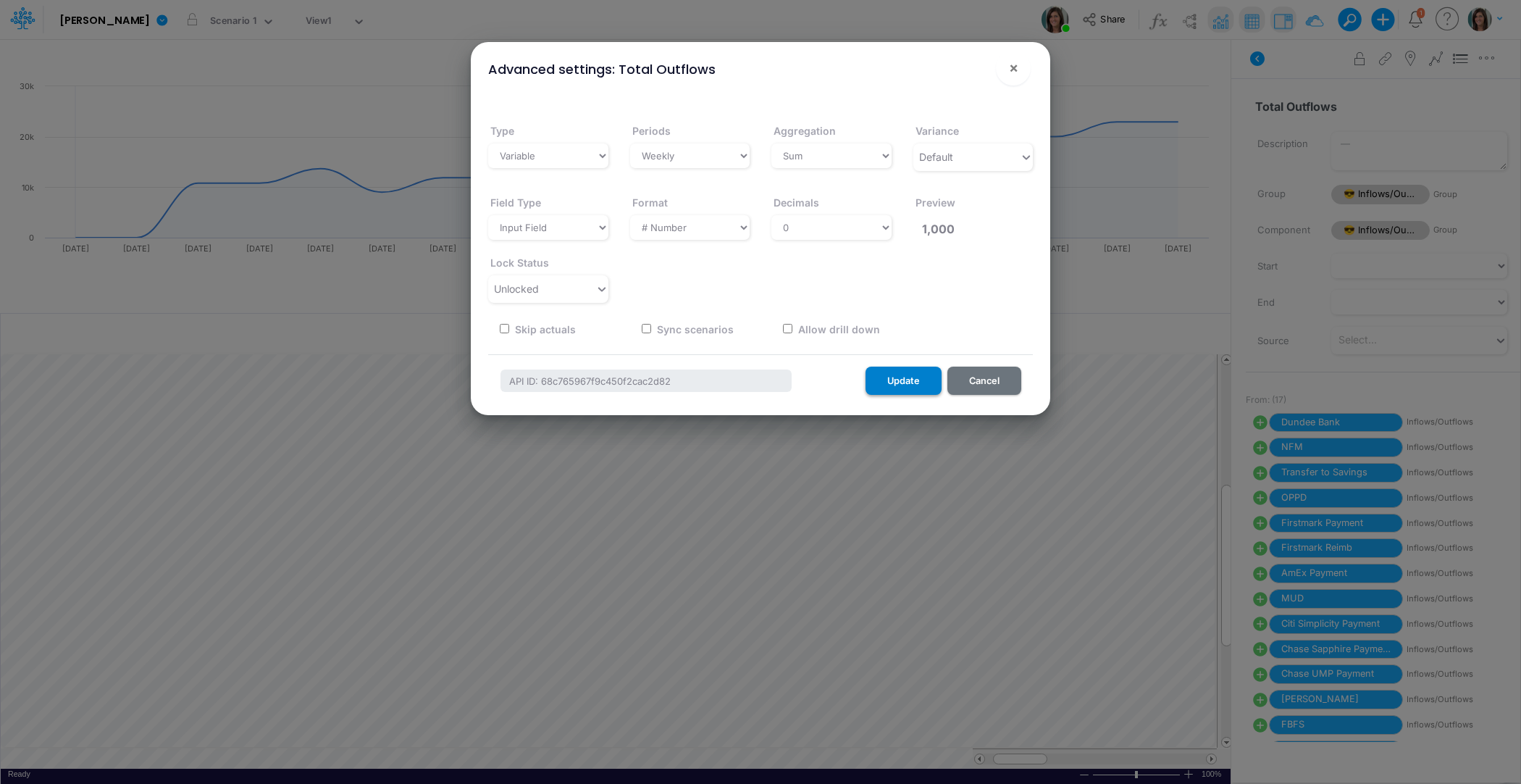
click at [894, 373] on button "Update" at bounding box center [903, 380] width 76 height 28
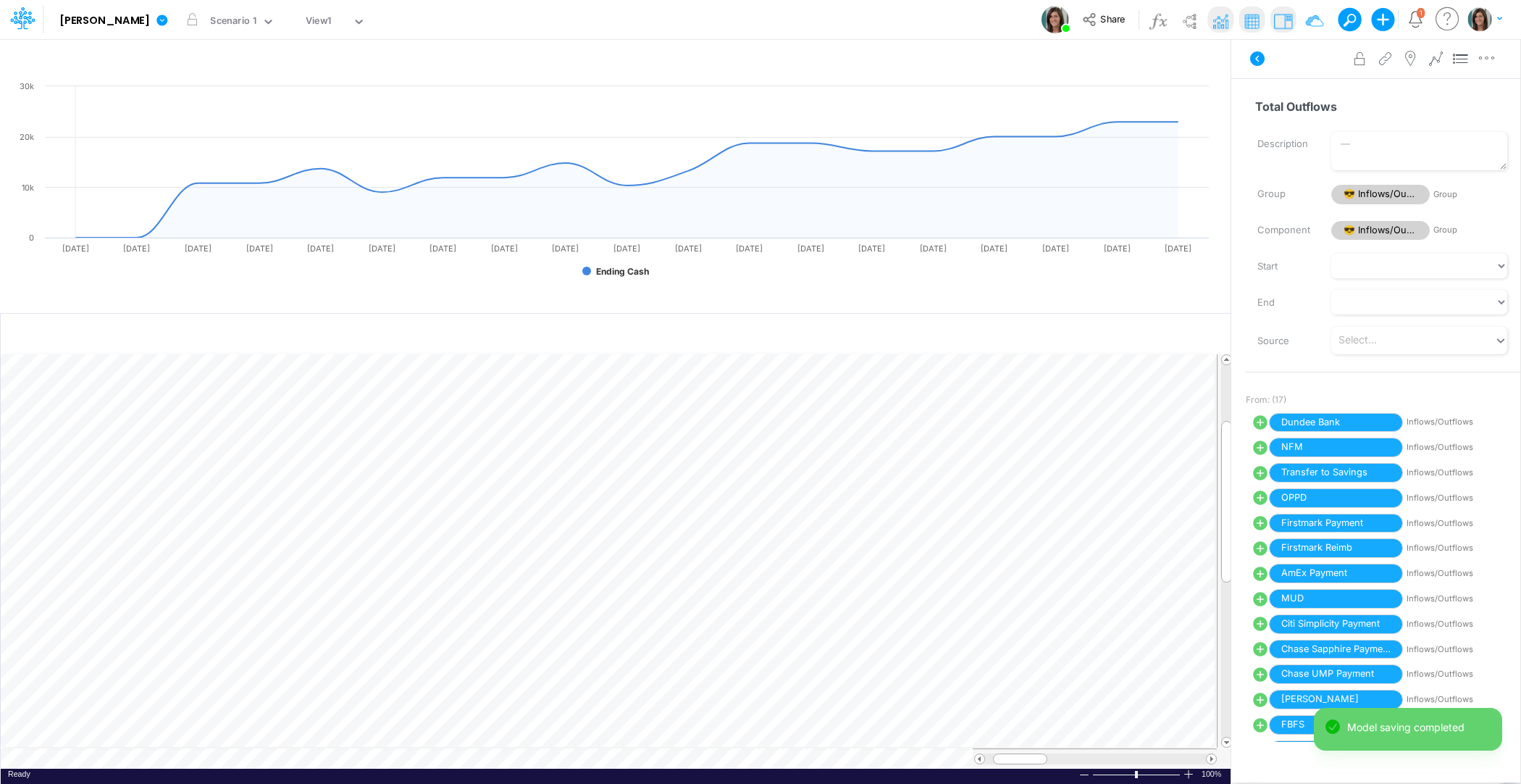
scroll to position [7, 1]
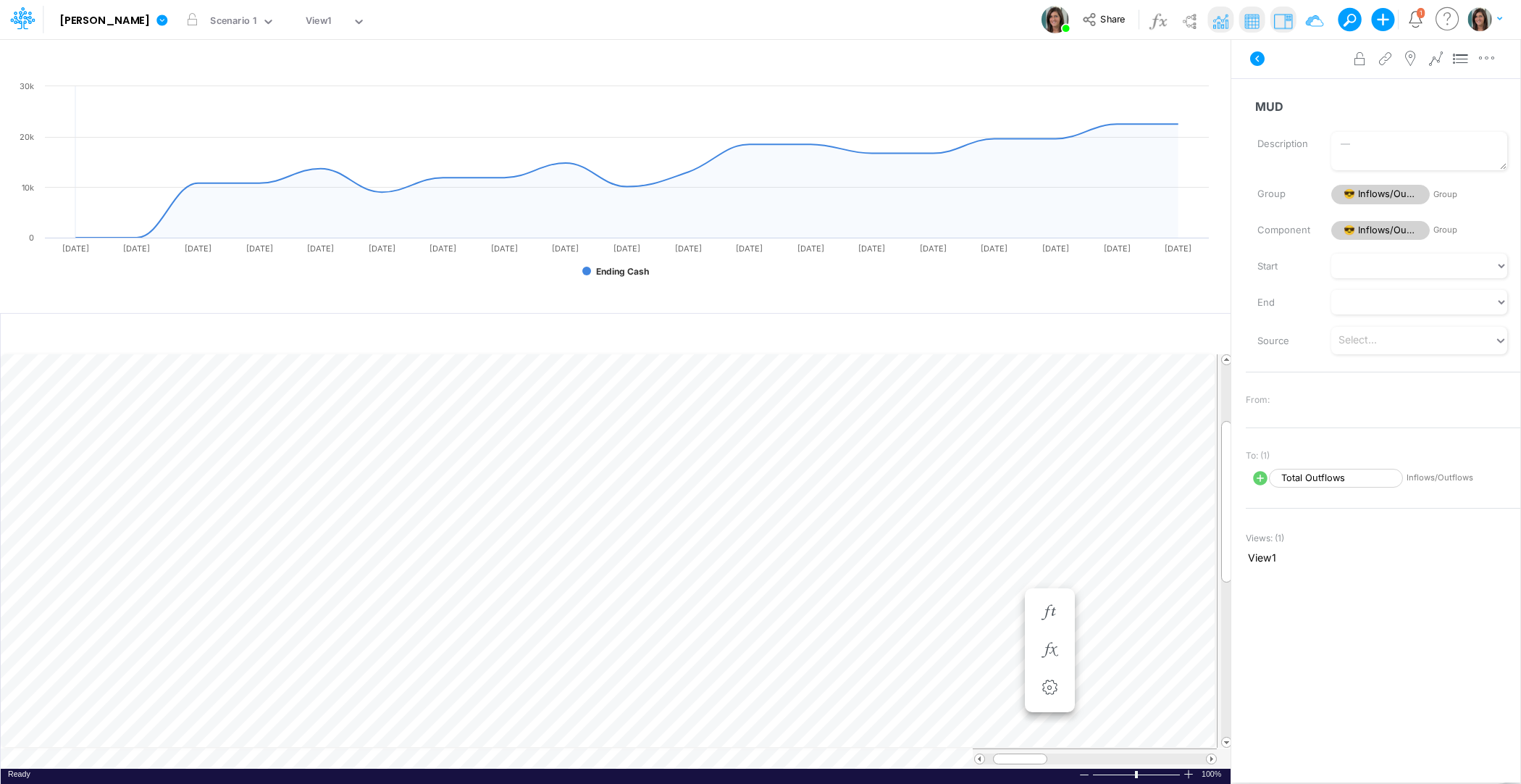
scroll to position [7, 1]
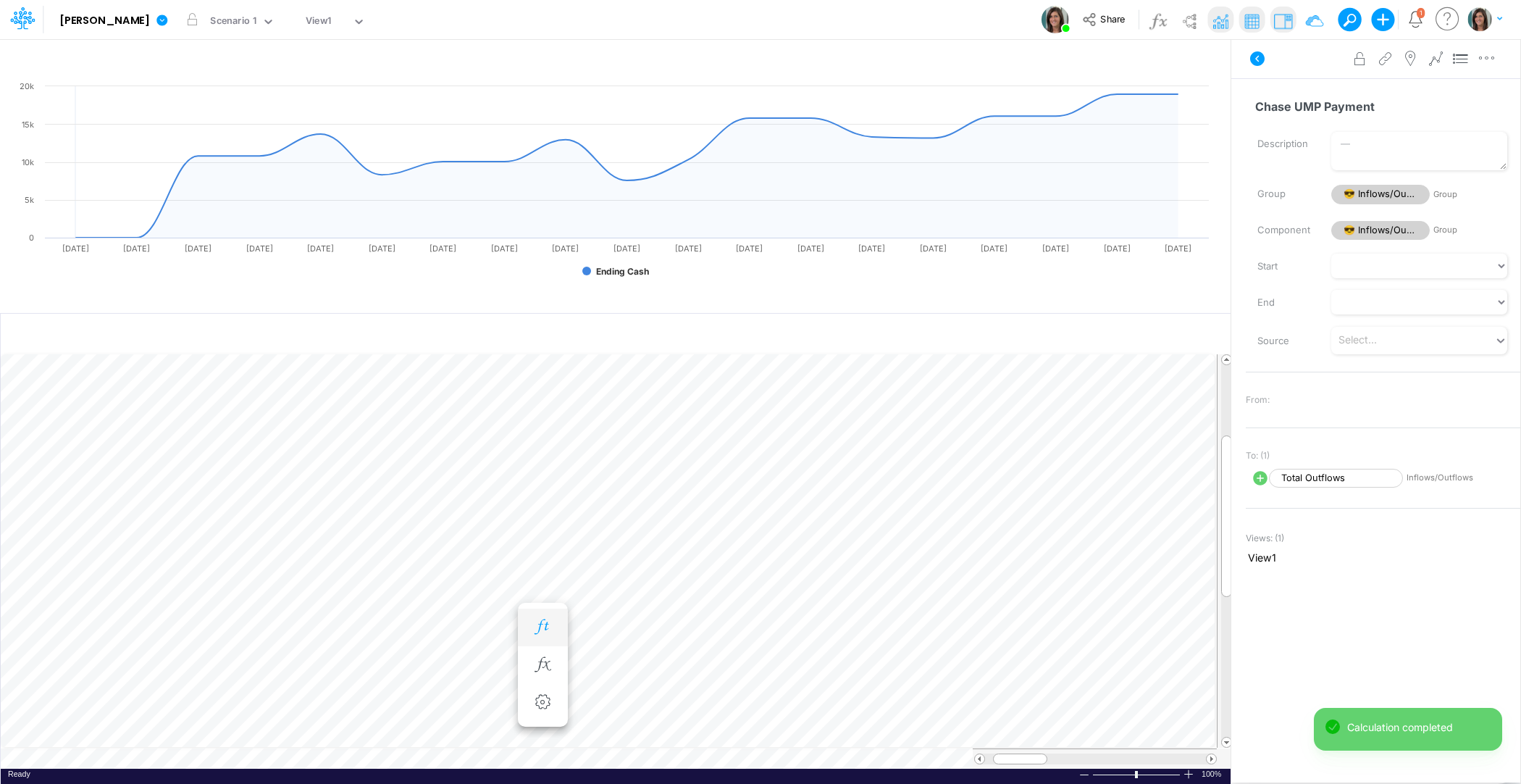
scroll to position [7, 1]
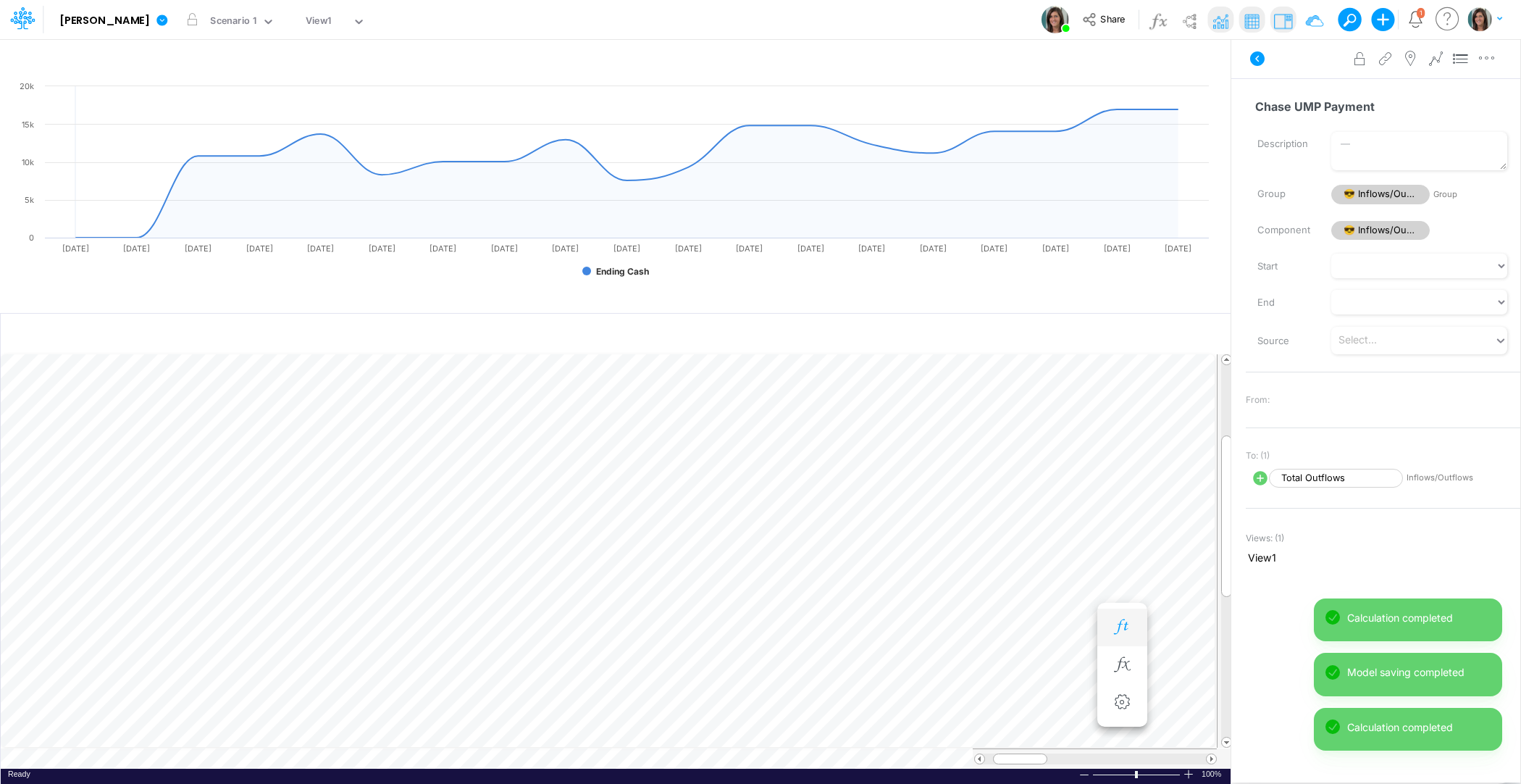
scroll to position [7, 1]
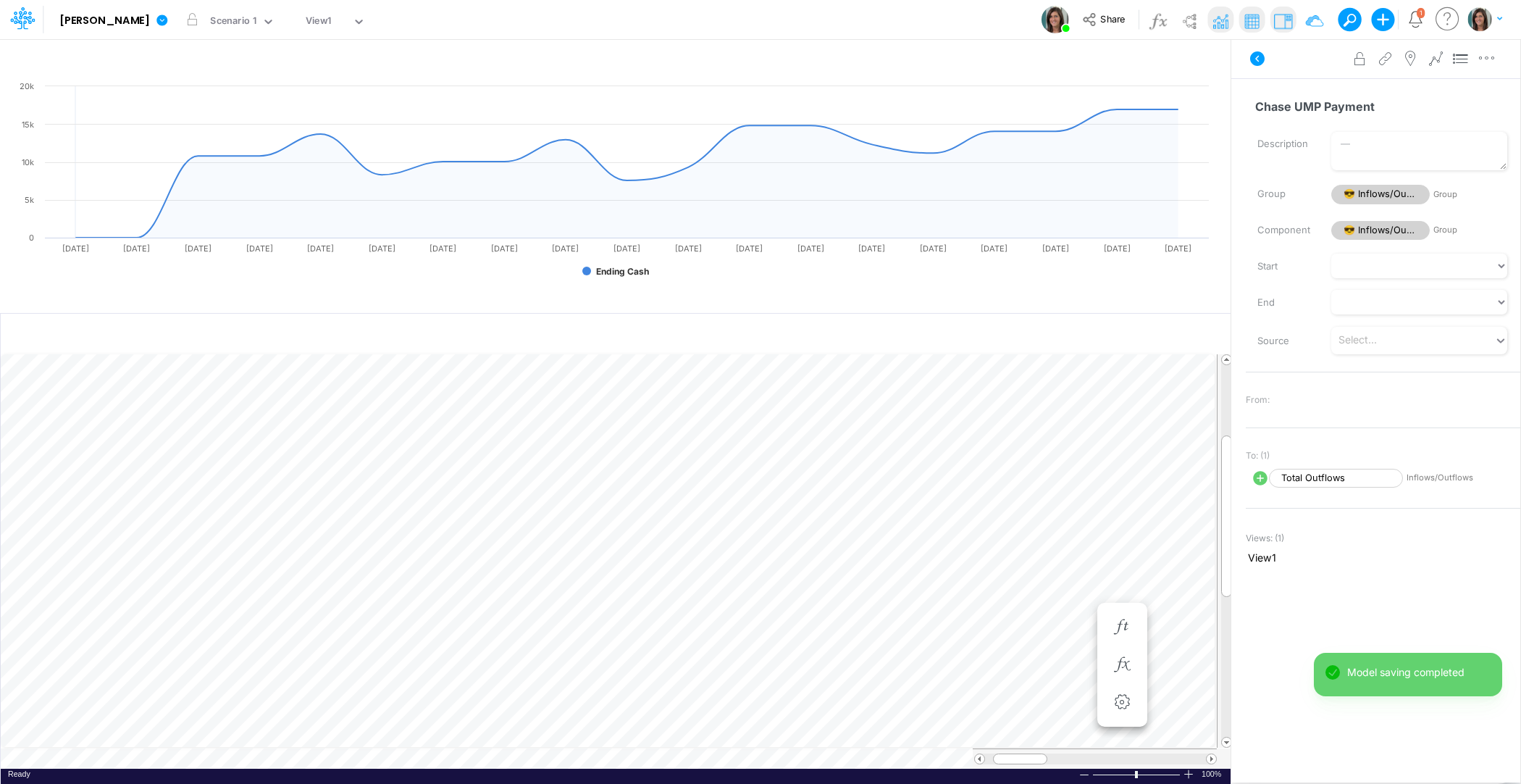
click at [1262, 53] on icon at bounding box center [1257, 59] width 17 height 17
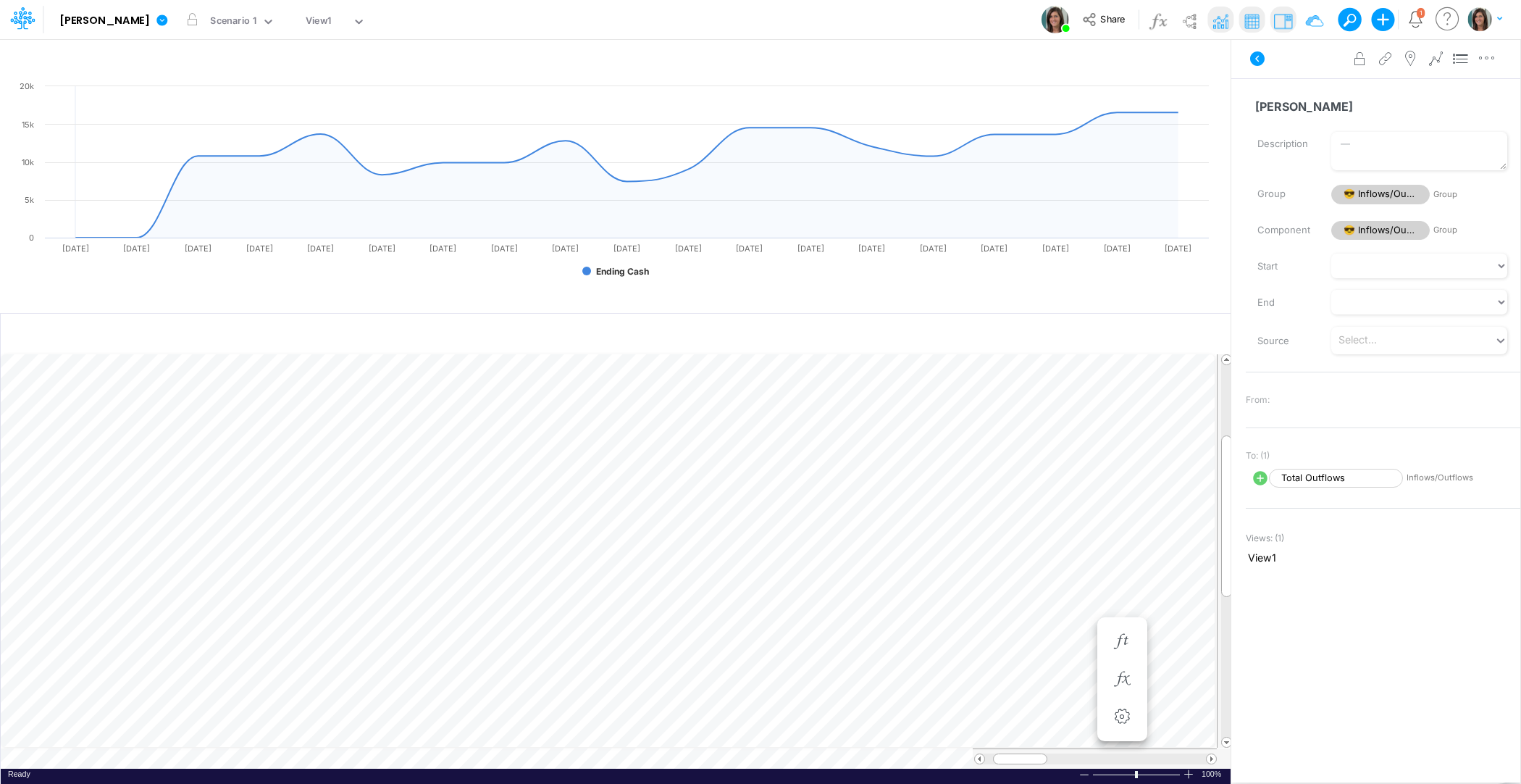
scroll to position [7, 1]
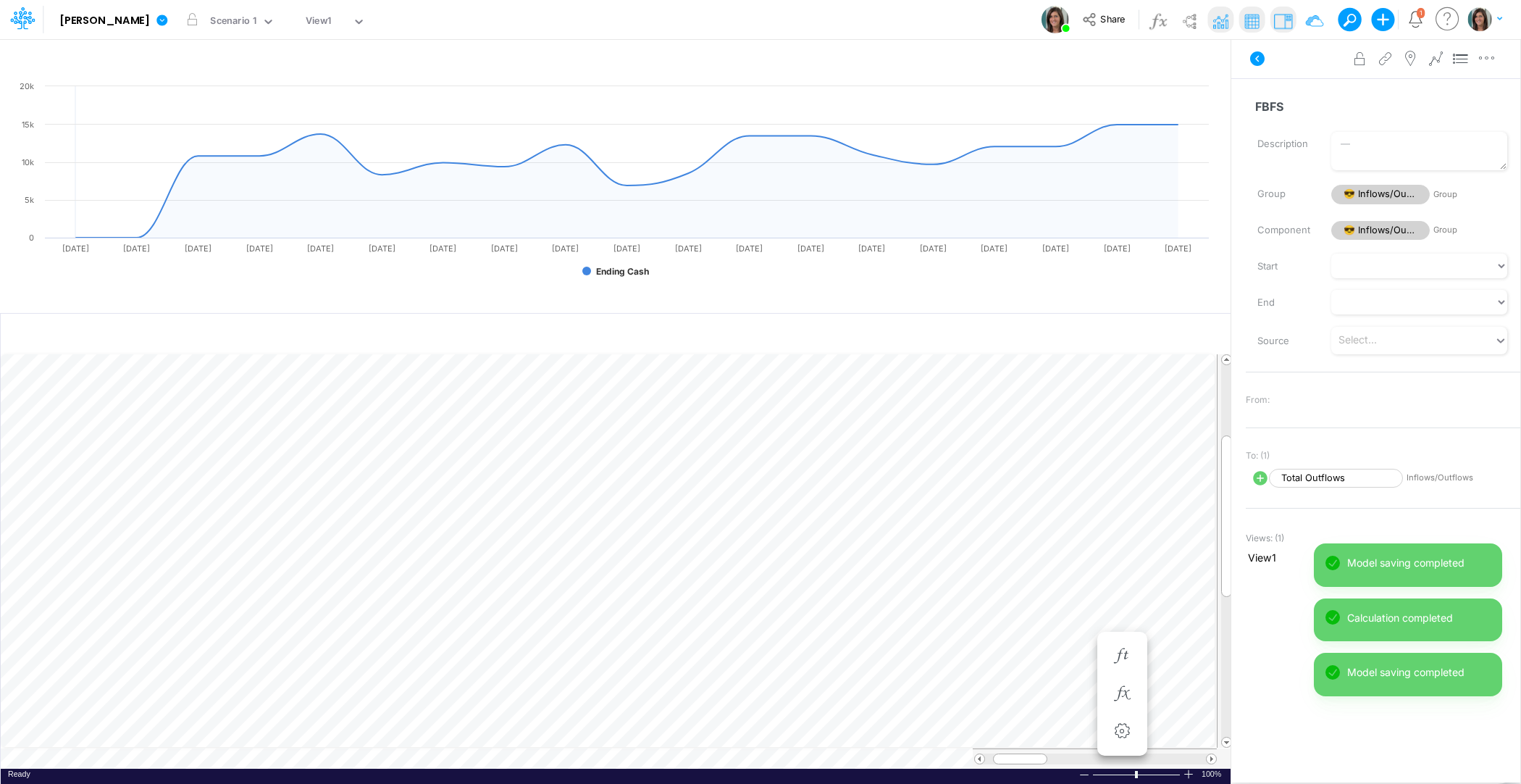
scroll to position [7, 1]
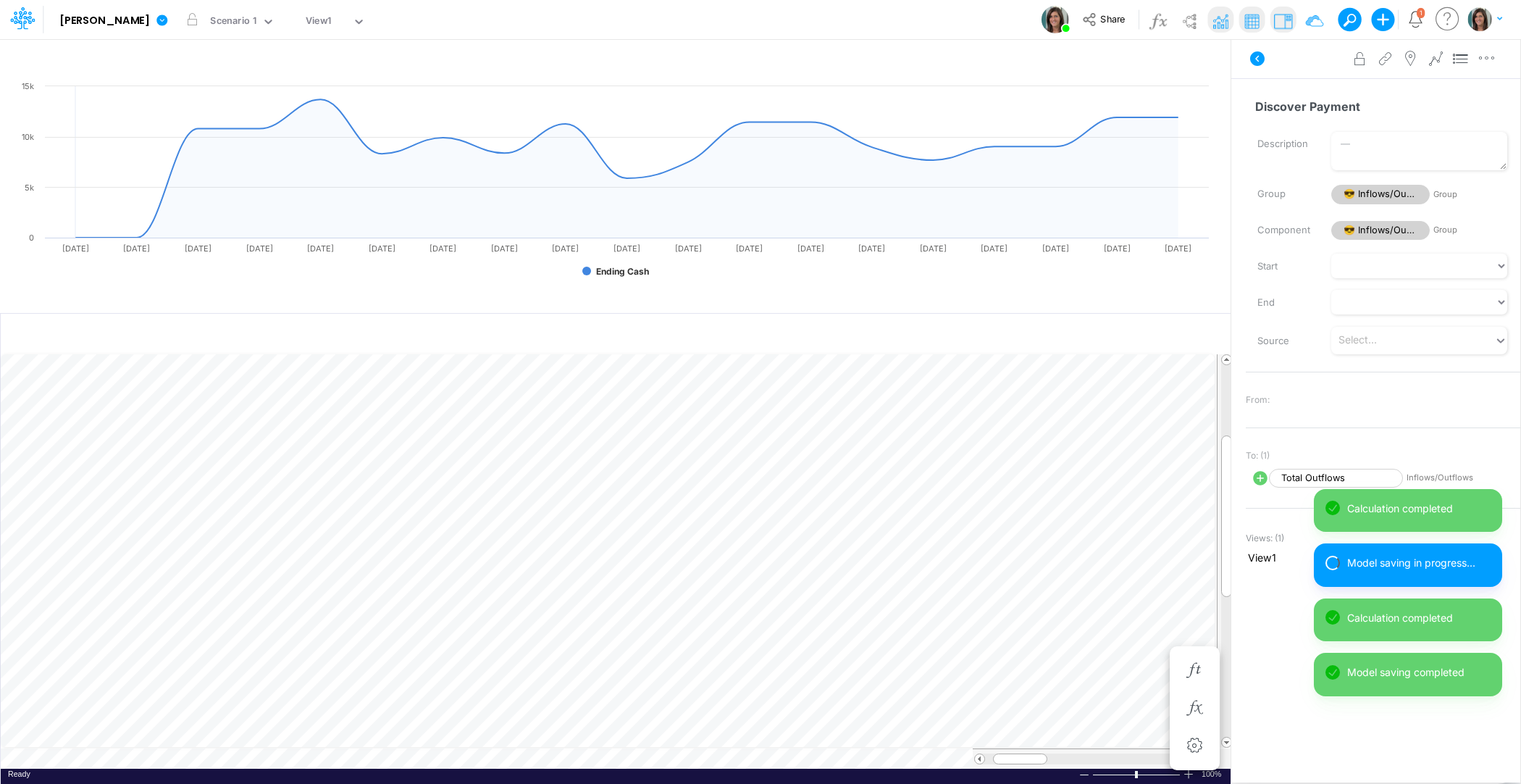
scroll to position [7, 1]
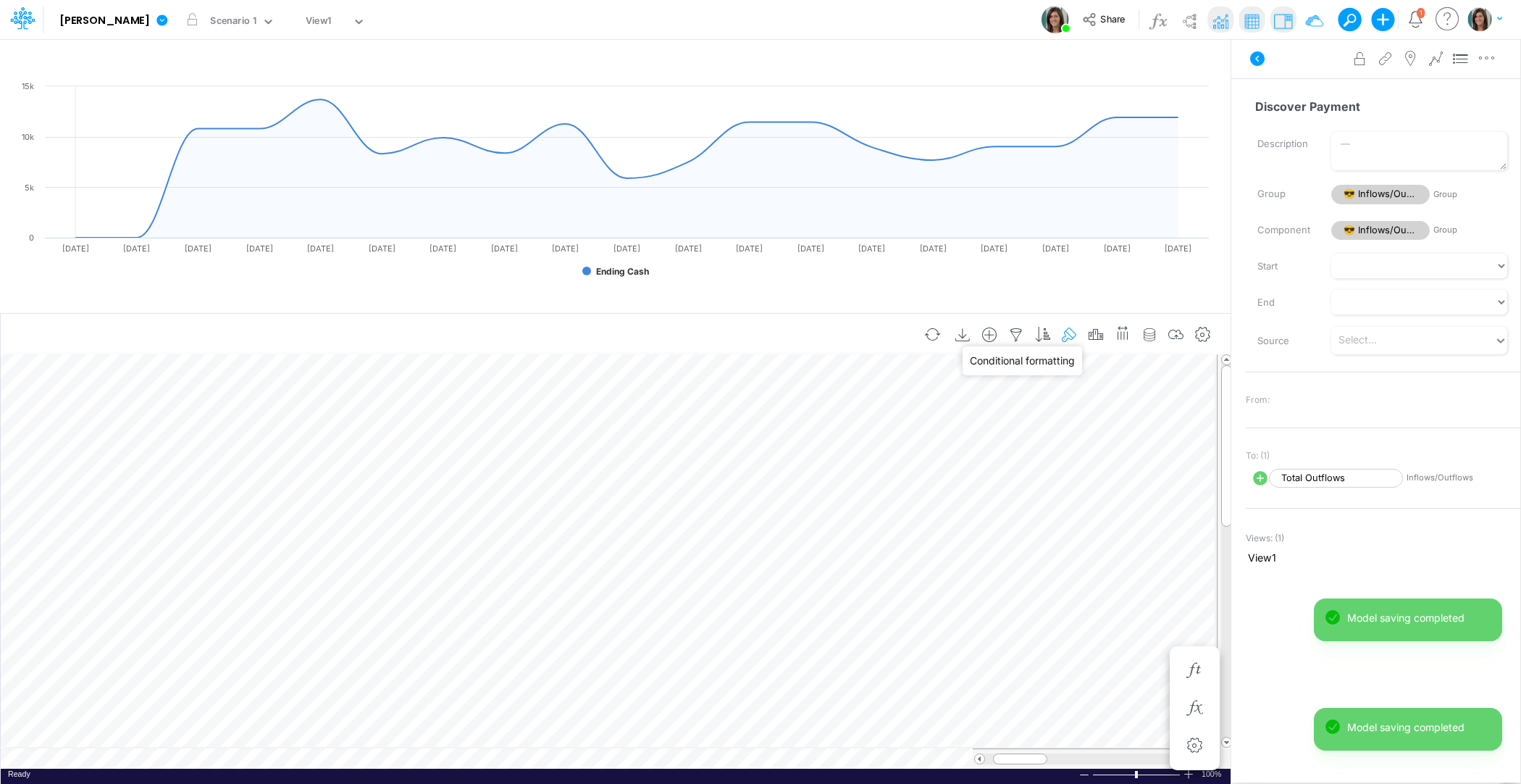
click at [1076, 340] on icon "button" at bounding box center [1070, 335] width 22 height 15
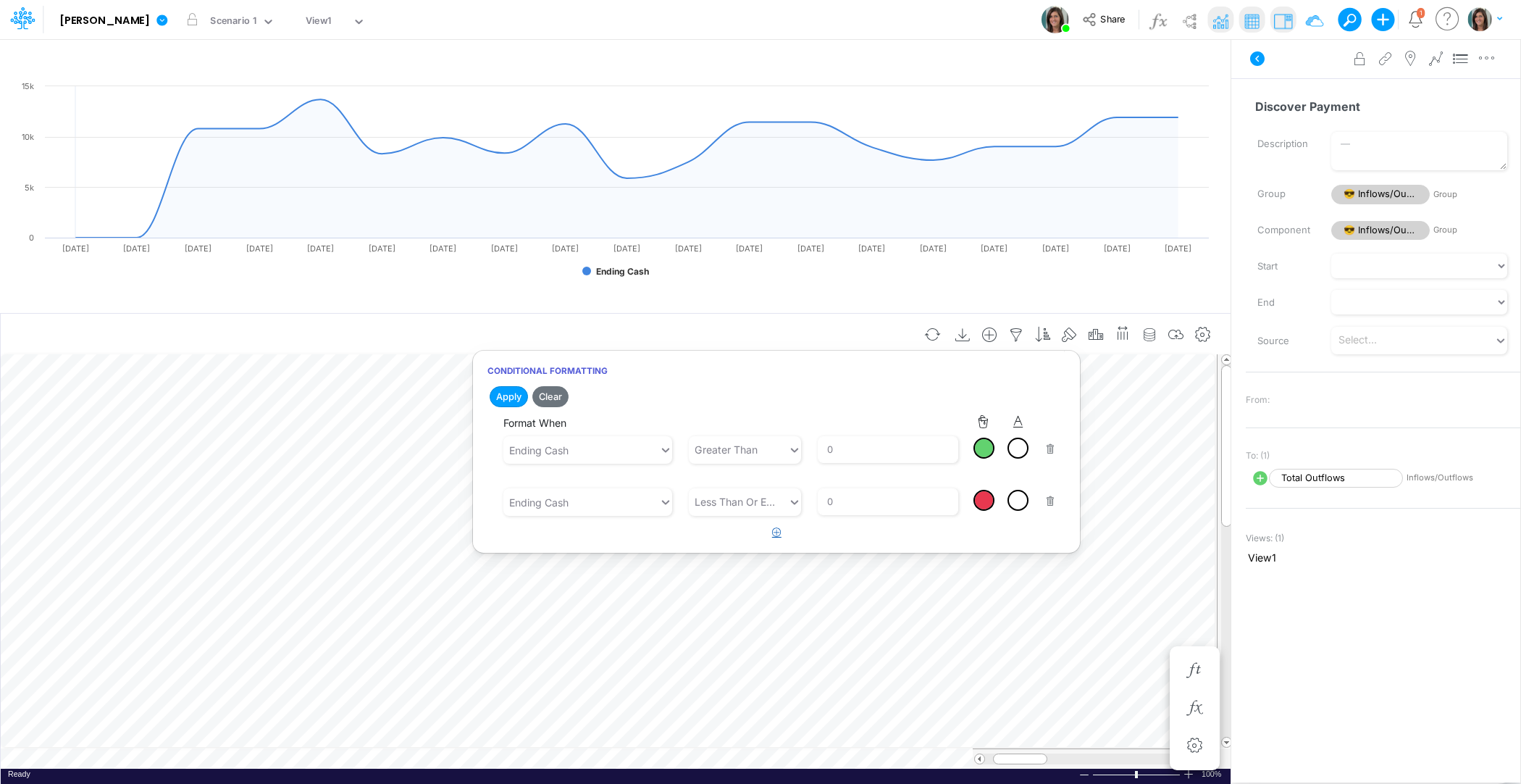
click at [778, 537] on button "button" at bounding box center [776, 532] width 28 height 24
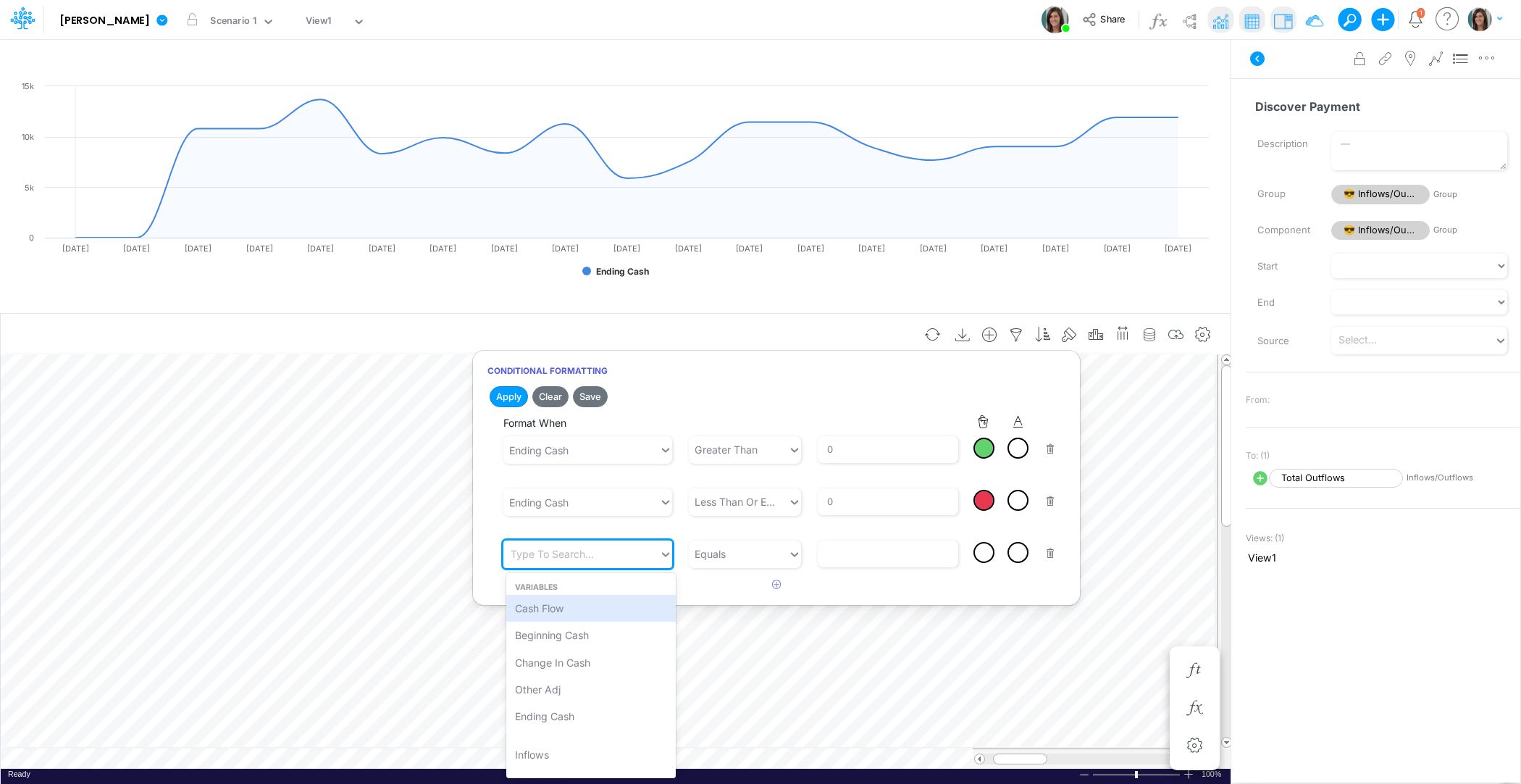
click at [627, 560] on div "Type to search..." at bounding box center [581, 554] width 156 height 24
type input "end"
click at [602, 613] on div "Ending Cash" at bounding box center [591, 608] width 170 height 27
click at [754, 557] on div "Equals" at bounding box center [738, 553] width 100 height 24
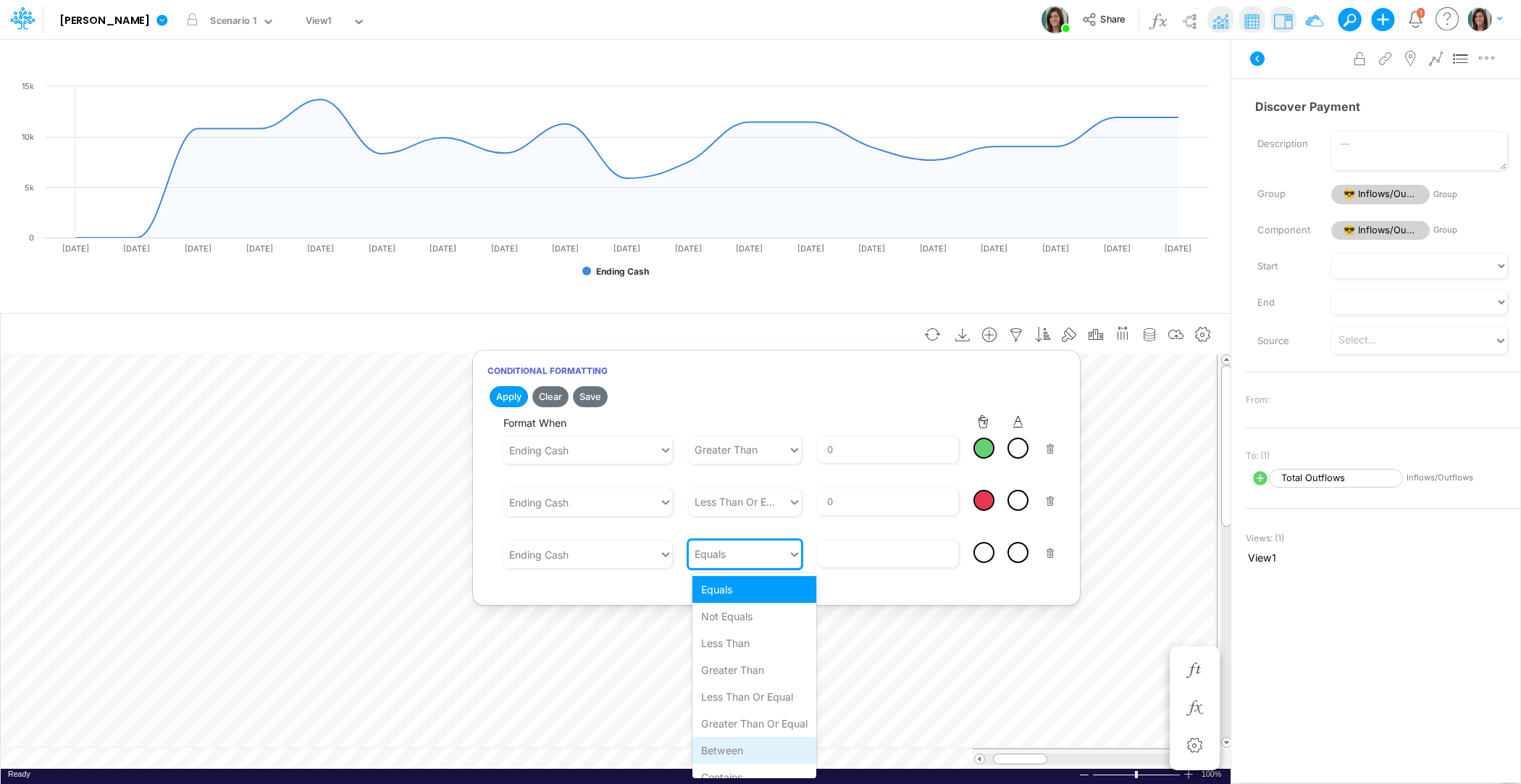
click at [744, 747] on div "Between" at bounding box center [754, 750] width 124 height 27
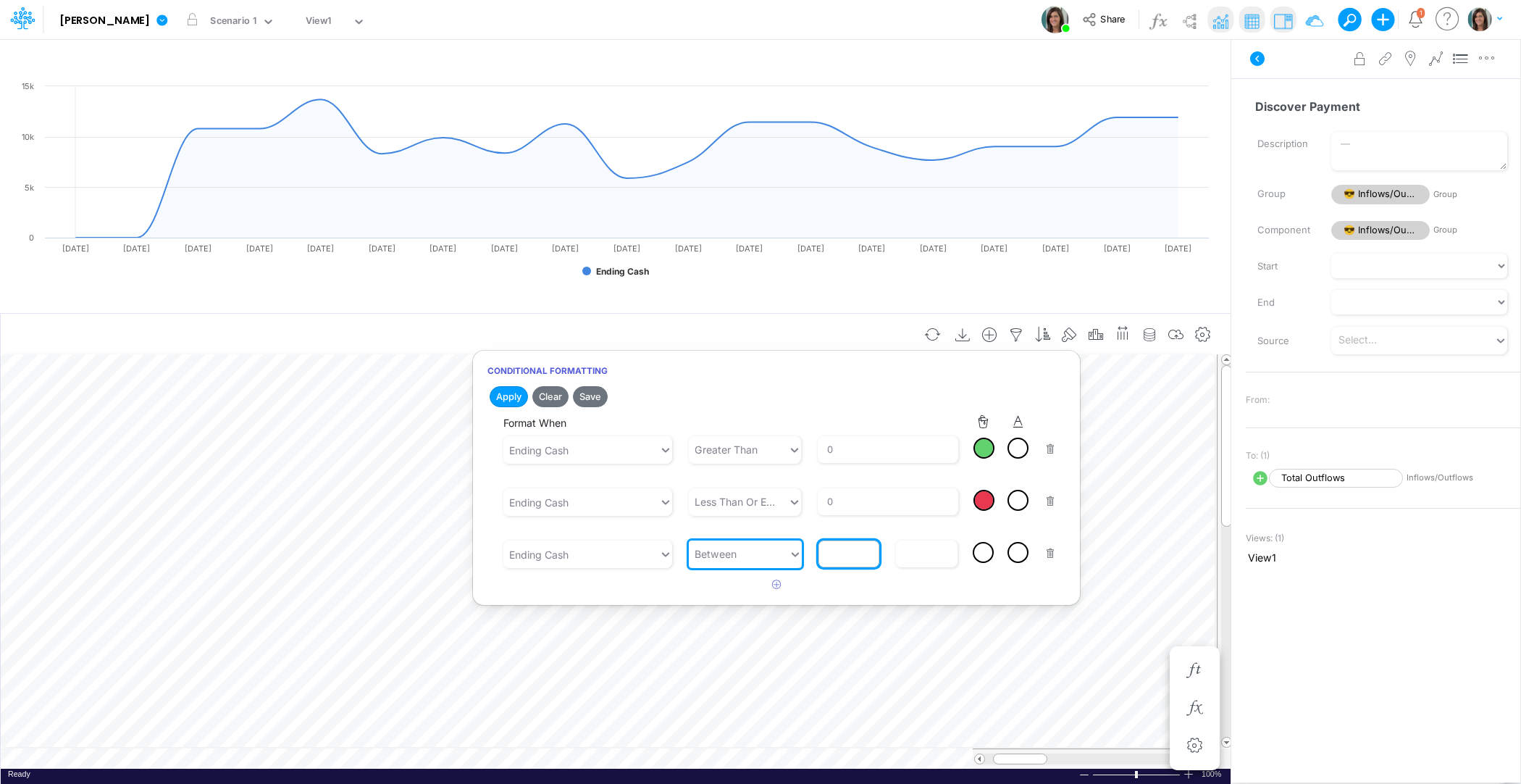
click at [855, 558] on input "text" at bounding box center [849, 554] width 62 height 27
type input "0"
click at [910, 556] on input "text" at bounding box center [926, 554] width 62 height 27
type input "5000"
drag, startPoint x: 861, startPoint y: 443, endPoint x: 827, endPoint y: 446, distance: 34.1
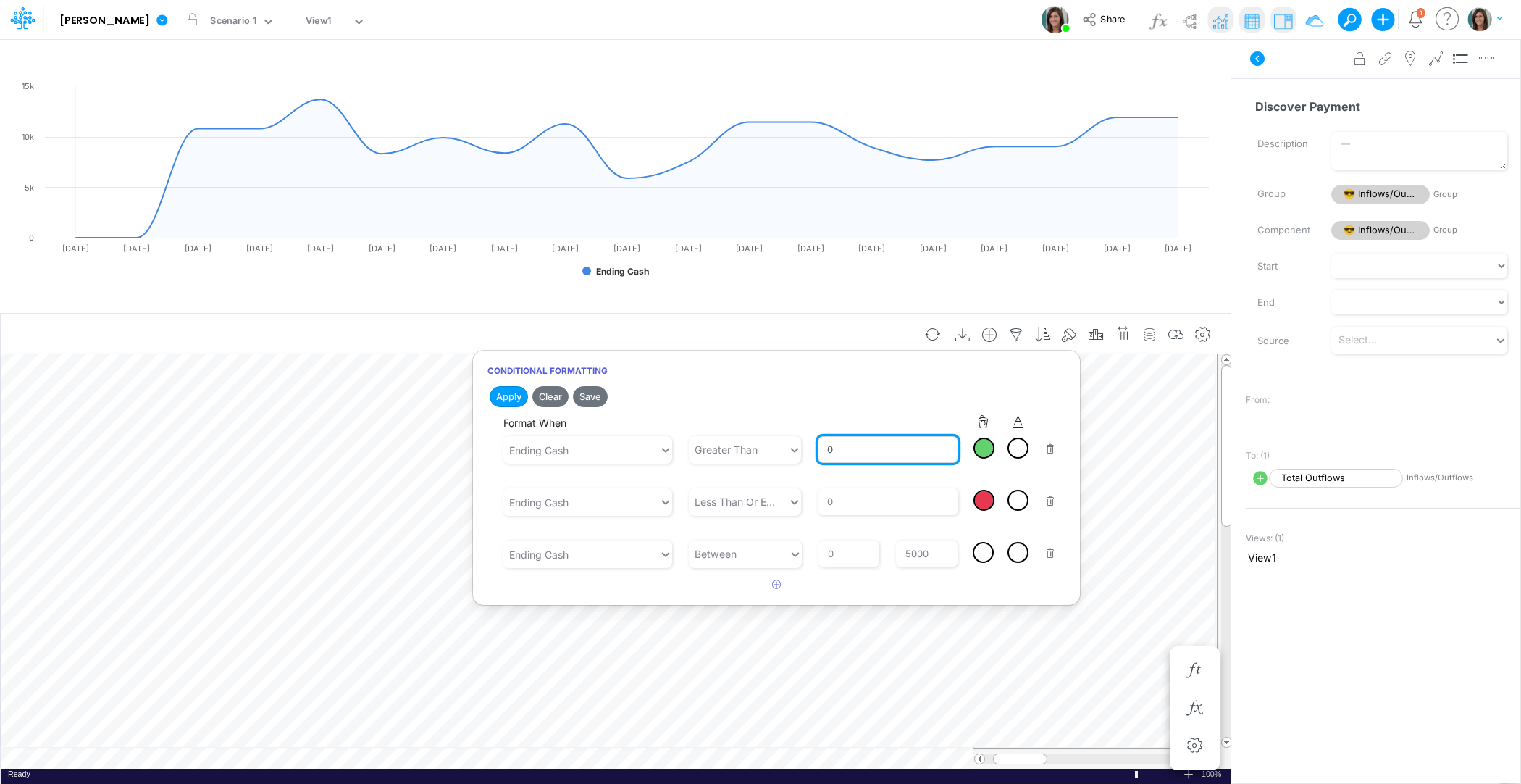
click at [827, 445] on input "0" at bounding box center [888, 449] width 141 height 27
type input "5000"
click at [985, 550] on div at bounding box center [983, 552] width 18 height 18
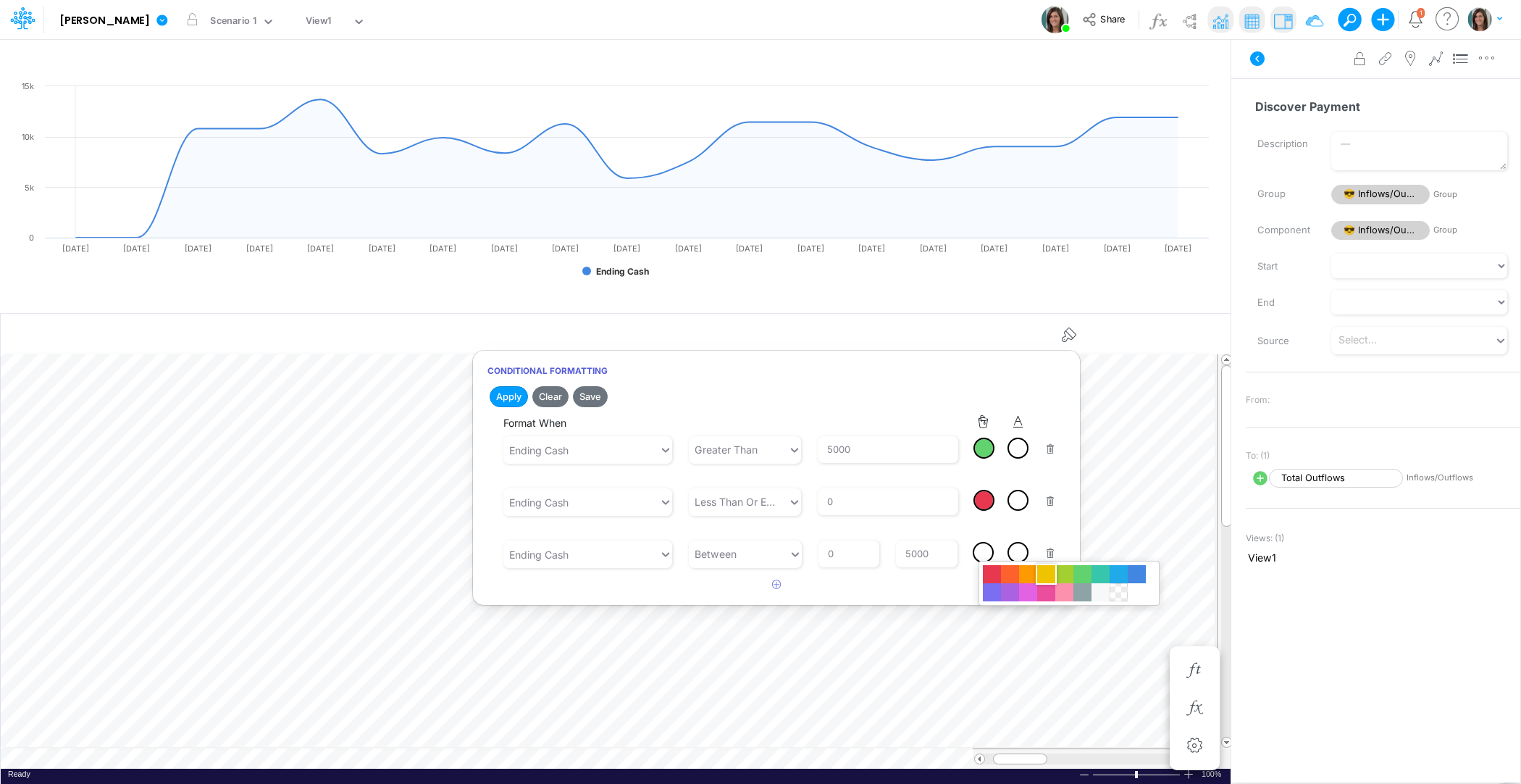
click at [1053, 576] on div at bounding box center [1046, 574] width 18 height 18
click at [587, 398] on button "Save" at bounding box center [590, 397] width 35 height 21
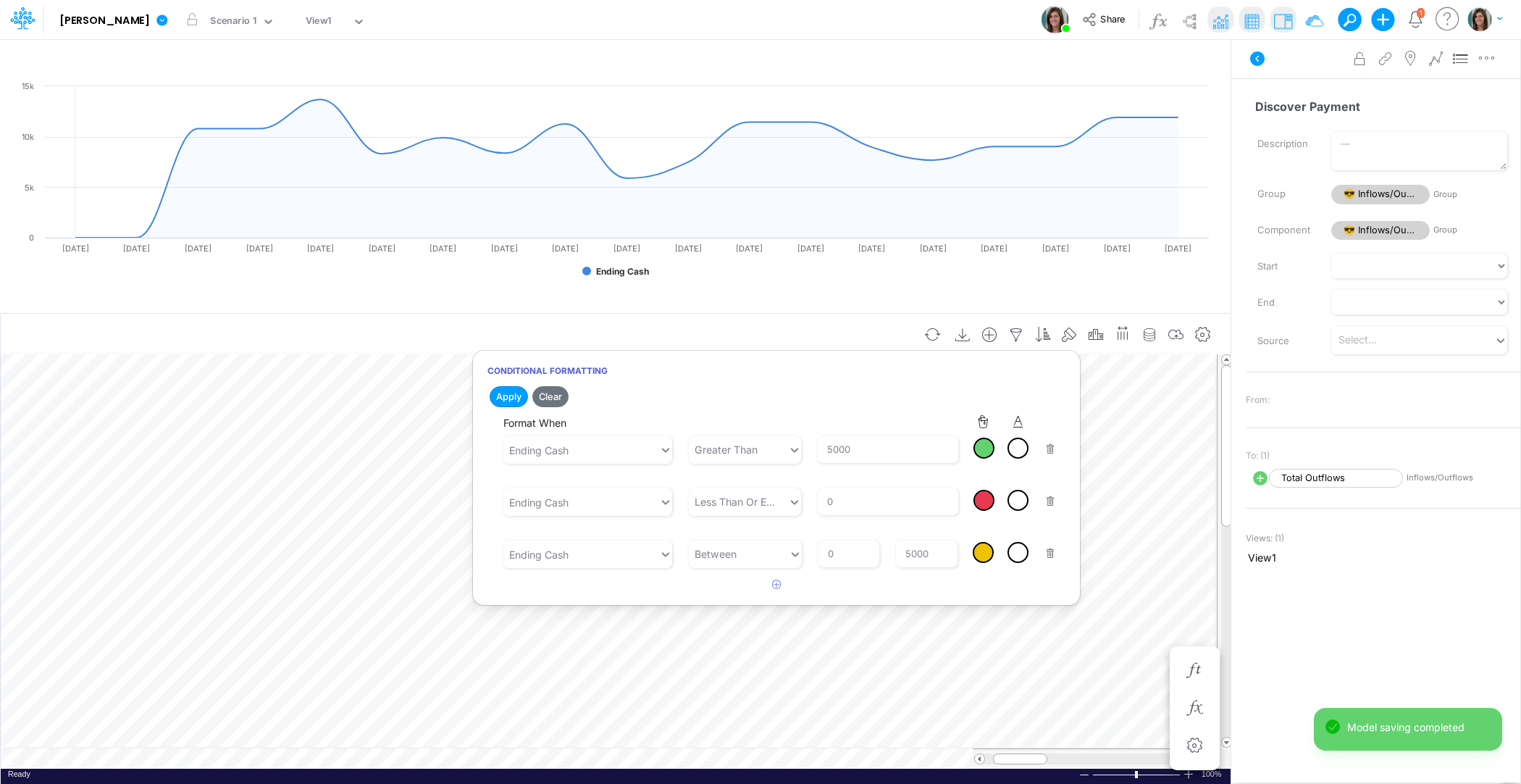
click at [1326, 567] on div "Discover Payment Name already in use Description Group 😎 Inflows/Outflows Group…" at bounding box center [1376, 410] width 289 height 663
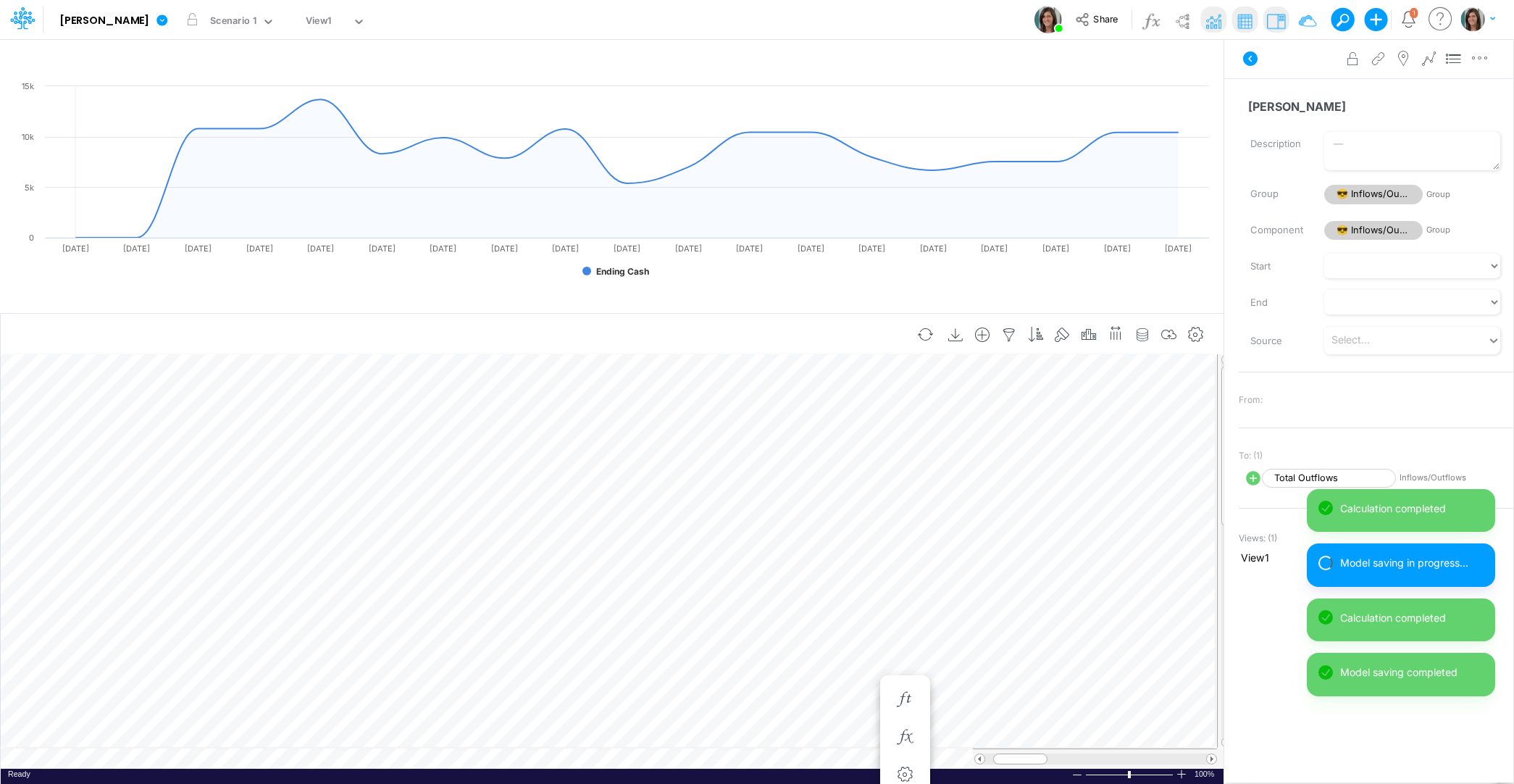
scroll to position [7, 1]
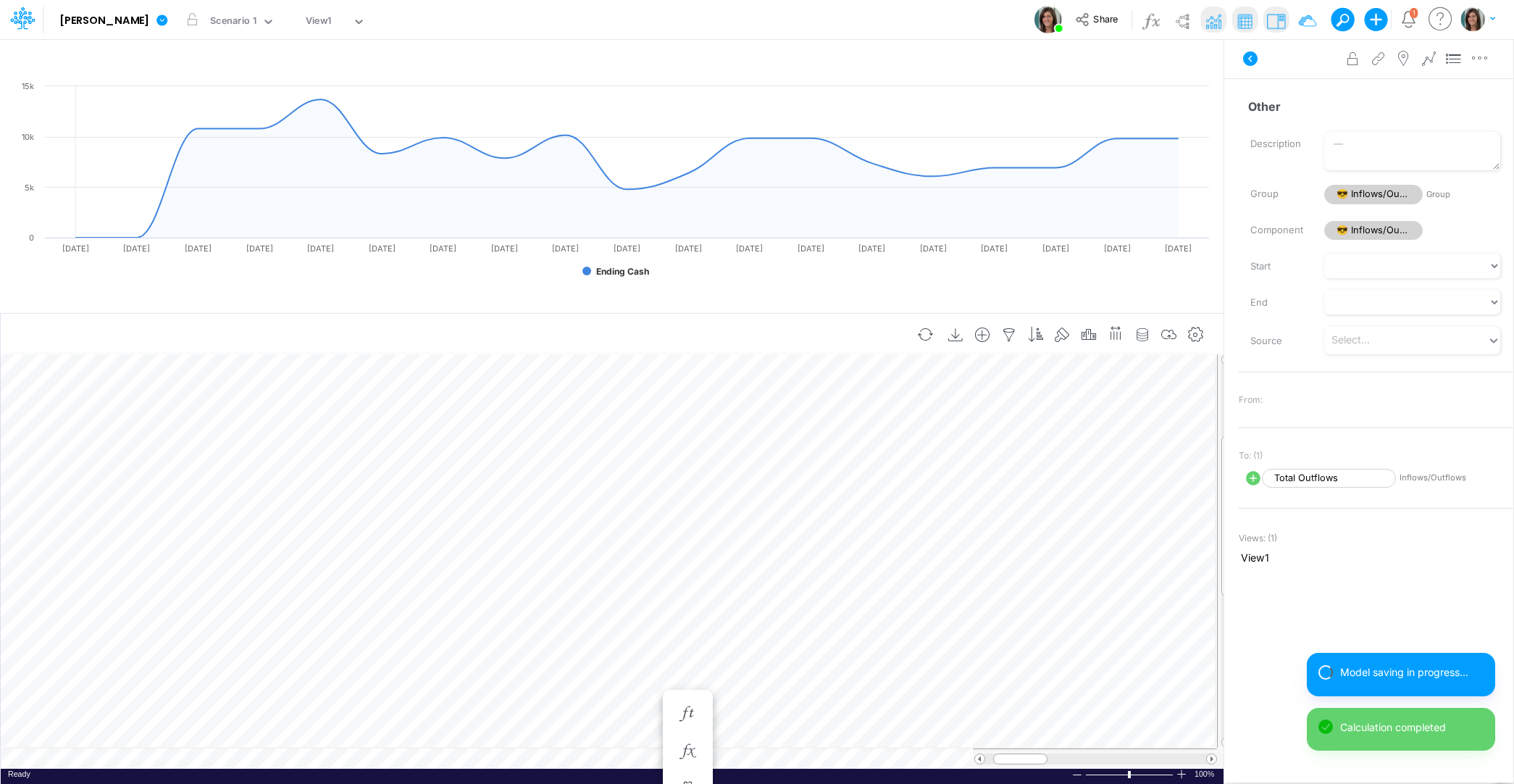
scroll to position [7, 1]
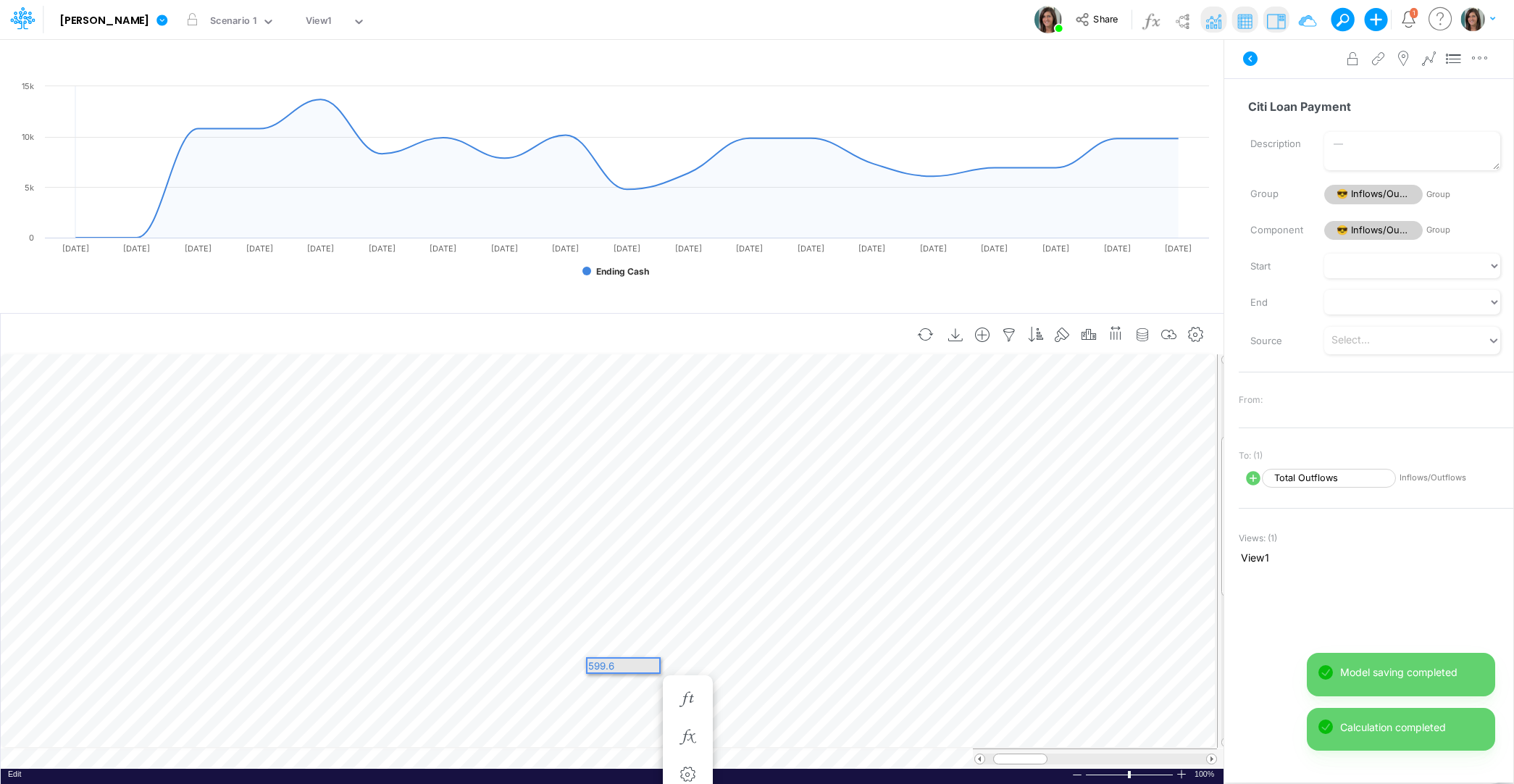
click at [608, 665] on div "599.6" at bounding box center [623, 665] width 71 height 14
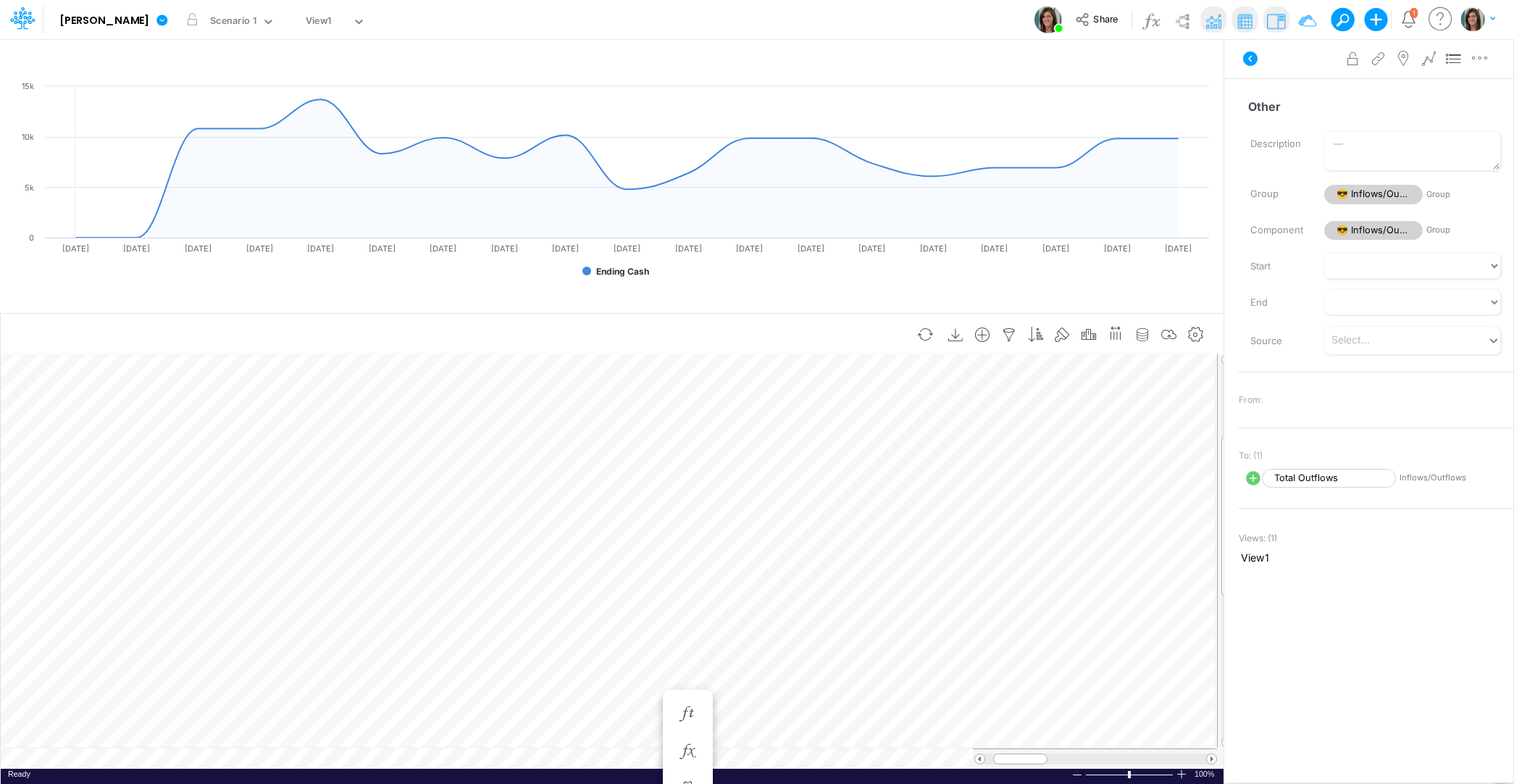
scroll to position [7, 1]
click at [602, 666] on div "599.7" at bounding box center [623, 665] width 71 height 14
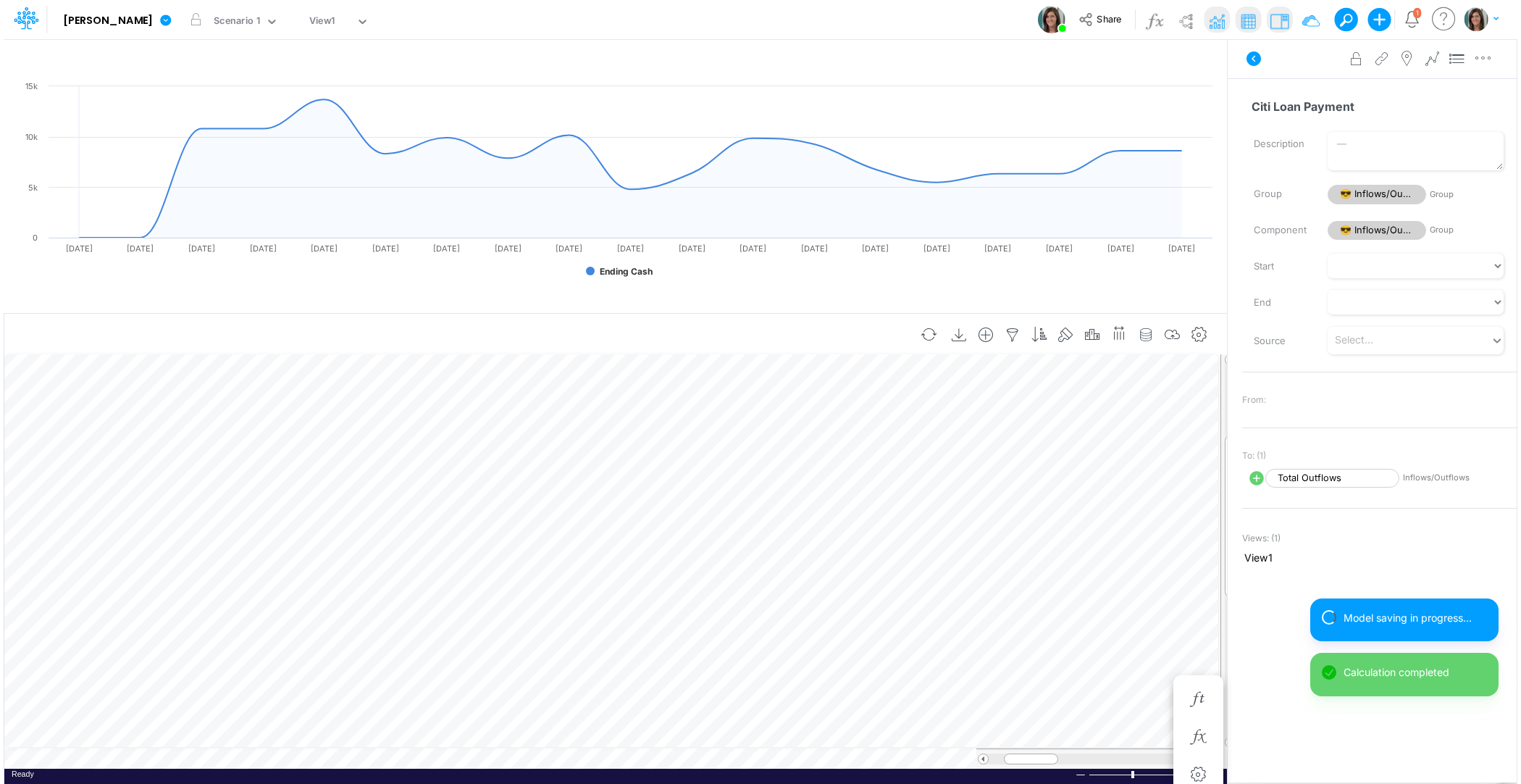
scroll to position [7, 1]
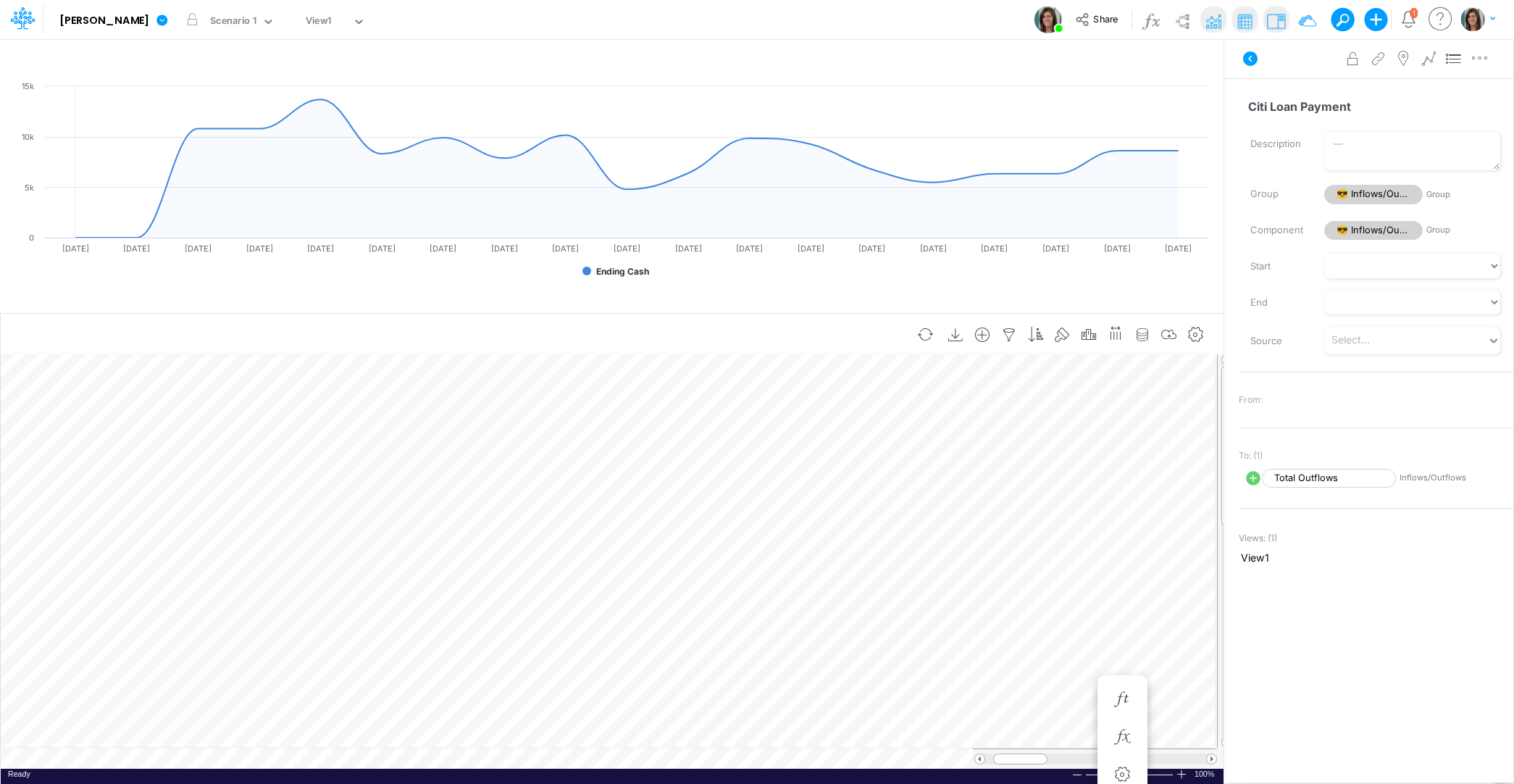
click at [1258, 56] on icon at bounding box center [1250, 59] width 17 height 17
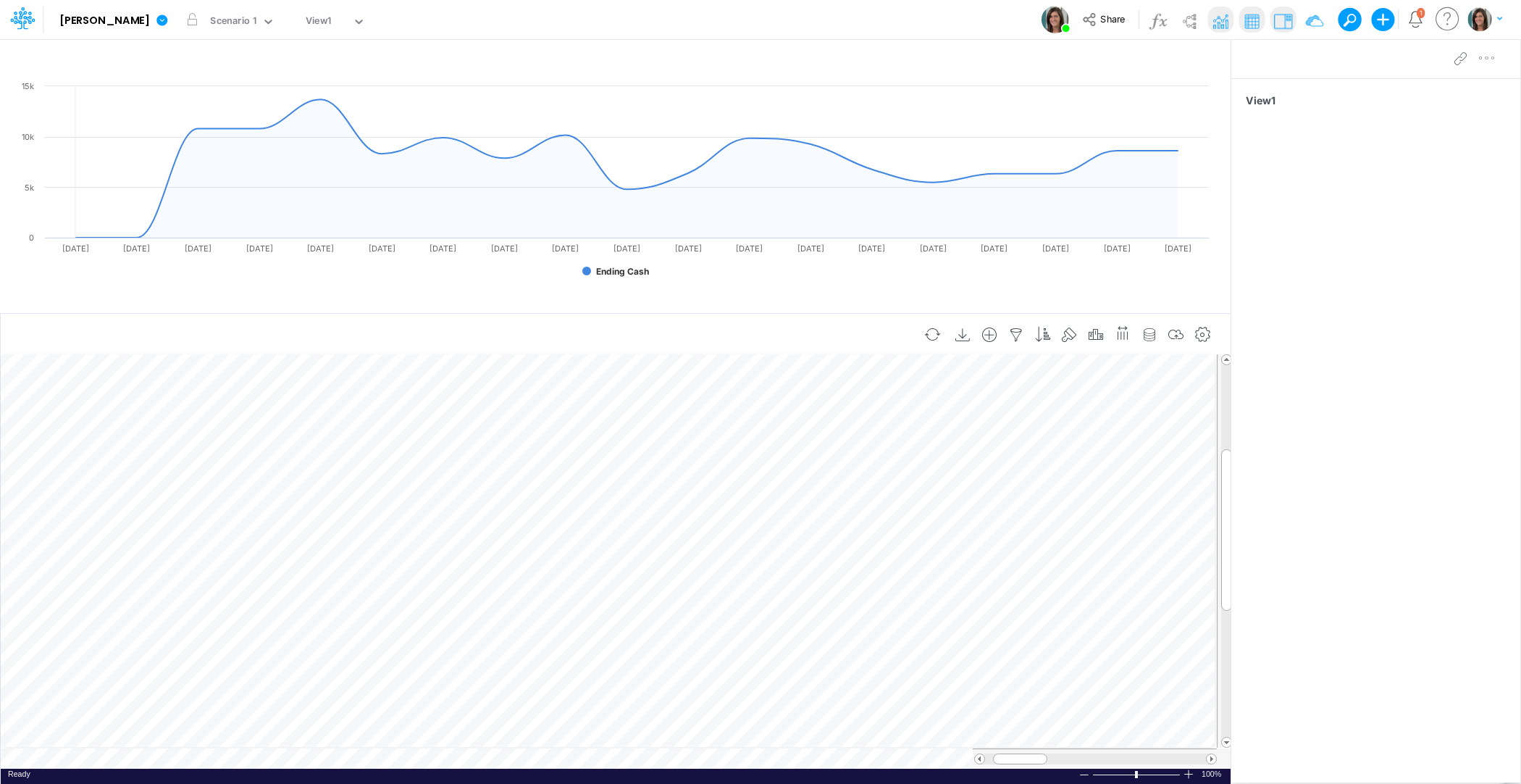
scroll to position [7, 1]
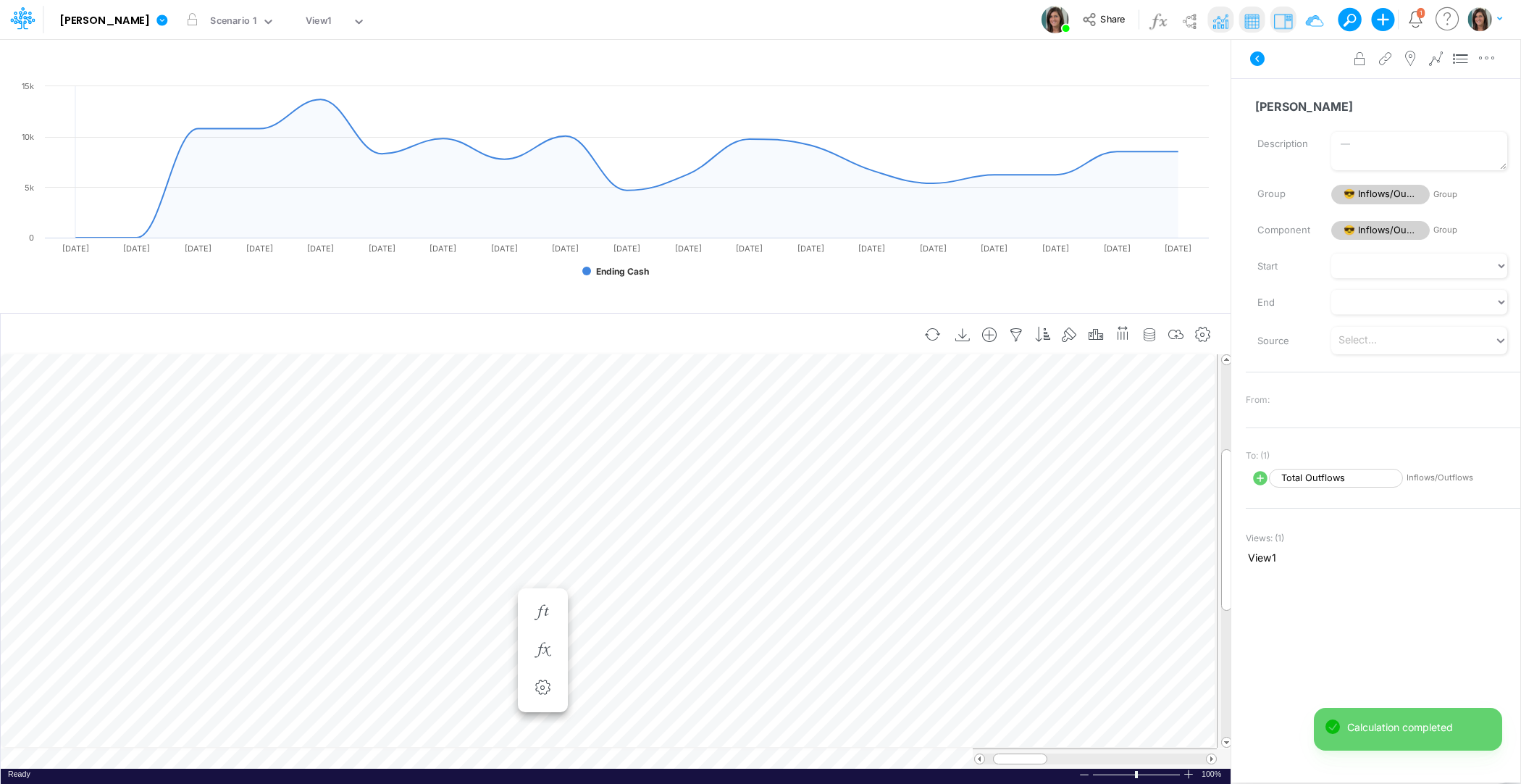
scroll to position [7, 1]
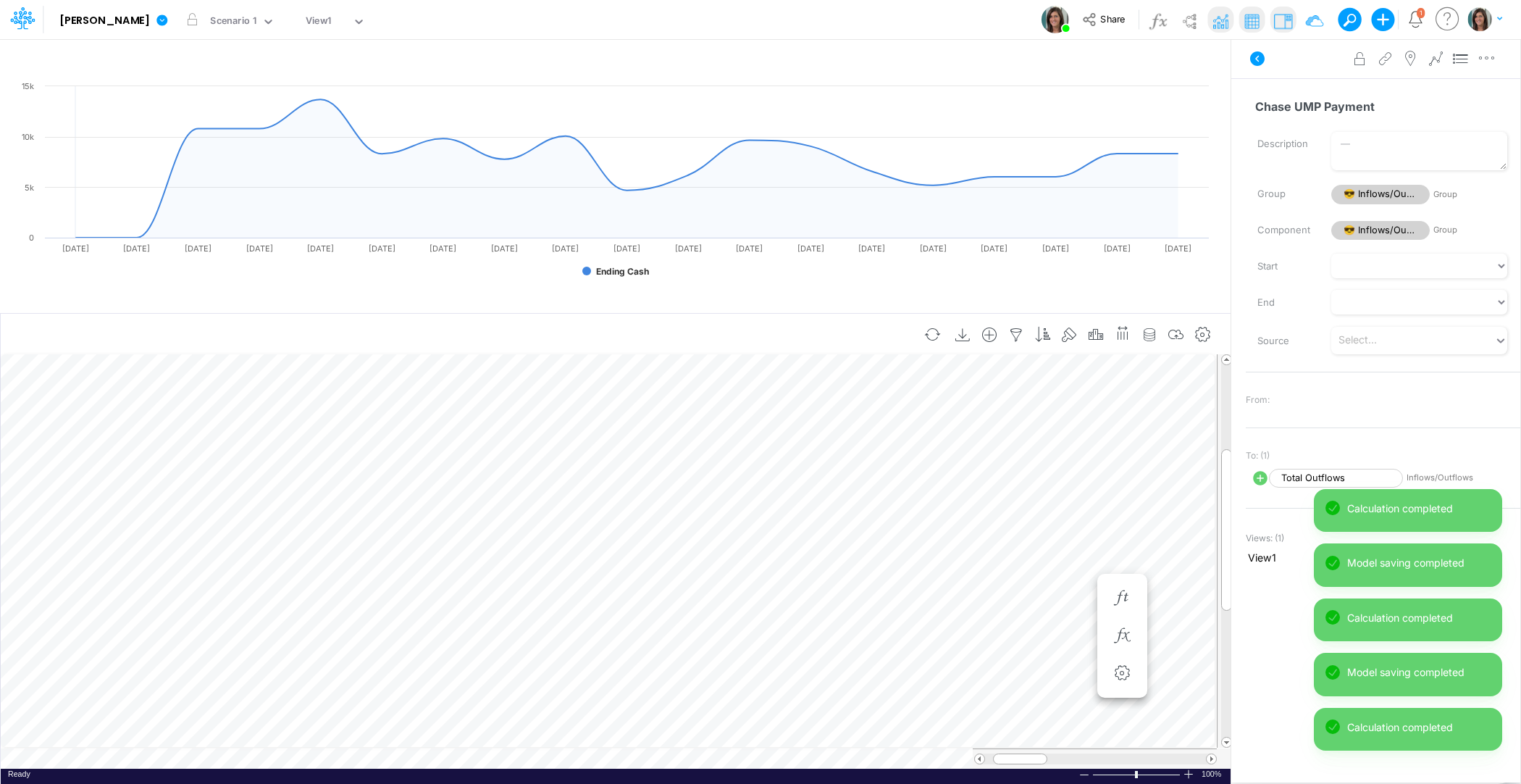
scroll to position [7, 1]
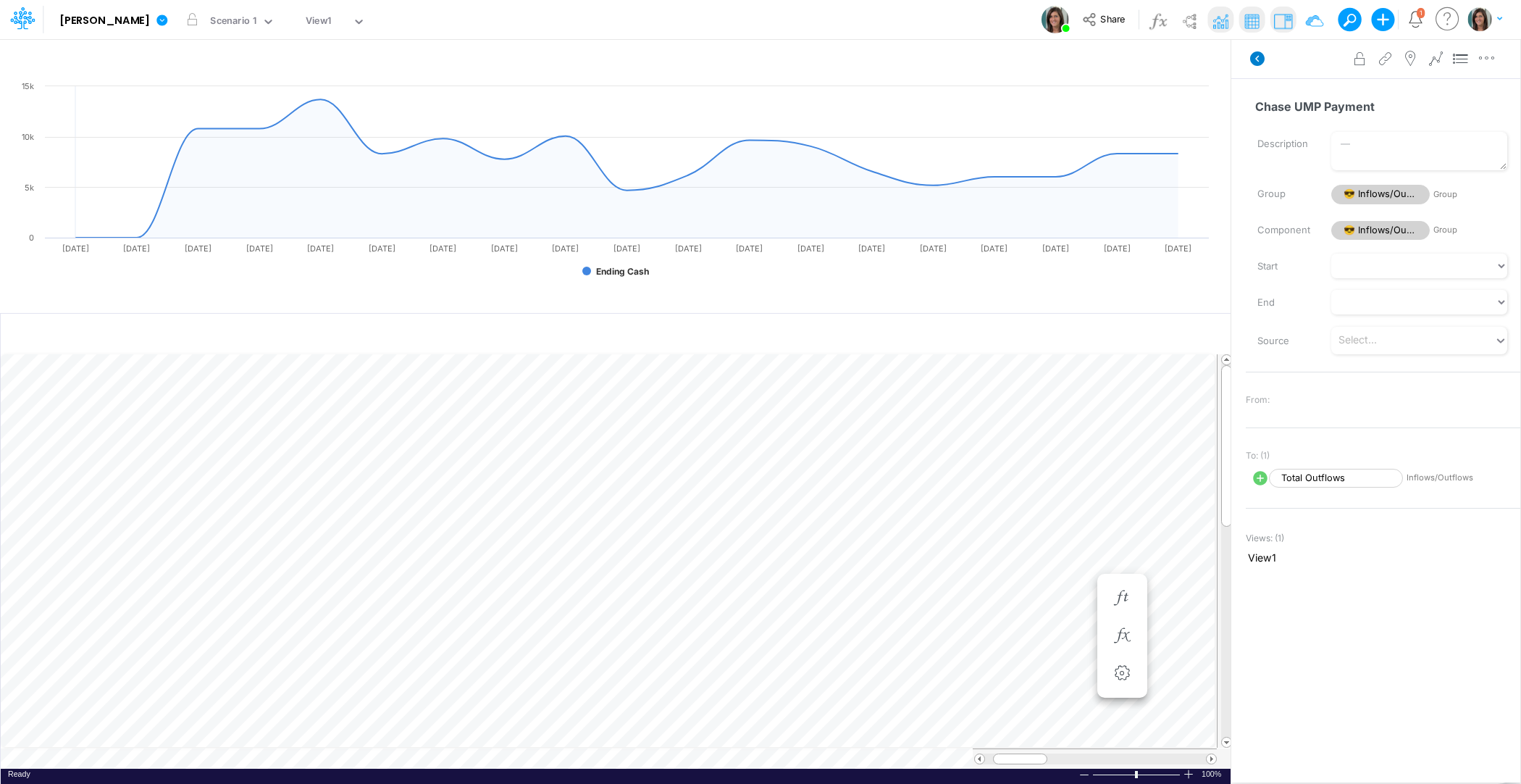
click at [1256, 57] on icon at bounding box center [1257, 59] width 14 height 14
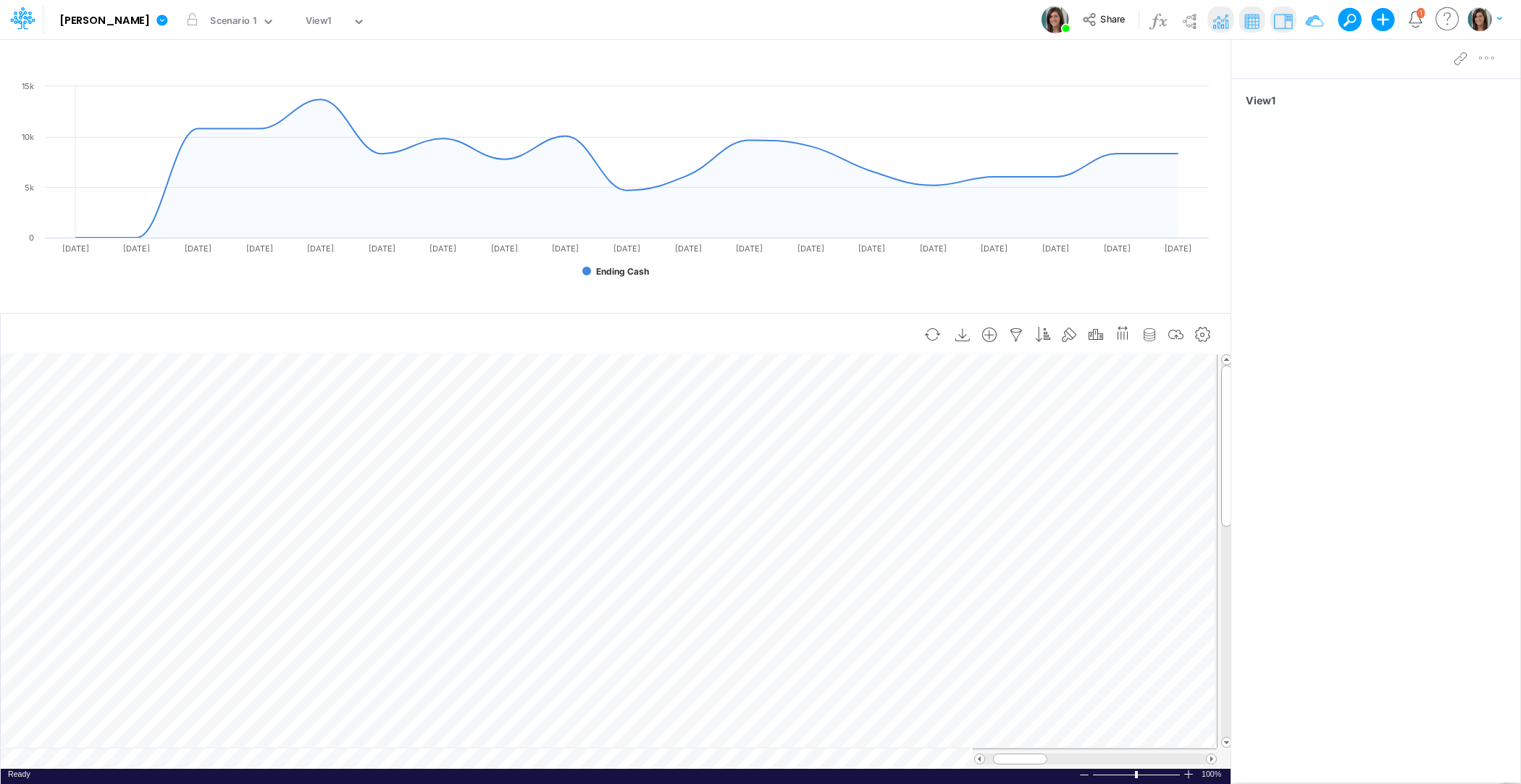
scroll to position [7, 1]
click at [1178, 338] on icon "button" at bounding box center [1176, 335] width 22 height 15
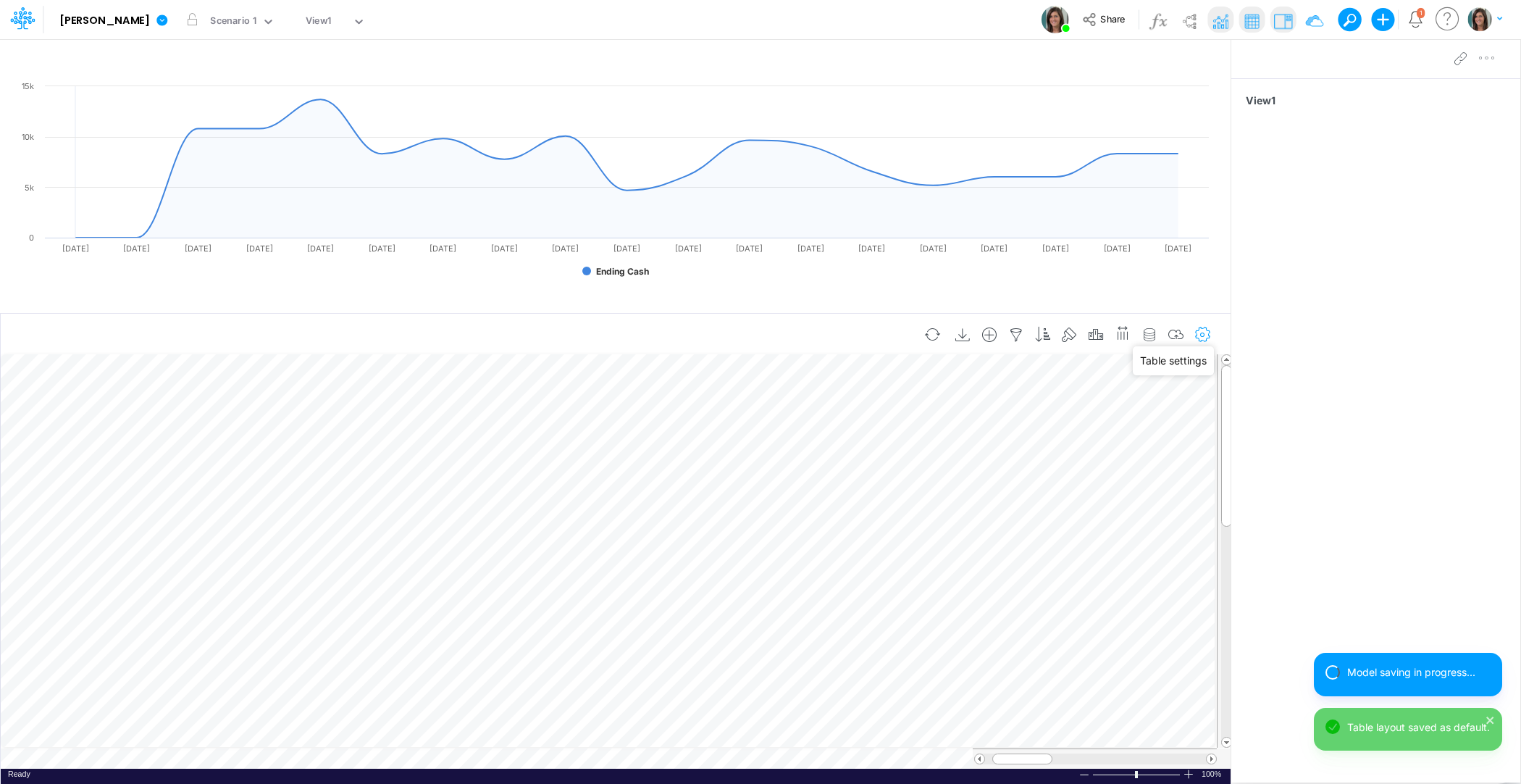
click at [1202, 333] on icon "button" at bounding box center [1203, 335] width 22 height 15
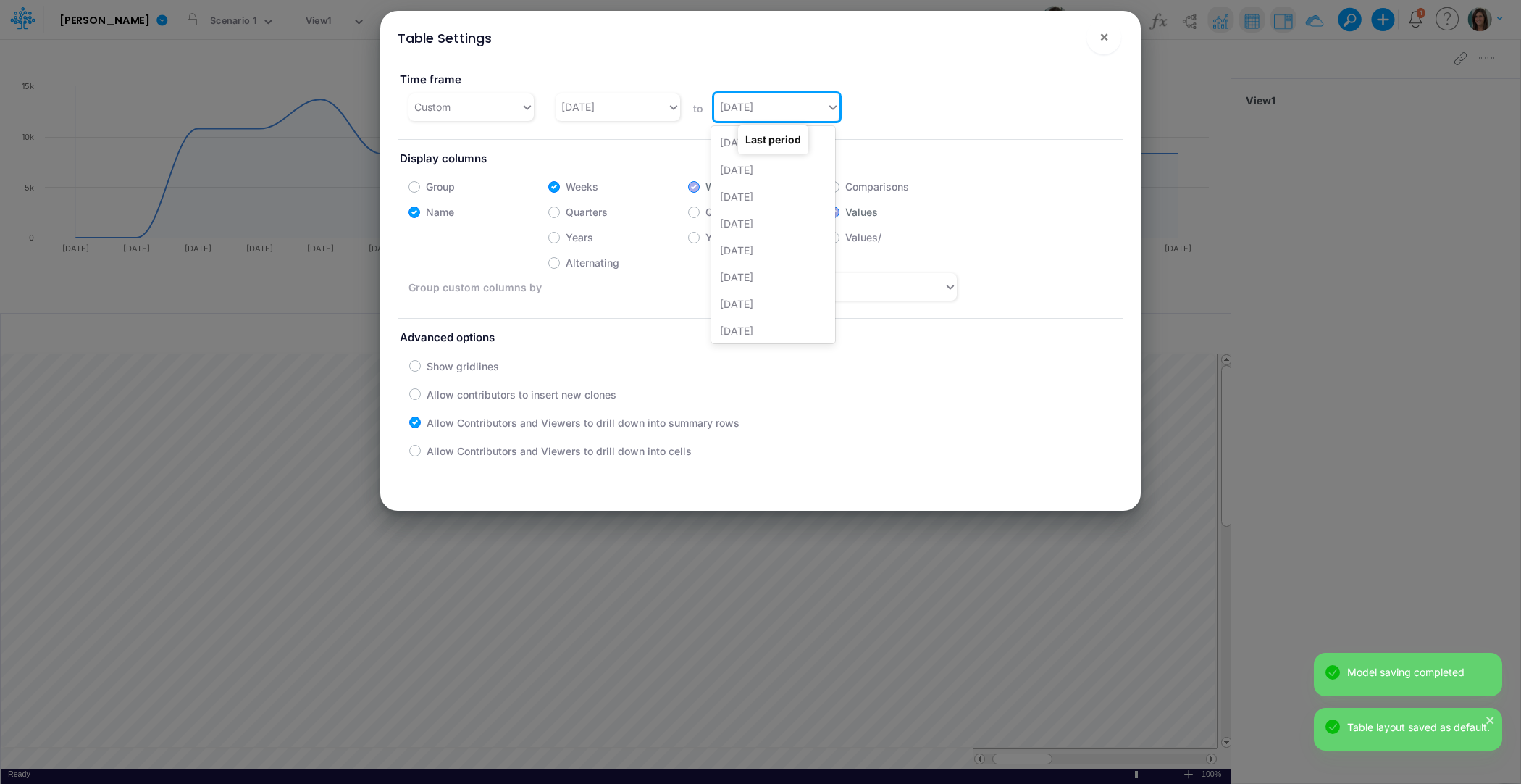
click at [782, 106] on div "[DATE]" at bounding box center [770, 106] width 113 height 24
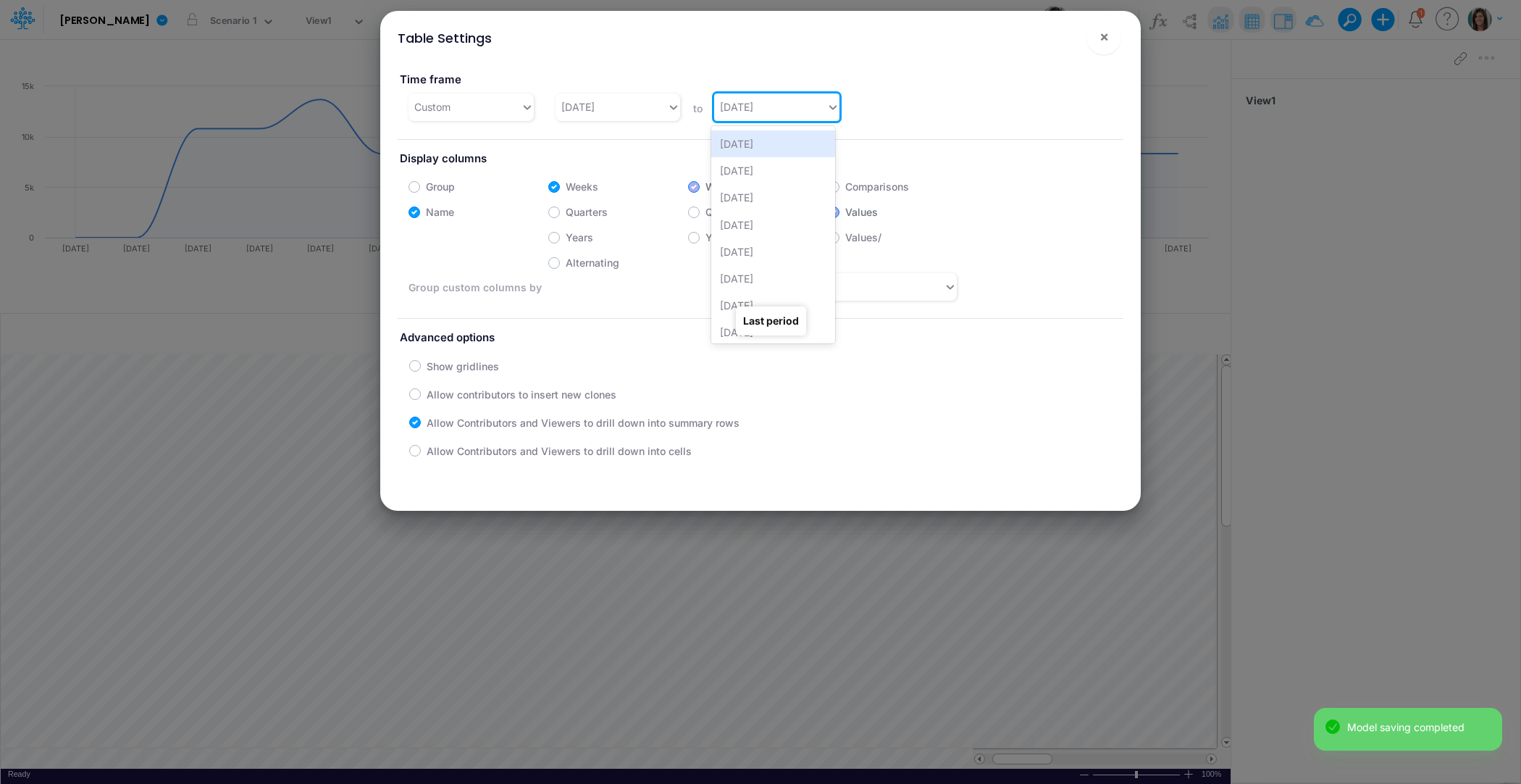
scroll to position [431, 0]
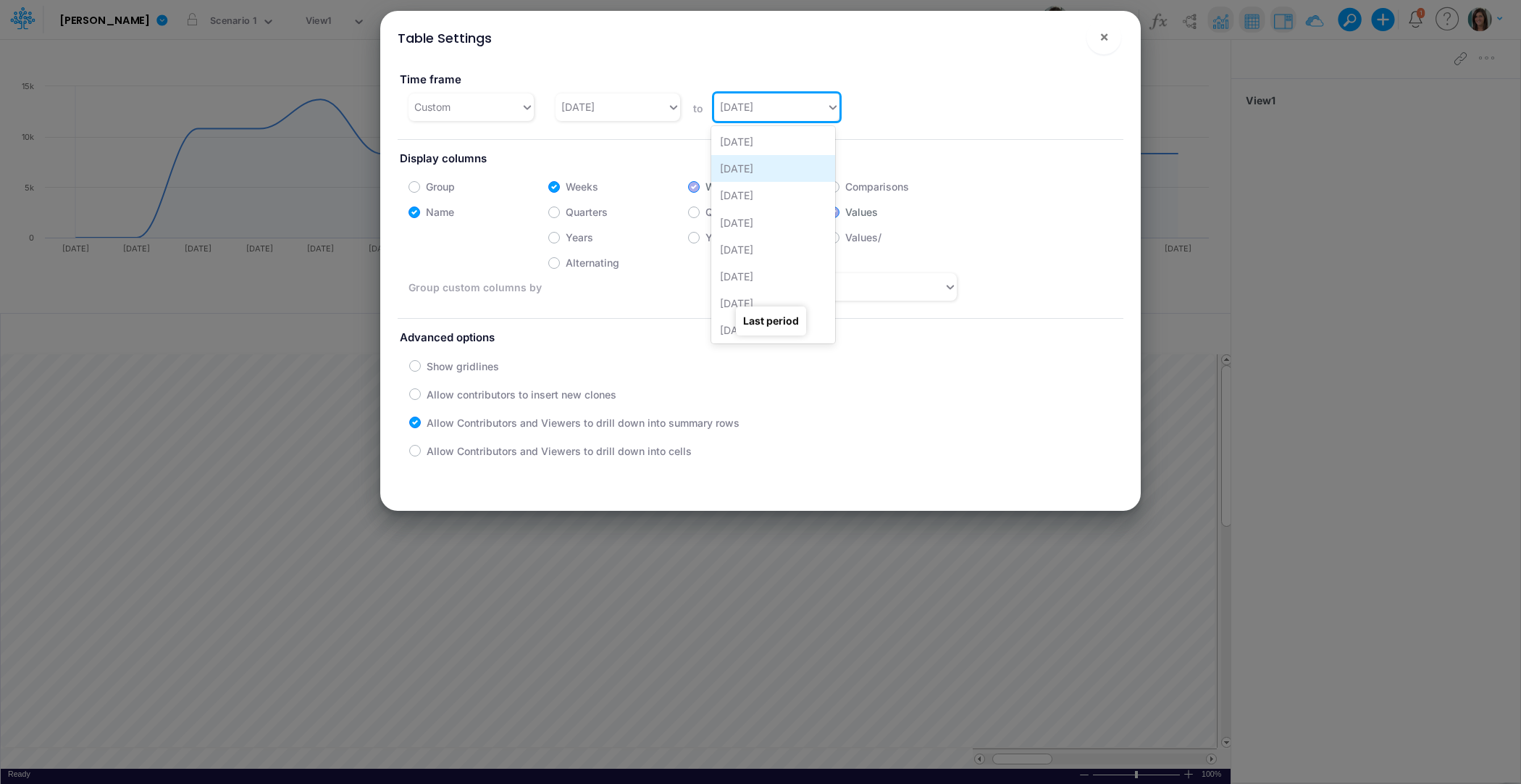
click at [767, 175] on div "[DATE]" at bounding box center [773, 168] width 124 height 27
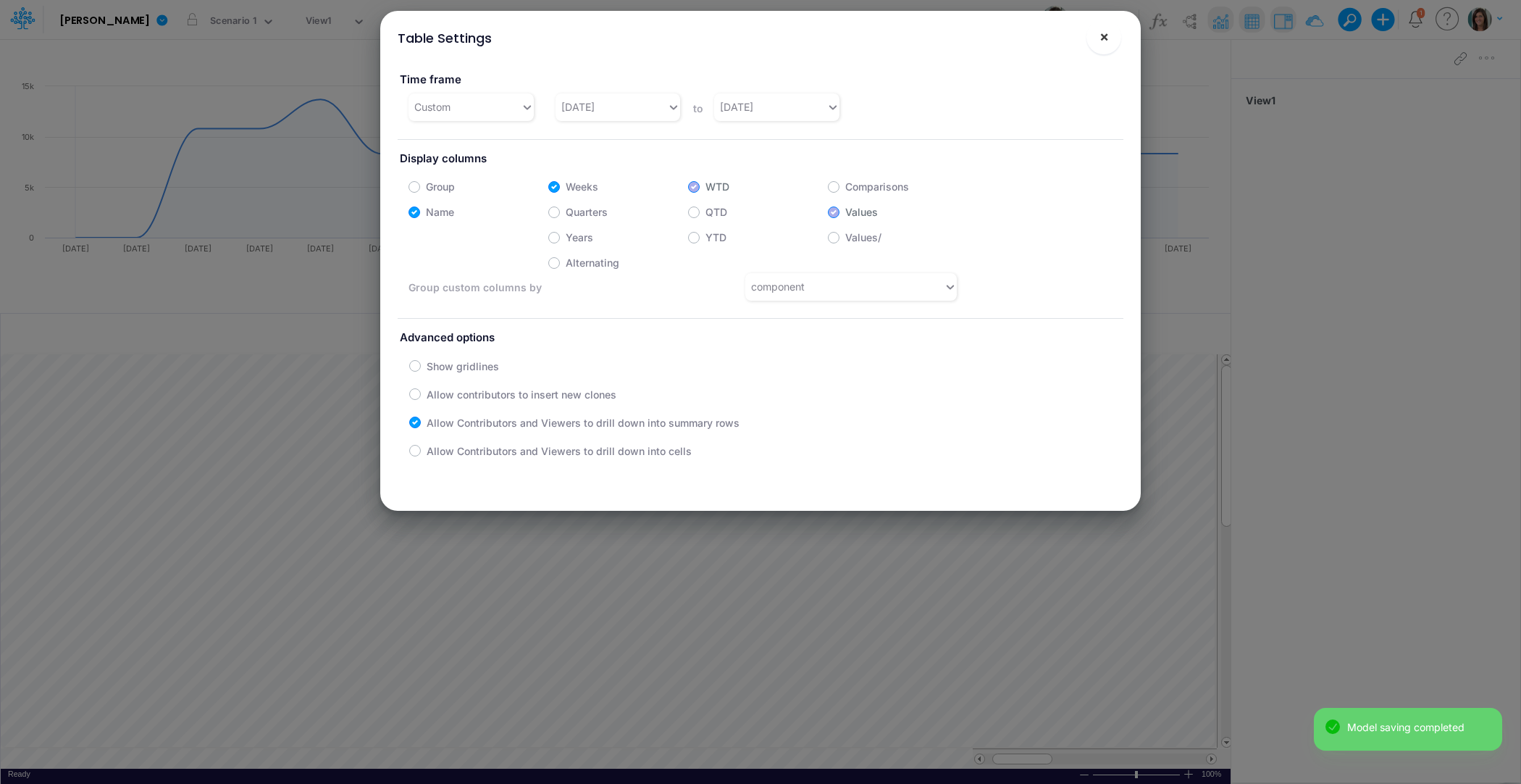
click at [1108, 37] on span "×" at bounding box center [1104, 36] width 9 height 17
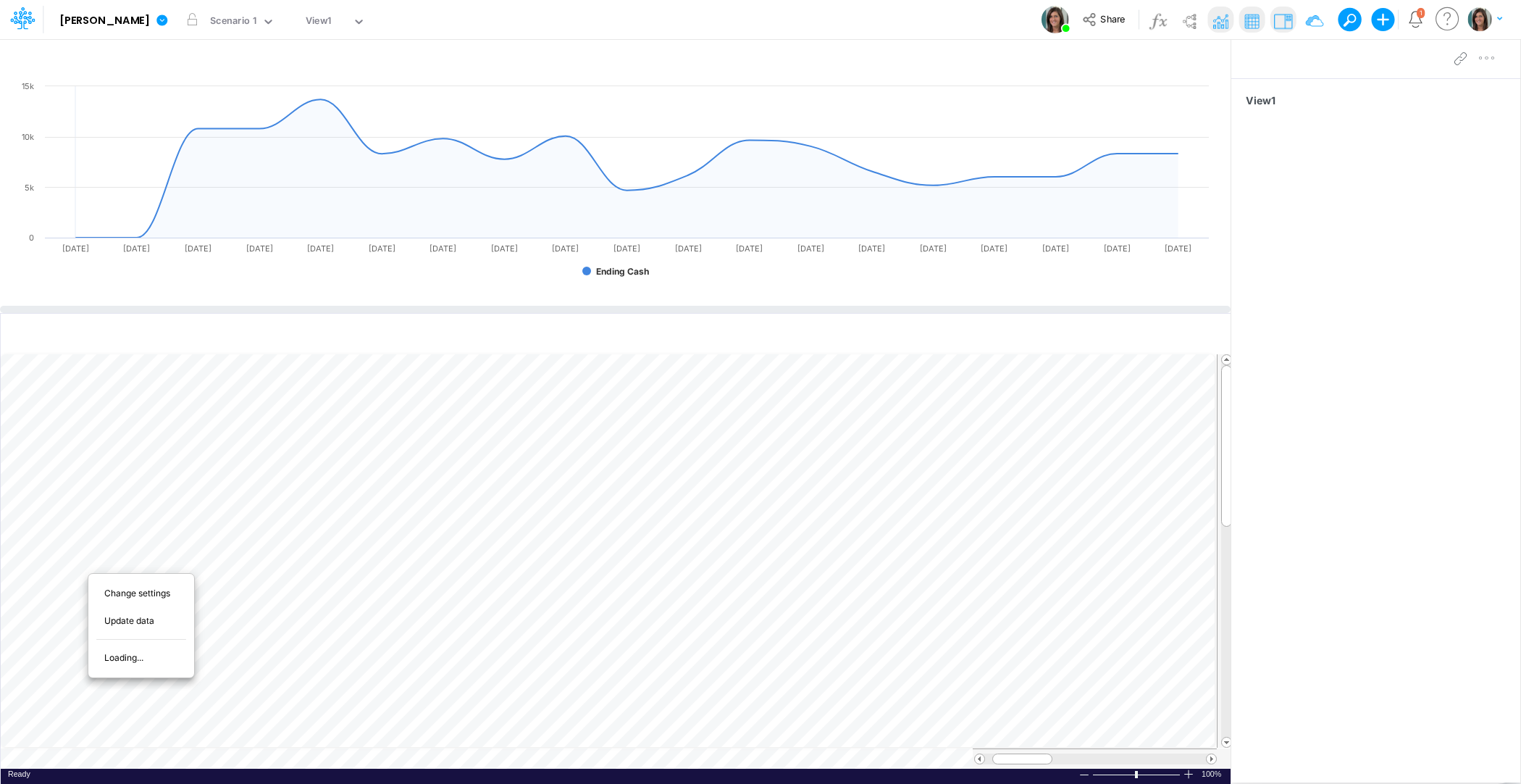
scroll to position [7, 1]
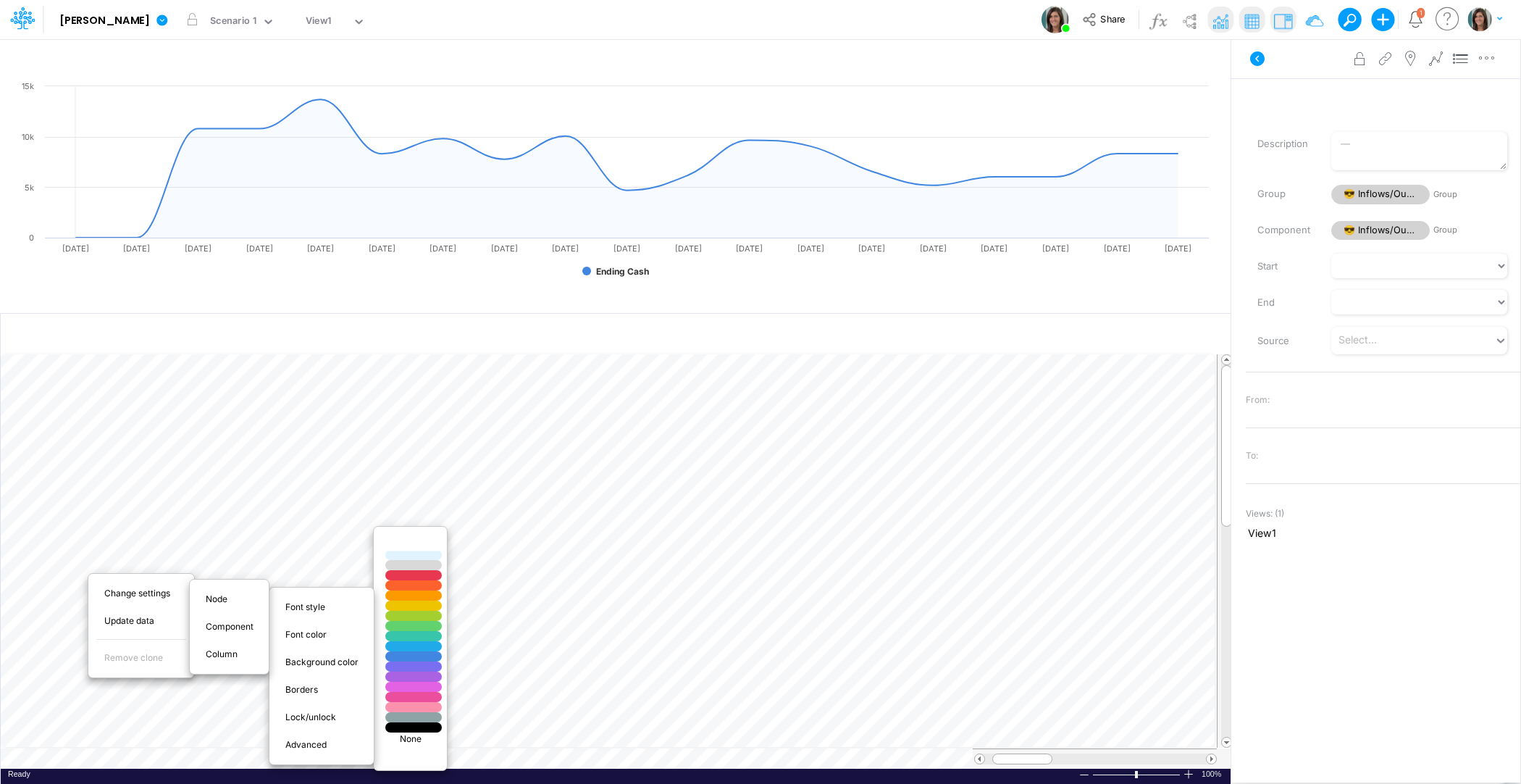
click at [418, 541] on div at bounding box center [414, 545] width 68 height 12
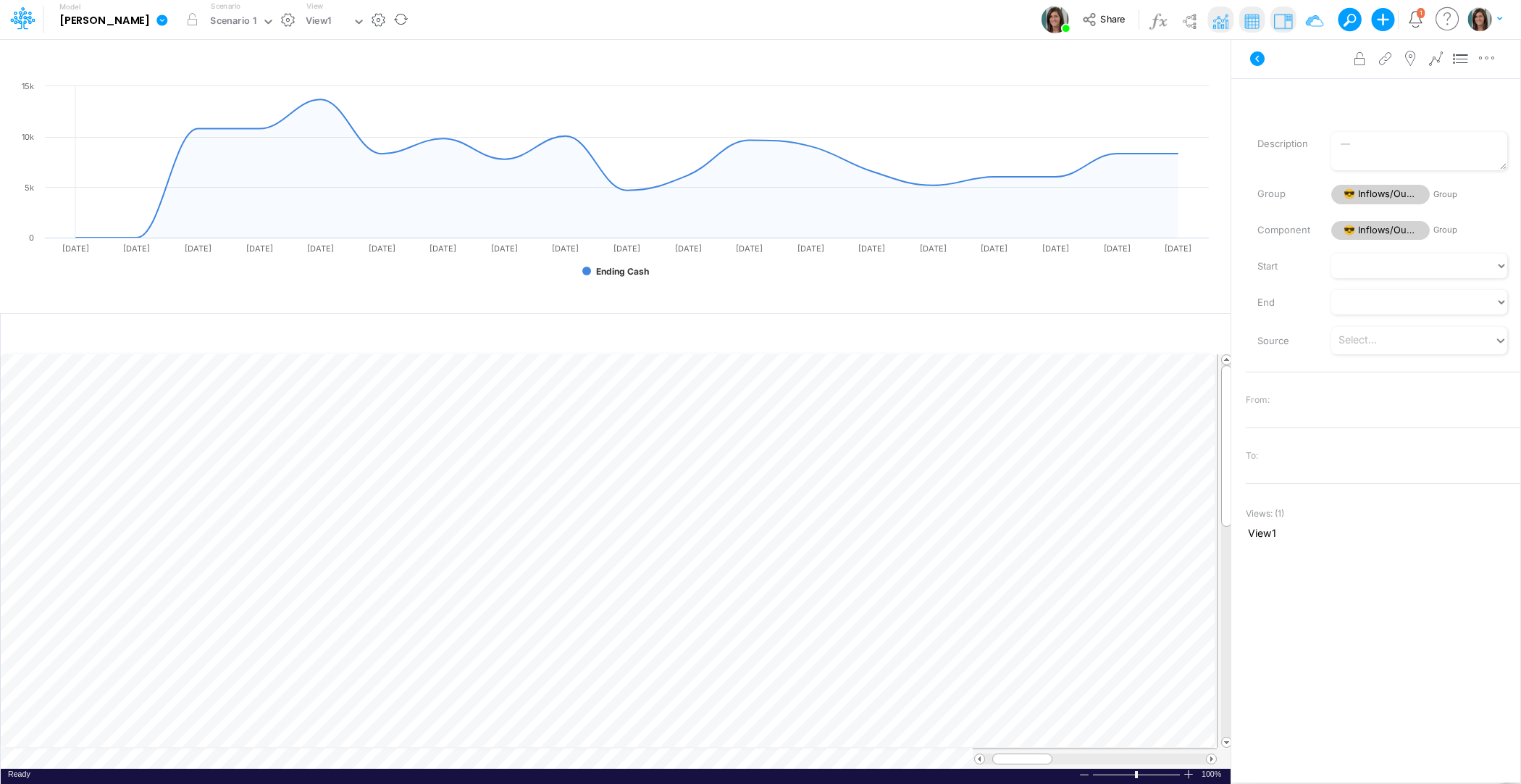
click at [157, 22] on icon at bounding box center [162, 20] width 11 height 11
click at [160, 147] on button "View model info" at bounding box center [236, 151] width 155 height 23
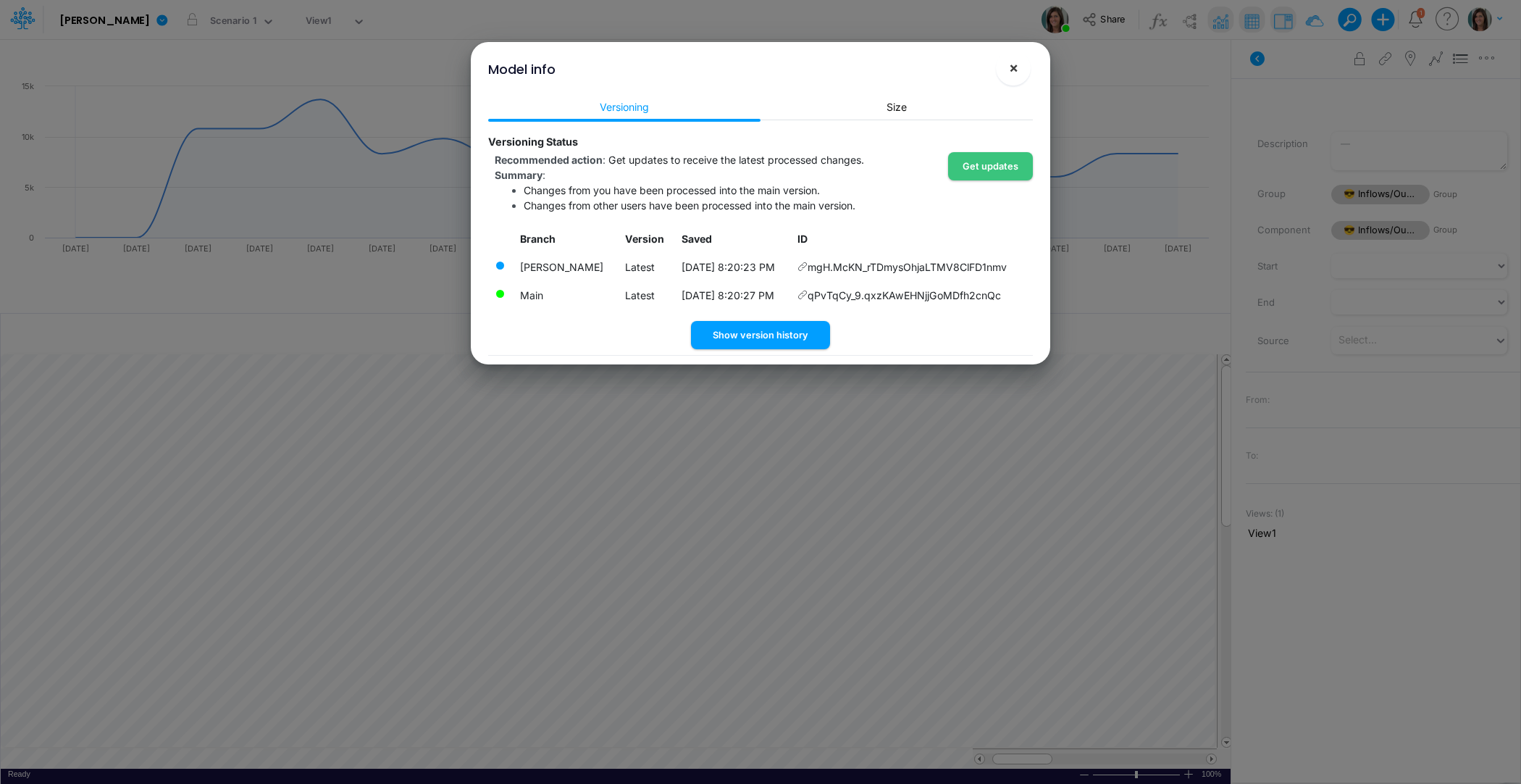
click at [1015, 72] on span "×" at bounding box center [1014, 67] width 9 height 17
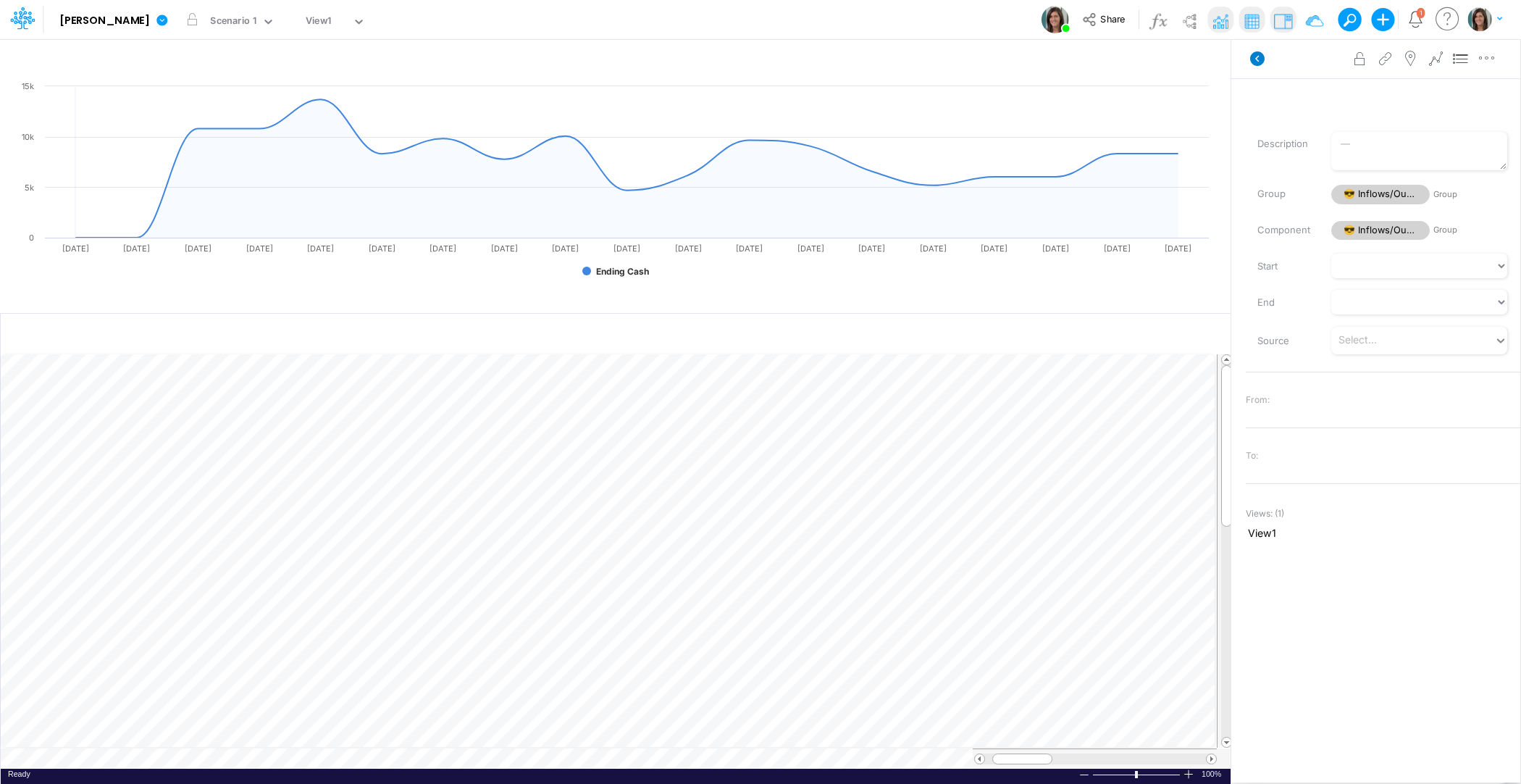
click at [1257, 62] on icon at bounding box center [1257, 59] width 14 height 14
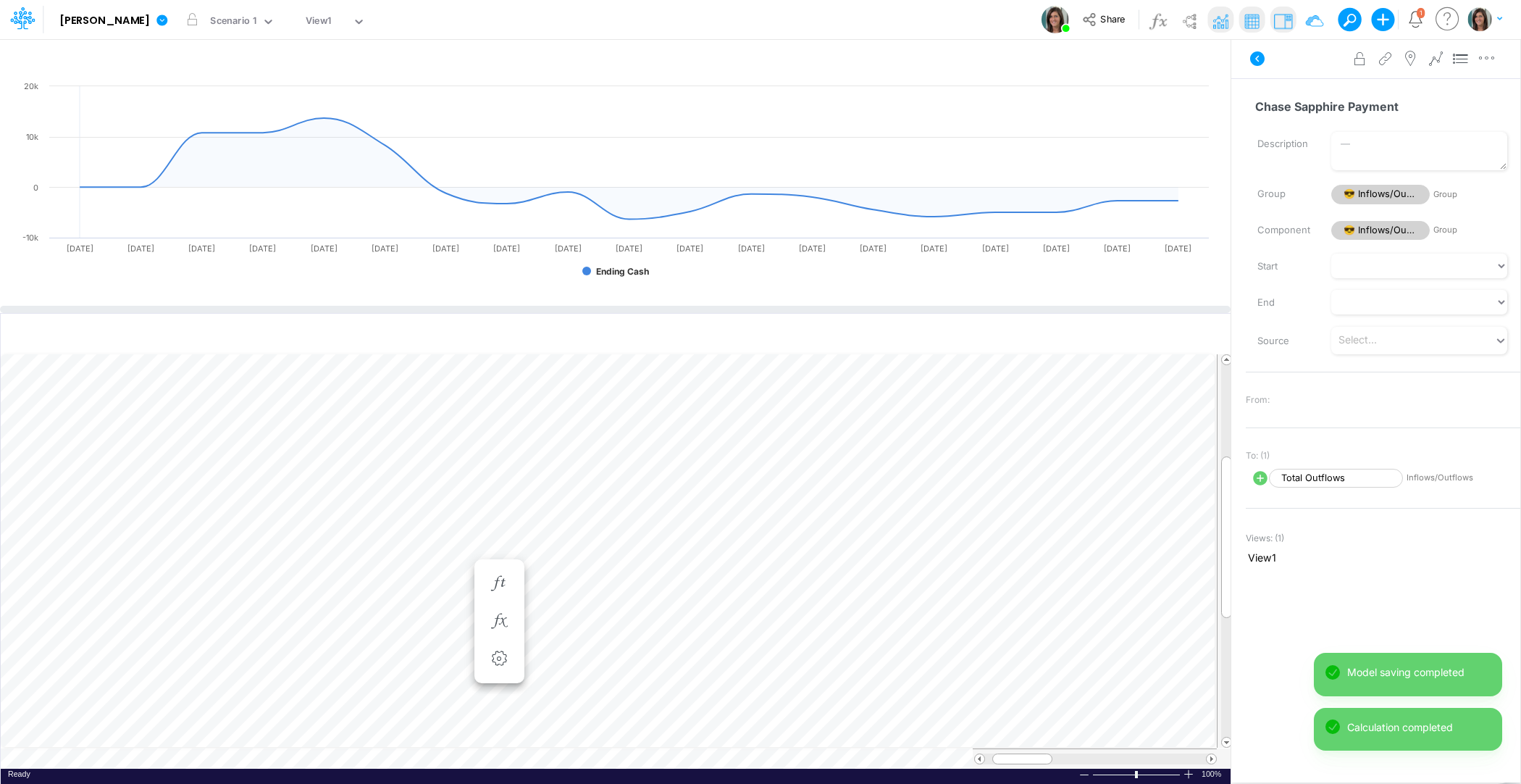
scroll to position [7, 1]
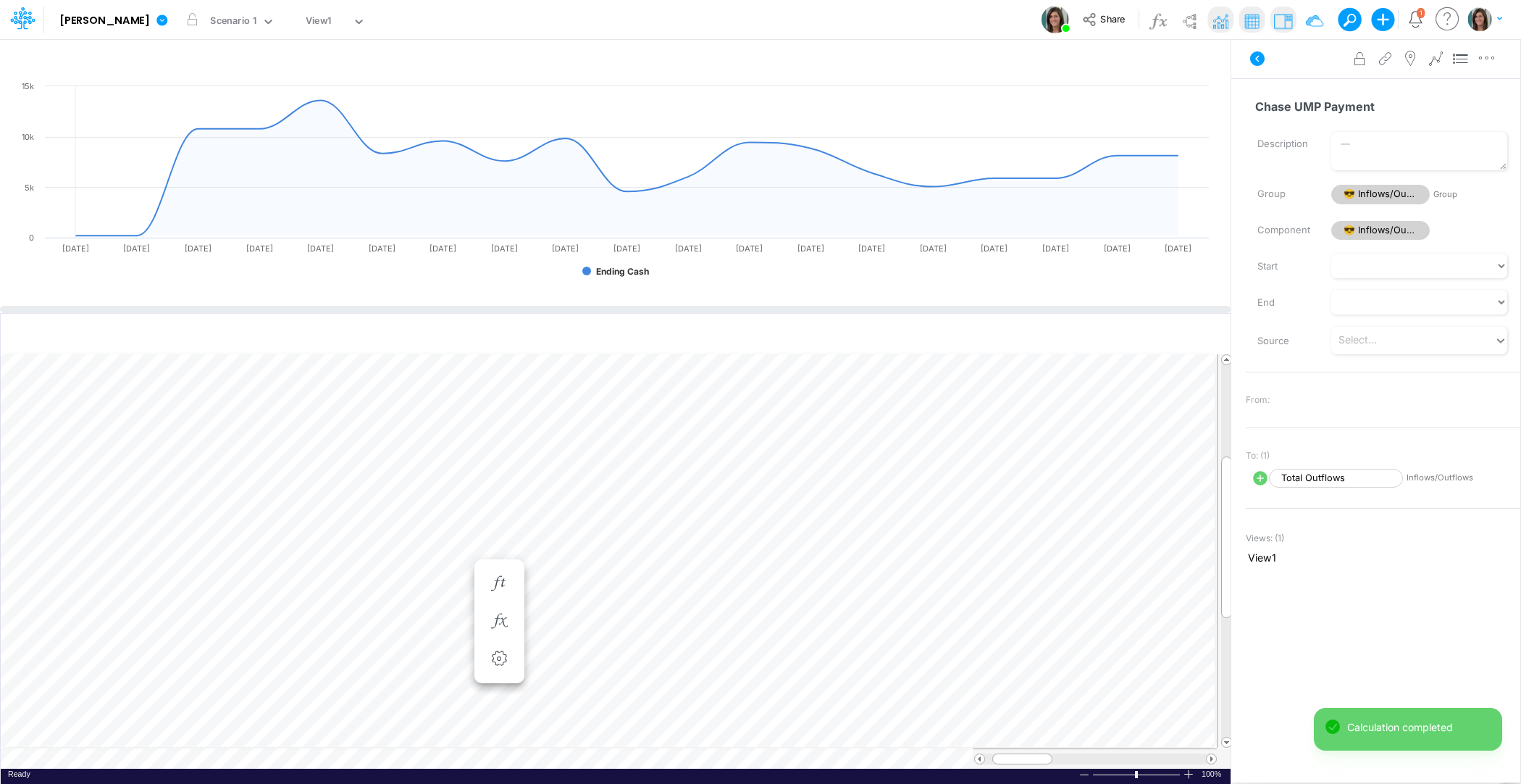
scroll to position [7, 1]
click at [1262, 65] on icon at bounding box center [1257, 59] width 17 height 17
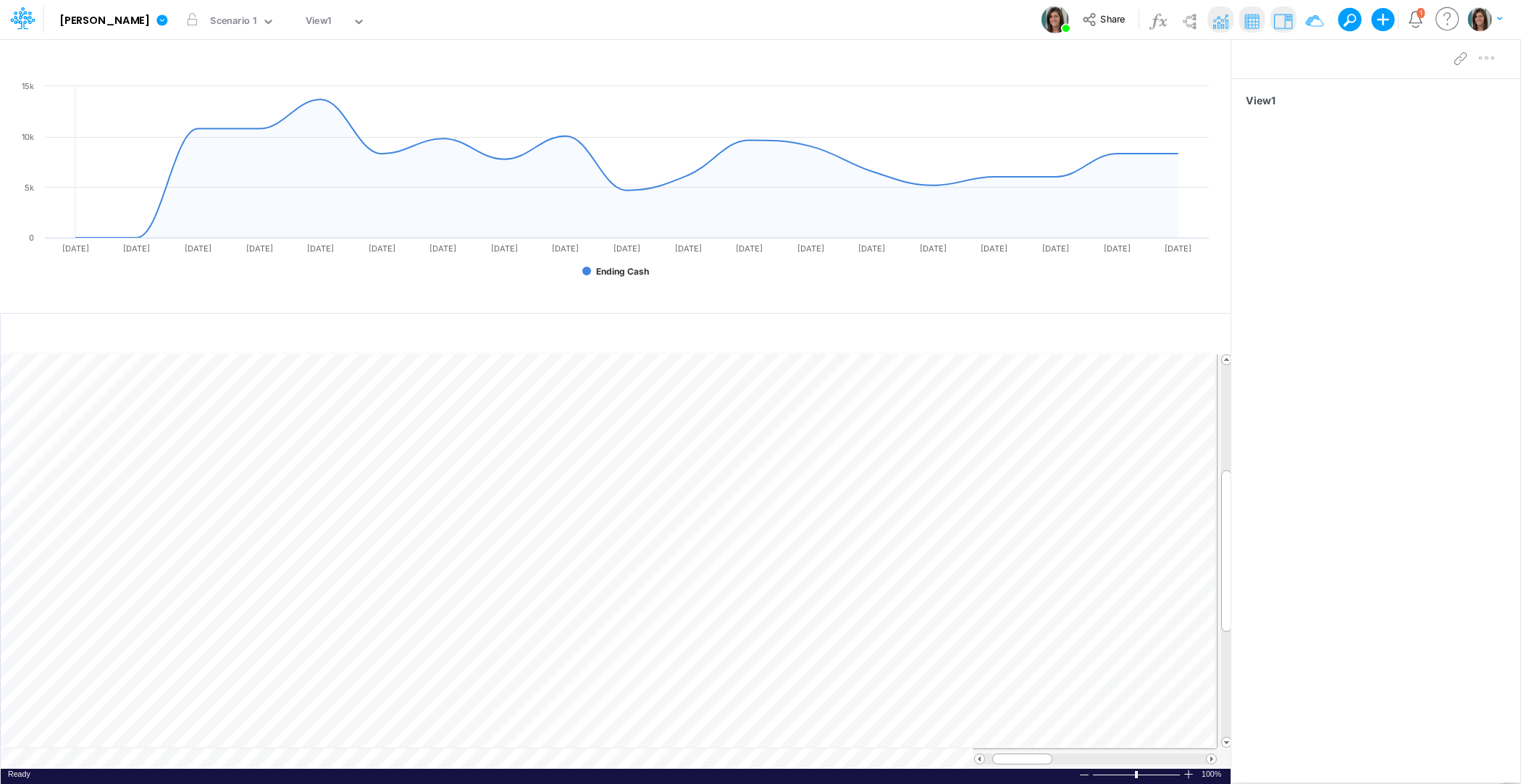
scroll to position [7, 1]
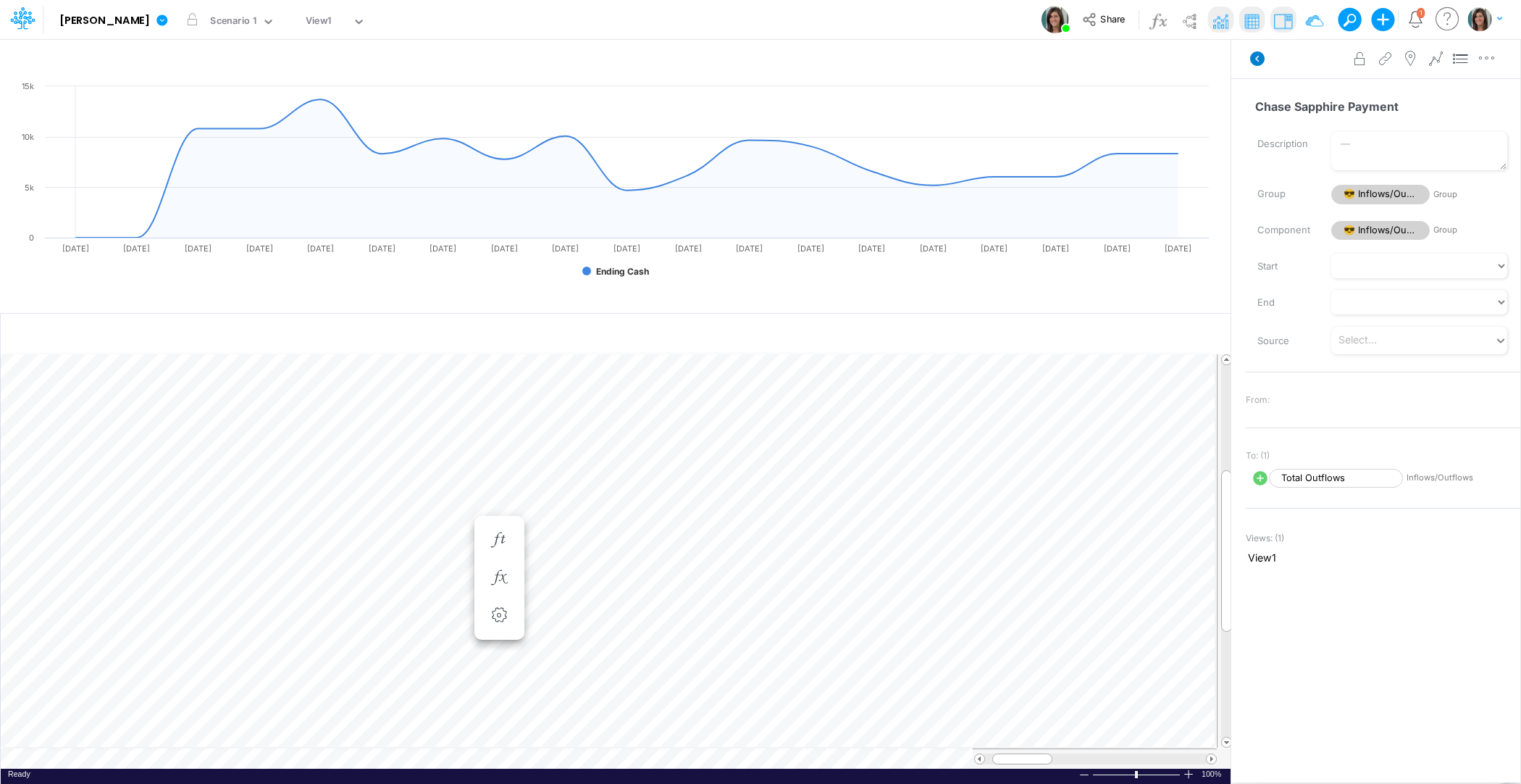
click at [1252, 61] on icon at bounding box center [1257, 59] width 14 height 14
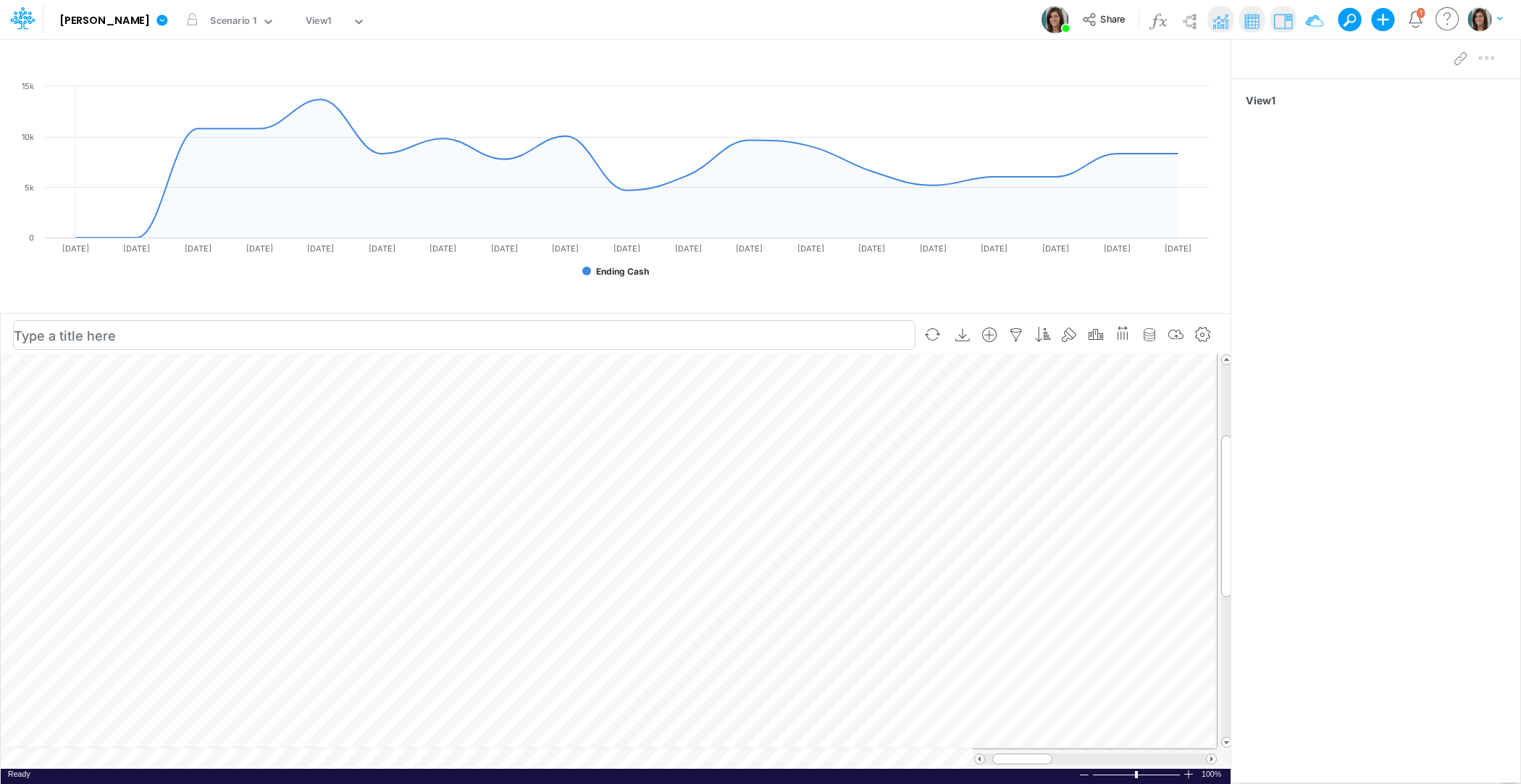
scroll to position [7, 1]
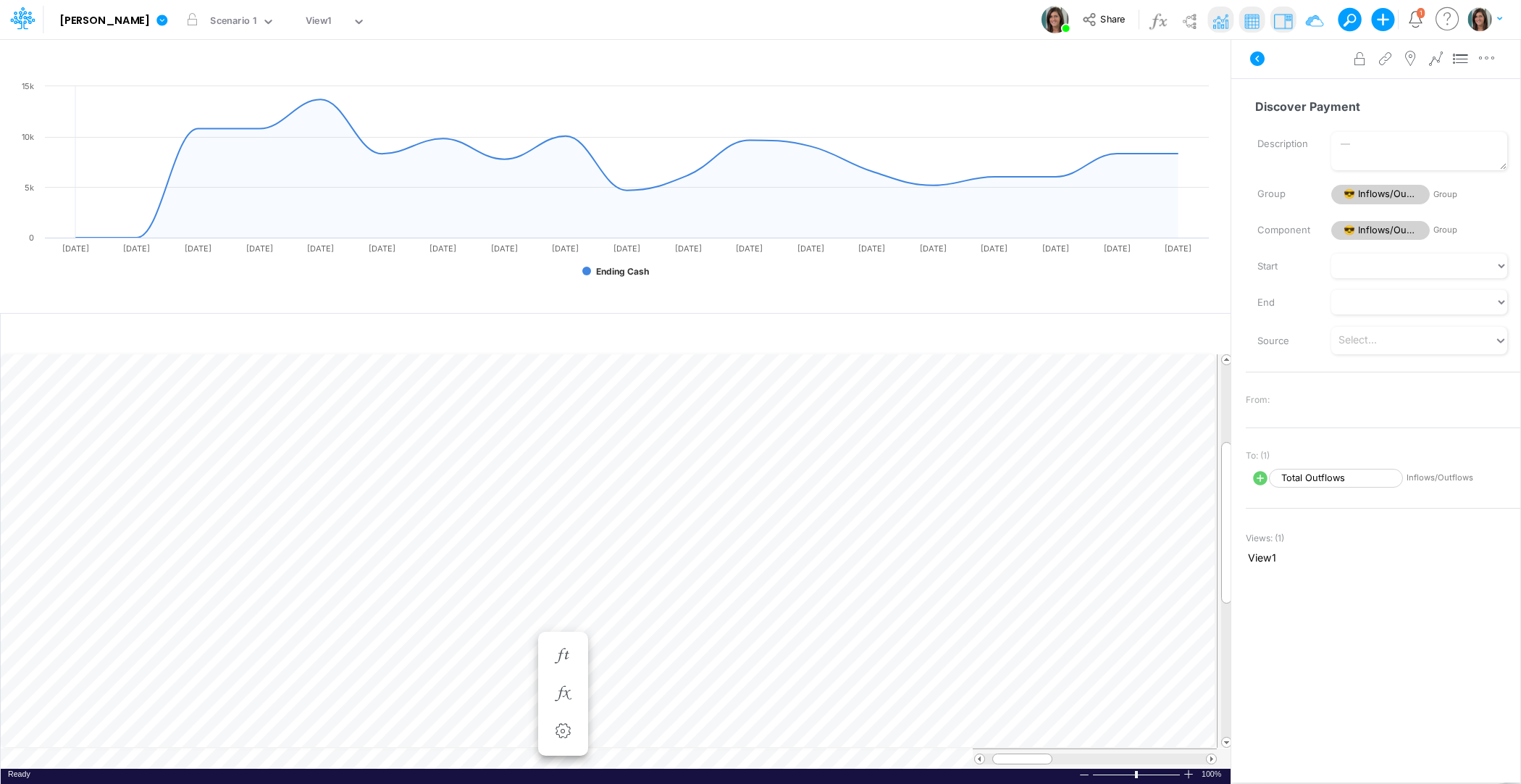
scroll to position [7, 1]
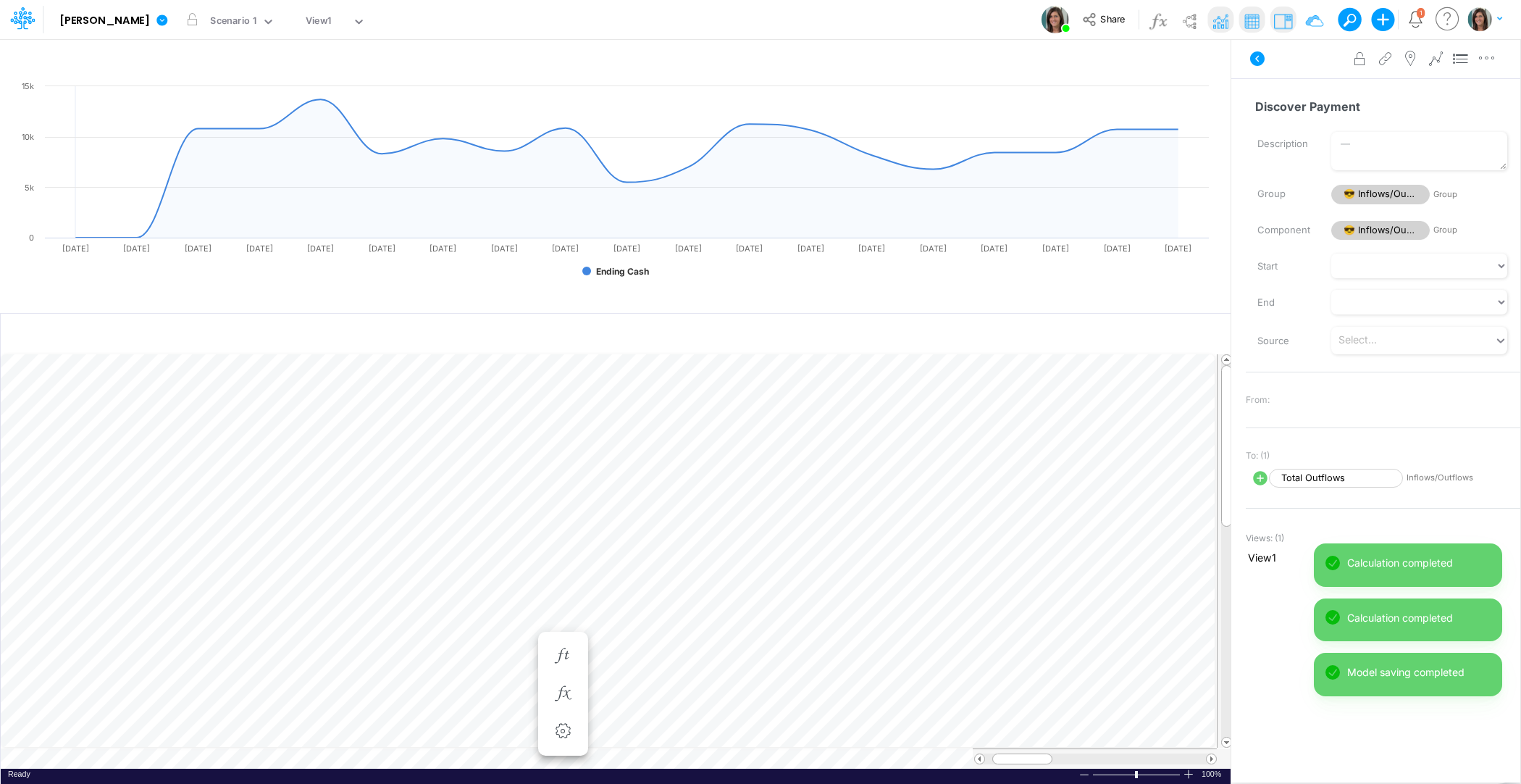
scroll to position [7, 1]
click at [1257, 51] on icon at bounding box center [1257, 59] width 17 height 17
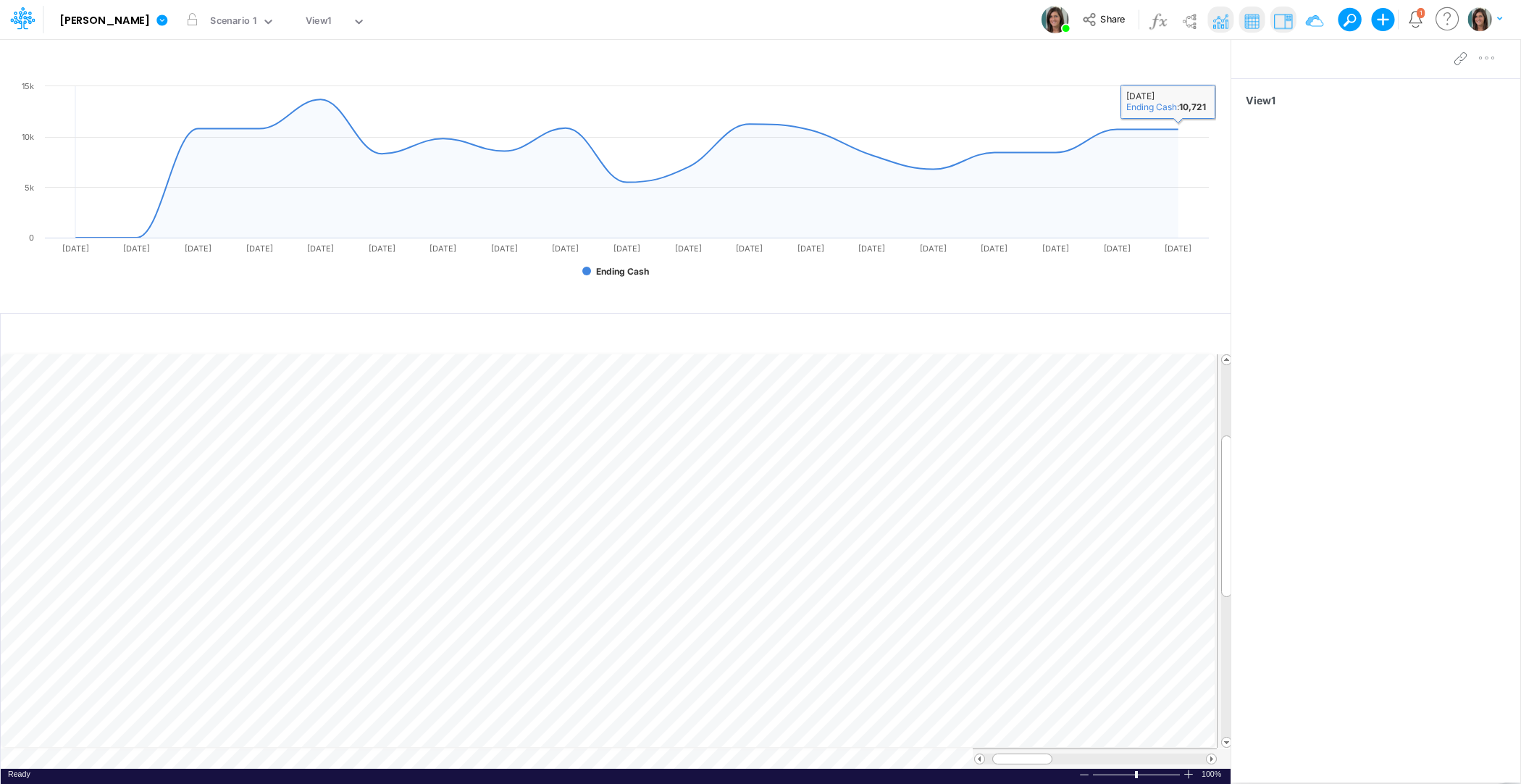
click at [1323, 351] on div "View1" at bounding box center [1376, 410] width 289 height 663
click at [1103, 26] on button "Share" at bounding box center [1104, 20] width 60 height 23
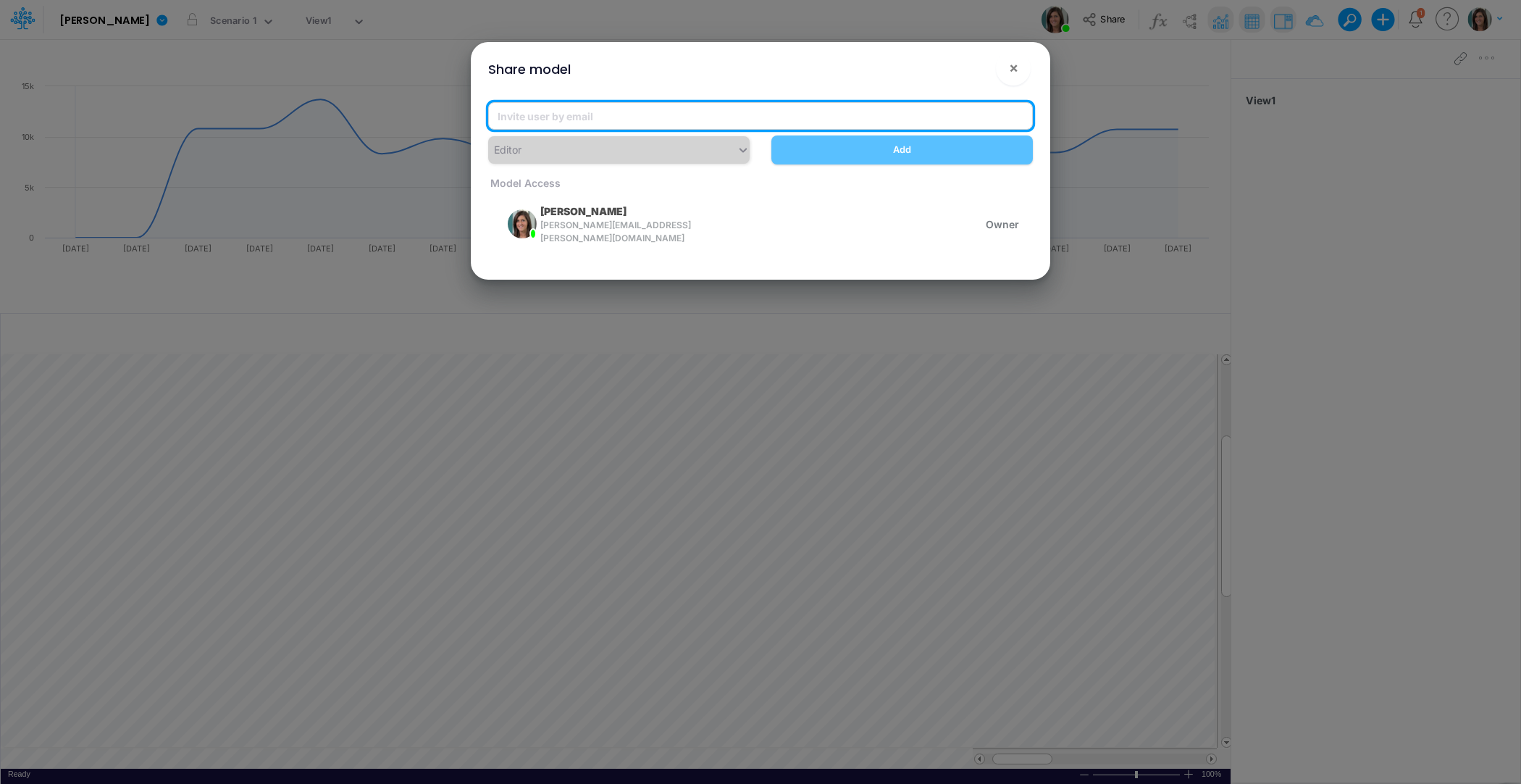
click at [668, 108] on input "email" at bounding box center [760, 116] width 545 height 27
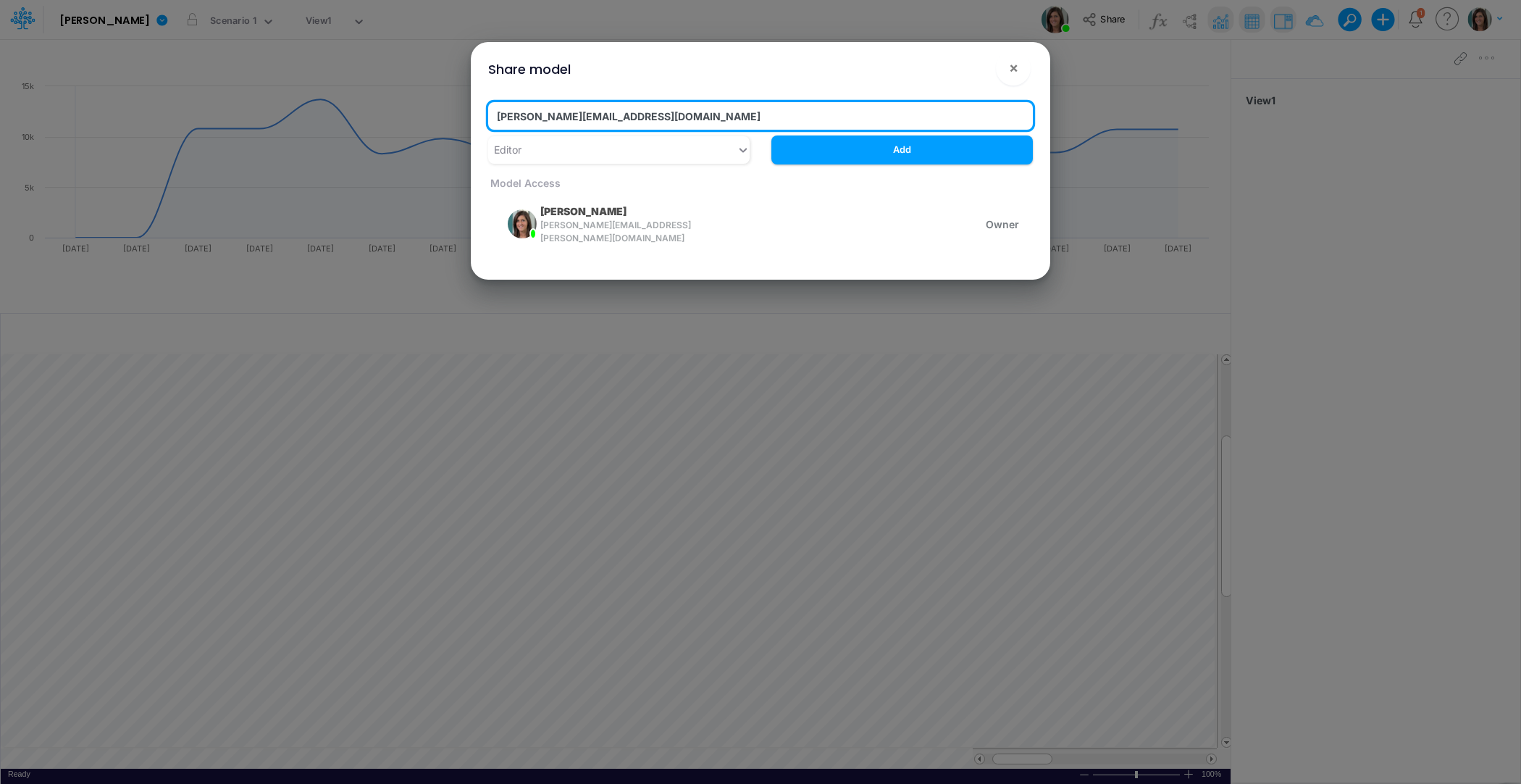
type input "[PERSON_NAME][EMAIL_ADDRESS][DOMAIN_NAME]"
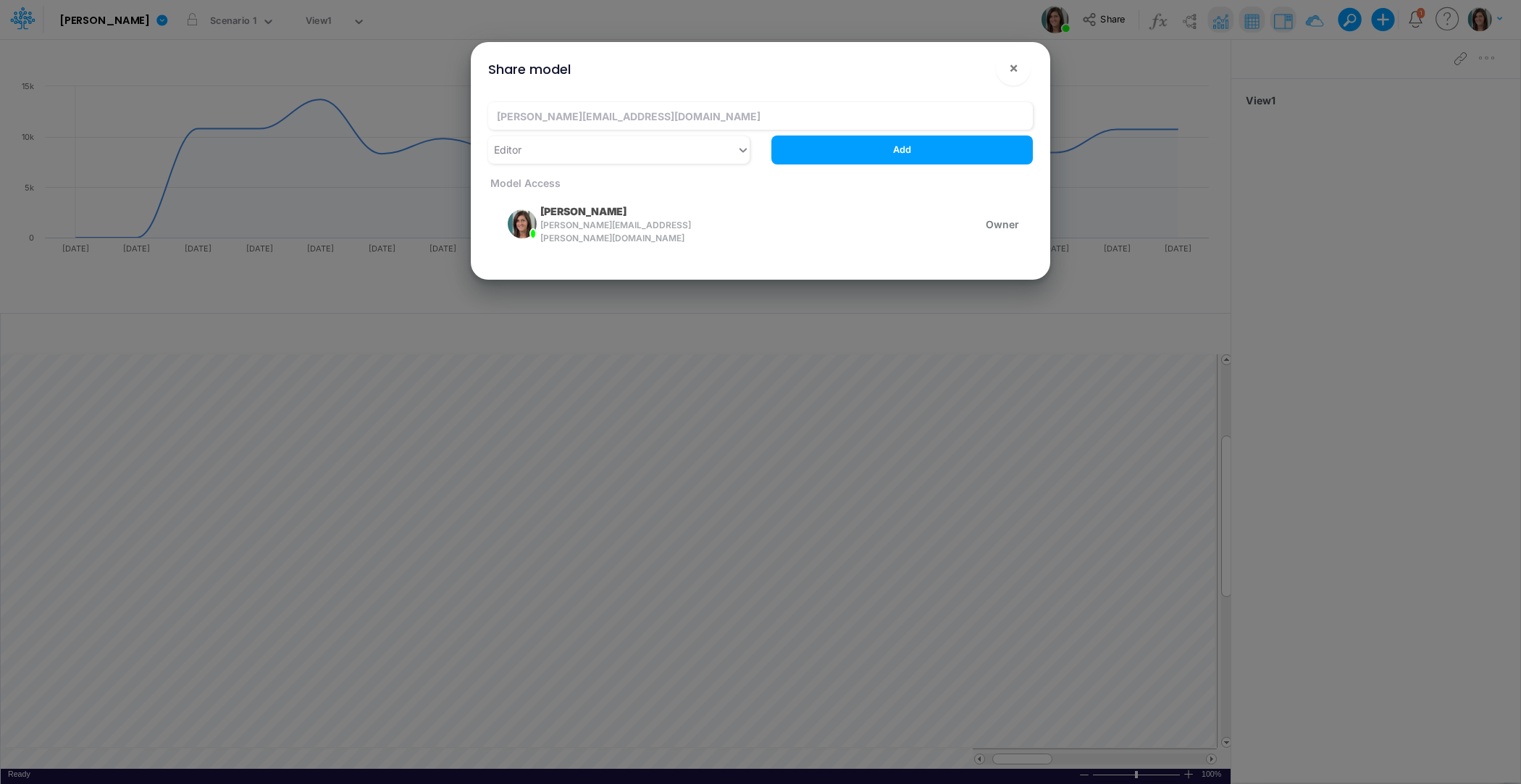
click at [815, 149] on button "Add" at bounding box center [902, 149] width 262 height 28
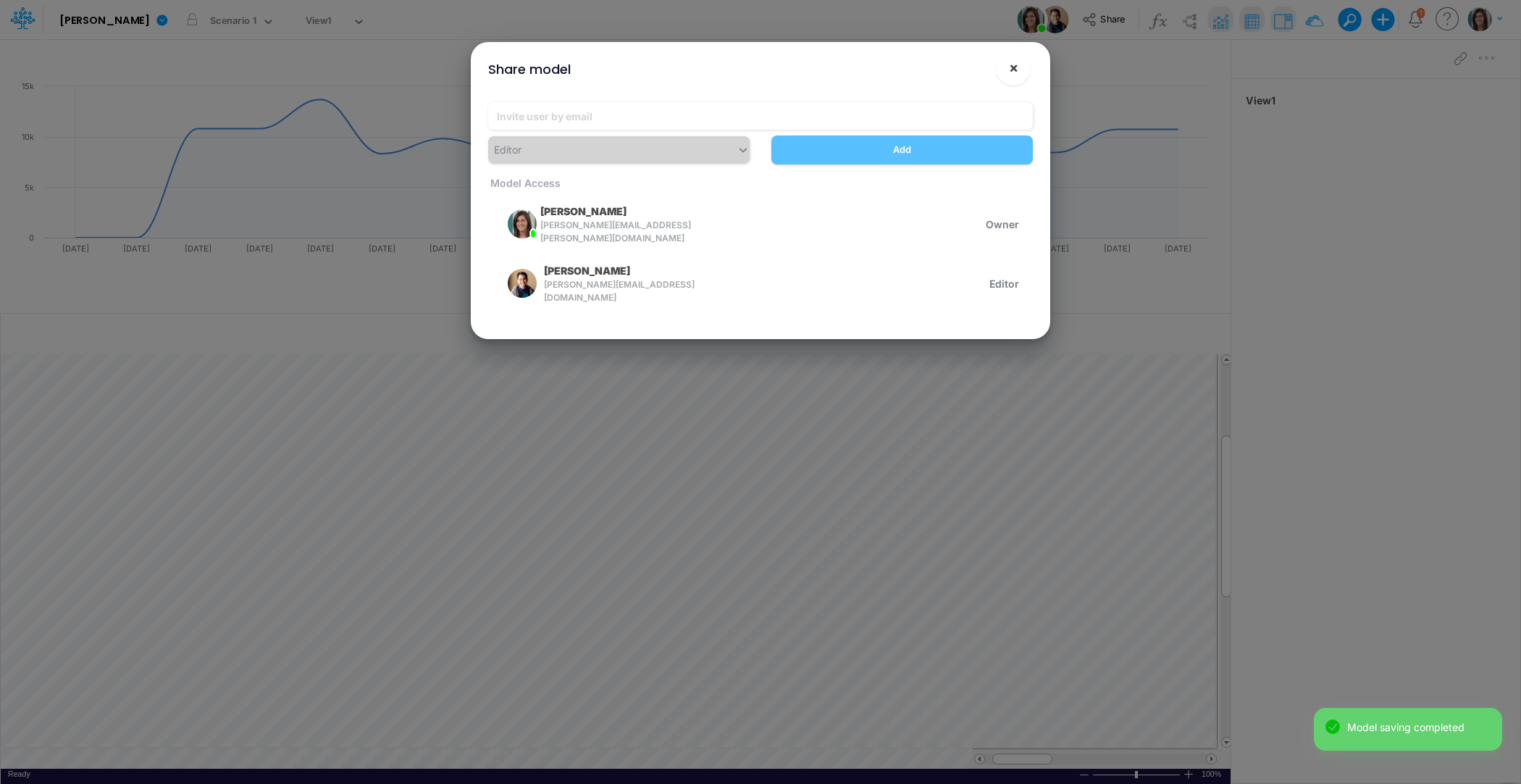
click at [1006, 68] on button "×" at bounding box center [1014, 68] width 35 height 35
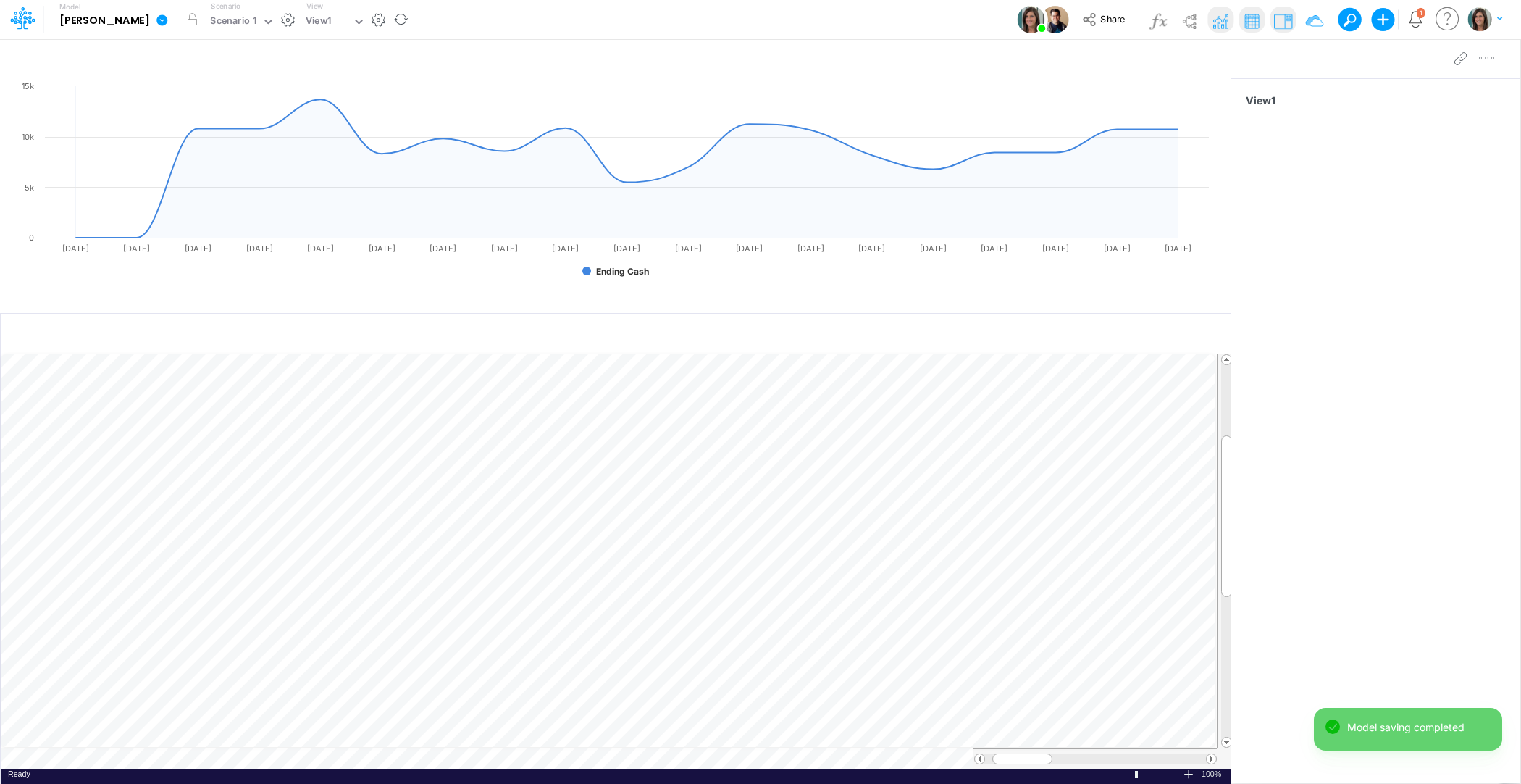
click at [157, 23] on icon at bounding box center [162, 20] width 11 height 11
click at [158, 145] on button "View model info" at bounding box center [236, 151] width 155 height 23
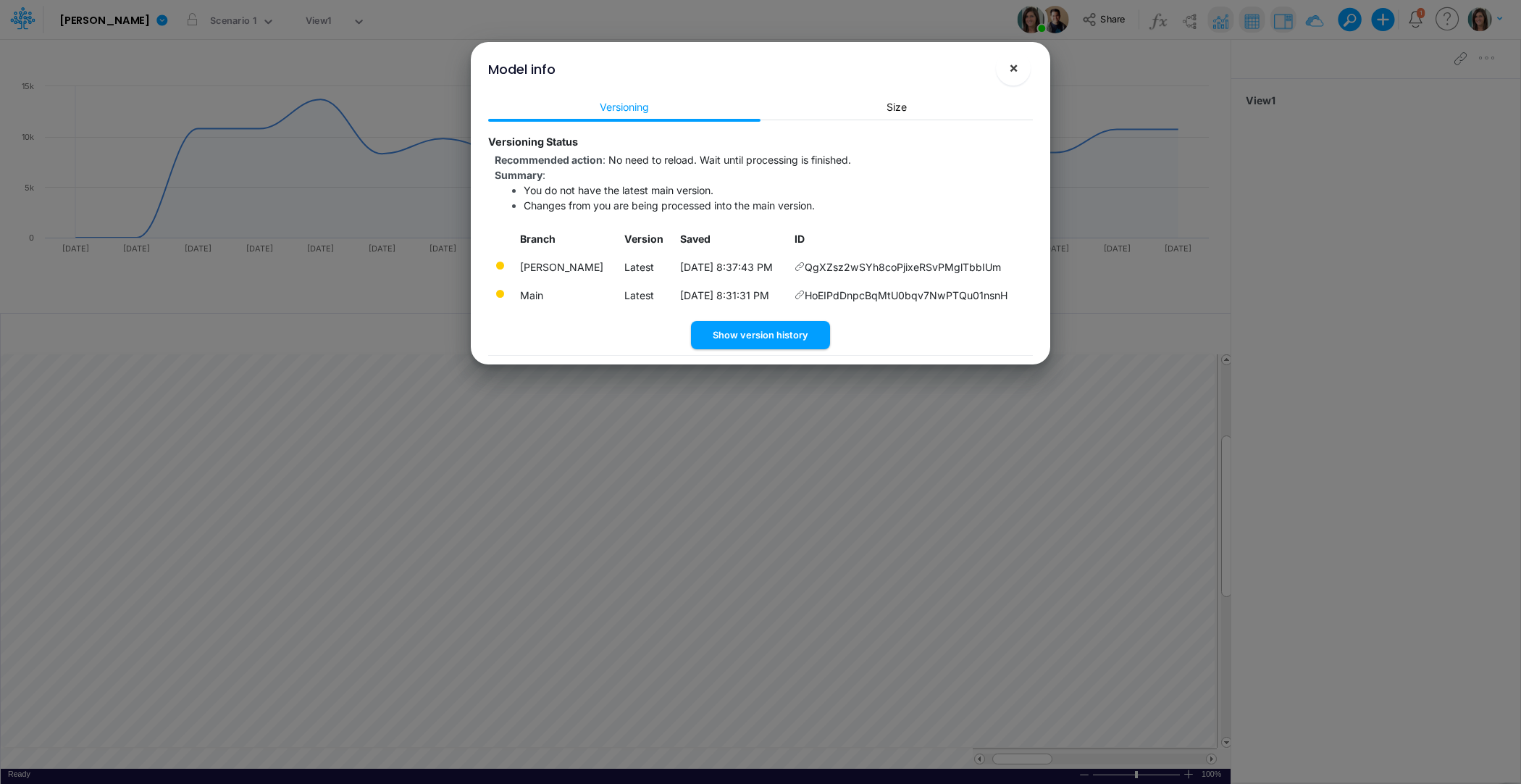
click at [1020, 70] on button "×" at bounding box center [1014, 68] width 35 height 35
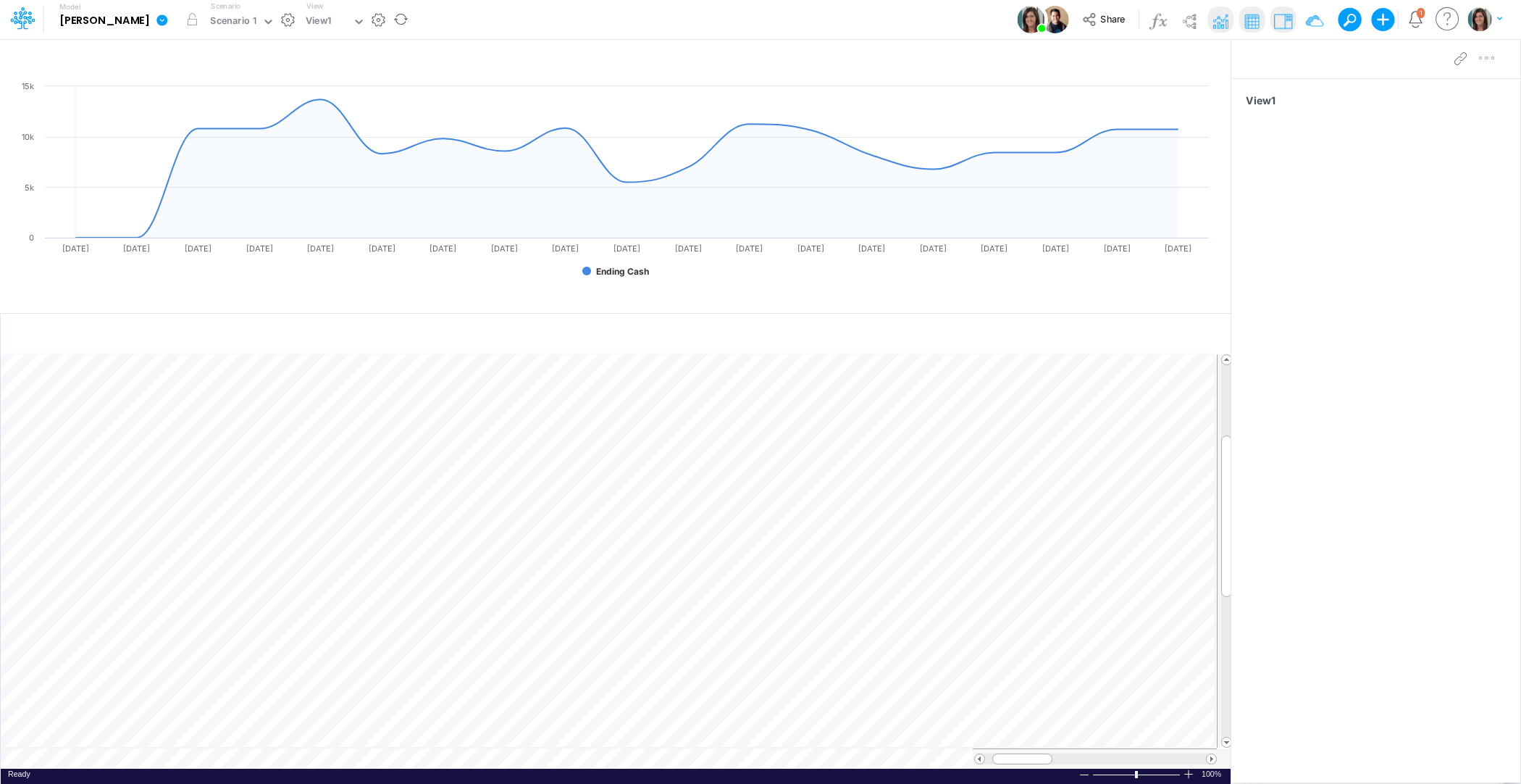
click at [205, 35] on div "Scenario Scenario 1" at bounding box center [243, 20] width 75 height 38
click at [205, 25] on div "Scenario 1" at bounding box center [233, 22] width 56 height 22
click at [157, 23] on icon at bounding box center [162, 20] width 11 height 11
click at [158, 152] on button "View model info" at bounding box center [236, 151] width 155 height 23
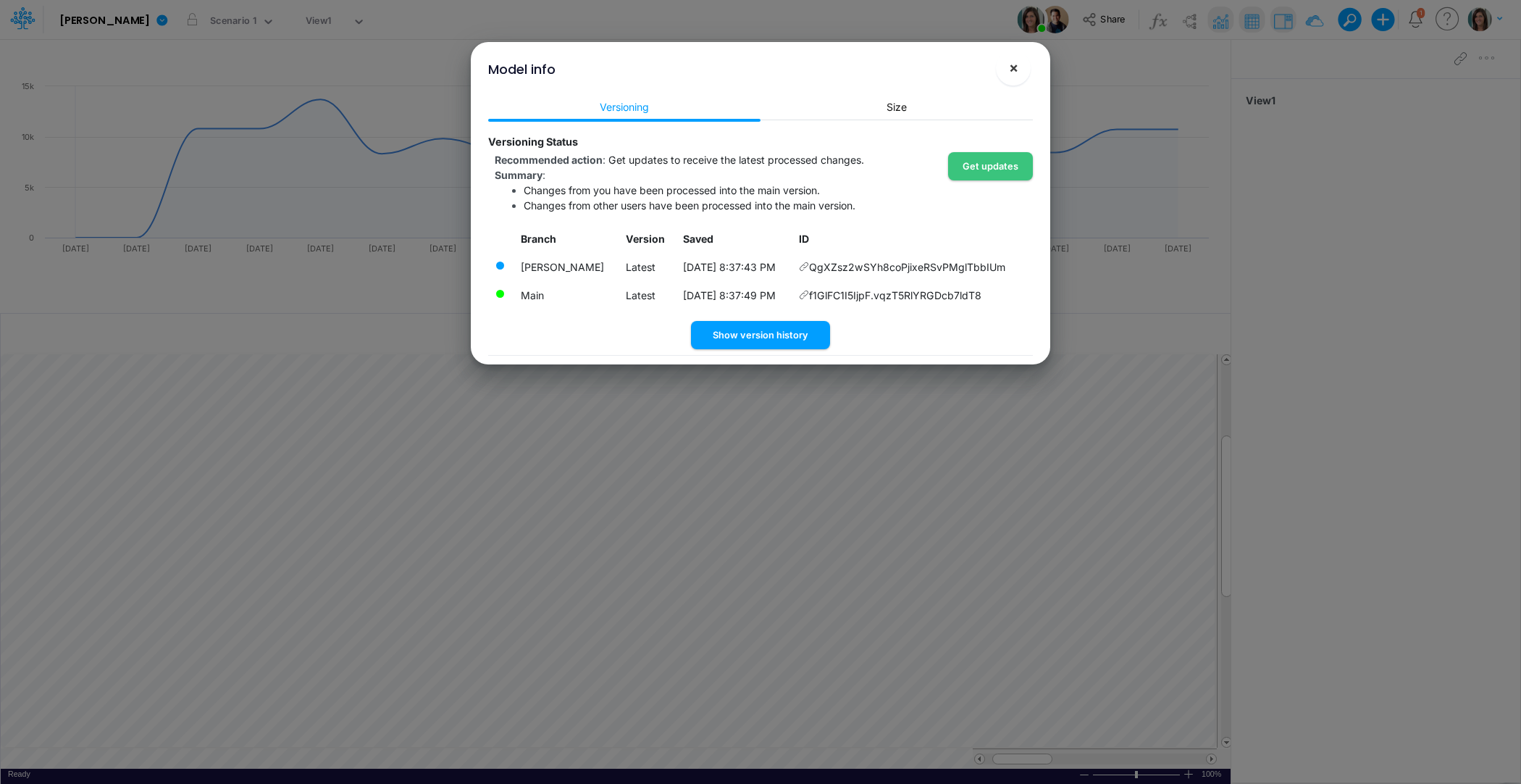
click at [1009, 66] on span "×" at bounding box center [1014, 67] width 9 height 17
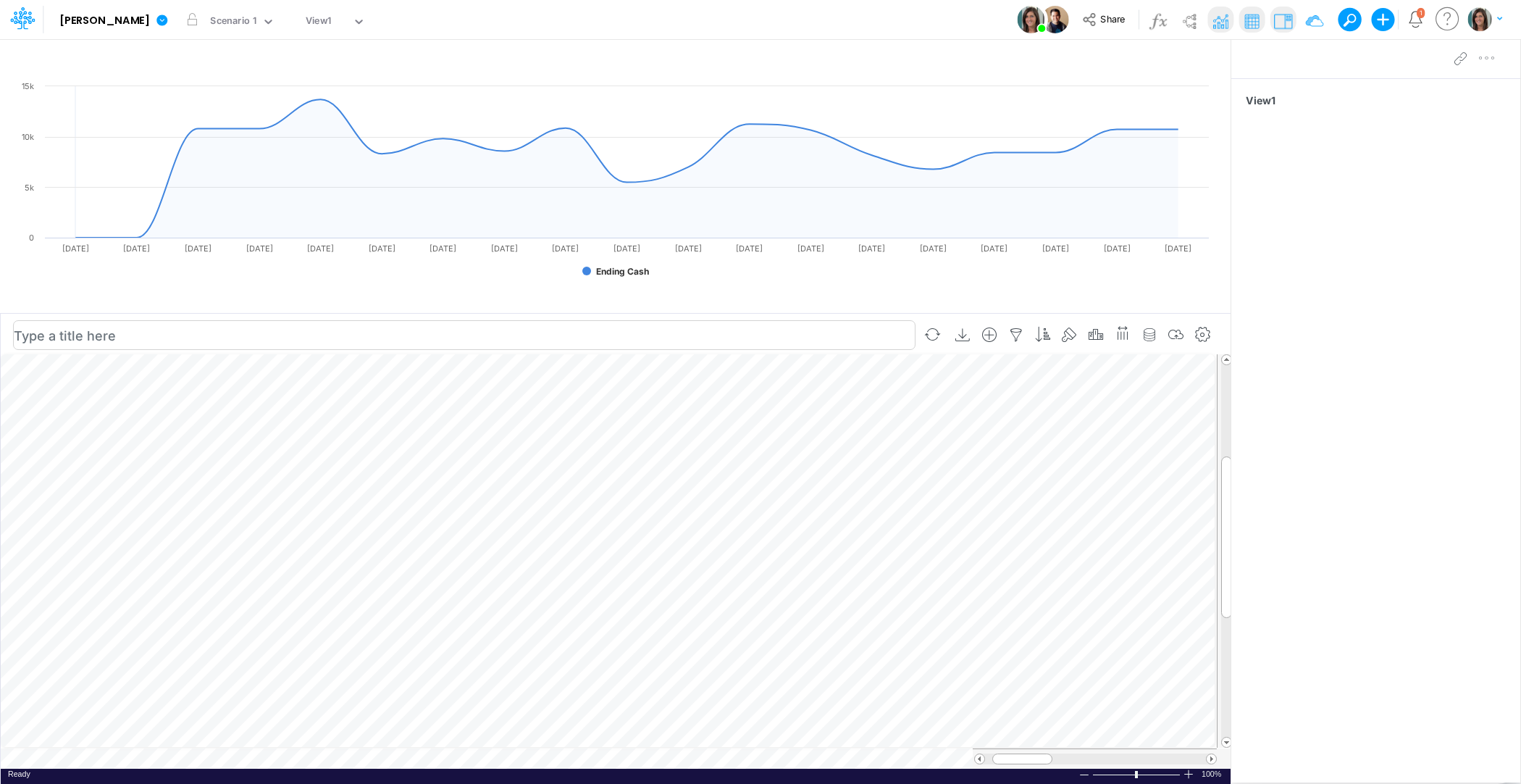
scroll to position [7, 1]
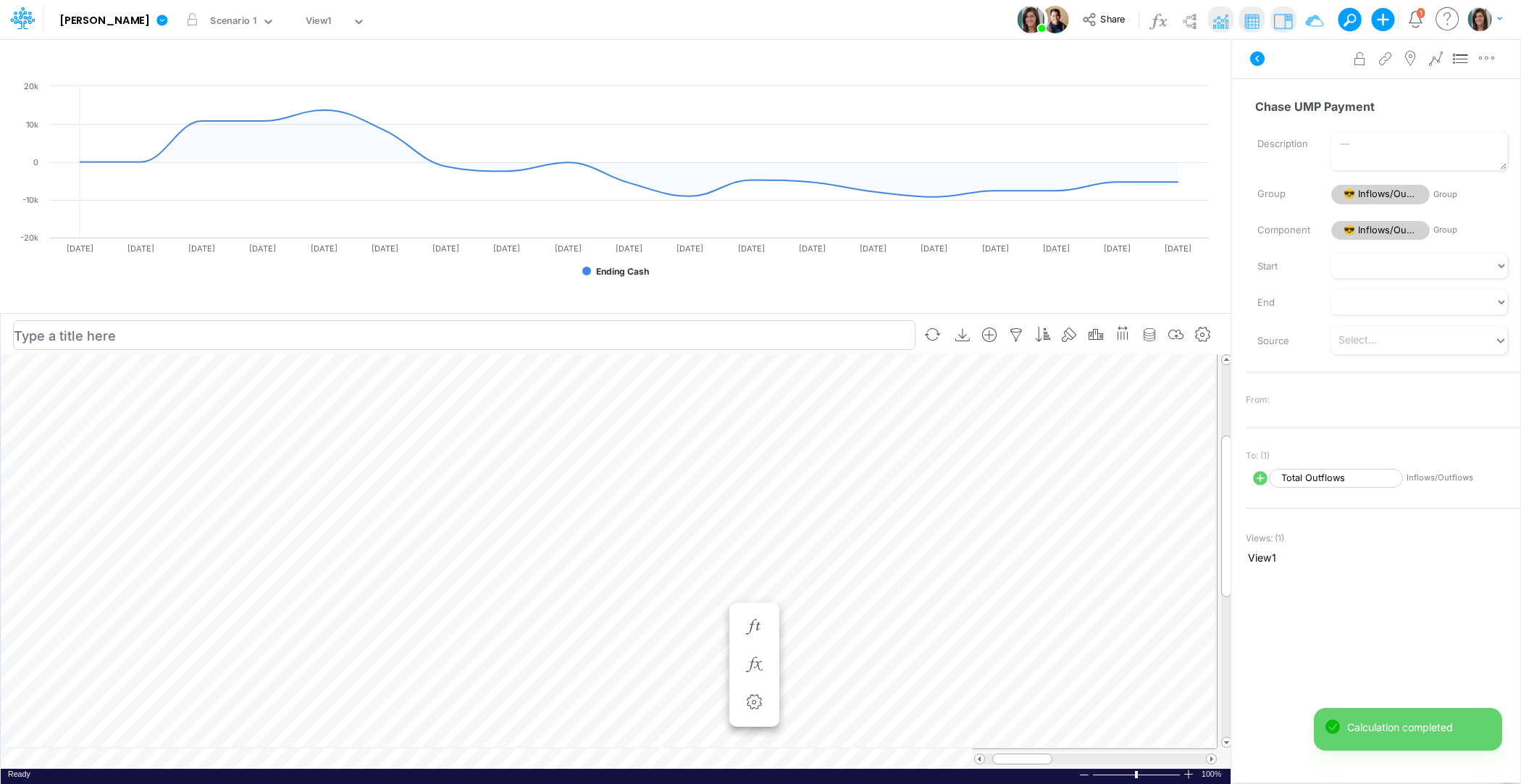
scroll to position [7, 1]
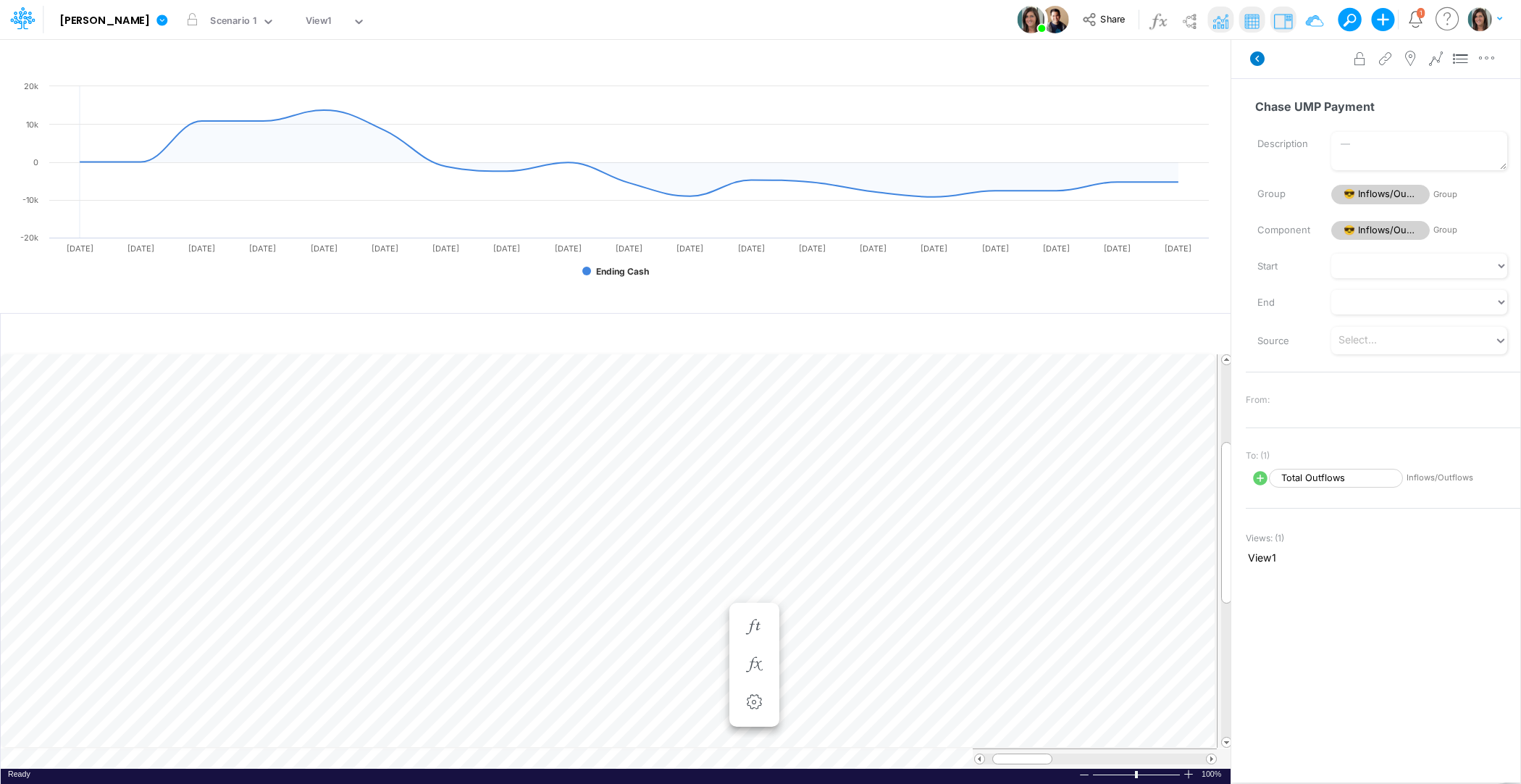
click at [1257, 55] on icon at bounding box center [1257, 59] width 14 height 14
